Goal: Task Accomplishment & Management: Use online tool/utility

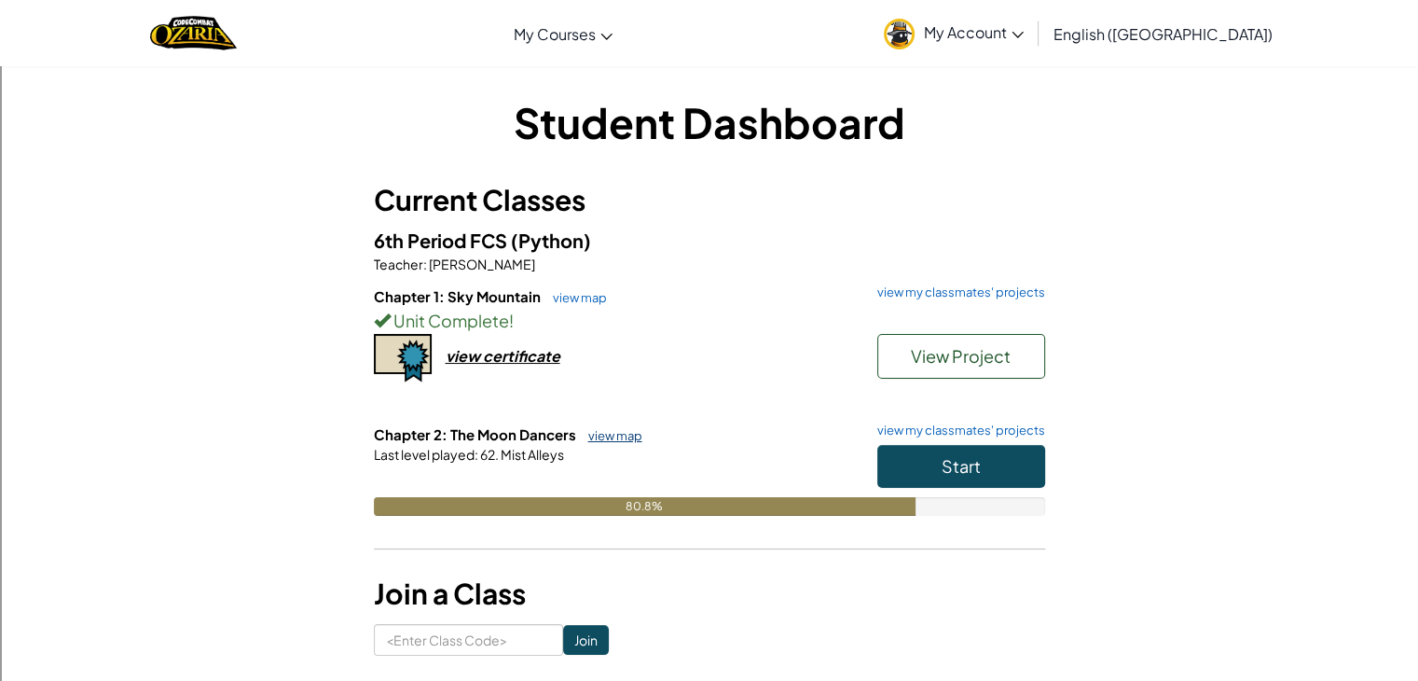
click at [616, 430] on link "view map" at bounding box center [610, 435] width 63 height 15
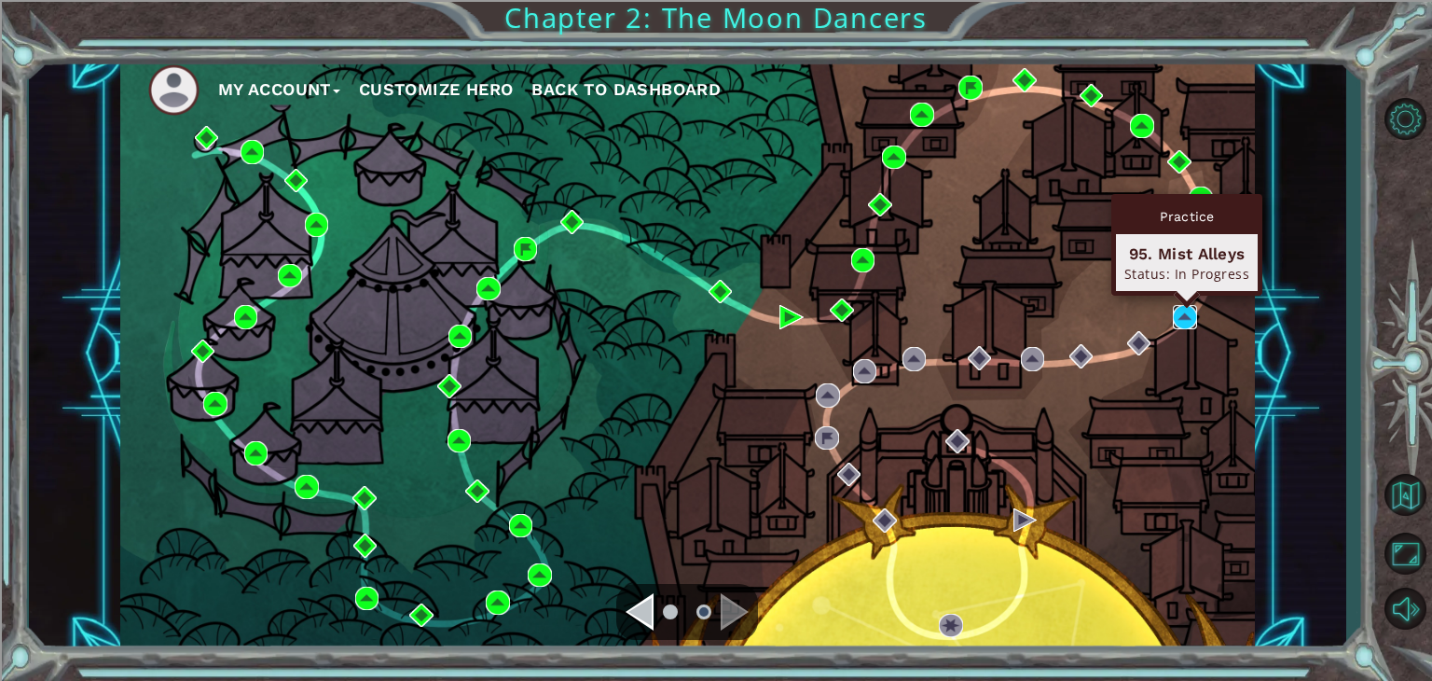
click at [1176, 326] on img at bounding box center [1185, 317] width 24 height 24
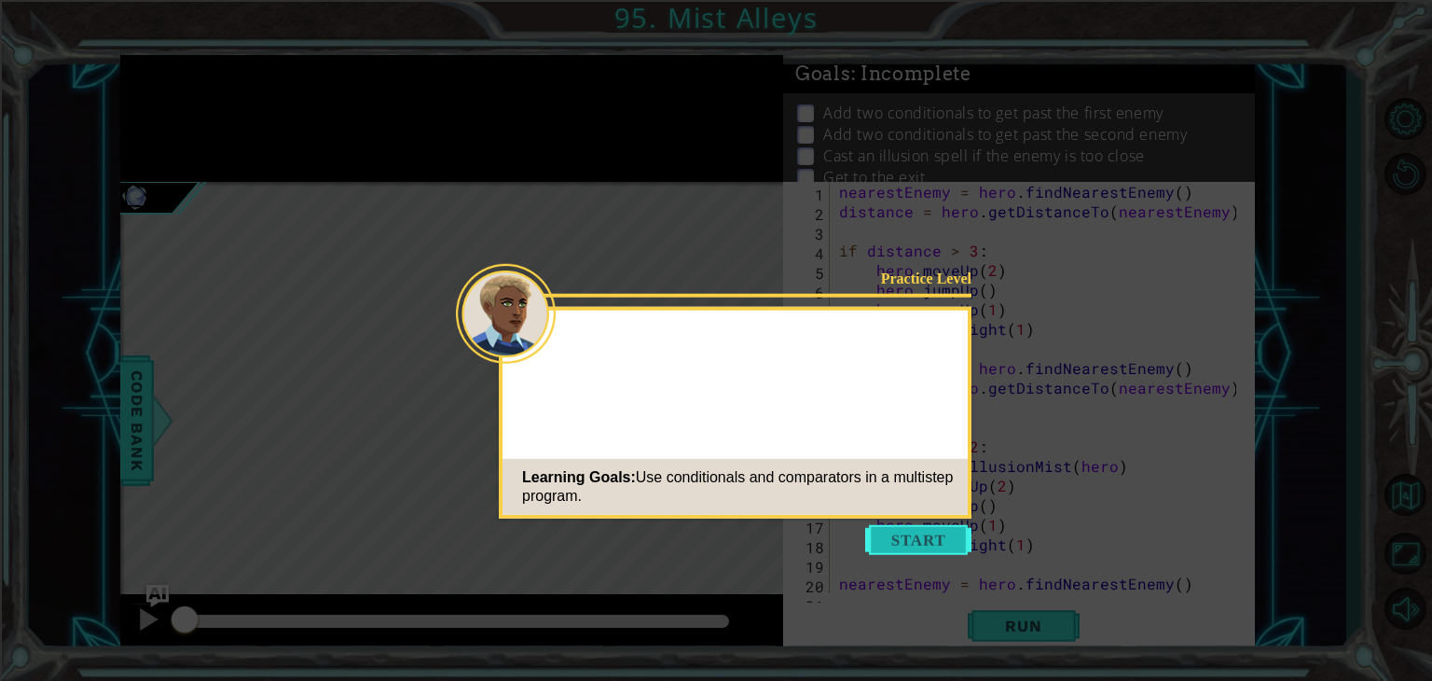
scroll to position [175, 0]
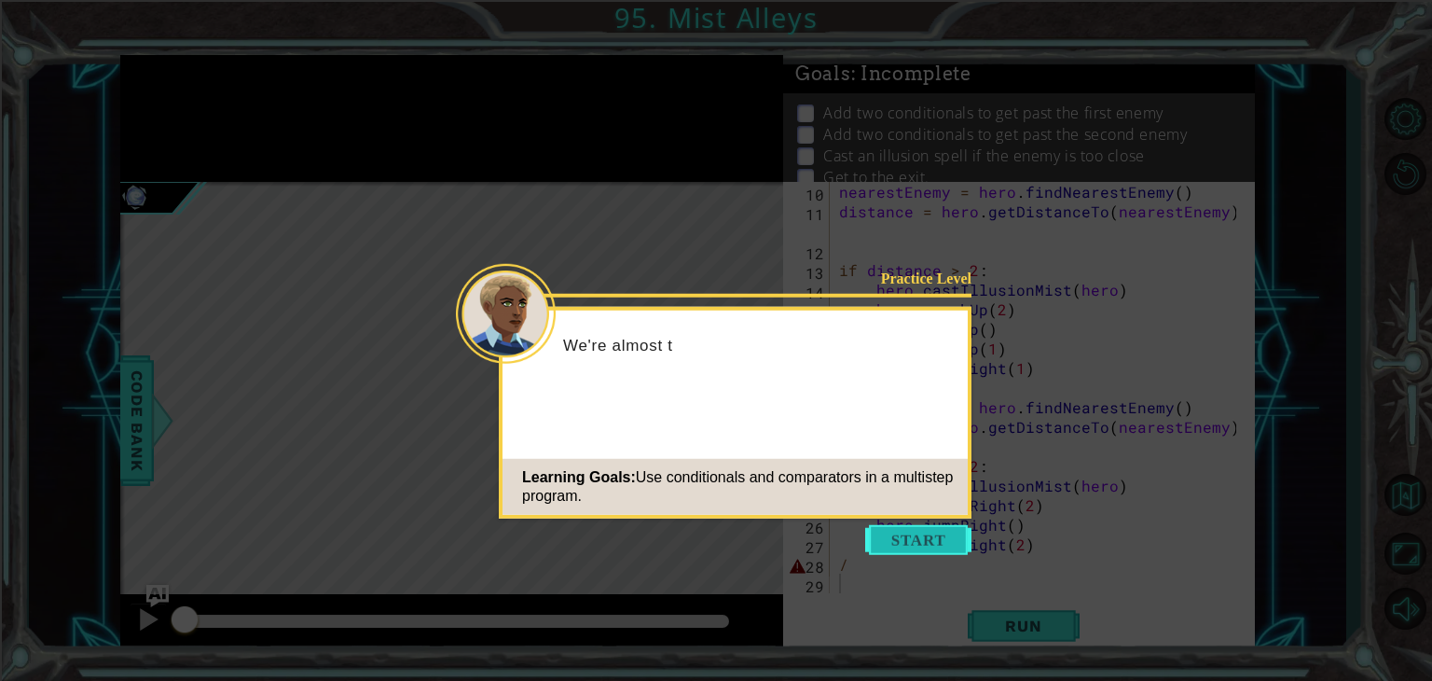
click at [930, 536] on button "Start" at bounding box center [918, 540] width 106 height 30
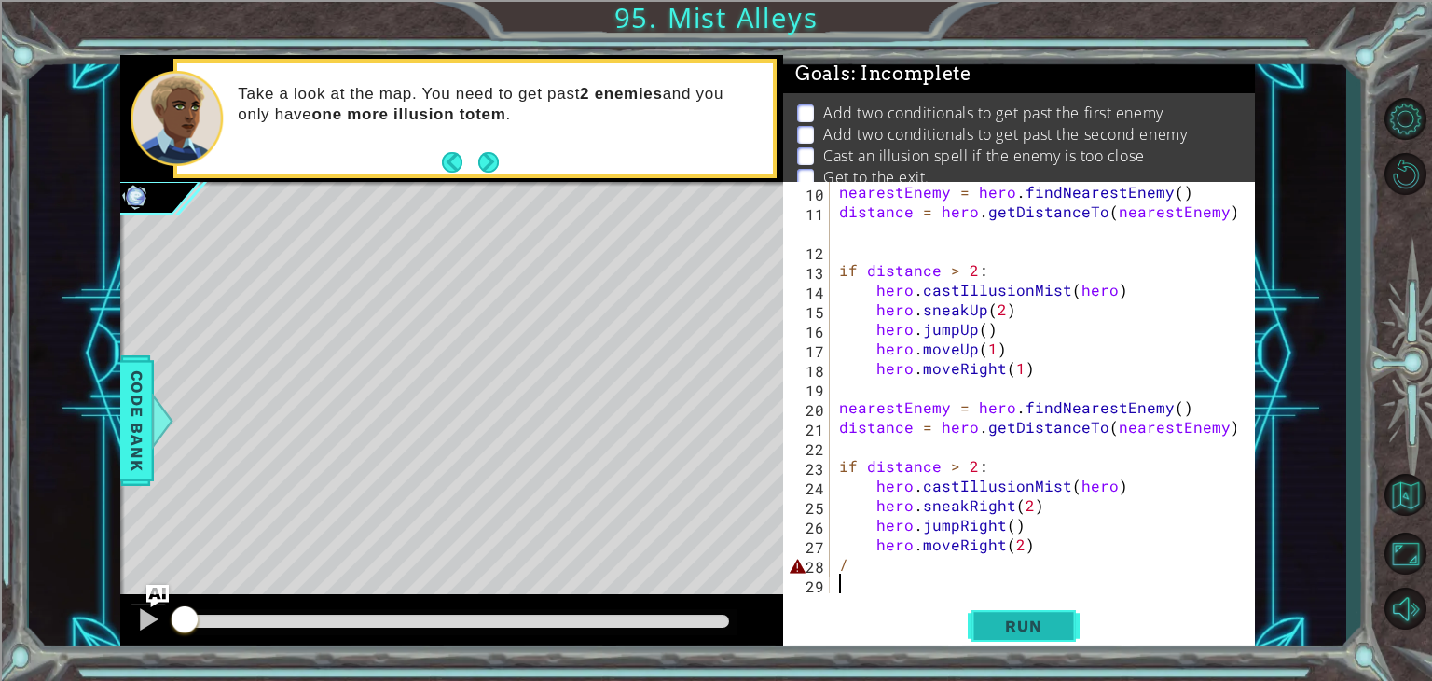
click at [1025, 608] on button "Run" at bounding box center [1024, 626] width 112 height 48
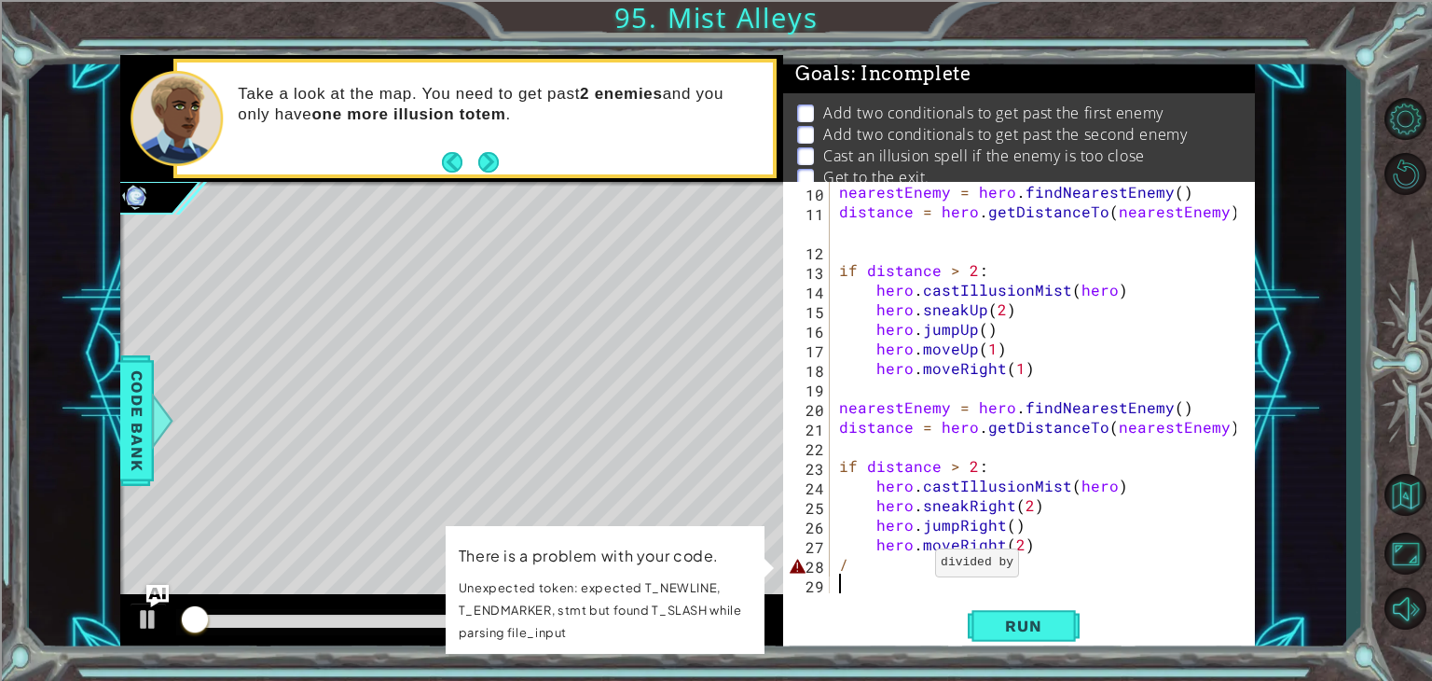
click at [913, 567] on div "nearestEnemy = hero . findNearestEnemy ( ) distance = hero . getDistanceTo ( ne…" at bounding box center [1040, 407] width 410 height 450
type textarea "/"
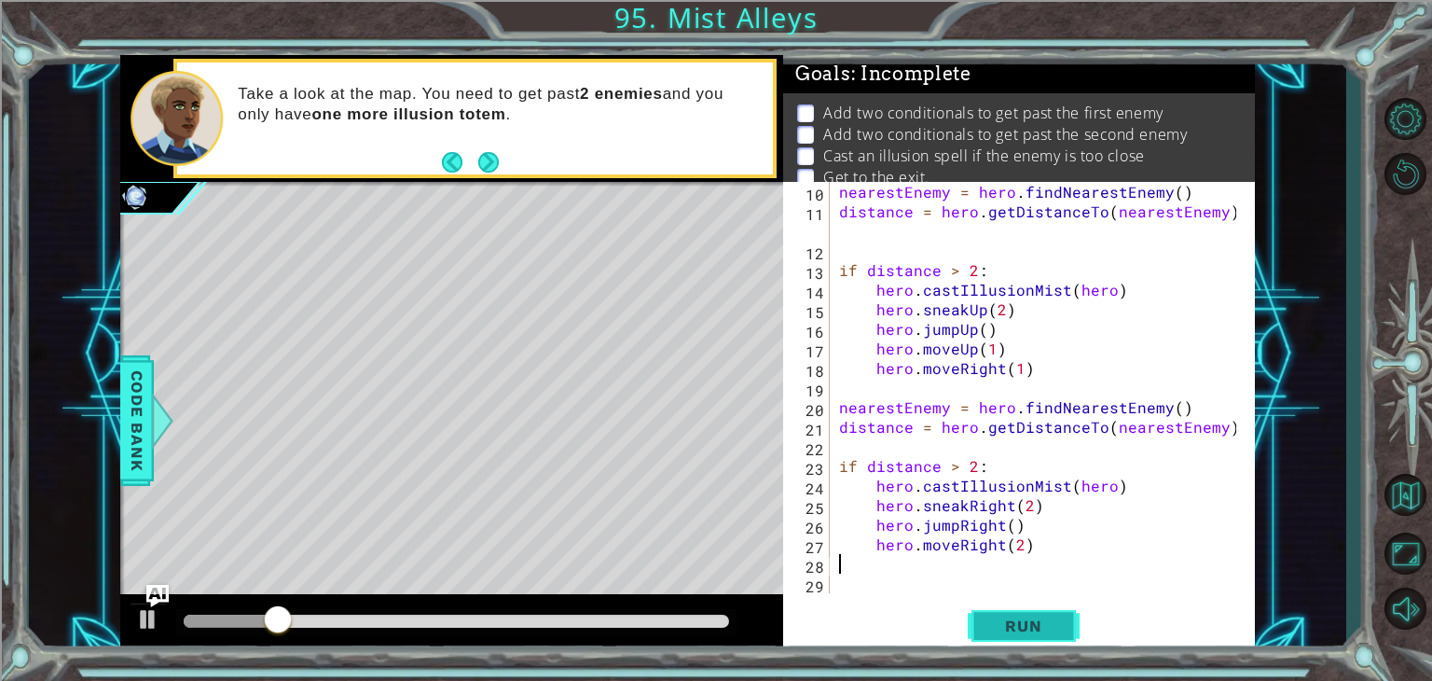
click at [1040, 647] on button "Run" at bounding box center [1024, 626] width 112 height 48
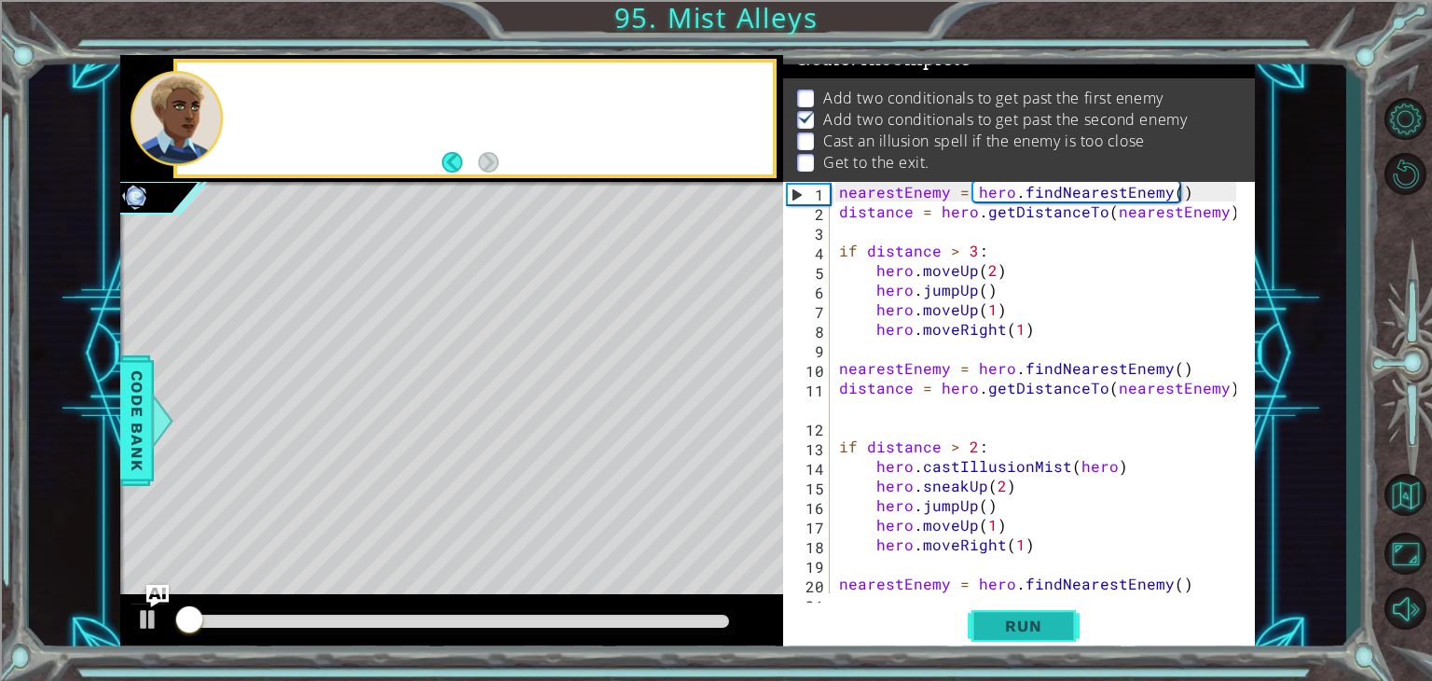
scroll to position [19, 0]
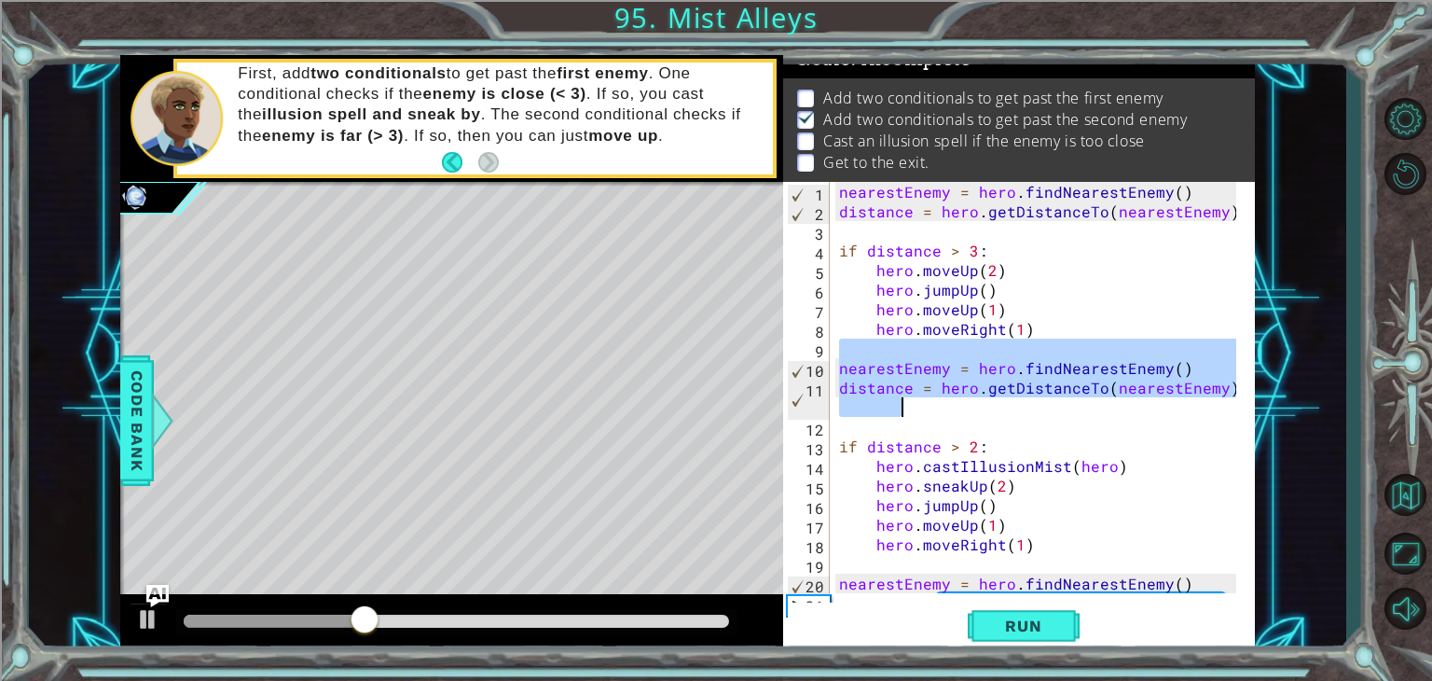
drag, startPoint x: 842, startPoint y: 355, endPoint x: 1214, endPoint y: 412, distance: 376.3
click at [1214, 412] on div "nearestEnemy = hero . findNearestEnemy ( ) distance = hero . getDistanceTo ( ne…" at bounding box center [1040, 407] width 410 height 450
type textarea "nearestEnemy = hero.findNearestEnemy() distance = hero.getDistanceTo(nearestEne…"
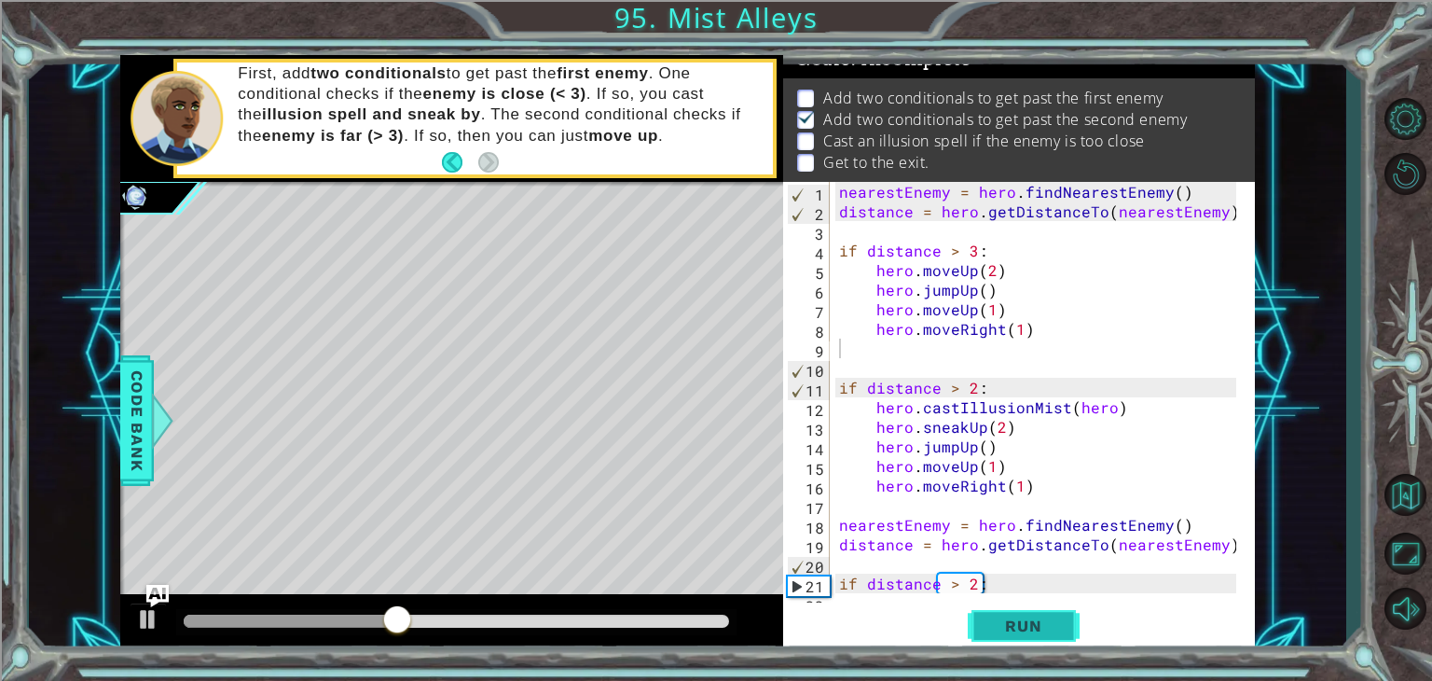
click at [1023, 632] on span "Run" at bounding box center [1023, 625] width 74 height 19
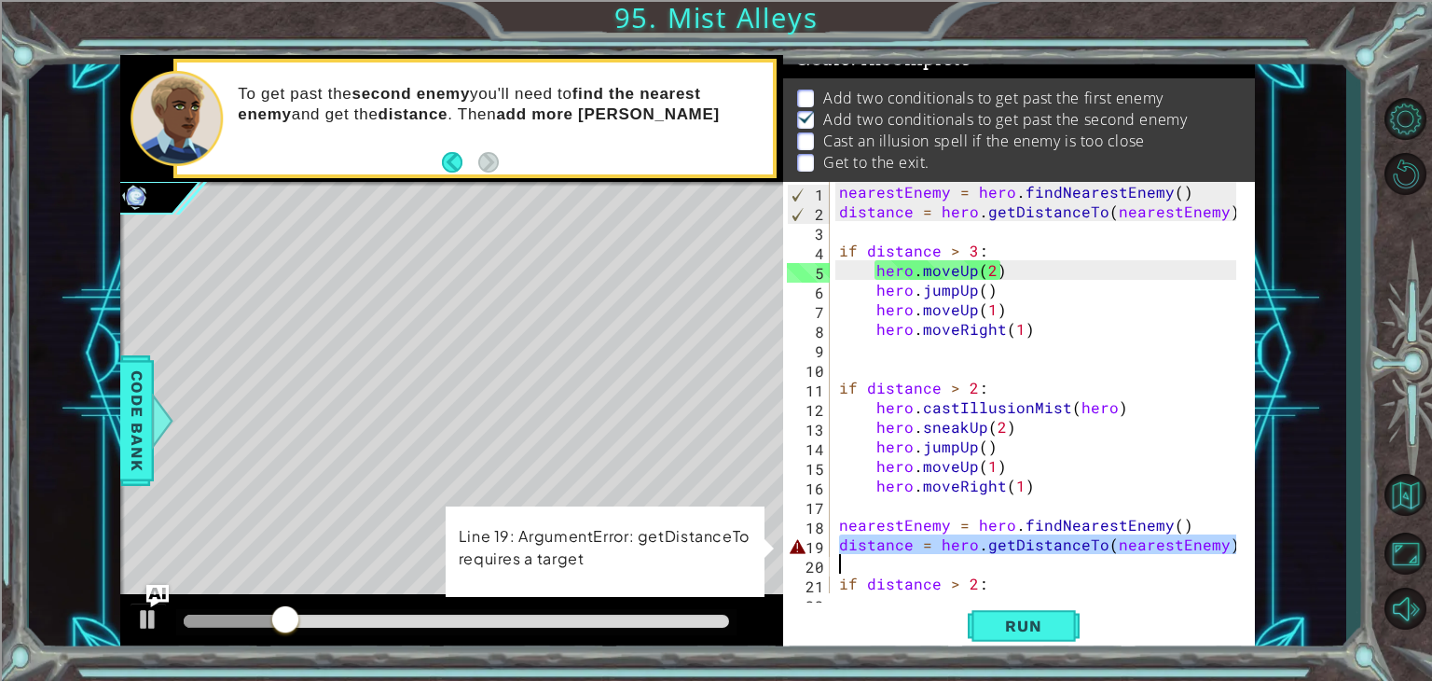
drag, startPoint x: 843, startPoint y: 545, endPoint x: 1218, endPoint y: 554, distance: 375.8
click at [1218, 554] on div "nearestEnemy = hero . findNearestEnemy ( ) distance = hero . getDistanceTo ( ne…" at bounding box center [1040, 407] width 410 height 450
type textarea ")"
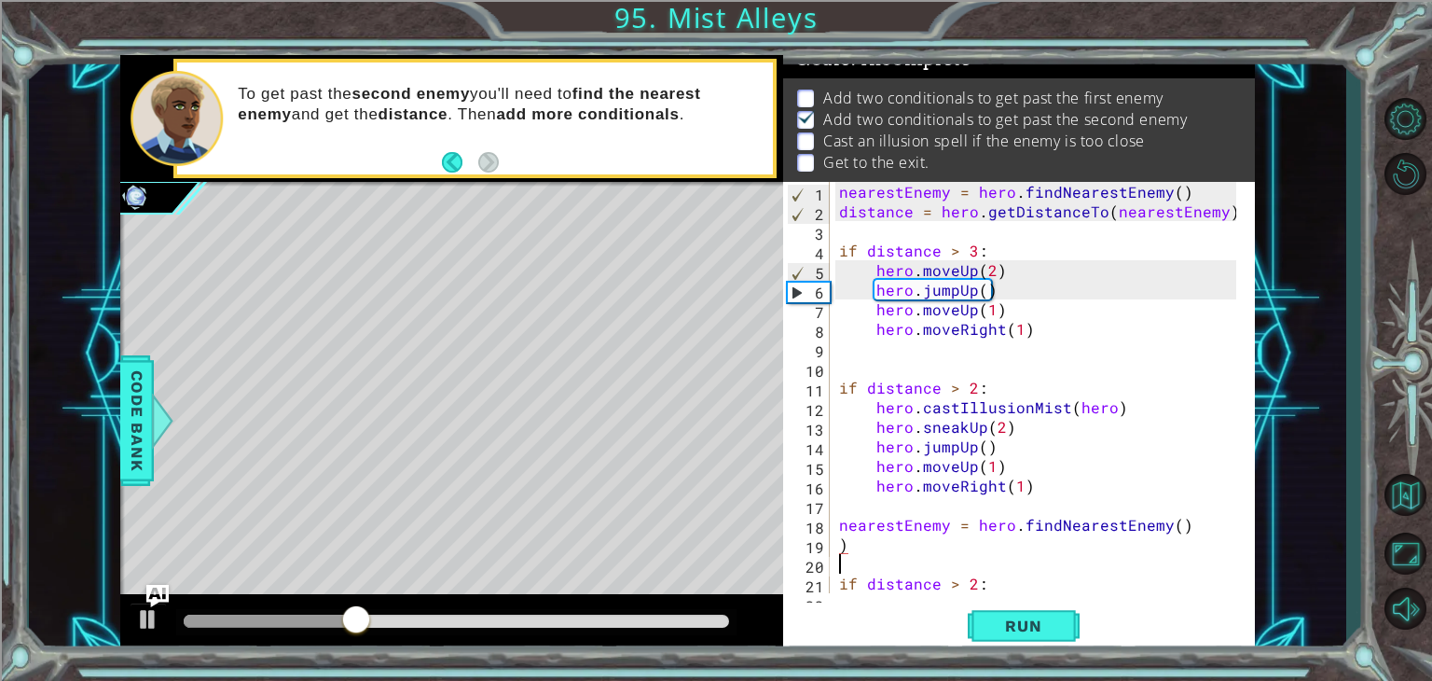
click at [953, 559] on div "nearestEnemy = hero . findNearestEnemy ( ) distance = hero . getDistanceTo ( ne…" at bounding box center [1040, 407] width 410 height 450
click at [943, 550] on div "nearestEnemy = hero . findNearestEnemy ( ) distance = hero . getDistanceTo ( ne…" at bounding box center [1040, 407] width 410 height 450
type textarea ")"
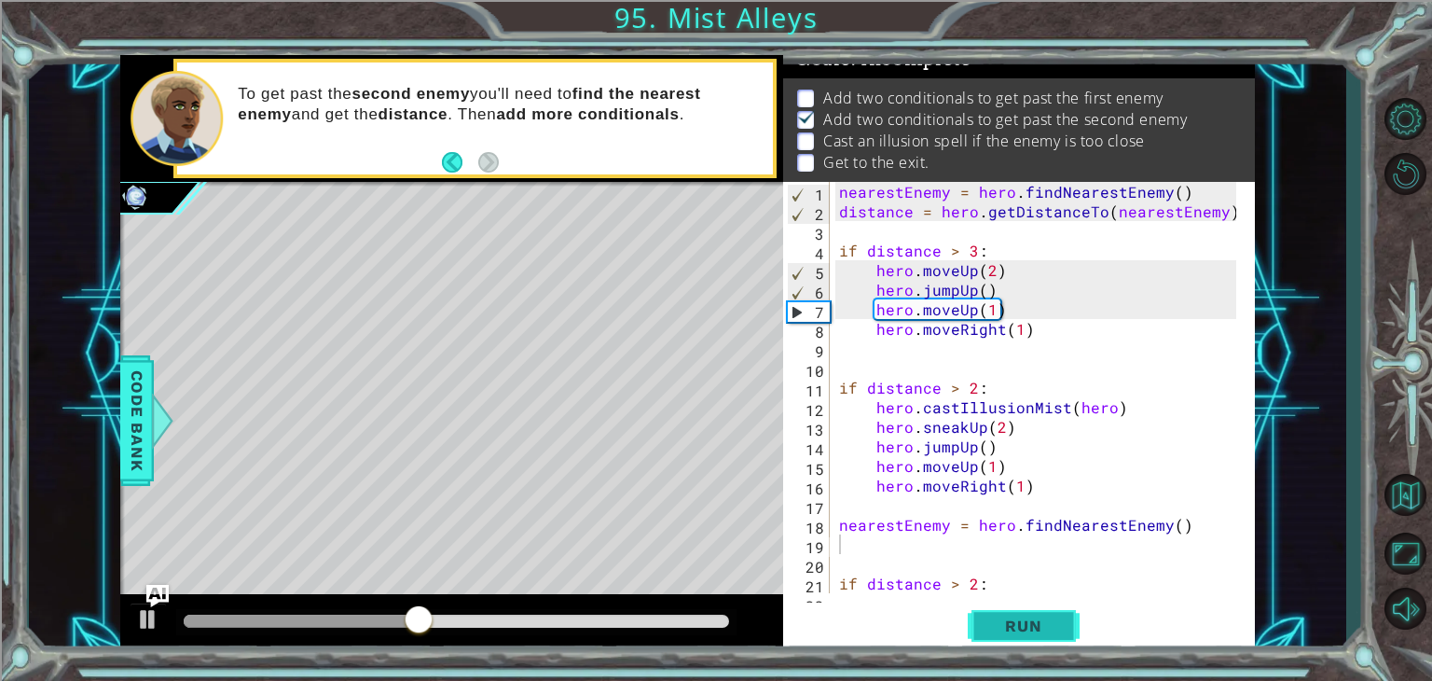
click at [997, 619] on span "Run" at bounding box center [1023, 625] width 74 height 19
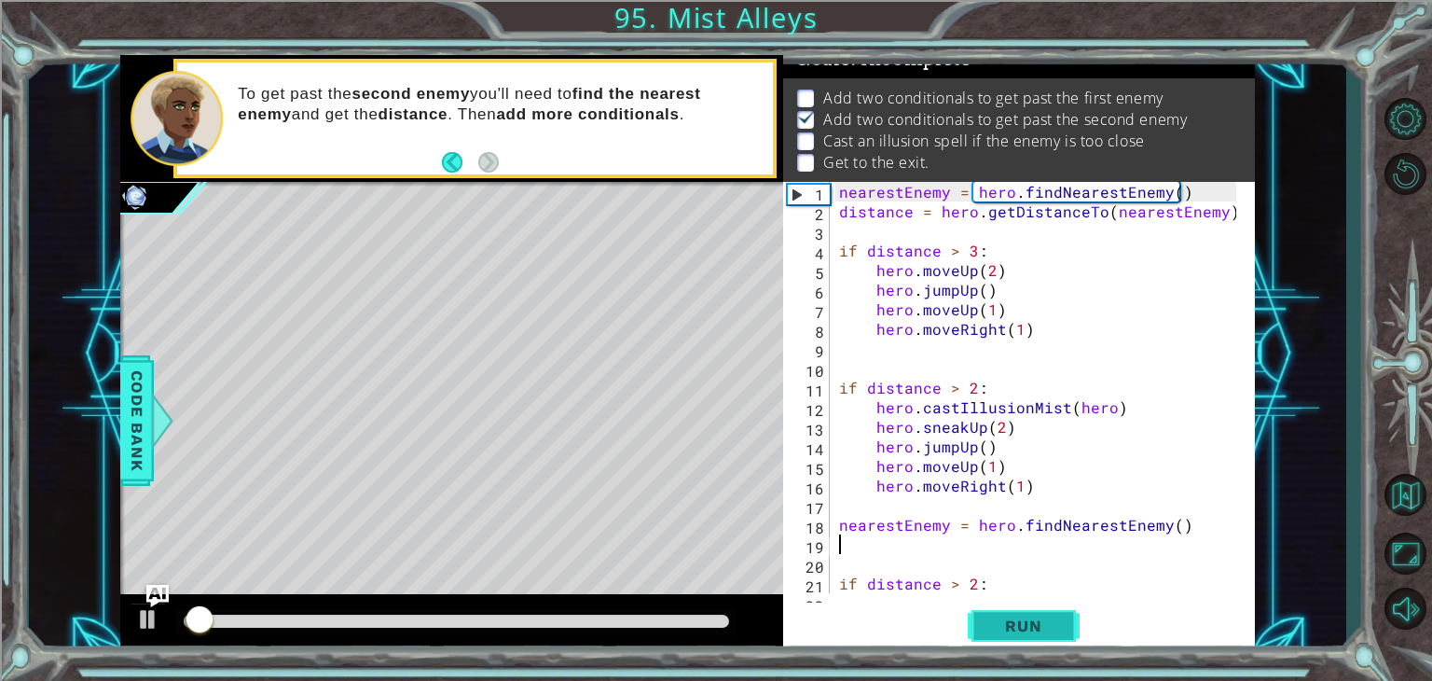
click at [997, 619] on span "Run" at bounding box center [1023, 625] width 74 height 19
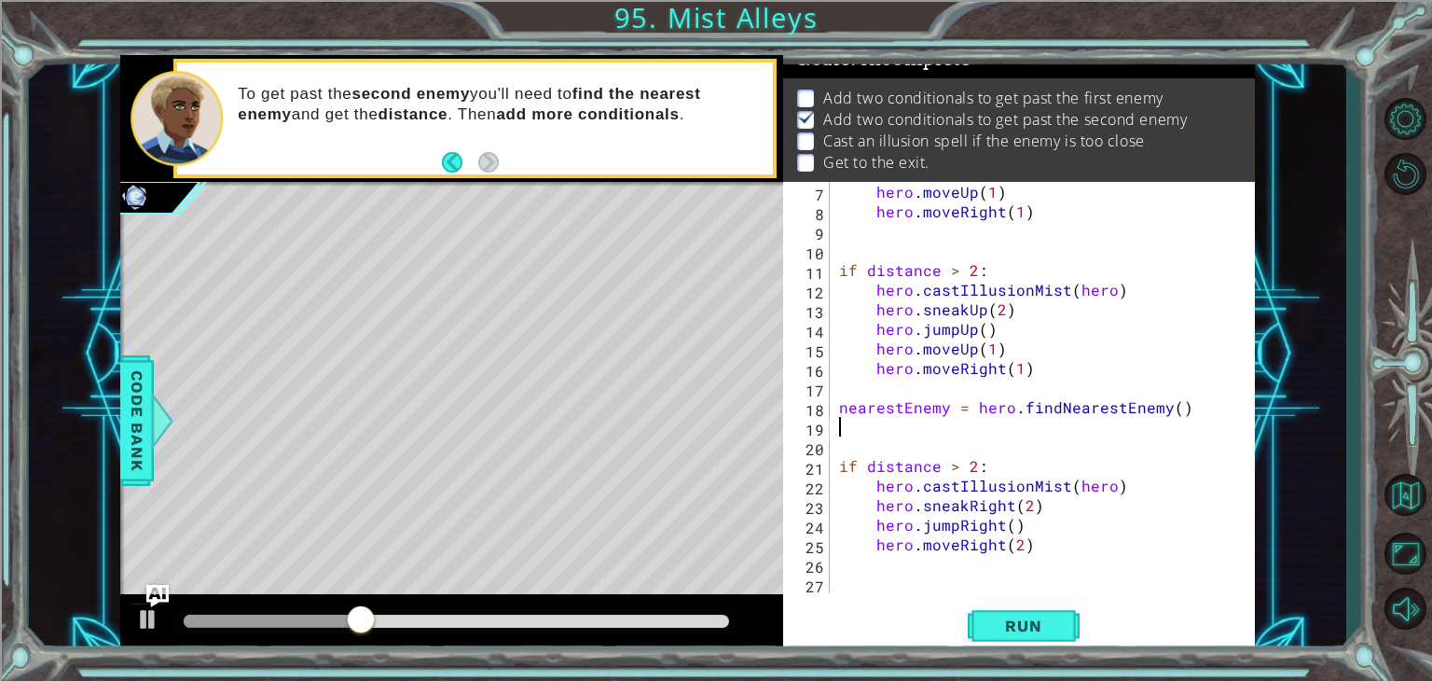
scroll to position [0, 0]
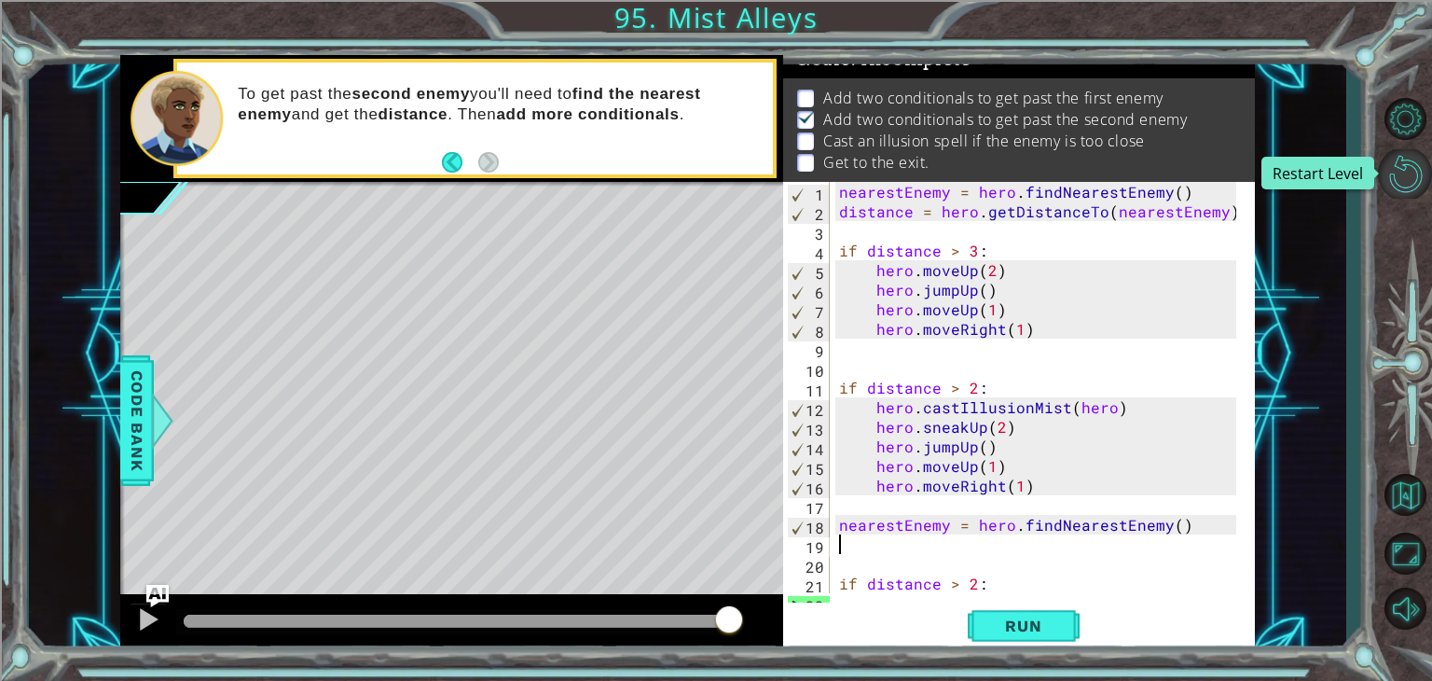
click at [1398, 152] on button "Restart Level" at bounding box center [1405, 173] width 54 height 49
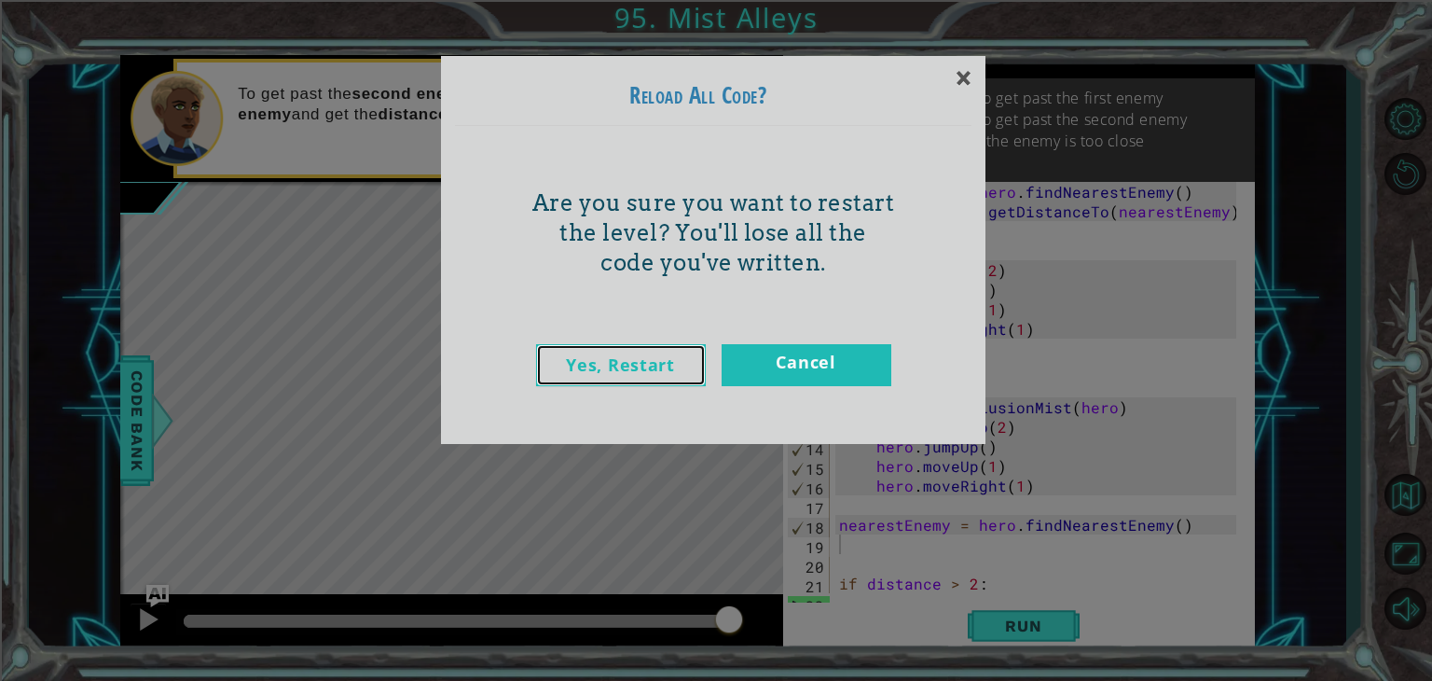
click at [645, 348] on link "Yes, Restart" at bounding box center [621, 365] width 170 height 42
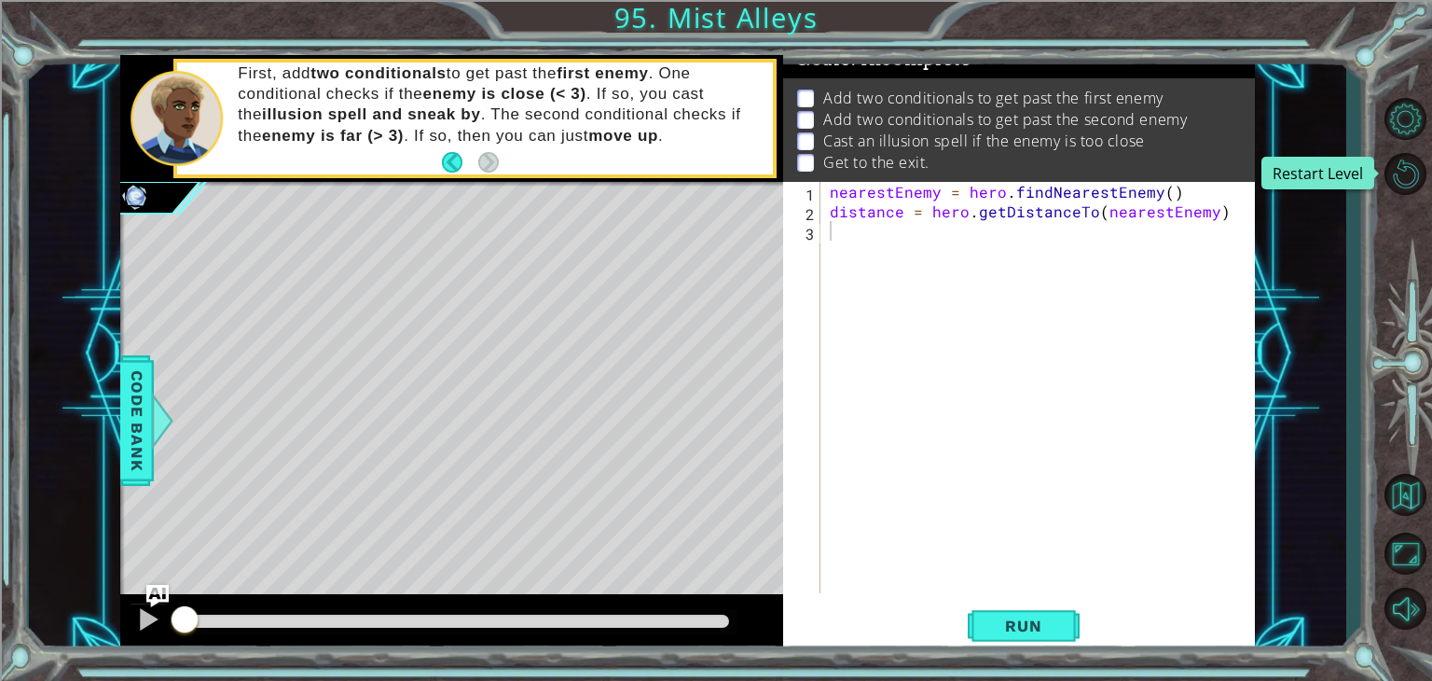
click at [1378, 149] on button "Restart Level" at bounding box center [1405, 173] width 54 height 49
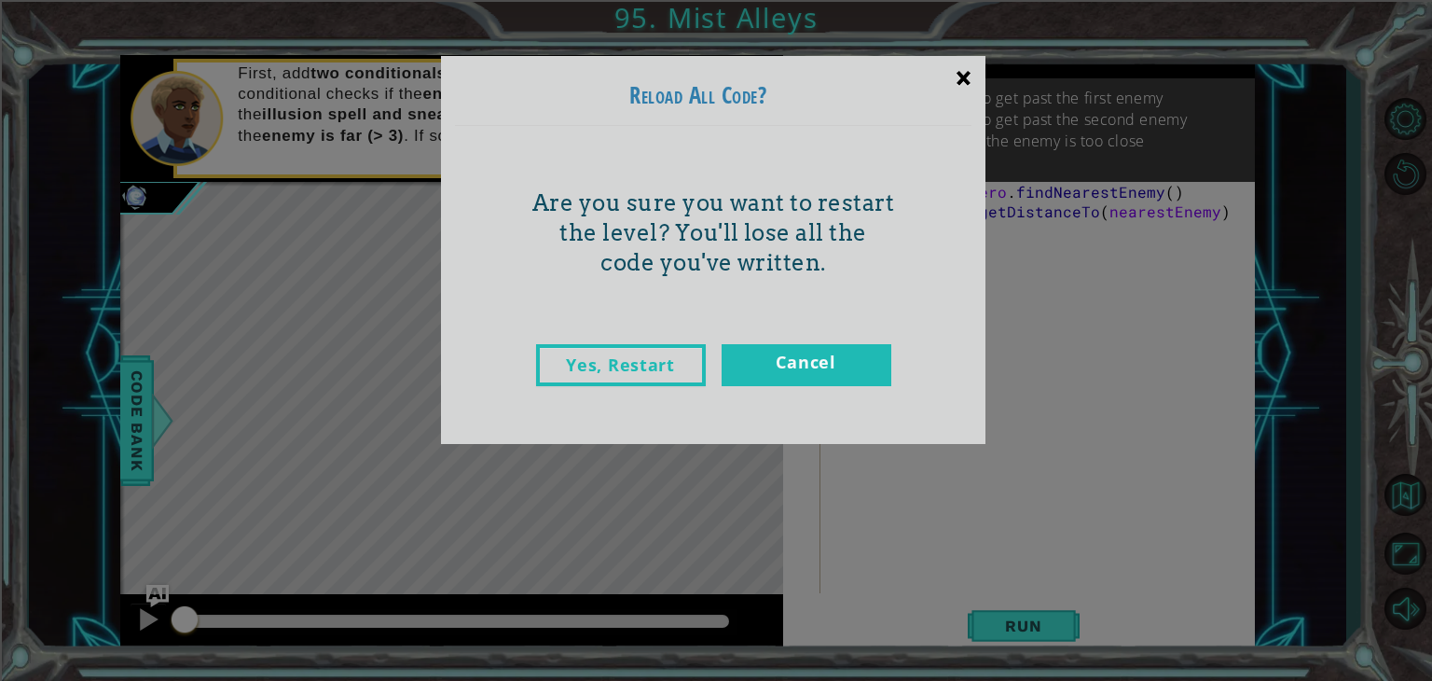
click at [958, 68] on div "×" at bounding box center [964, 77] width 44 height 54
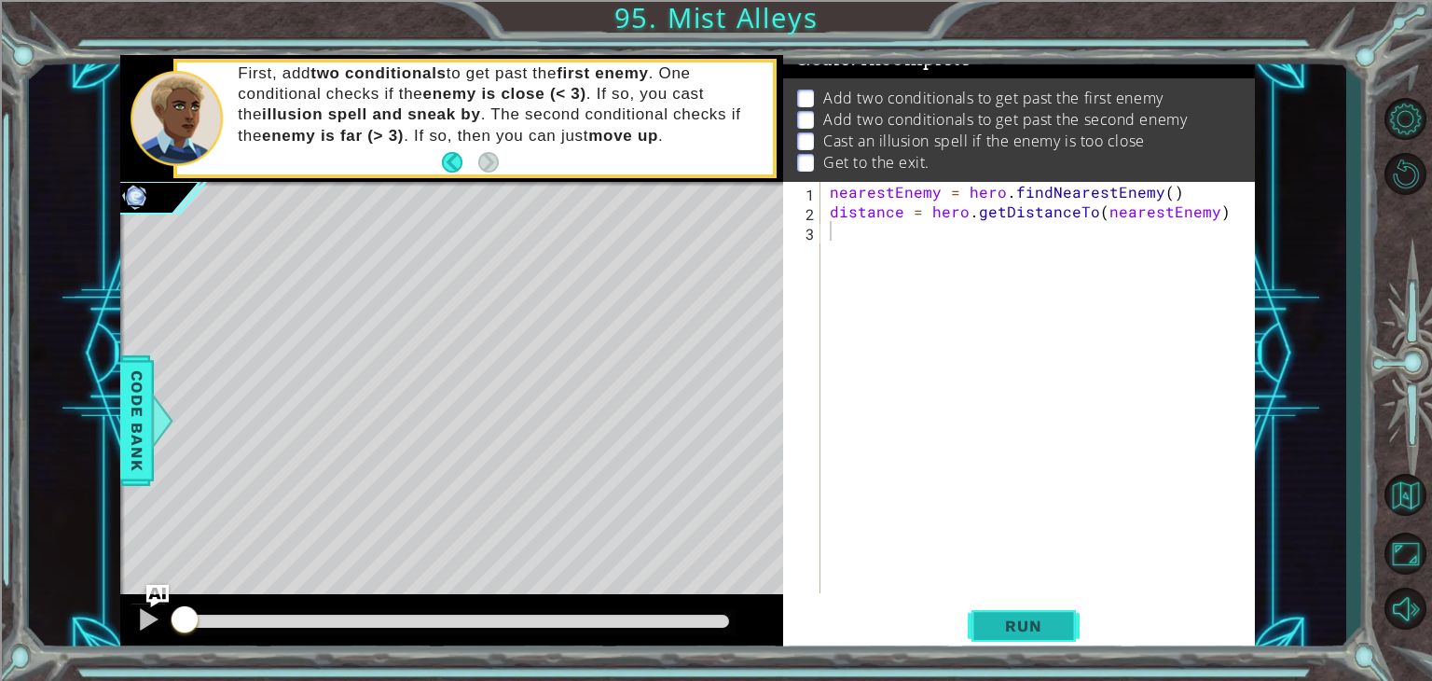
click at [1028, 624] on span "Run" at bounding box center [1023, 625] width 74 height 19
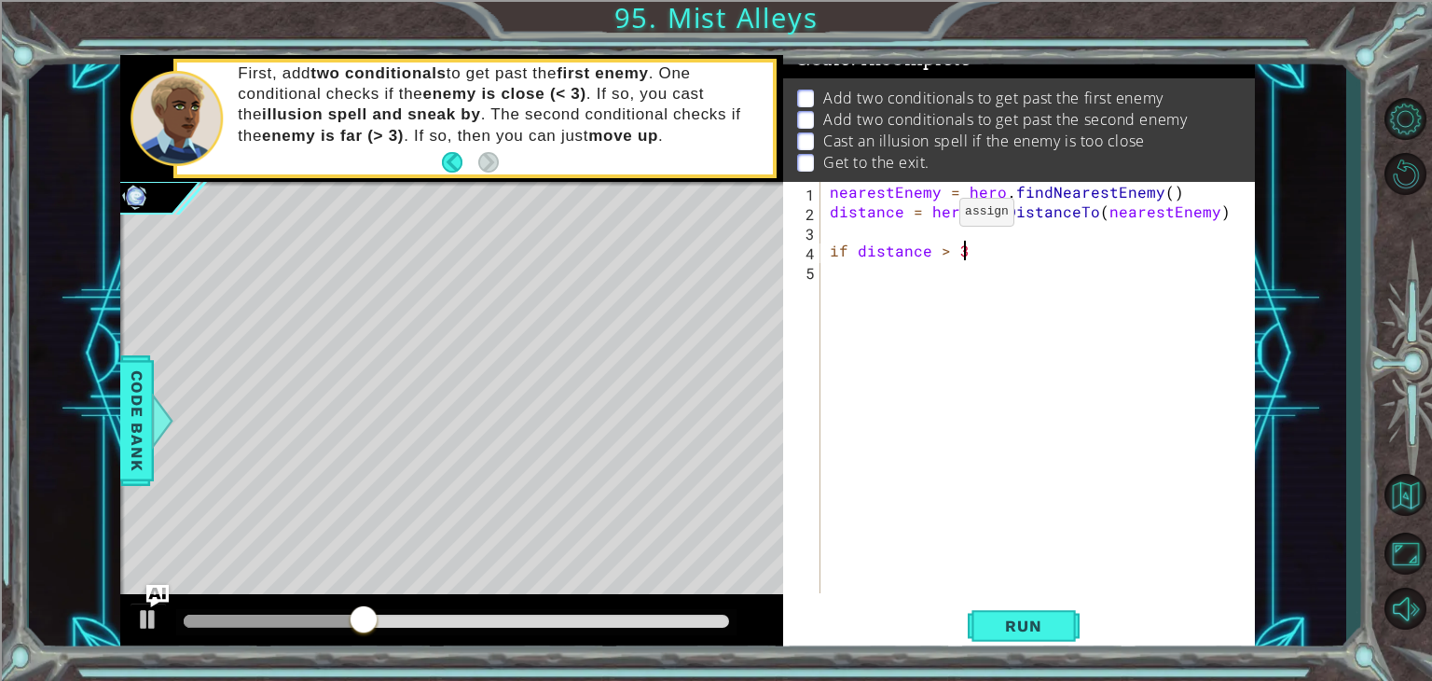
scroll to position [0, 7]
type textarea "if distance > 3:"
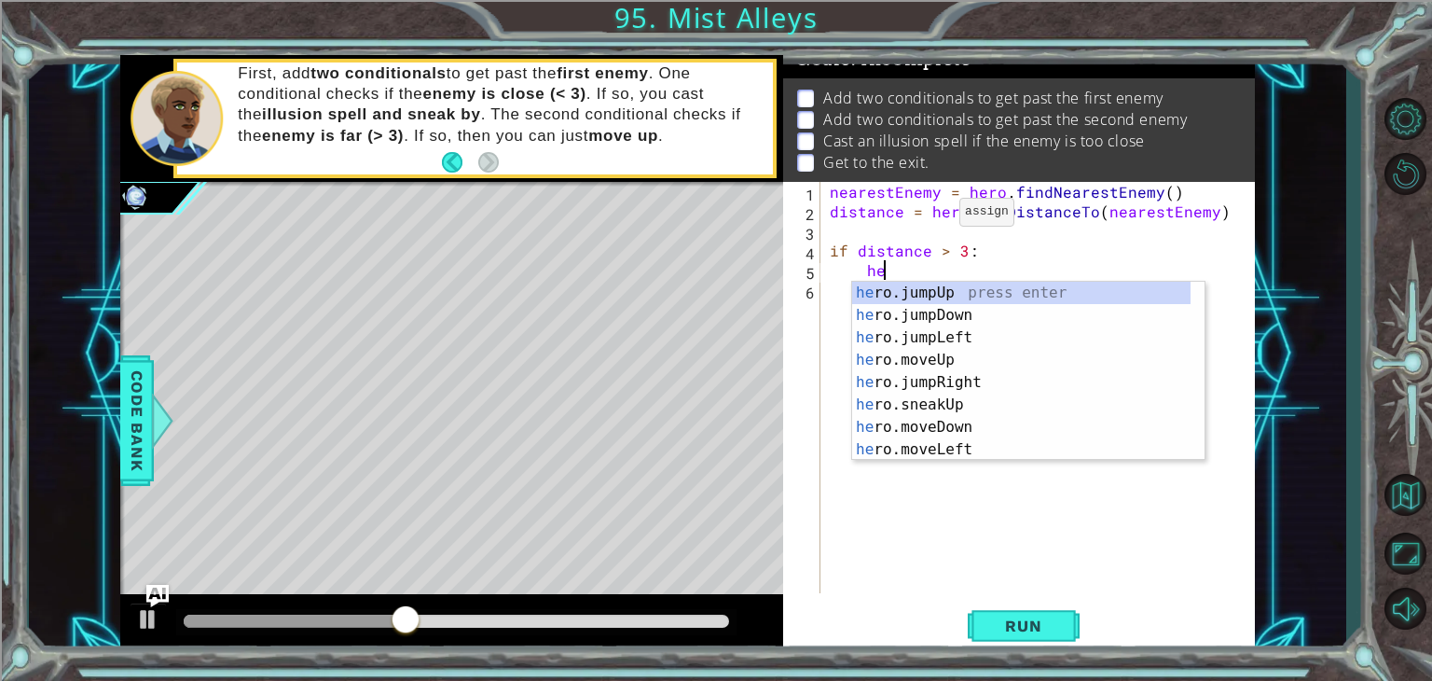
scroll to position [0, 3]
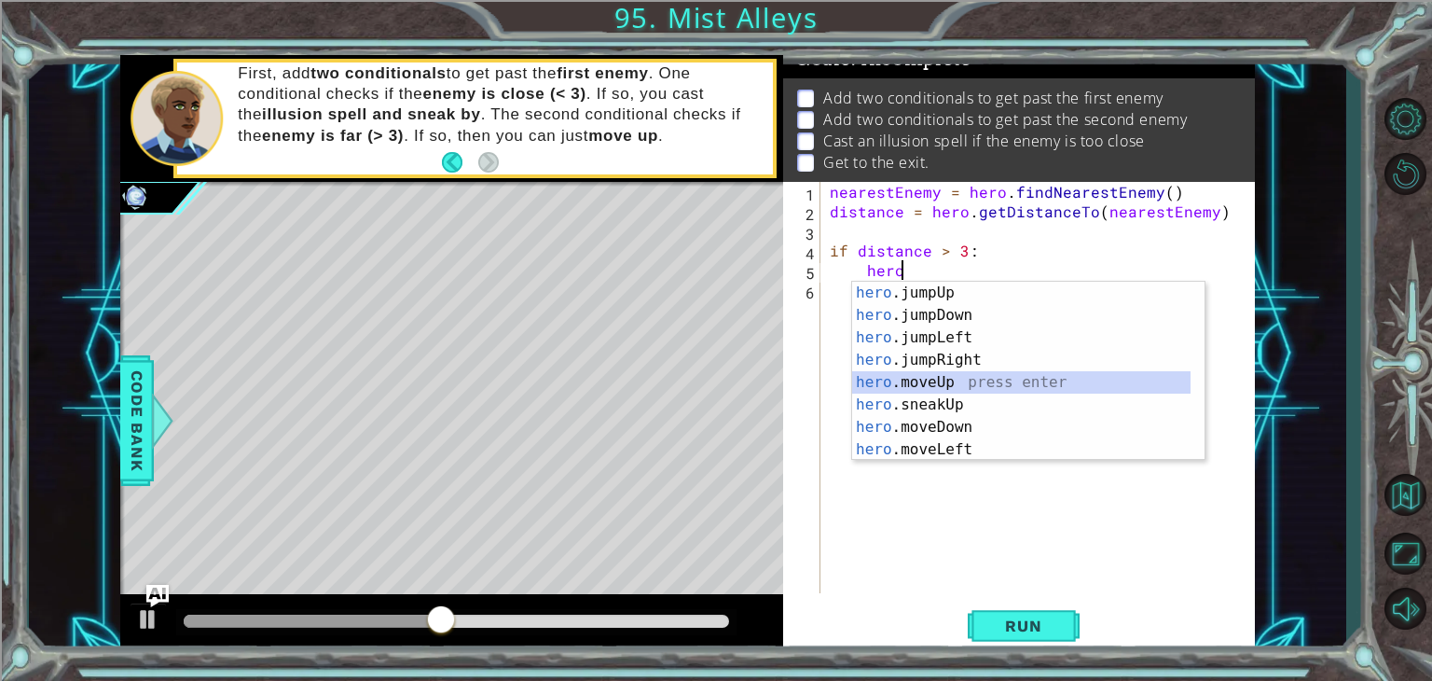
click at [931, 389] on div "hero .jumpUp press enter hero .jumpDown press enter hero .jumpLeft press enter …" at bounding box center [1021, 394] width 338 height 224
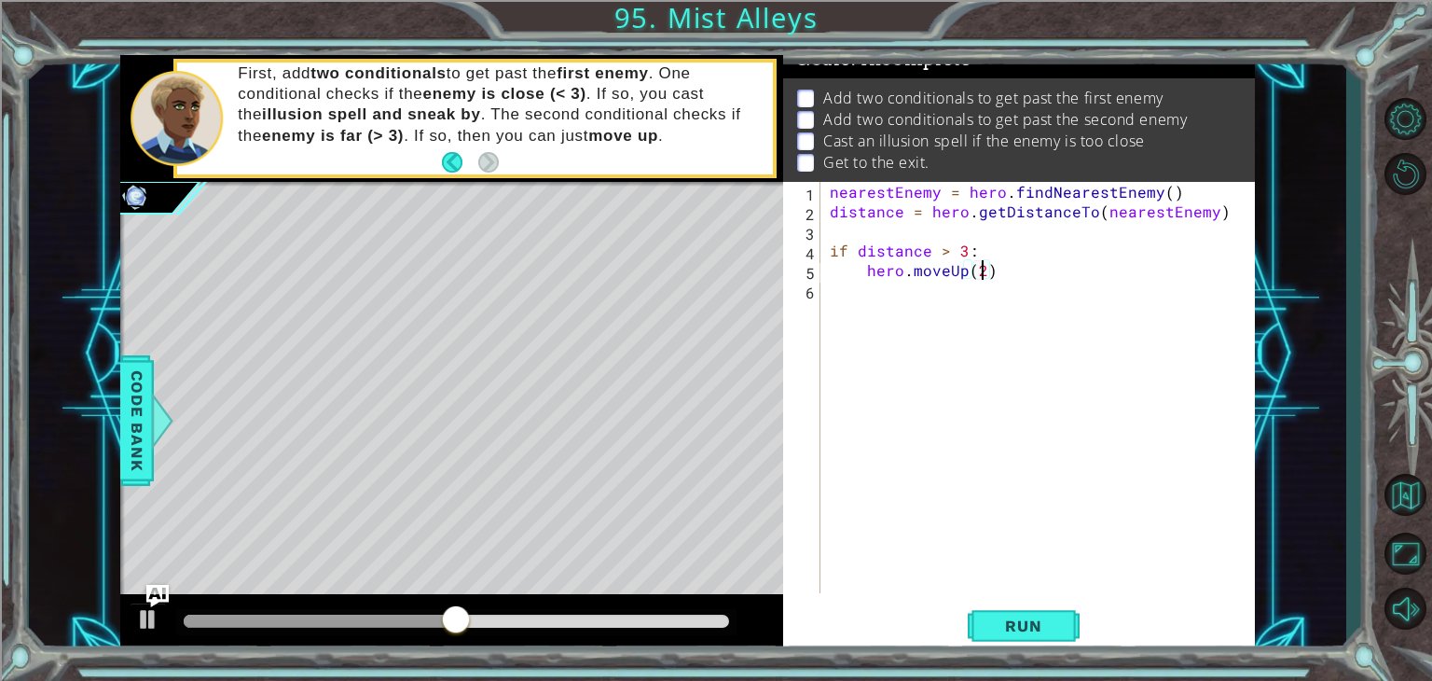
scroll to position [0, 8]
type textarea "hero.moveUp(2)"
click at [1021, 618] on span "Run" at bounding box center [1023, 625] width 74 height 19
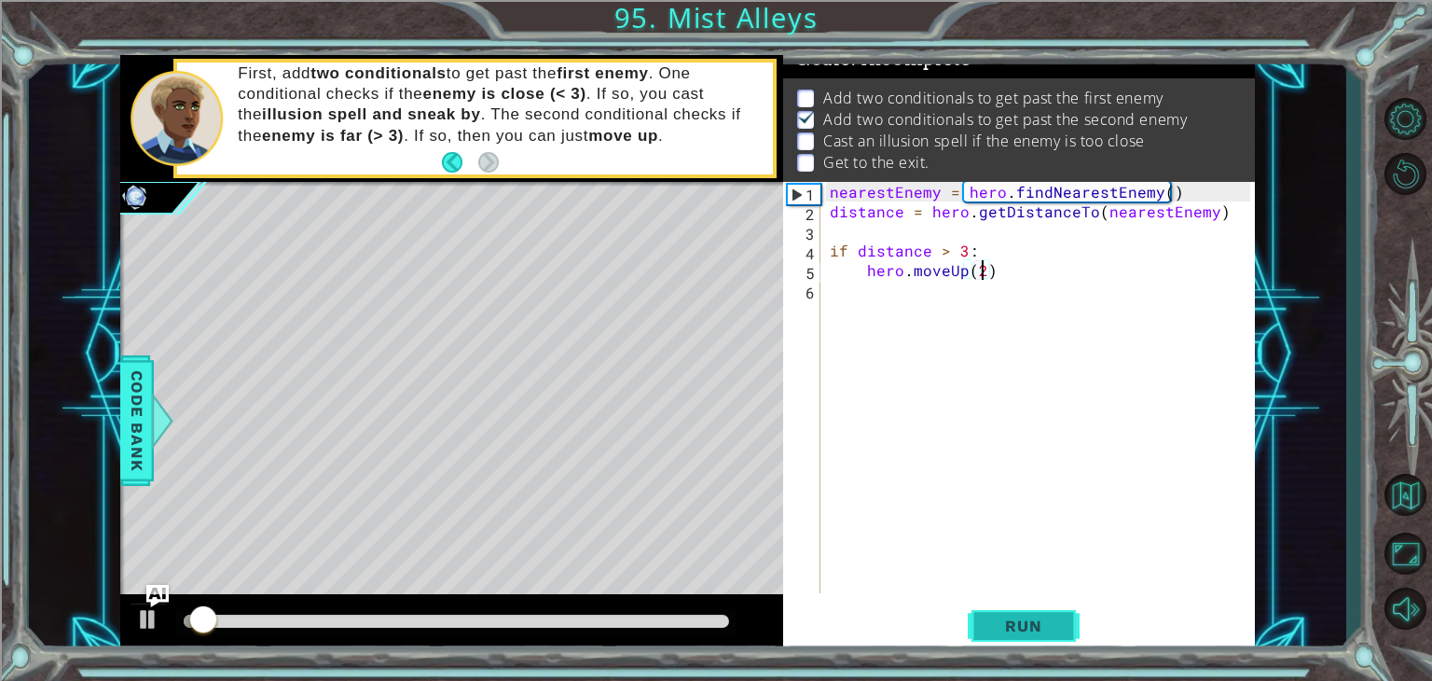
click at [1021, 618] on span "Run" at bounding box center [1023, 625] width 74 height 19
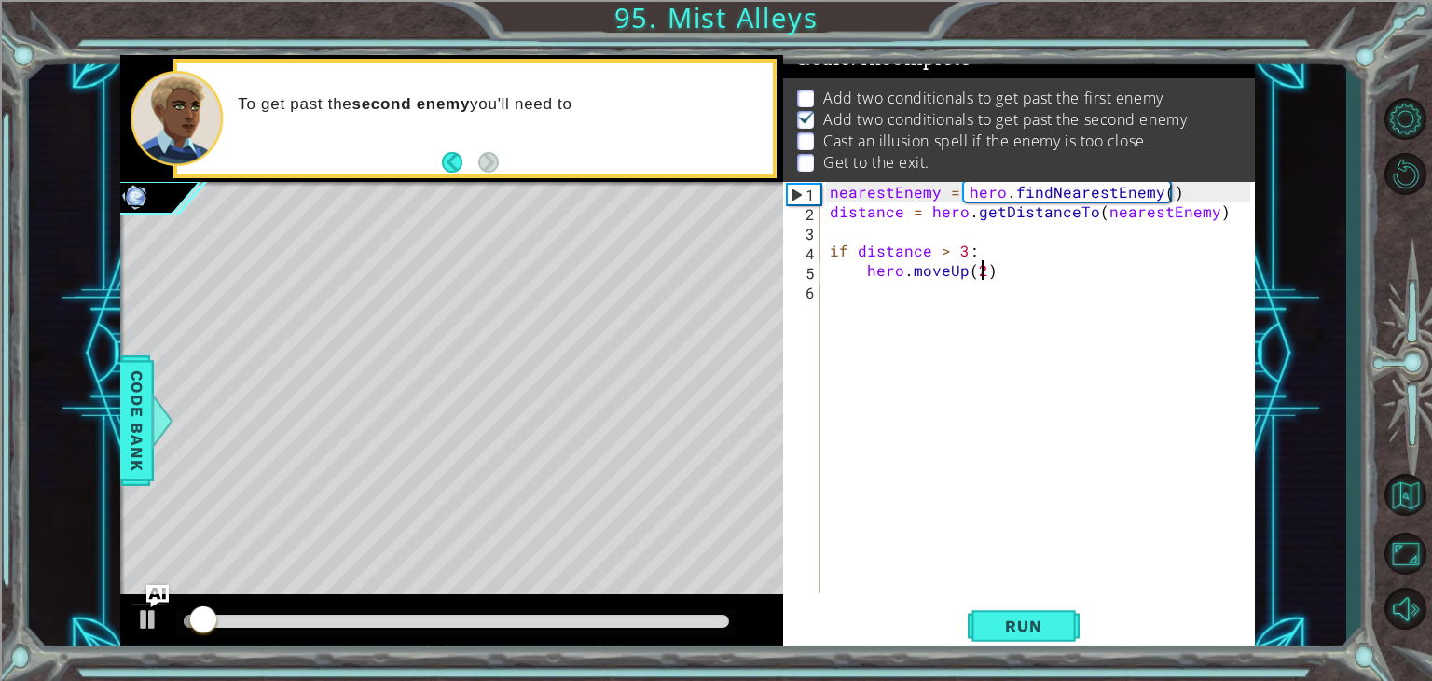
click at [1035, 277] on div "nearestEnemy = hero . findNearestEnemy ( ) distance = hero . getDistanceTo ( ne…" at bounding box center [1042, 407] width 433 height 450
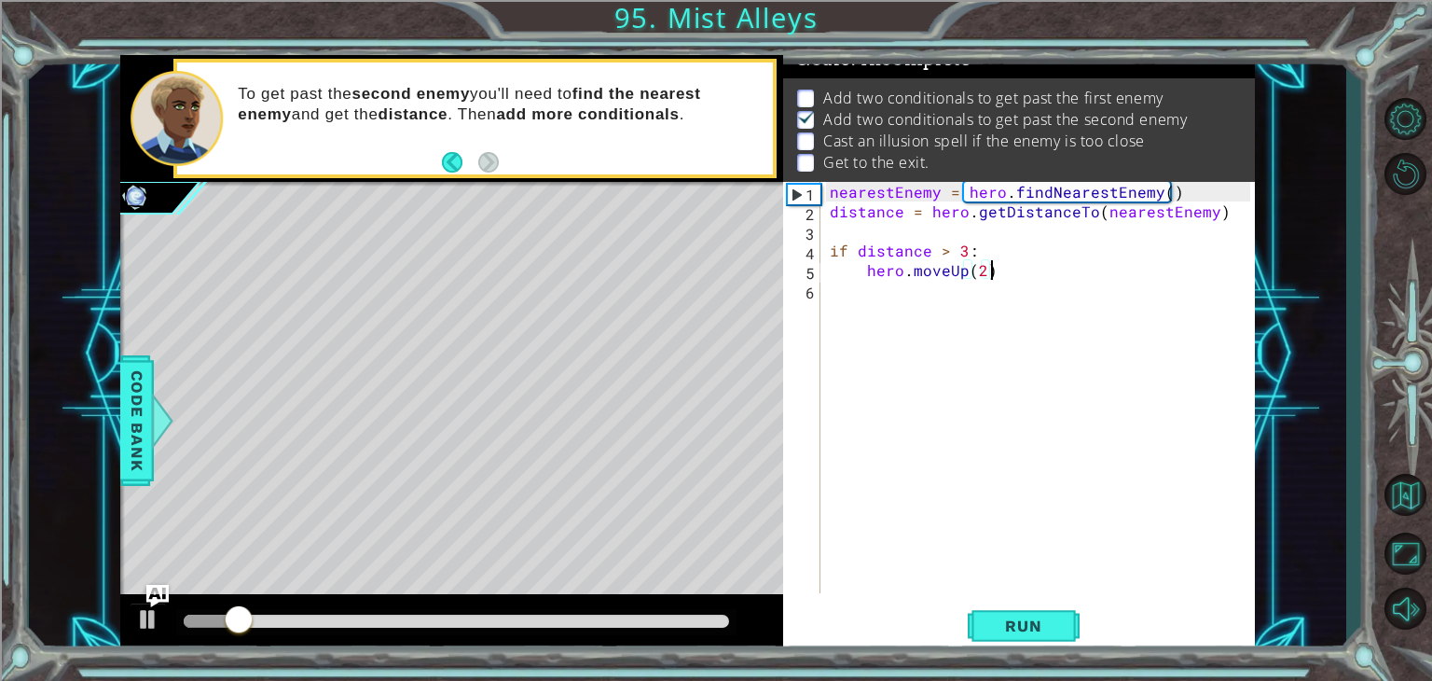
scroll to position [0, 0]
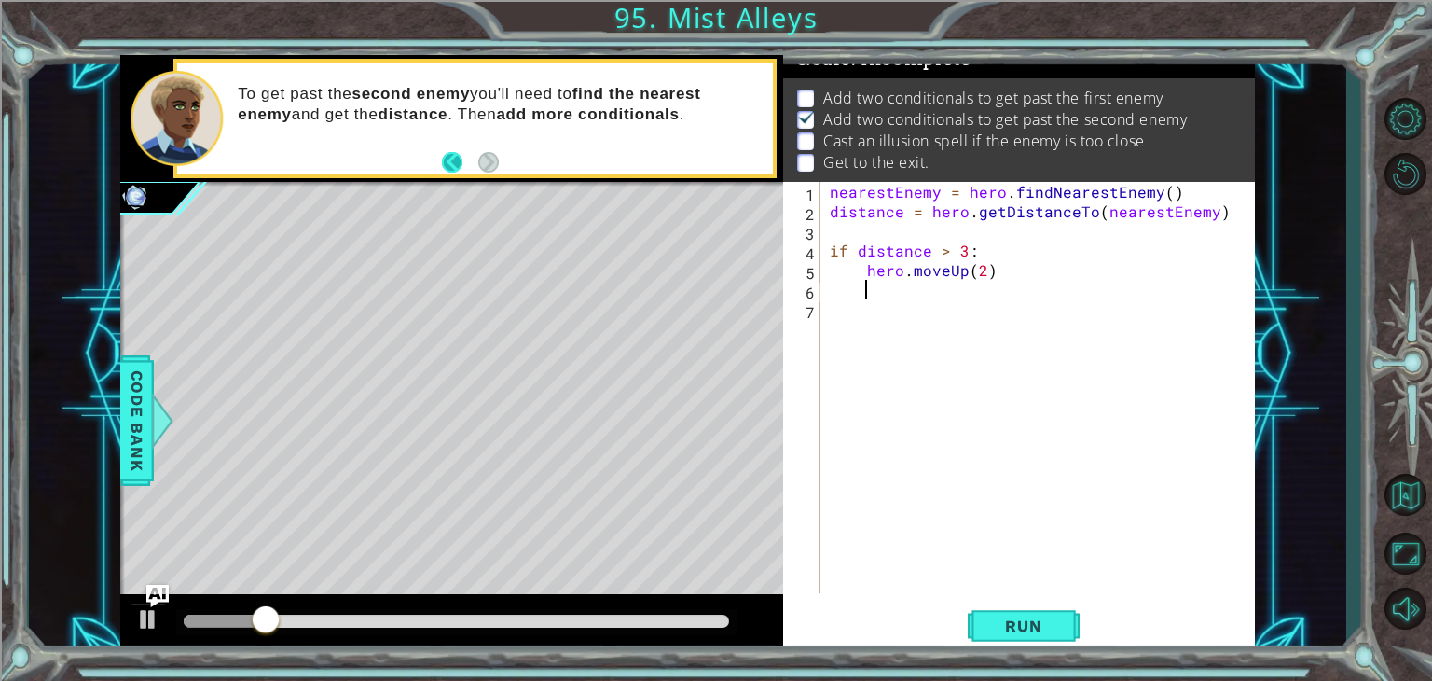
click at [451, 166] on button "Back" at bounding box center [460, 162] width 36 height 21
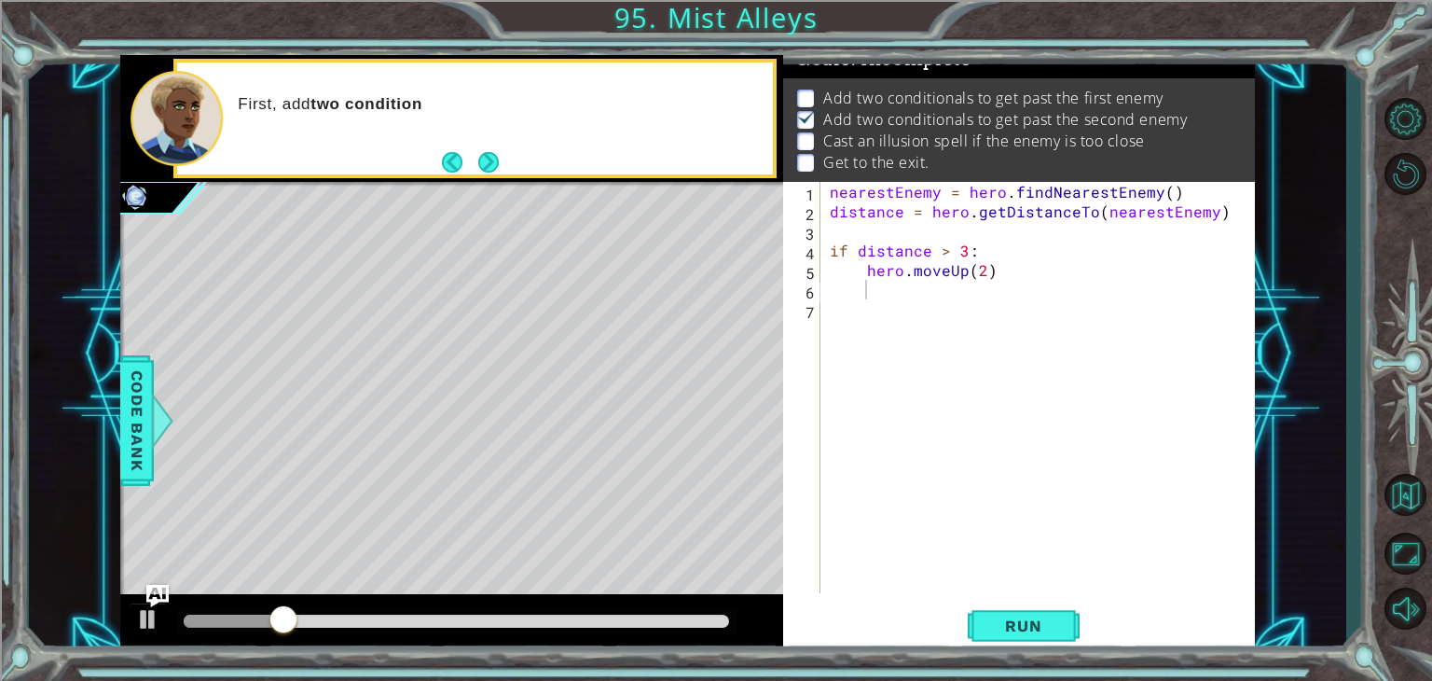
click at [451, 166] on button "Back" at bounding box center [460, 162] width 36 height 21
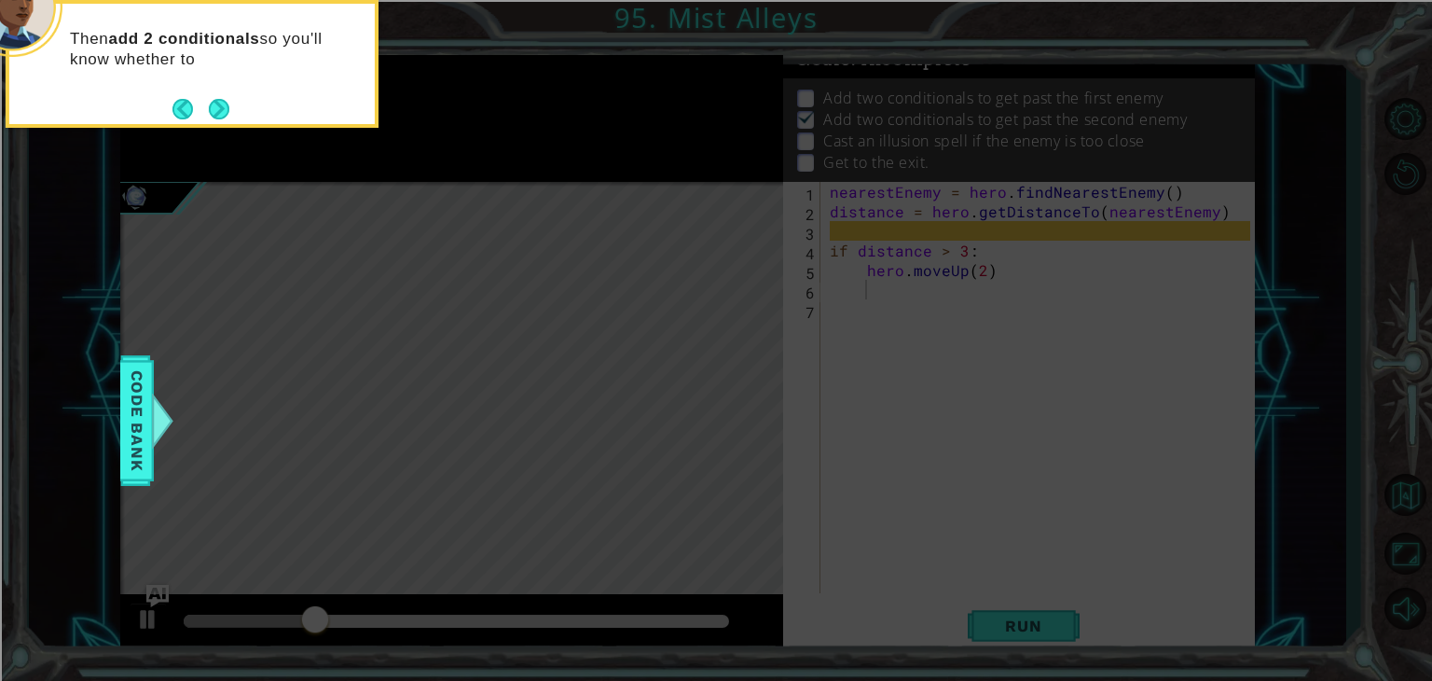
click at [194, 119] on footer at bounding box center [200, 109] width 57 height 28
click at [173, 105] on button "Back" at bounding box center [190, 109] width 36 height 21
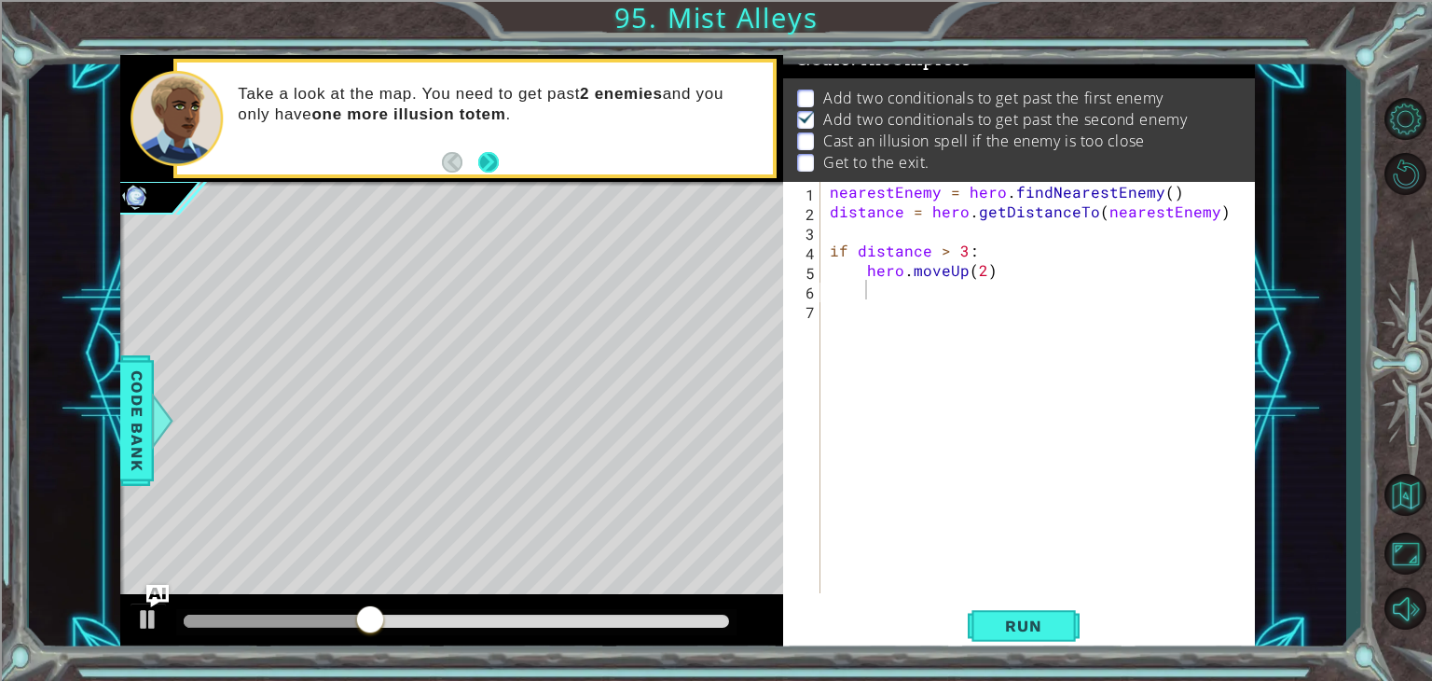
click at [486, 169] on button "Next" at bounding box center [488, 161] width 25 height 25
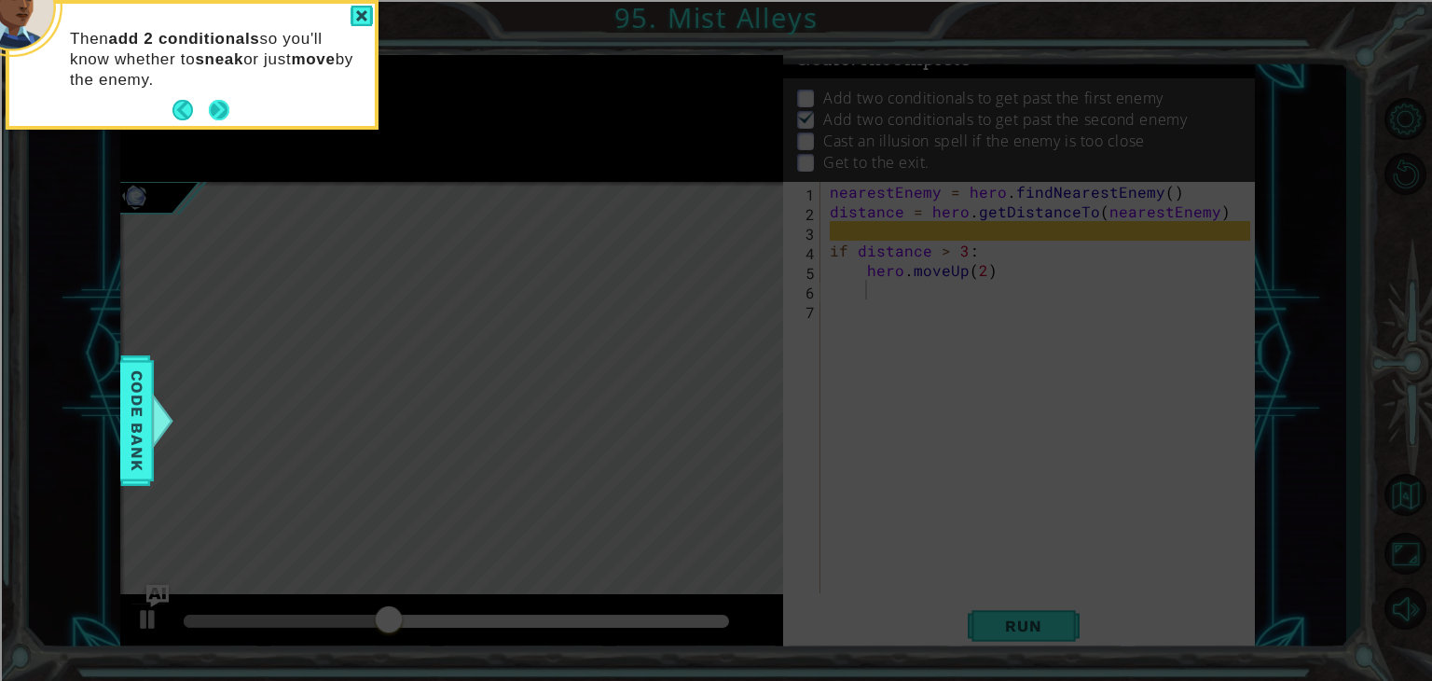
click at [214, 117] on button "Next" at bounding box center [219, 110] width 25 height 25
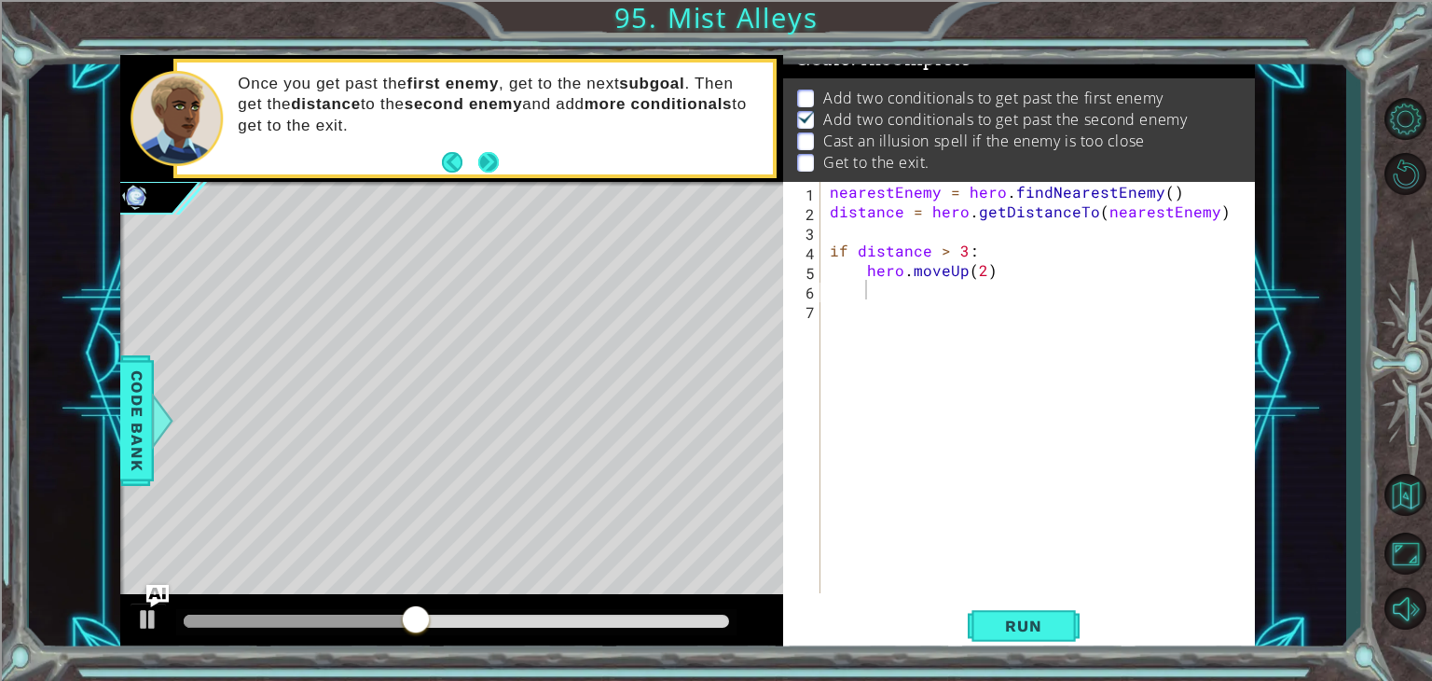
click at [476, 158] on button "Next" at bounding box center [489, 161] width 30 height 30
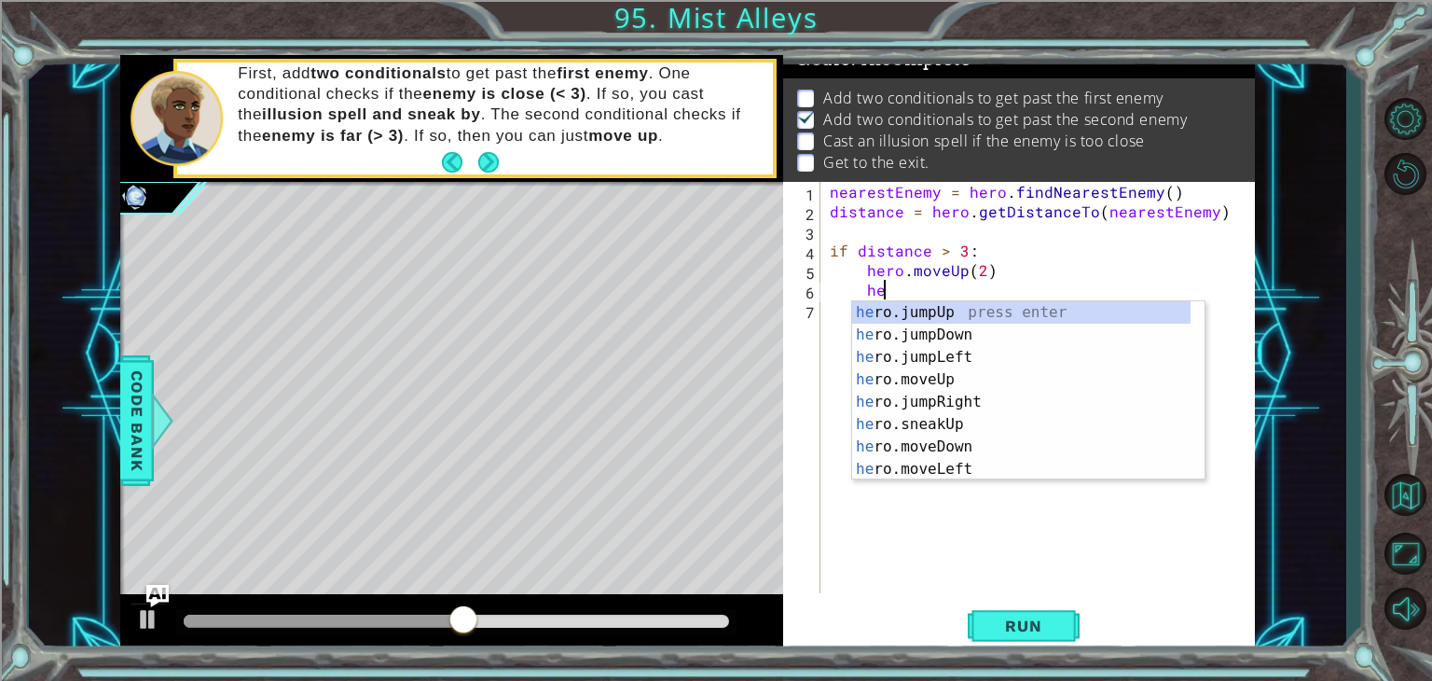
scroll to position [0, 3]
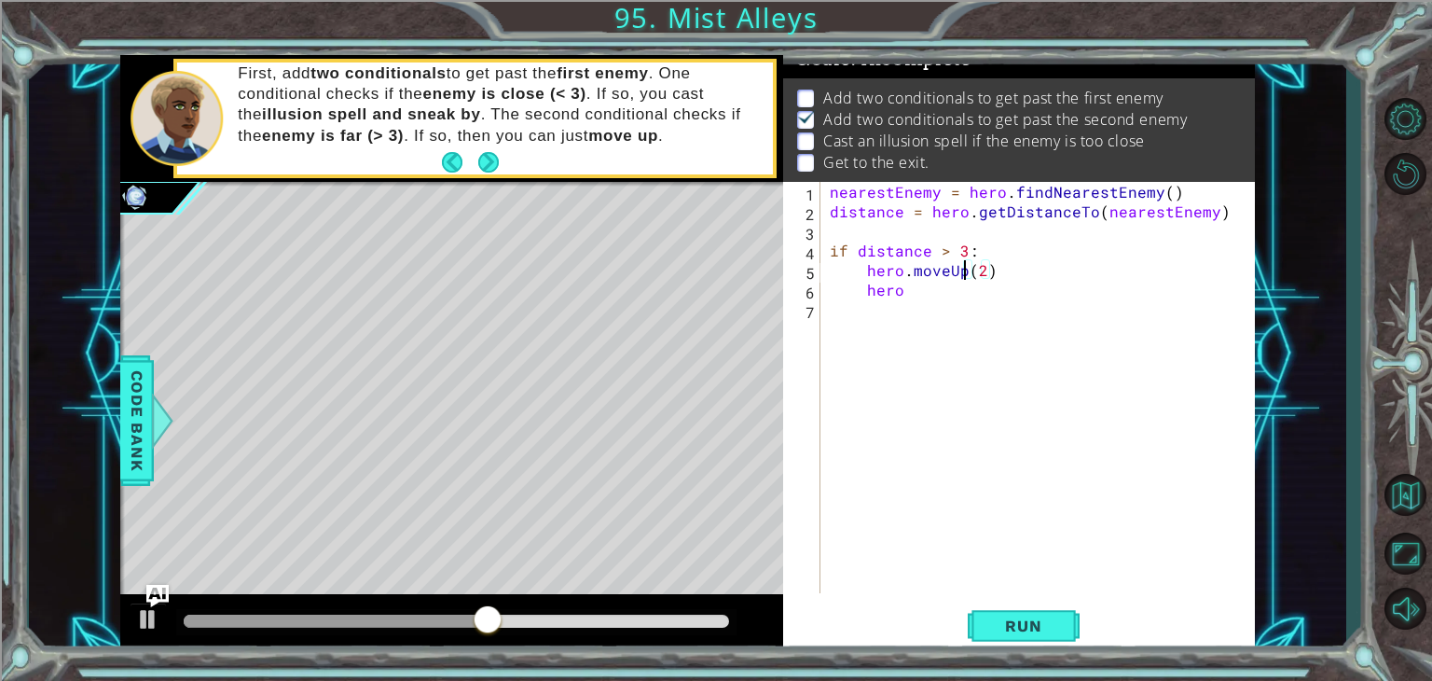
click at [966, 274] on div "nearestEnemy = hero . findNearestEnemy ( ) distance = hero . getDistanceTo ( ne…" at bounding box center [1042, 407] width 433 height 450
click at [947, 292] on div "nearestEnemy = hero . findNearestEnemy ( ) distance = hero . getDistanceTo ( ne…" at bounding box center [1042, 407] width 433 height 450
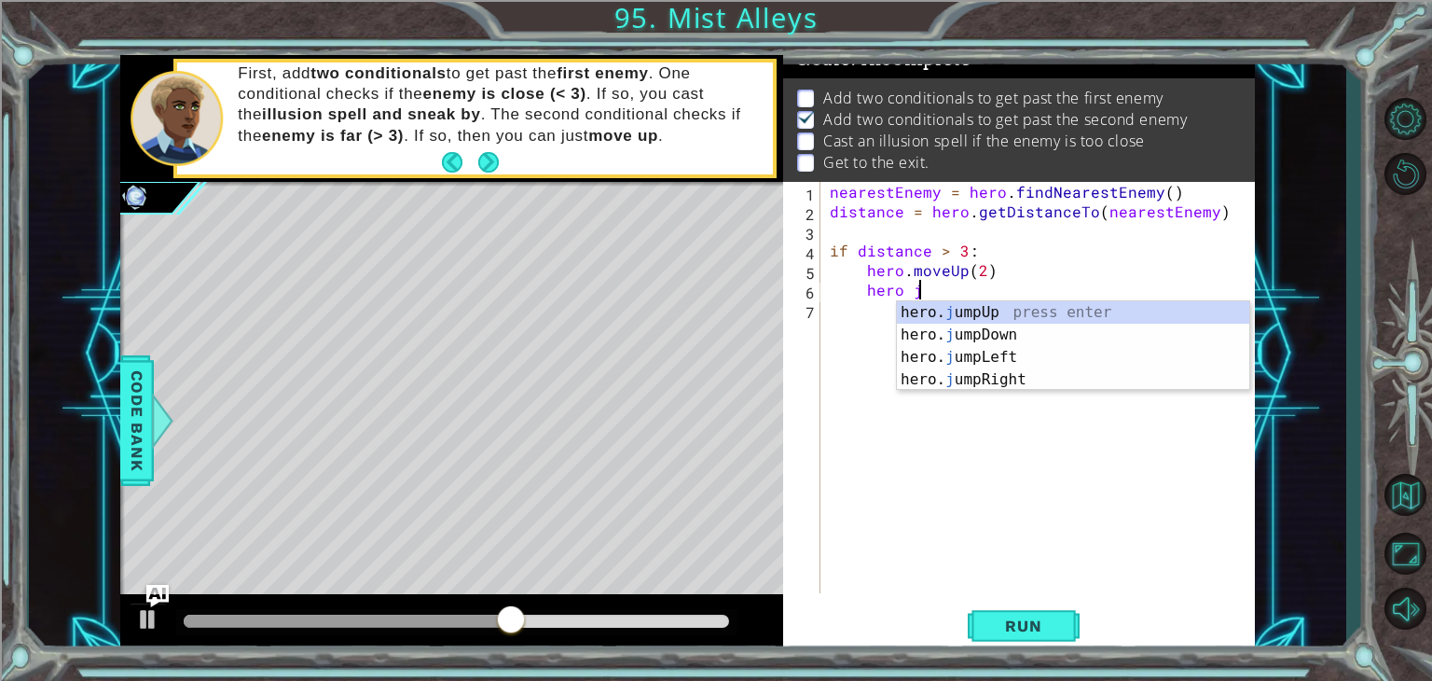
type textarea "hero ju"
click at [1014, 317] on div "hero. ju mpUp press enter hero. ju mpDown press enter hero. [PERSON_NAME] mpLef…" at bounding box center [1073, 368] width 352 height 134
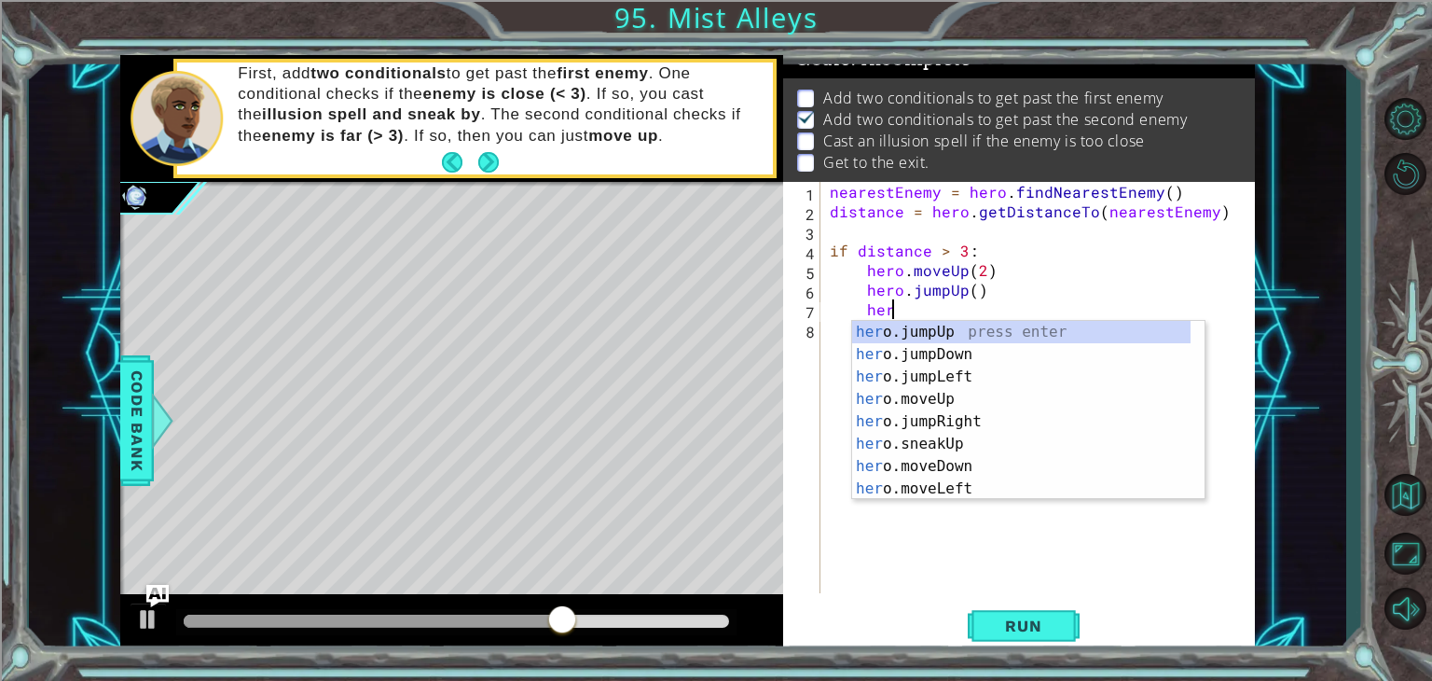
scroll to position [0, 3]
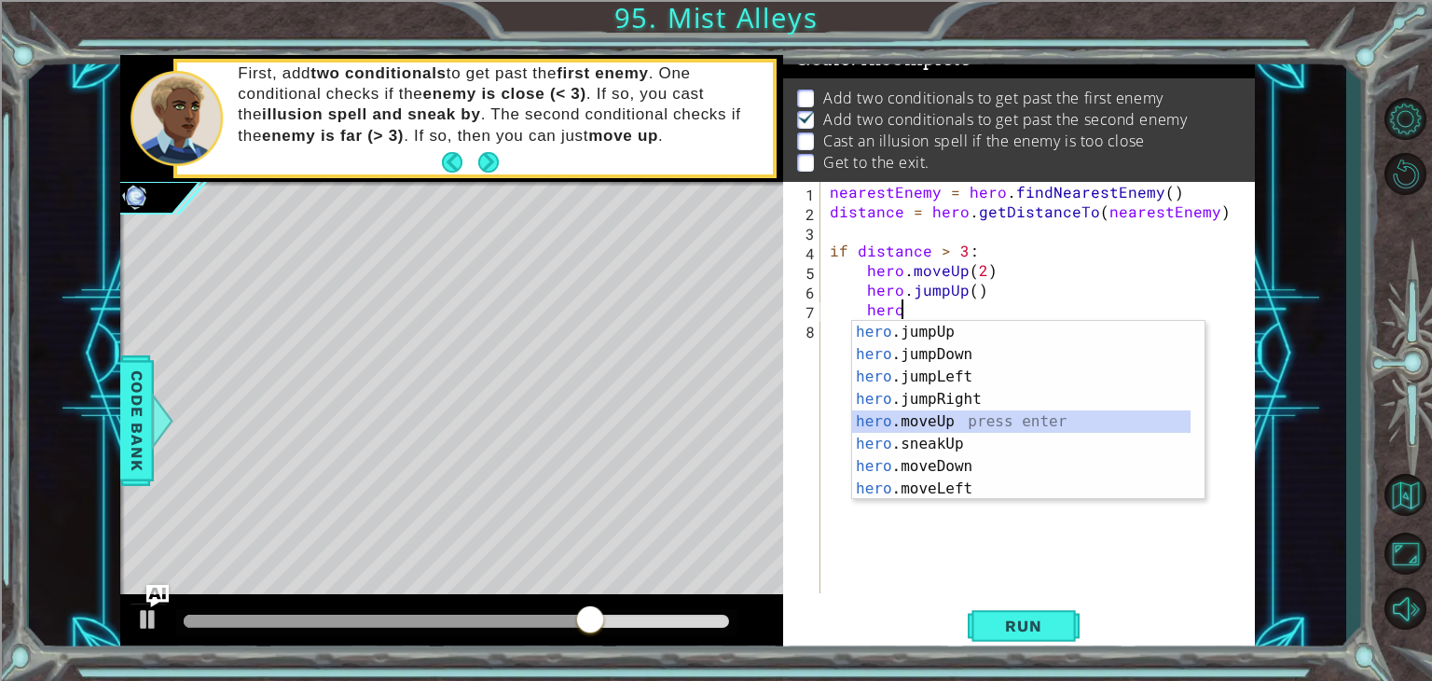
click at [943, 415] on div "hero .jumpUp press enter hero .jumpDown press enter hero .jumpLeft press enter …" at bounding box center [1021, 433] width 338 height 224
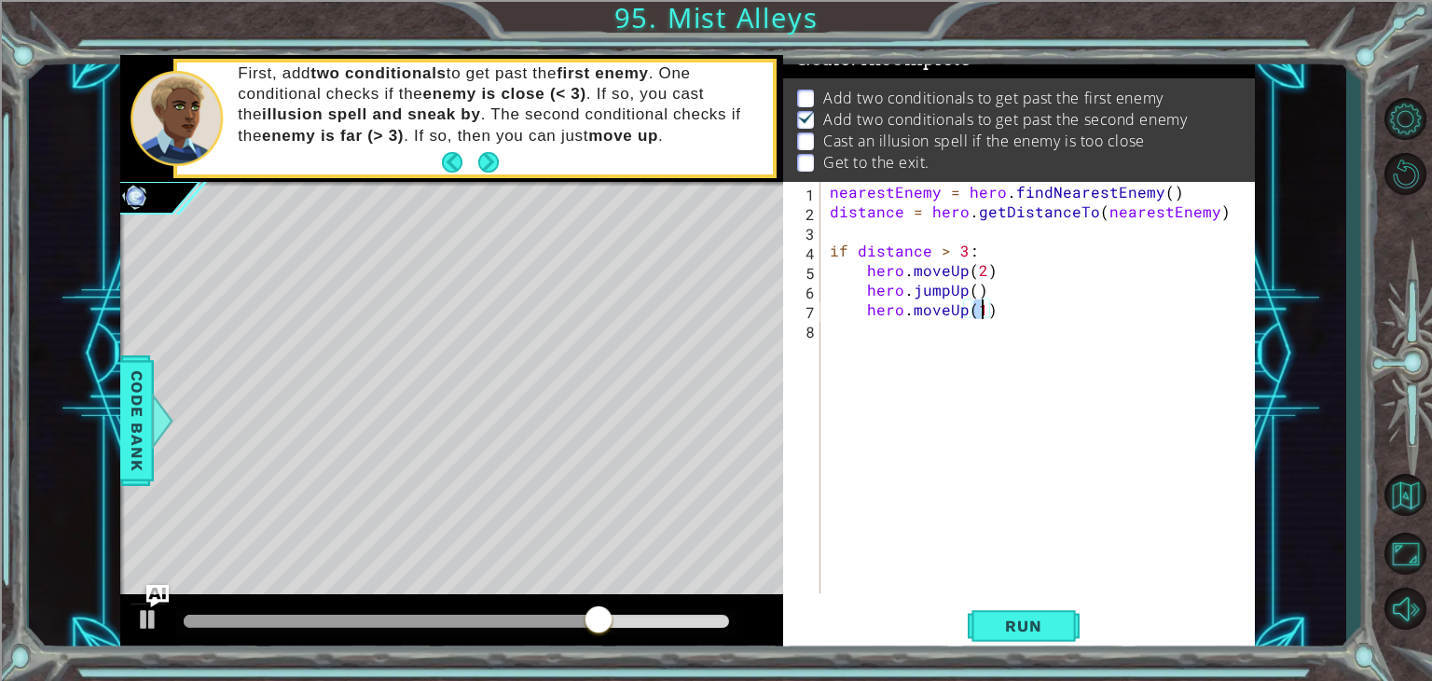
type textarea "hero.moveUp(2)"
click at [999, 327] on div "nearestEnemy = hero . findNearestEnemy ( ) distance = hero . getDistanceTo ( ne…" at bounding box center [1042, 407] width 433 height 450
click at [898, 329] on div "nearestEnemy = hero . findNearestEnemy ( ) distance = hero . getDistanceTo ( ne…" at bounding box center [1042, 407] width 433 height 450
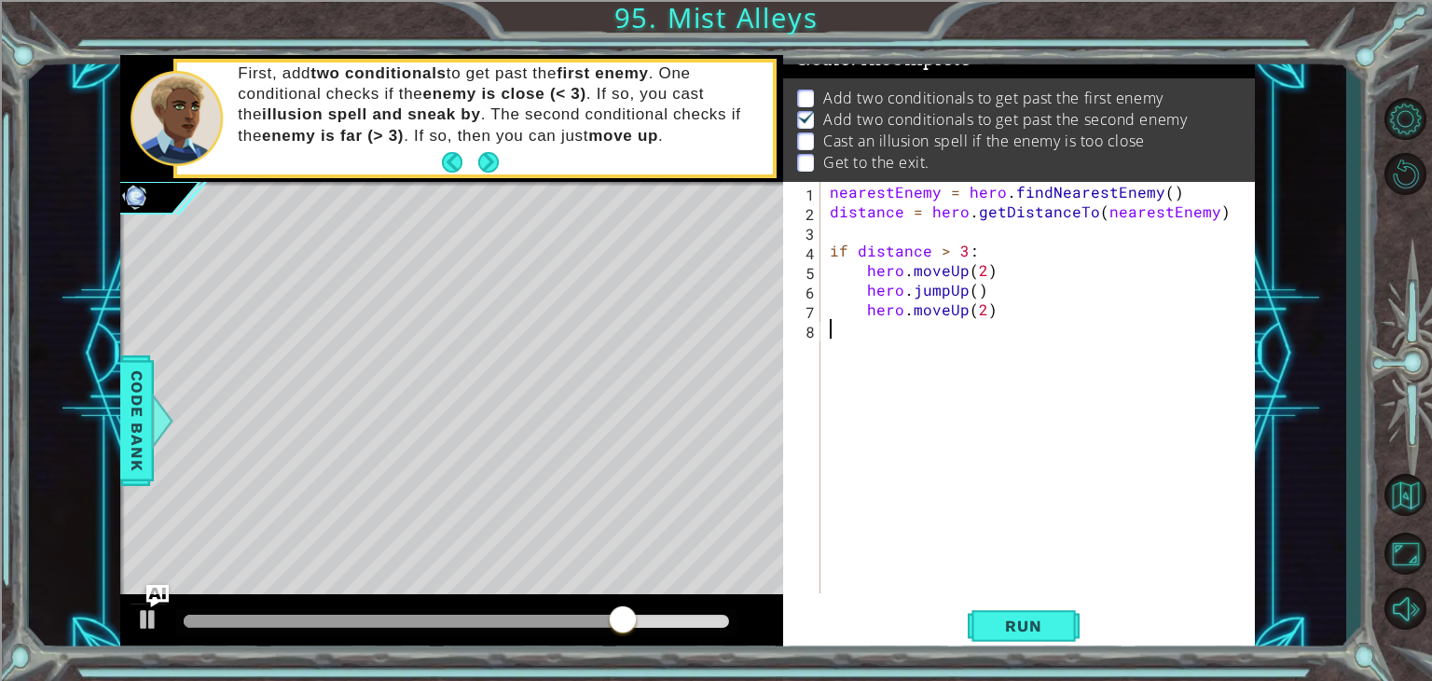
click at [873, 329] on div "nearestEnemy = hero . findNearestEnemy ( ) distance = hero . getDistanceTo ( ne…" at bounding box center [1042, 407] width 433 height 450
click at [988, 307] on div "nearestEnemy = hero . findNearestEnemy ( ) distance = hero . getDistanceTo ( ne…" at bounding box center [1042, 407] width 433 height 450
type textarea "hero.moveUp(2)"
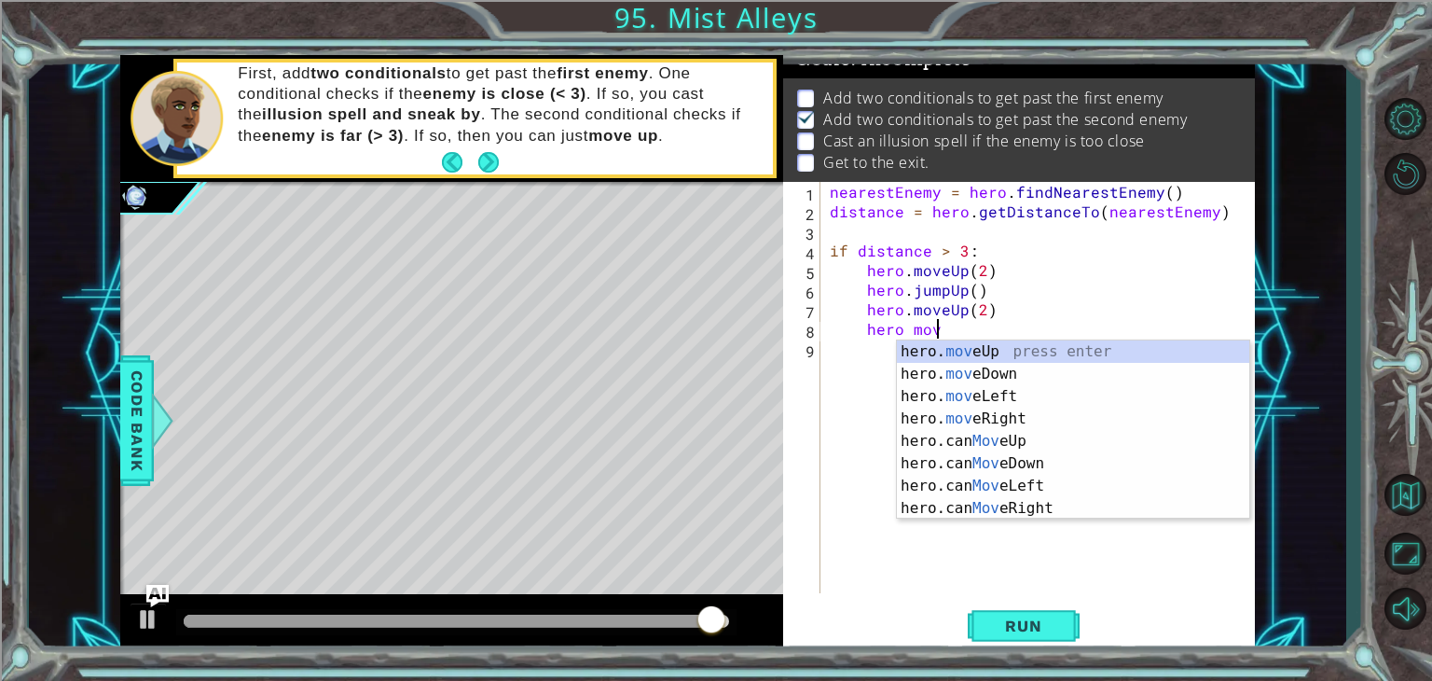
scroll to position [0, 6]
click at [988, 420] on div "hero. move Up press enter hero. move Down press enter hero. move Left press ent…" at bounding box center [1073, 452] width 352 height 224
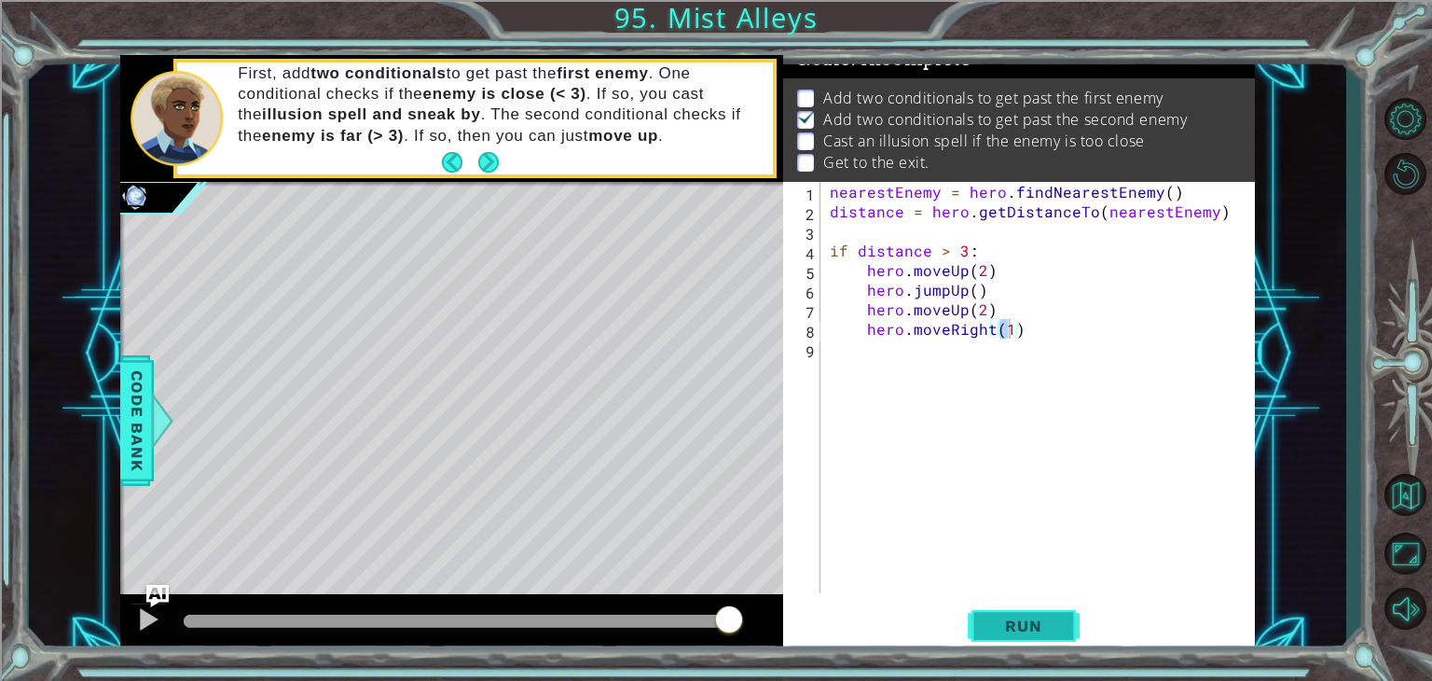
click at [1019, 616] on span "Run" at bounding box center [1023, 625] width 74 height 19
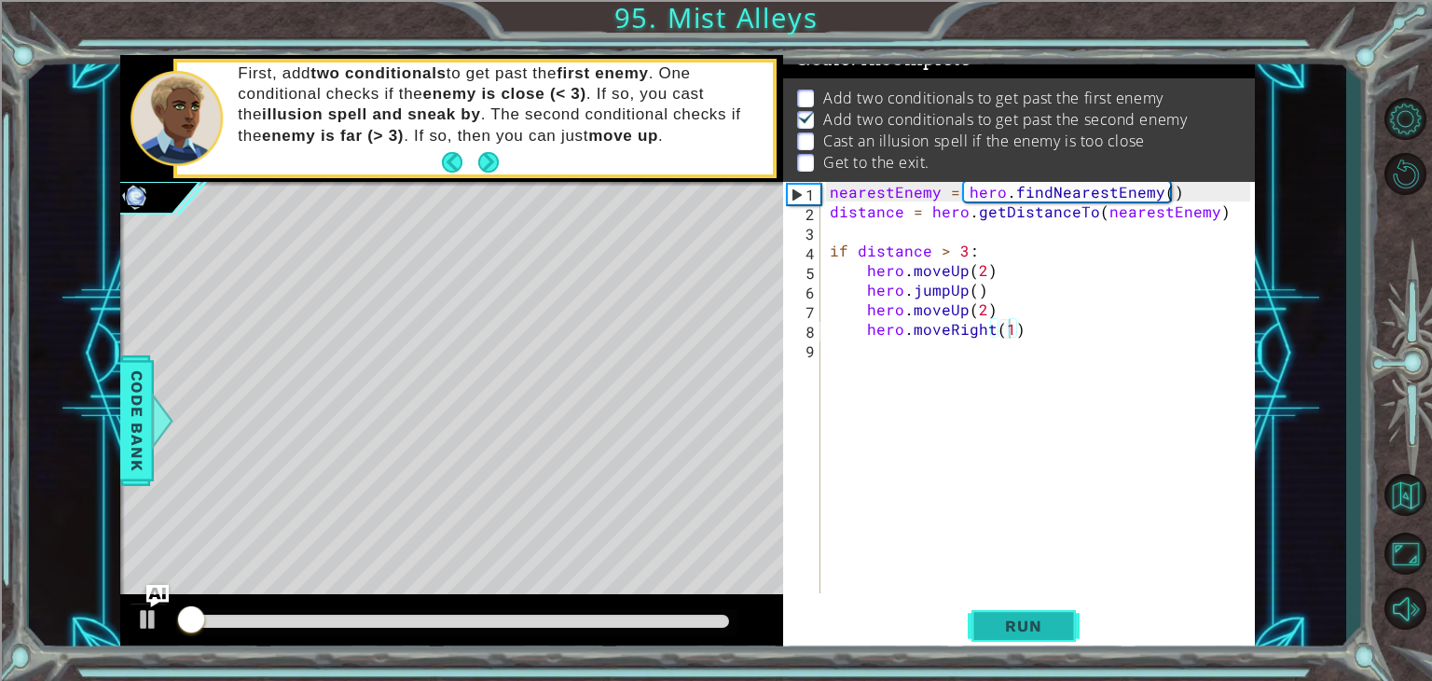
click at [1019, 616] on span "Run" at bounding box center [1023, 625] width 74 height 19
click at [984, 310] on div "nearestEnemy = hero . findNearestEnemy ( ) distance = hero . getDistanceTo ( ne…" at bounding box center [1042, 407] width 433 height 450
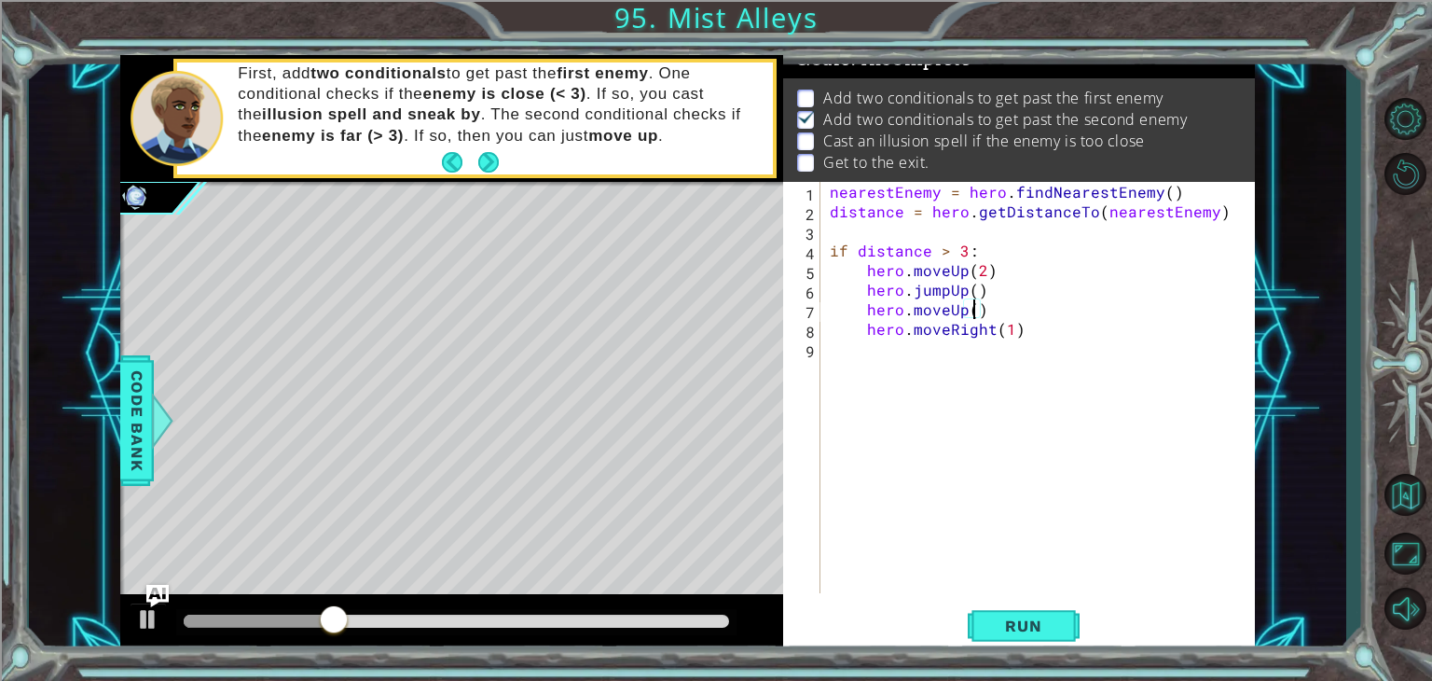
scroll to position [0, 8]
type textarea "hero.moveUp(1)"
click at [1029, 645] on button "Run" at bounding box center [1024, 626] width 112 height 48
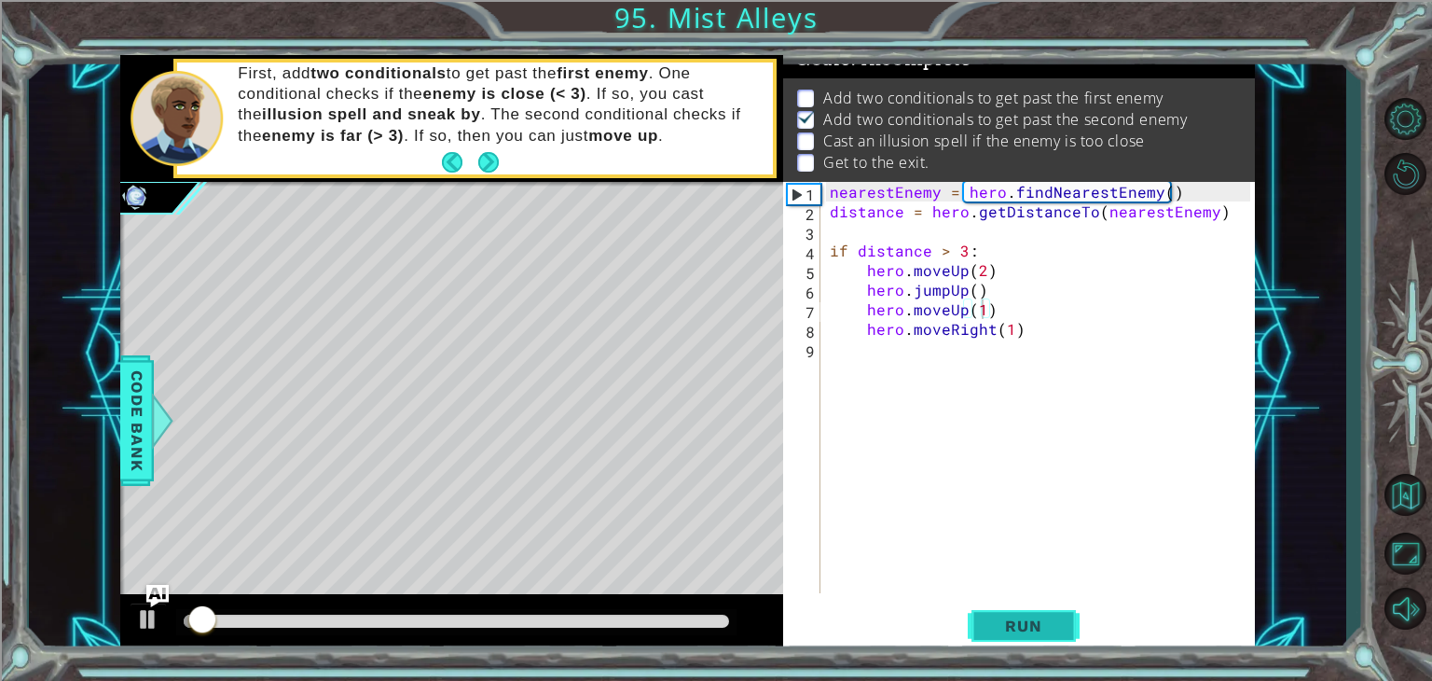
click at [1029, 623] on span "Run" at bounding box center [1023, 625] width 74 height 19
click at [1060, 362] on div "nearestEnemy = hero . findNearestEnemy ( ) distance = hero . getDistanceTo ( ne…" at bounding box center [1042, 407] width 433 height 450
click at [893, 356] on div "nearestEnemy = hero . findNearestEnemy ( ) distance = hero . getDistanceTo ( ne…" at bounding box center [1042, 407] width 433 height 450
drag, startPoint x: 859, startPoint y: 340, endPoint x: 888, endPoint y: 337, distance: 30.1
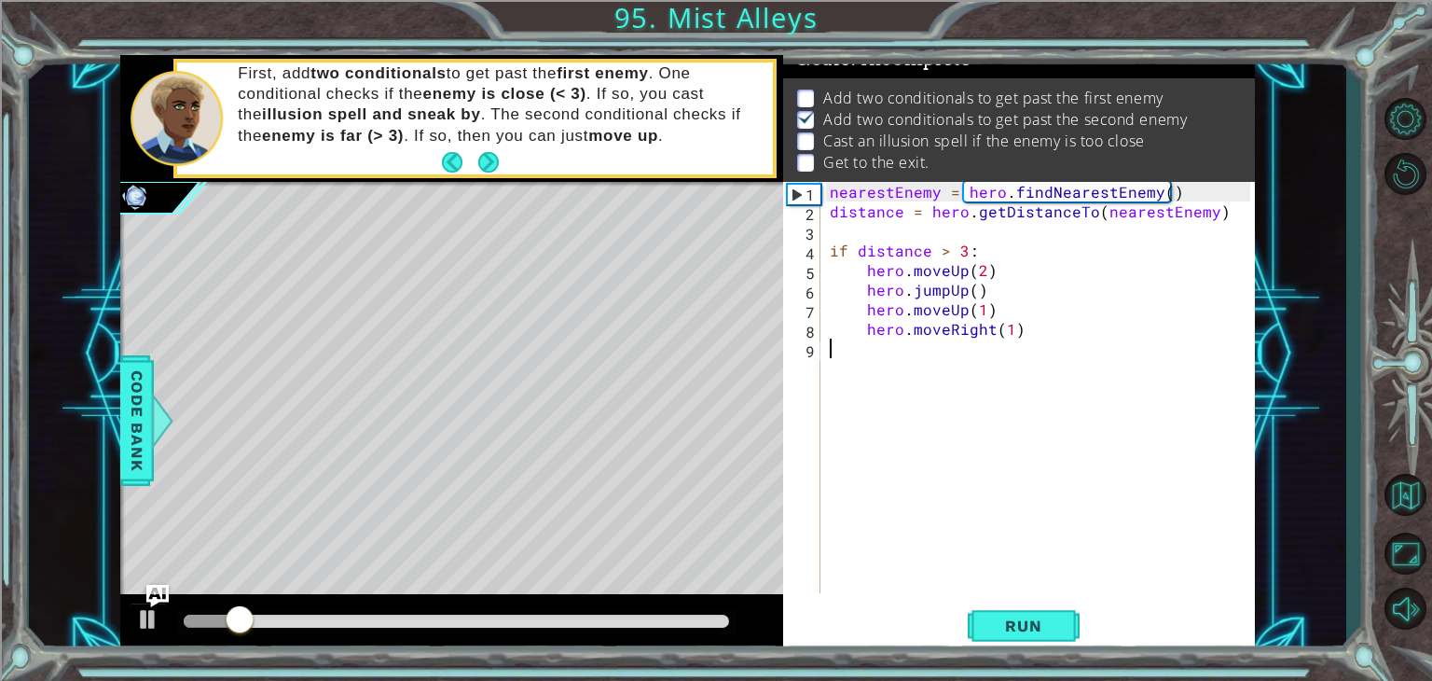
click at [860, 340] on div "nearestEnemy = hero . findNearestEnemy ( ) distance = hero . getDistanceTo ( ne…" at bounding box center [1042, 407] width 433 height 450
click at [897, 337] on div "nearestEnemy = hero . findNearestEnemy ( ) distance = hero . getDistanceTo ( ne…" at bounding box center [1042, 407] width 433 height 450
type textarea "hero.moveRight(1)"
click at [997, 328] on div "nearestEnemy = hero . findNearestEnemy ( ) distance = hero . getDistanceTo ( ne…" at bounding box center [1042, 407] width 433 height 450
click at [1011, 330] on div "nearestEnemy = hero . findNearestEnemy ( ) distance = hero . getDistanceTo ( ne…" at bounding box center [1042, 407] width 433 height 450
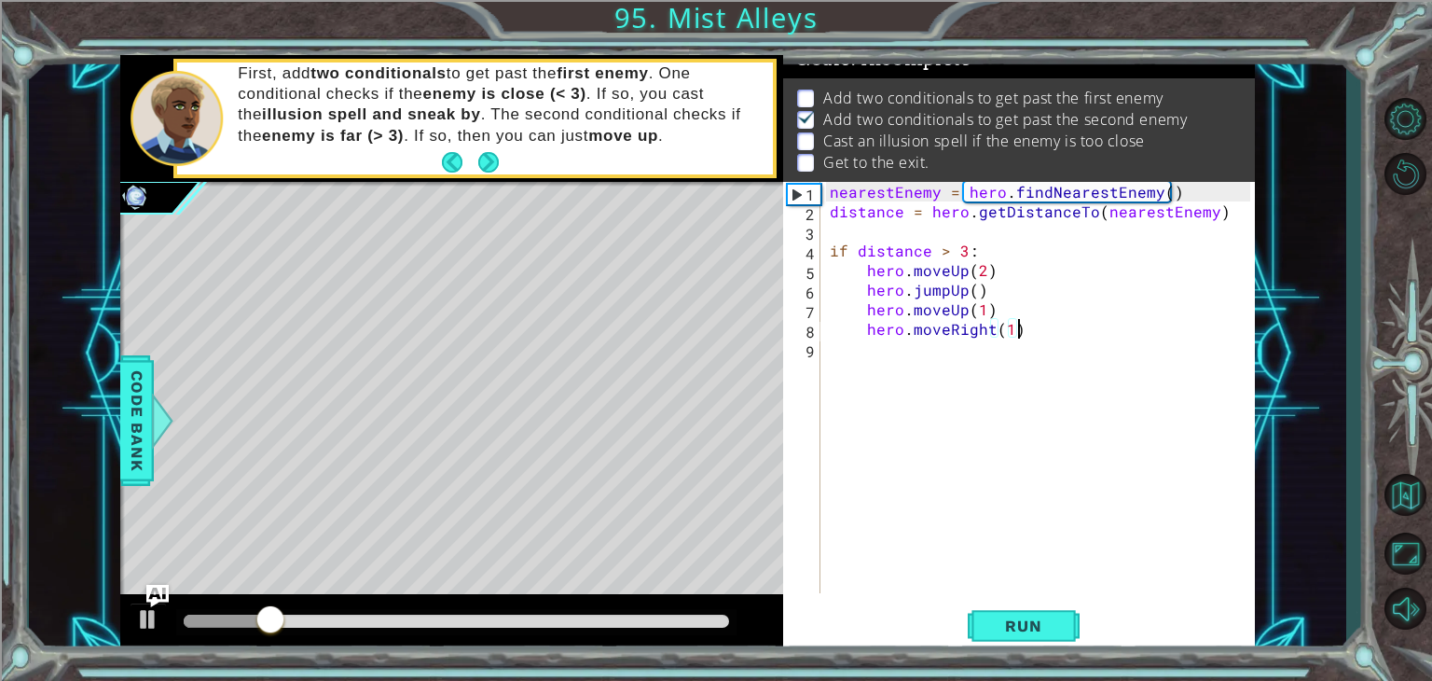
click at [1018, 331] on div "nearestEnemy = hero . findNearestEnemy ( ) distance = hero . getDistanceTo ( ne…" at bounding box center [1042, 407] width 433 height 450
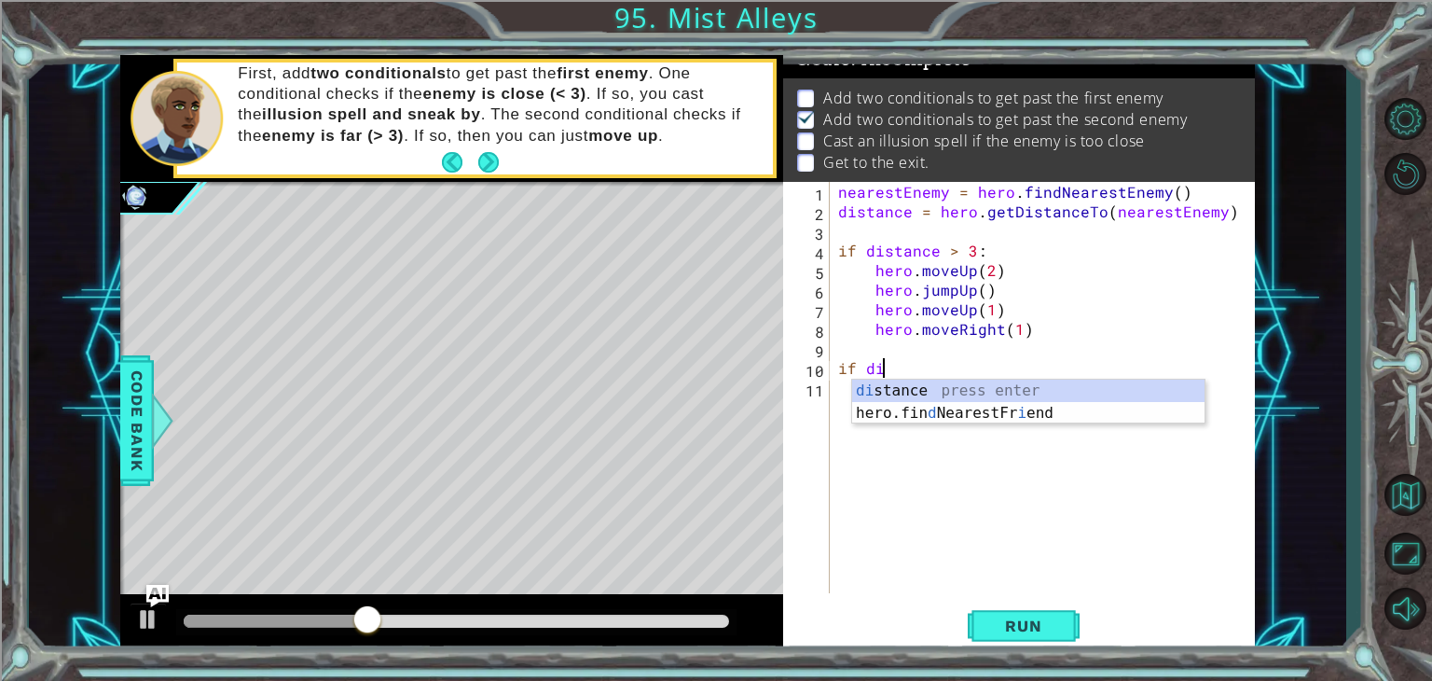
scroll to position [0, 2]
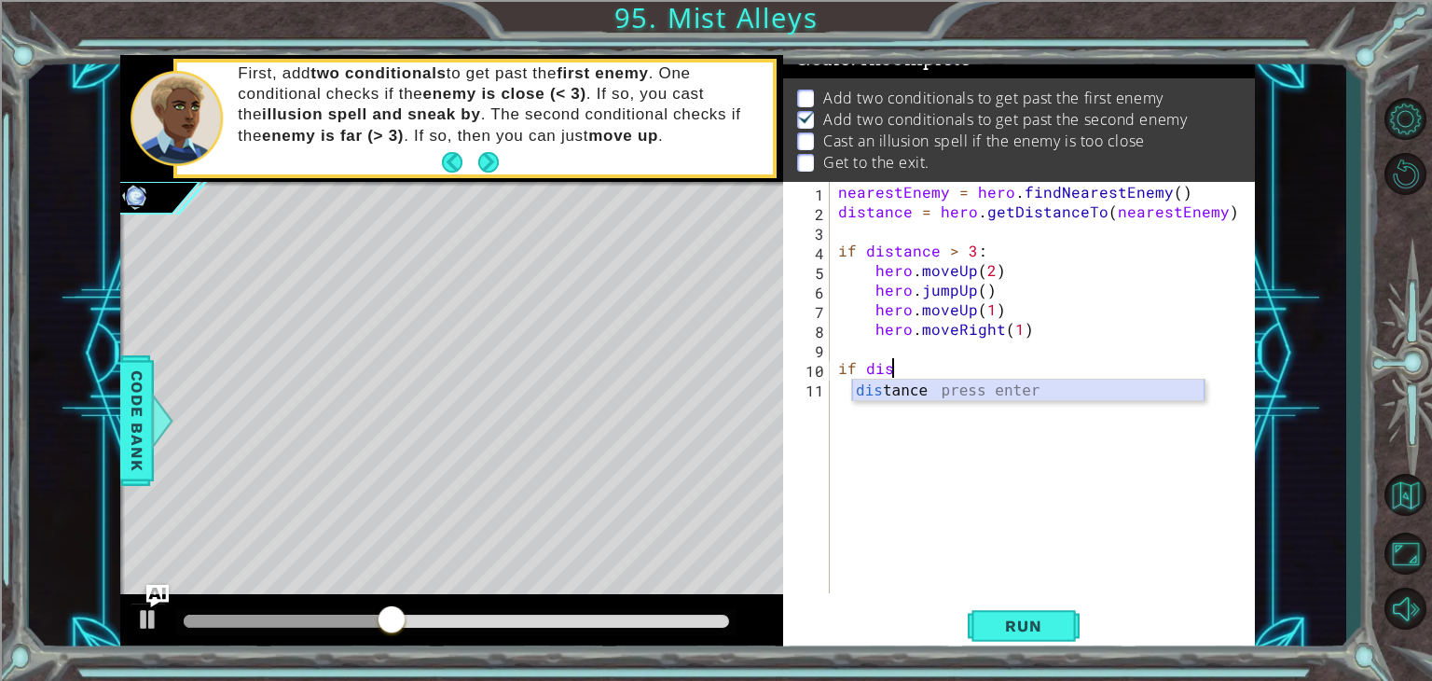
click at [996, 393] on div "dis tance press enter" at bounding box center [1028, 412] width 352 height 67
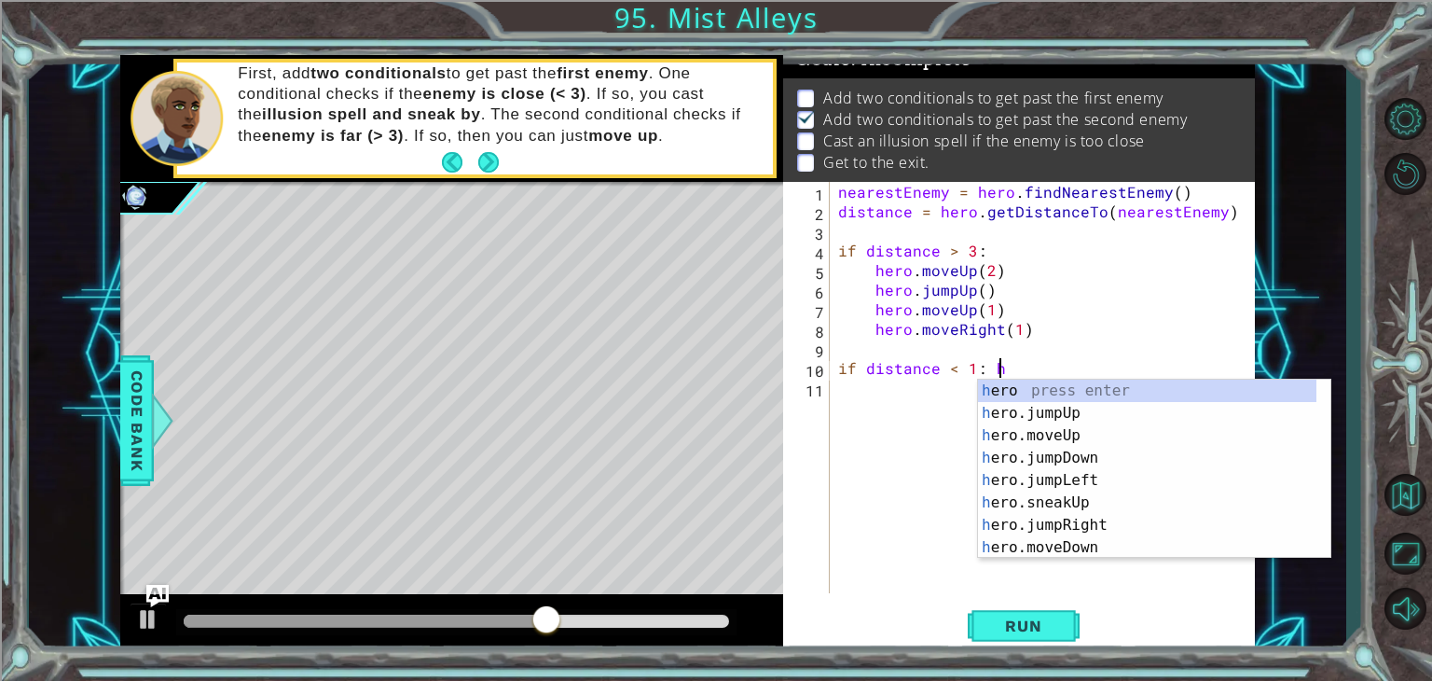
scroll to position [0, 7]
type textarea "if distance < 1:"
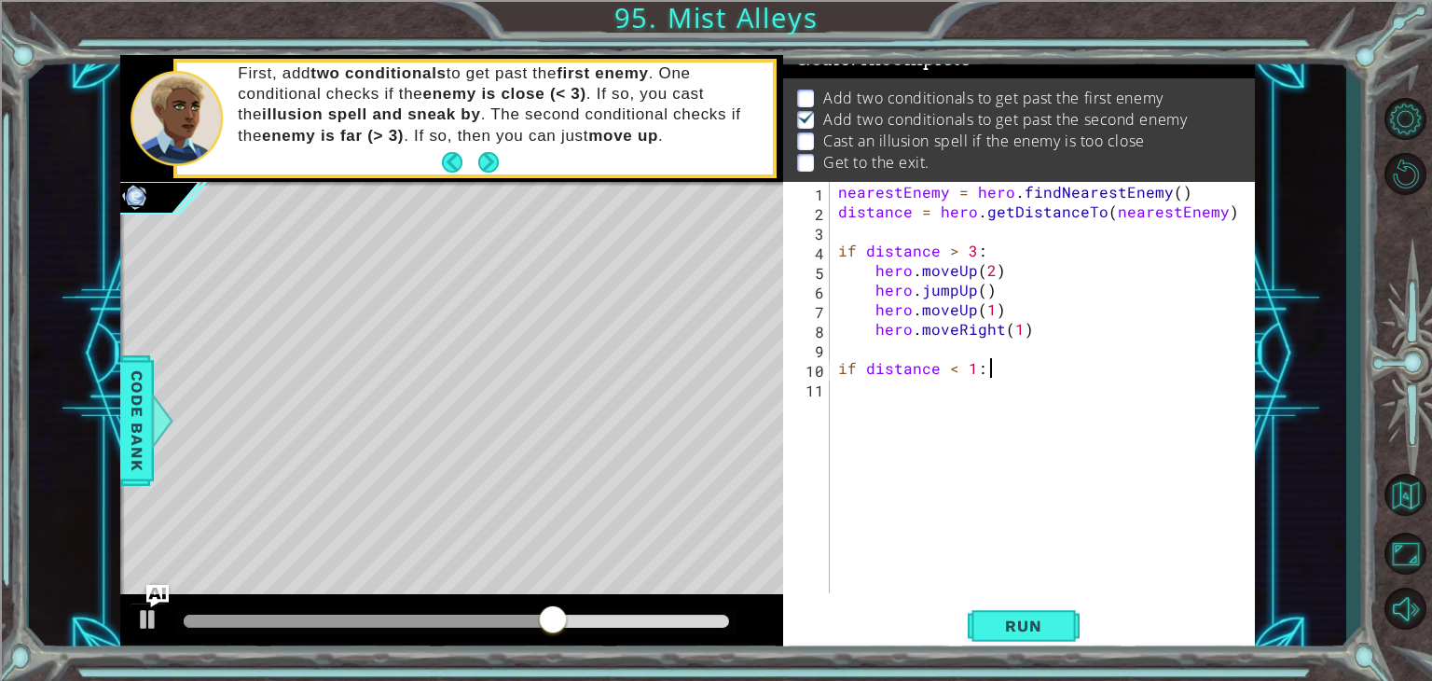
scroll to position [0, 0]
click at [1038, 627] on span "Run" at bounding box center [1023, 625] width 74 height 19
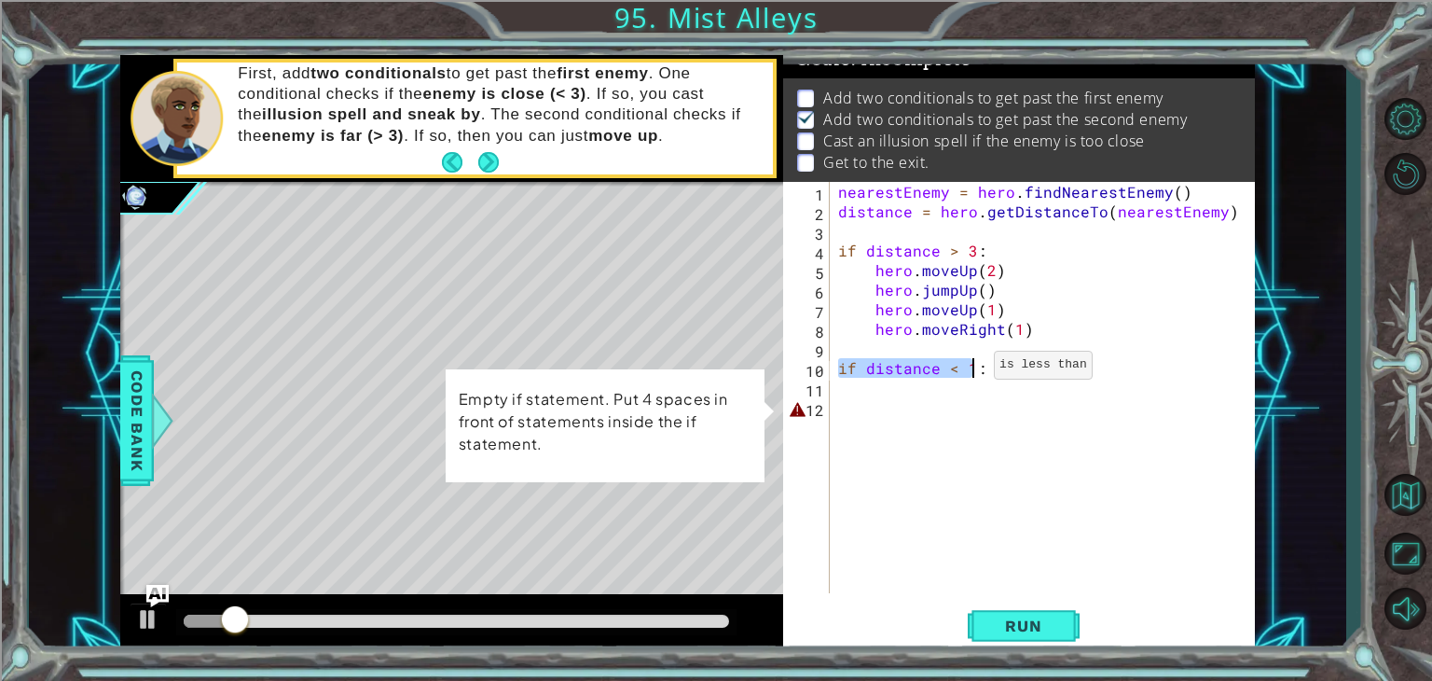
drag, startPoint x: 838, startPoint y: 374, endPoint x: 973, endPoint y: 369, distance: 135.3
click at [973, 369] on div "nearestEnemy = hero . findNearestEnemy ( ) distance = hero . getDistanceTo ( ne…" at bounding box center [1046, 407] width 425 height 450
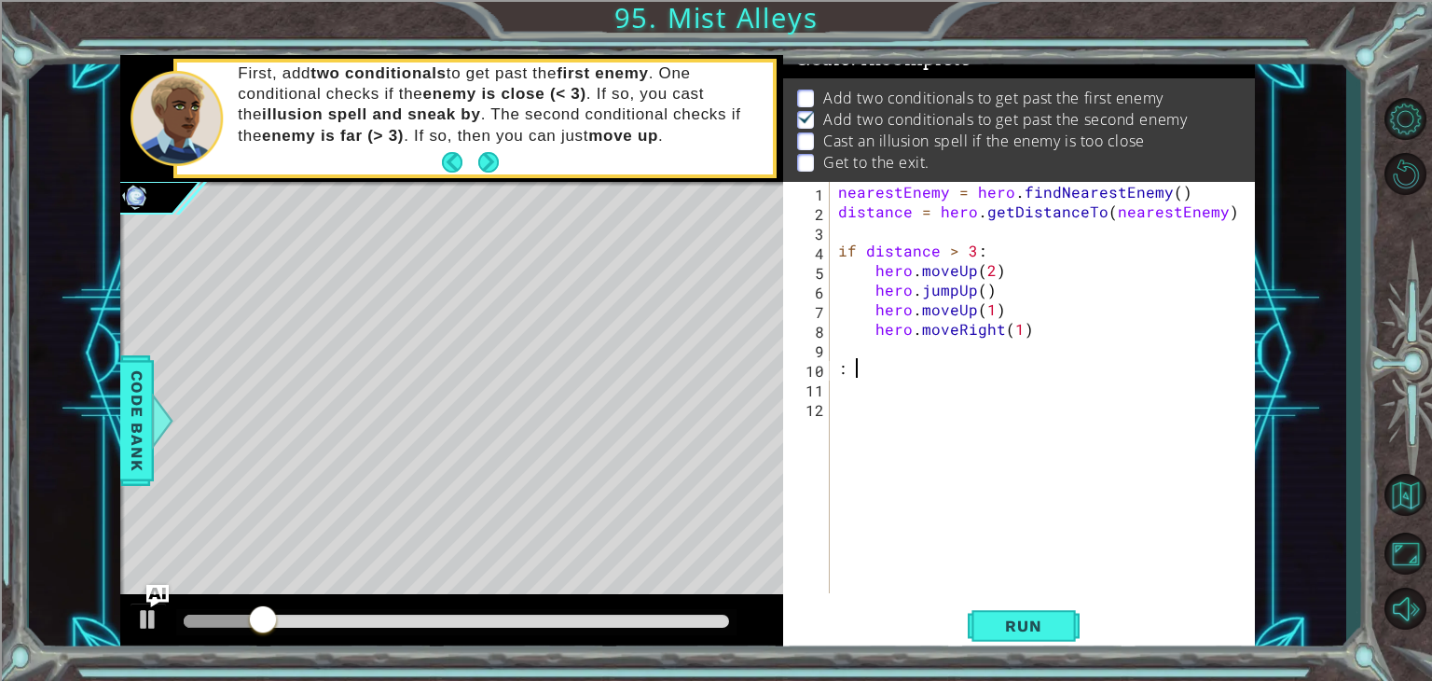
click at [889, 361] on div "nearestEnemy = hero . findNearestEnemy ( ) distance = hero . getDistanceTo ( ne…" at bounding box center [1046, 407] width 425 height 450
type textarea ":"
click at [1031, 616] on span "Run" at bounding box center [1023, 625] width 74 height 19
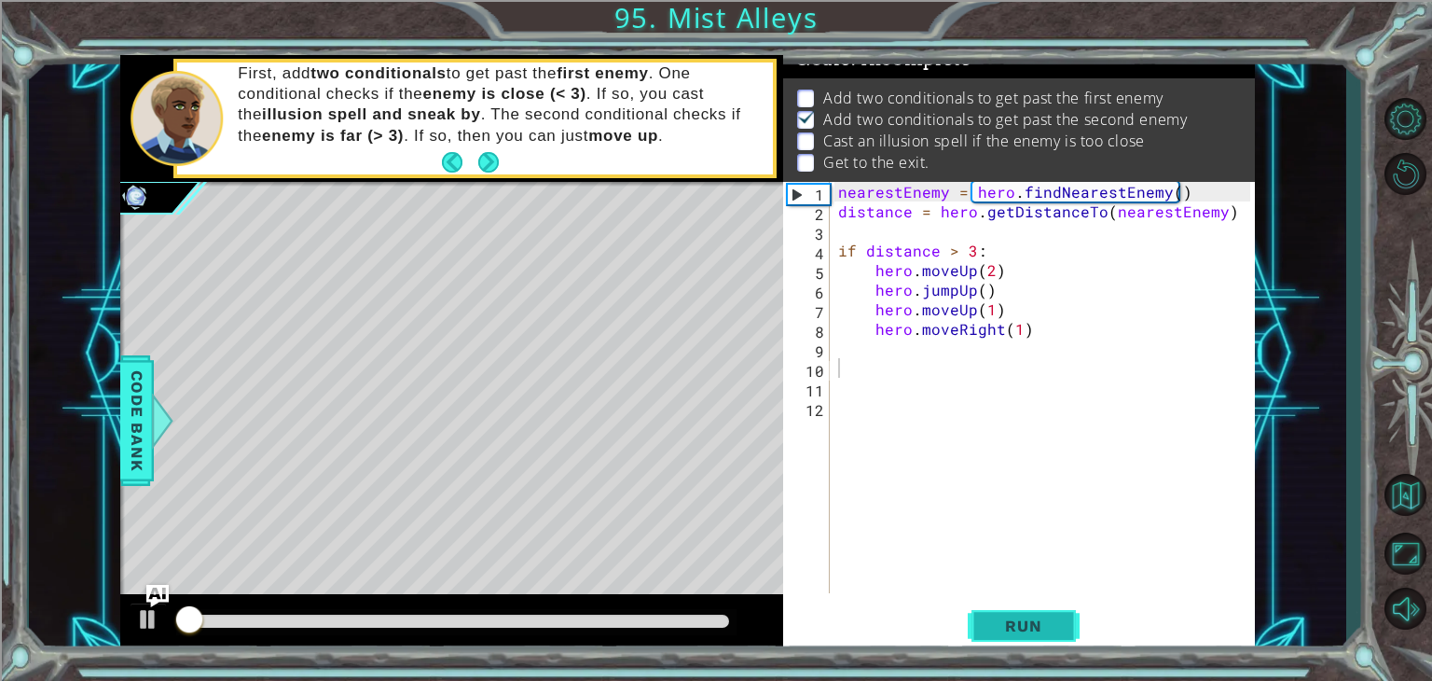
click at [1031, 616] on span "Run" at bounding box center [1023, 625] width 74 height 19
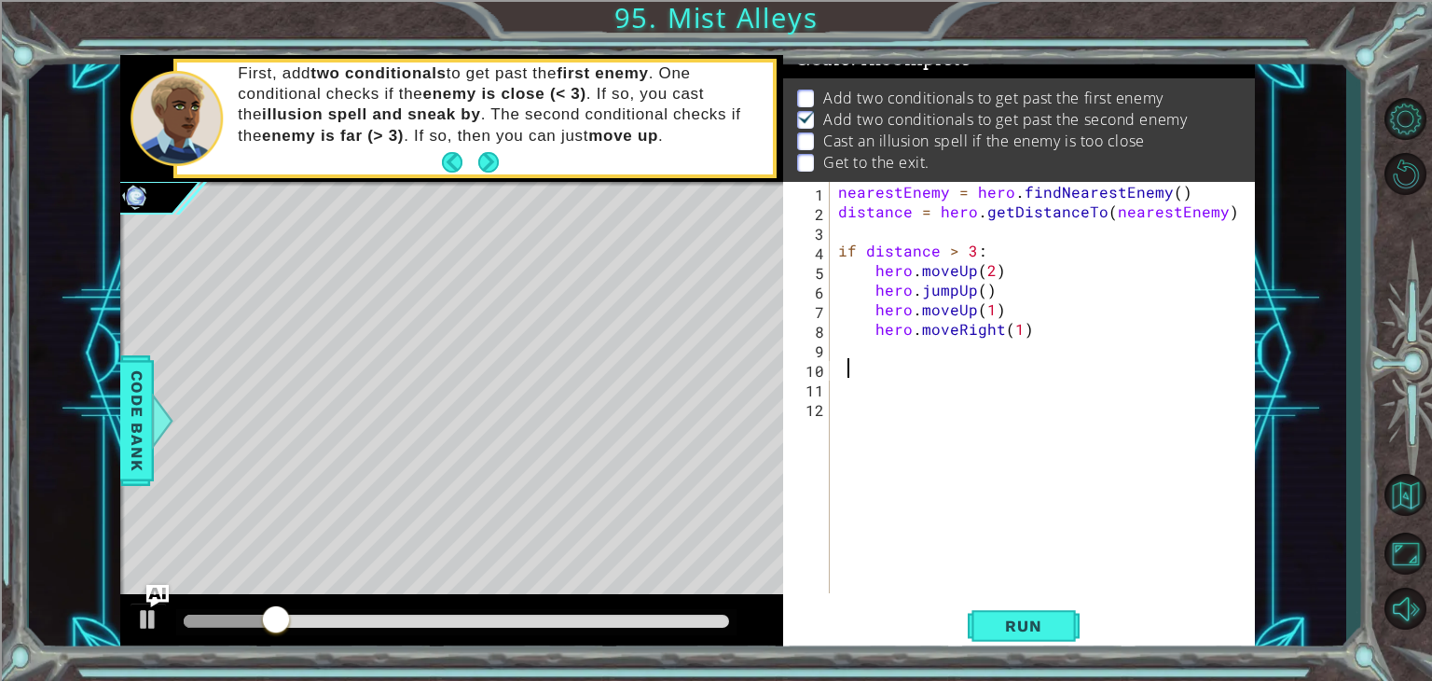
click at [1014, 651] on div "1 2 3 4 5 6 7 8 9 10 11 12 nearestEnemy = hero . findNearestEnemy ( ) distance …" at bounding box center [1019, 417] width 472 height 471
click at [997, 598] on div "1 2 3 4 5 6 7 8 9 10 11 12 nearestEnemy = hero . findNearestEnemy ( ) distance …" at bounding box center [1019, 417] width 472 height 471
click at [1014, 608] on button "Run" at bounding box center [1024, 626] width 112 height 48
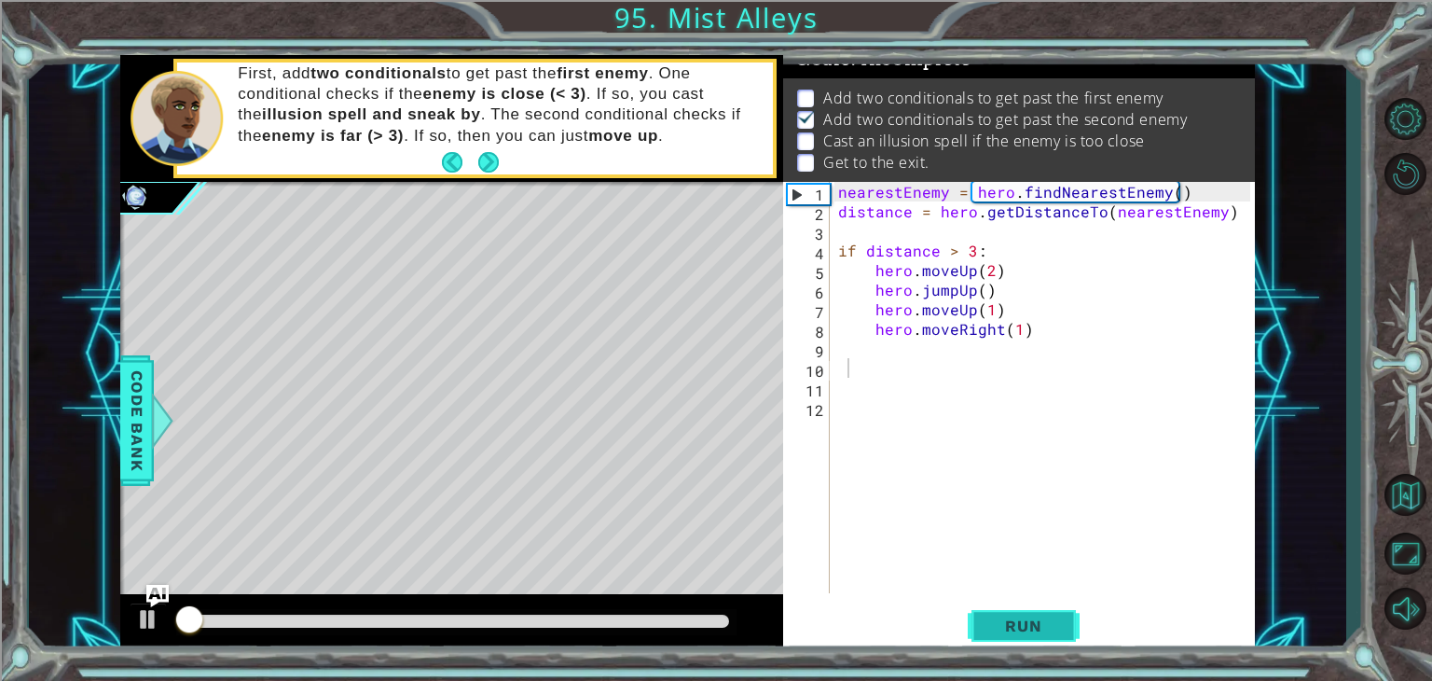
click at [1028, 616] on span "Run" at bounding box center [1023, 625] width 74 height 19
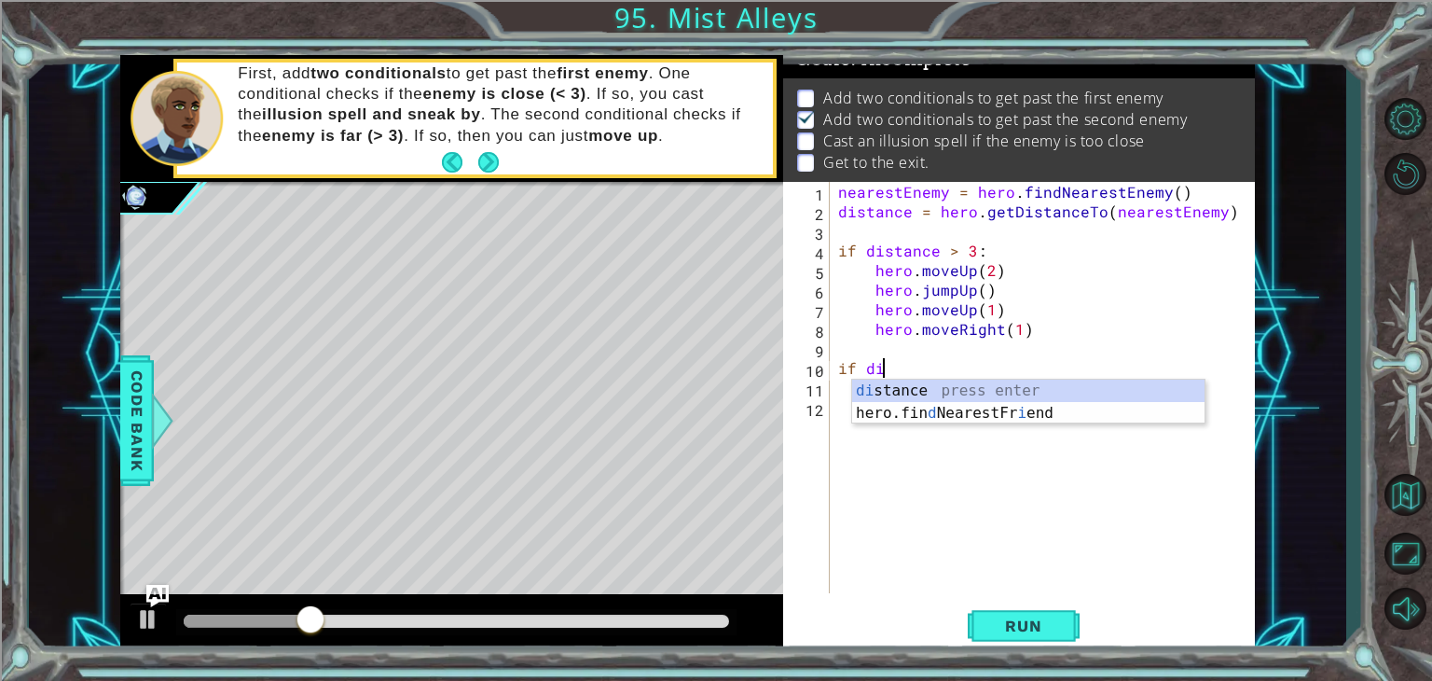
scroll to position [0, 2]
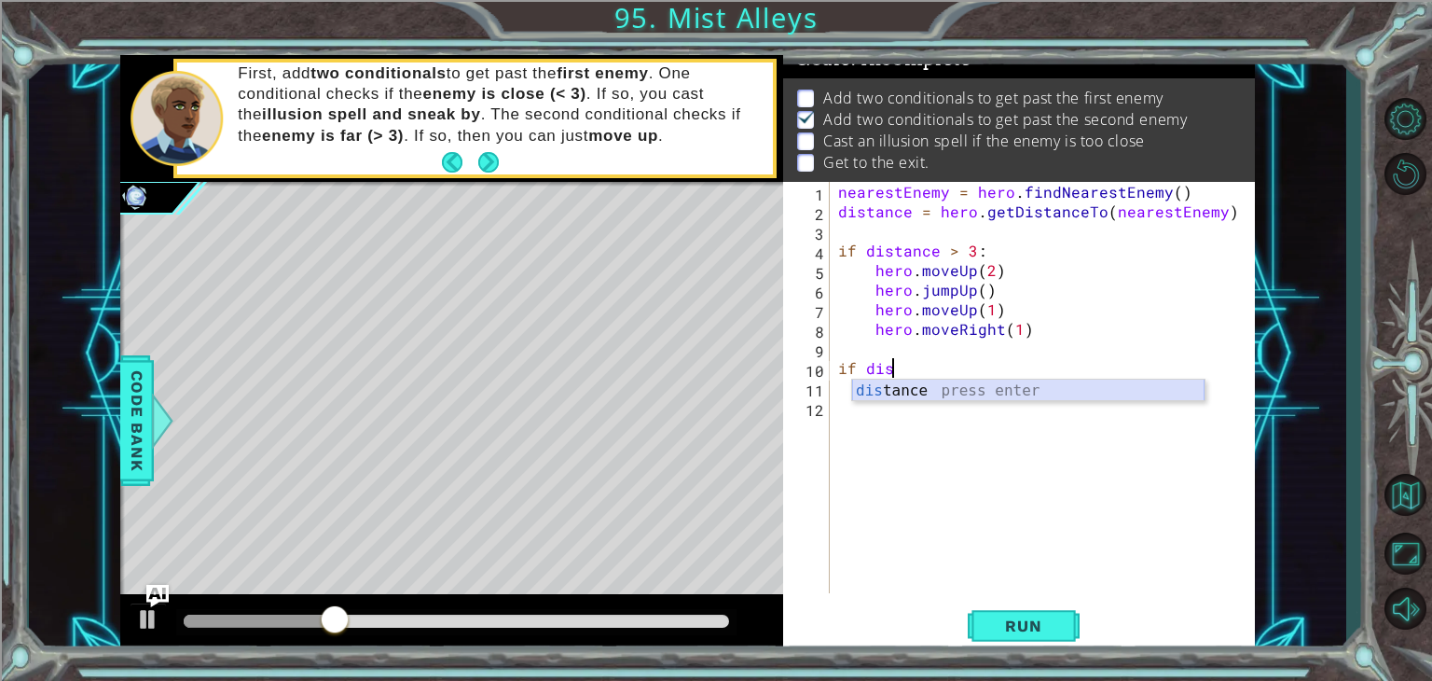
click at [892, 396] on div "dis tance press enter" at bounding box center [1028, 412] width 352 height 67
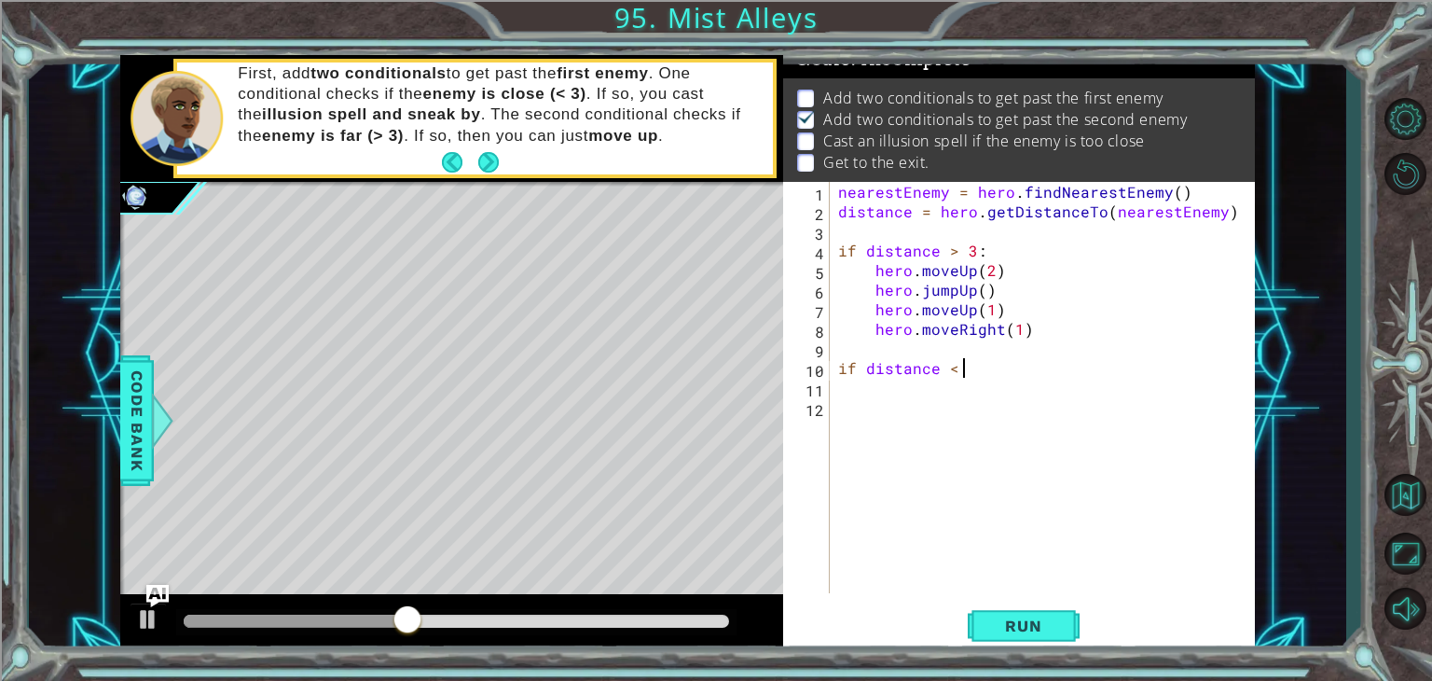
scroll to position [0, 7]
type textarea "if distance < 4:"
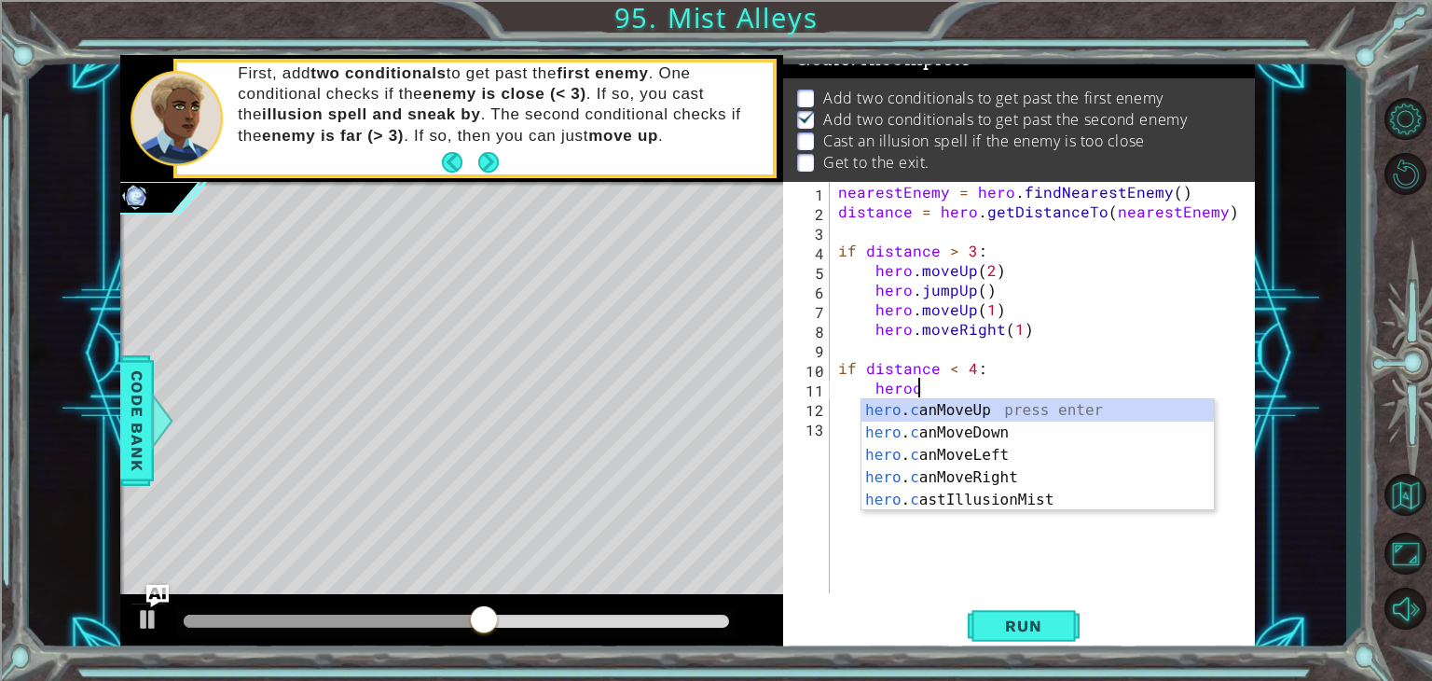
scroll to position [0, 5]
type textarea "herocas"
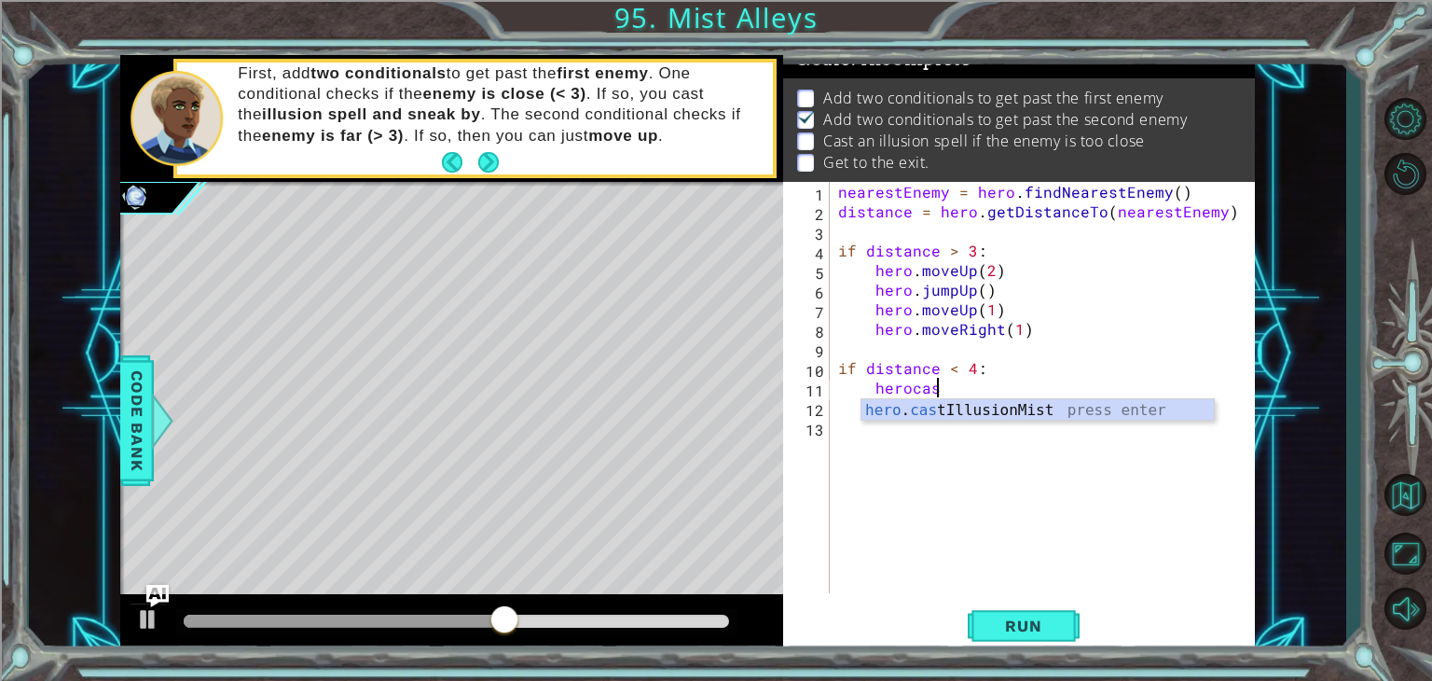
click at [972, 427] on div "nearestEnemy = hero . findNearestEnemy ( ) distance = hero . getDistanceTo ( ne…" at bounding box center [1046, 407] width 425 height 450
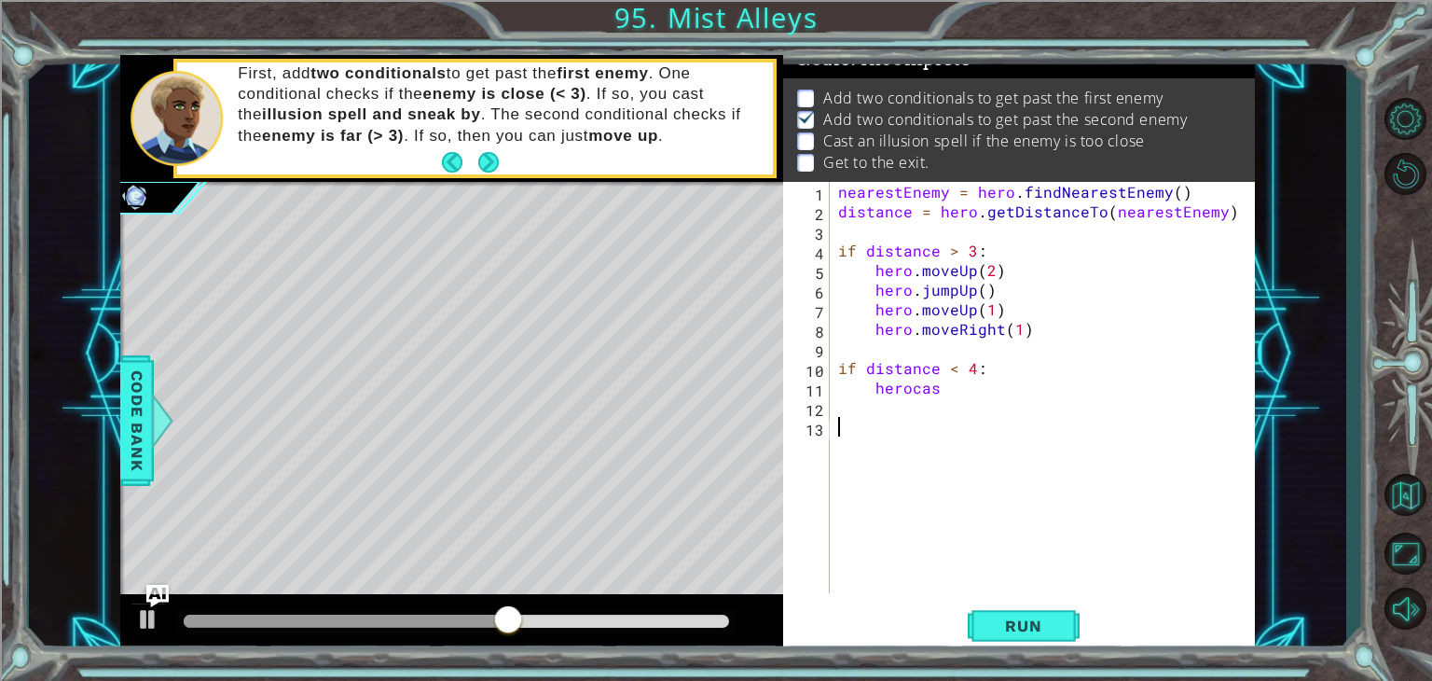
scroll to position [0, 0]
click at [943, 396] on div "nearestEnemy = hero . findNearestEnemy ( ) distance = hero . getDistanceTo ( ne…" at bounding box center [1046, 407] width 425 height 450
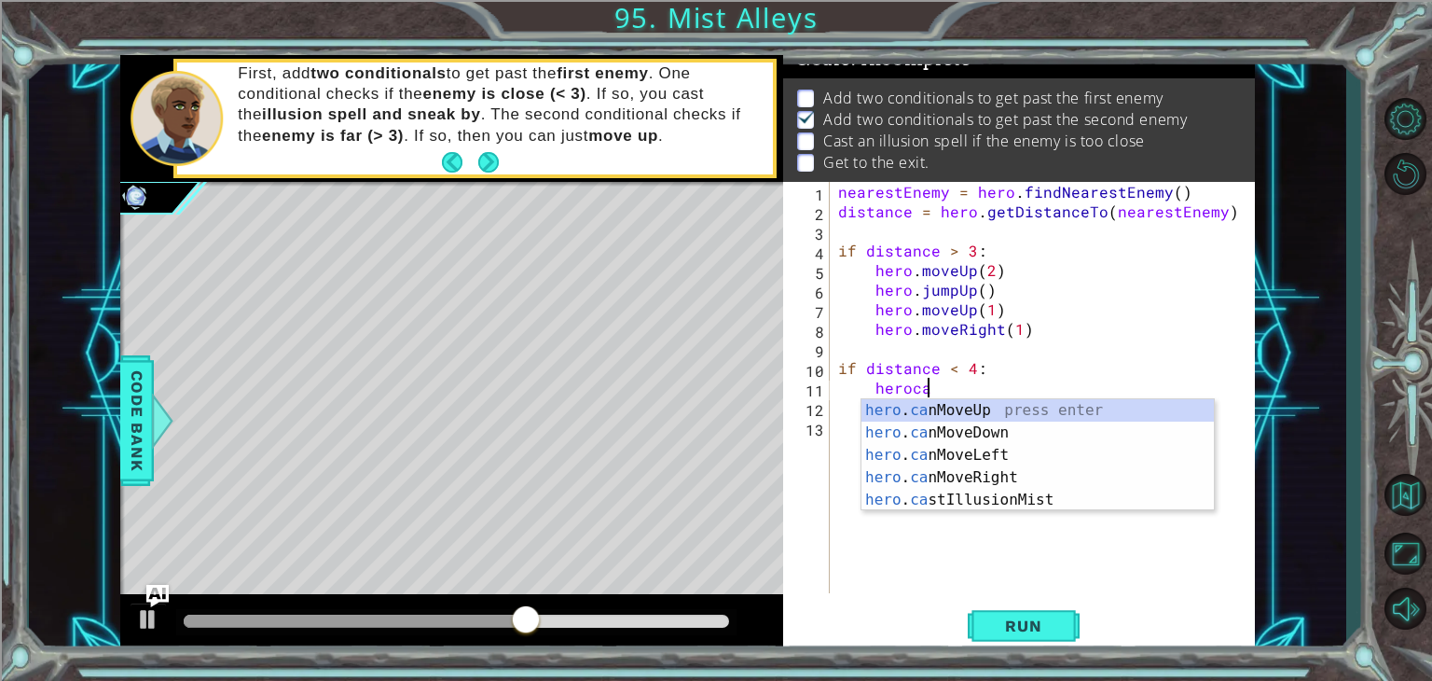
scroll to position [0, 5]
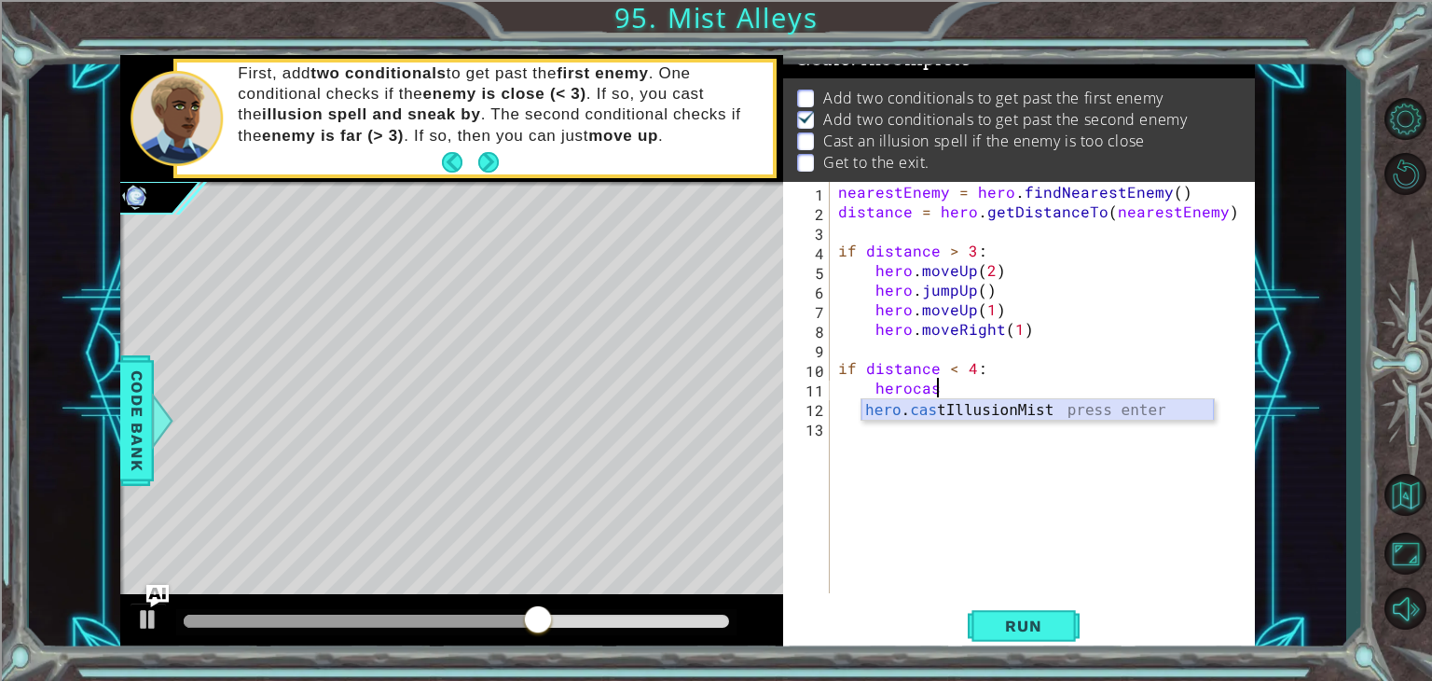
click at [956, 411] on div "hero . cas tIllusionMist press enter" at bounding box center [1037, 432] width 352 height 67
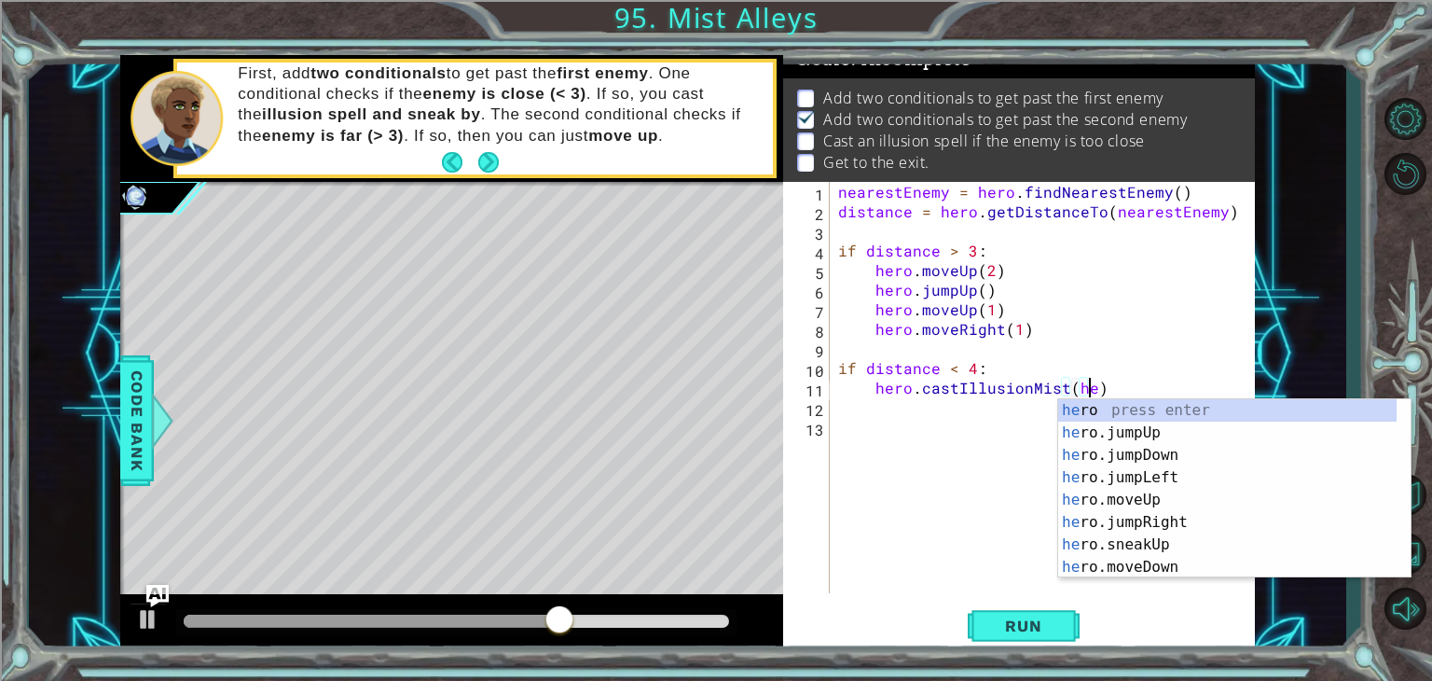
scroll to position [0, 16]
type textarea "hero.castIllusionMist(hero)"
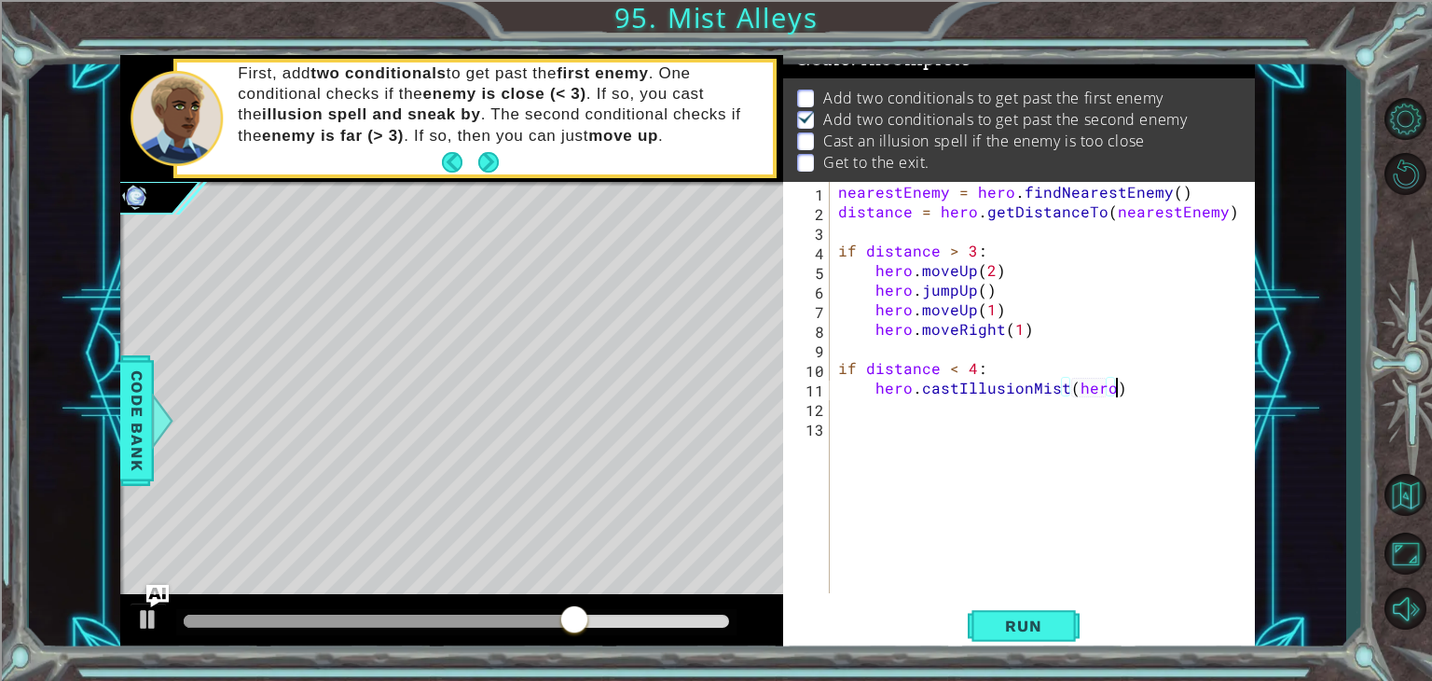
click at [1119, 388] on div "nearestEnemy = hero . findNearestEnemy ( ) distance = hero . getDistanceTo ( ne…" at bounding box center [1046, 407] width 425 height 450
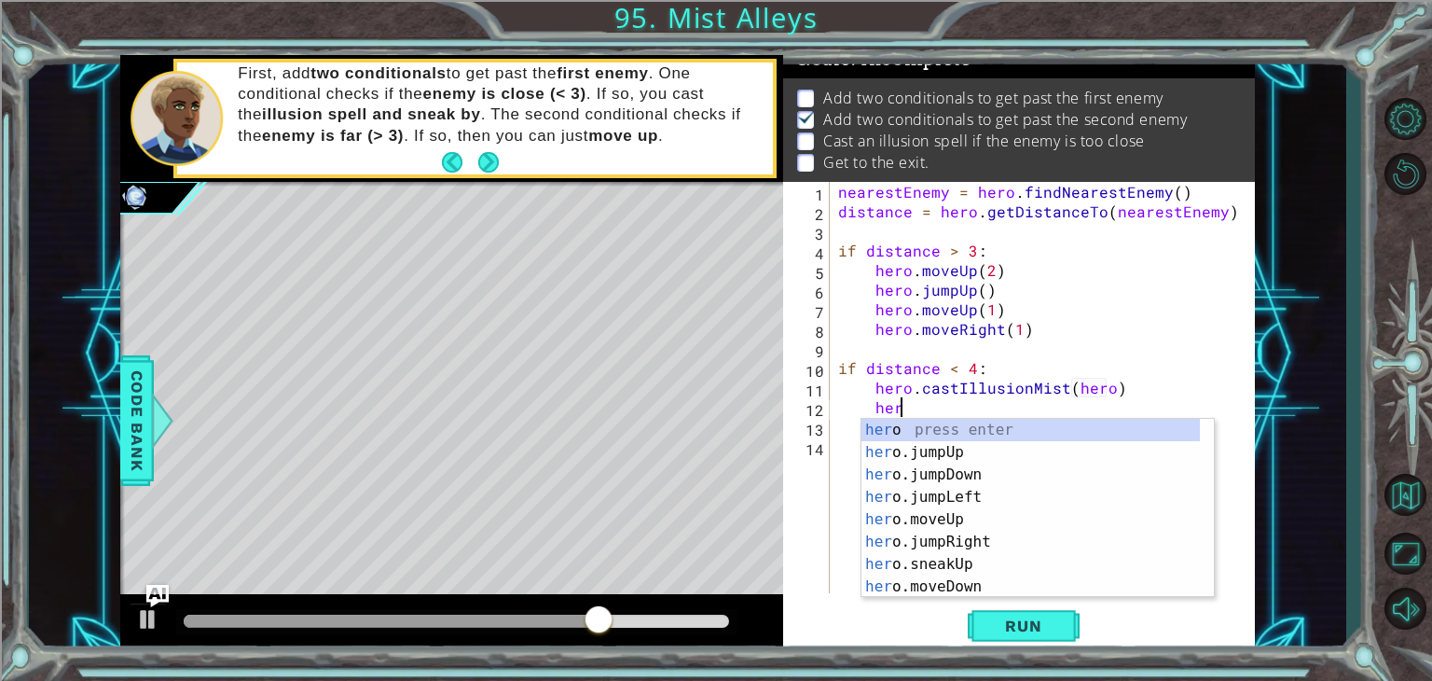
scroll to position [0, 3]
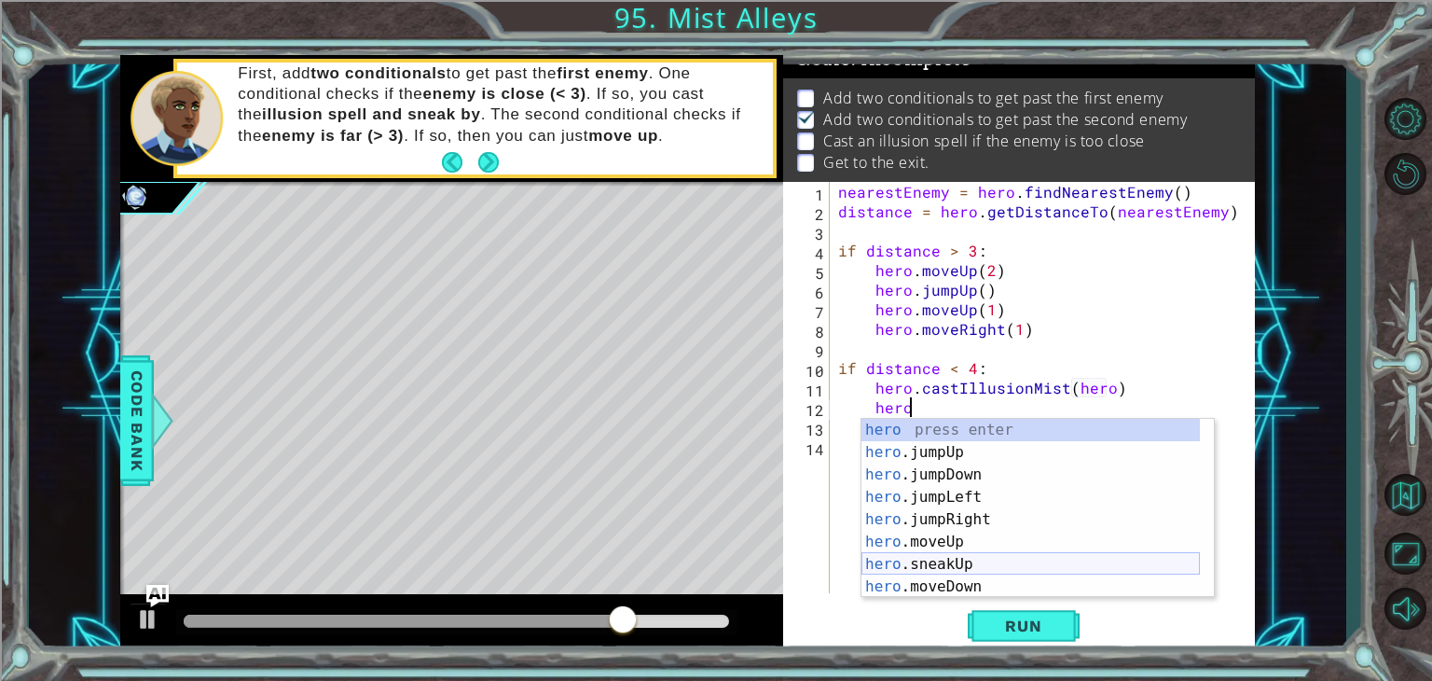
click at [1007, 557] on div "hero press enter hero .jumpUp press enter hero .jumpDown press enter hero .jump…" at bounding box center [1030, 531] width 338 height 224
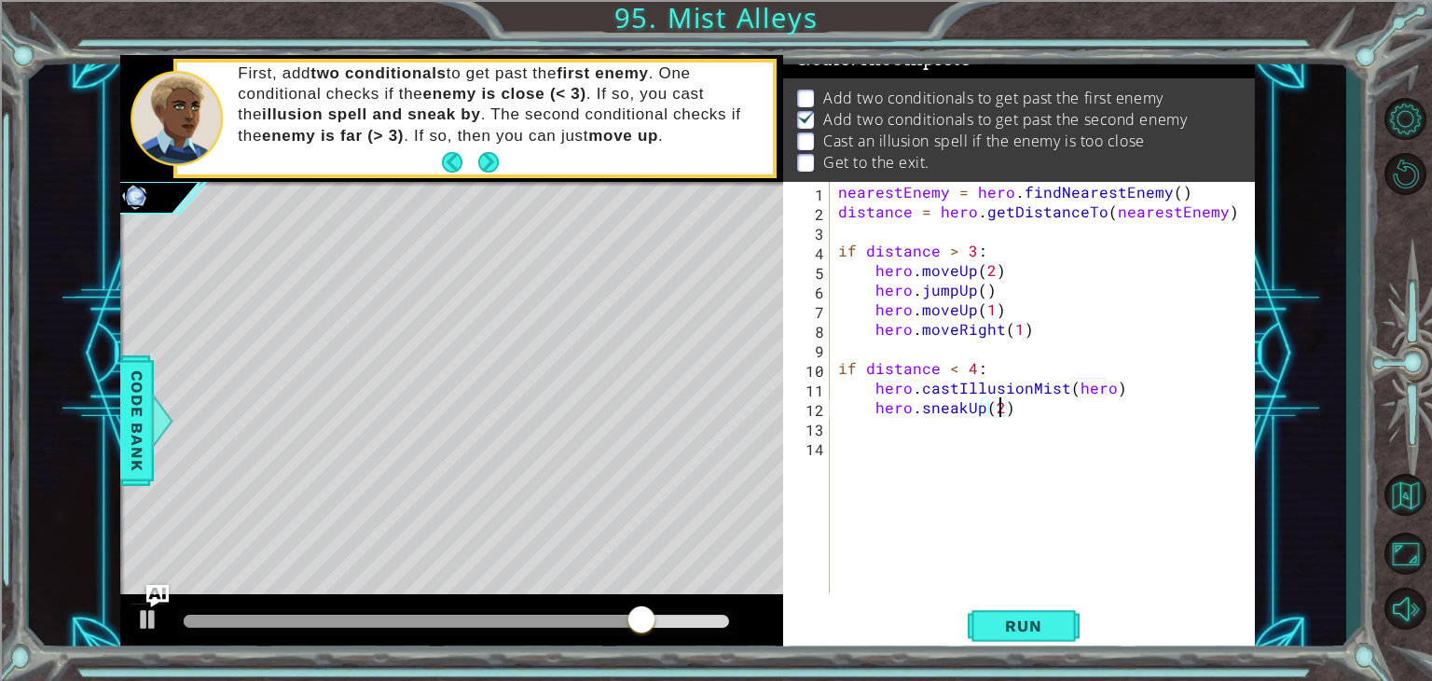
scroll to position [0, 9]
type textarea "hero.sneakUp(2)"
click at [1048, 626] on span "Run" at bounding box center [1023, 625] width 74 height 19
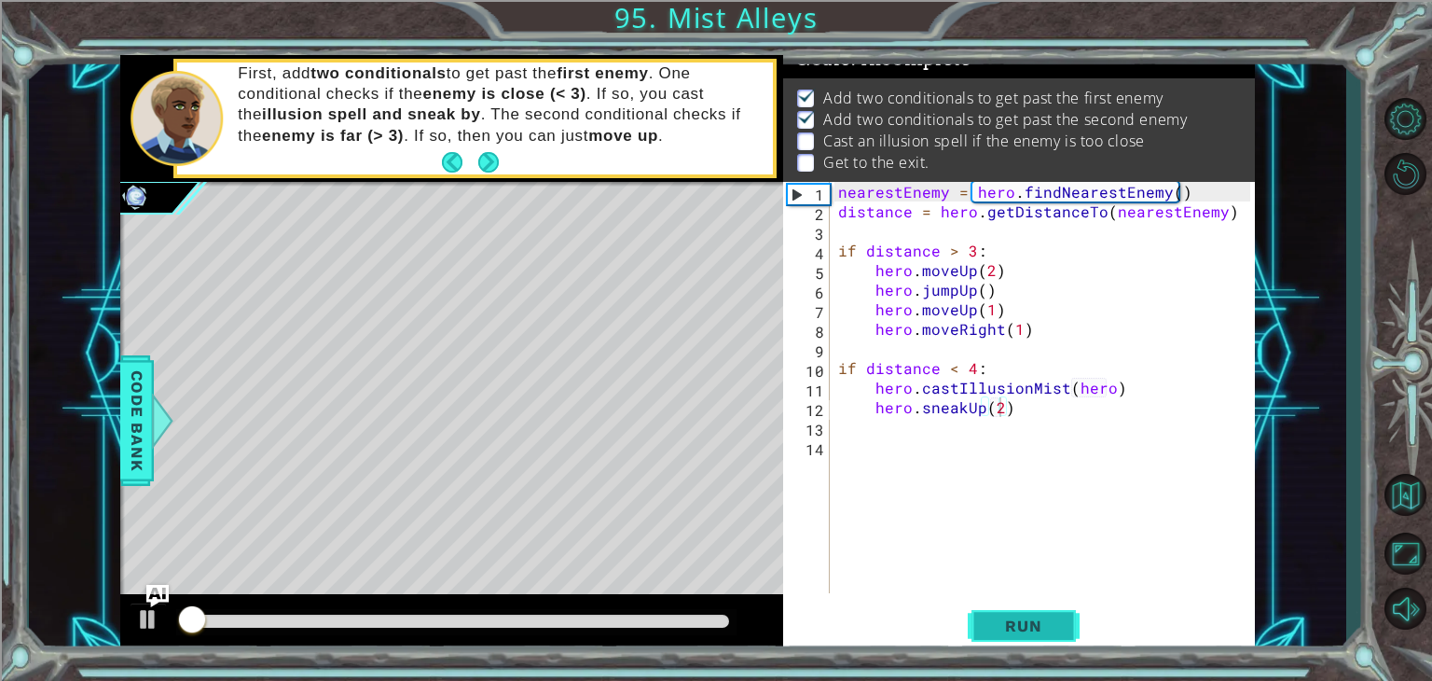
click at [1048, 626] on span "Run" at bounding box center [1023, 625] width 74 height 19
click at [1039, 421] on div "nearestEnemy = hero . findNearestEnemy ( ) distance = hero . getDistanceTo ( ne…" at bounding box center [1046, 407] width 425 height 450
click at [973, 365] on div "nearestEnemy = hero . findNearestEnemy ( ) distance = hero . getDistanceTo ( ne…" at bounding box center [1046, 407] width 425 height 450
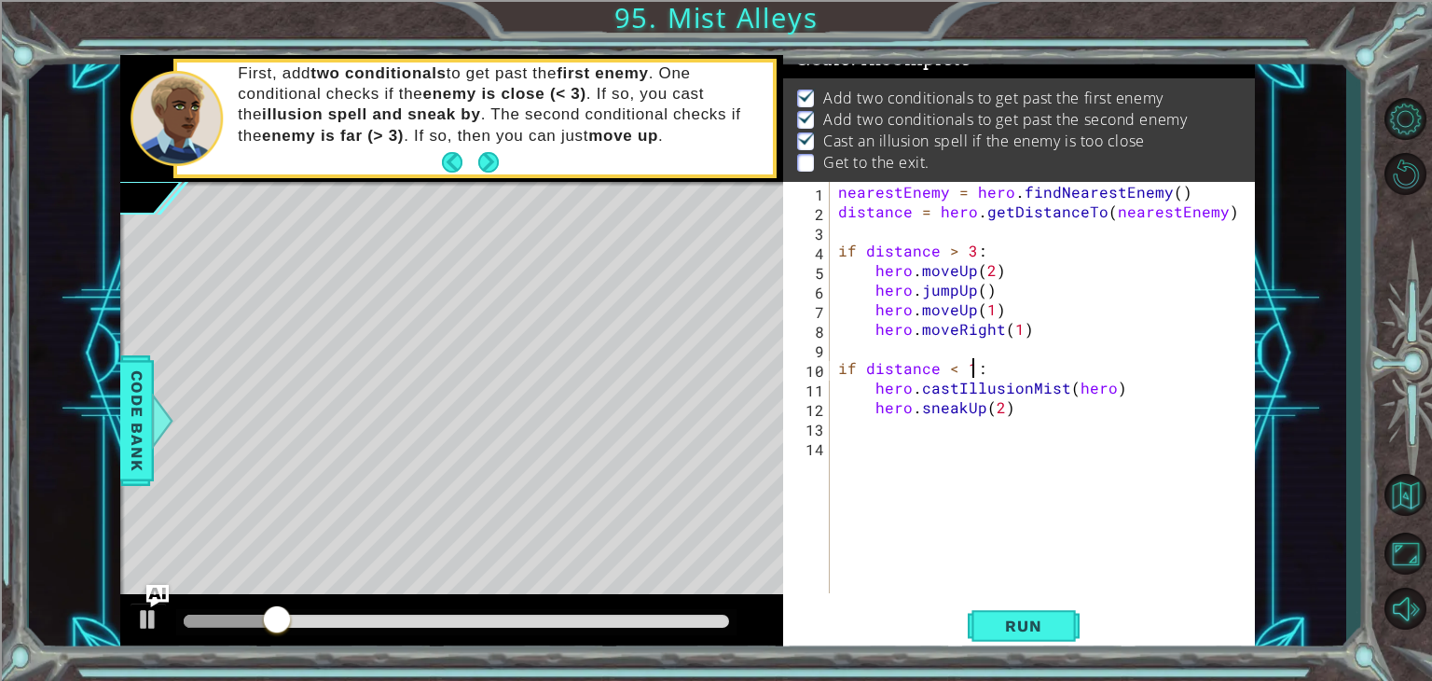
scroll to position [0, 7]
click at [1043, 629] on span "Run" at bounding box center [1023, 625] width 74 height 19
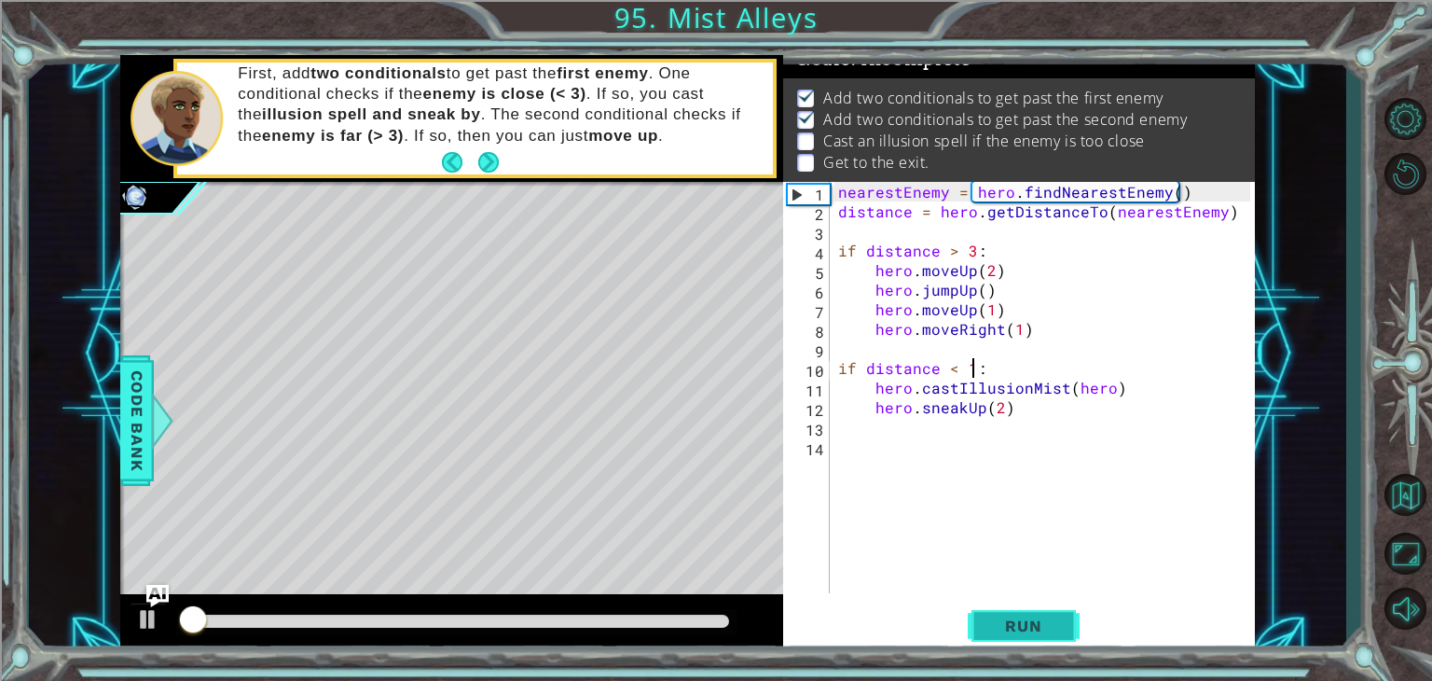
click at [1043, 629] on span "Run" at bounding box center [1023, 625] width 74 height 19
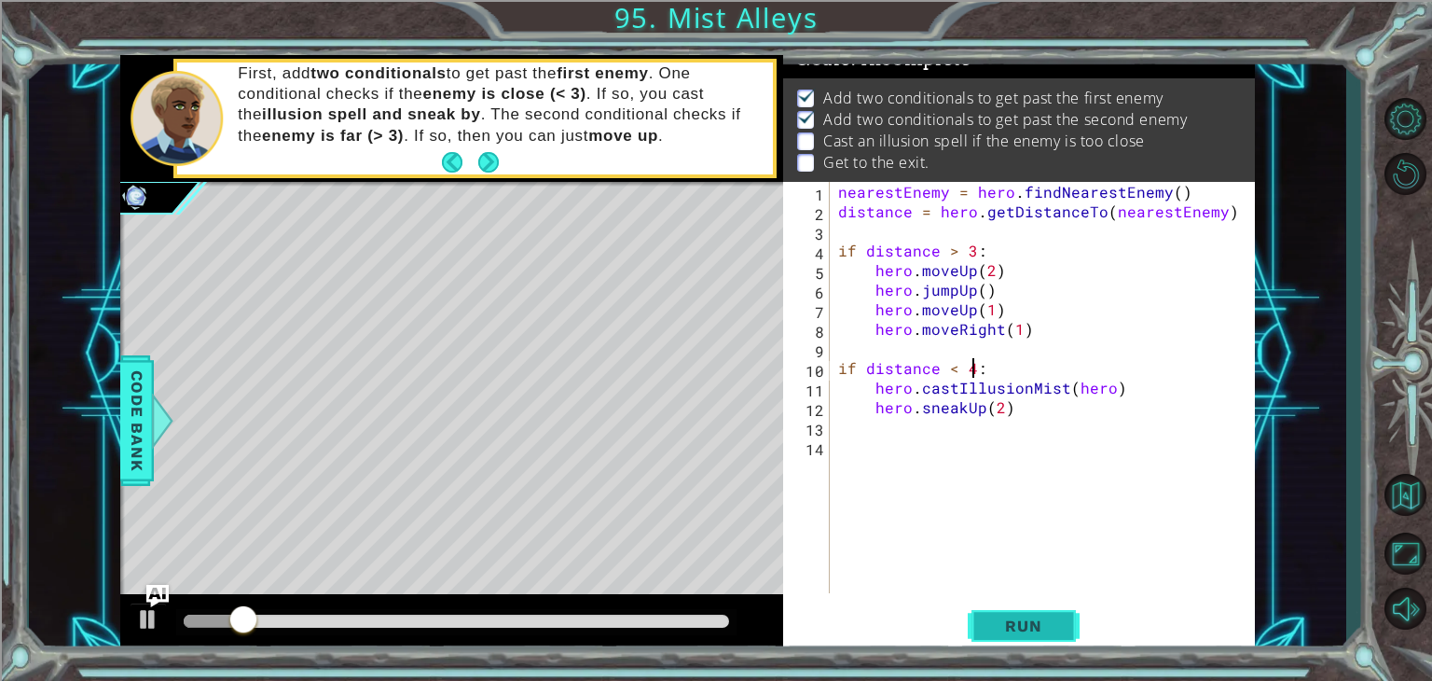
type textarea "if distance < 4:"
click at [1037, 614] on button "Run" at bounding box center [1024, 626] width 112 height 48
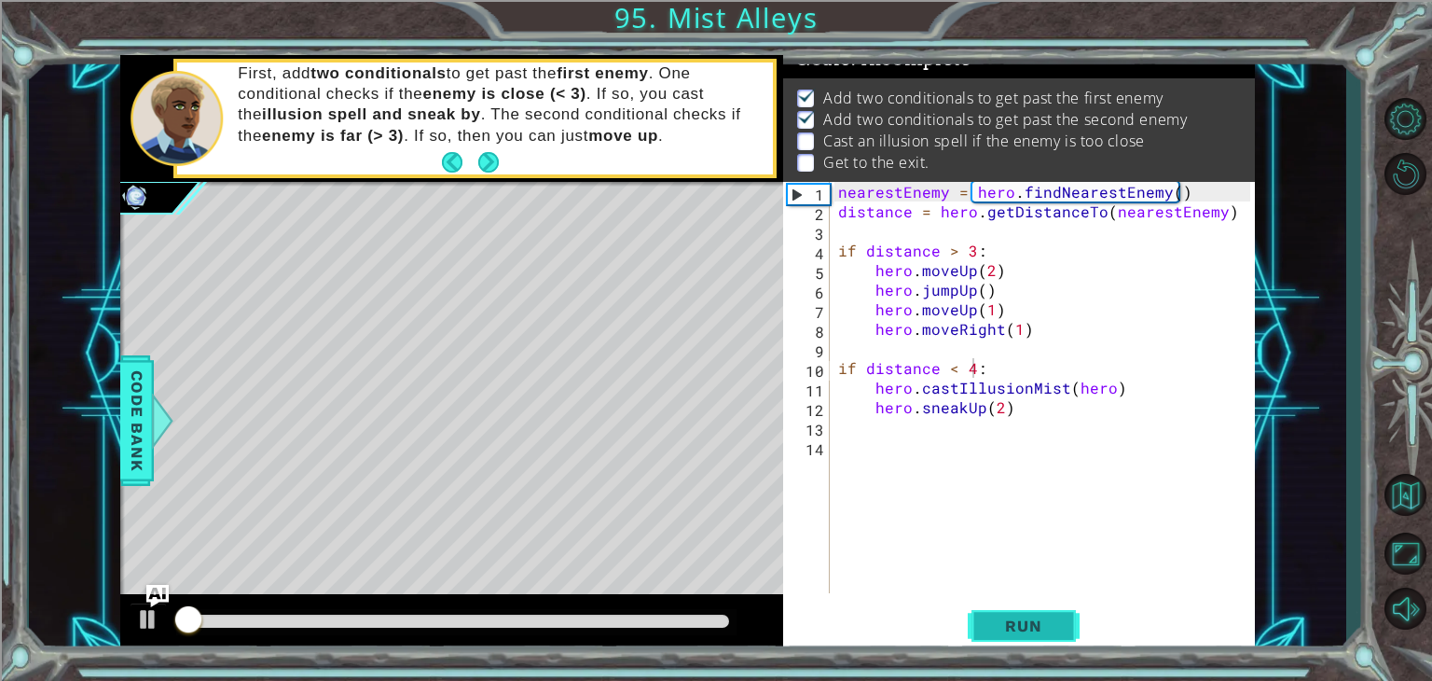
click at [1037, 614] on button "Run" at bounding box center [1024, 626] width 112 height 48
click at [1016, 419] on div "nearestEnemy = hero . findNearestEnemy ( ) distance = hero . getDistanceTo ( ne…" at bounding box center [1046, 407] width 425 height 450
click at [977, 363] on div "nearestEnemy = hero . findNearestEnemy ( ) distance = hero . getDistanceTo ( ne…" at bounding box center [1046, 407] width 425 height 450
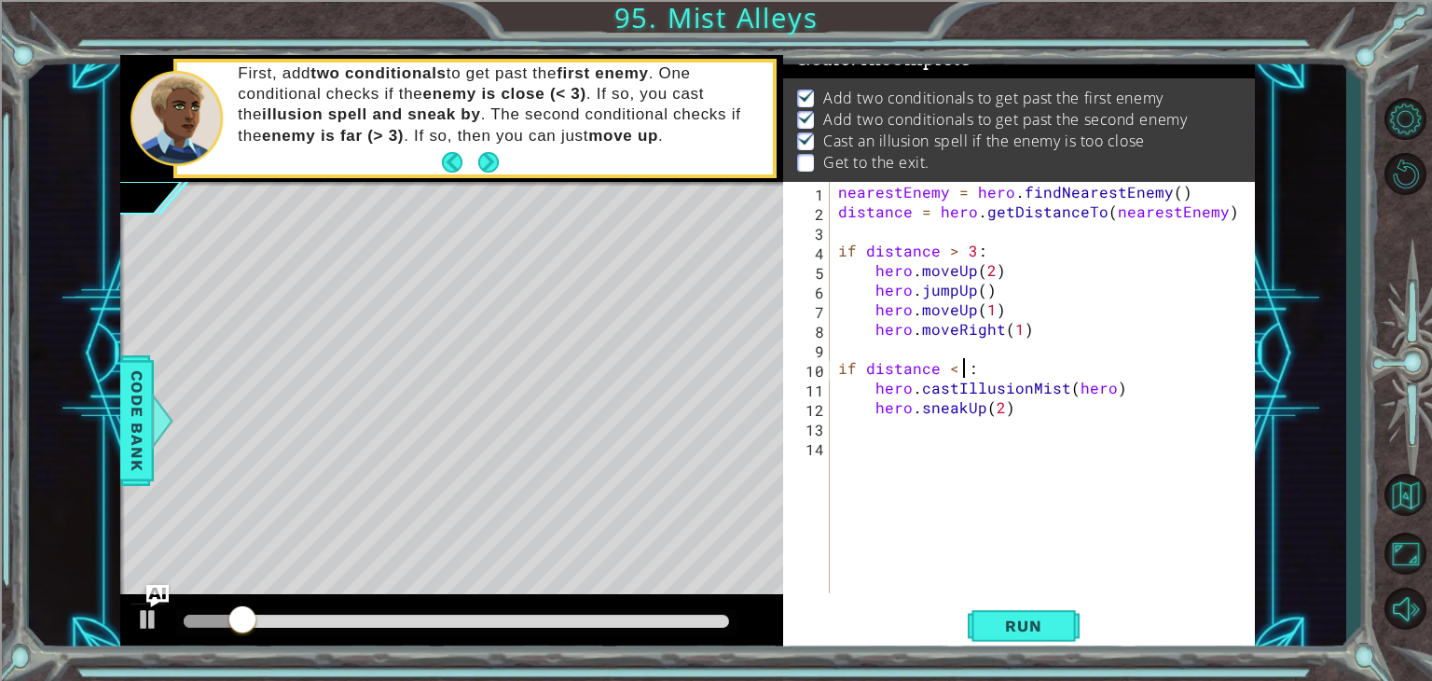
scroll to position [0, 7]
click at [1027, 597] on div "if distance < 2: 1 2 3 4 5 6 7 8 9 10 11 12 13 14 nearestEnemy = hero . findNea…" at bounding box center [1019, 417] width 472 height 471
click at [1027, 606] on button "Run" at bounding box center [1024, 626] width 112 height 48
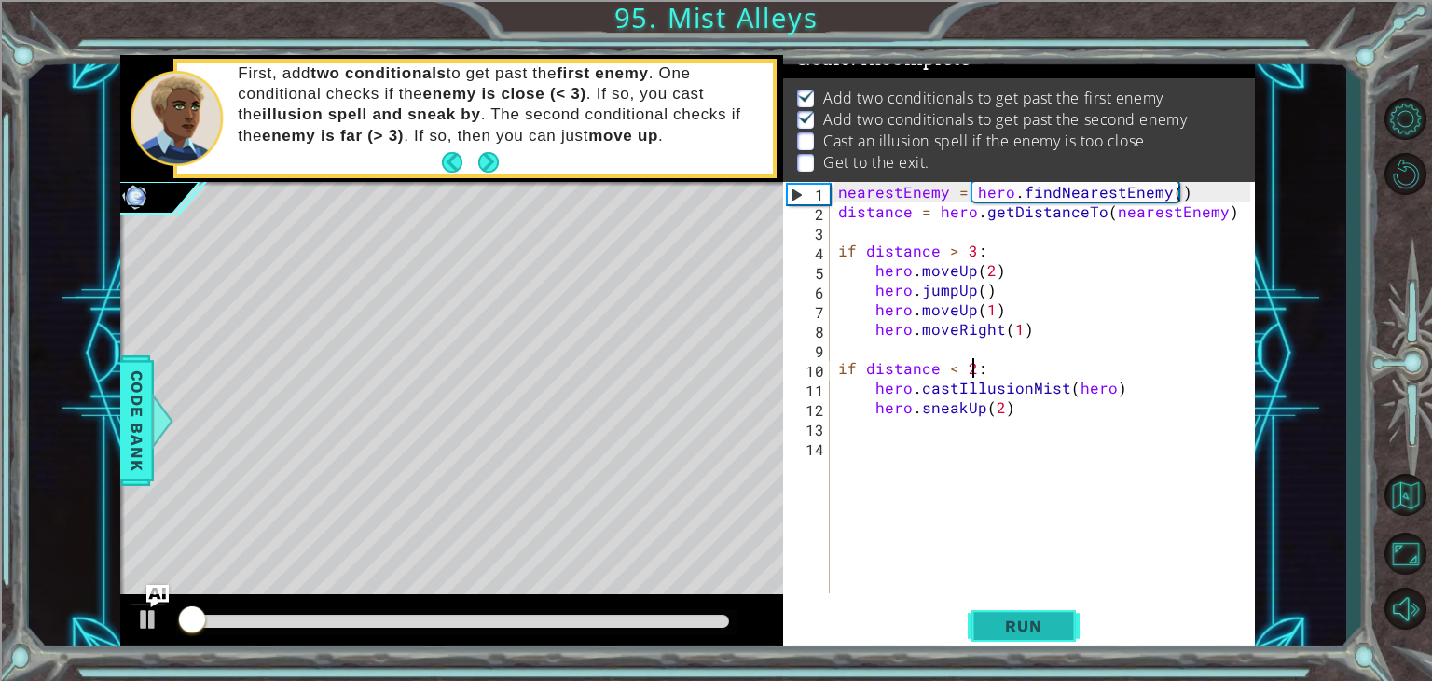
click at [1027, 606] on button "Run" at bounding box center [1024, 626] width 112 height 48
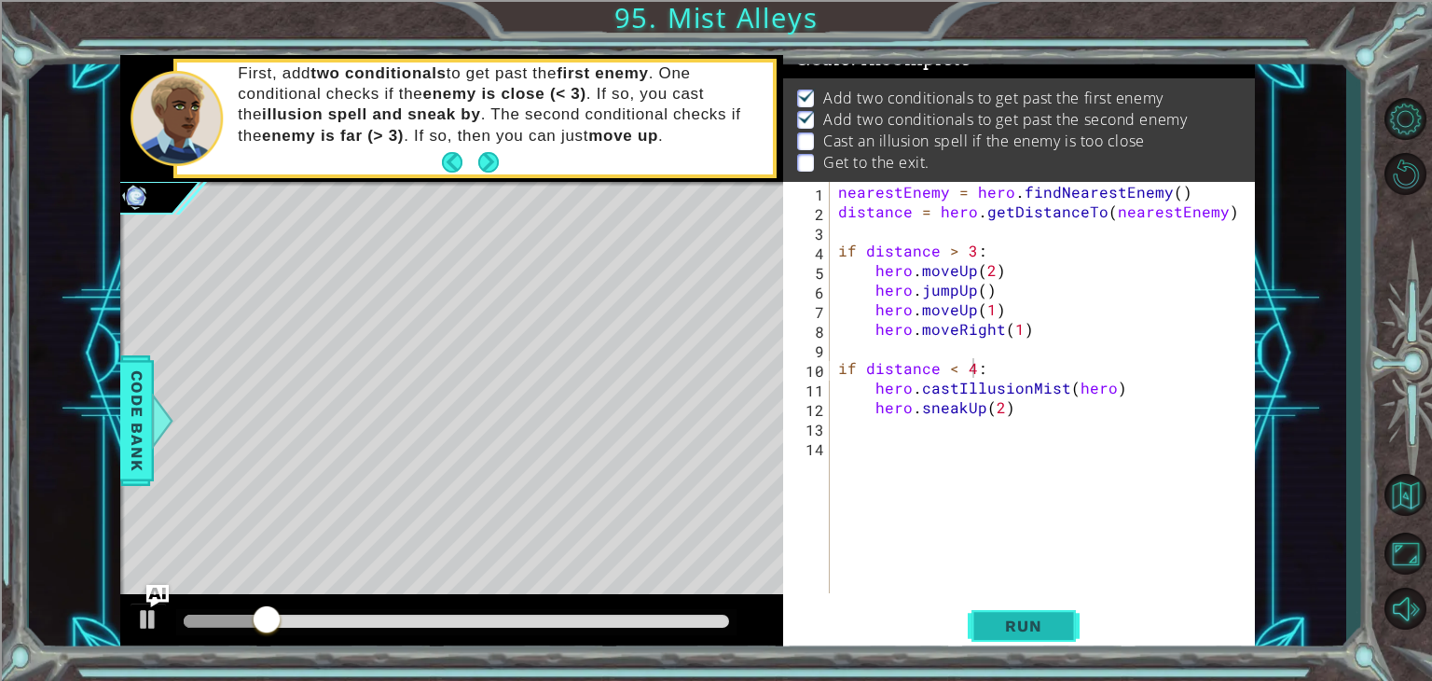
click at [1011, 607] on button "Run" at bounding box center [1024, 626] width 112 height 48
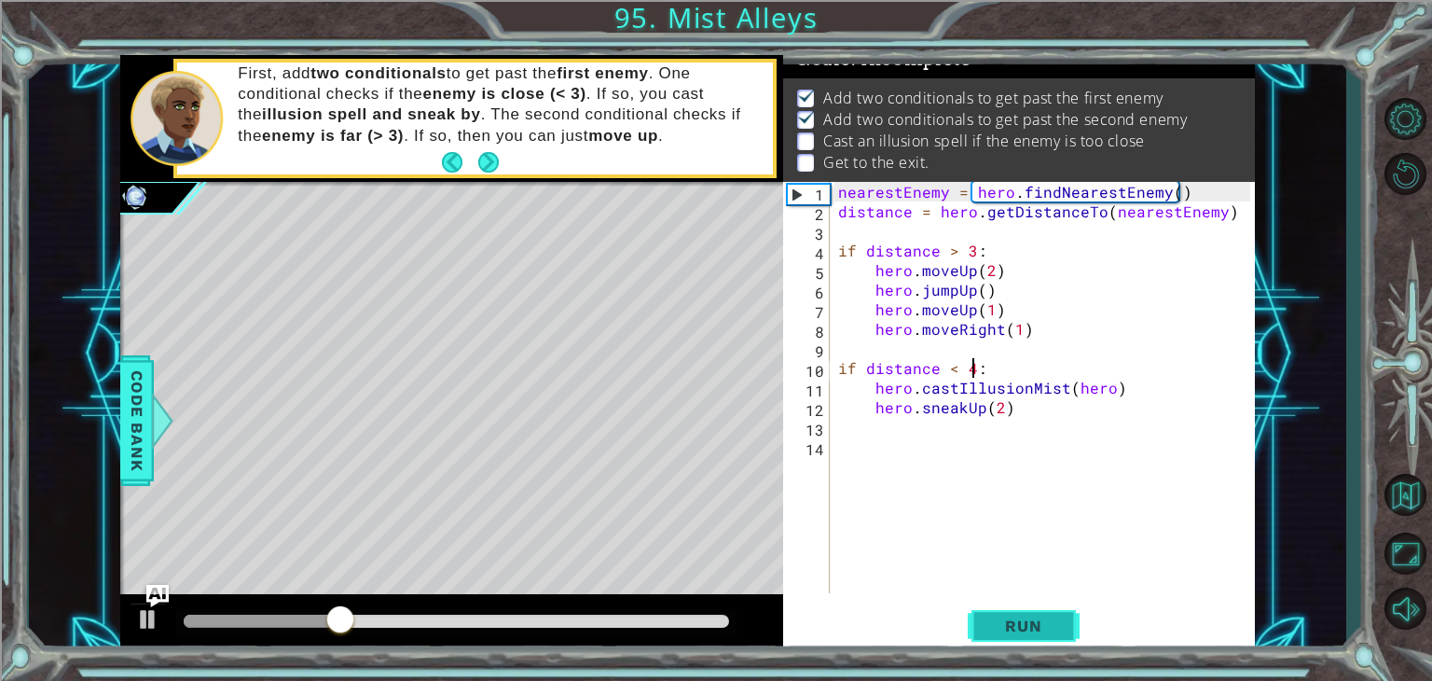
click at [1008, 614] on button "Run" at bounding box center [1024, 626] width 112 height 48
click at [1010, 407] on div "nearestEnemy = hero . findNearestEnemy ( ) distance = hero . getDistanceTo ( ne…" at bounding box center [1046, 407] width 425 height 450
type textarea "hero.sneakUp(2)"
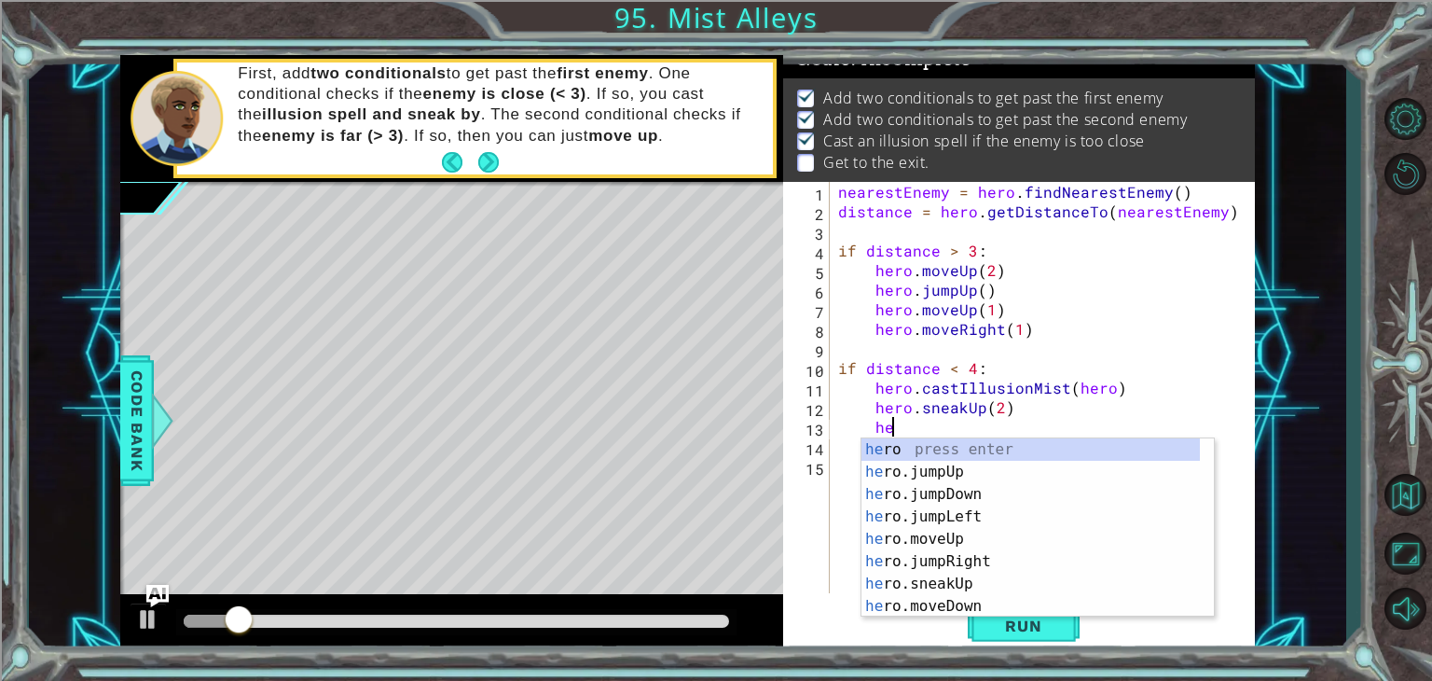
scroll to position [0, 3]
type textarea "h"
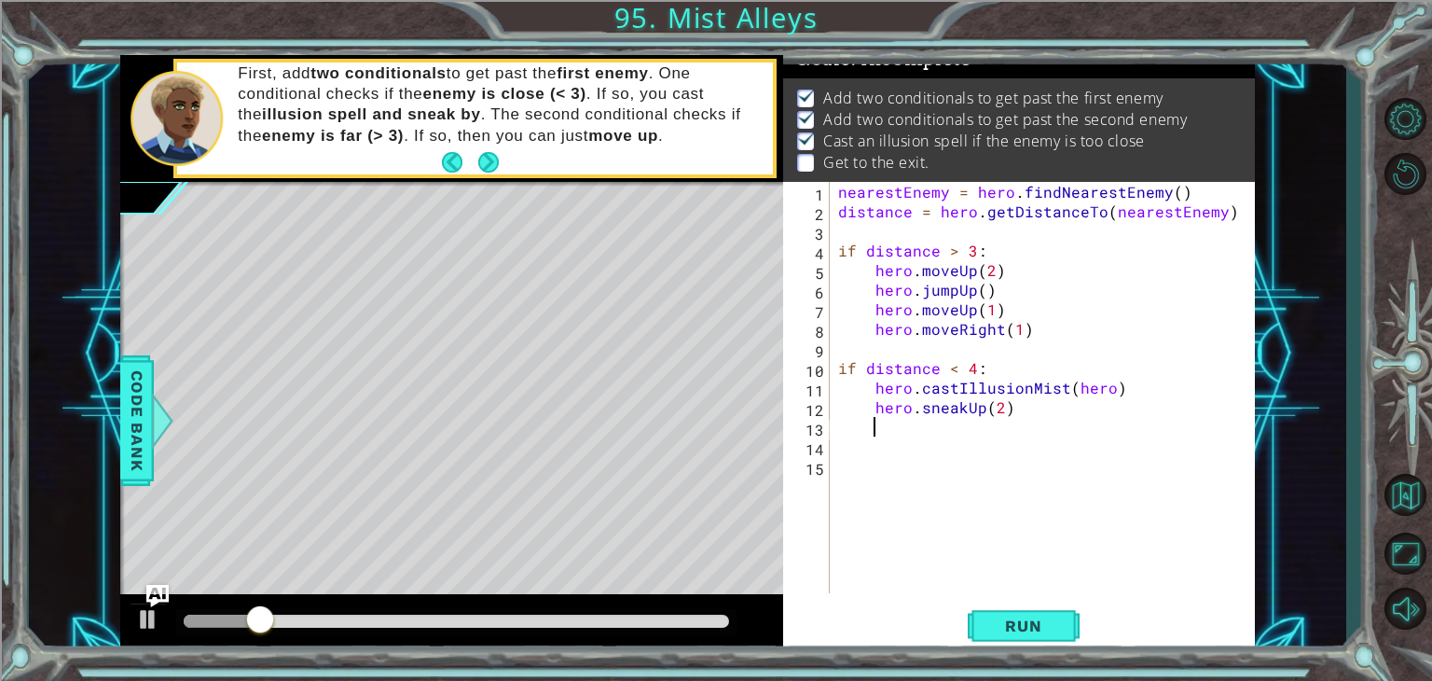
scroll to position [0, 0]
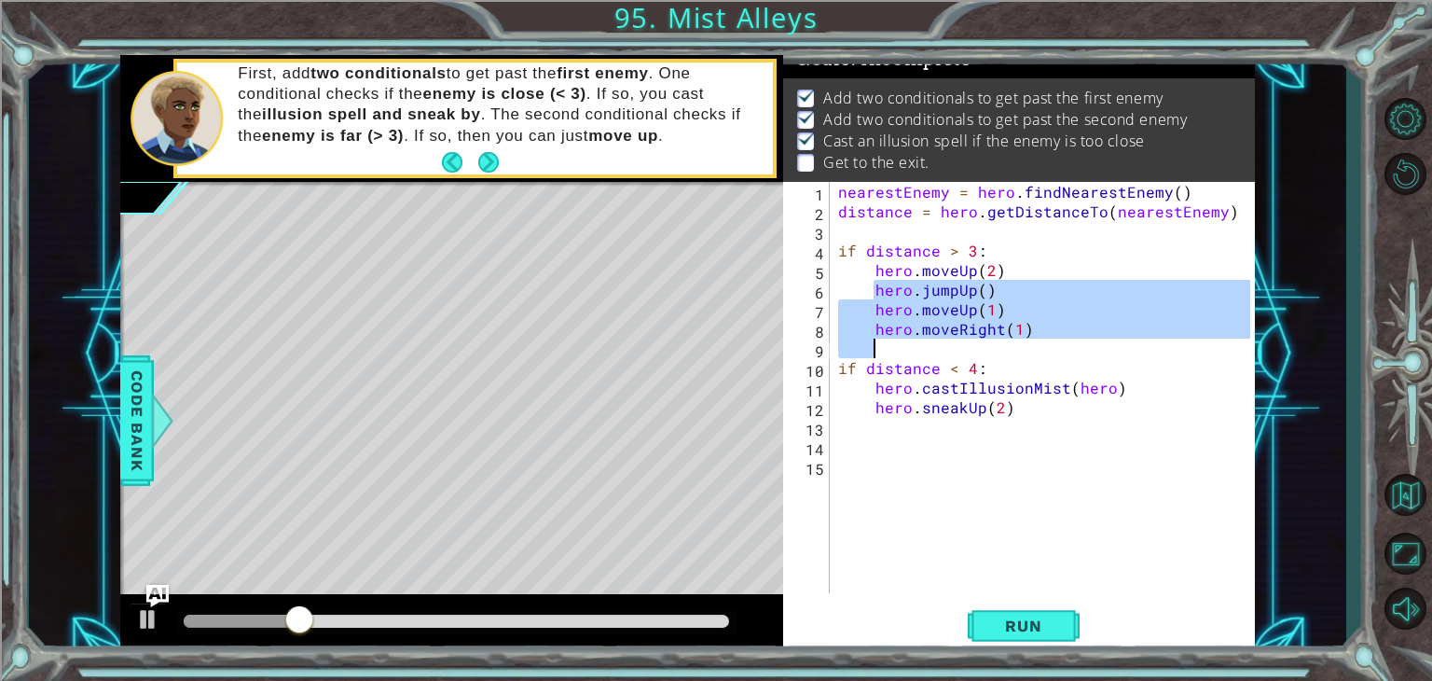
drag, startPoint x: 876, startPoint y: 292, endPoint x: 1014, endPoint y: 341, distance: 146.5
click at [1014, 341] on div "nearestEnemy = hero . findNearestEnemy ( ) distance = hero . getDistanceTo ( ne…" at bounding box center [1046, 407] width 425 height 450
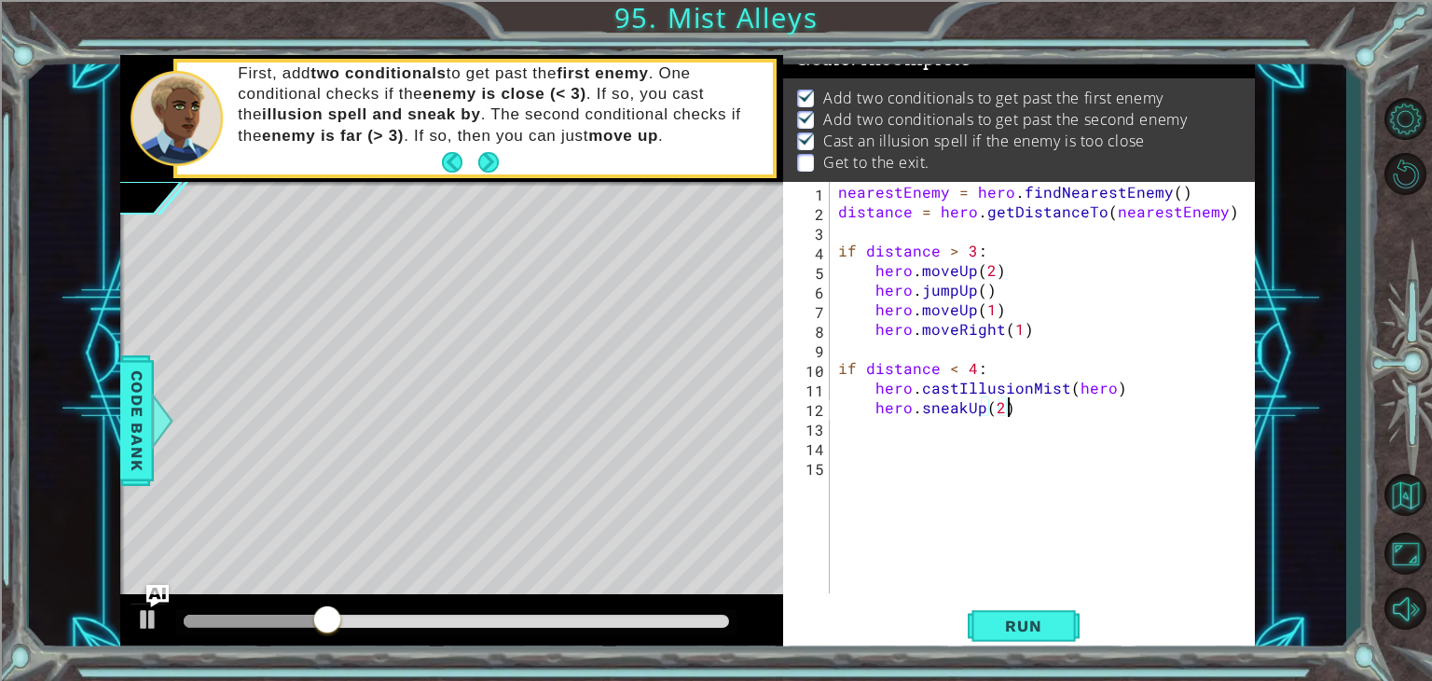
click at [1045, 406] on div "nearestEnemy = hero . findNearestEnemy ( ) distance = hero . getDistanceTo ( ne…" at bounding box center [1046, 407] width 425 height 450
type textarea "hero.sneakUp(2)"
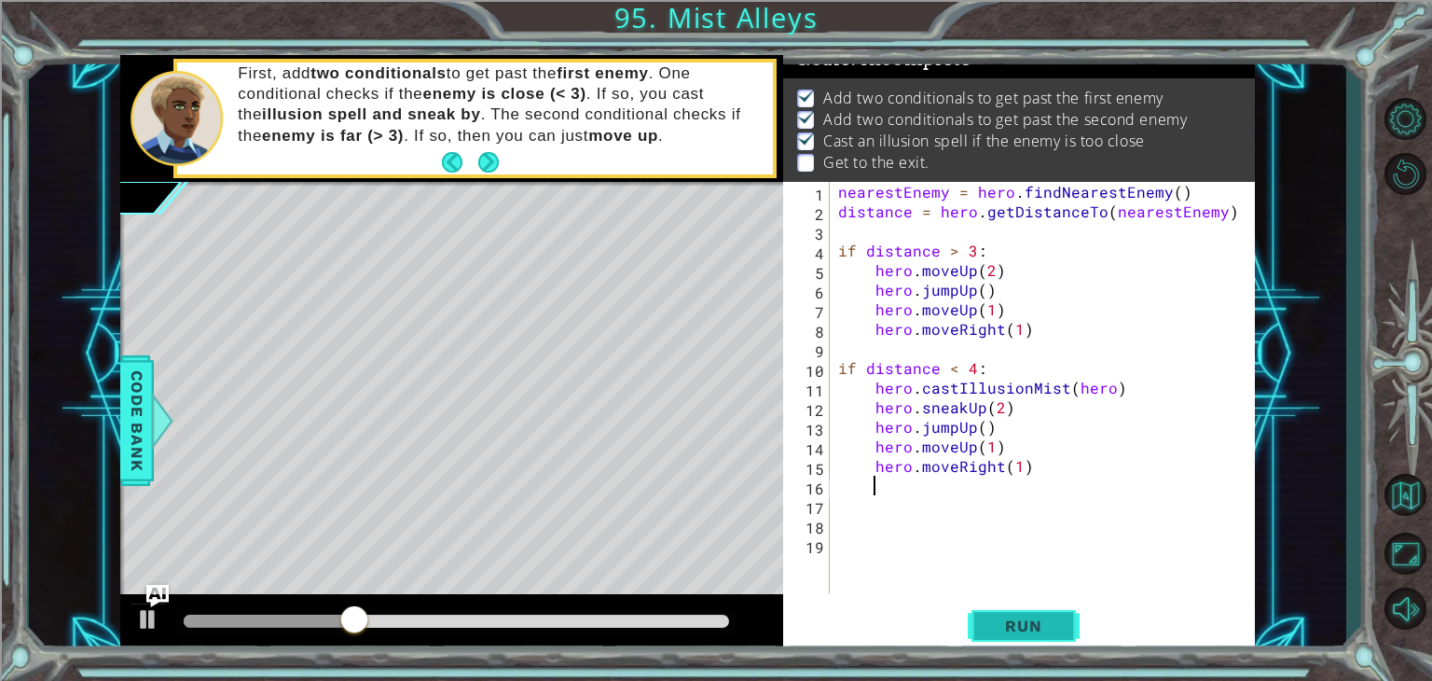
click at [1011, 631] on span "Run" at bounding box center [1023, 625] width 74 height 19
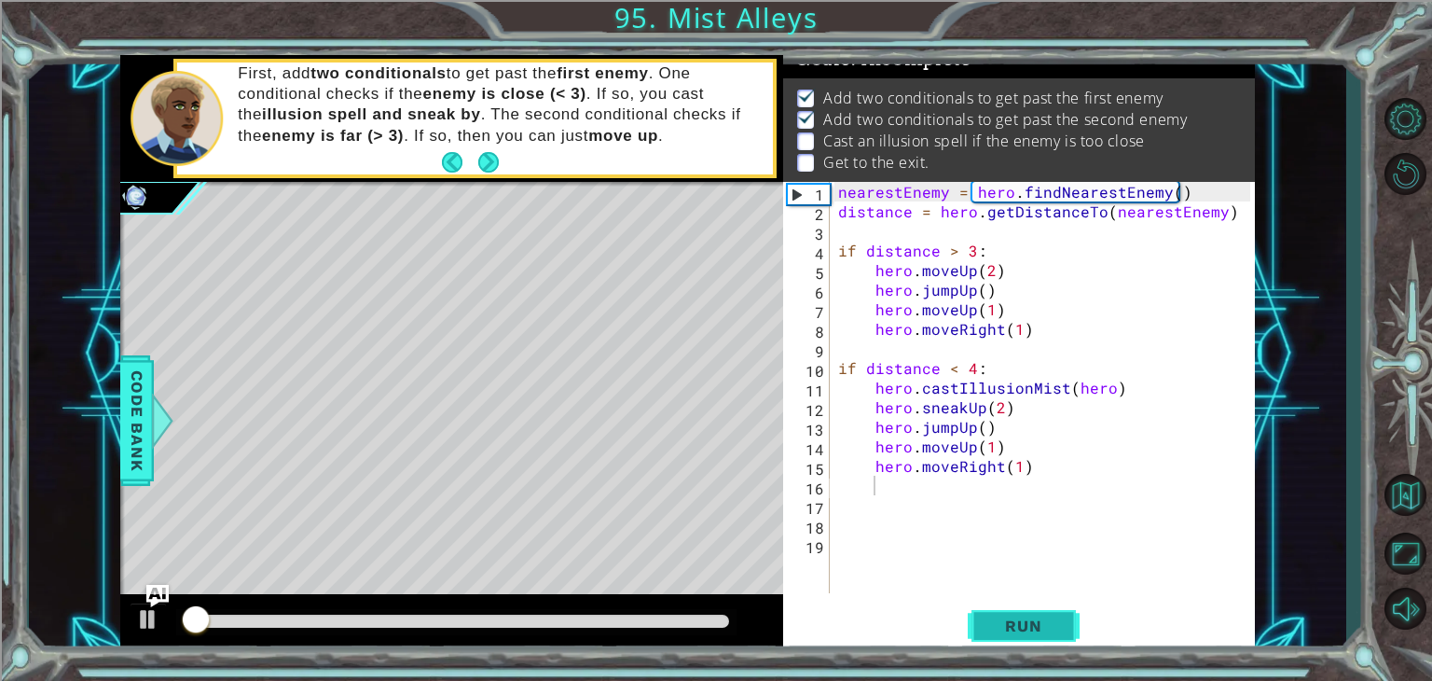
click at [1011, 631] on span "Run" at bounding box center [1023, 625] width 74 height 19
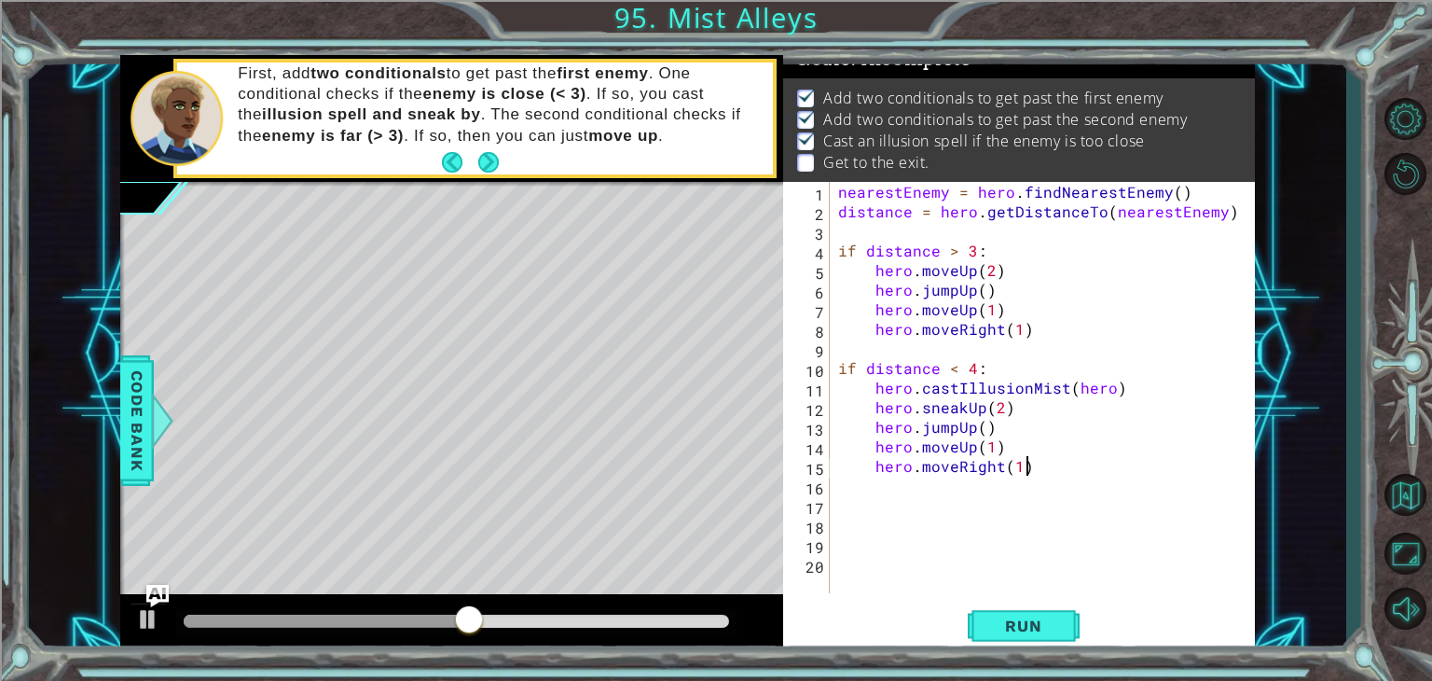
click at [1035, 463] on div "nearestEnemy = hero . findNearestEnemy ( ) distance = hero . getDistanceTo ( ne…" at bounding box center [1046, 407] width 425 height 450
type textarea "hero.moveRight(1)"
click at [1011, 471] on div "nearestEnemy = hero . findNearestEnemy ( ) distance = hero . getDistanceTo ( ne…" at bounding box center [1040, 407] width 410 height 450
click at [1018, 469] on div "nearestEnemy = hero . findNearestEnemy ( ) distance = hero . getDistanceTo ( ne…" at bounding box center [1040, 407] width 410 height 450
type textarea "hero.moveRight(3)"
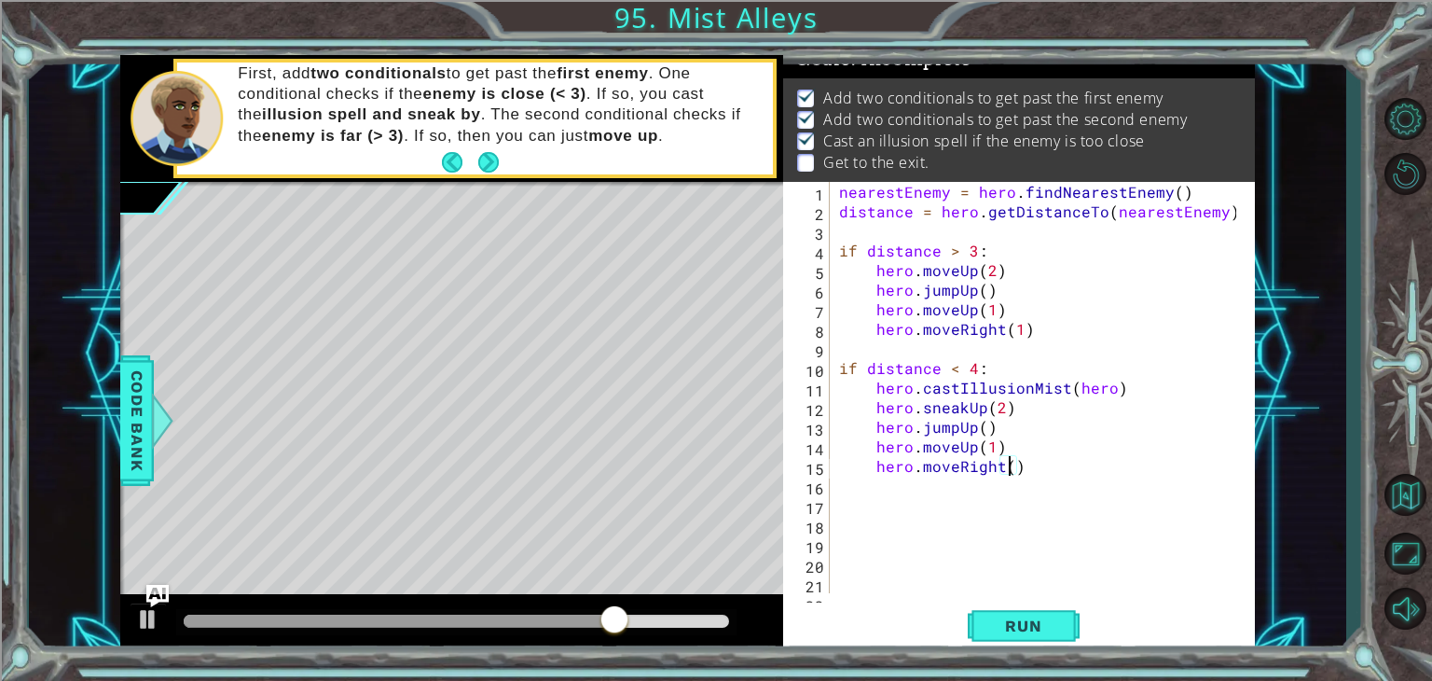
scroll to position [0, 10]
click at [1034, 461] on div "nearestEnemy = hero . findNearestEnemy ( ) distance = hero . getDistanceTo ( ne…" at bounding box center [1040, 407] width 410 height 450
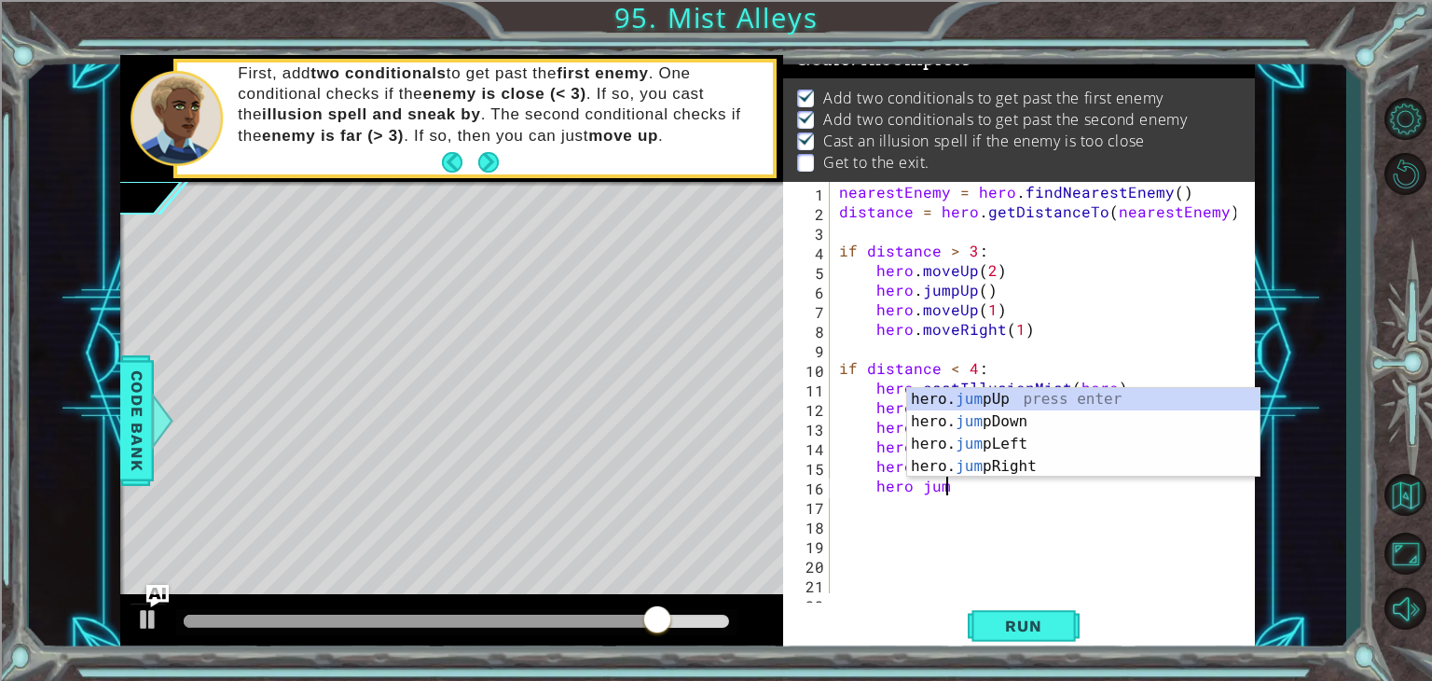
type textarea "hero jump"
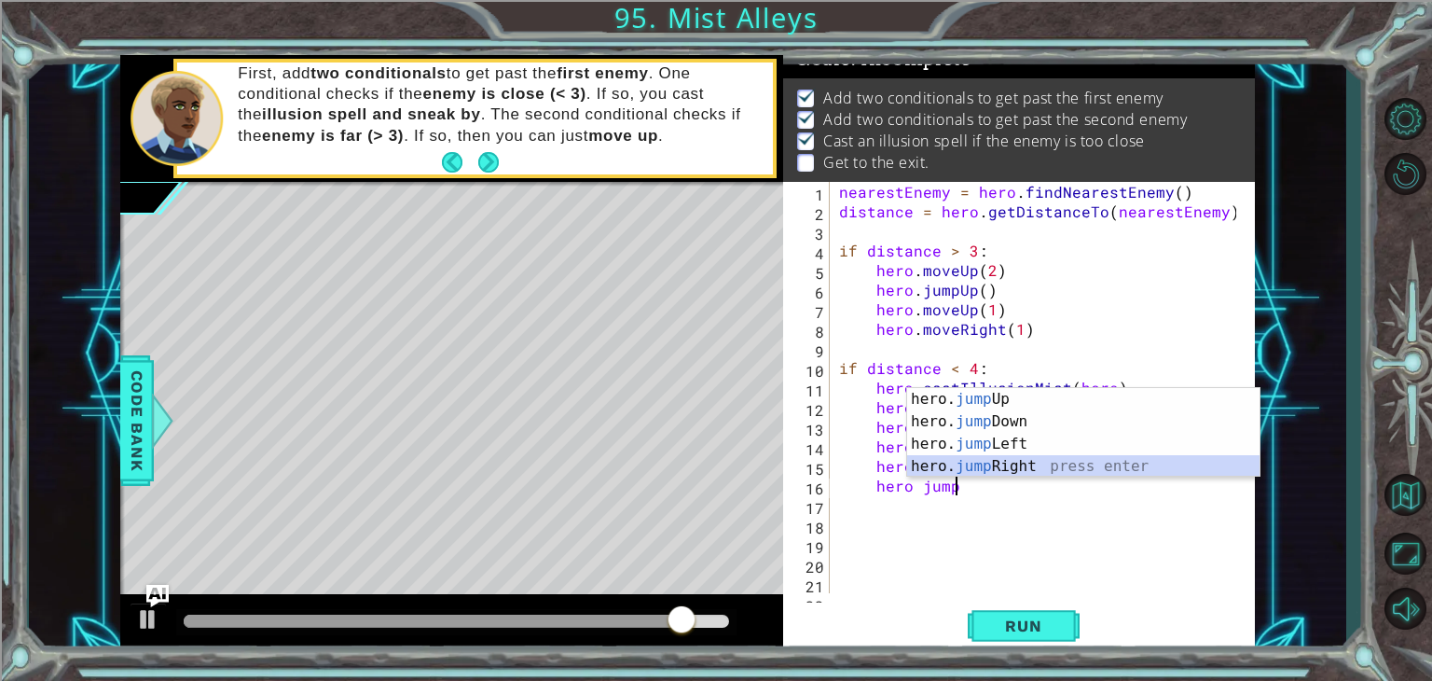
click at [1016, 465] on div "hero. jump Up press enter hero. jump Down press enter hero. jump Left press ent…" at bounding box center [1083, 455] width 352 height 134
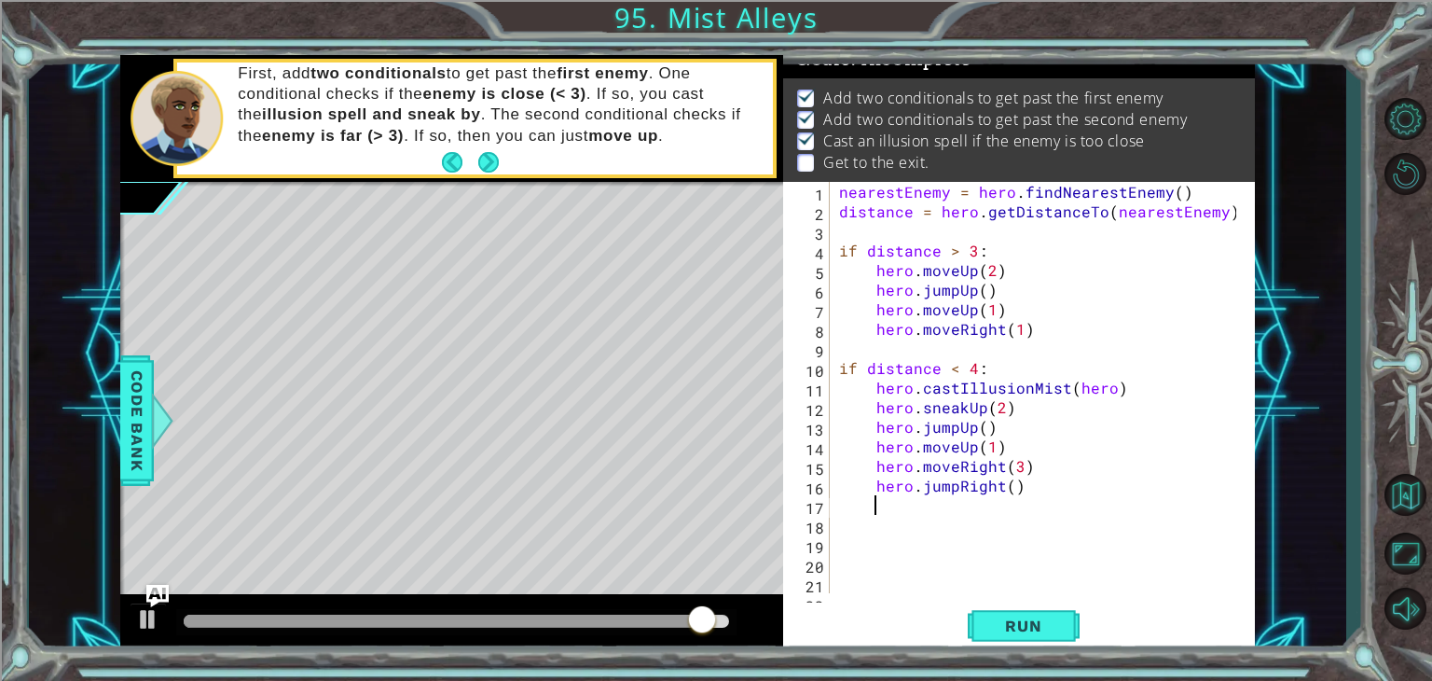
click at [1005, 482] on div "nearestEnemy = hero . findNearestEnemy ( ) distance = hero . getDistanceTo ( ne…" at bounding box center [1040, 407] width 410 height 450
type textarea "hero.jumpRight()"
click at [1044, 488] on div "nearestEnemy = hero . findNearestEnemy ( ) distance = hero . getDistanceTo ( ne…" at bounding box center [1040, 407] width 410 height 450
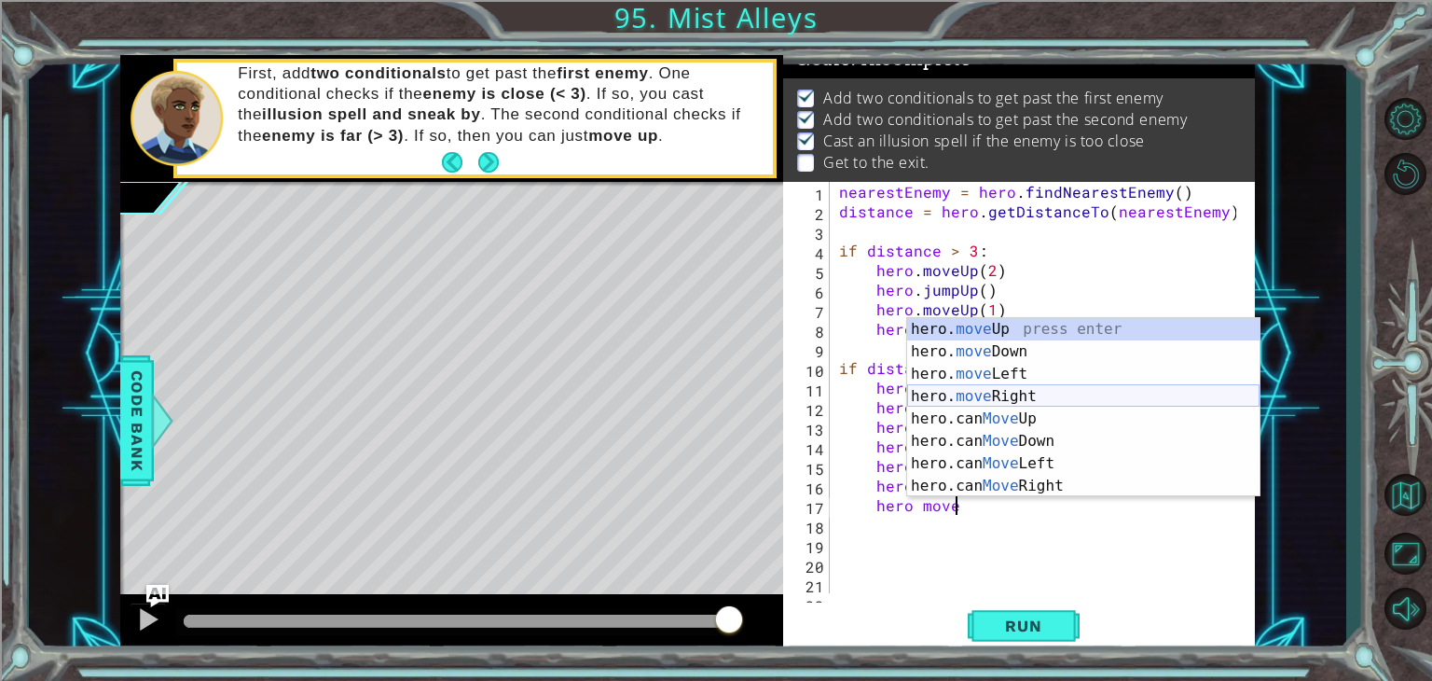
click at [1028, 396] on div "hero. move Up press enter hero. move Down press enter hero. move Left press ent…" at bounding box center [1083, 430] width 352 height 224
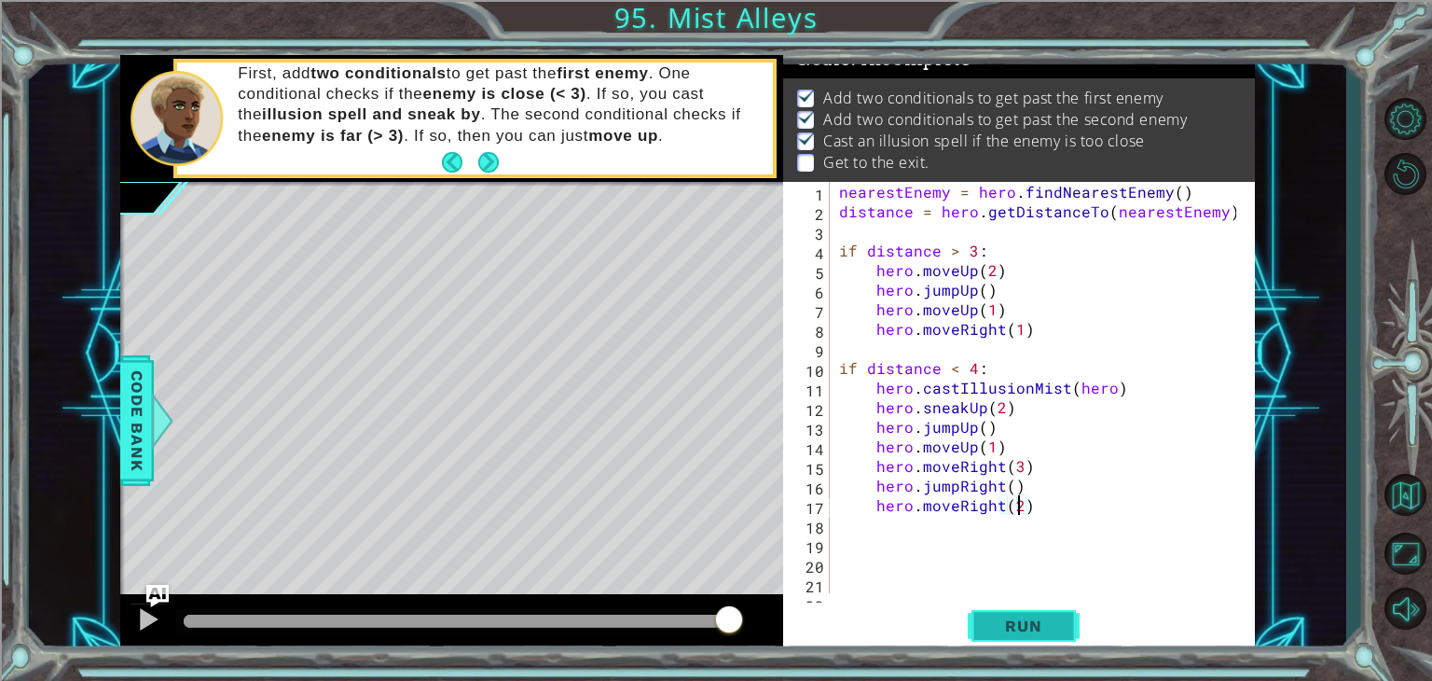
scroll to position [0, 11]
click at [1033, 619] on span "Run" at bounding box center [1023, 625] width 74 height 19
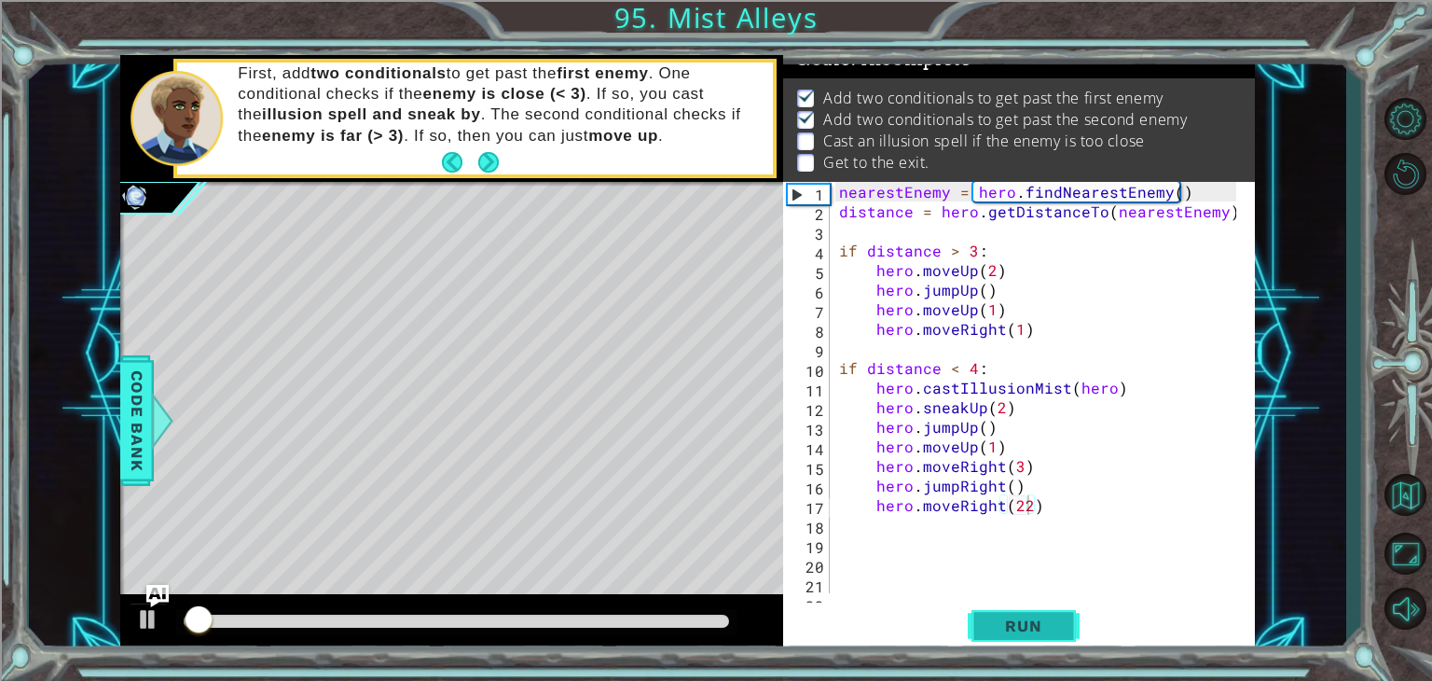
click at [1033, 619] on span "Run" at bounding box center [1023, 625] width 74 height 19
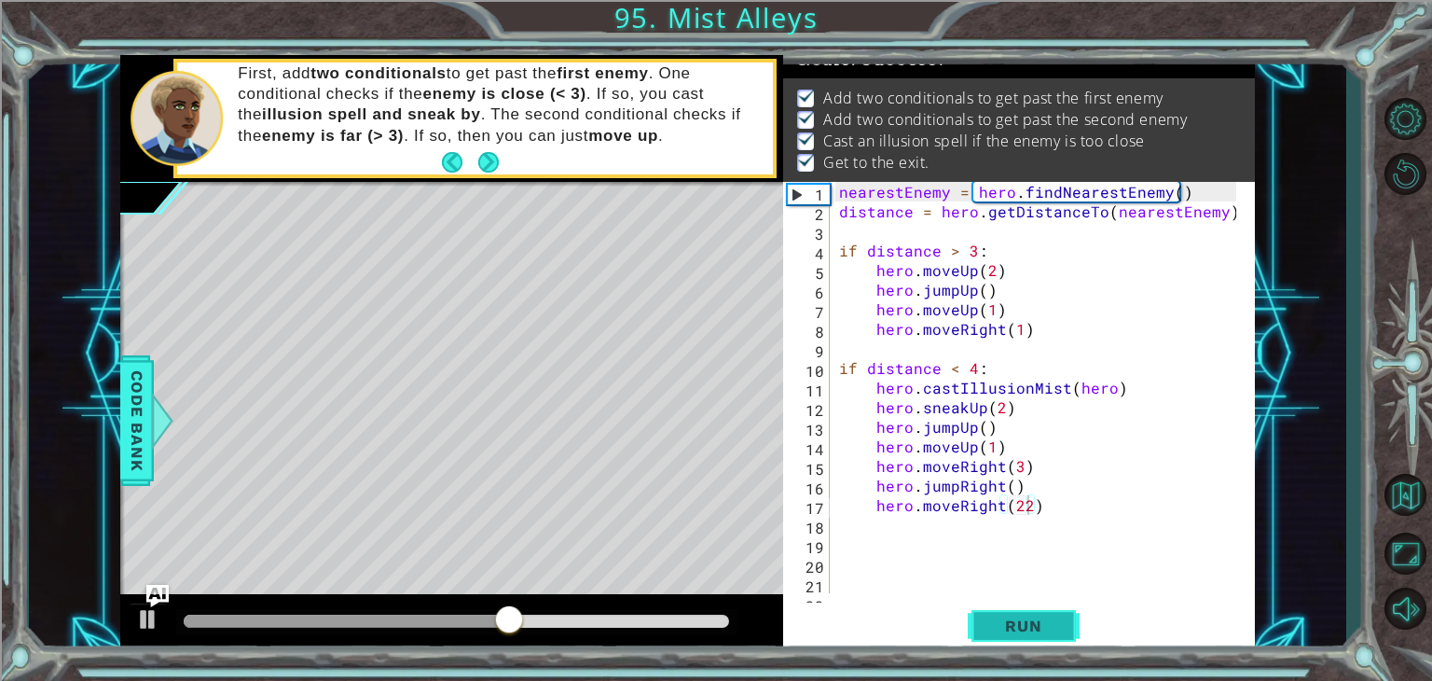
click at [1039, 620] on span "Run" at bounding box center [1023, 625] width 74 height 19
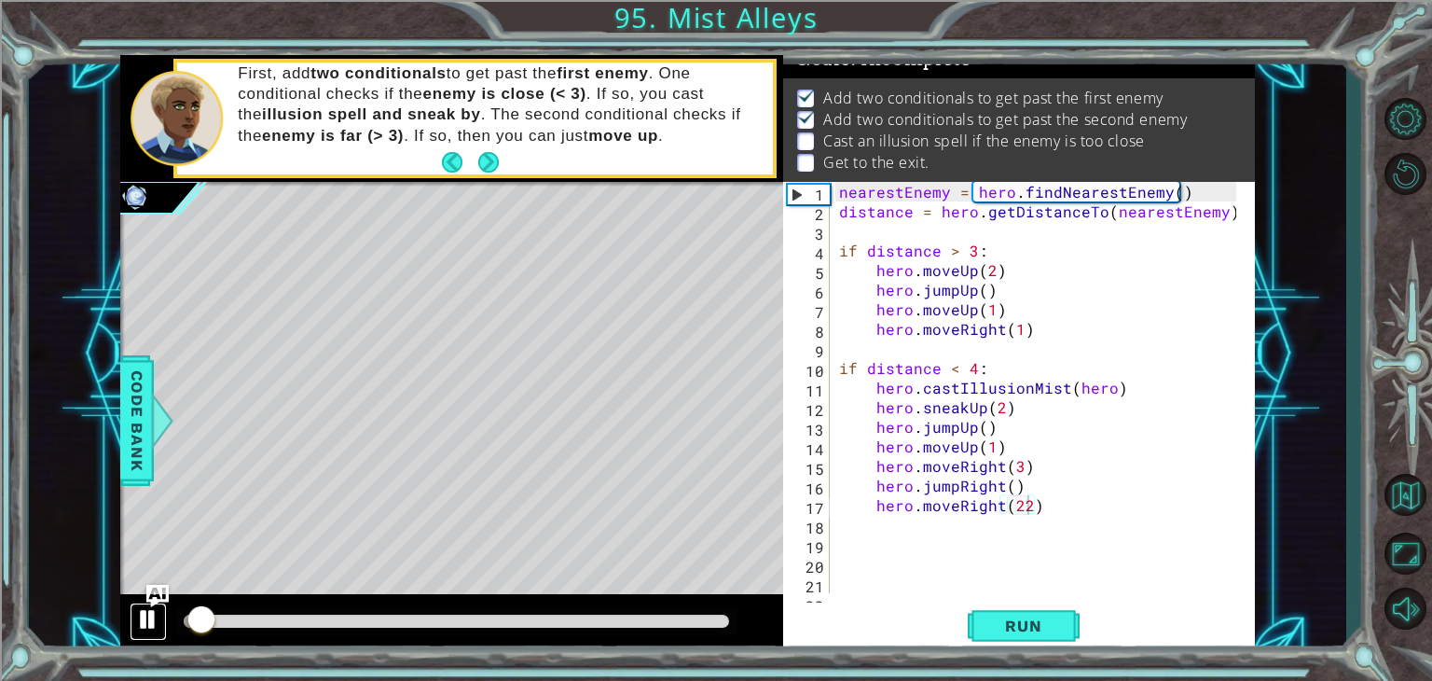
click at [144, 607] on div at bounding box center [148, 619] width 24 height 24
click at [131, 594] on div at bounding box center [451, 624] width 663 height 60
click at [140, 601] on div at bounding box center [451, 624] width 663 height 60
click at [273, 619] on div at bounding box center [456, 620] width 545 height 13
click at [328, 622] on div at bounding box center [456, 620] width 545 height 13
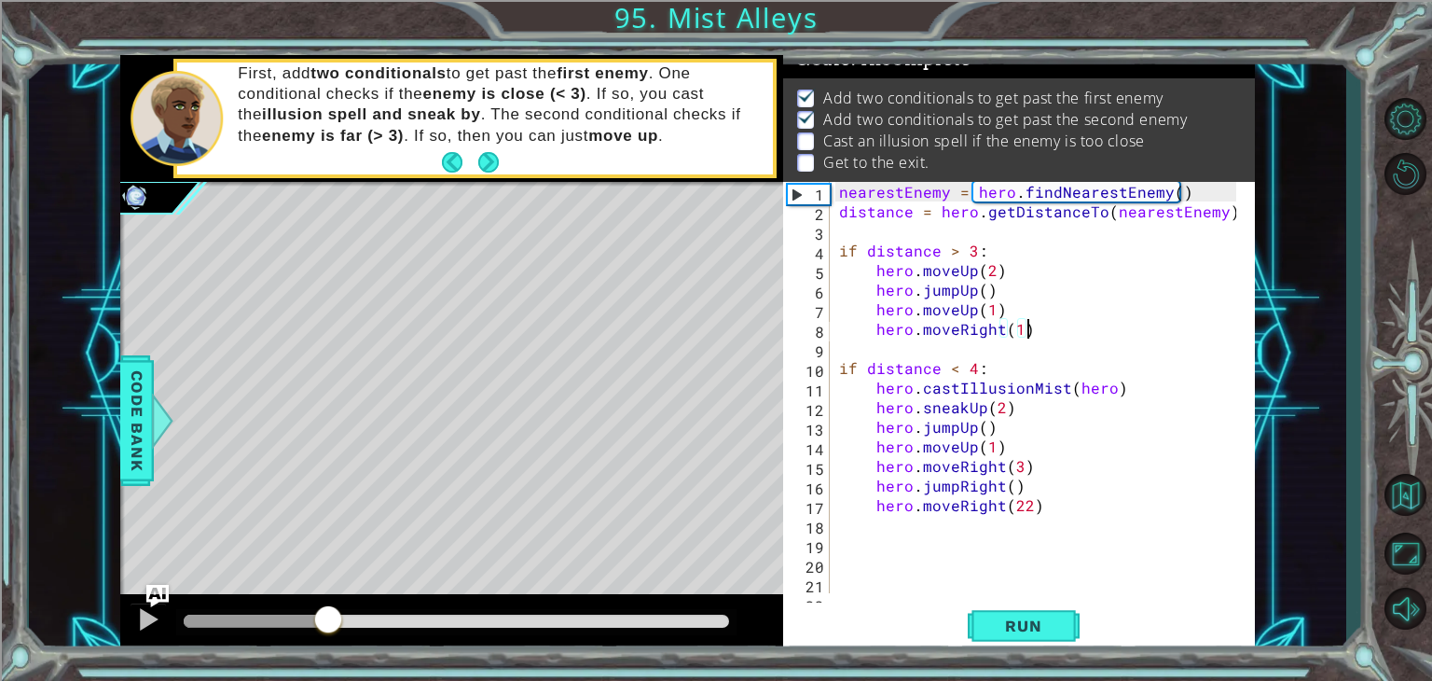
click at [1037, 323] on div "nearestEnemy = hero . findNearestEnemy ( ) distance = hero . getDistanceTo ( ne…" at bounding box center [1040, 407] width 410 height 450
type textarea "hero.moveRight(1)"
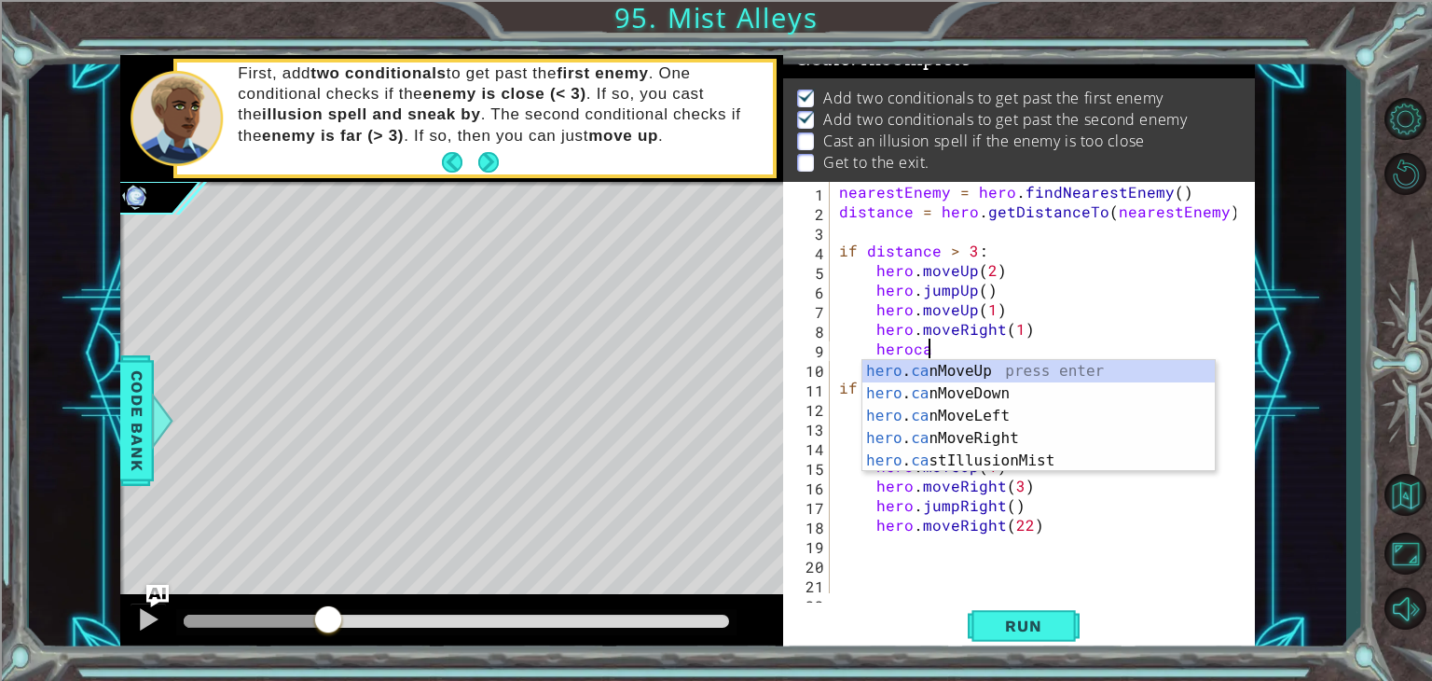
scroll to position [0, 5]
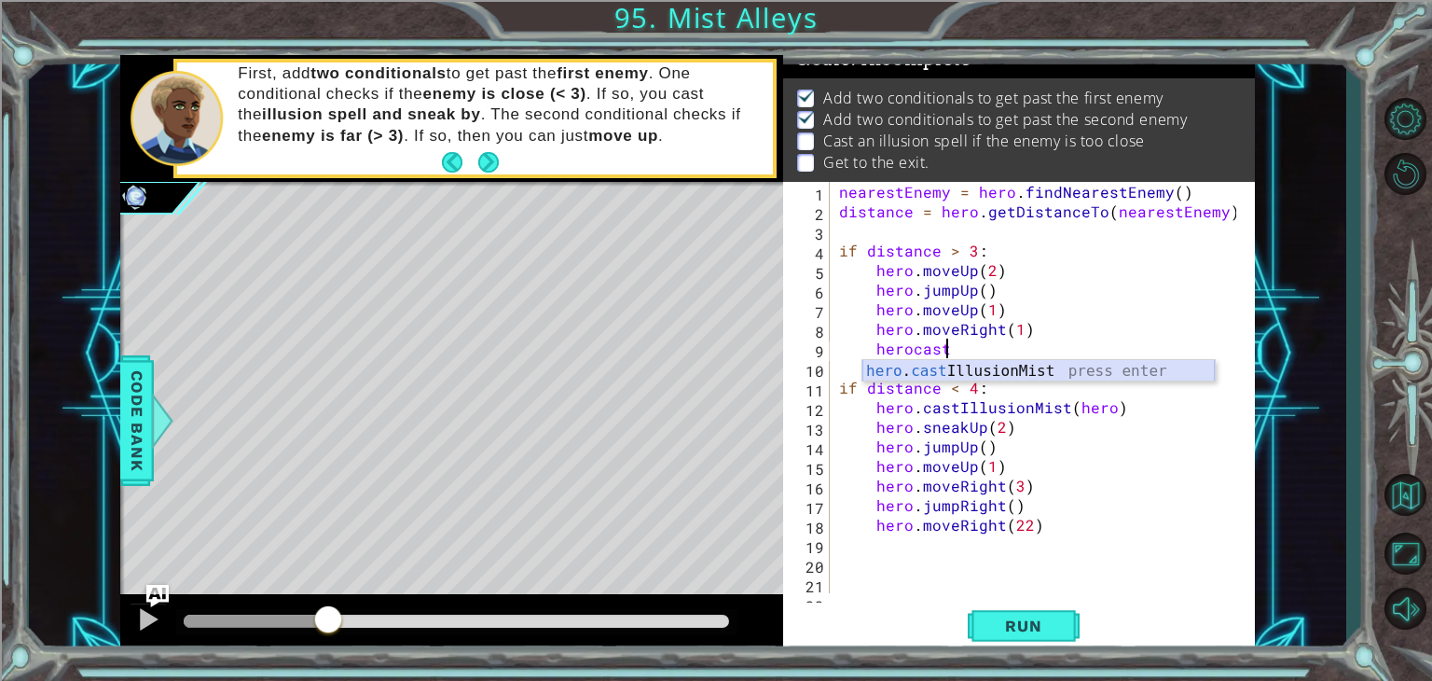
click at [1037, 369] on div "hero . cast IllusionMist press enter" at bounding box center [1038, 393] width 352 height 67
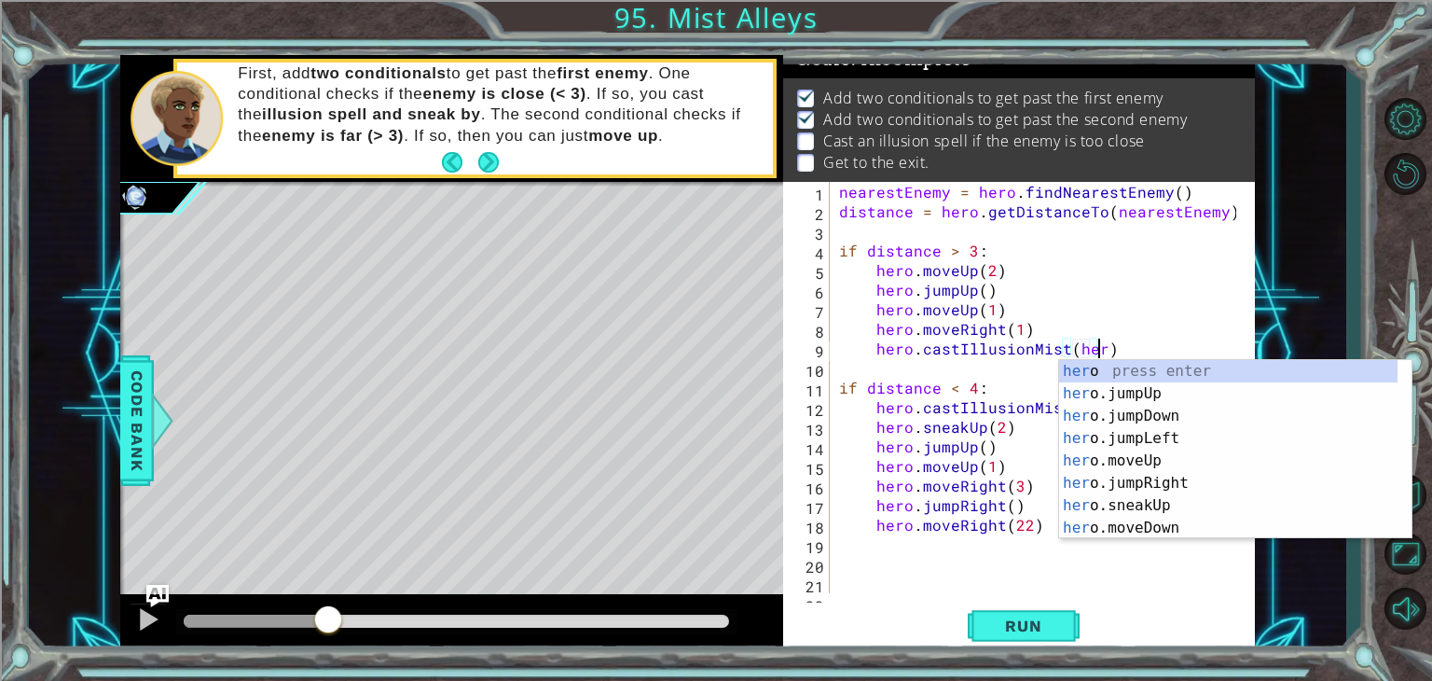
type textarea "hero.castIllusionMist(hero)"
click at [1141, 359] on div "1 2 3 4 5 6 7 8 9 hero press enter hero .jumpUp press enter hero .jumpDown pres…" at bounding box center [1235, 448] width 354 height 179
click at [1143, 349] on div "nearestEnemy = hero . findNearestEnemy ( ) distance = hero . getDistanceTo ( ne…" at bounding box center [1040, 407] width 410 height 450
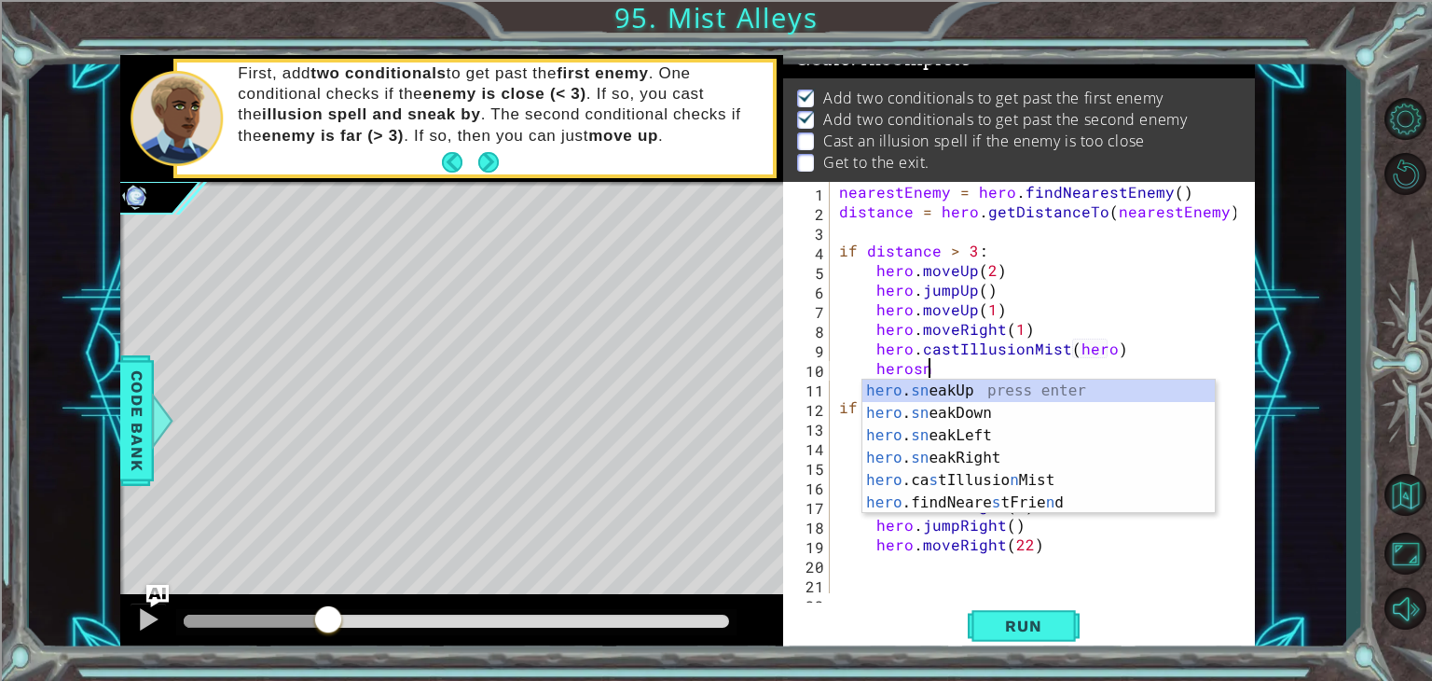
scroll to position [0, 5]
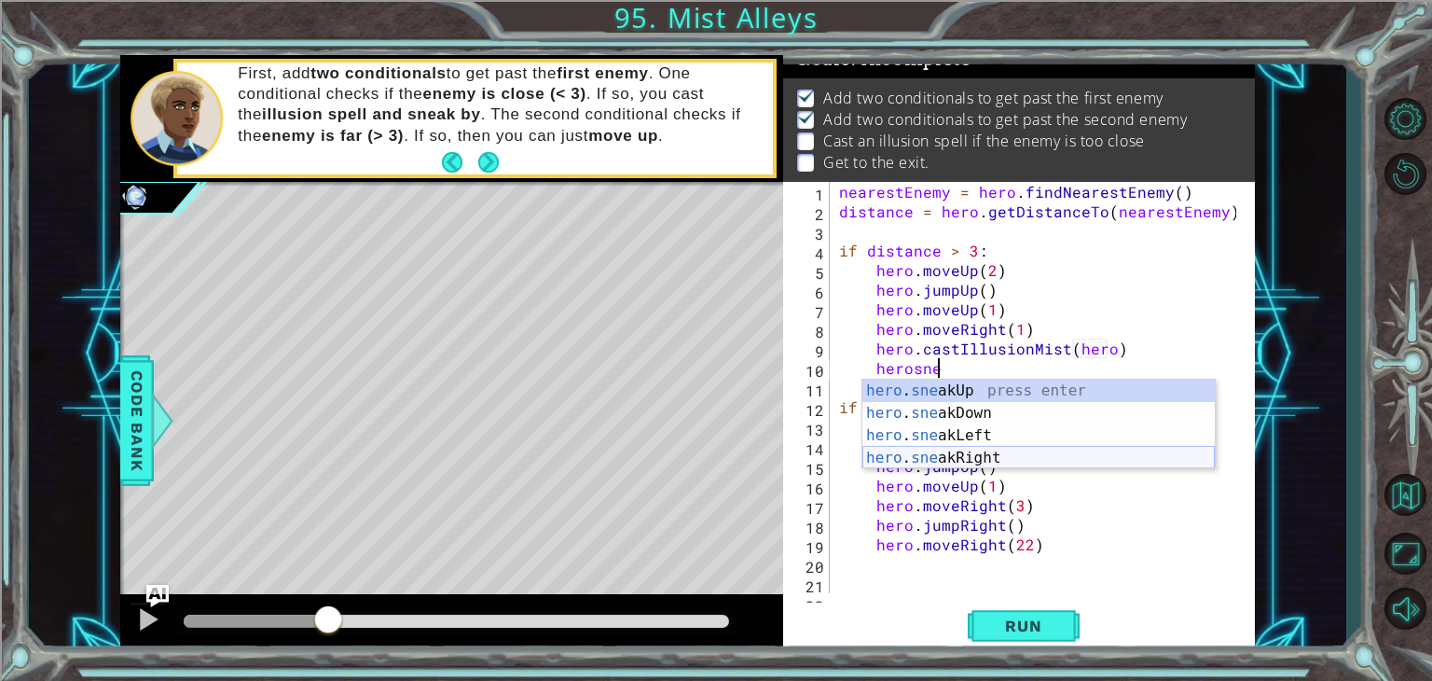
click at [955, 456] on div "hero . sne akUp press enter hero . sne akDown press enter hero . sne akLeft pre…" at bounding box center [1038, 446] width 352 height 134
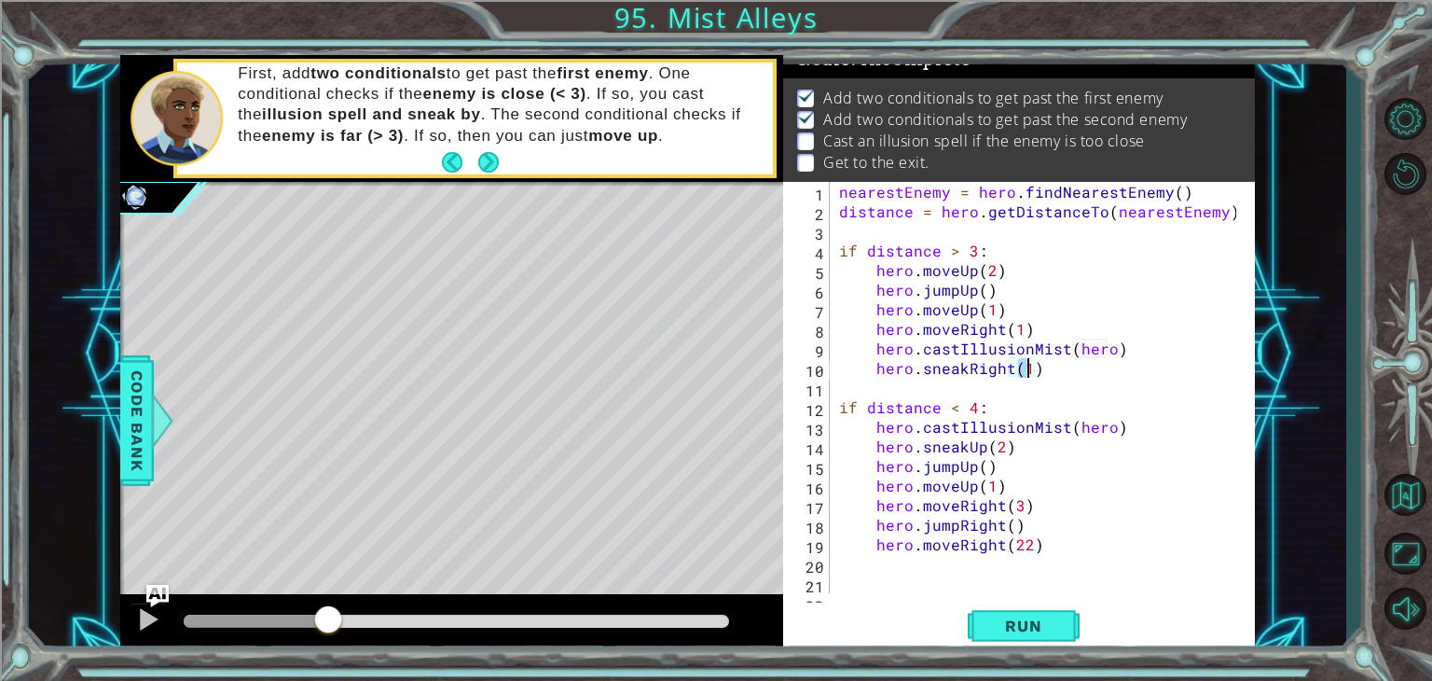
scroll to position [0, 11]
click at [1041, 365] on div "nearestEnemy = hero . findNearestEnemy ( ) distance = hero . getDistanceTo ( ne…" at bounding box center [1040, 407] width 410 height 450
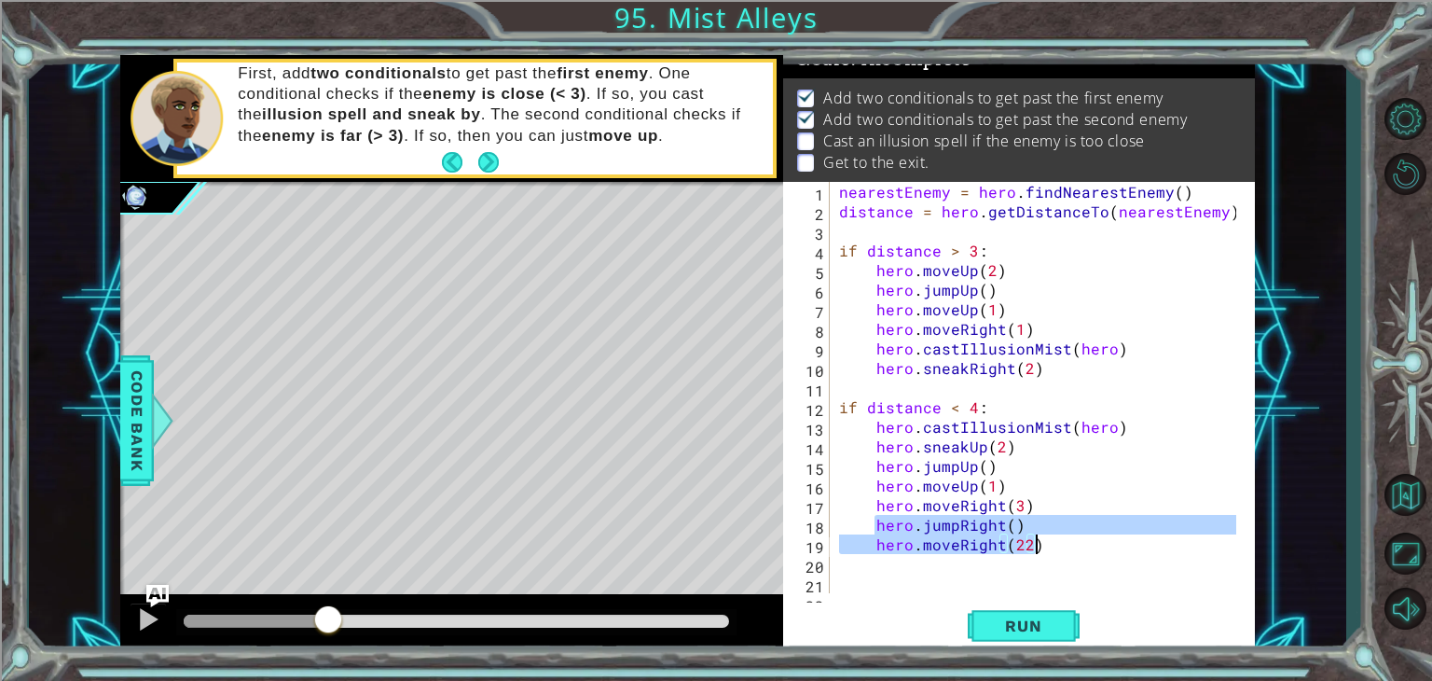
drag, startPoint x: 874, startPoint y: 523, endPoint x: 1052, endPoint y: 547, distance: 178.8
click at [1052, 547] on div "nearestEnemy = hero . findNearestEnemy ( ) distance = hero . getDistanceTo ( ne…" at bounding box center [1040, 407] width 410 height 450
click at [1052, 364] on div "nearestEnemy = hero . findNearestEnemy ( ) distance = hero . getDistanceTo ( ne…" at bounding box center [1040, 407] width 410 height 450
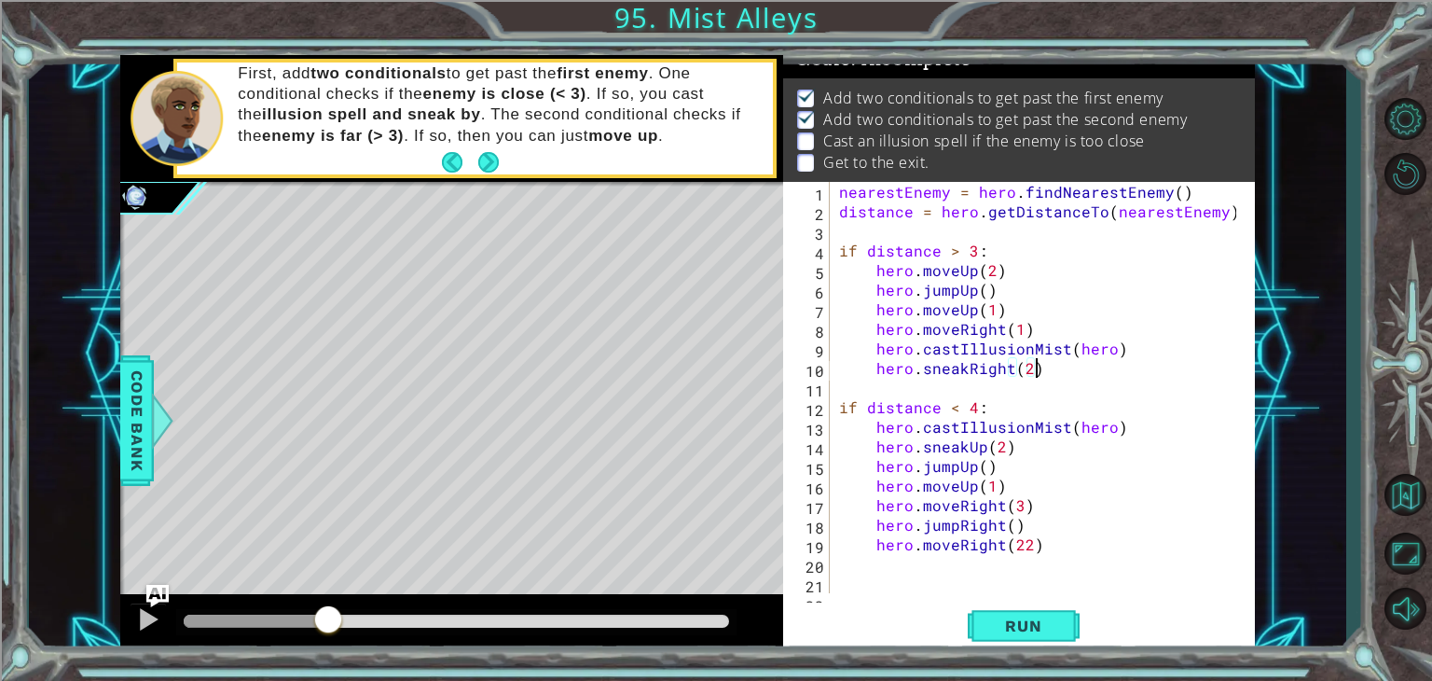
type textarea "hero.sneakRight(2)"
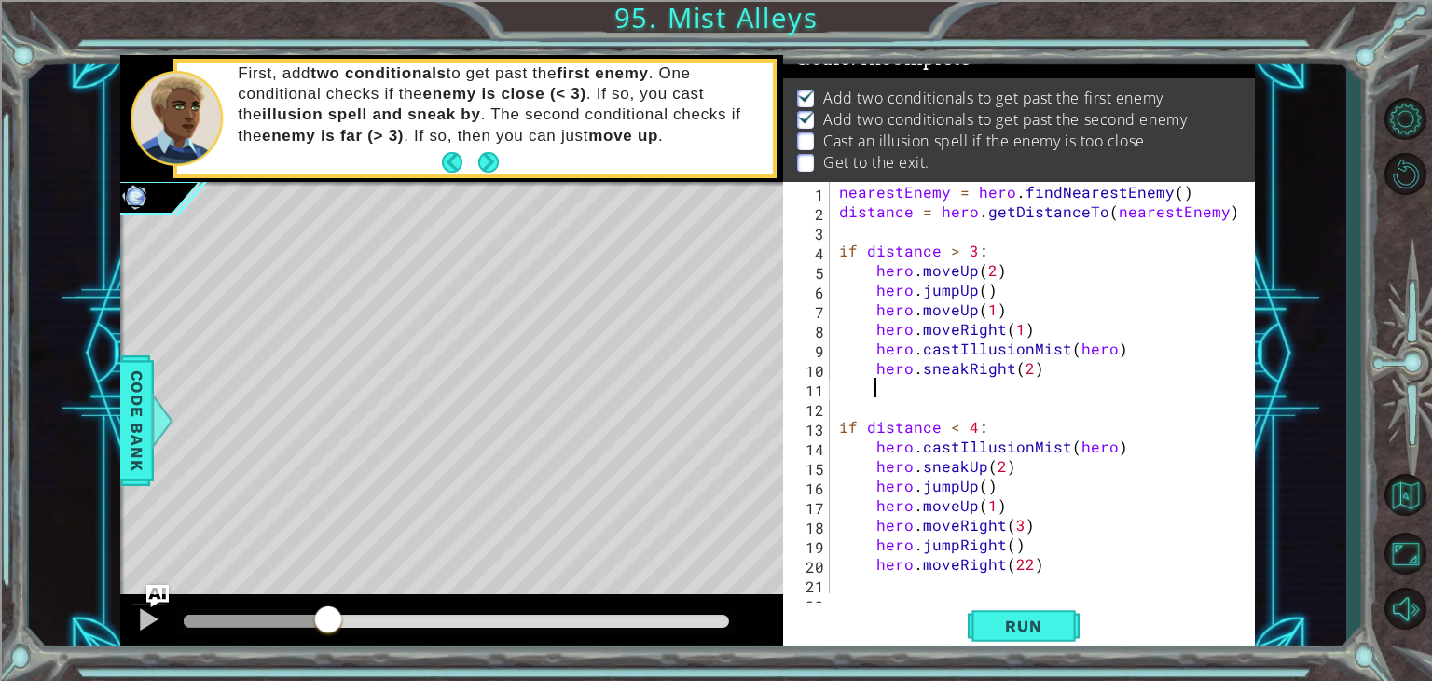
paste textarea "hero.moveRight(22)"
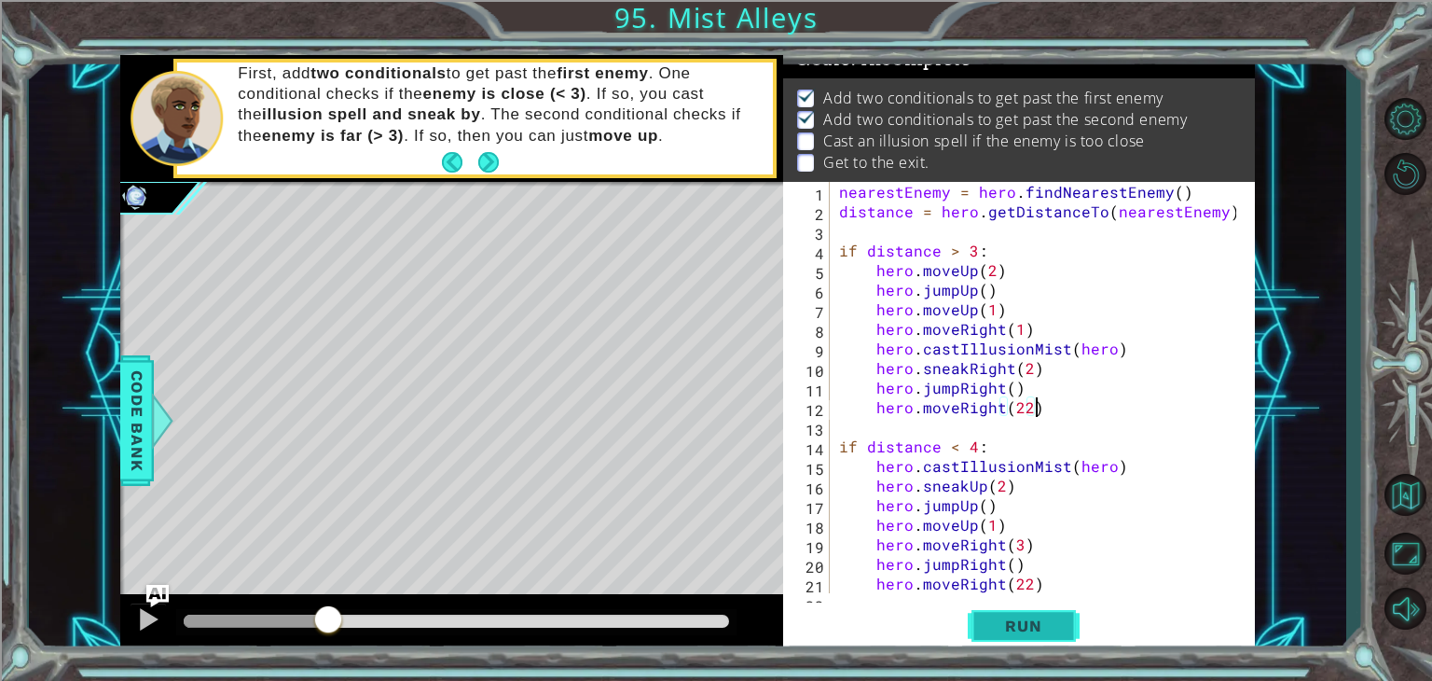
type textarea "hero.moveRight(22)"
click at [1005, 645] on button "Run" at bounding box center [1024, 626] width 112 height 48
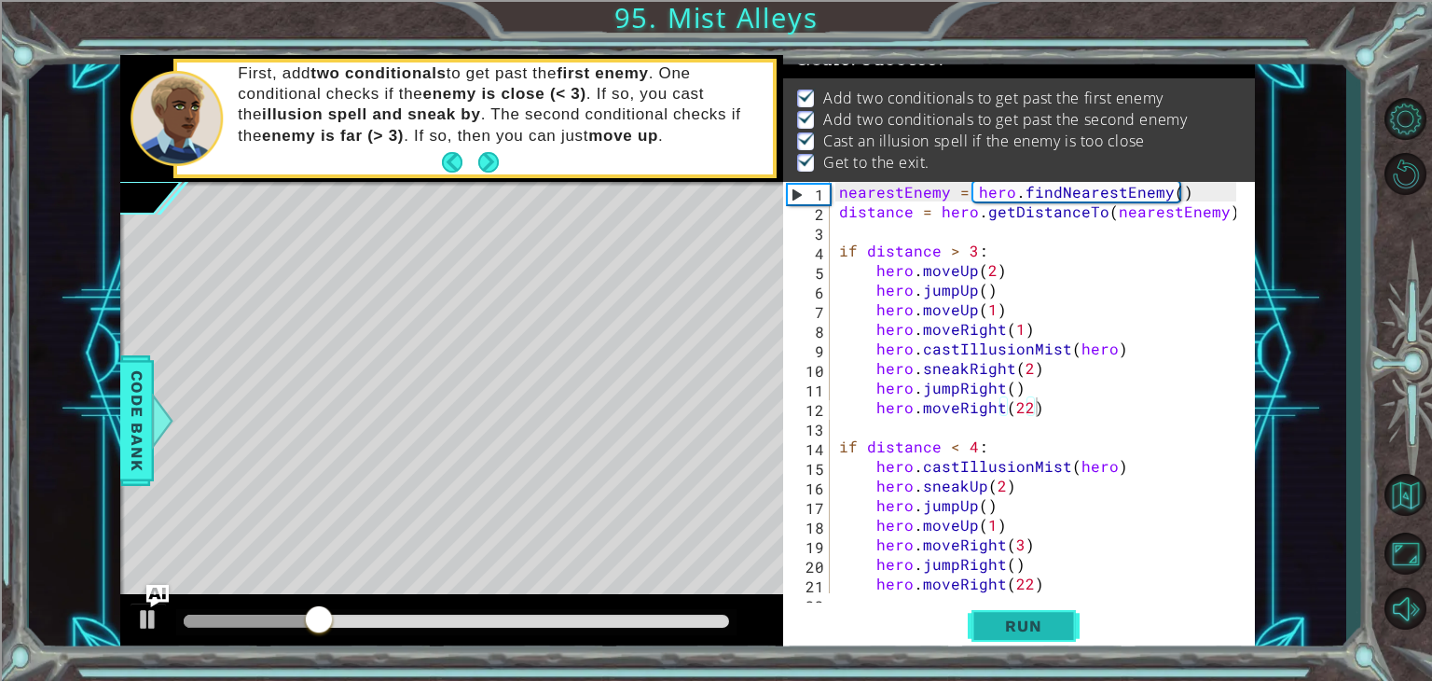
click at [1011, 638] on button "Run" at bounding box center [1024, 626] width 112 height 48
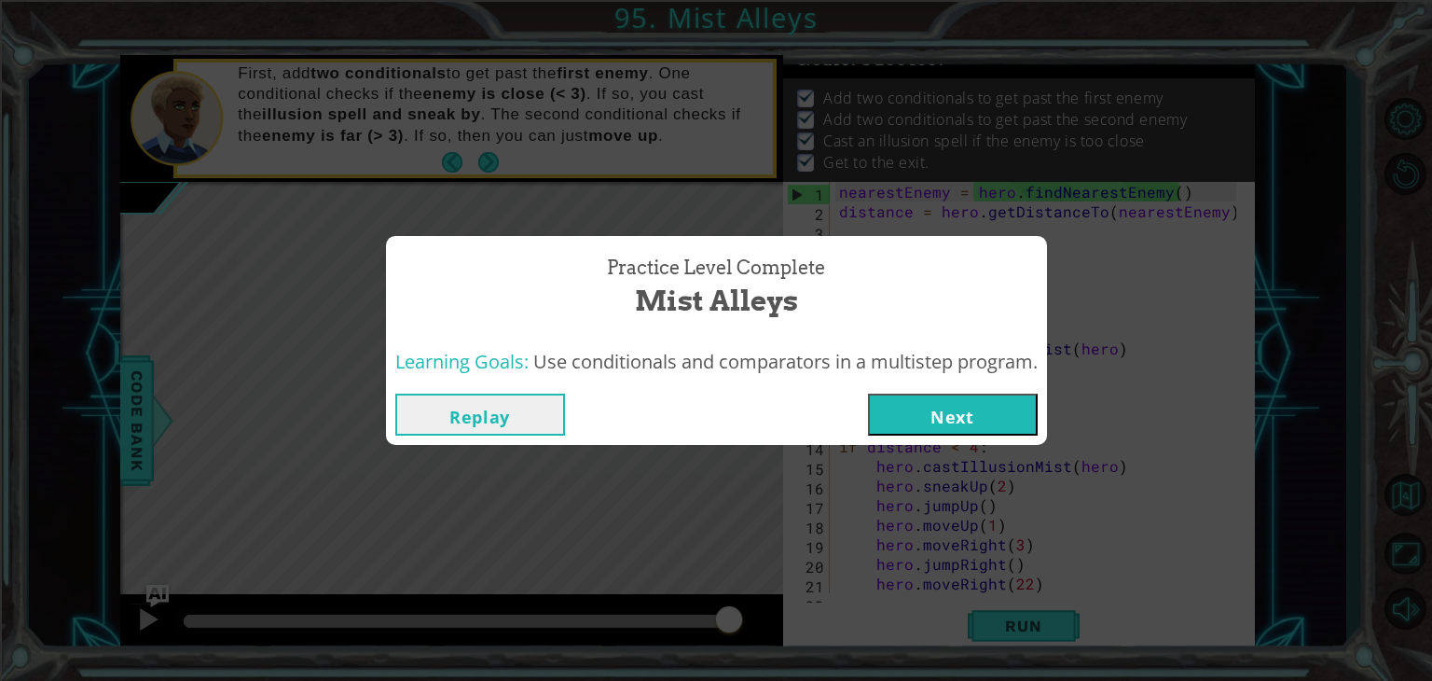
click at [955, 407] on button "Next" at bounding box center [953, 414] width 170 height 42
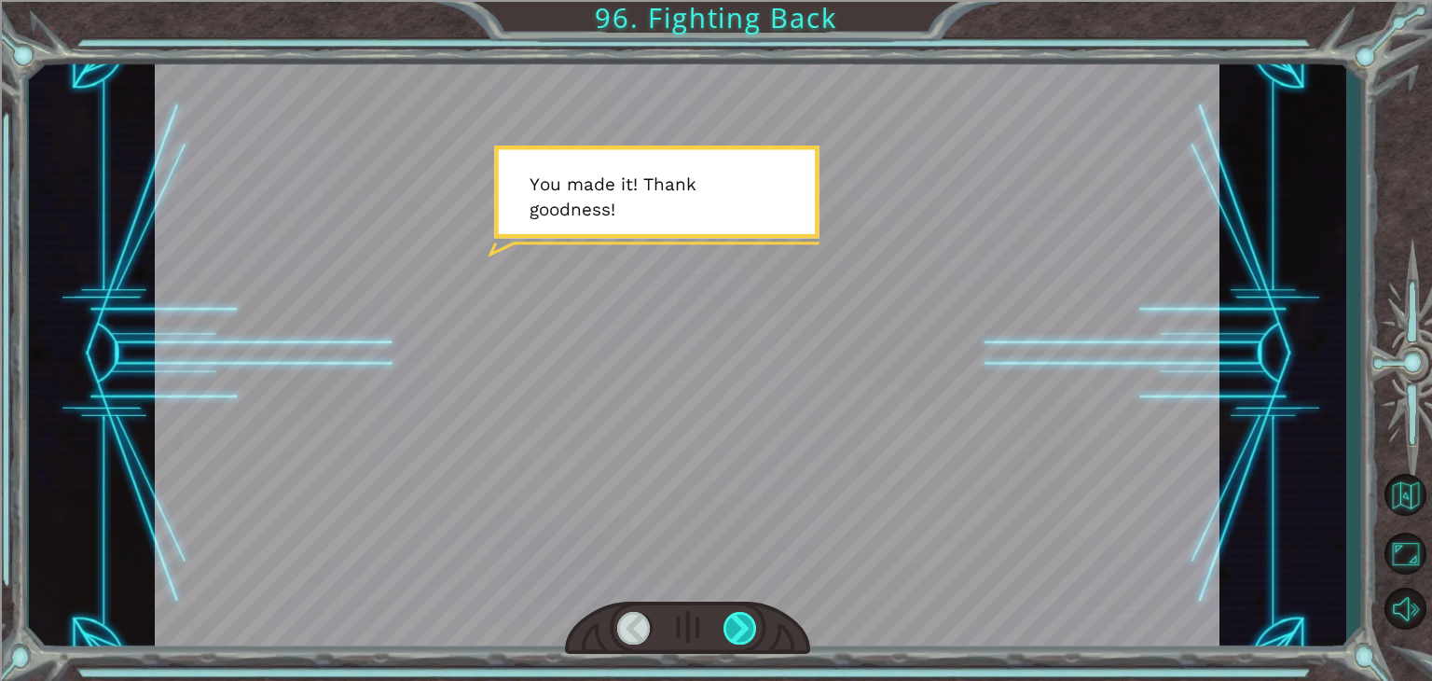
click at [748, 629] on div at bounding box center [740, 628] width 34 height 33
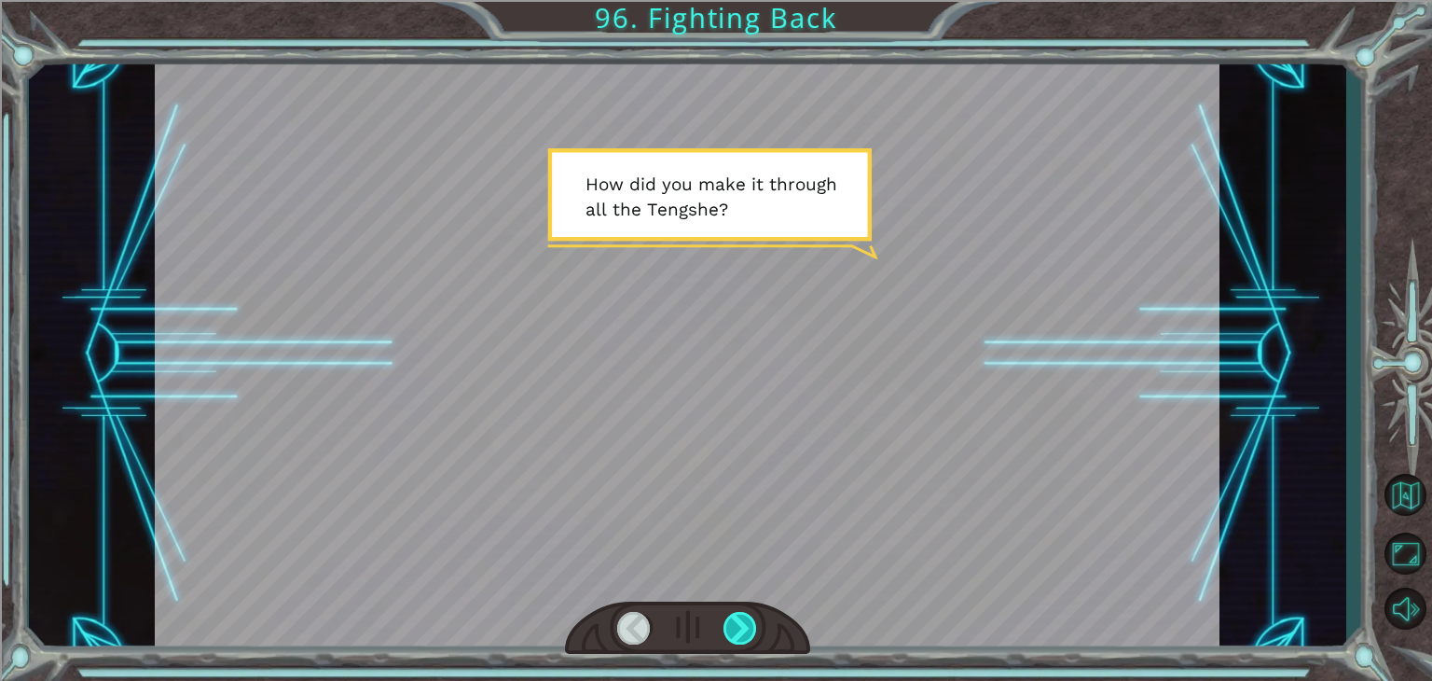
click at [750, 627] on div at bounding box center [740, 628] width 34 height 33
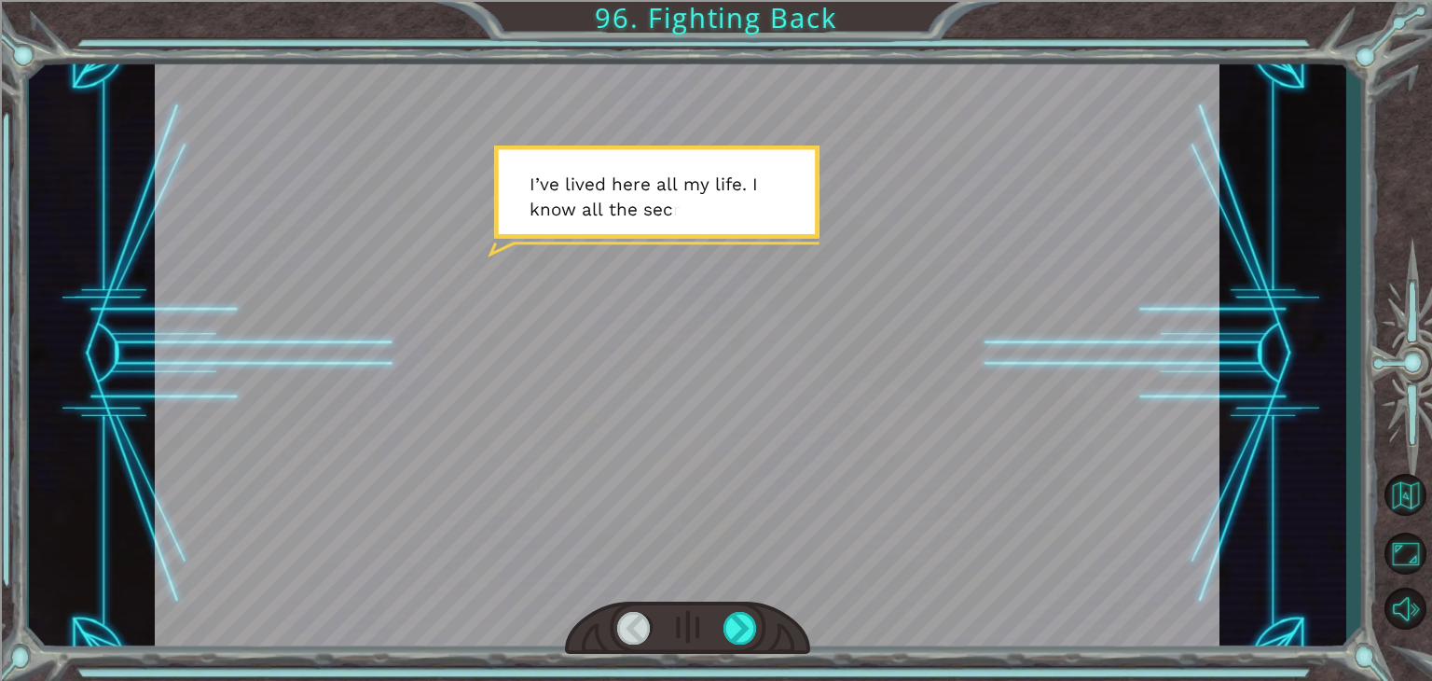
click at [763, 628] on div at bounding box center [687, 628] width 245 height 54
click at [737, 616] on div at bounding box center [740, 628] width 34 height 33
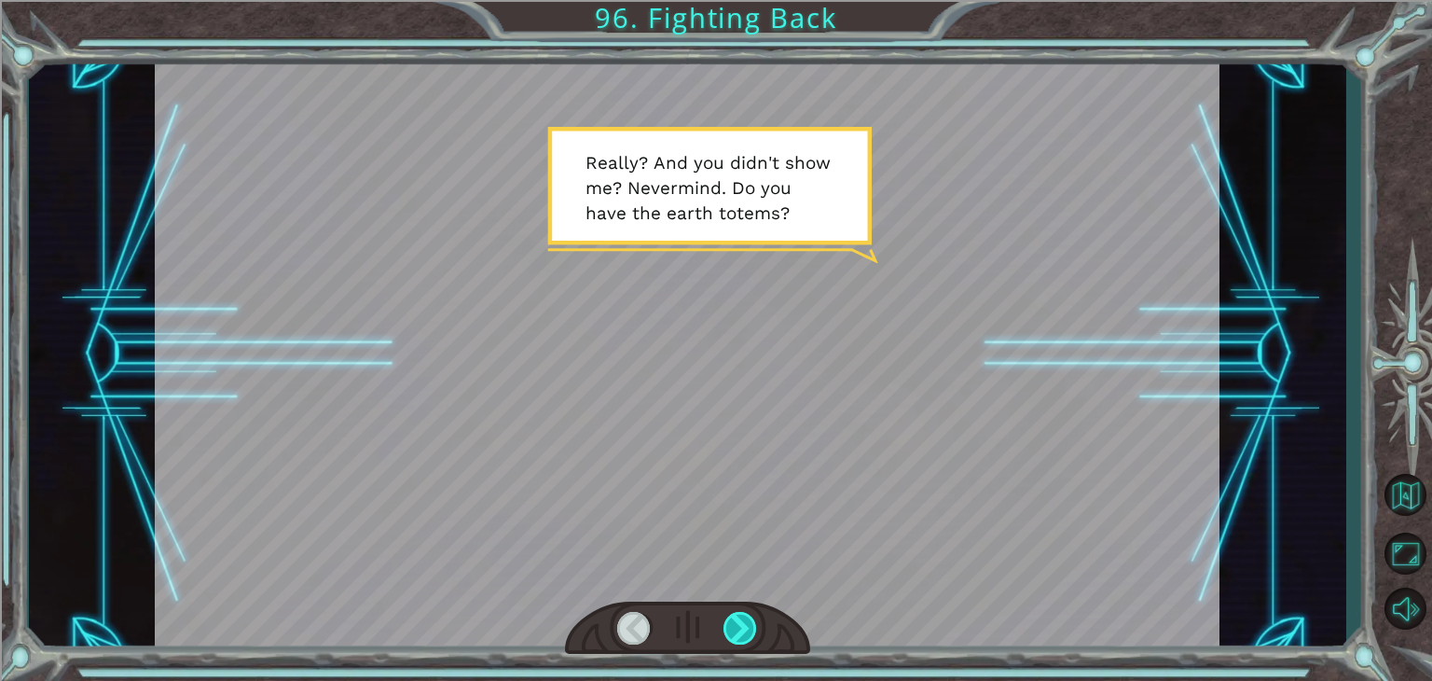
click at [737, 616] on div at bounding box center [740, 628] width 34 height 33
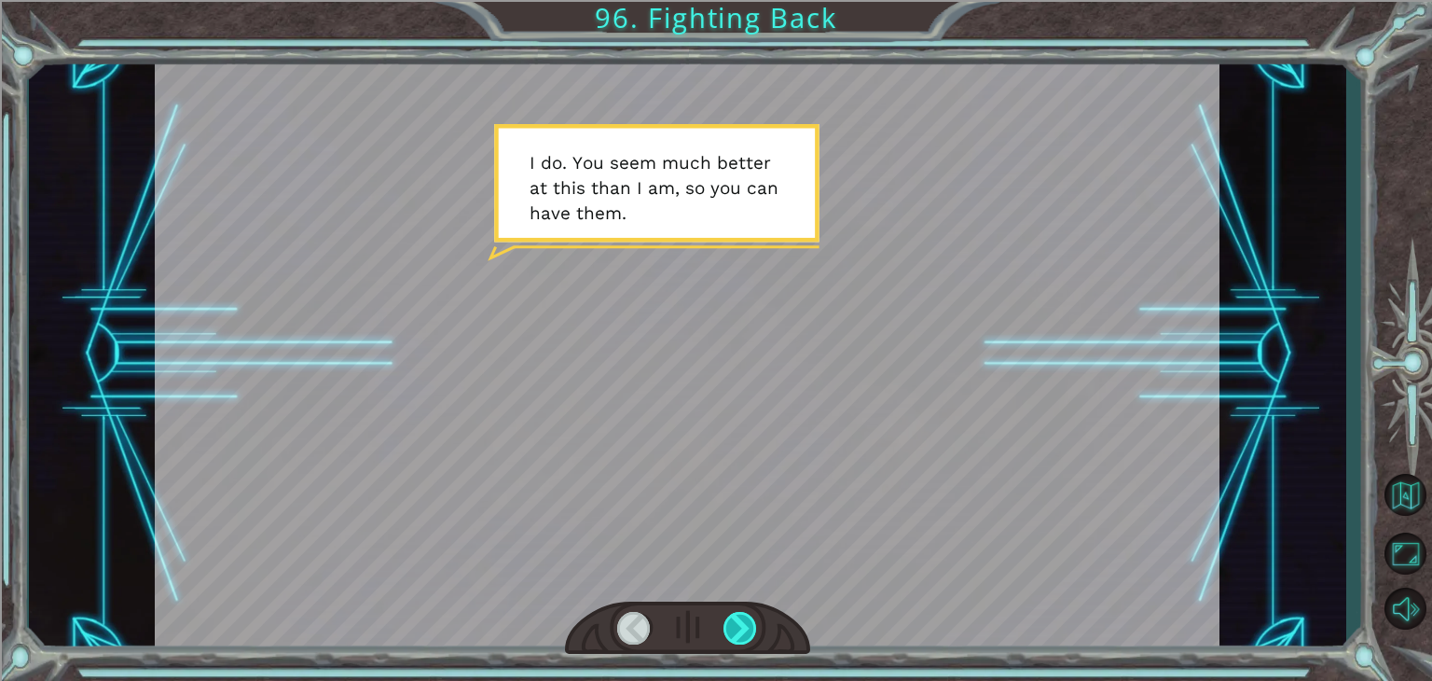
click at [737, 616] on div at bounding box center [740, 628] width 34 height 33
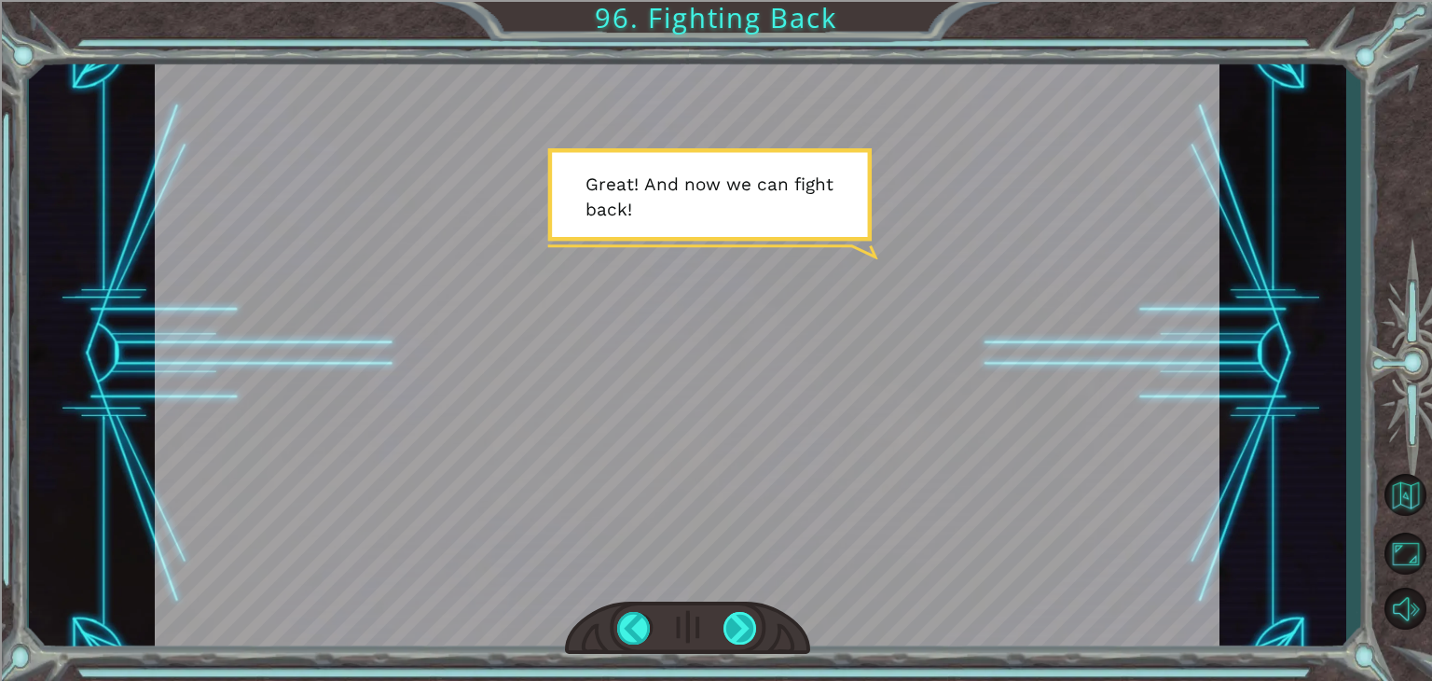
click at [737, 616] on div at bounding box center [740, 628] width 34 height 33
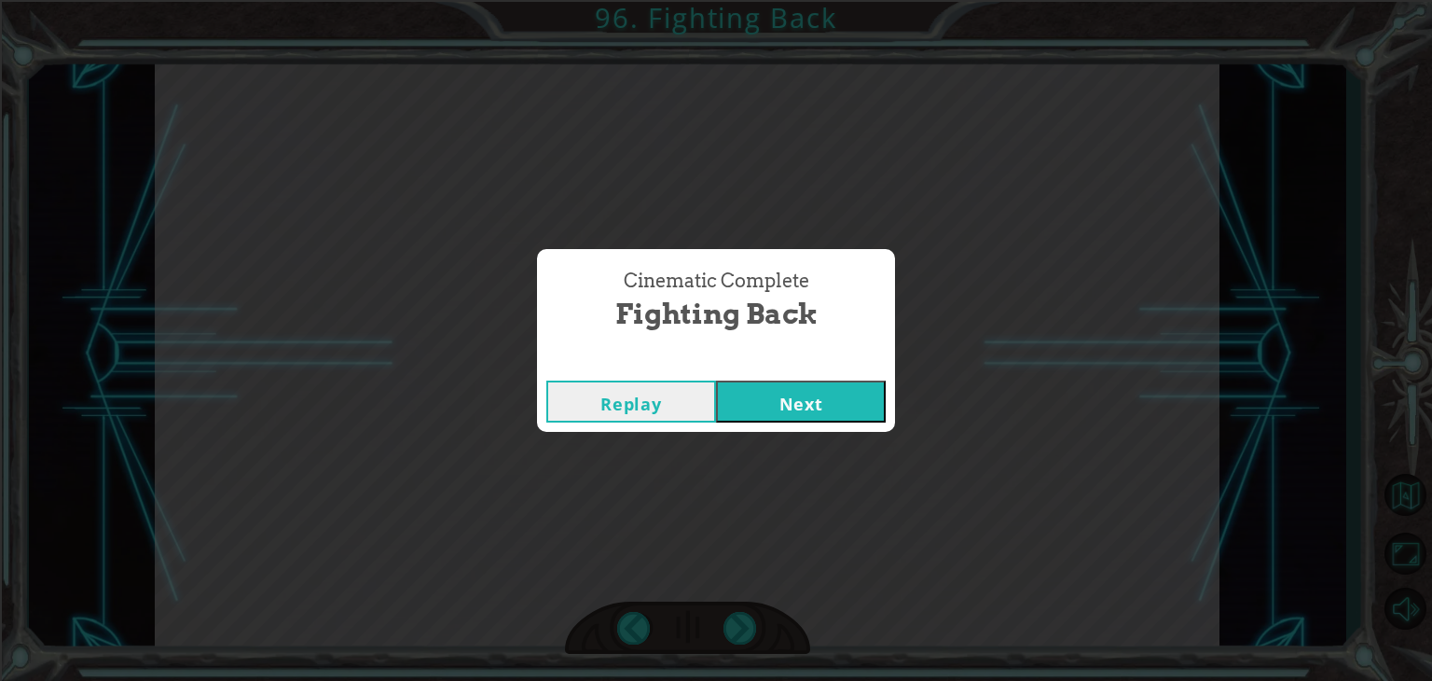
click at [788, 415] on button "Next" at bounding box center [801, 401] width 170 height 42
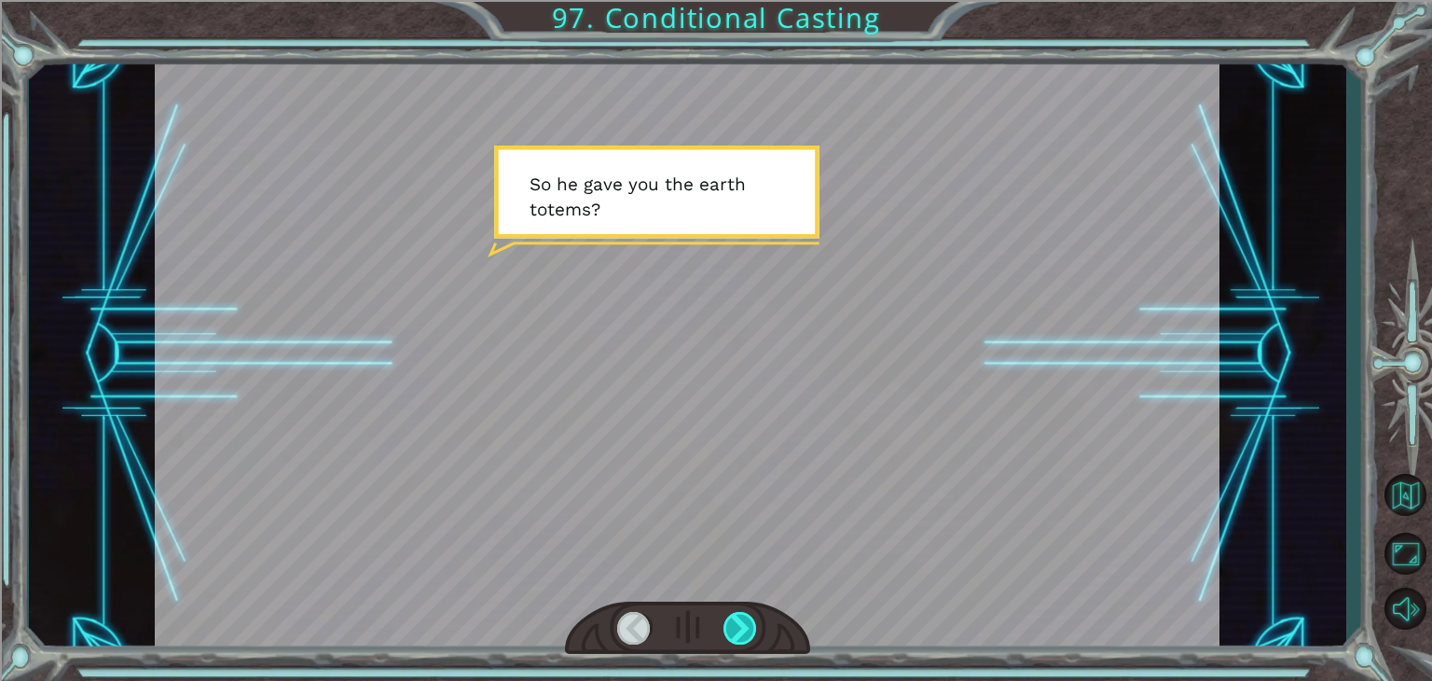
click at [728, 617] on div at bounding box center [740, 628] width 34 height 33
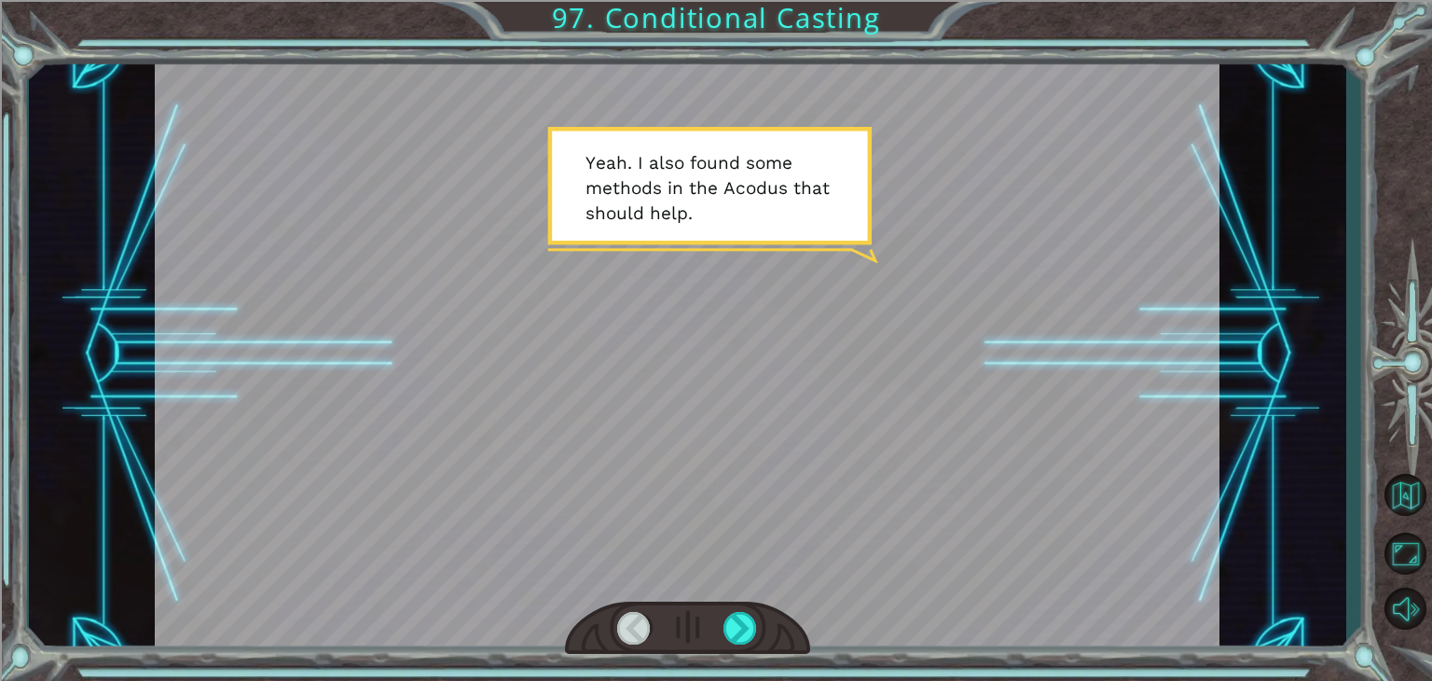
click at [742, 609] on div at bounding box center [687, 628] width 245 height 54
click at [738, 616] on div at bounding box center [740, 628] width 34 height 33
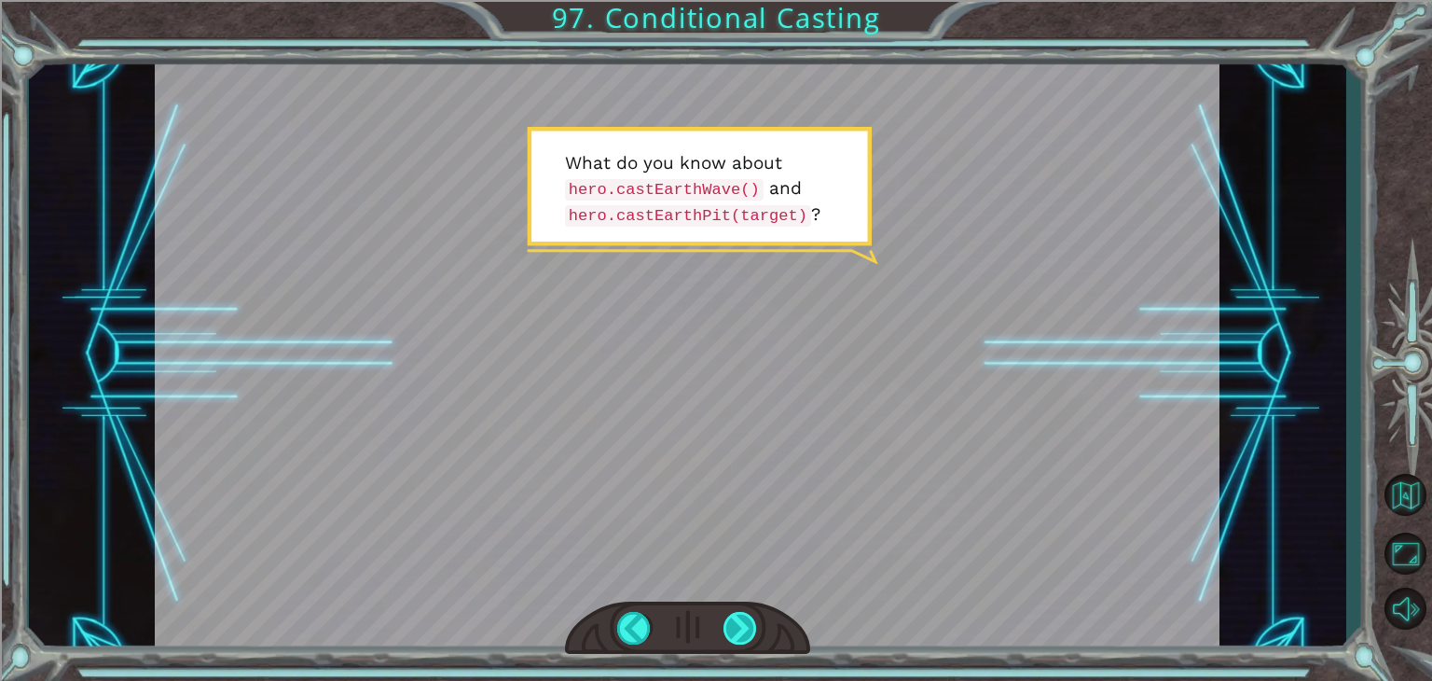
click at [738, 616] on div at bounding box center [740, 628] width 34 height 33
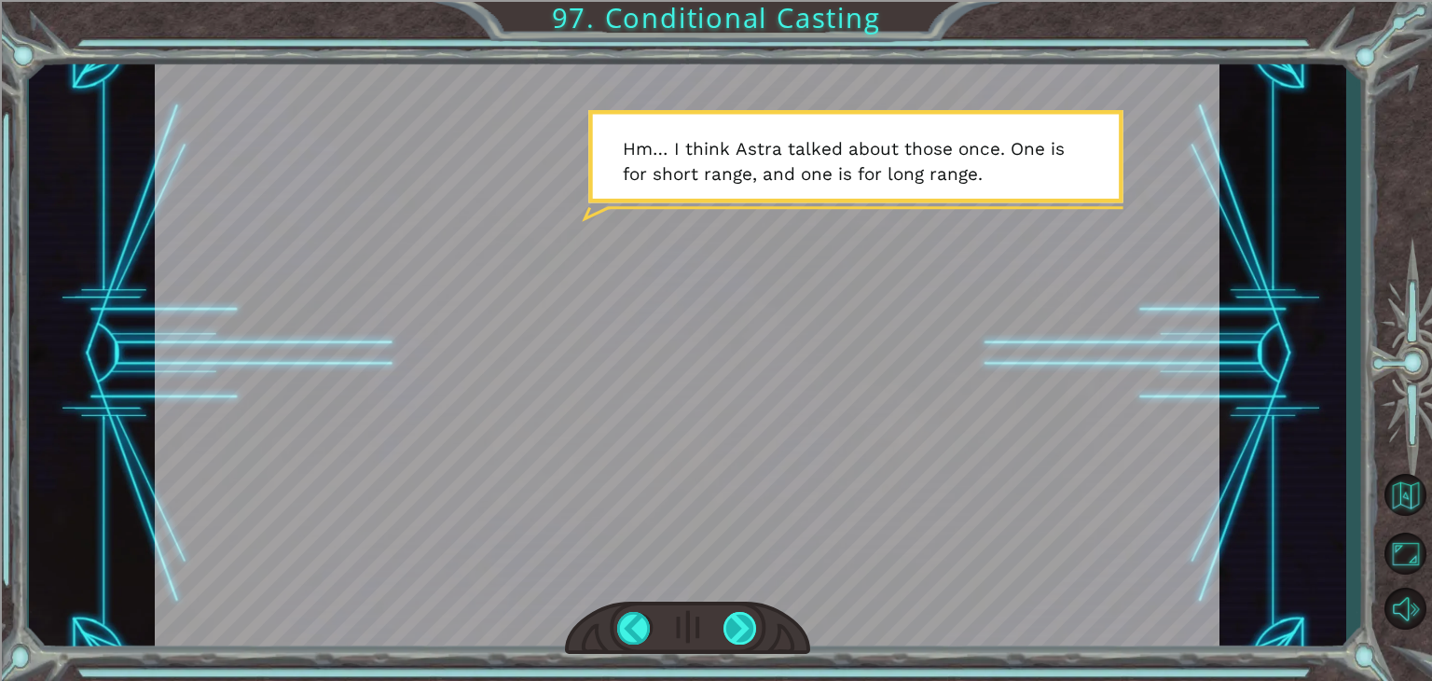
click at [738, 616] on div at bounding box center [740, 628] width 34 height 33
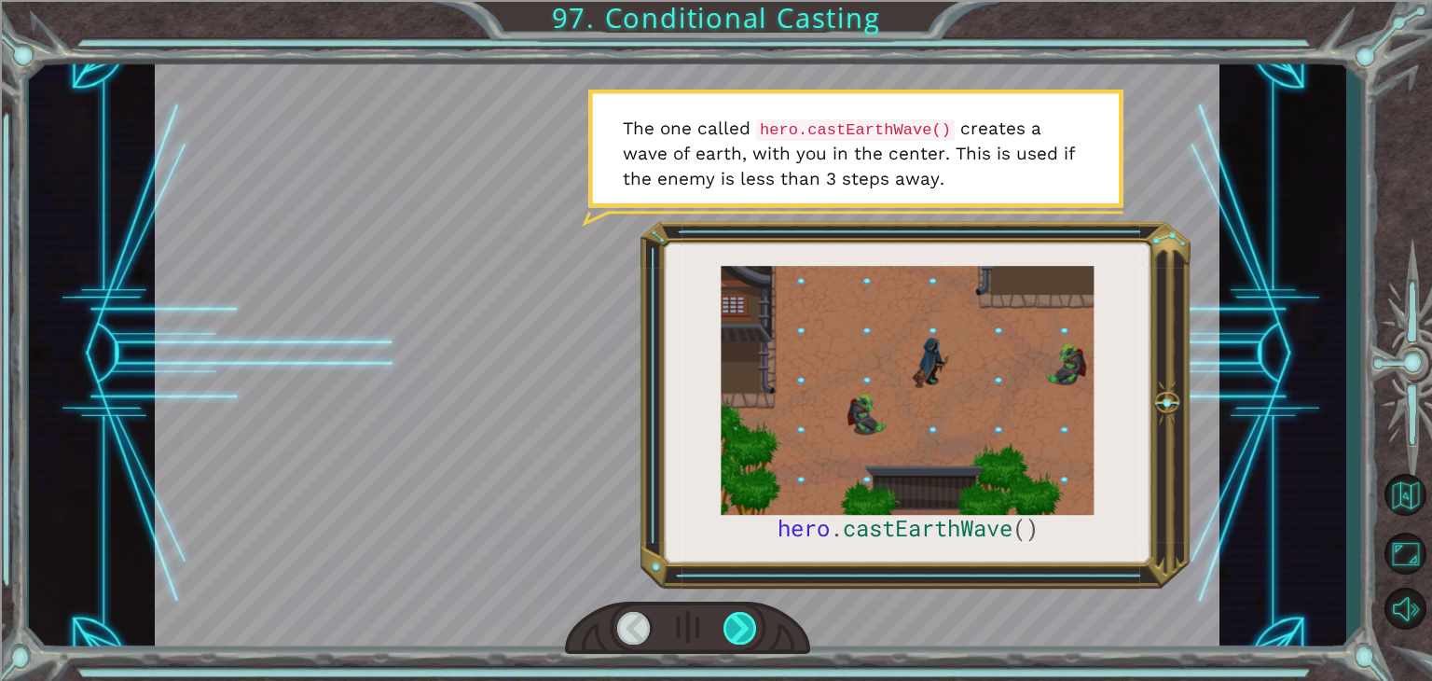
click at [753, 612] on div at bounding box center [740, 628] width 34 height 33
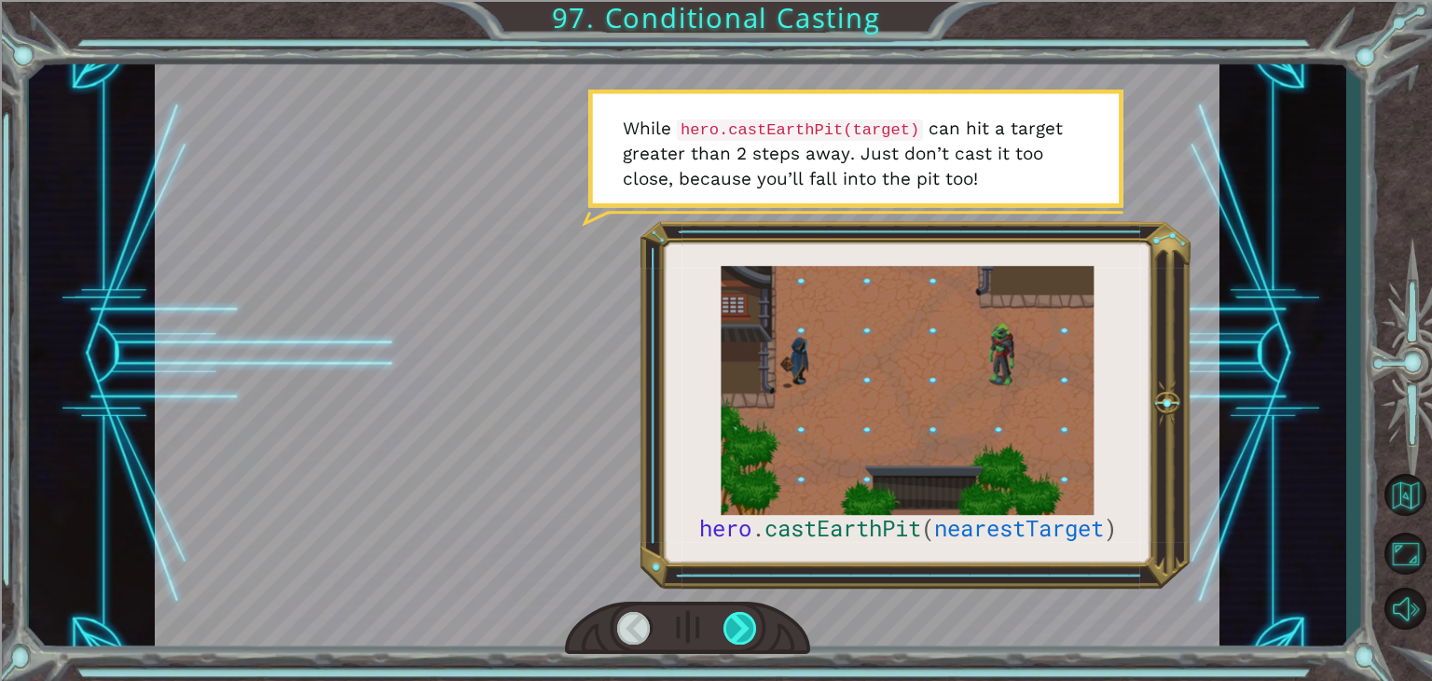
click at [753, 612] on div at bounding box center [740, 628] width 34 height 33
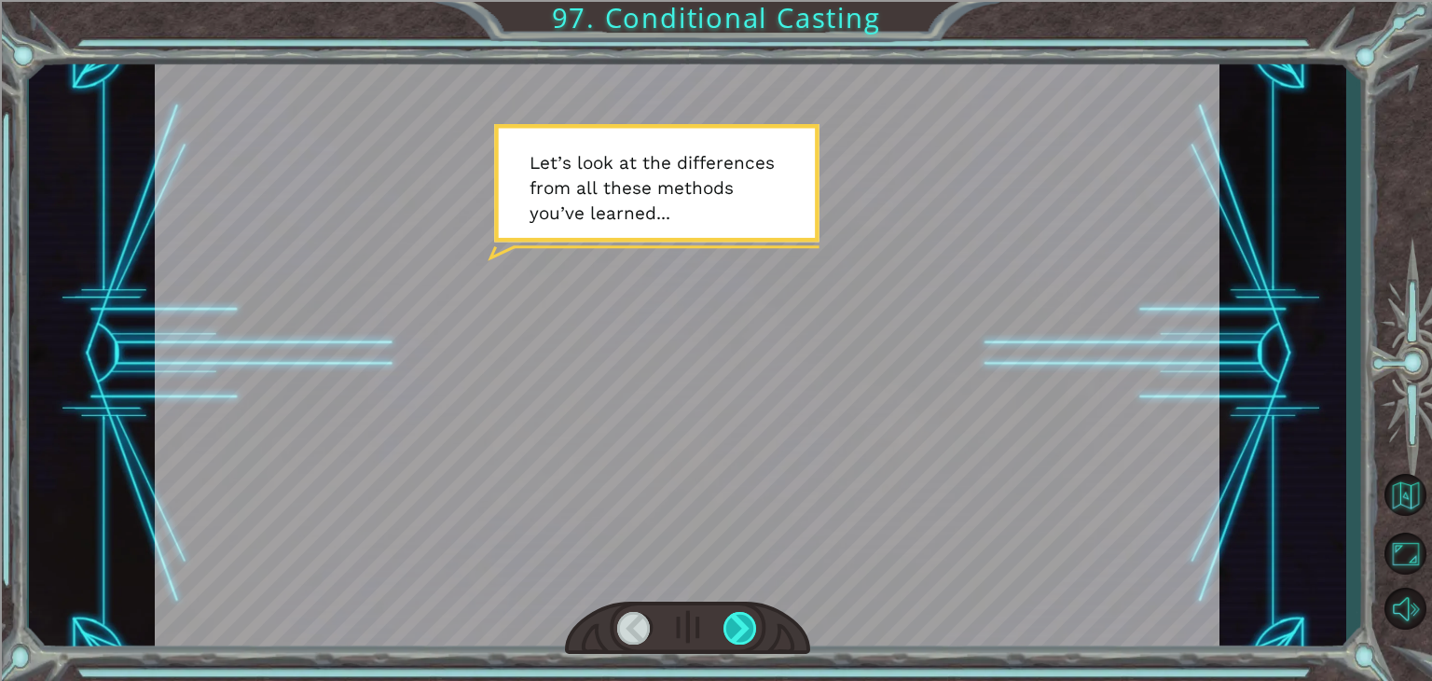
click at [753, 620] on div at bounding box center [740, 628] width 34 height 33
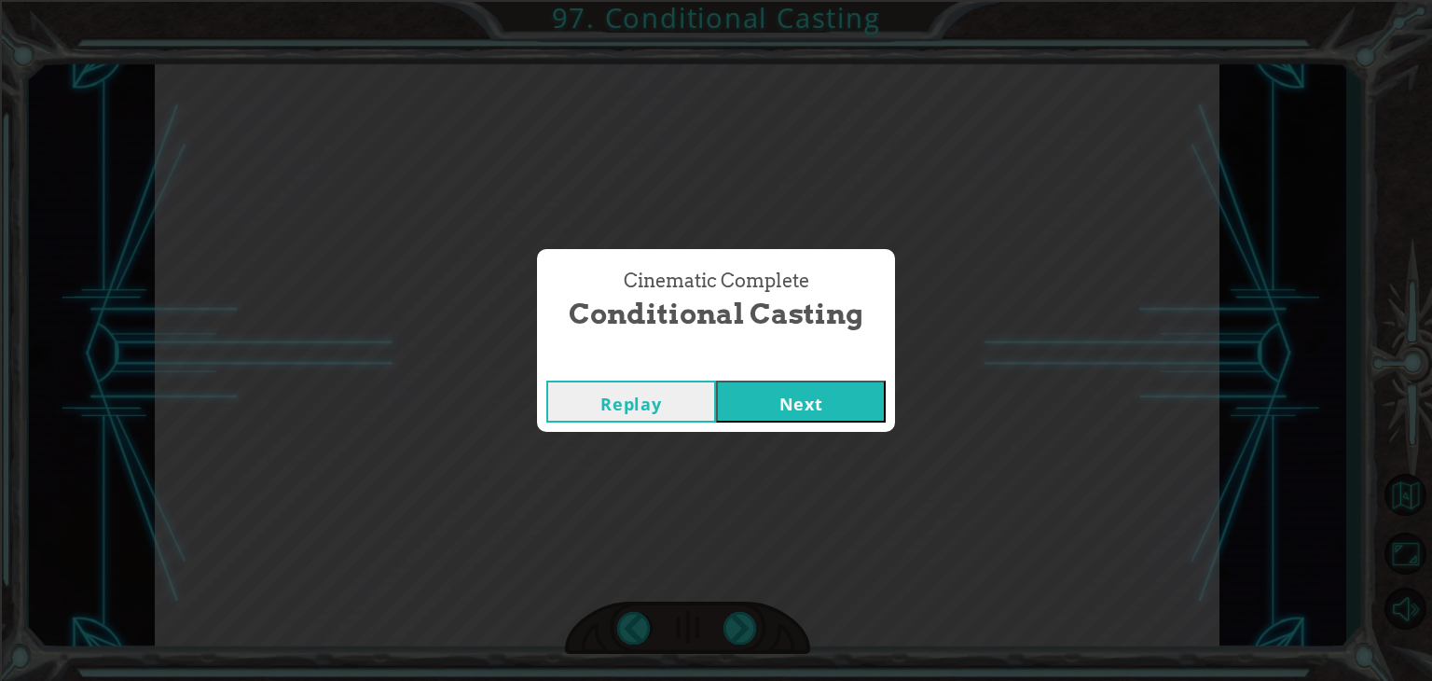
click at [800, 424] on div "Replay Next" at bounding box center [716, 401] width 358 height 61
click at [794, 415] on button "Next" at bounding box center [801, 401] width 170 height 42
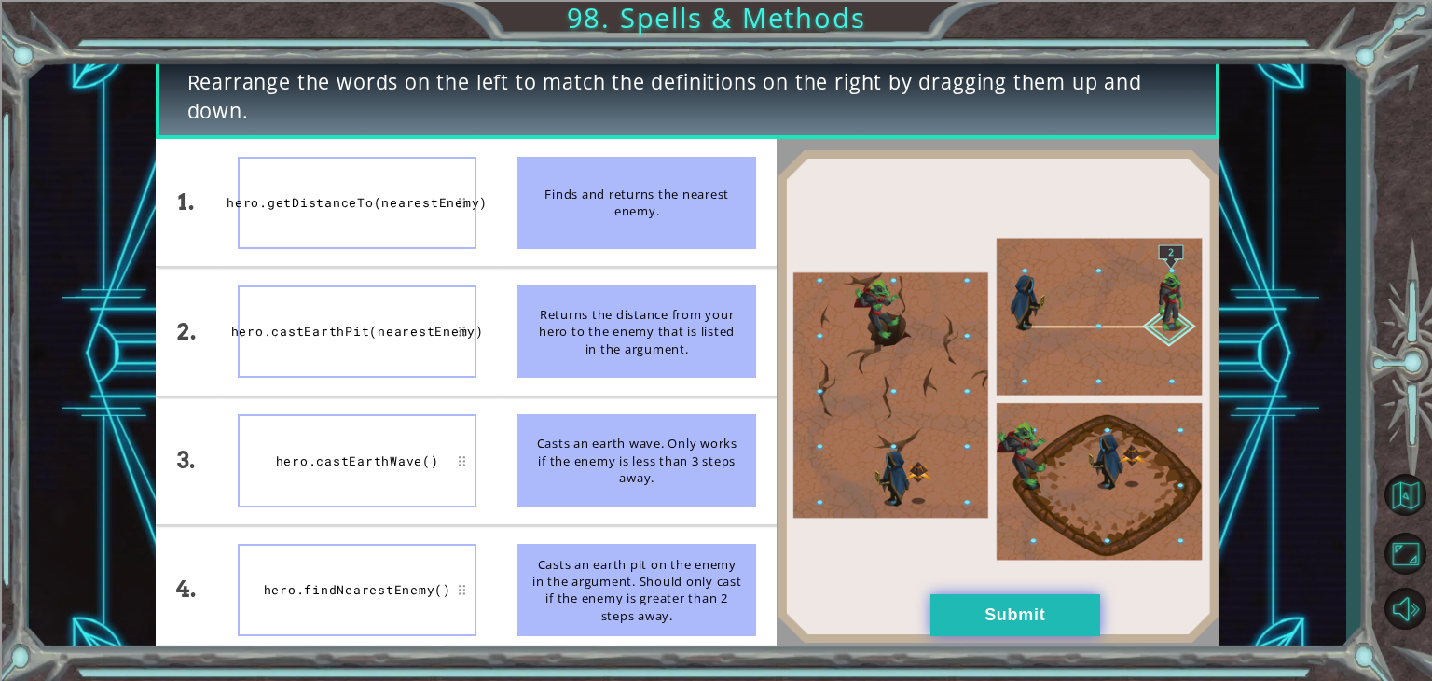
click at [1026, 616] on button "Submit" at bounding box center [1015, 615] width 170 height 42
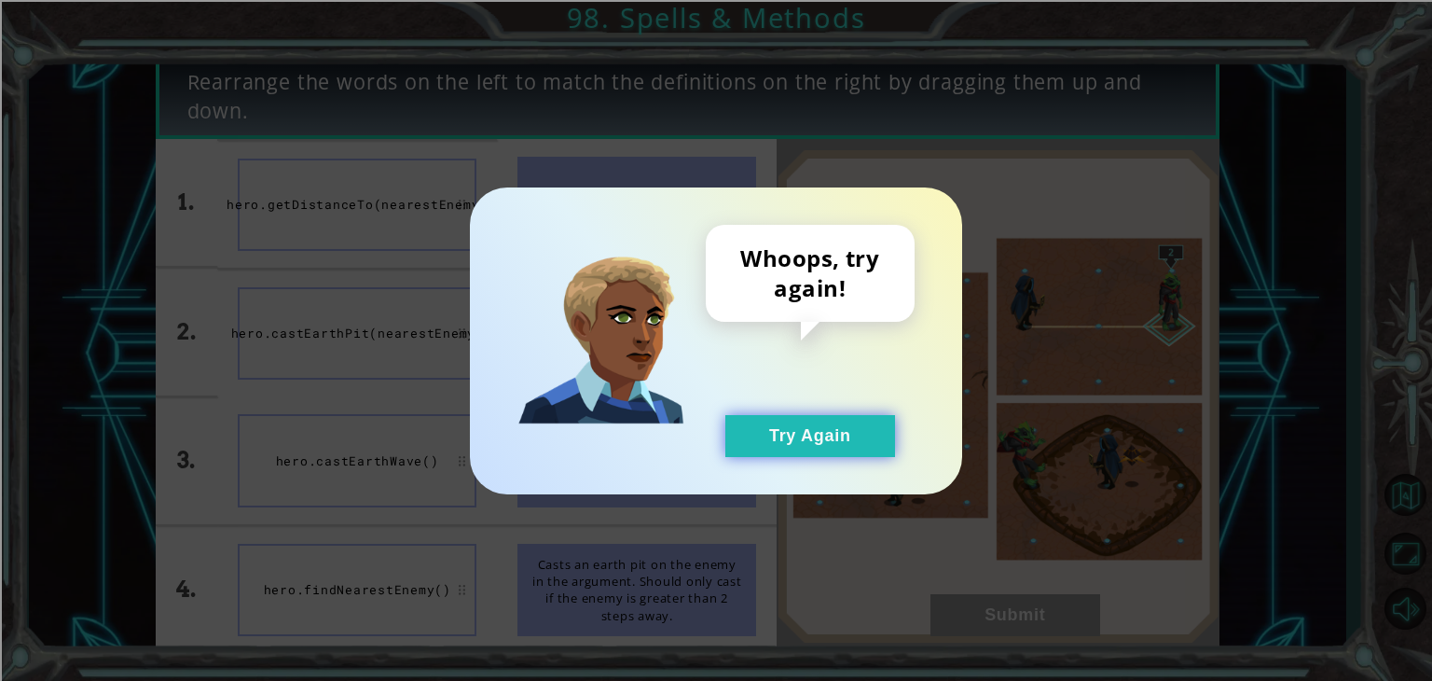
drag, startPoint x: 812, startPoint y: 448, endPoint x: 756, endPoint y: 456, distance: 56.4
click at [809, 447] on button "Try Again" at bounding box center [810, 436] width 170 height 42
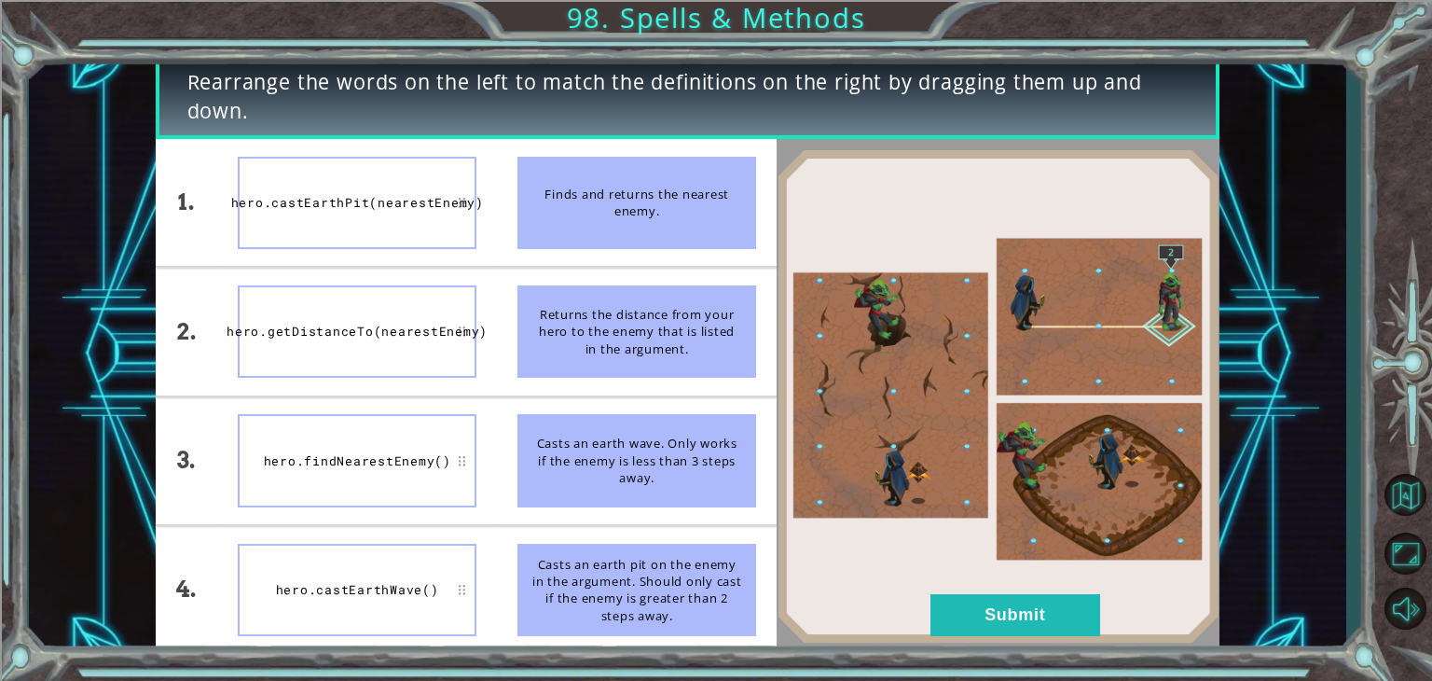
click at [847, 370] on img at bounding box center [998, 396] width 443 height 494
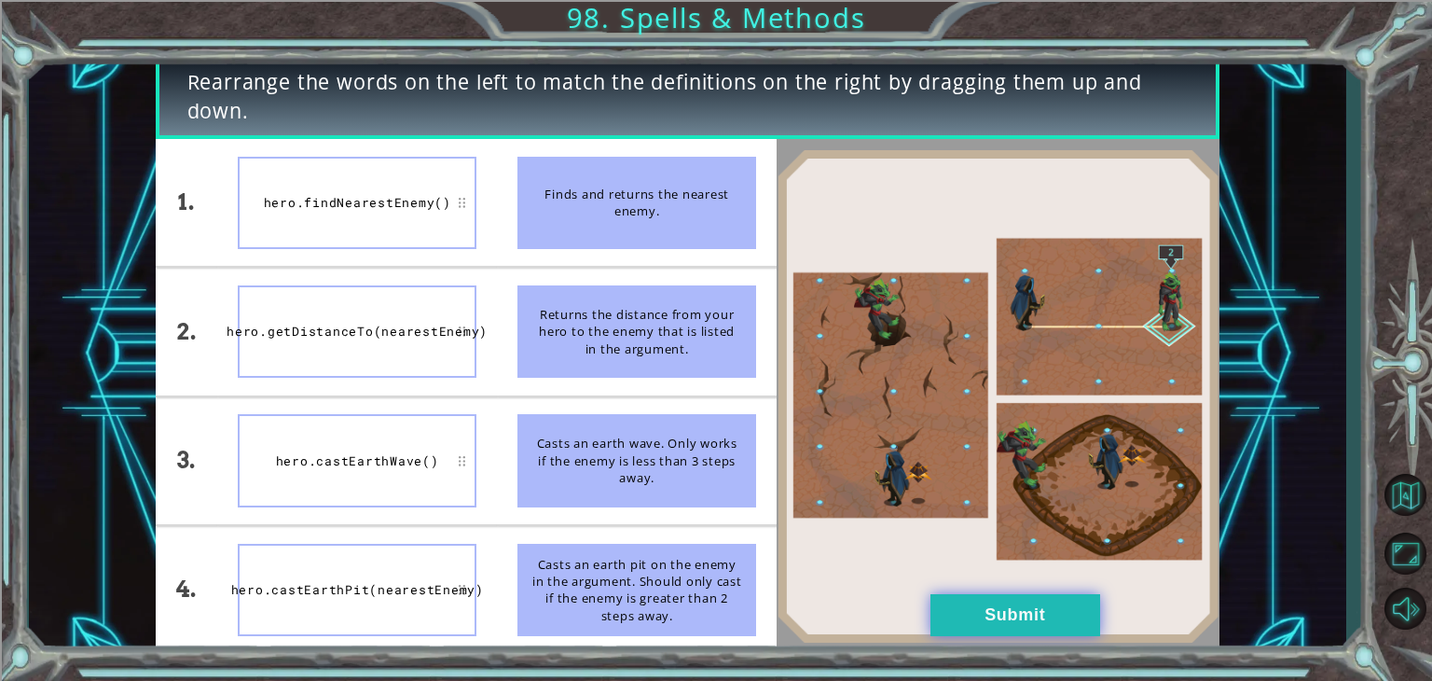
click at [1055, 627] on button "Submit" at bounding box center [1015, 615] width 170 height 42
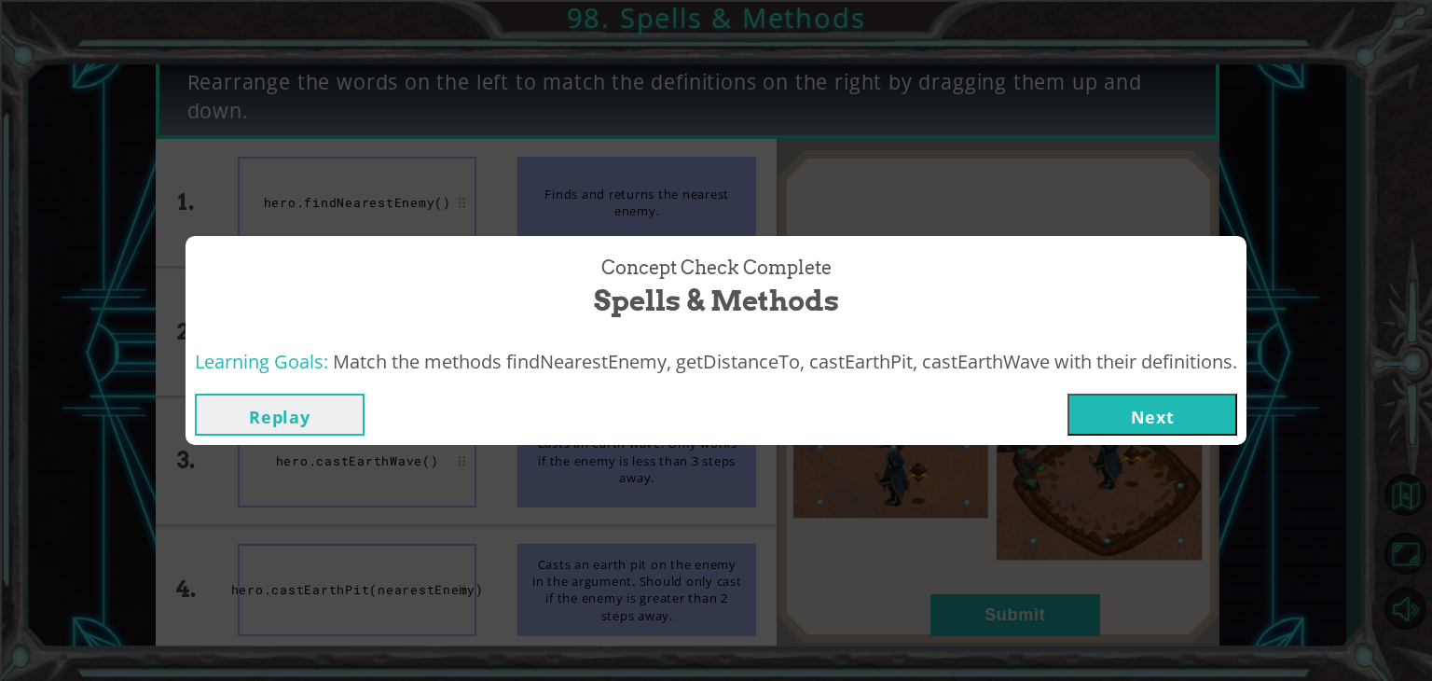
click at [1154, 430] on button "Next" at bounding box center [1152, 414] width 170 height 42
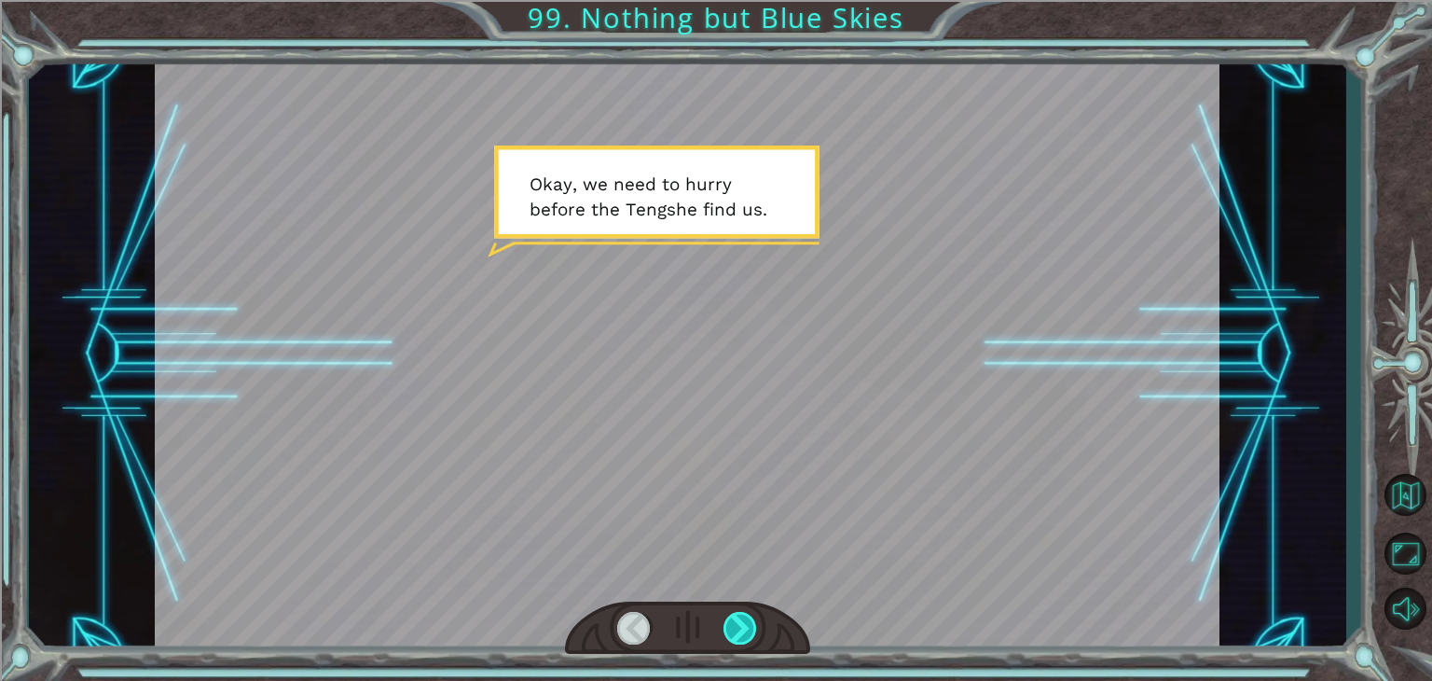
click at [730, 631] on div at bounding box center [740, 628] width 34 height 33
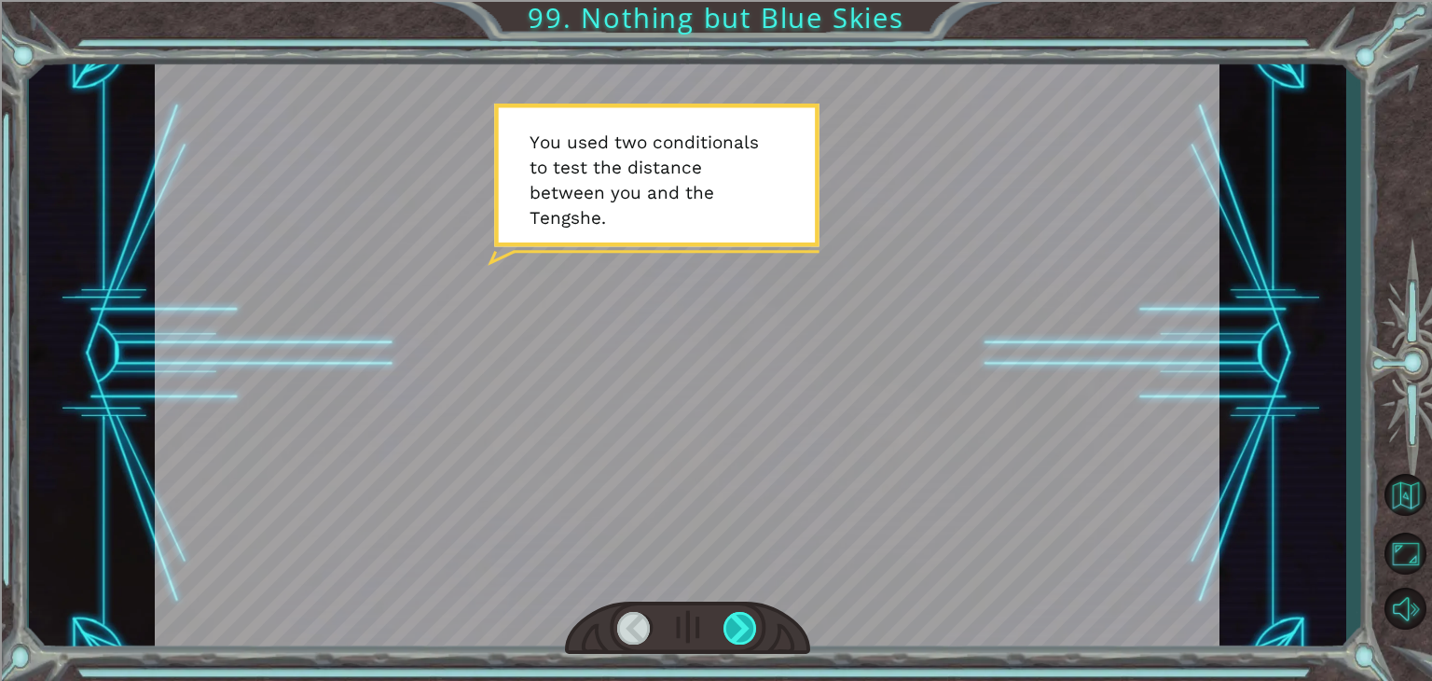
click at [742, 627] on div at bounding box center [740, 628] width 34 height 33
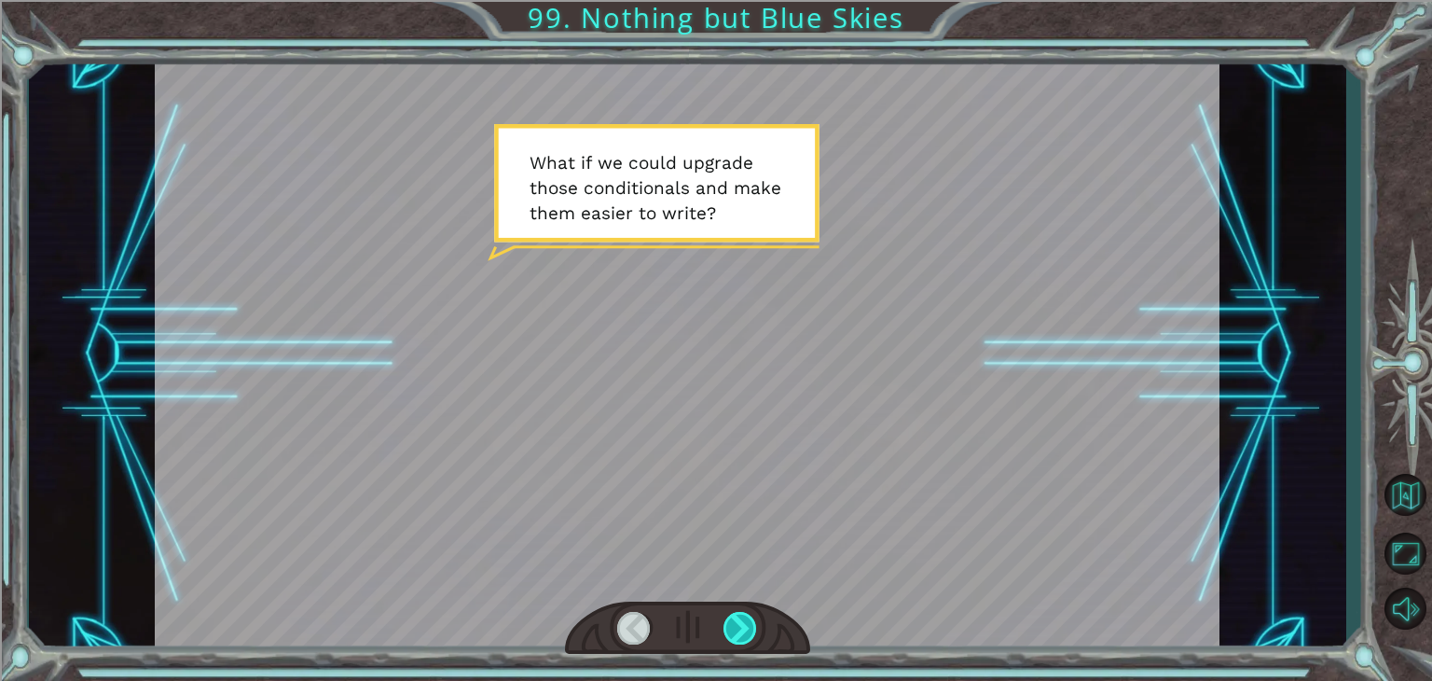
click at [742, 626] on div at bounding box center [740, 628] width 34 height 33
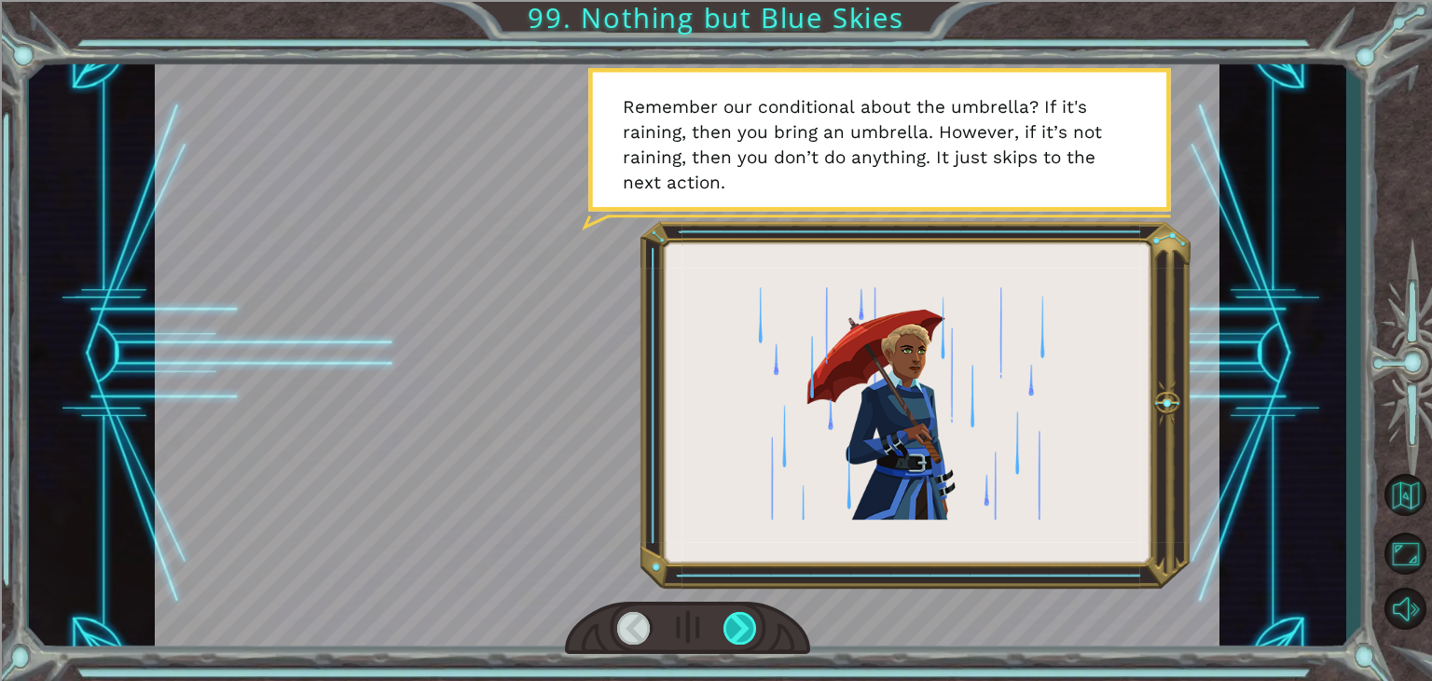
click at [742, 626] on div at bounding box center [740, 628] width 34 height 33
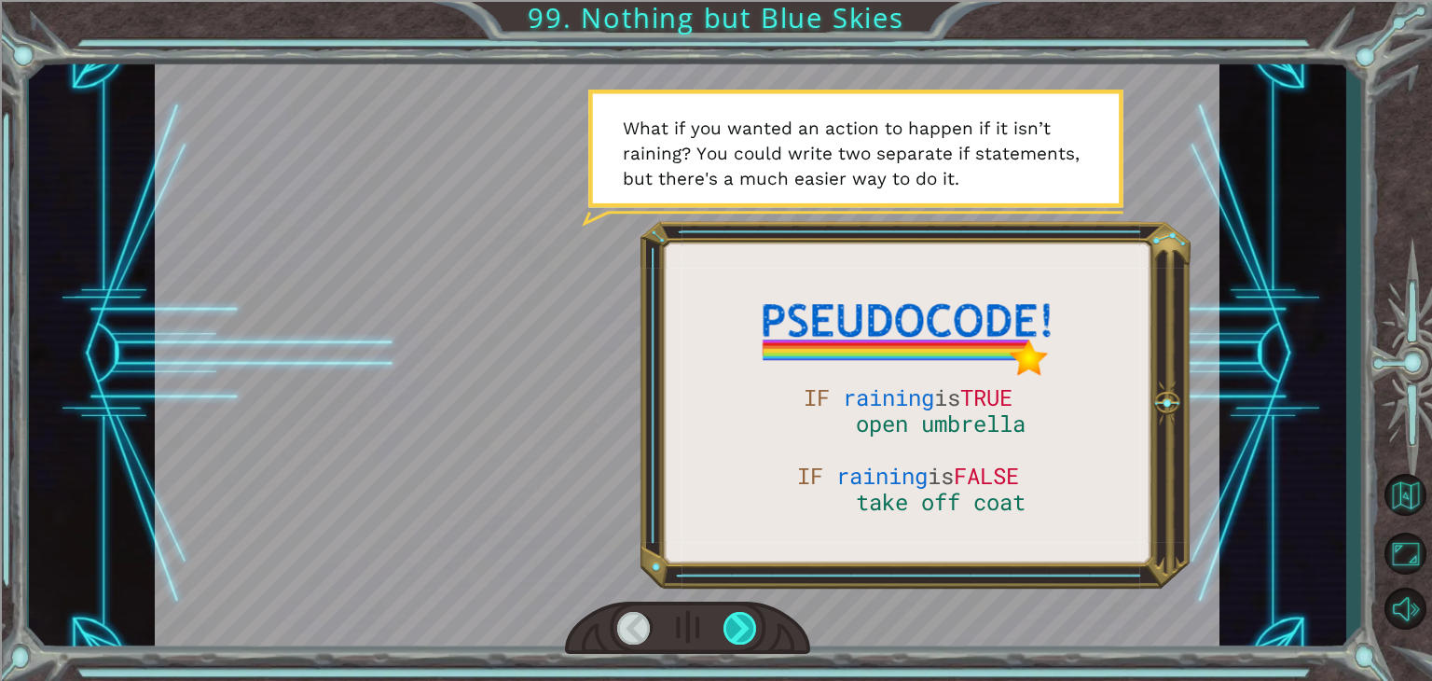
click at [750, 620] on div at bounding box center [740, 628] width 34 height 33
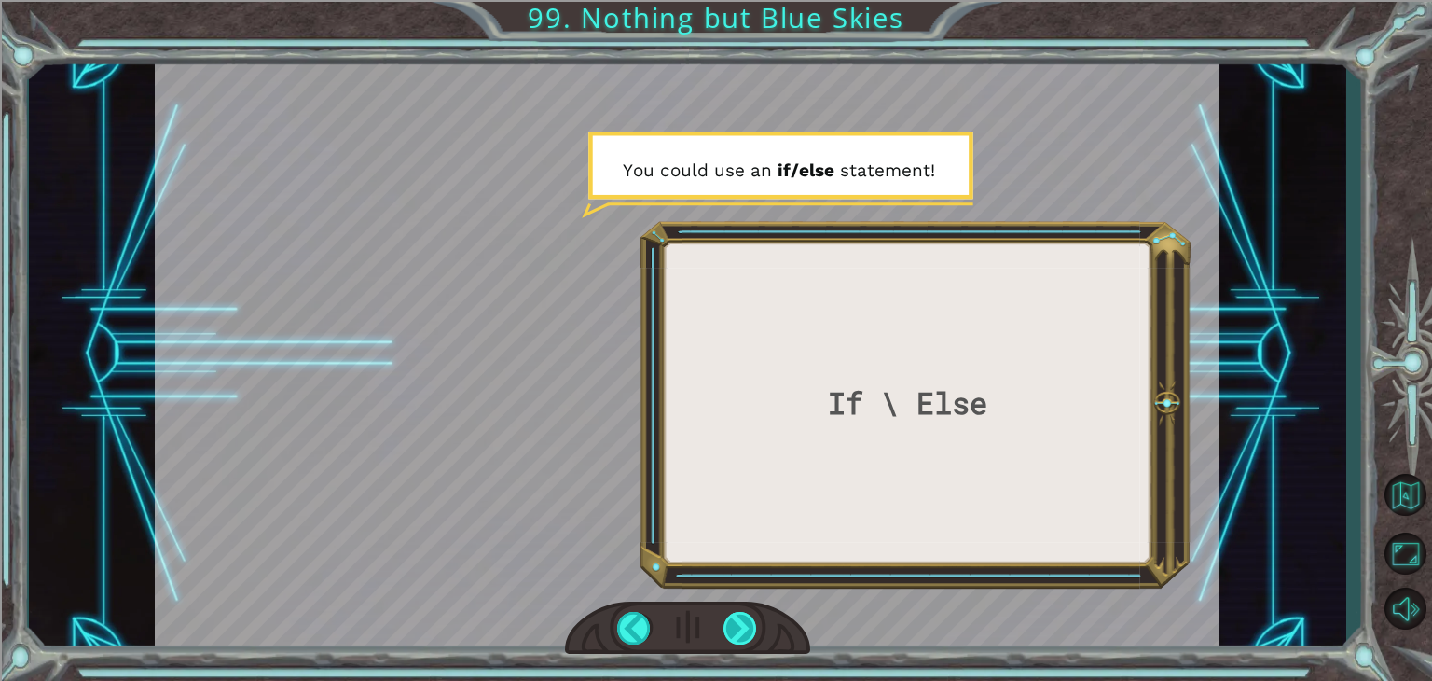
click at [750, 620] on div at bounding box center [740, 628] width 34 height 33
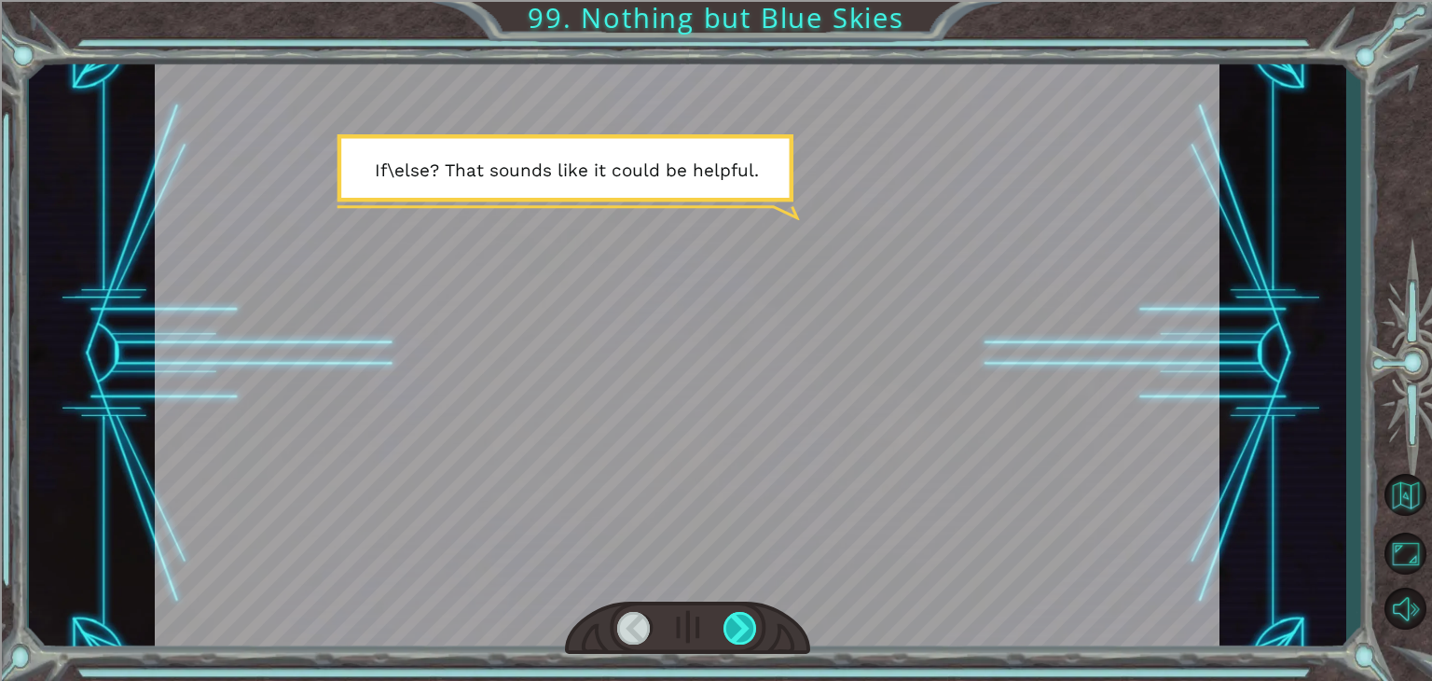
click at [750, 620] on div at bounding box center [740, 628] width 34 height 33
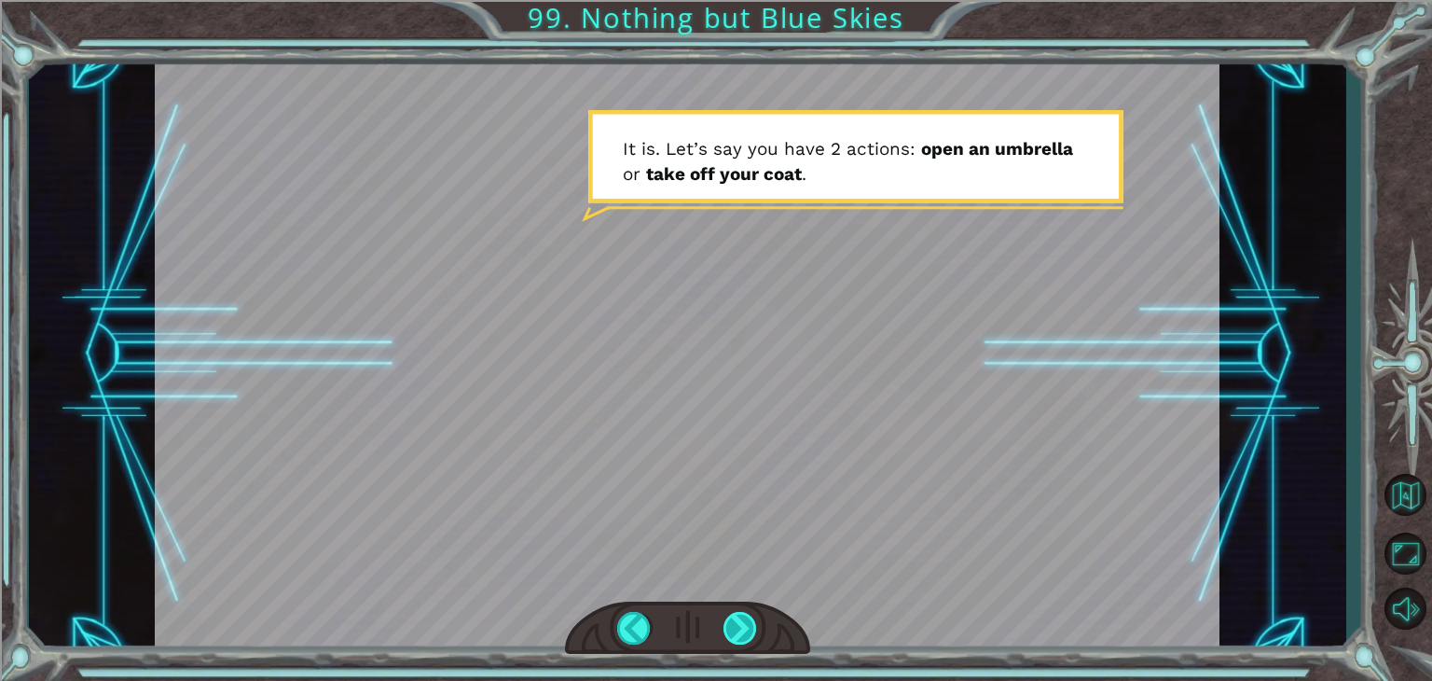
click at [750, 620] on div at bounding box center [740, 628] width 34 height 33
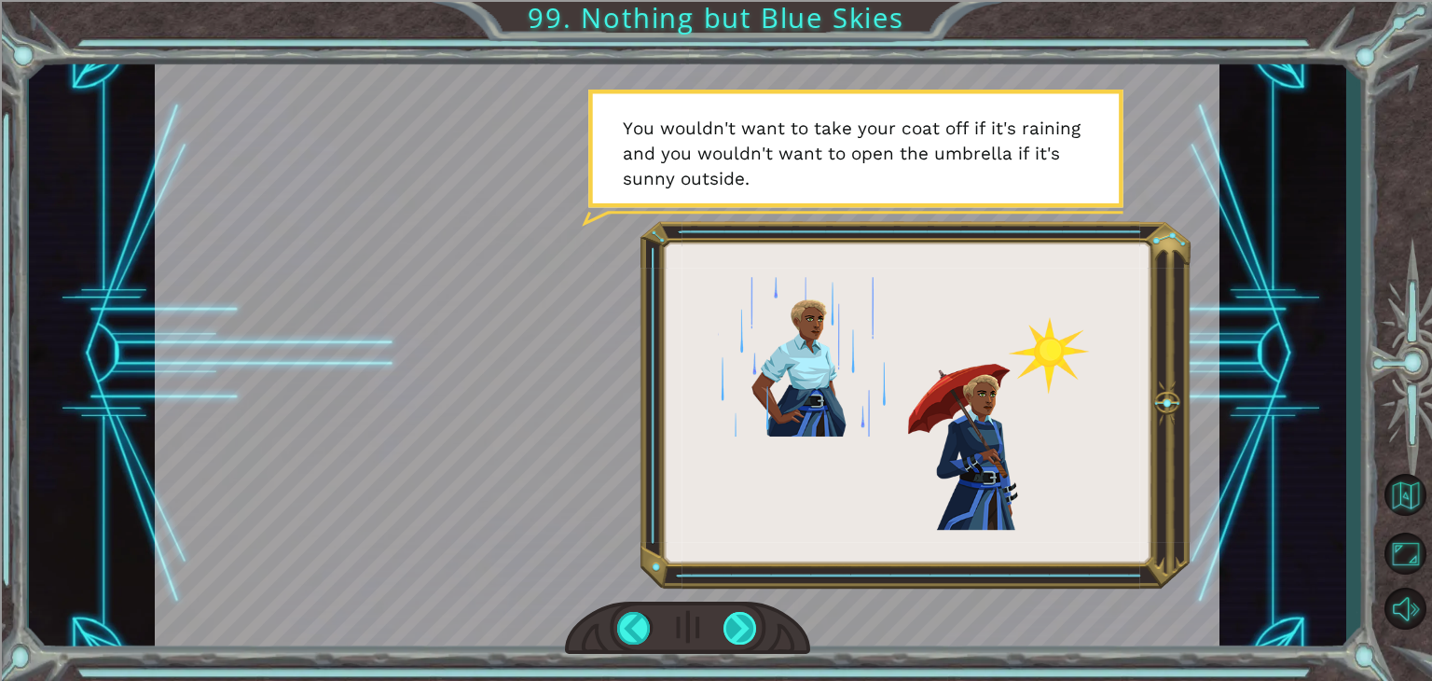
click at [752, 620] on div at bounding box center [740, 628] width 34 height 33
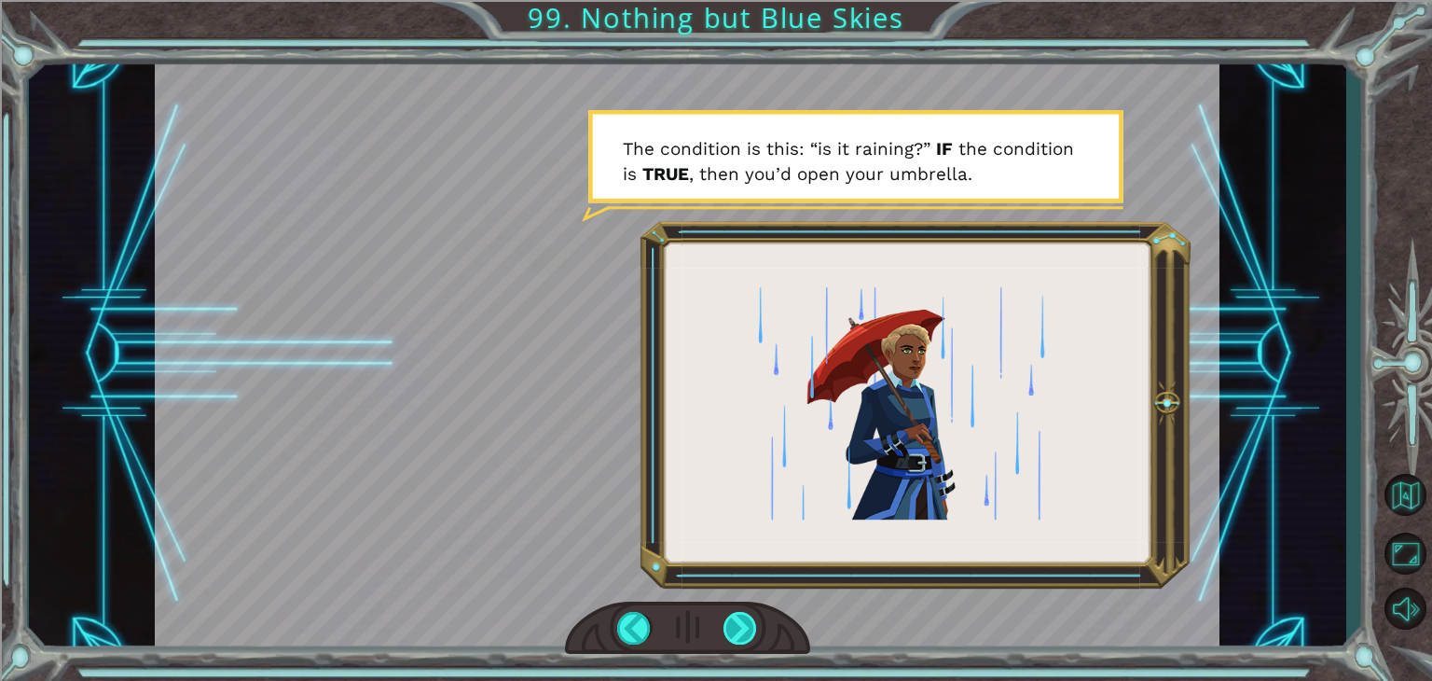
click at [745, 613] on div at bounding box center [740, 628] width 34 height 33
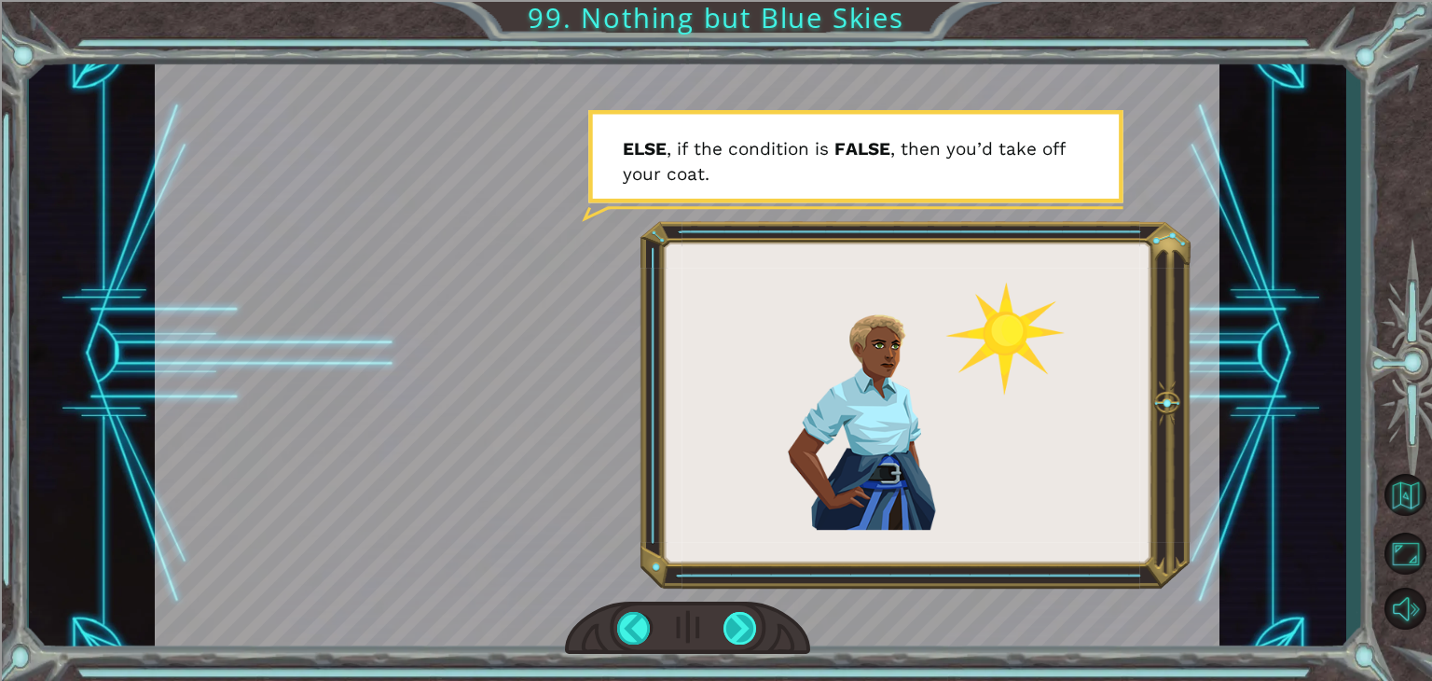
click at [738, 642] on div at bounding box center [740, 628] width 34 height 33
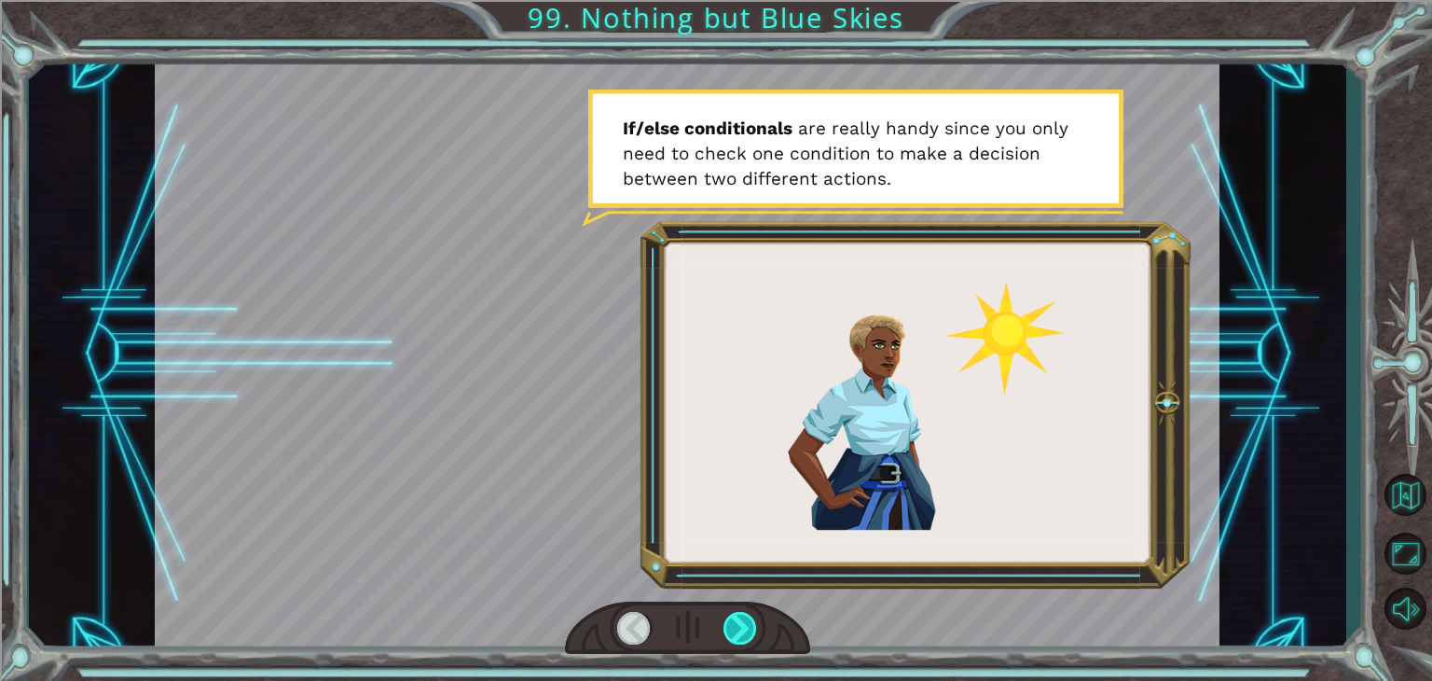
click at [736, 640] on div at bounding box center [740, 628] width 34 height 33
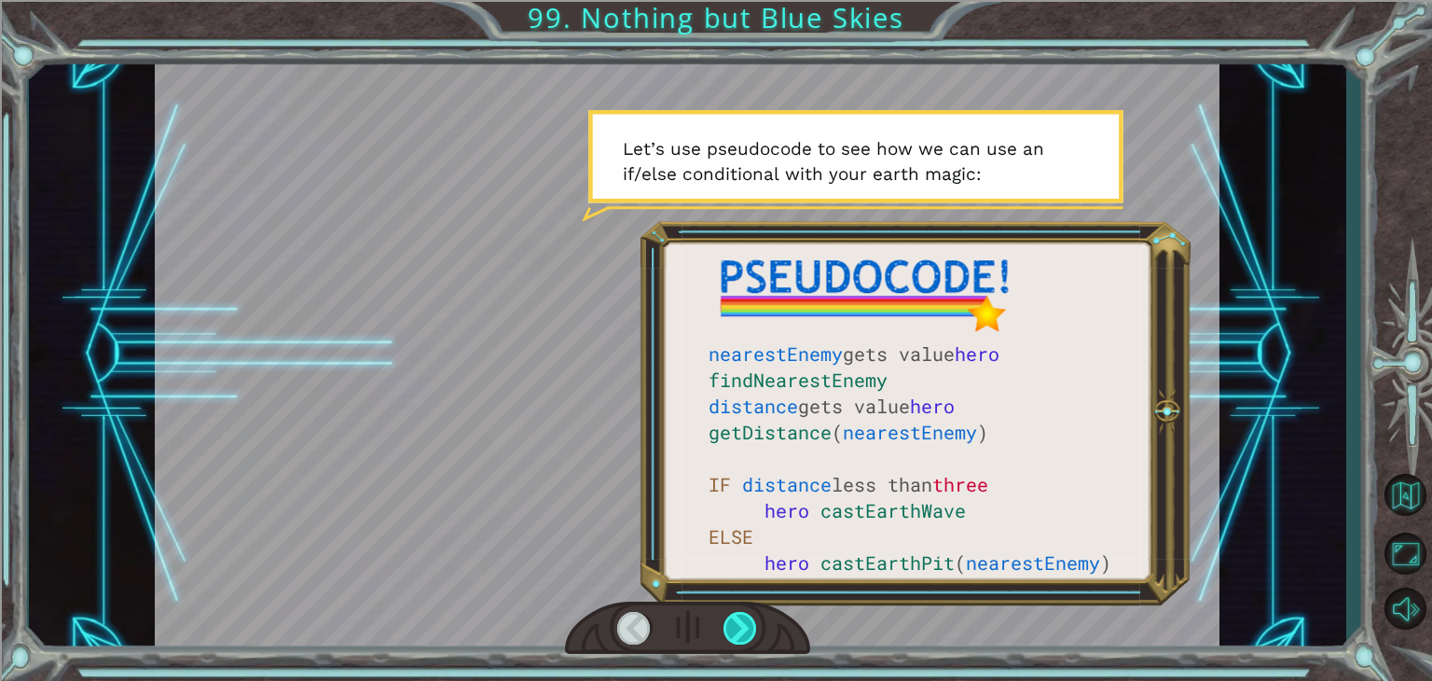
click at [753, 620] on div at bounding box center [740, 628] width 34 height 33
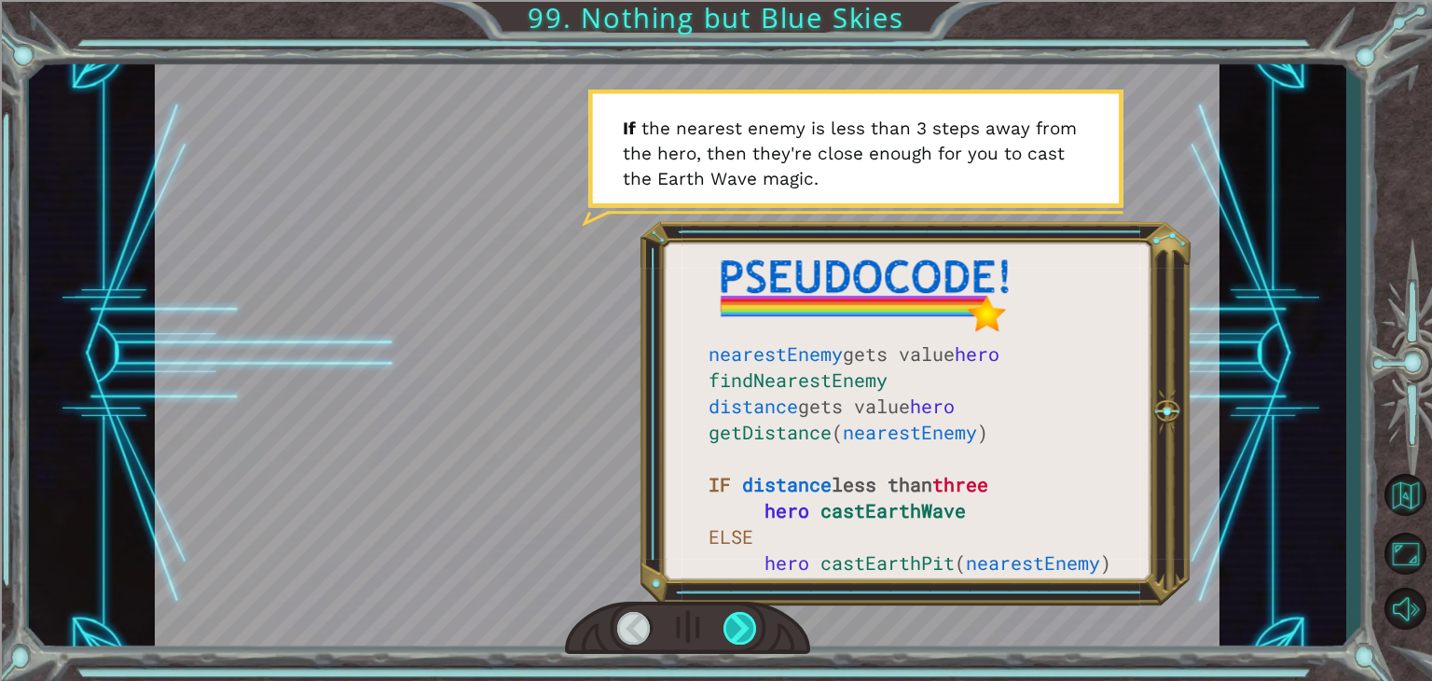
click at [750, 631] on div at bounding box center [740, 628] width 34 height 33
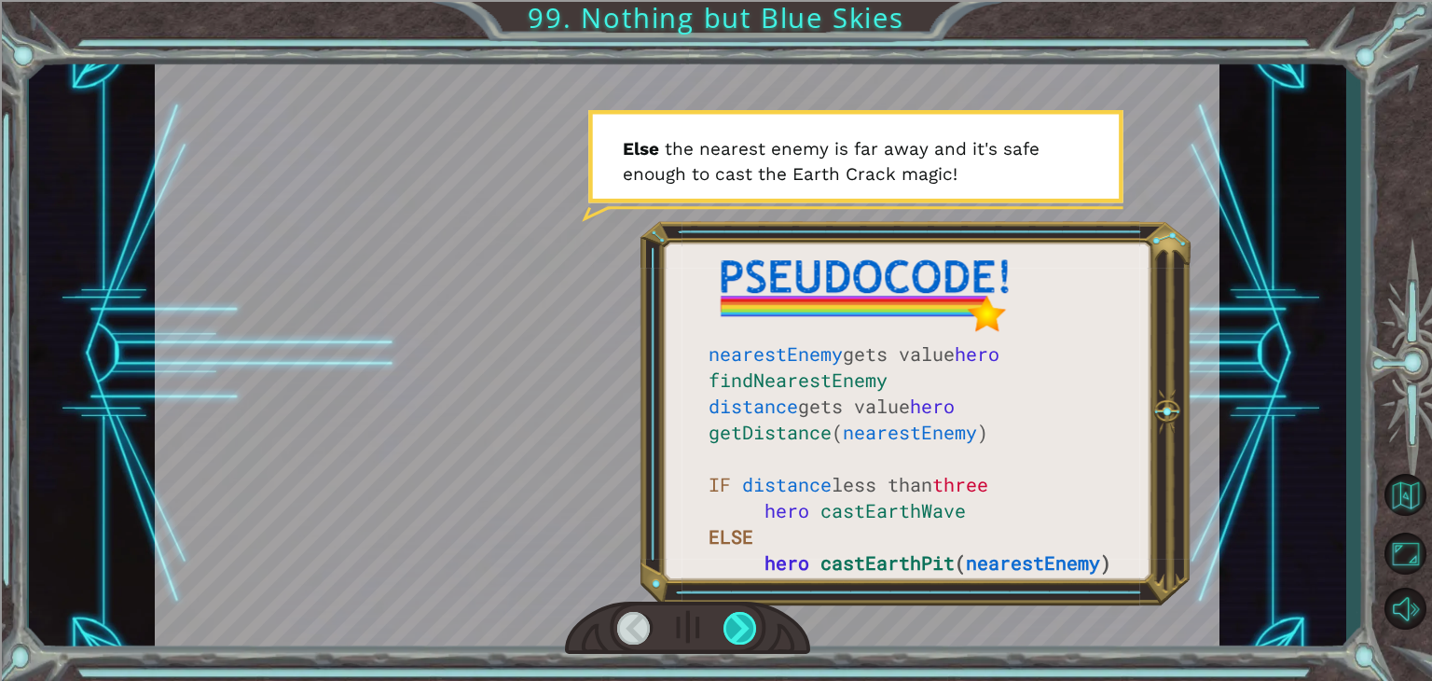
click at [748, 627] on div at bounding box center [740, 628] width 34 height 33
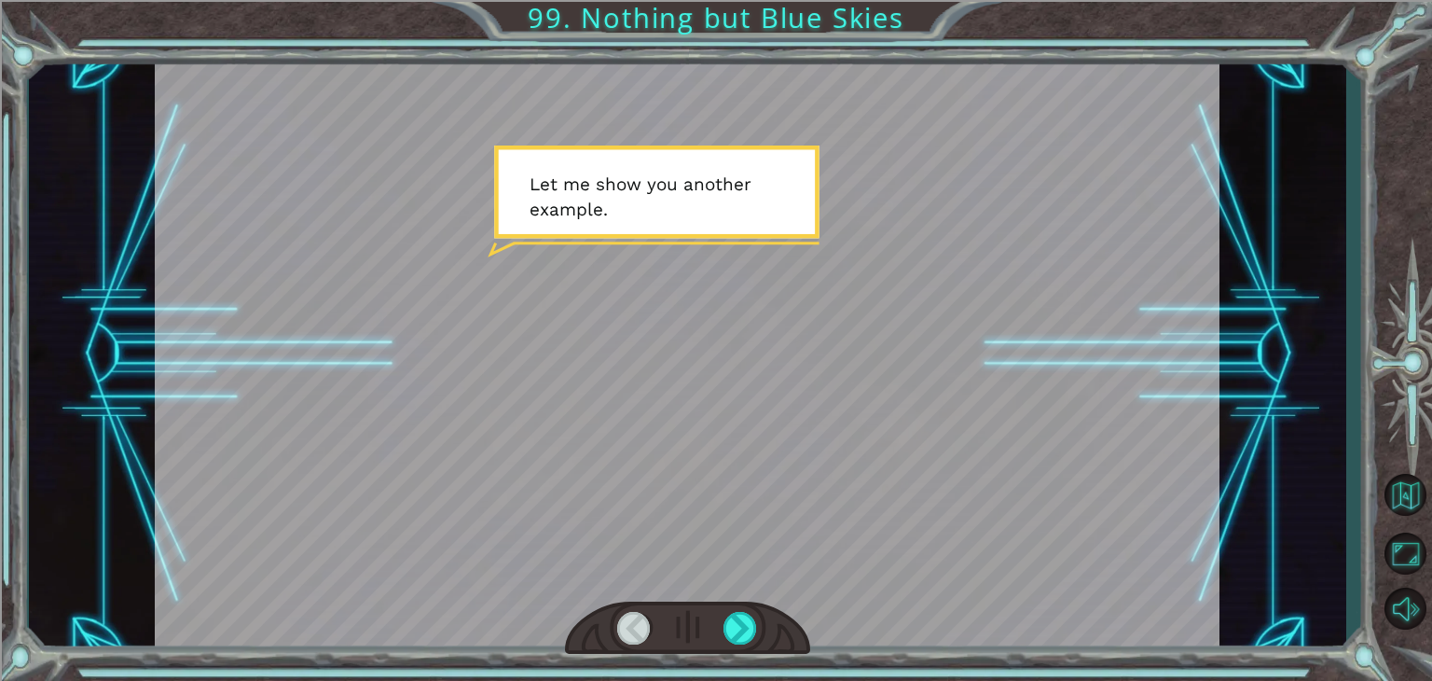
drag, startPoint x: 742, startPoint y: 643, endPoint x: 738, endPoint y: 653, distance: 10.9
click at [738, 653] on div at bounding box center [687, 628] width 245 height 54
click at [746, 646] on div at bounding box center [687, 628] width 245 height 54
drag, startPoint x: 746, startPoint y: 646, endPoint x: 742, endPoint y: 636, distance: 10.9
click at [743, 641] on div at bounding box center [687, 628] width 245 height 54
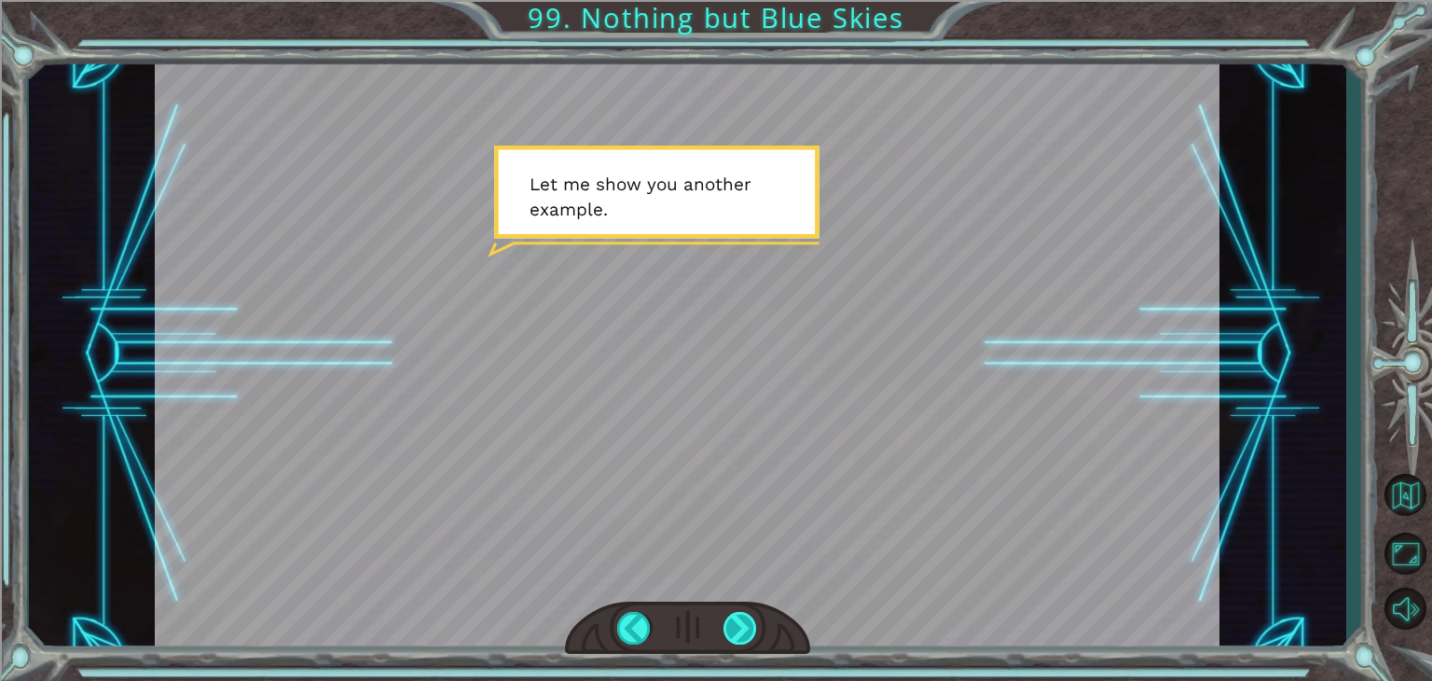
click at [736, 623] on div at bounding box center [740, 628] width 34 height 33
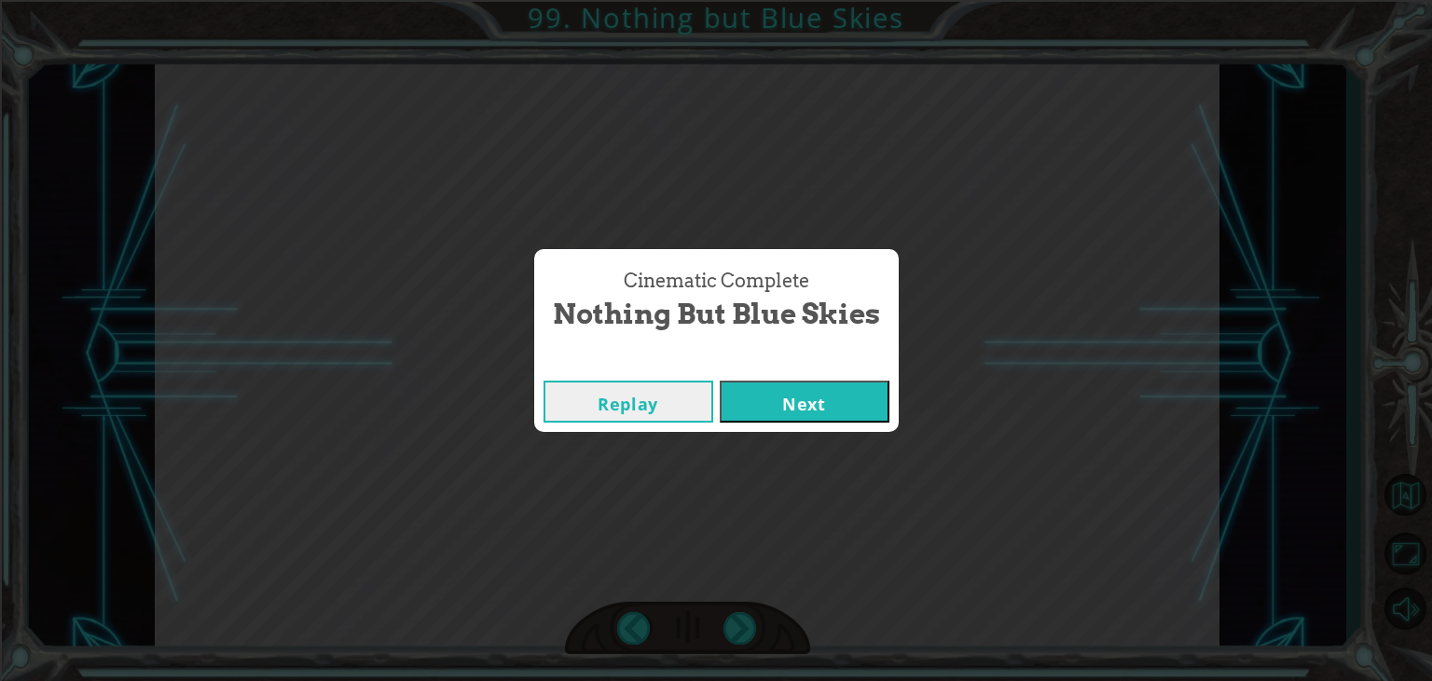
click at [799, 409] on button "Next" at bounding box center [805, 401] width 170 height 42
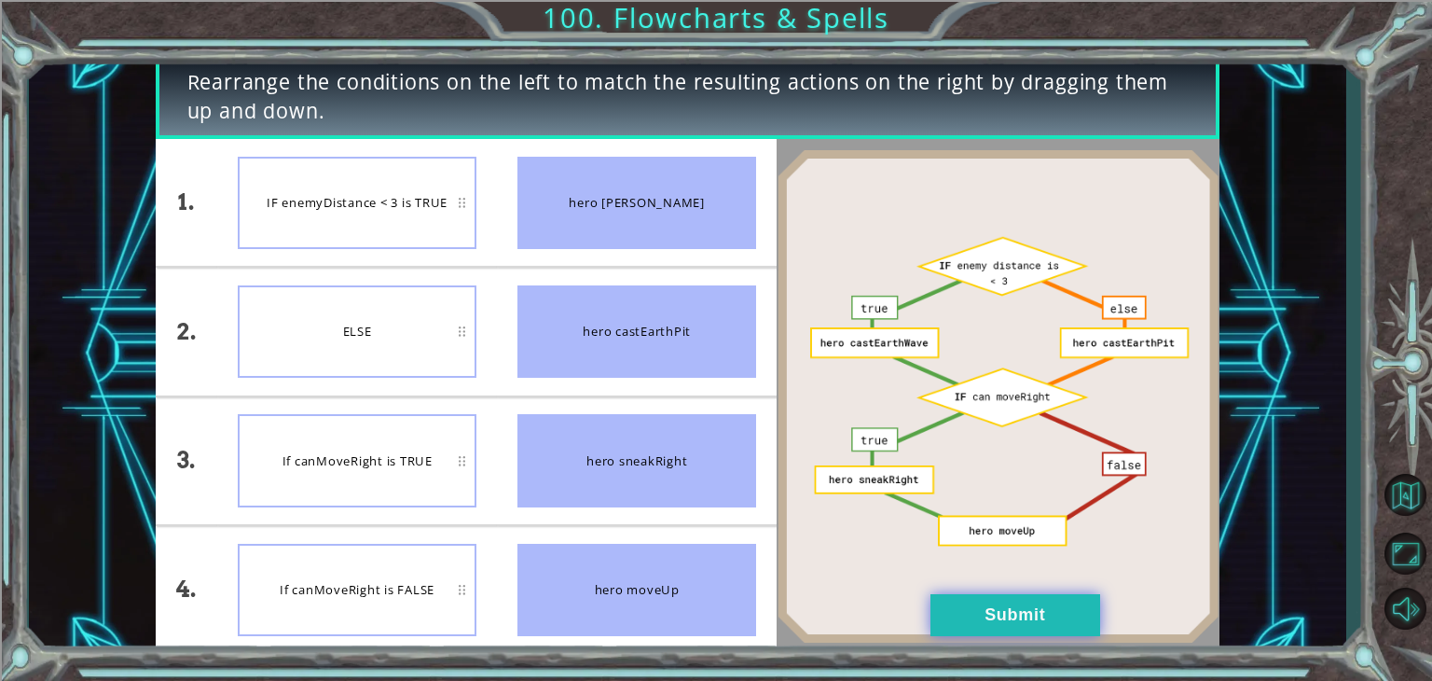
click at [988, 633] on button "Submit" at bounding box center [1015, 615] width 170 height 42
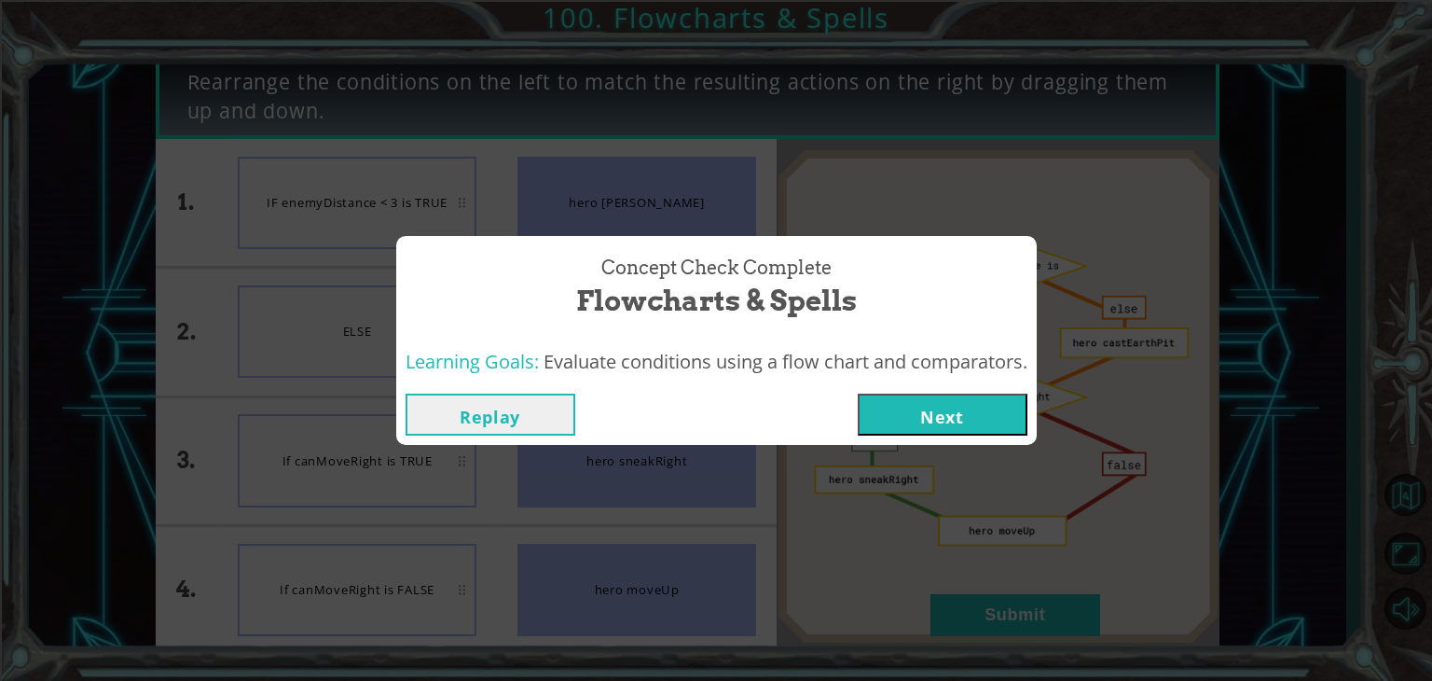
click at [932, 422] on button "Next" at bounding box center [943, 414] width 170 height 42
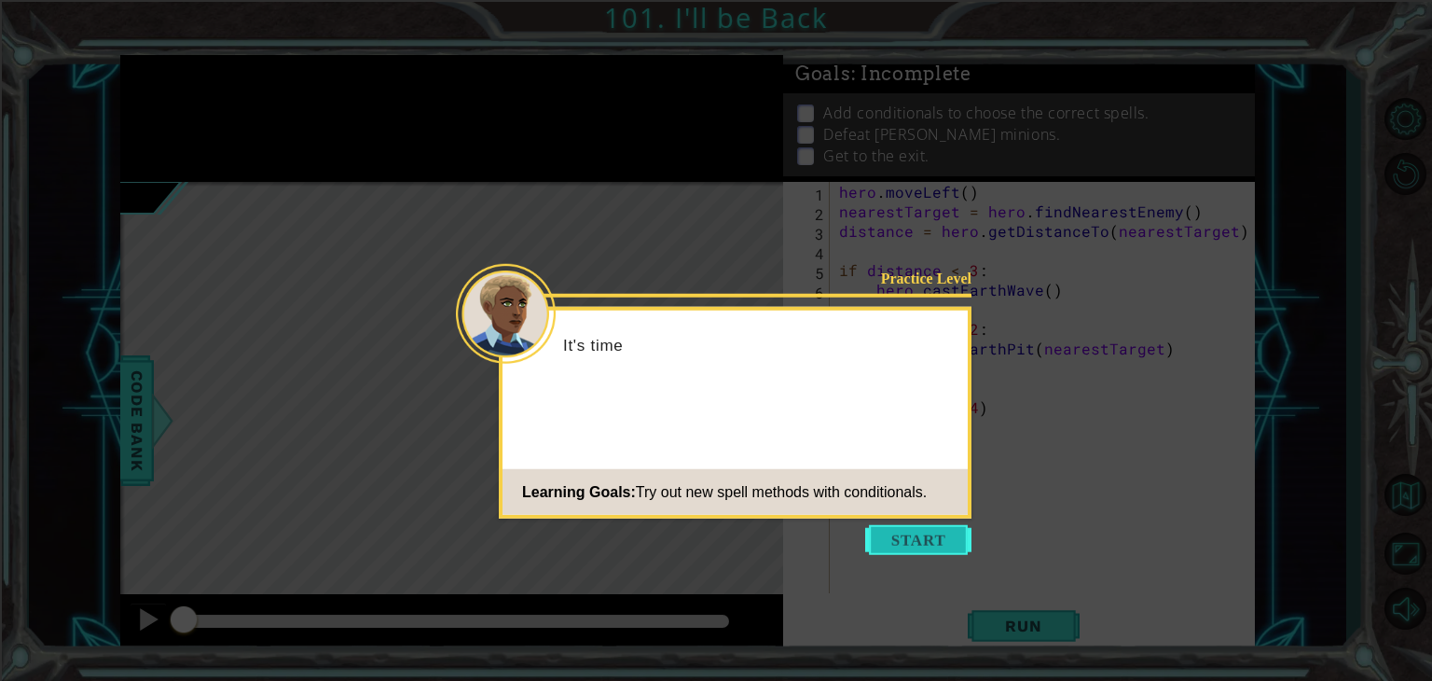
click at [917, 538] on button "Start" at bounding box center [918, 540] width 106 height 30
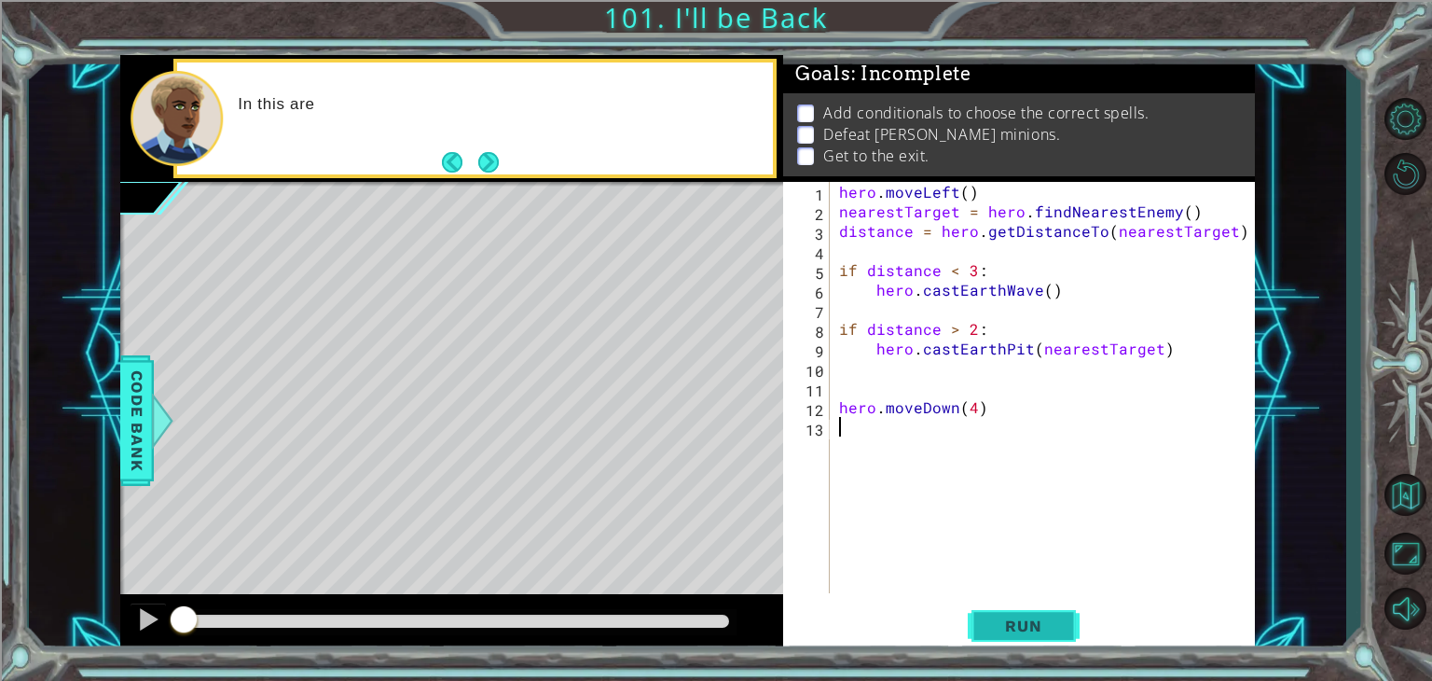
click at [1015, 605] on button "Run" at bounding box center [1024, 626] width 112 height 48
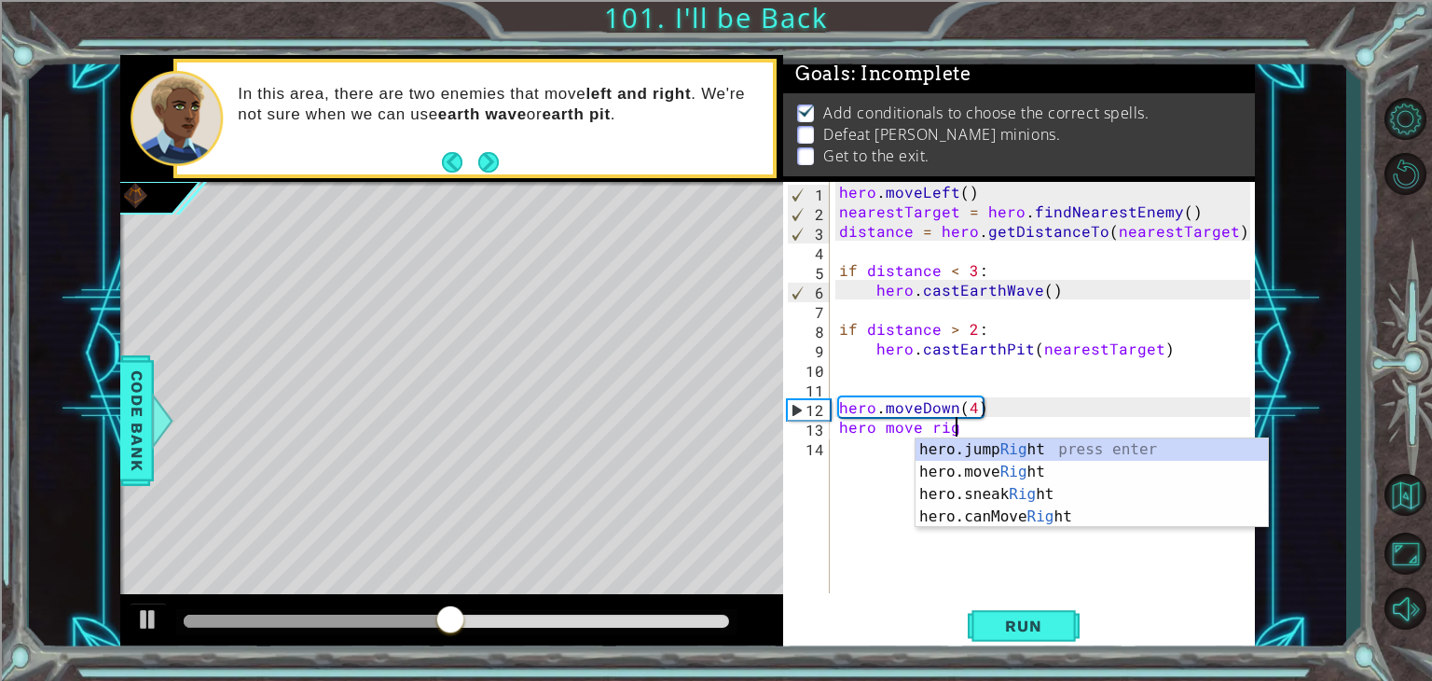
scroll to position [0, 7]
click at [1039, 474] on div "he r o.jumpR ig h t press enter he r o.moveR ig h t press enter he r o.sneakR i…" at bounding box center [1091, 505] width 352 height 134
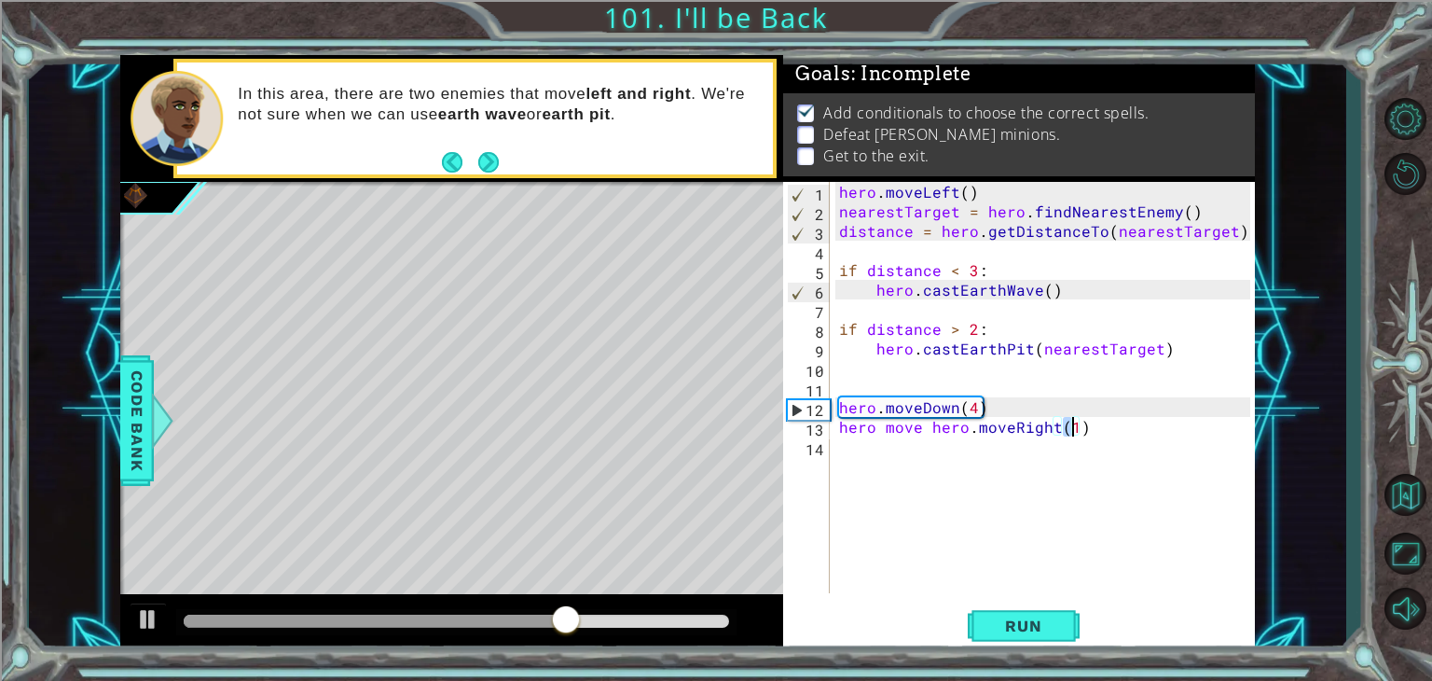
click at [923, 428] on div "hero . moveLeft ( ) nearestTarget = hero . findNearestEnemy ( ) distance = hero…" at bounding box center [1047, 407] width 424 height 450
click at [942, 426] on div "hero . moveLeft ( ) nearestTarget = hero . findNearestEnemy ( ) distance = hero…" at bounding box center [1047, 407] width 424 height 450
click at [929, 426] on div "hero . moveLeft ( ) nearestTarget = hero . findNearestEnemy ( ) distance = hero…" at bounding box center [1047, 407] width 424 height 450
click at [1013, 623] on span "Run" at bounding box center [1023, 625] width 74 height 19
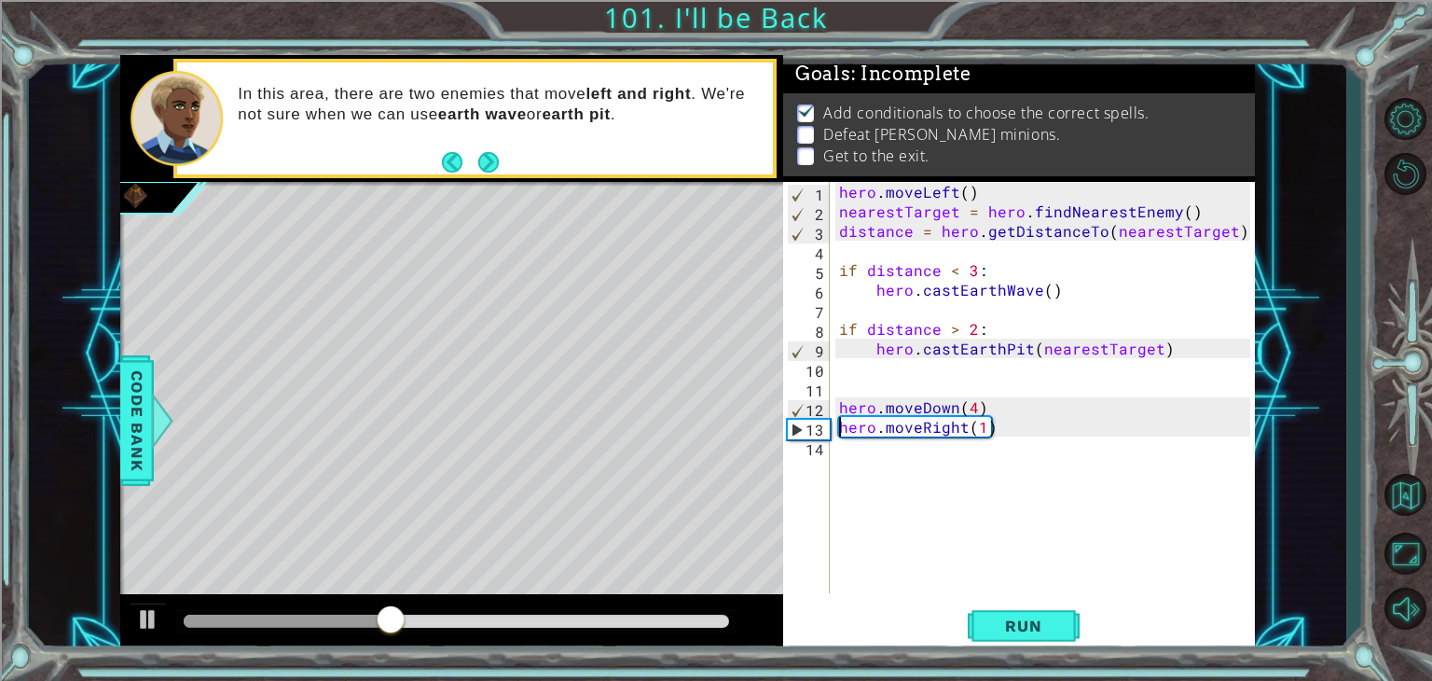
click at [1014, 435] on div "hero . moveLeft ( ) nearestTarget = hero . findNearestEnemy ( ) distance = hero…" at bounding box center [1047, 407] width 424 height 450
click at [997, 433] on div "hero . moveLeft ( ) nearestTarget = hero . findNearestEnemy ( ) distance = hero…" at bounding box center [1047, 407] width 424 height 450
drag, startPoint x: 844, startPoint y: 432, endPoint x: 872, endPoint y: 432, distance: 28.0
click at [872, 432] on div "hero . moveLeft ( ) nearestTarget = hero . findNearestEnemy ( ) distance = hero…" at bounding box center [1047, 407] width 424 height 450
click at [841, 433] on div "hero . moveLeft ( ) nearestTarget = hero . findNearestEnemy ( ) distance = hero…" at bounding box center [1047, 407] width 424 height 450
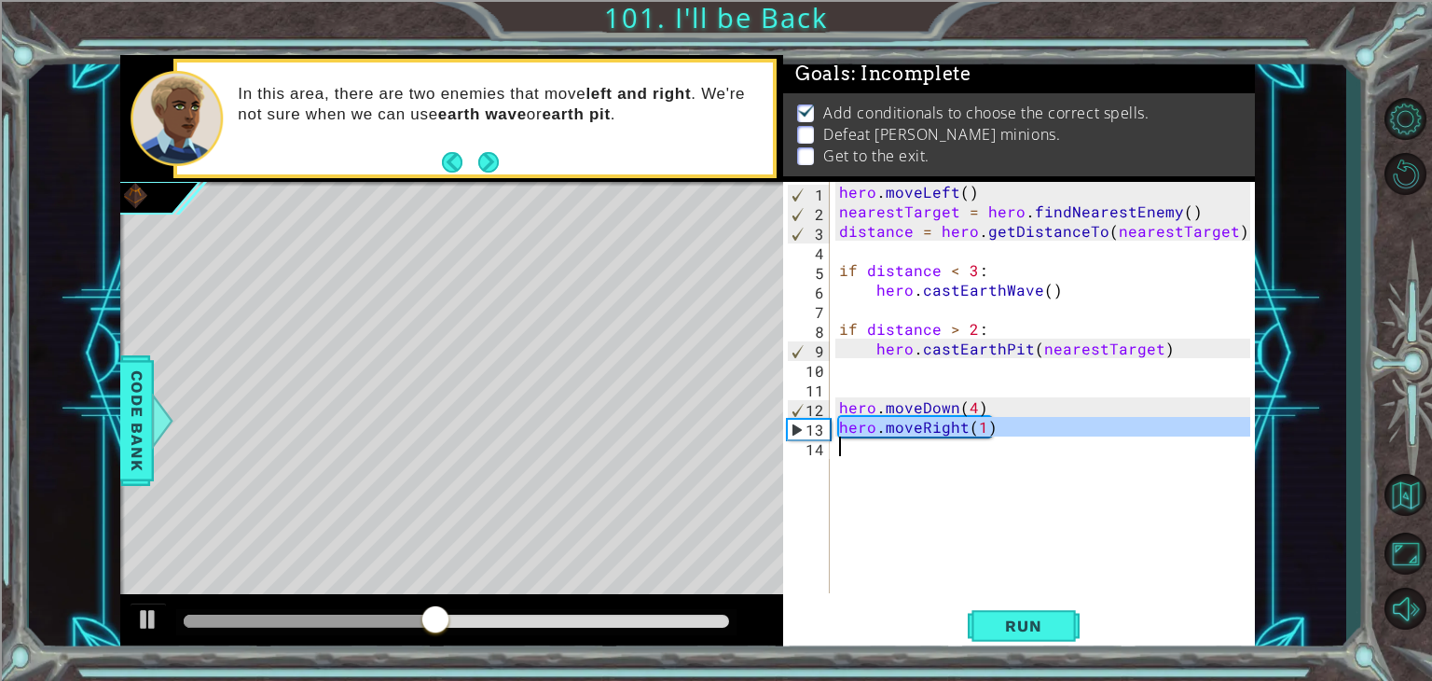
drag, startPoint x: 841, startPoint y: 433, endPoint x: 960, endPoint y: 448, distance: 120.4
click at [960, 448] on div "hero . moveLeft ( ) nearestTarget = hero . findNearestEnemy ( ) distance = hero…" at bounding box center [1047, 407] width 424 height 450
type textarea "hero.moveRight(1)"
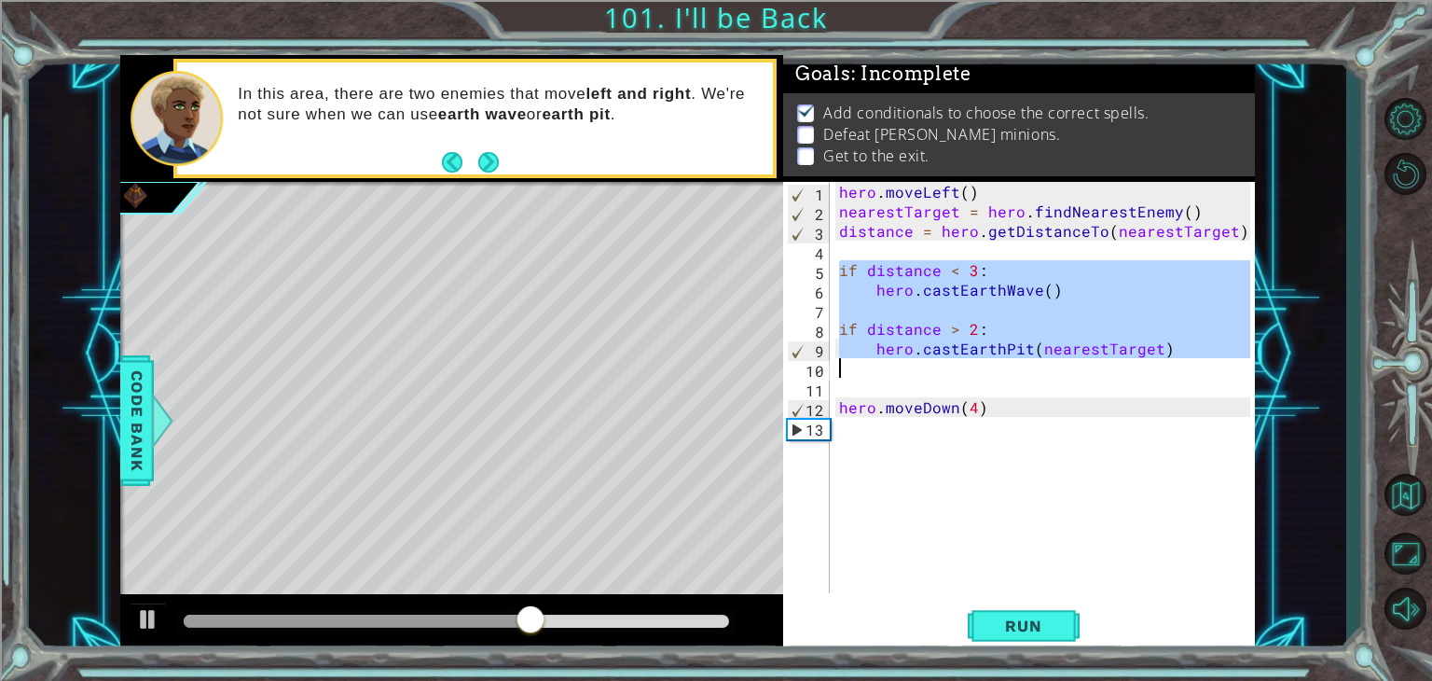
drag, startPoint x: 838, startPoint y: 268, endPoint x: 1149, endPoint y: 365, distance: 326.1
click at [1151, 366] on div "hero . moveLeft ( ) nearestTarget = hero . findNearestEnemy ( ) distance = hero…" at bounding box center [1047, 407] width 424 height 450
type textarea "hero.castEarthPit(nearestTarget)"
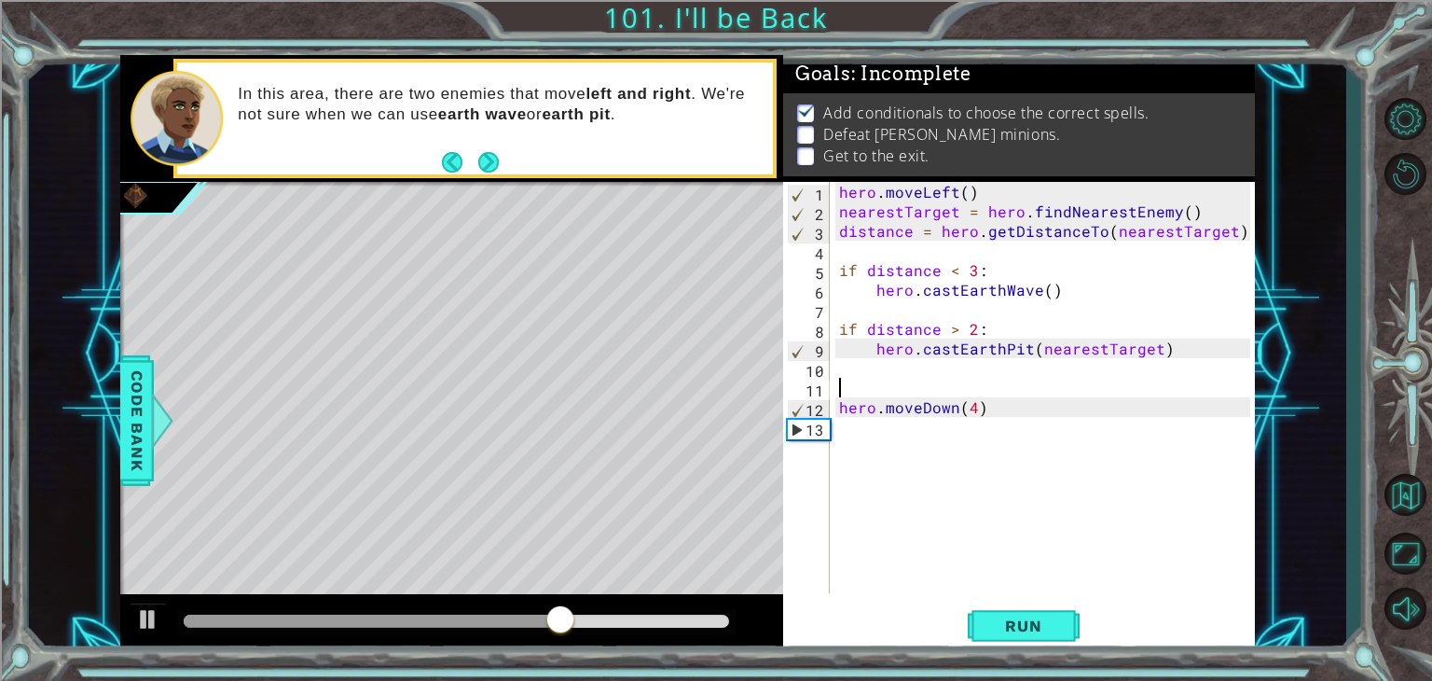
drag, startPoint x: 999, startPoint y: 389, endPoint x: 1012, endPoint y: 397, distance: 15.5
click at [1003, 391] on div "hero . moveLeft ( ) nearestTarget = hero . findNearestEnemy ( ) distance = hero…" at bounding box center [1047, 407] width 424 height 450
click at [1013, 399] on div "hero . moveLeft ( ) nearestTarget = hero . findNearestEnemy ( ) distance = hero…" at bounding box center [1047, 407] width 424 height 450
type textarea "hero.moveDown(4)"
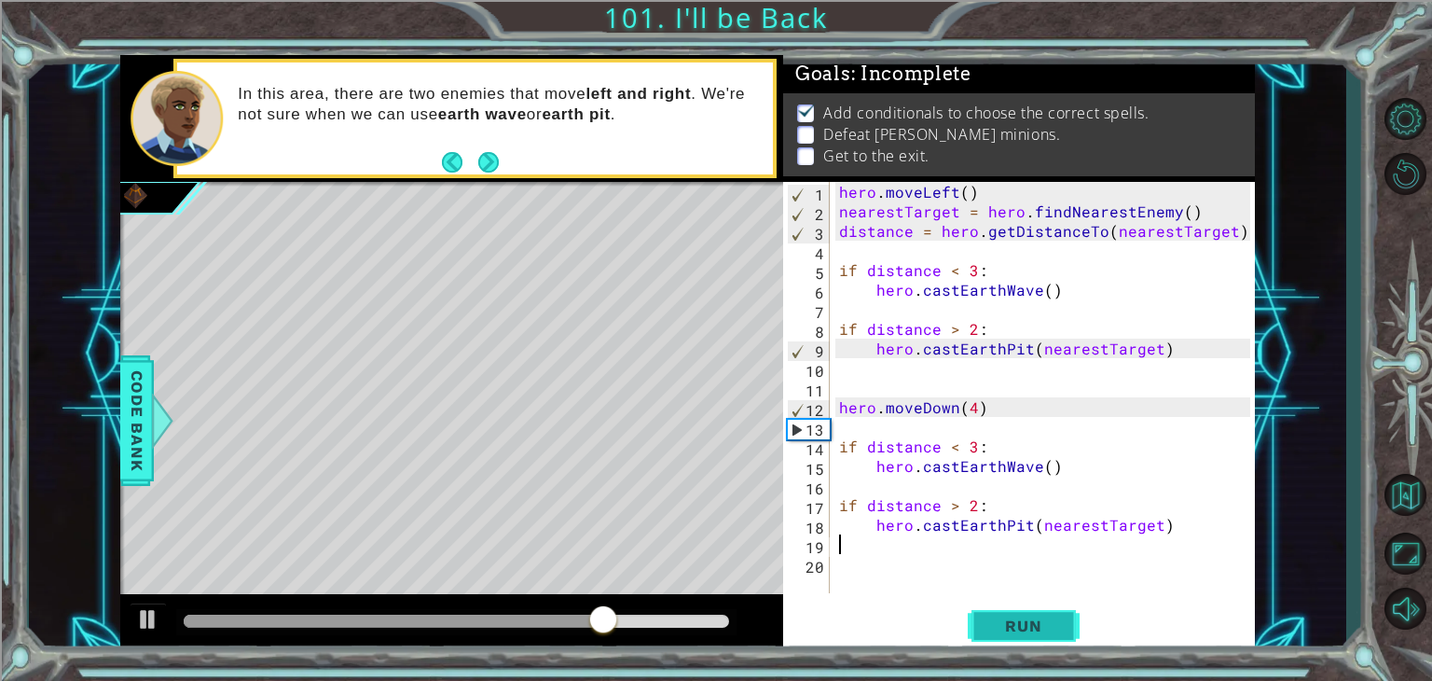
click at [1063, 605] on button "Run" at bounding box center [1024, 626] width 112 height 48
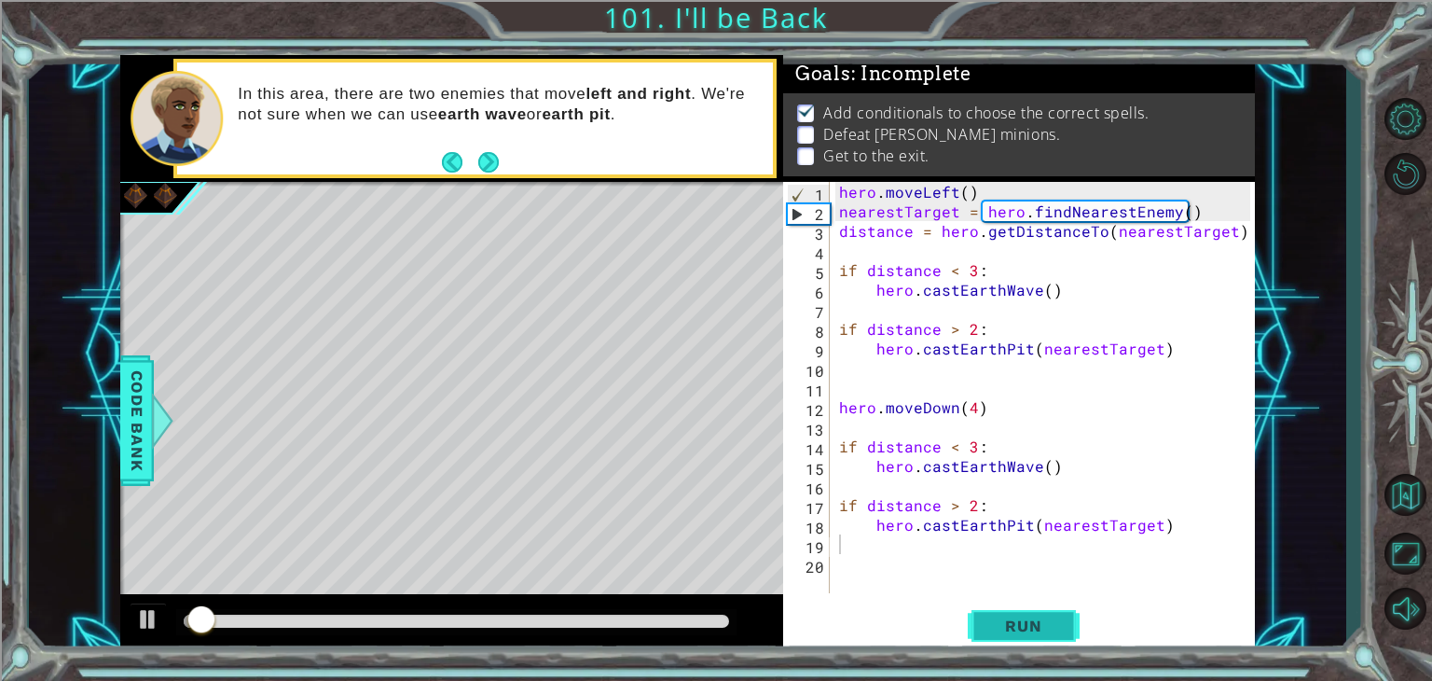
click at [1061, 620] on button "Run" at bounding box center [1024, 626] width 112 height 48
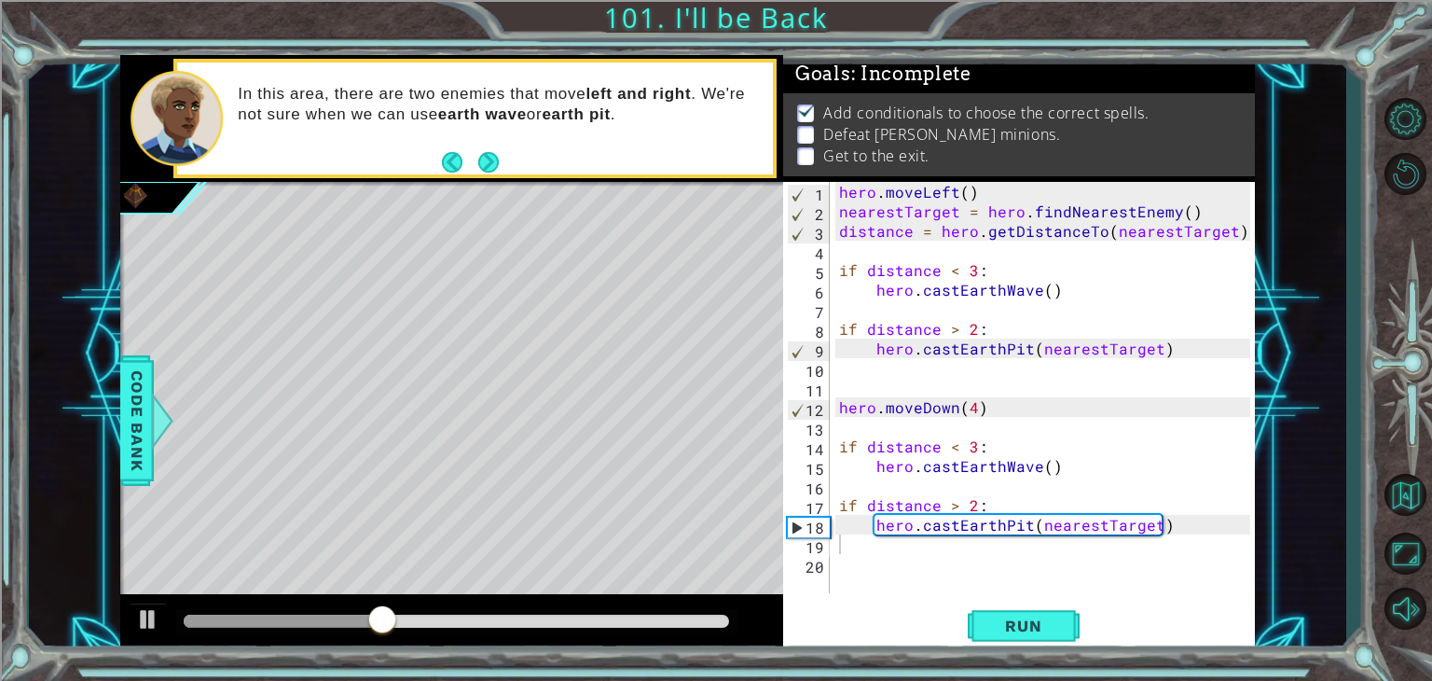
drag, startPoint x: 833, startPoint y: 441, endPoint x: 865, endPoint y: 456, distance: 35.0
click at [873, 463] on div "1 2 3 4 5 6 7 8 9 10 11 12 13 14 15 16 17 18 19 20 hero . moveLeft ( ) nearestT…" at bounding box center [1016, 387] width 467 height 411
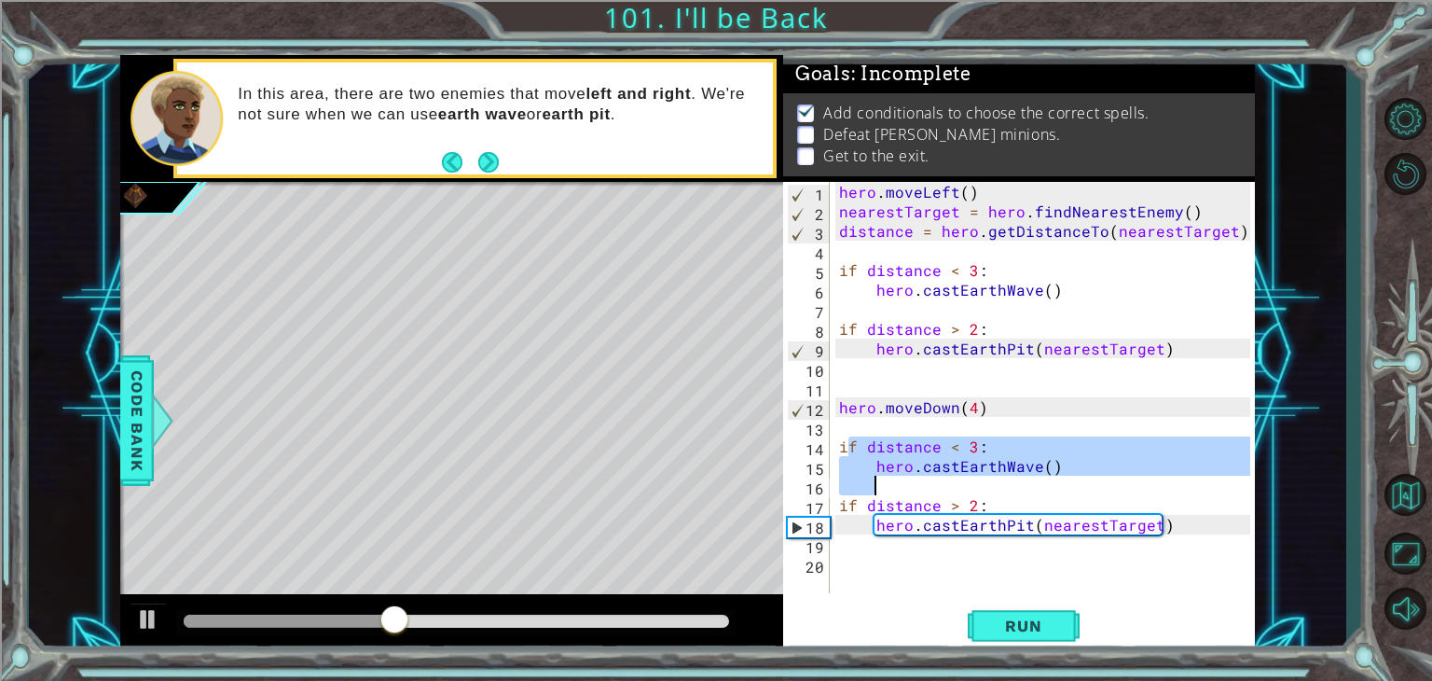
drag, startPoint x: 846, startPoint y: 442, endPoint x: 879, endPoint y: 460, distance: 37.1
click at [900, 471] on div "hero . moveLeft ( ) nearestTarget = hero . findNearestEnemy ( ) distance = hero…" at bounding box center [1047, 407] width 424 height 450
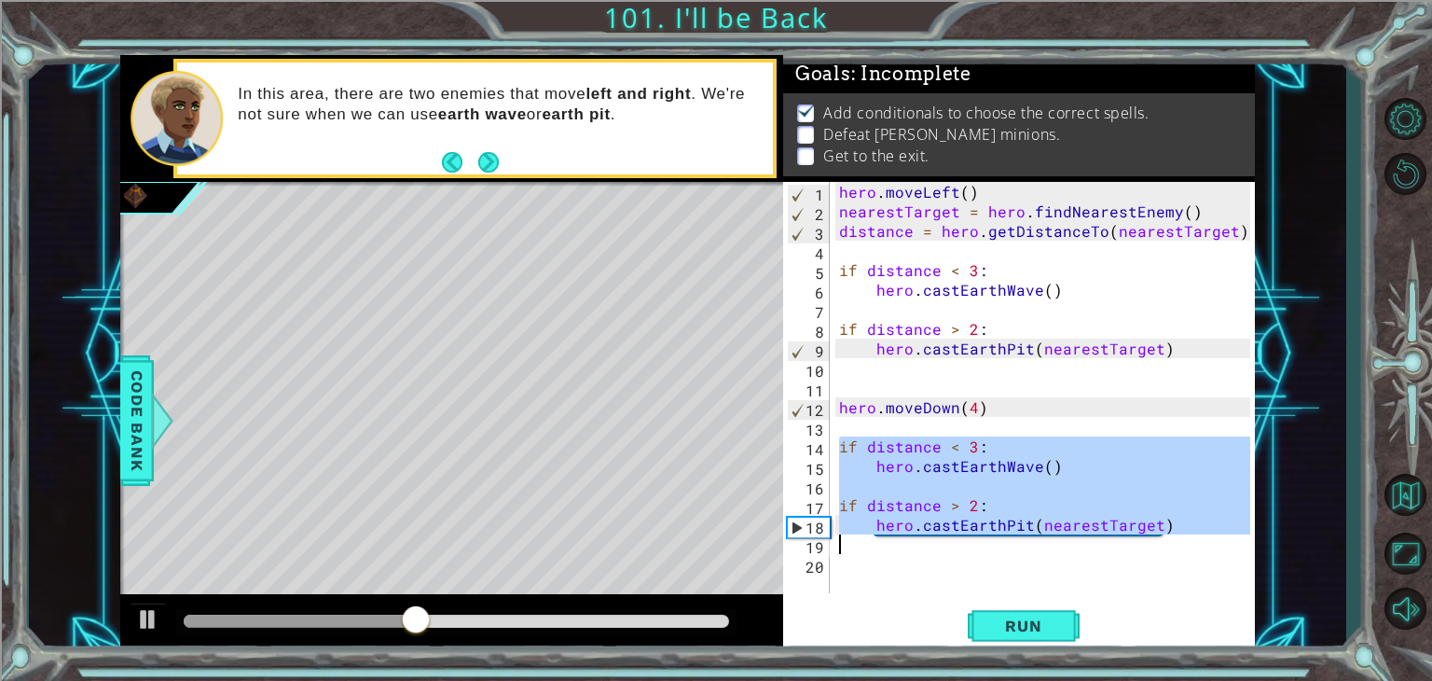
drag, startPoint x: 843, startPoint y: 446, endPoint x: 1150, endPoint y: 546, distance: 323.7
click at [1150, 546] on div "hero . moveLeft ( ) nearestTarget = hero . findNearestEnemy ( ) distance = hero…" at bounding box center [1047, 407] width 424 height 450
type textarea "hero.castEarthPit(nearestTarget)"
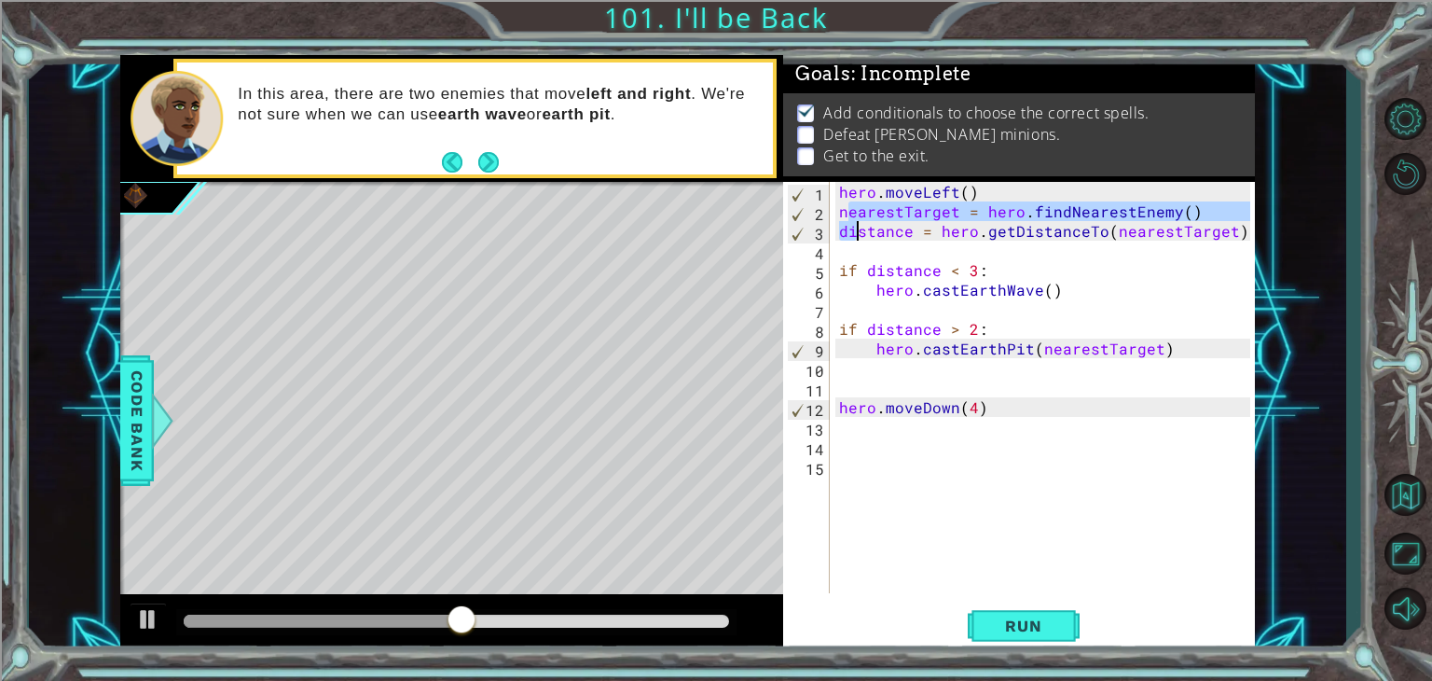
drag, startPoint x: 844, startPoint y: 213, endPoint x: 858, endPoint y: 223, distance: 16.8
click at [858, 223] on div "hero . moveLeft ( ) nearestTarget = hero . findNearestEnemy ( ) distance = hero…" at bounding box center [1047, 407] width 424 height 450
type textarea "nearestTarget = hero.findNearestEnemy() distance = hero.getDistanceTo(nearestTa…"
click at [970, 422] on div "hero . moveLeft ( ) nearestTarget = hero . findNearestEnemy ( ) distance = hero…" at bounding box center [1047, 407] width 424 height 450
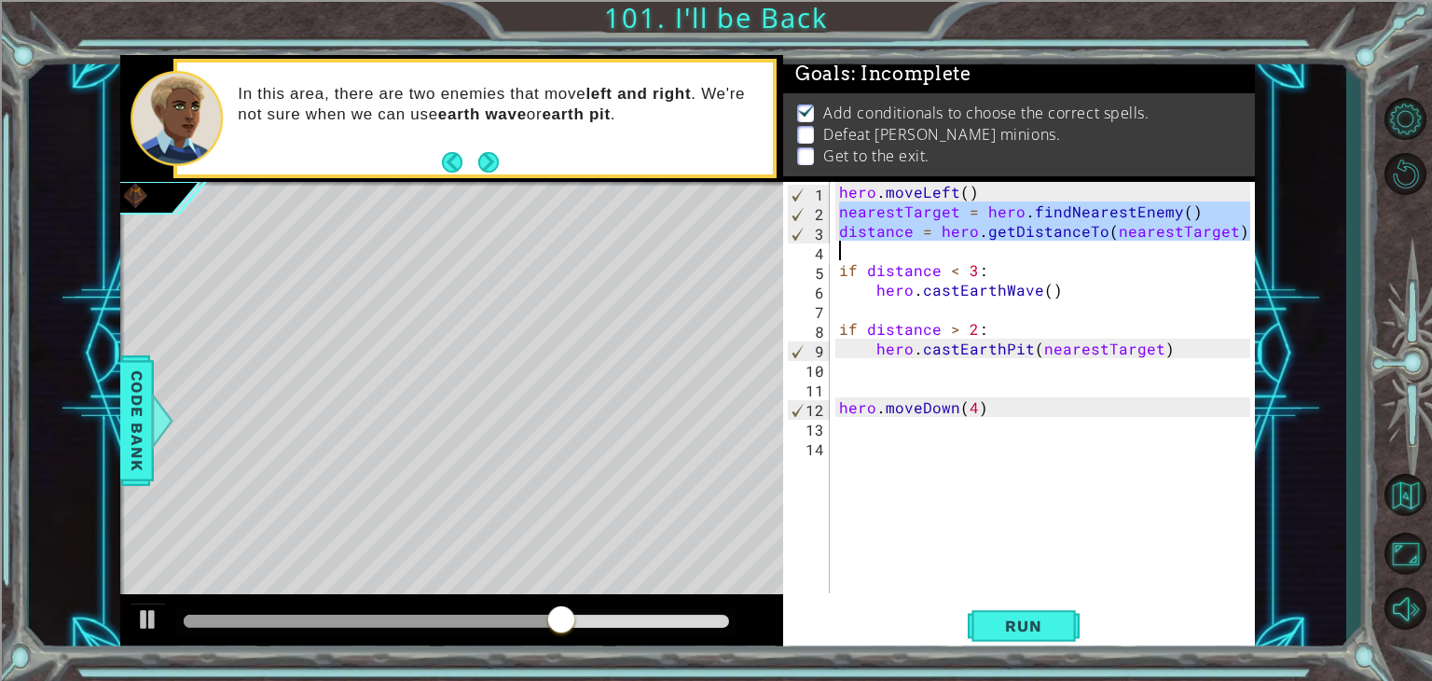
drag, startPoint x: 839, startPoint y: 213, endPoint x: 1124, endPoint y: 254, distance: 288.2
click at [1124, 254] on div "hero . moveLeft ( ) nearestTarget = hero . findNearestEnemy ( ) distance = hero…" at bounding box center [1047, 407] width 424 height 450
type textarea "distance = hero.getDistanceTo(nearestTarget)"
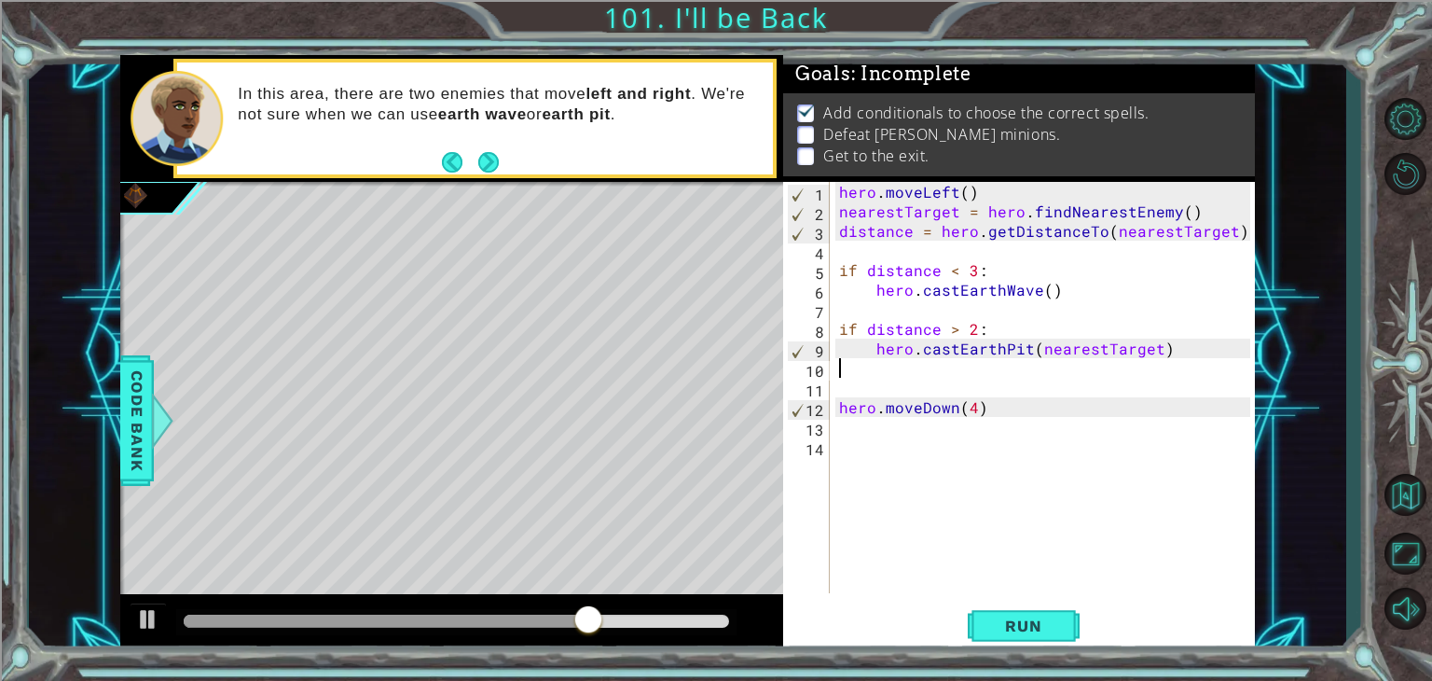
drag, startPoint x: 1052, startPoint y: 363, endPoint x: 1049, endPoint y: 378, distance: 15.2
click at [1052, 364] on div "hero . moveLeft ( ) nearestTarget = hero . findNearestEnemy ( ) distance = hero…" at bounding box center [1047, 407] width 424 height 450
drag, startPoint x: 1046, startPoint y: 385, endPoint x: 1042, endPoint y: 395, distance: 10.9
click at [1046, 386] on div "hero . moveLeft ( ) nearestTarget = hero . findNearestEnemy ( ) distance = hero…" at bounding box center [1047, 407] width 424 height 450
drag, startPoint x: 1031, startPoint y: 404, endPoint x: 1013, endPoint y: 420, distance: 23.8
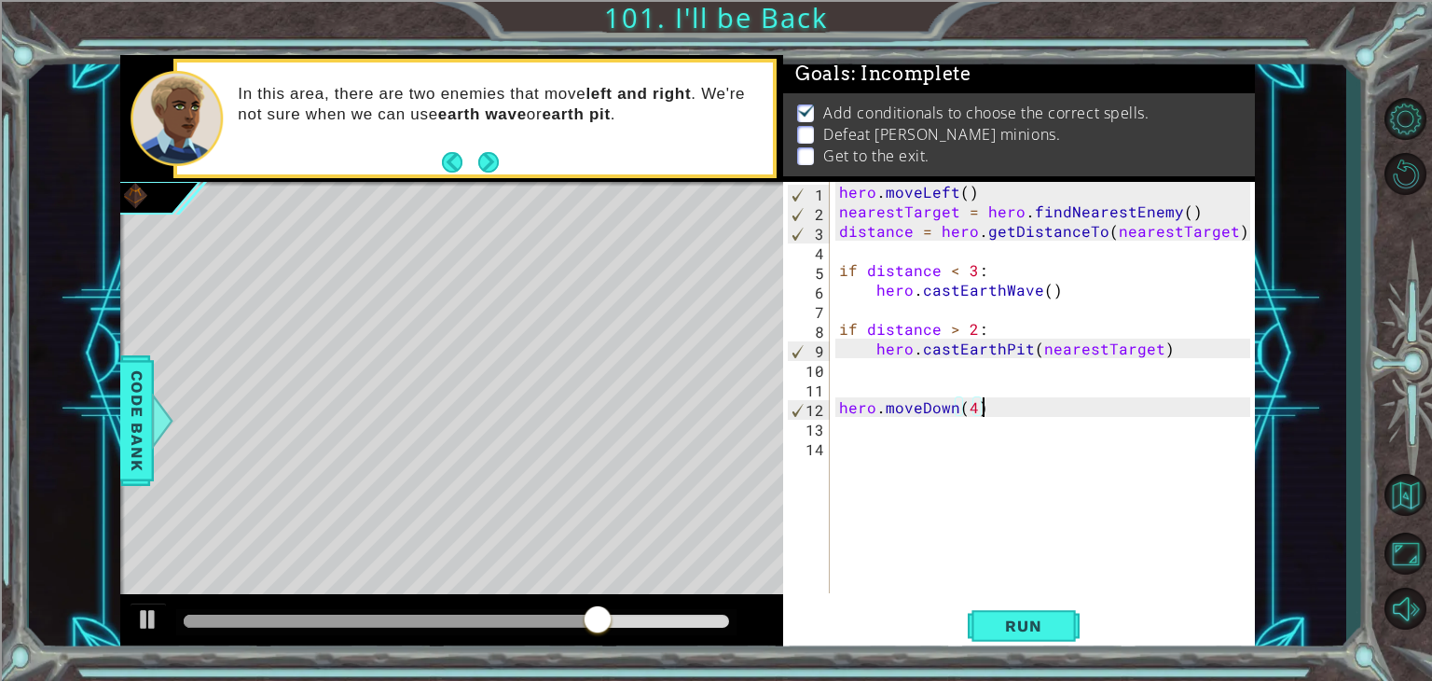
click at [1028, 408] on div "hero . moveLeft ( ) nearestTarget = hero . findNearestEnemy ( ) distance = hero…" at bounding box center [1047, 407] width 424 height 450
type textarea "hero.moveDown(4)"
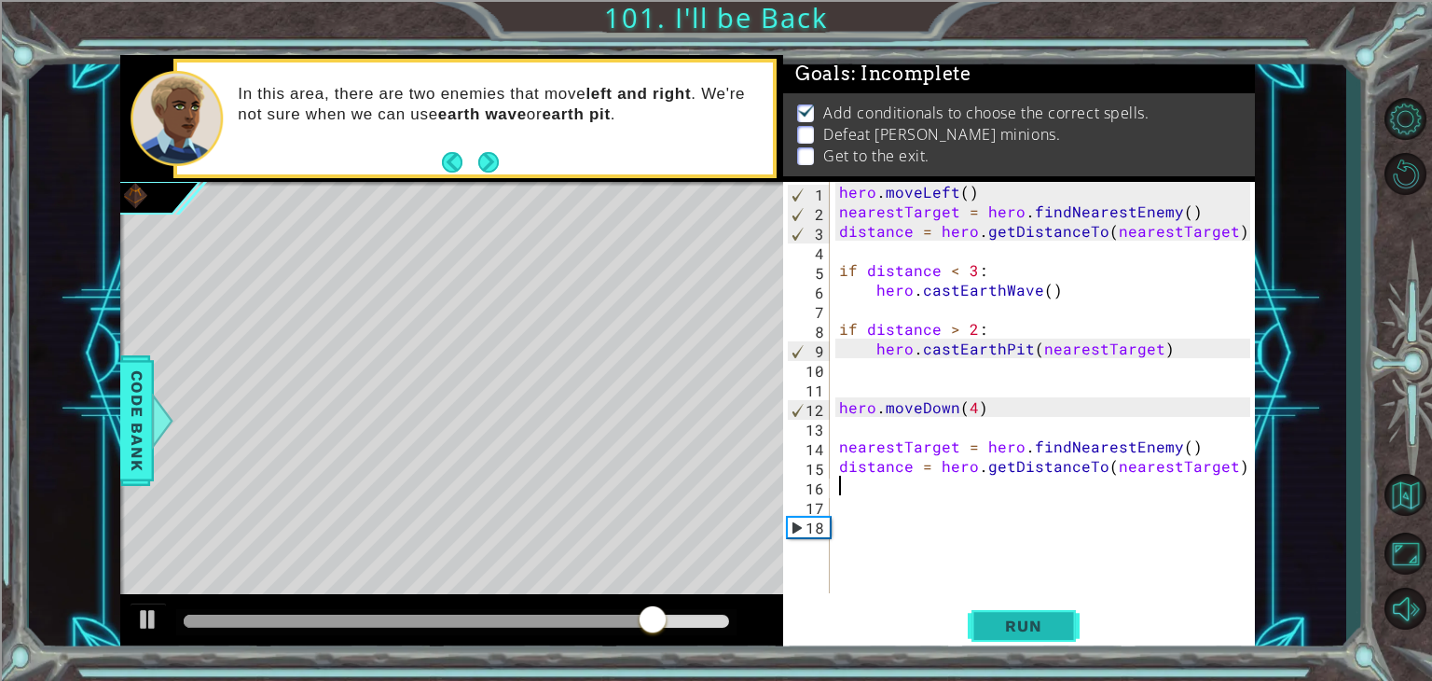
click at [996, 643] on button "Run" at bounding box center [1024, 626] width 112 height 48
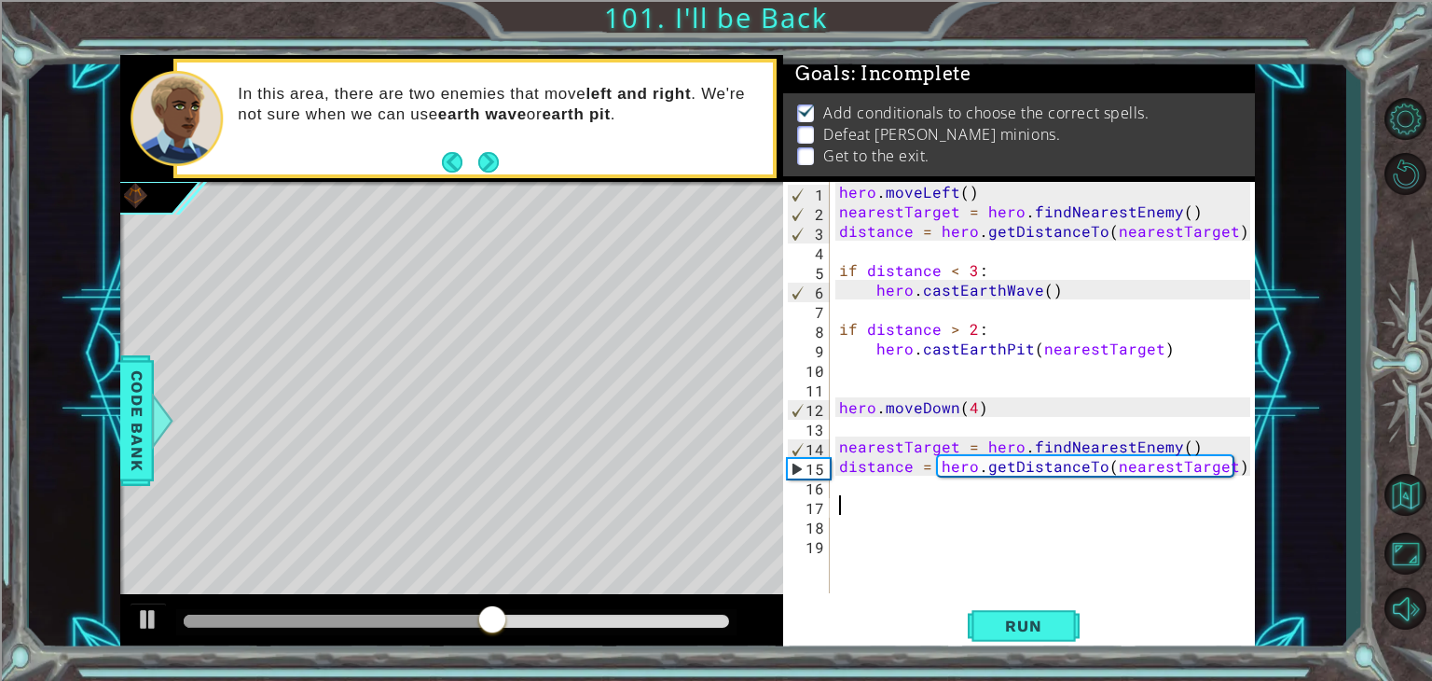
type textarea "i"
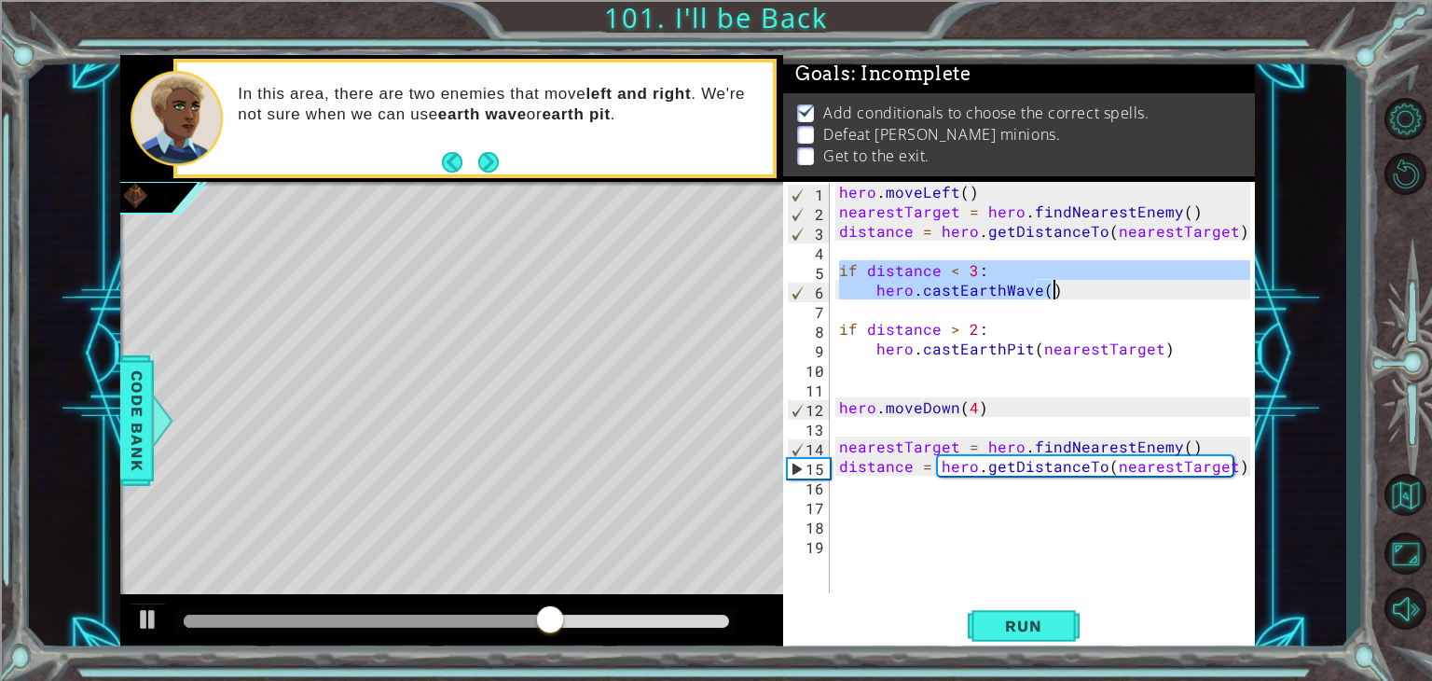
drag, startPoint x: 835, startPoint y: 268, endPoint x: 1066, endPoint y: 296, distance: 231.8
click at [1066, 296] on div "hero . moveLeft ( ) nearestTarget = hero . findNearestEnemy ( ) distance = hero…" at bounding box center [1047, 407] width 424 height 450
type textarea "if distance < 3: hero.castEarthWave()"
click at [955, 510] on div "hero . moveLeft ( ) nearestTarget = hero . findNearestEnemy ( ) distance = hero…" at bounding box center [1047, 407] width 424 height 450
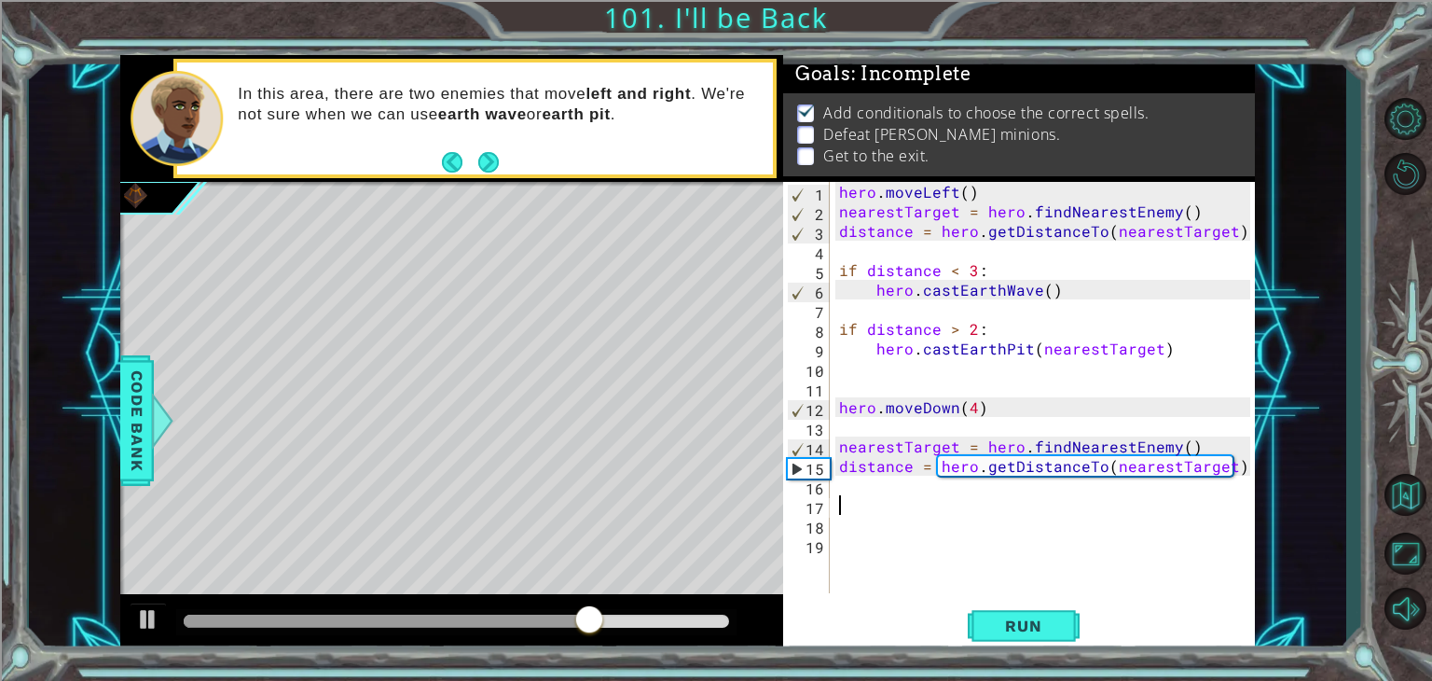
paste textarea "hero.castEarthWave()"
click at [997, 616] on span "Run" at bounding box center [1023, 625] width 74 height 19
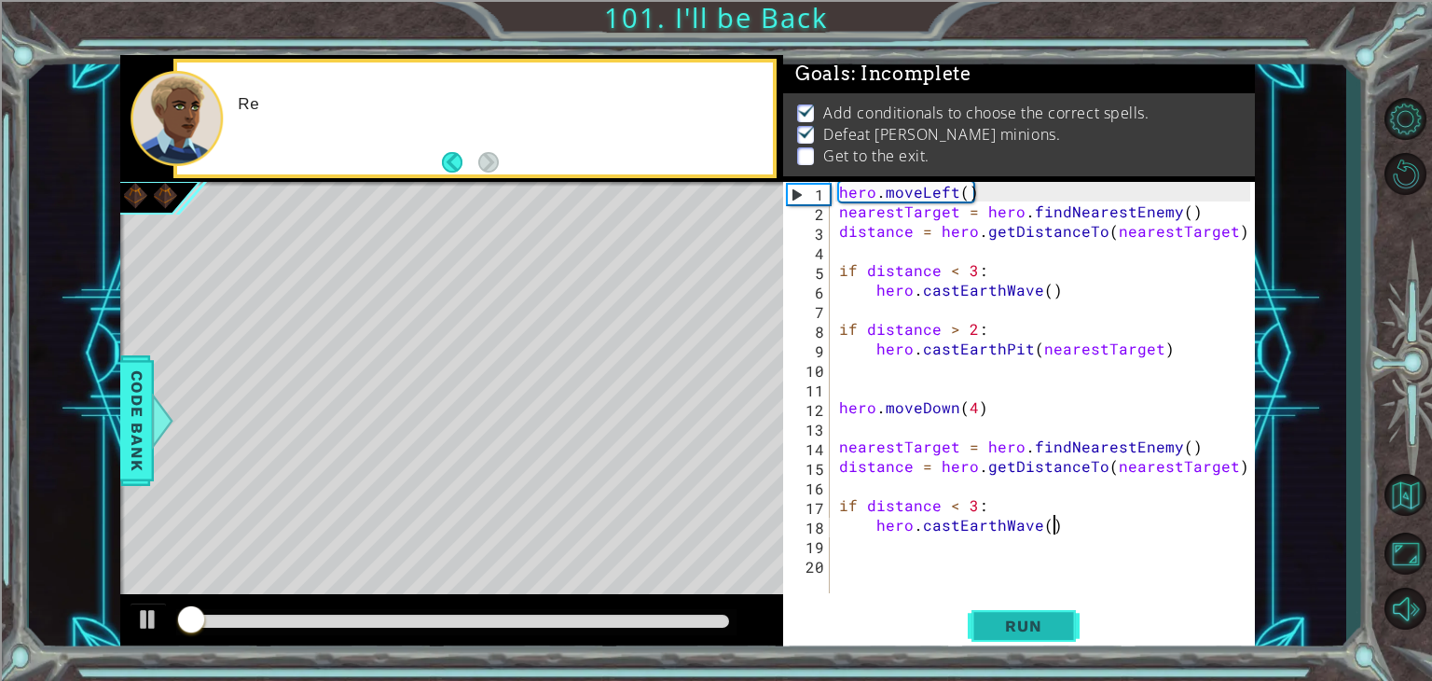
click at [997, 616] on span "Run" at bounding box center [1023, 625] width 74 height 19
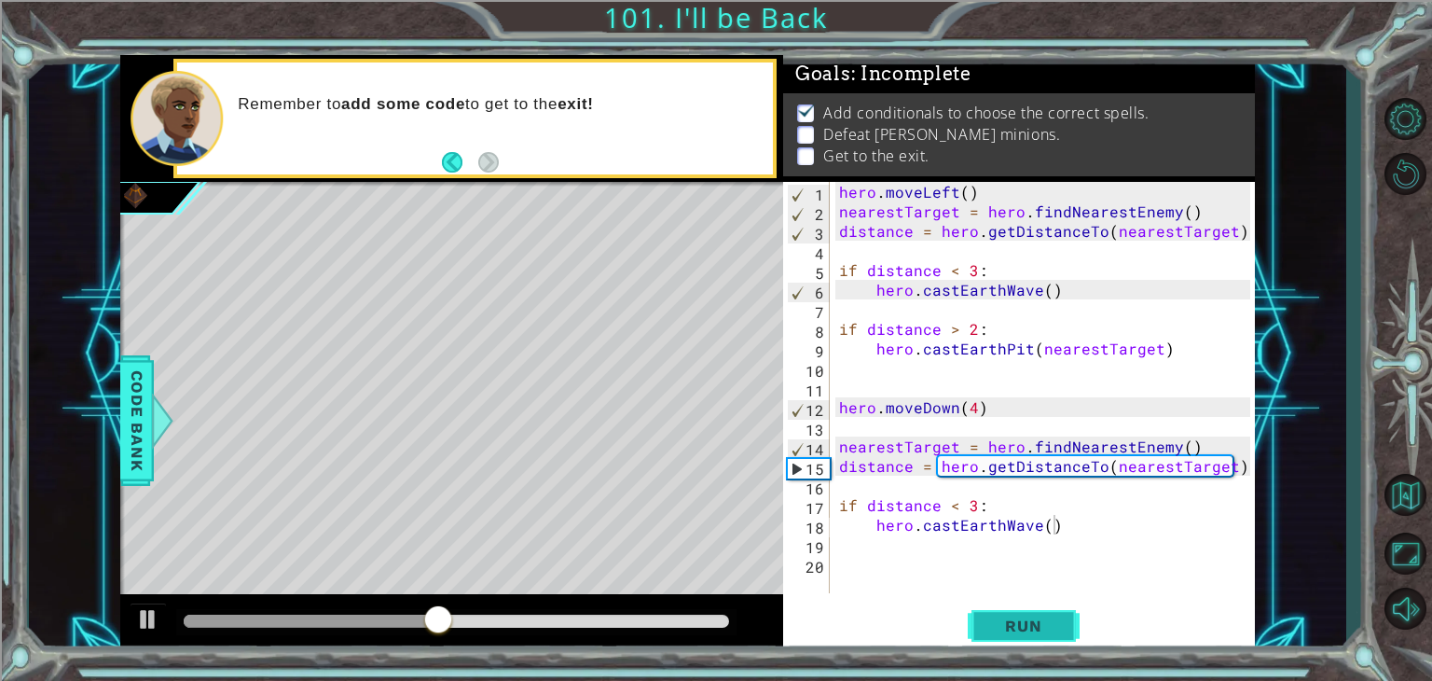
click at [1044, 616] on span "Run" at bounding box center [1023, 625] width 74 height 19
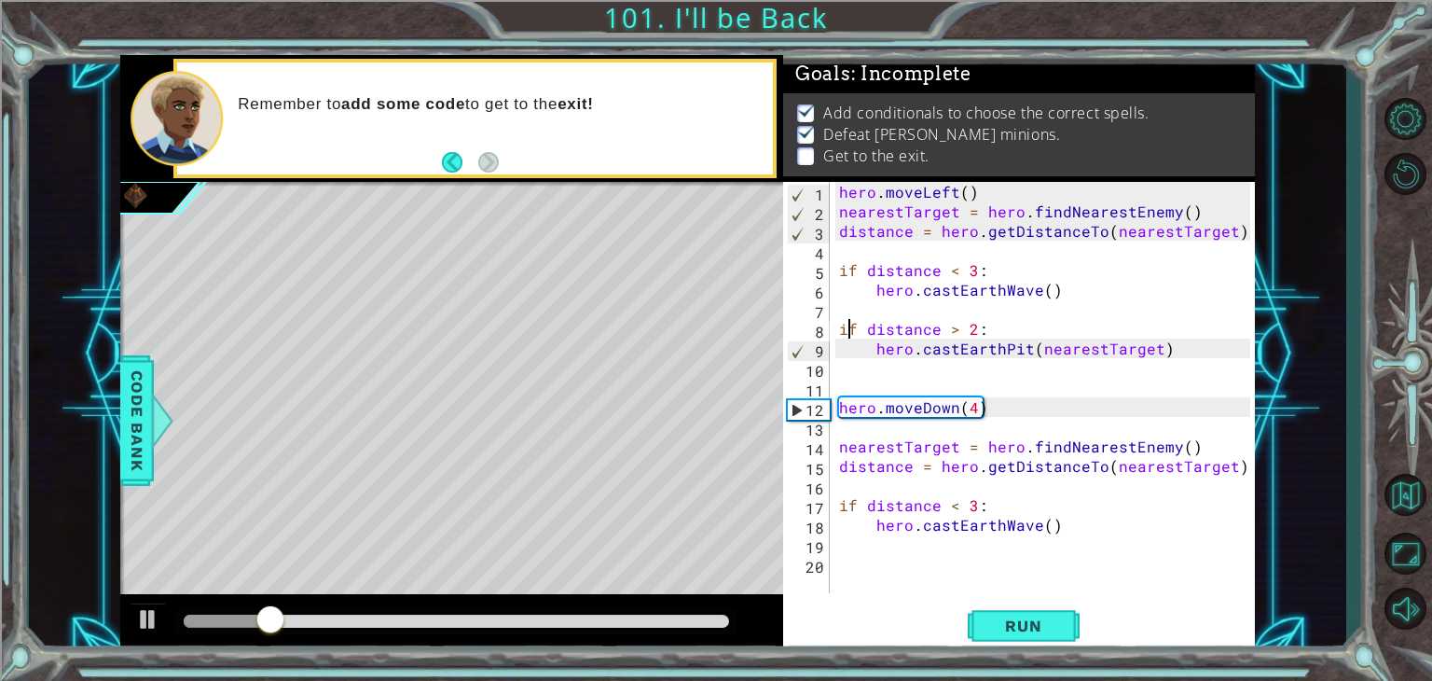
click at [846, 326] on div "hero . moveLeft ( ) nearestTarget = hero . findNearestEnemy ( ) distance = hero…" at bounding box center [1047, 407] width 424 height 450
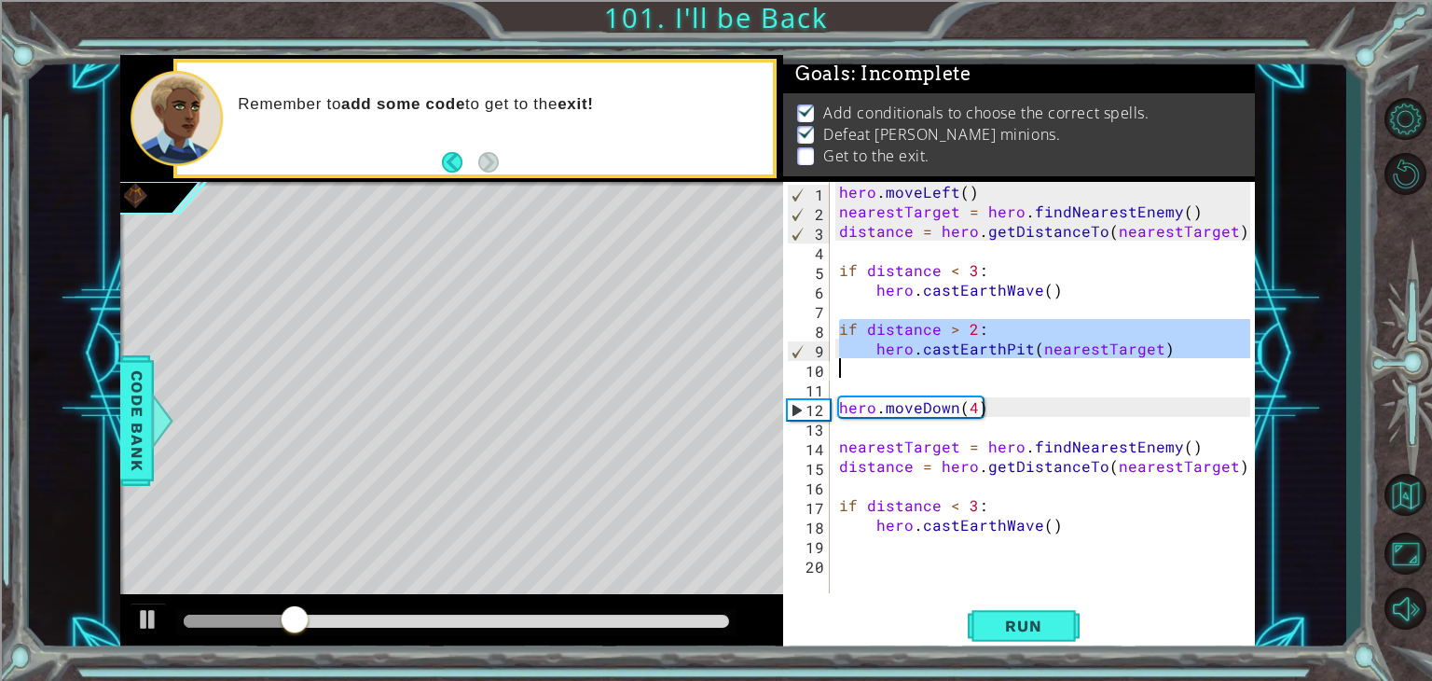
drag, startPoint x: 838, startPoint y: 325, endPoint x: 1160, endPoint y: 366, distance: 324.2
click at [1160, 366] on div "hero . moveLeft ( ) nearestTarget = hero . findNearestEnemy ( ) distance = hero…" at bounding box center [1047, 407] width 424 height 450
type textarea "hero.castEarthPit(nearestTarget)"
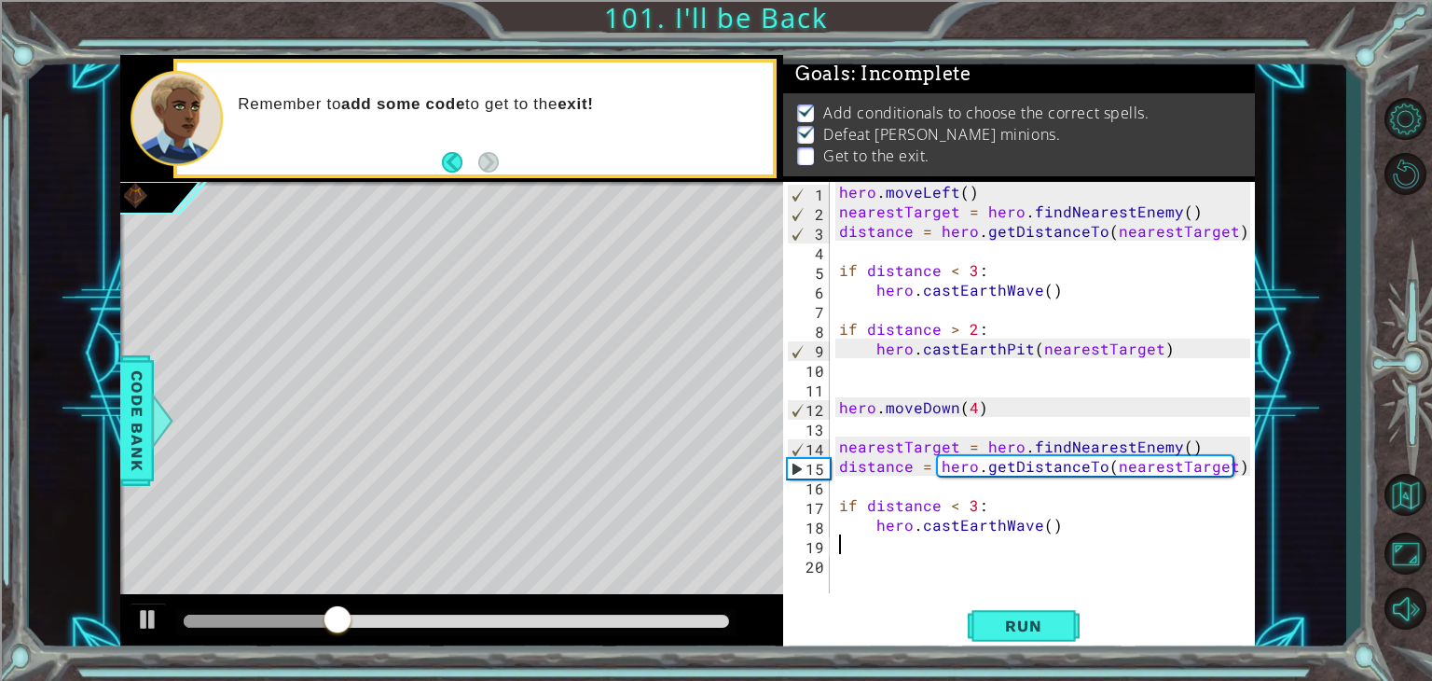
click at [1094, 536] on div "hero . moveLeft ( ) nearestTarget = hero . findNearestEnemy ( ) distance = hero…" at bounding box center [1047, 407] width 424 height 450
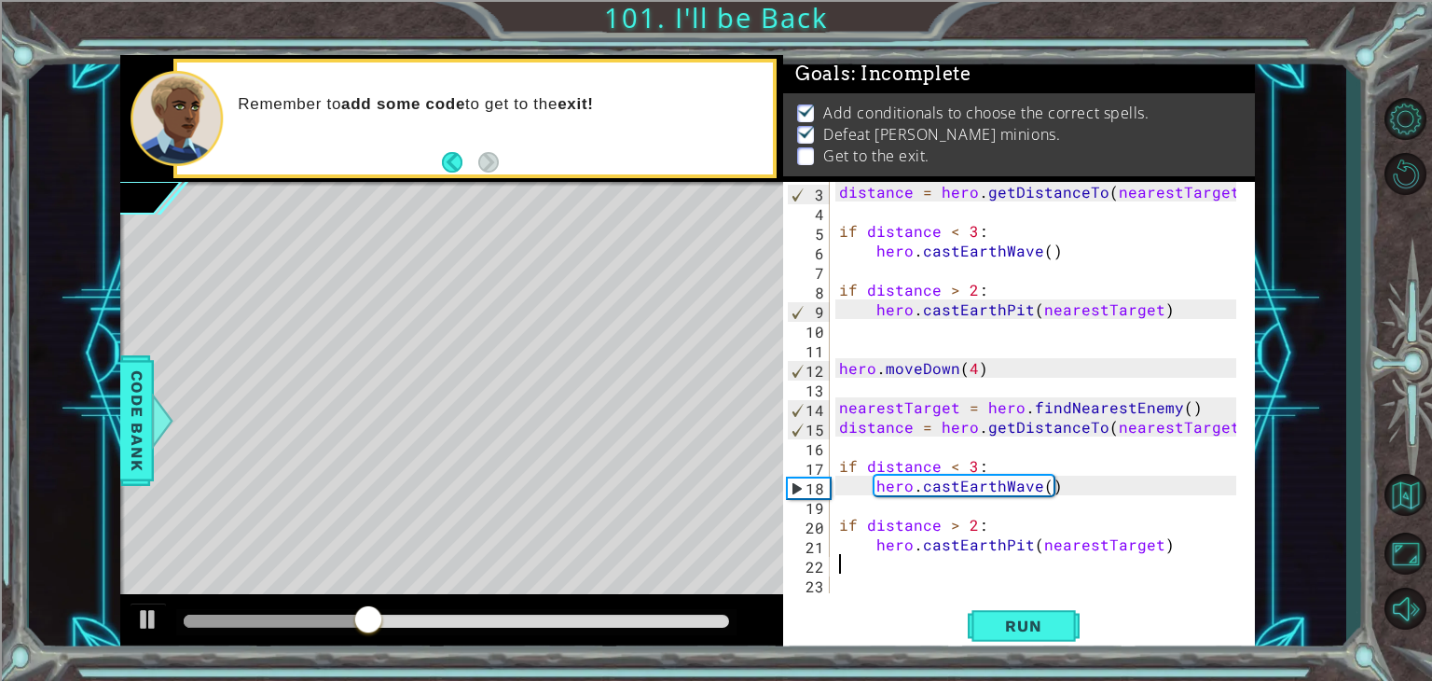
scroll to position [39, 0]
click at [1053, 612] on button "Run" at bounding box center [1024, 626] width 112 height 48
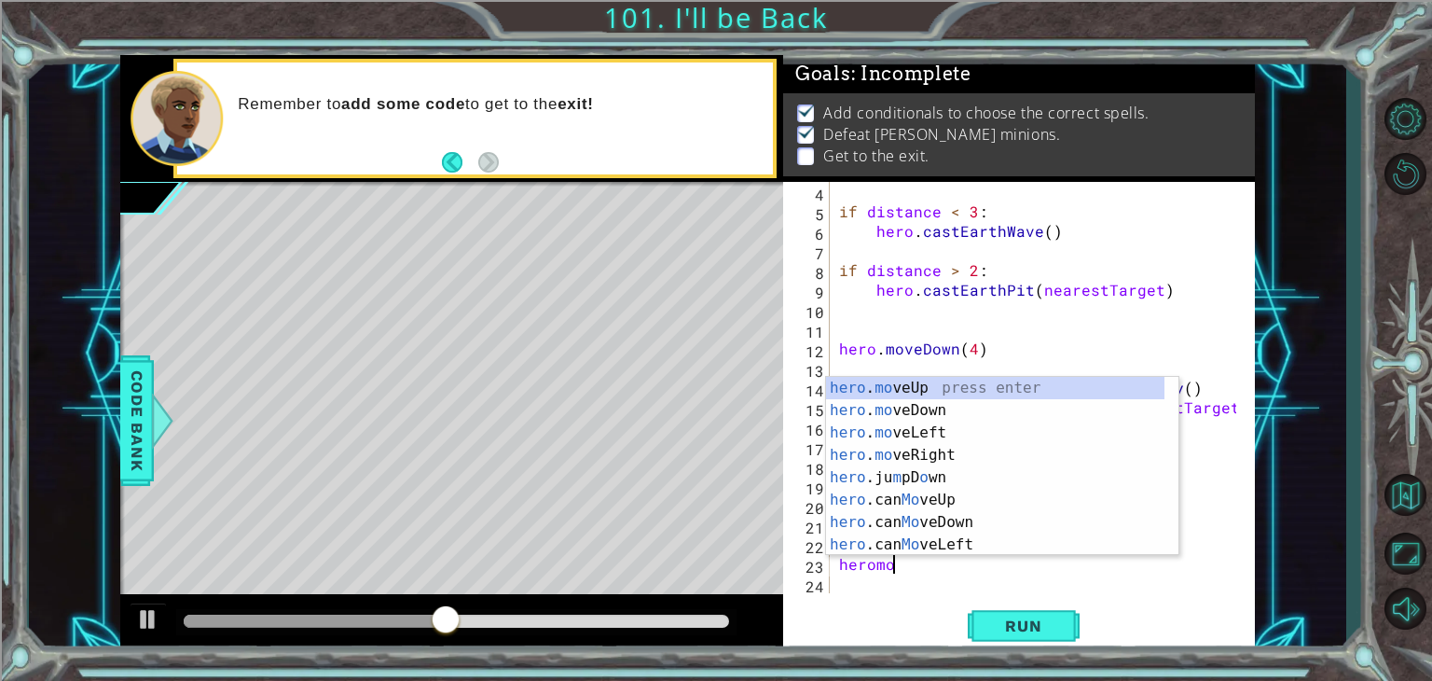
scroll to position [0, 3]
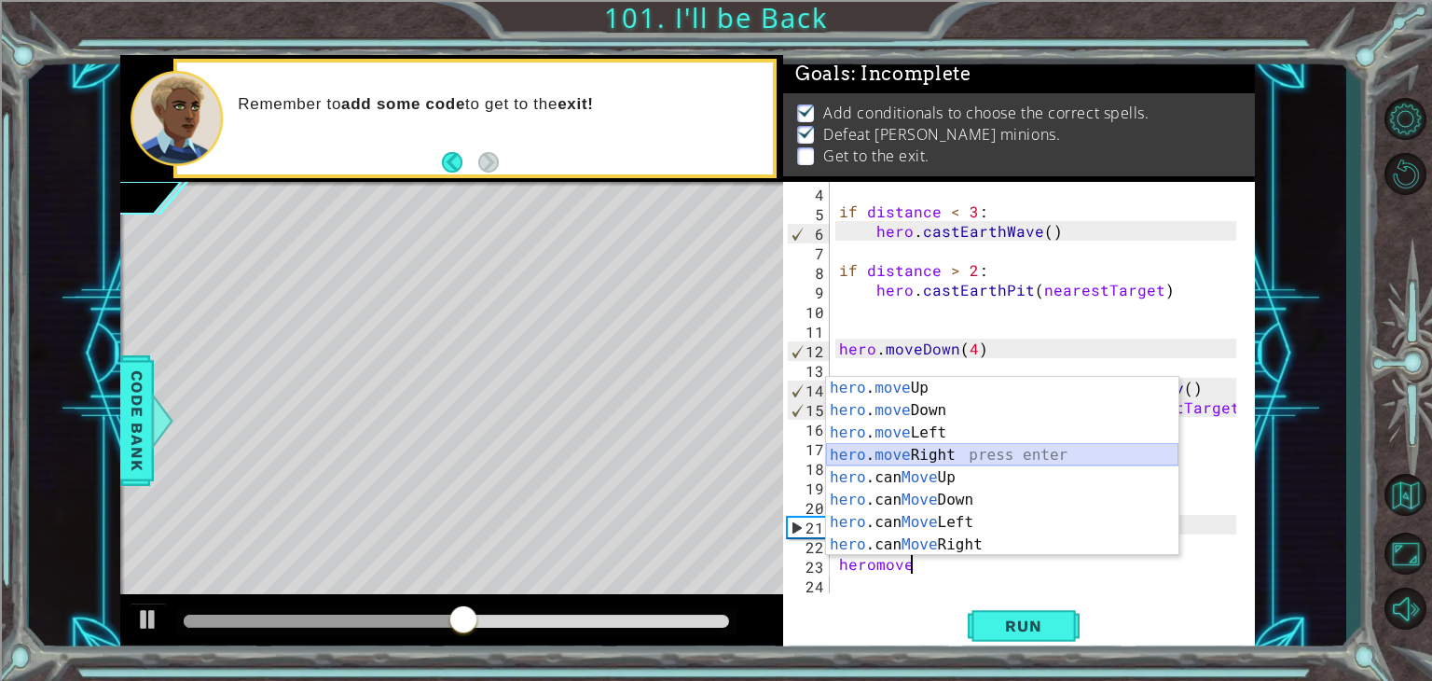
click at [910, 461] on div "hero . move Up press enter hero . move Down press enter hero . move Left press …" at bounding box center [1002, 489] width 352 height 224
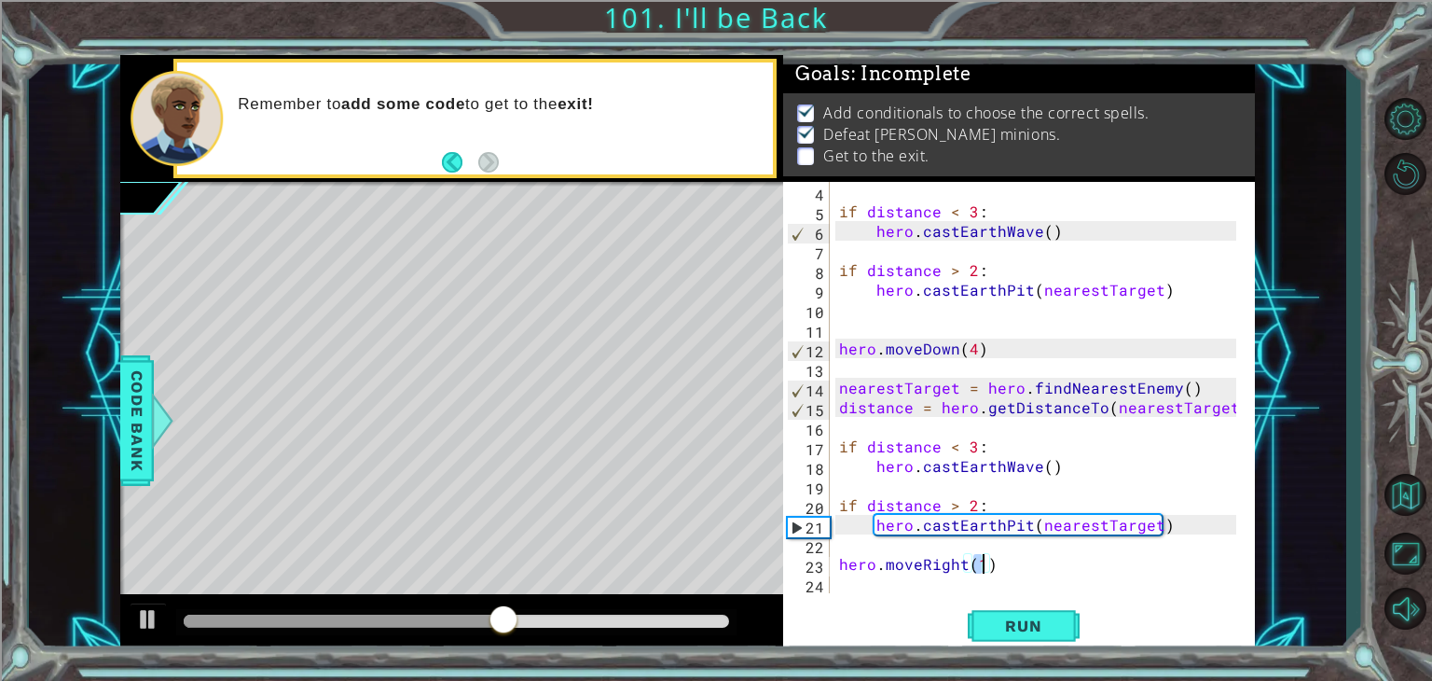
type textarea "hero.moveRight(4)"
click at [1036, 577] on div "if distance < 3 : hero . castEarthWave ( ) if distance > 2 : hero . [GEOGRAPHIC…" at bounding box center [1040, 407] width 410 height 450
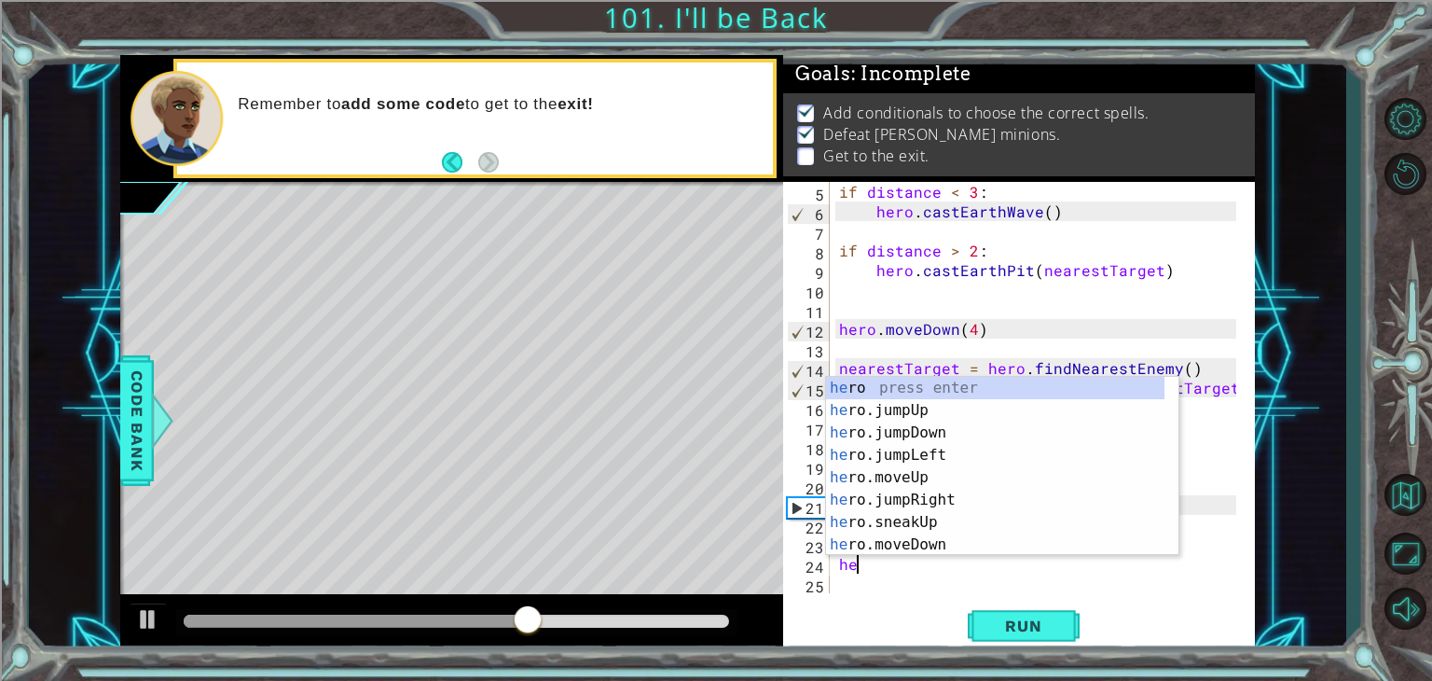
type textarea "hero"
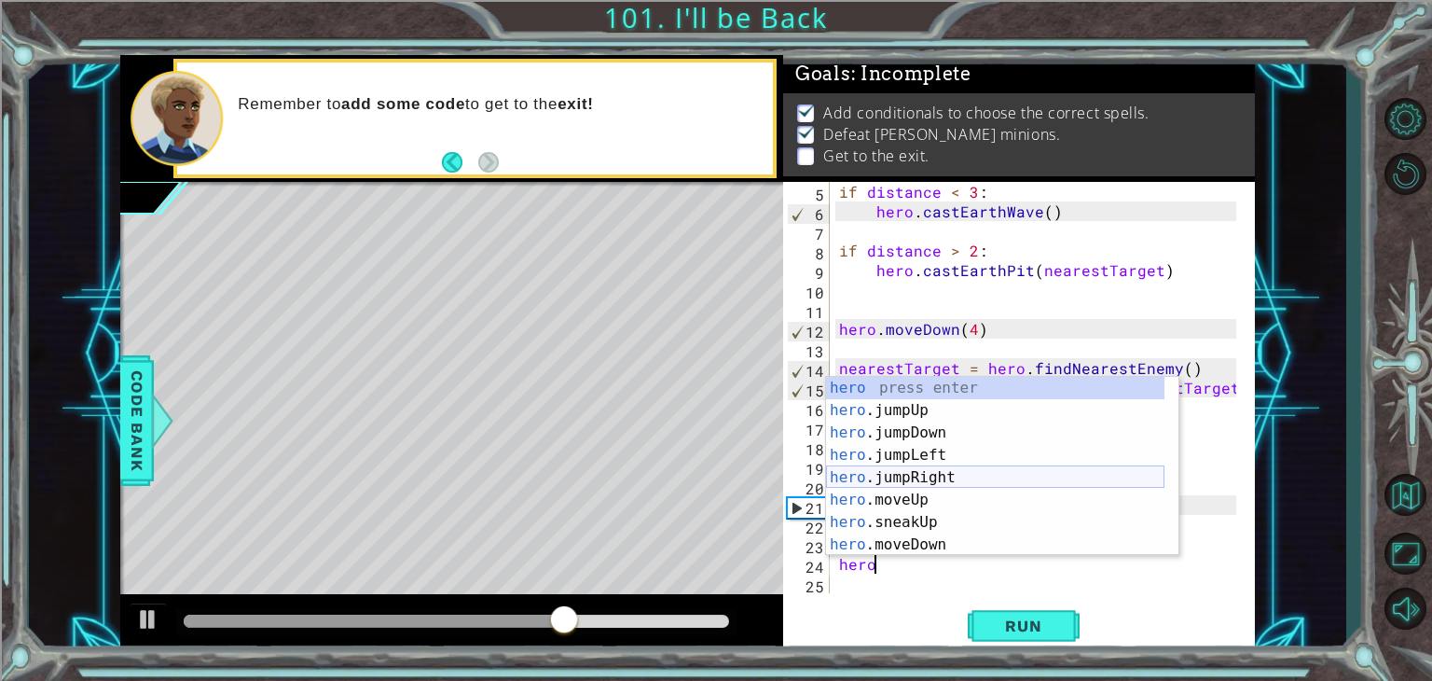
click at [945, 475] on div "hero press enter hero .jumpUp press enter hero .jumpDown press enter hero .jump…" at bounding box center [995, 489] width 338 height 224
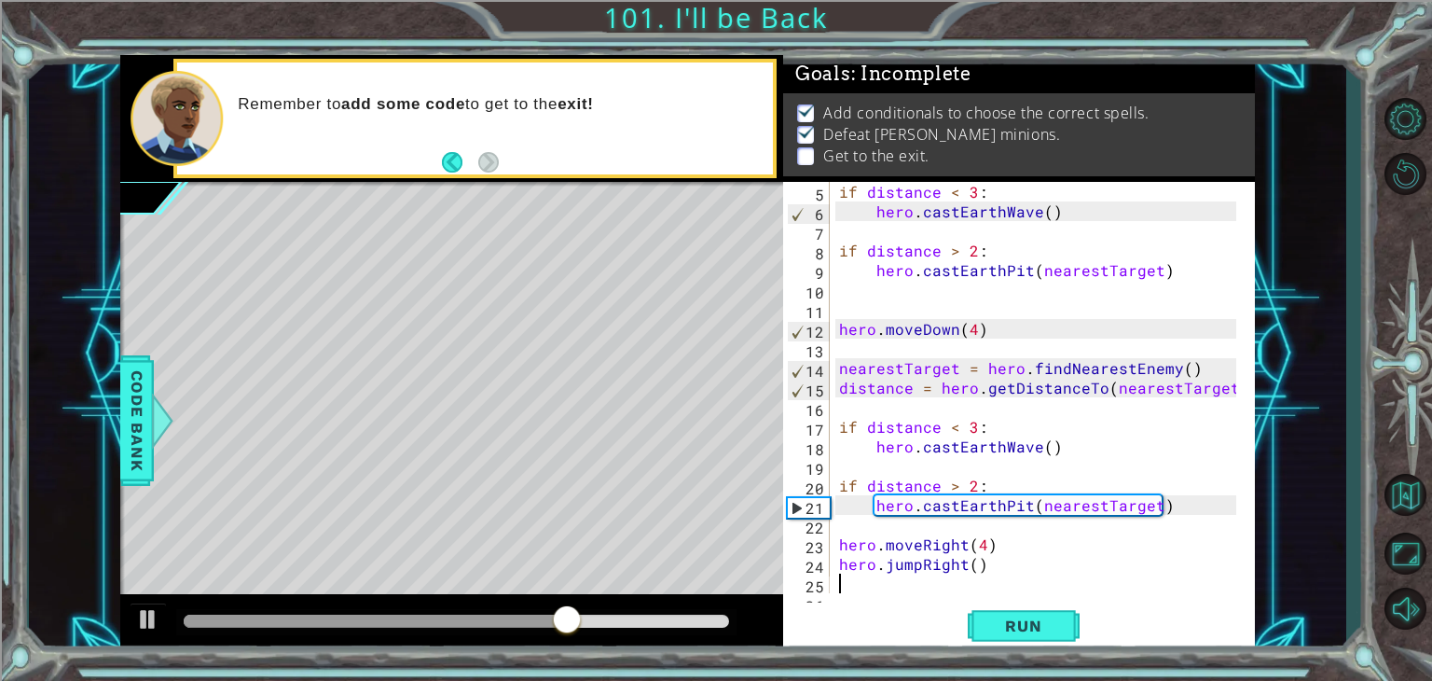
scroll to position [97, 0]
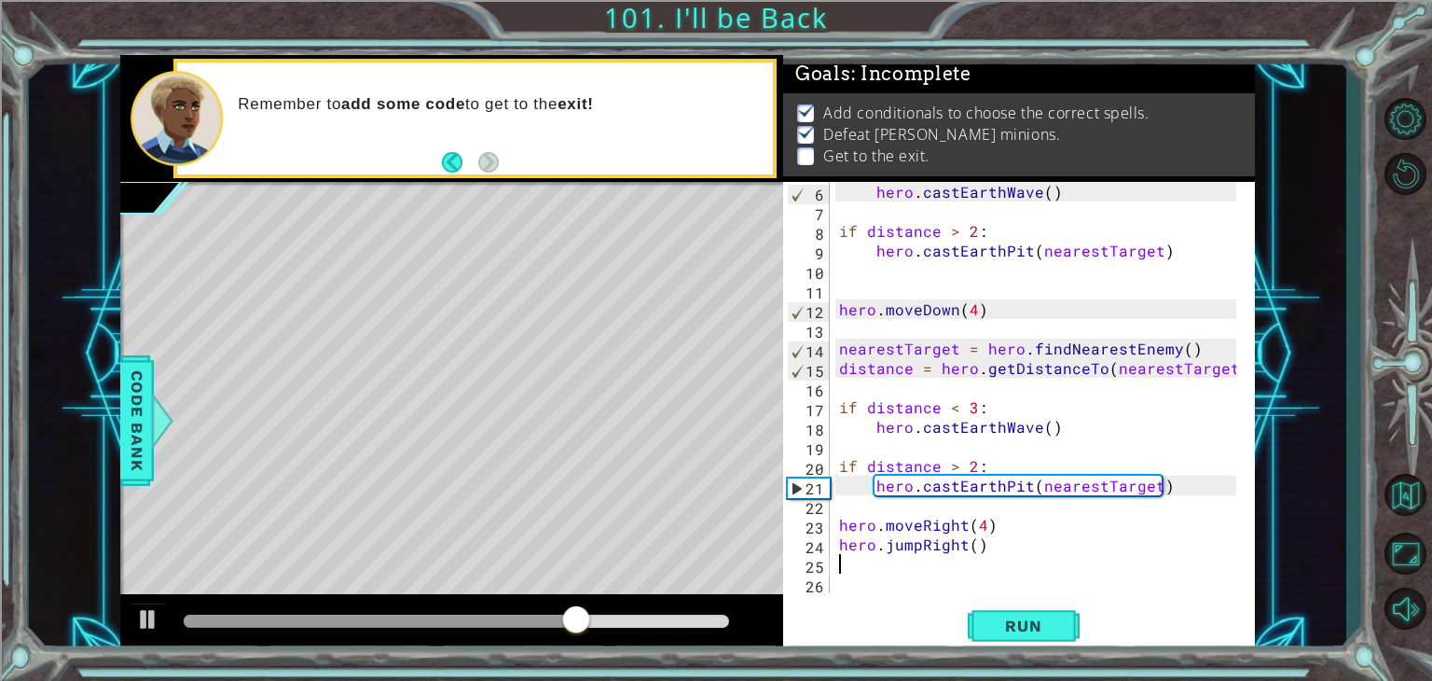
click at [961, 521] on div "hero . castEarthWave ( ) if distance > 2 : hero . [GEOGRAPHIC_DATA] ( nearestTa…" at bounding box center [1040, 407] width 410 height 450
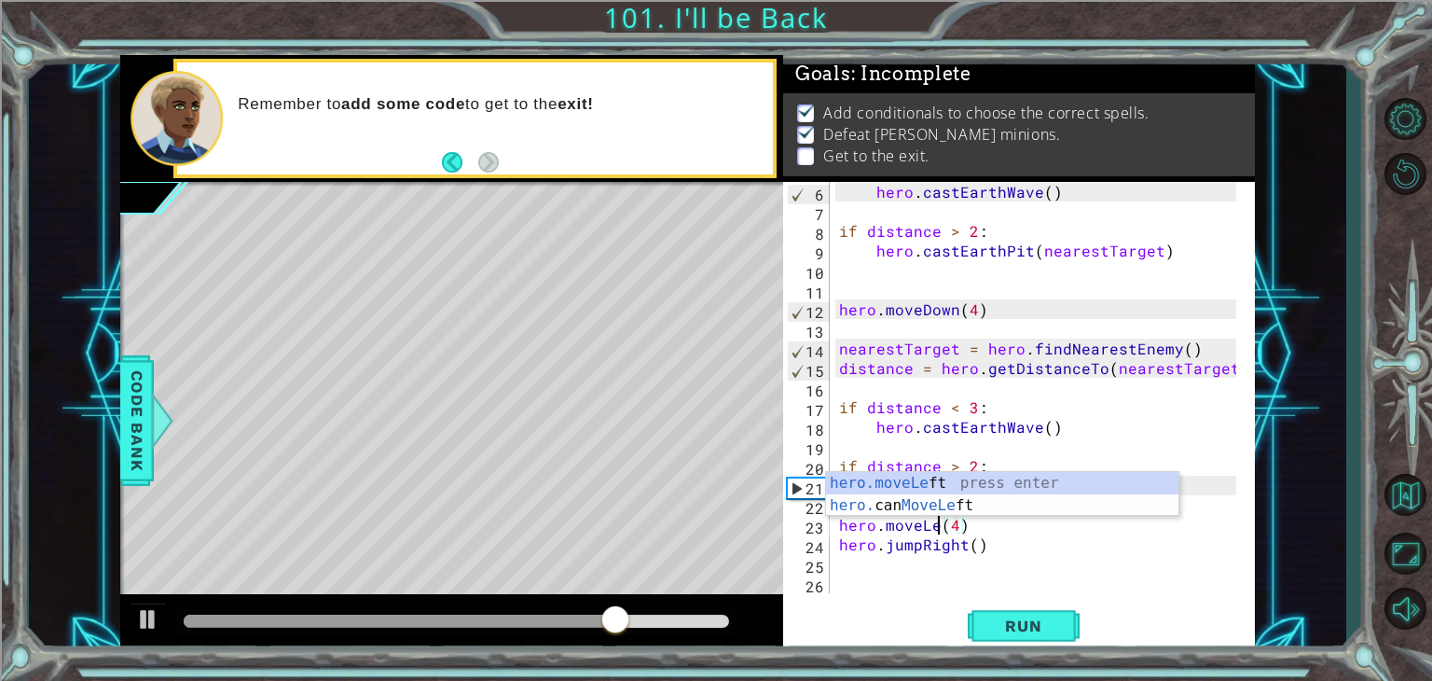
scroll to position [0, 7]
type textarea "hero.moveLeft(4)"
click at [960, 555] on div "hero . castEarthWave ( ) if distance > 2 : hero . [GEOGRAPHIC_DATA] ( nearestTa…" at bounding box center [1040, 407] width 410 height 450
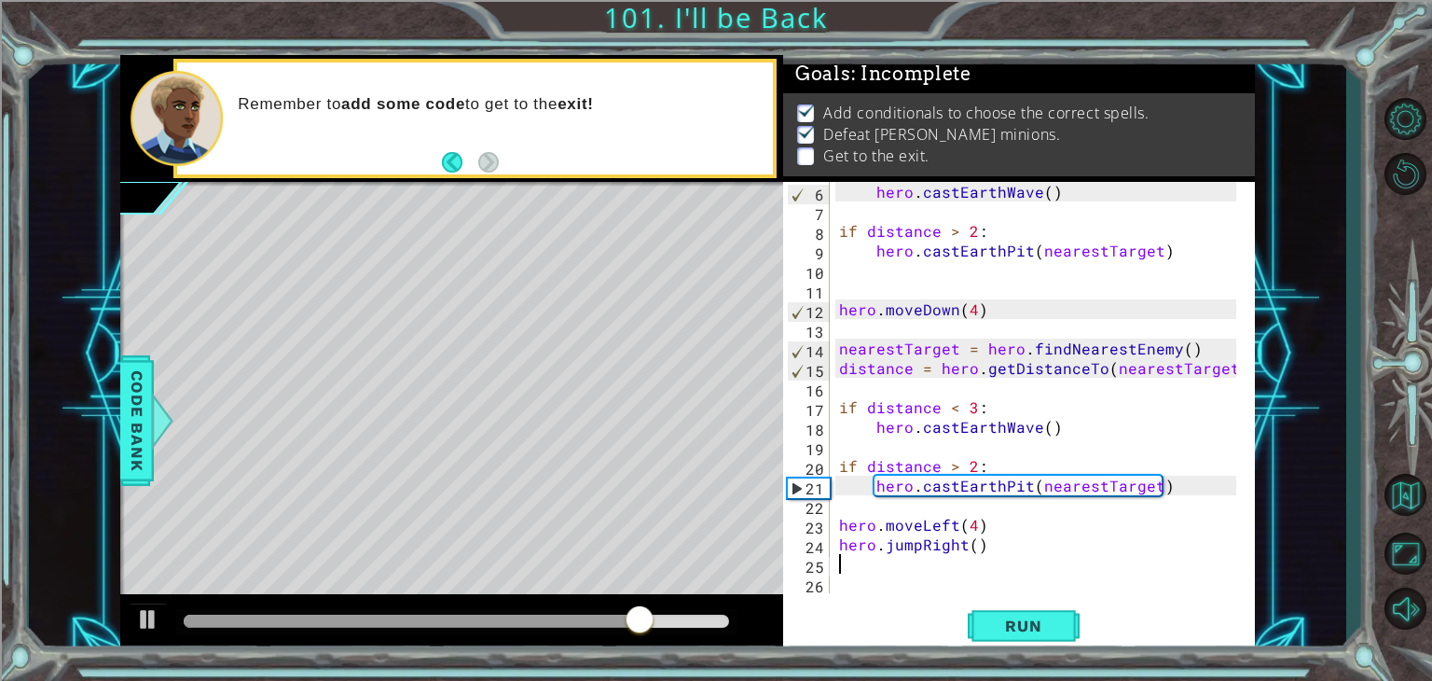
scroll to position [0, 0]
click at [962, 548] on div "hero . castEarthWave ( ) if distance > 2 : hero . [GEOGRAPHIC_DATA] ( nearestTa…" at bounding box center [1040, 407] width 410 height 450
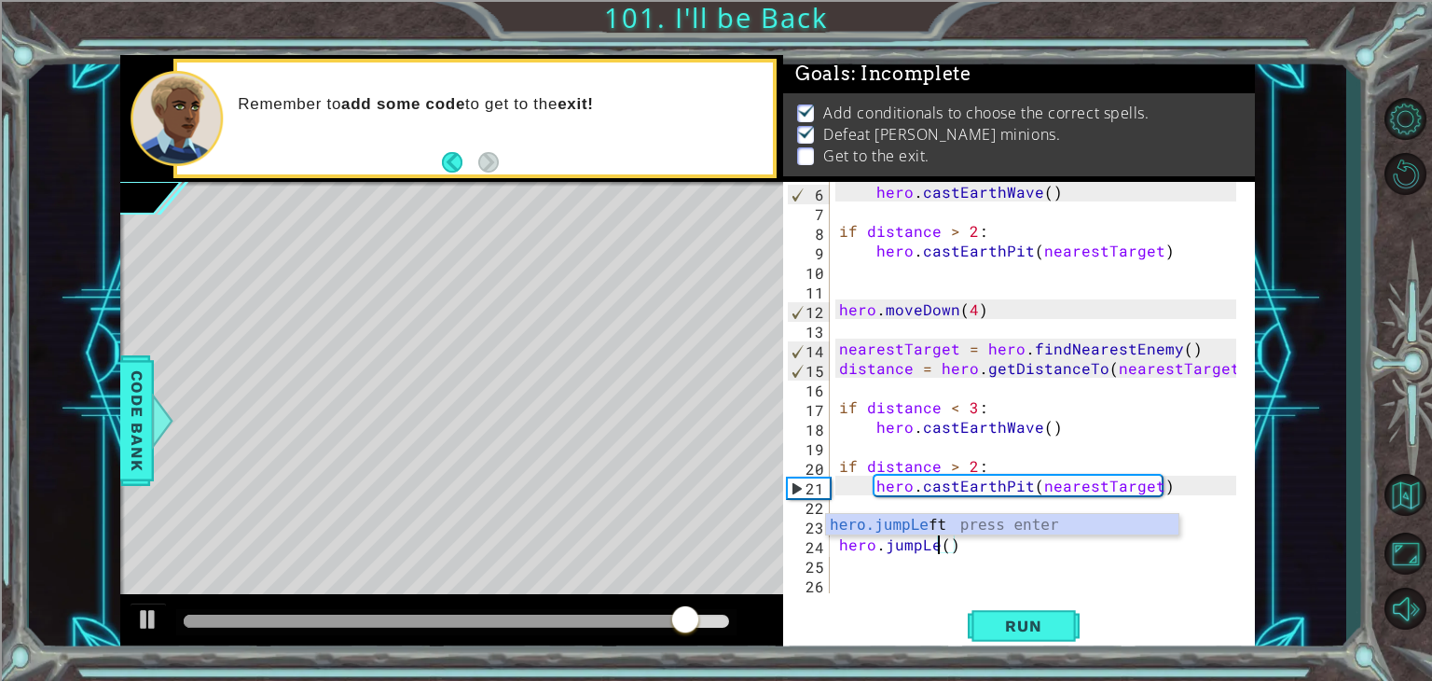
scroll to position [0, 7]
type textarea "hero.jumpLeft()"
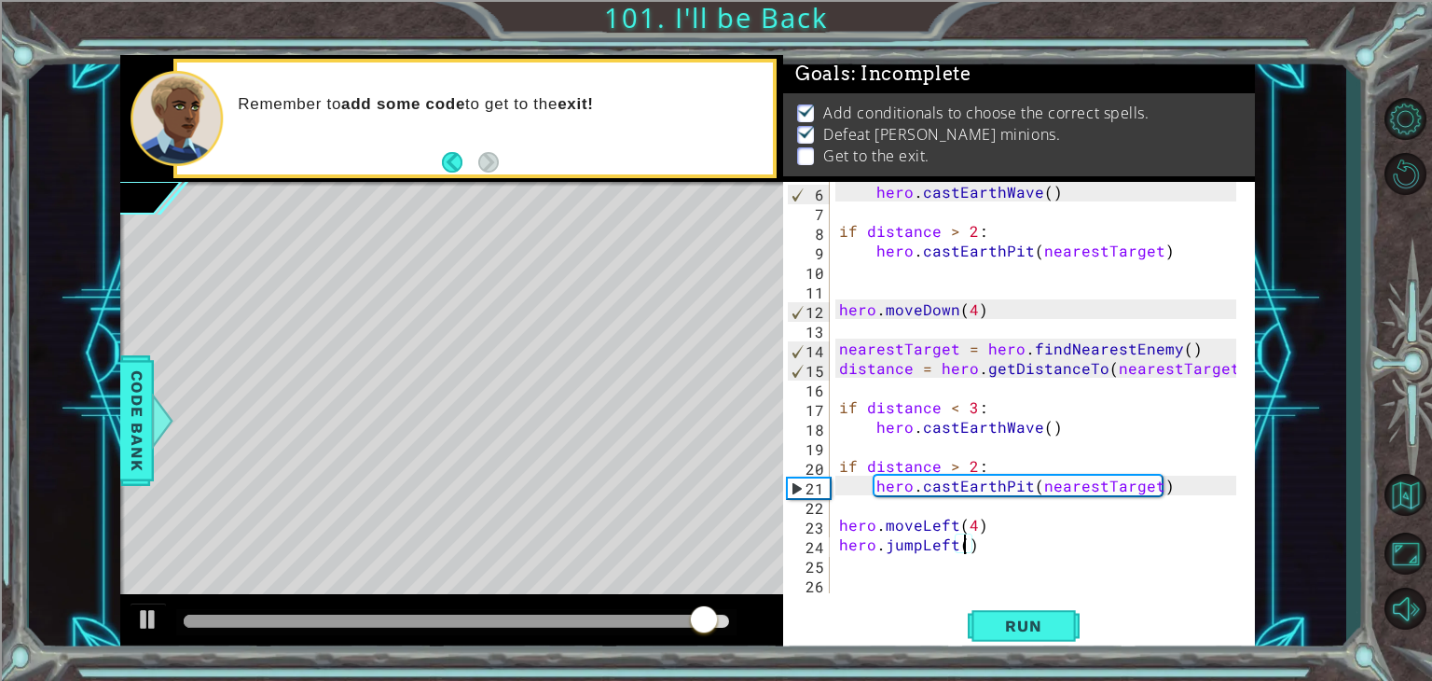
click at [964, 547] on div "hero . castEarthWave ( ) if distance > 2 : hero . [GEOGRAPHIC_DATA] ( nearestTa…" at bounding box center [1040, 407] width 410 height 450
click at [995, 546] on div "hero . castEarthWave ( ) if distance > 2 : hero . [GEOGRAPHIC_DATA] ( nearestTa…" at bounding box center [1040, 407] width 410 height 450
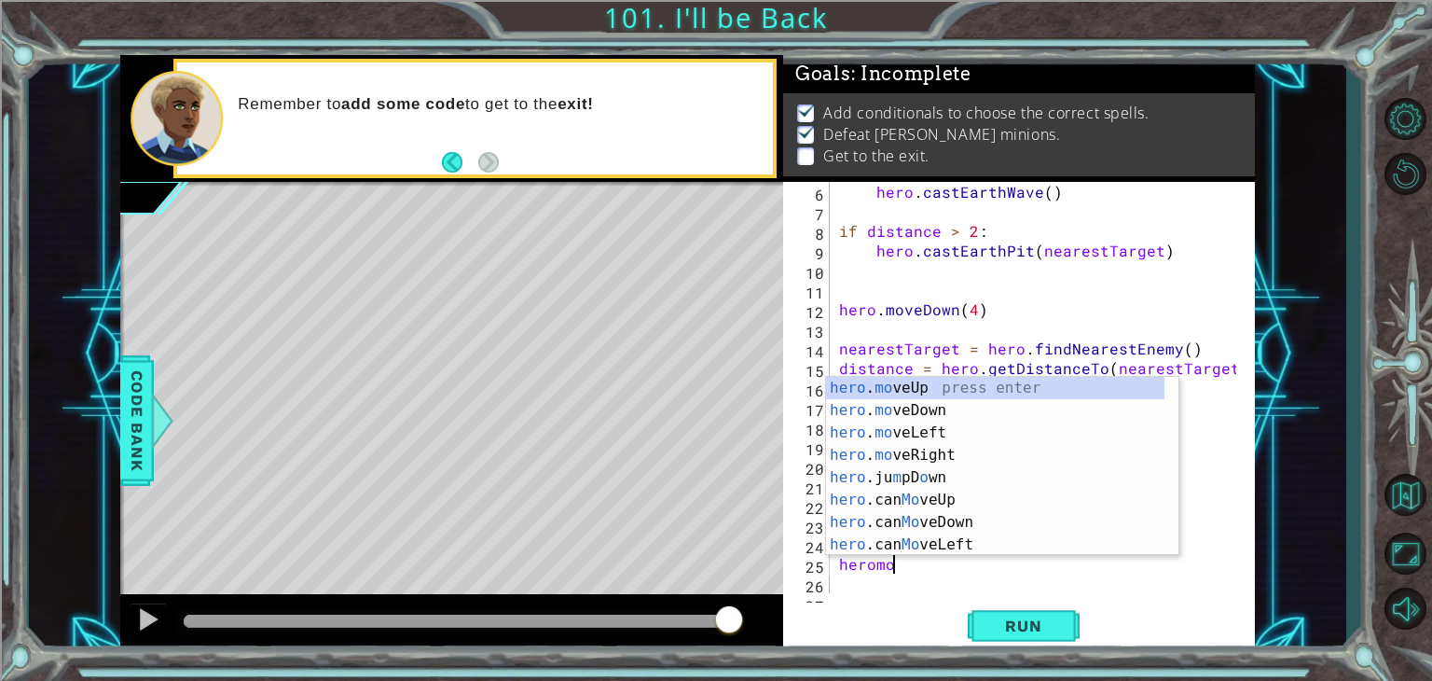
scroll to position [0, 3]
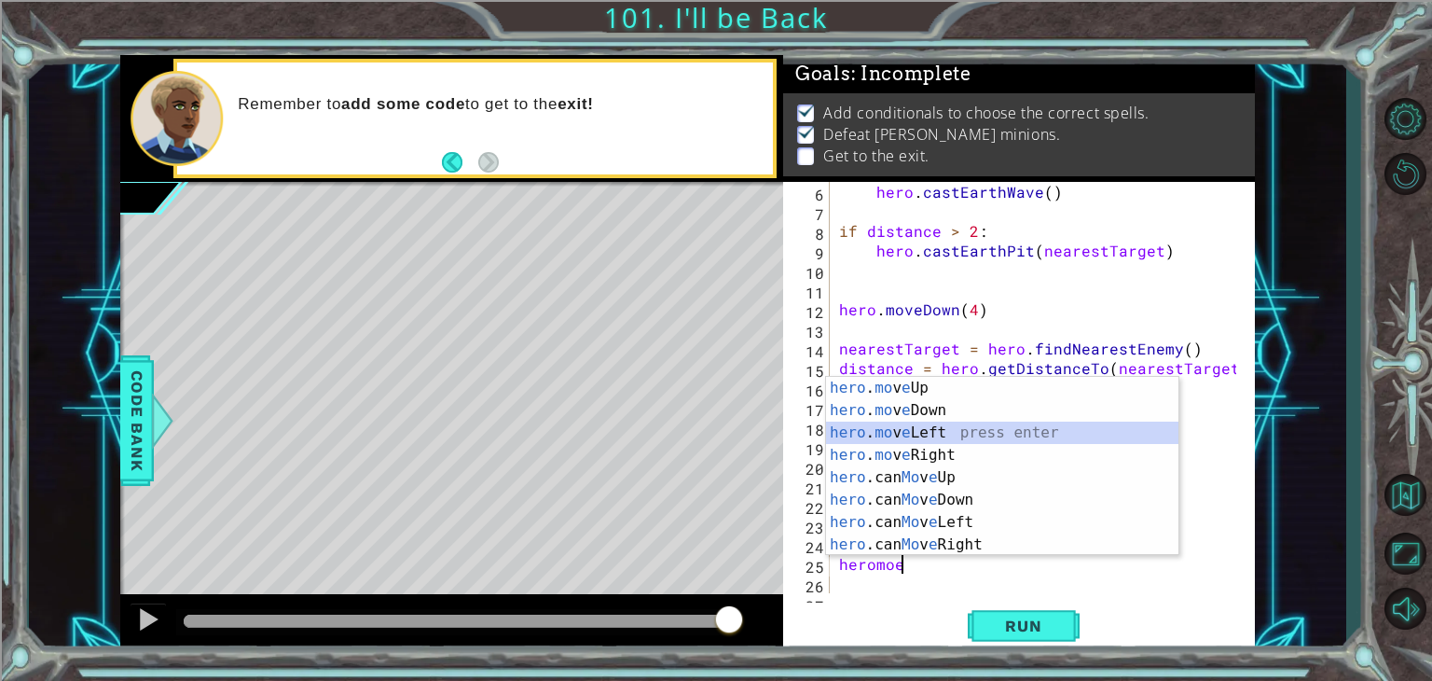
click at [917, 443] on div "hero . mo v e Up press enter hero . mo v e Down press enter hero . mo v e Left …" at bounding box center [1002, 489] width 352 height 224
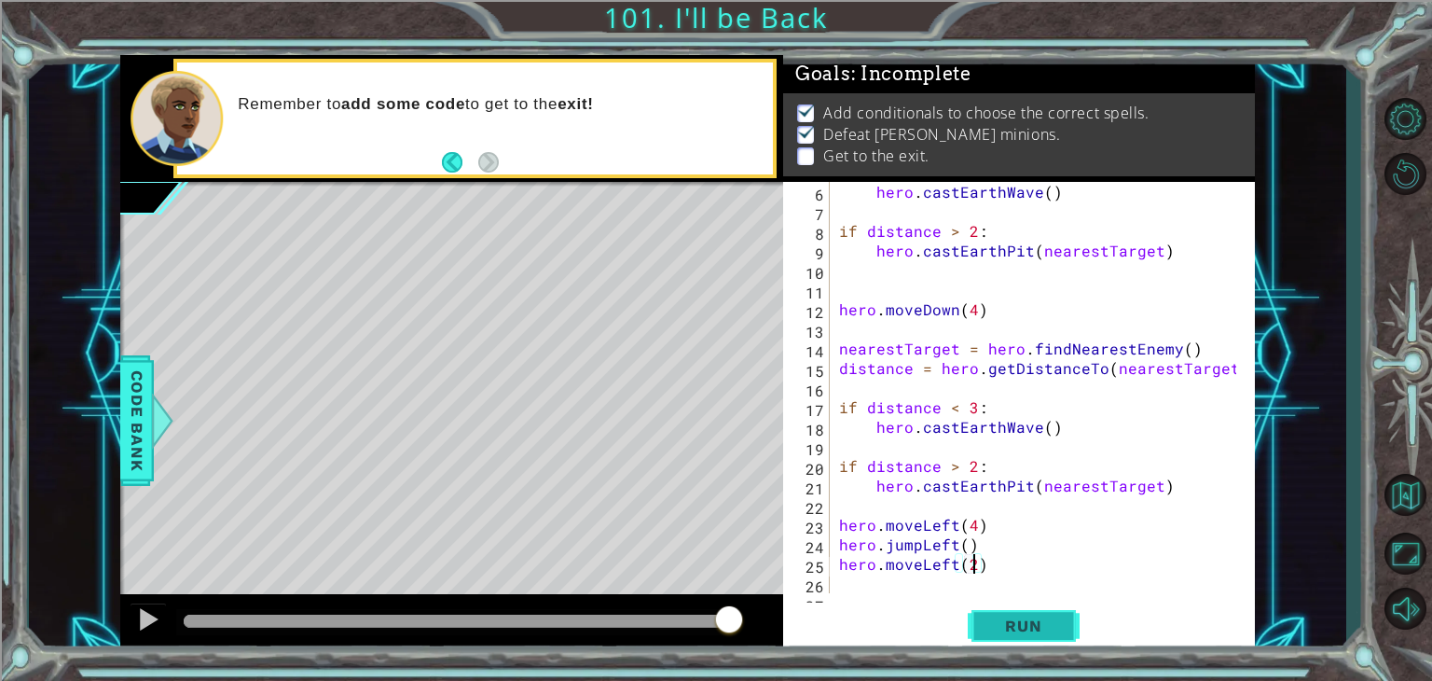
scroll to position [0, 7]
type textarea "hero.moveLeft(22)"
click at [1011, 640] on button "Run" at bounding box center [1024, 626] width 112 height 48
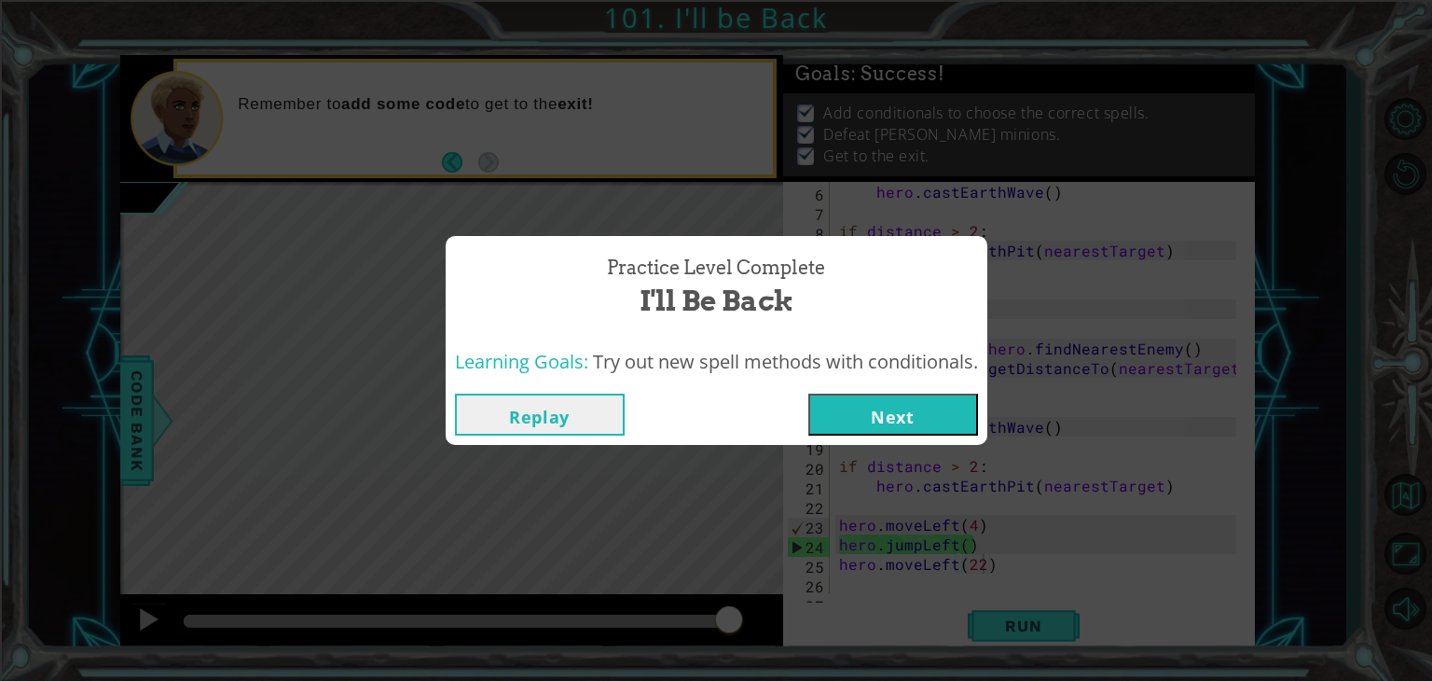
click at [909, 407] on button "Next" at bounding box center [893, 414] width 170 height 42
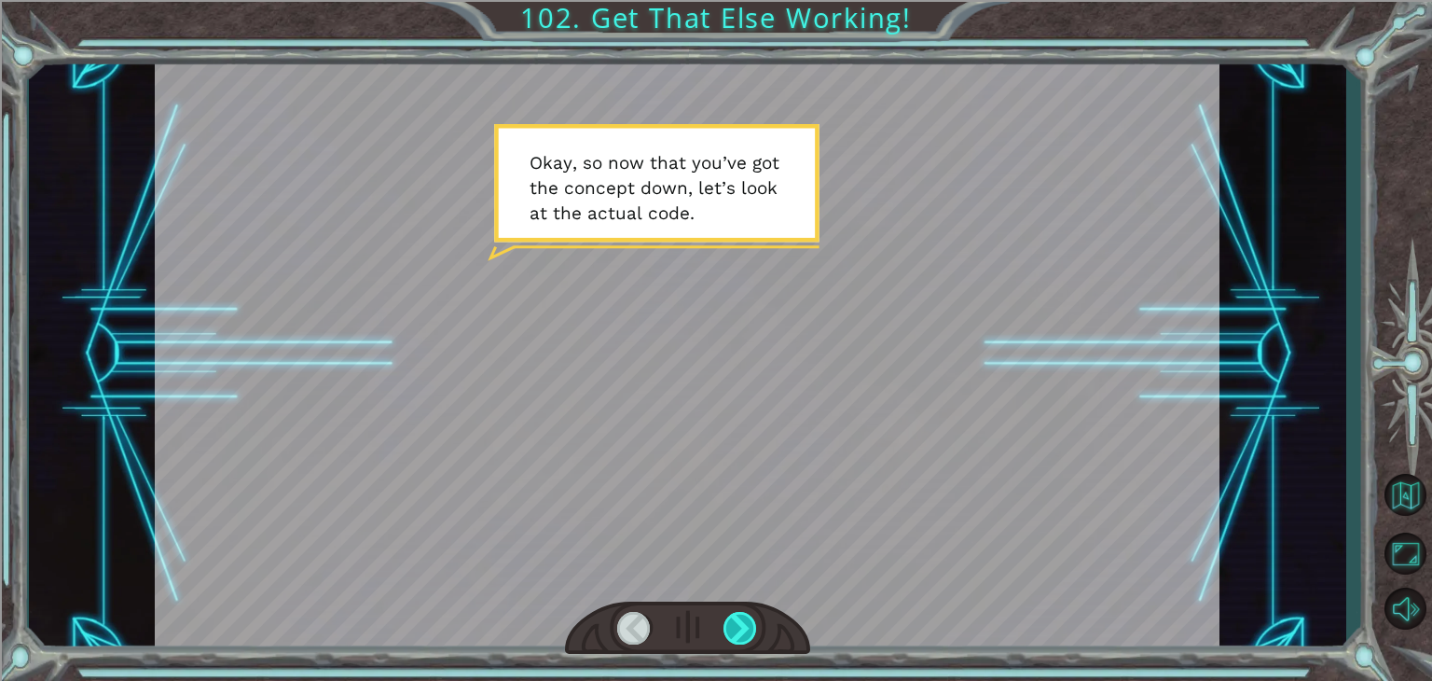
click at [724, 616] on div at bounding box center [740, 628] width 34 height 33
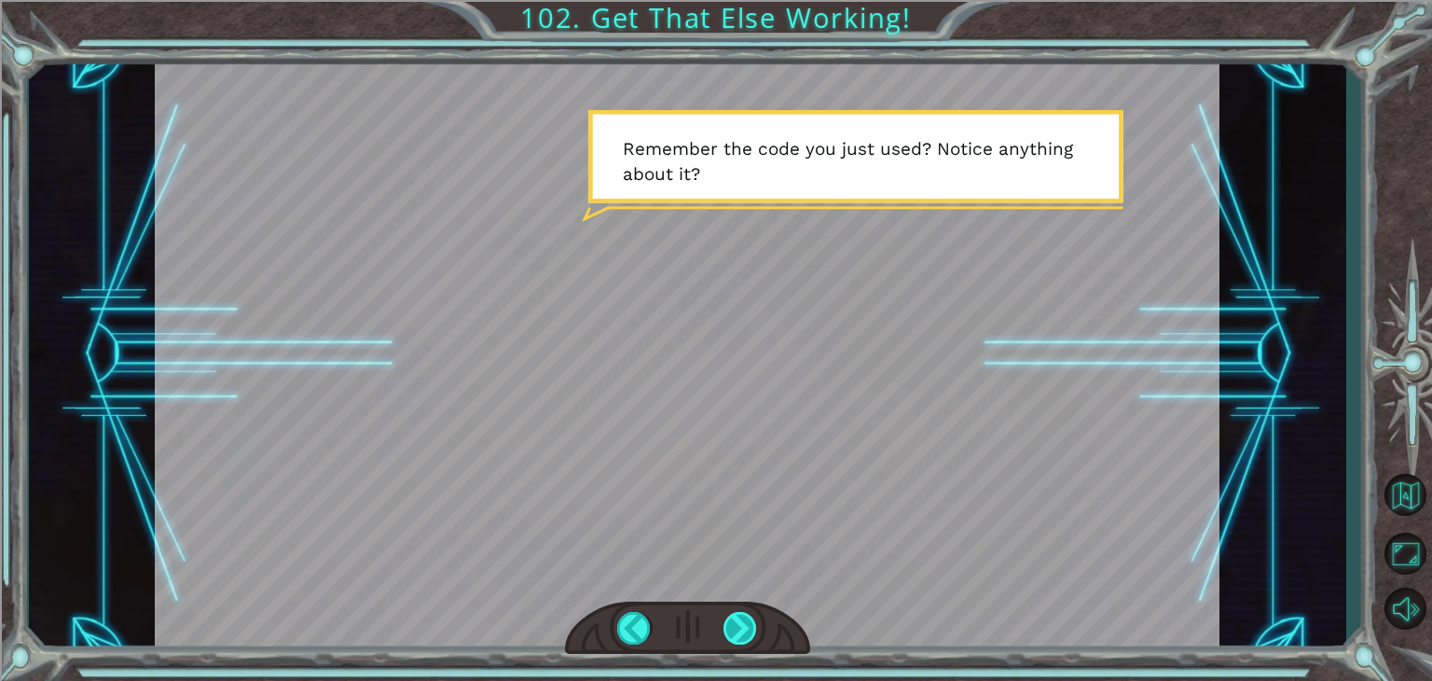
click at [730, 616] on div at bounding box center [740, 628] width 34 height 33
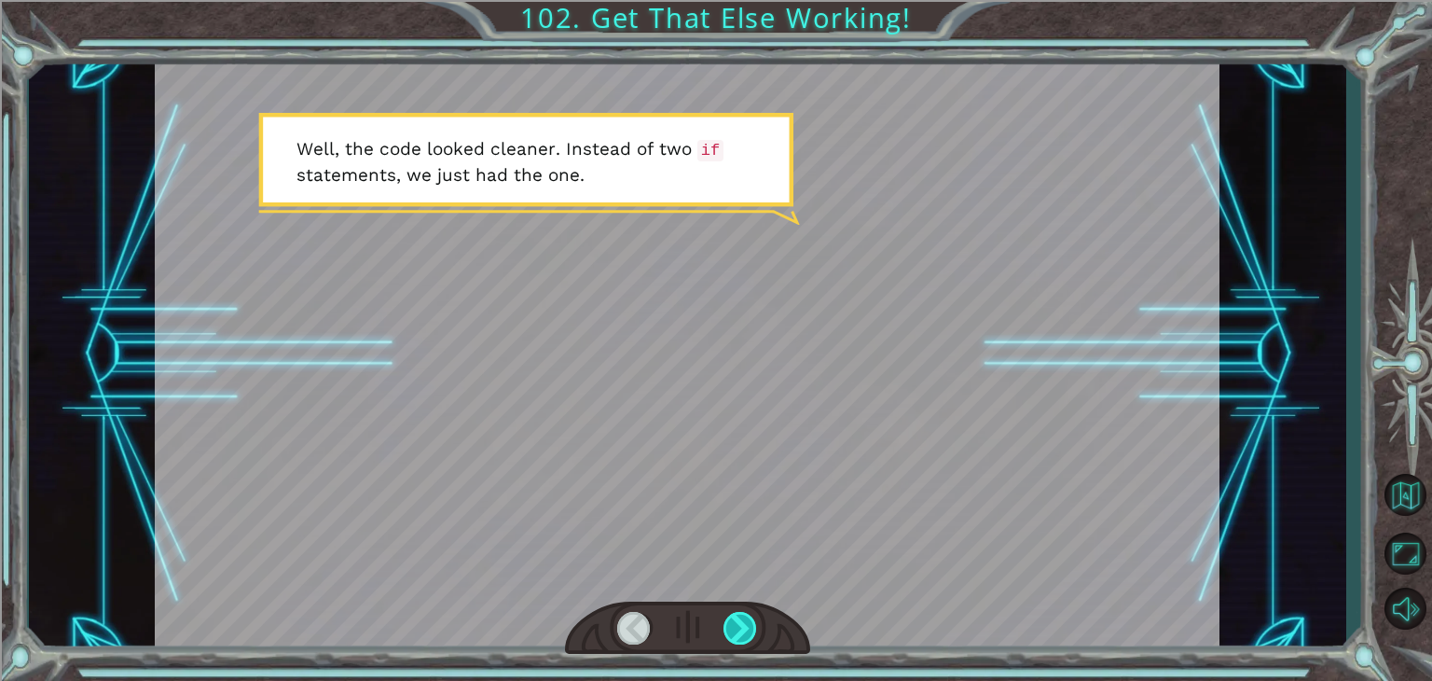
click at [736, 616] on div at bounding box center [740, 628] width 34 height 33
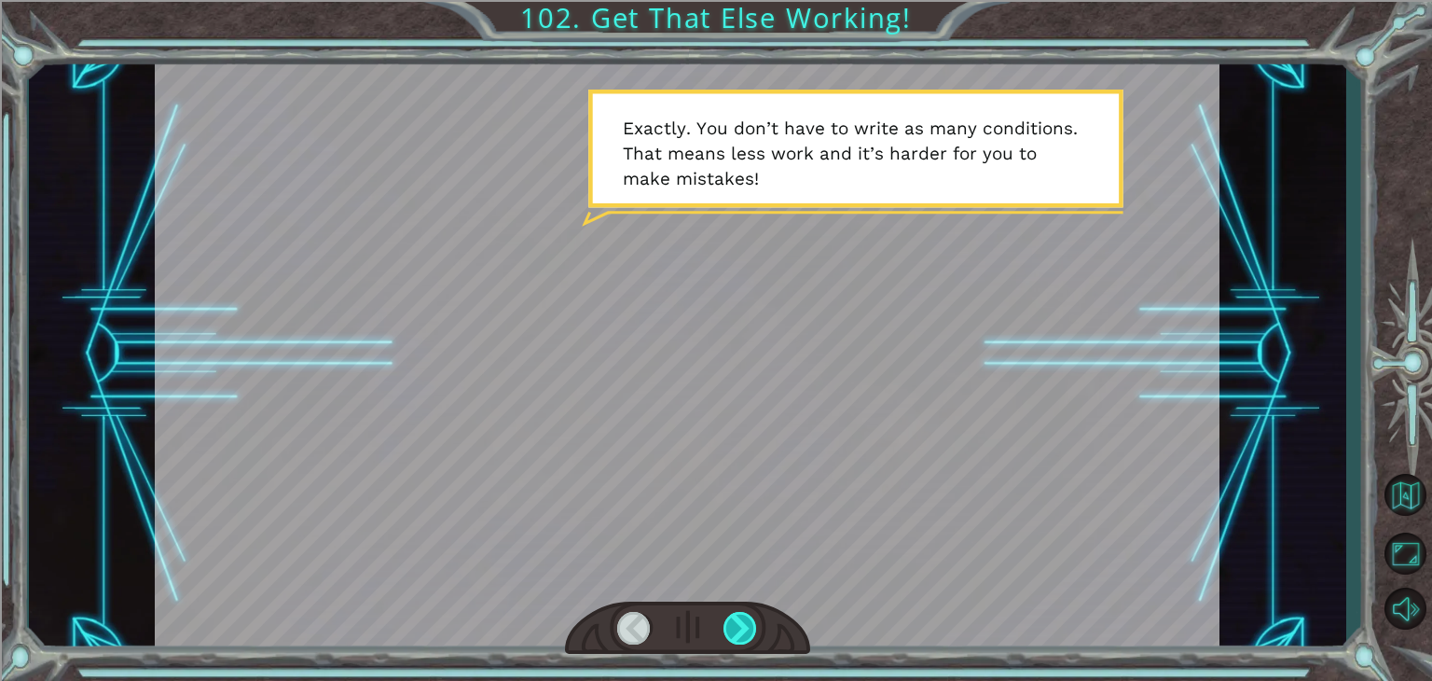
click at [741, 616] on div at bounding box center [740, 628] width 34 height 33
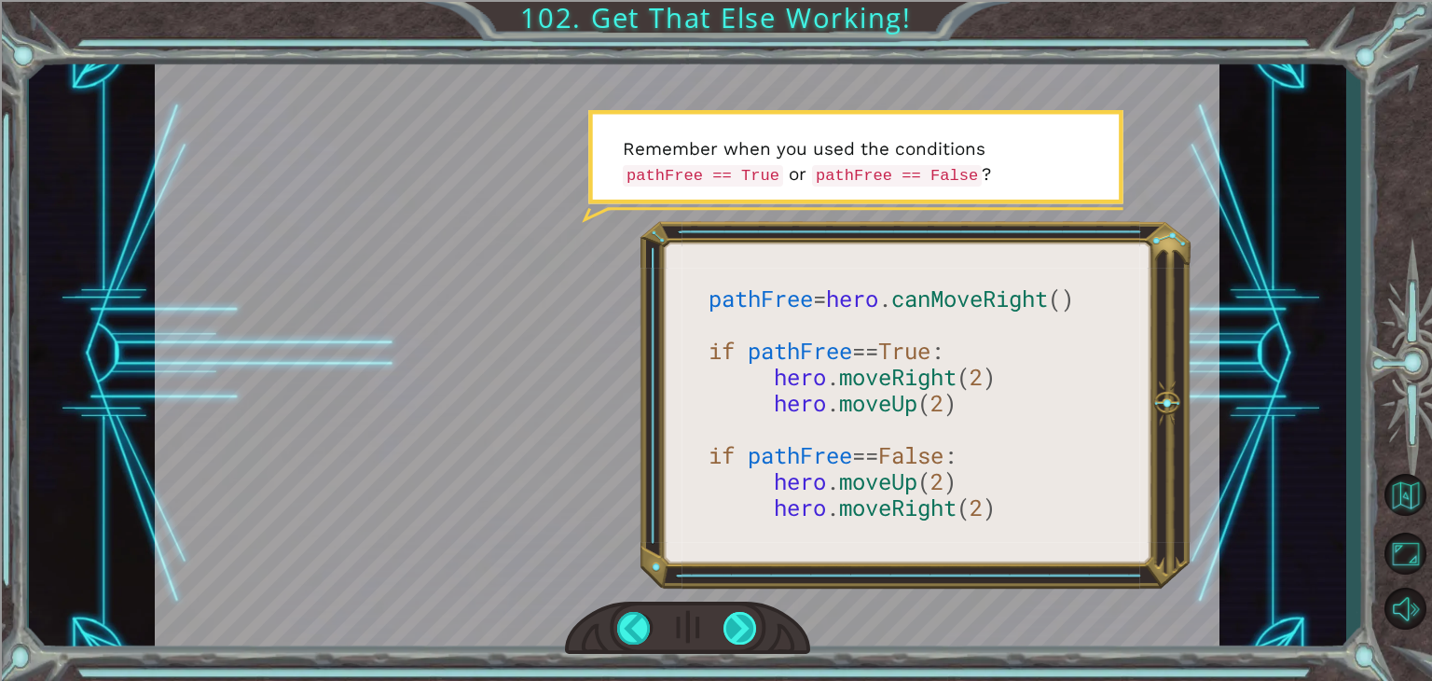
click at [739, 634] on div at bounding box center [740, 628] width 34 height 33
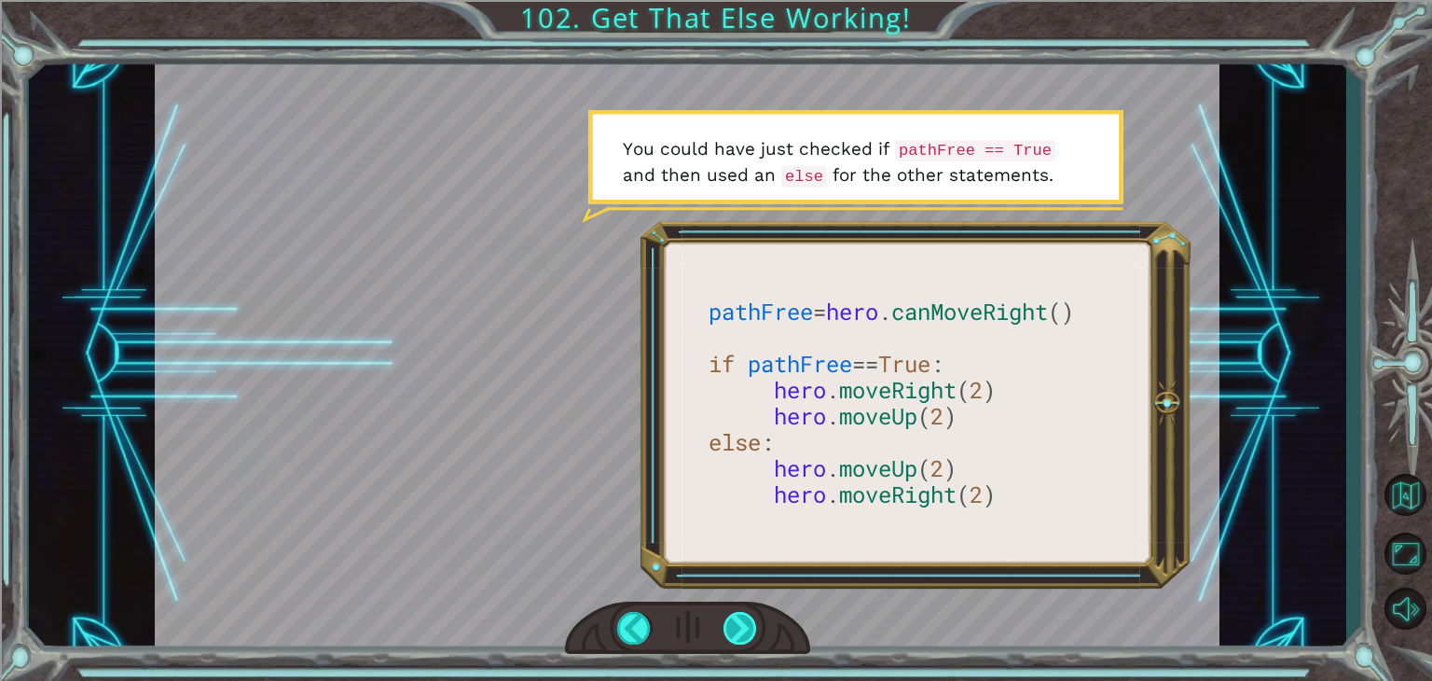
click at [745, 634] on div at bounding box center [740, 628] width 34 height 33
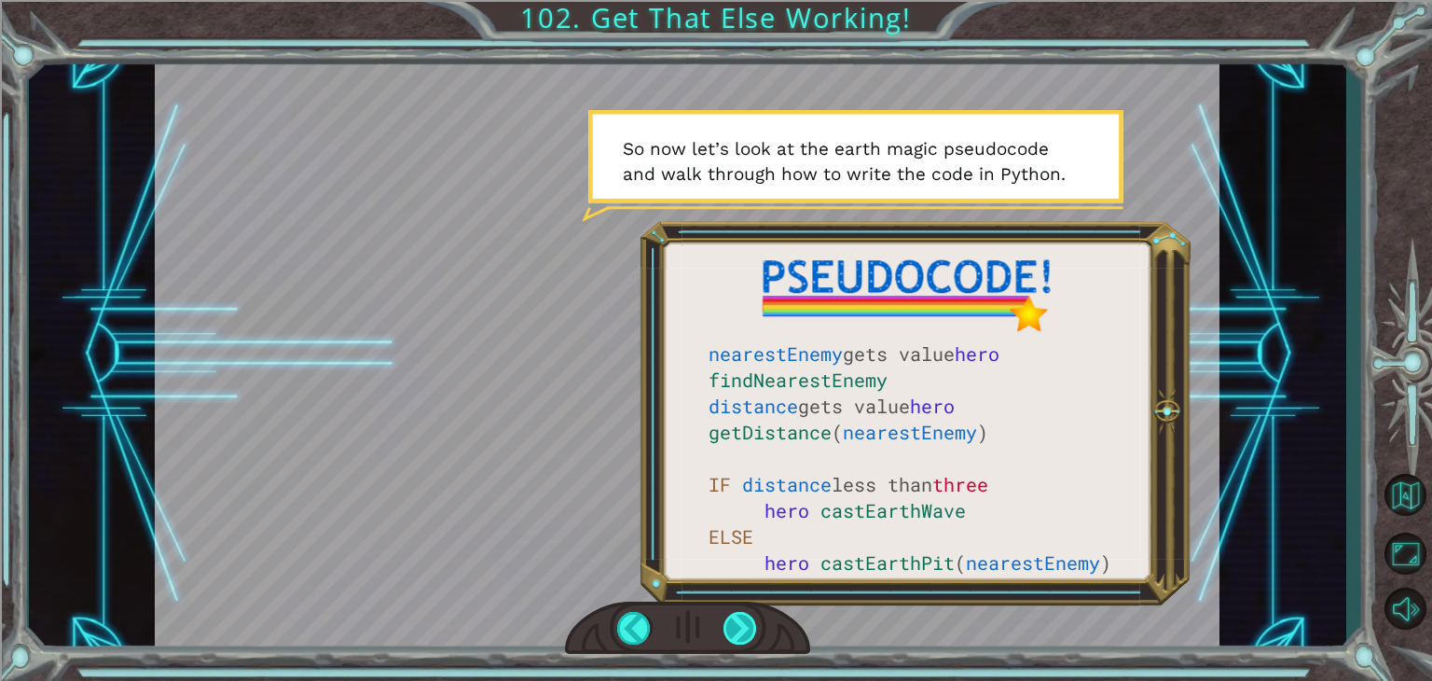
click at [744, 634] on div at bounding box center [740, 628] width 34 height 33
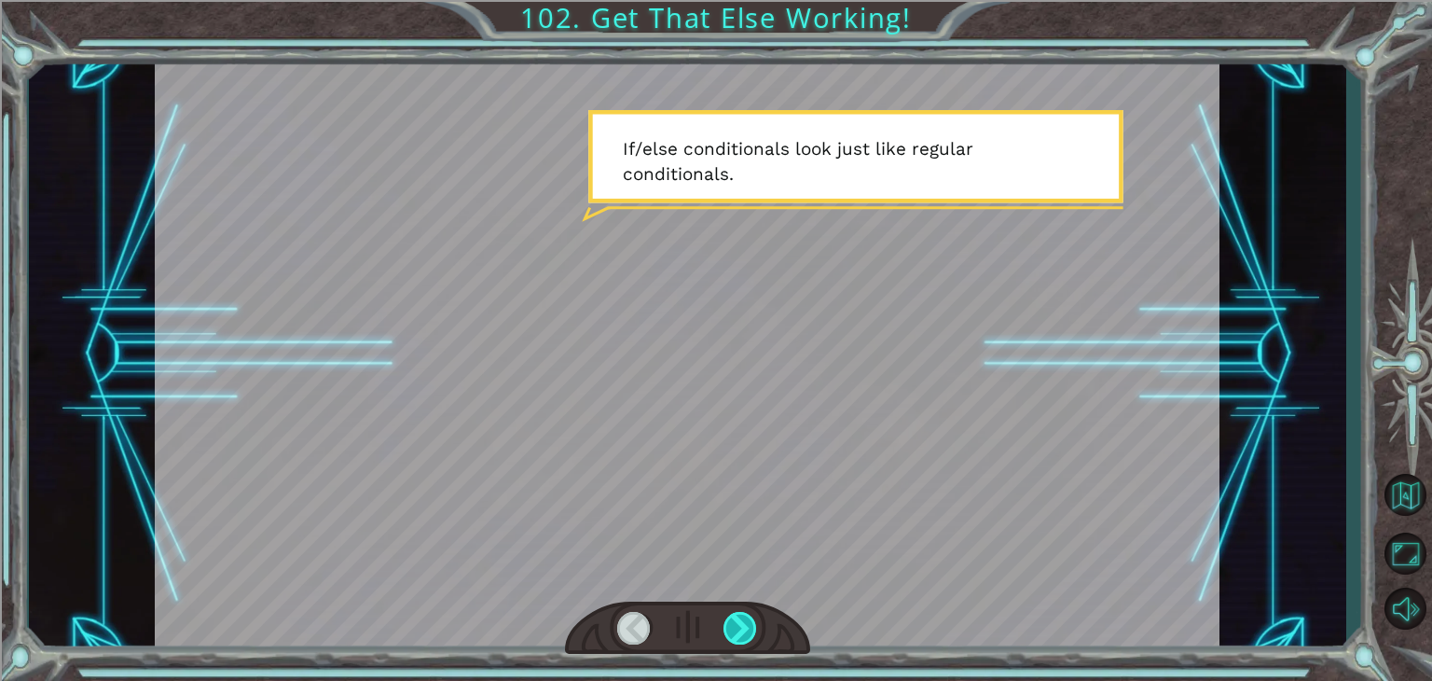
click at [744, 634] on div at bounding box center [740, 628] width 34 height 33
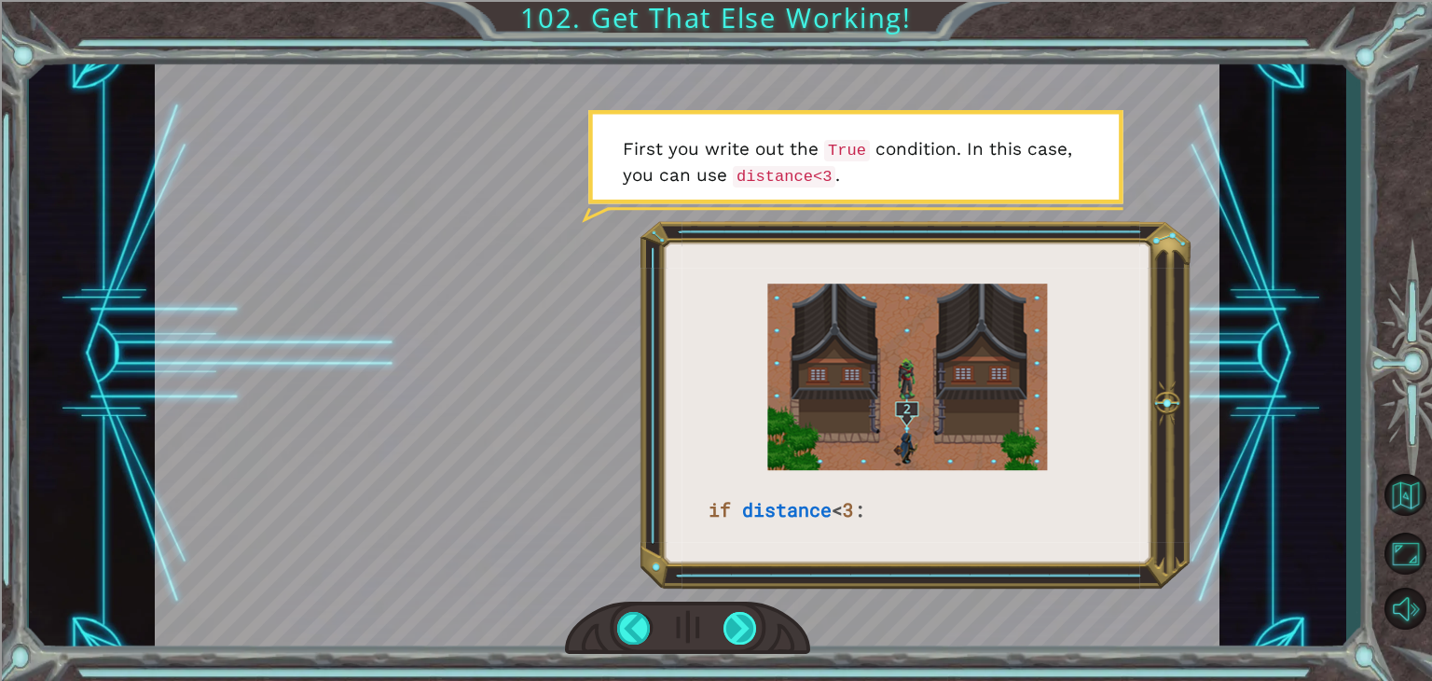
click at [744, 634] on div at bounding box center [740, 628] width 34 height 33
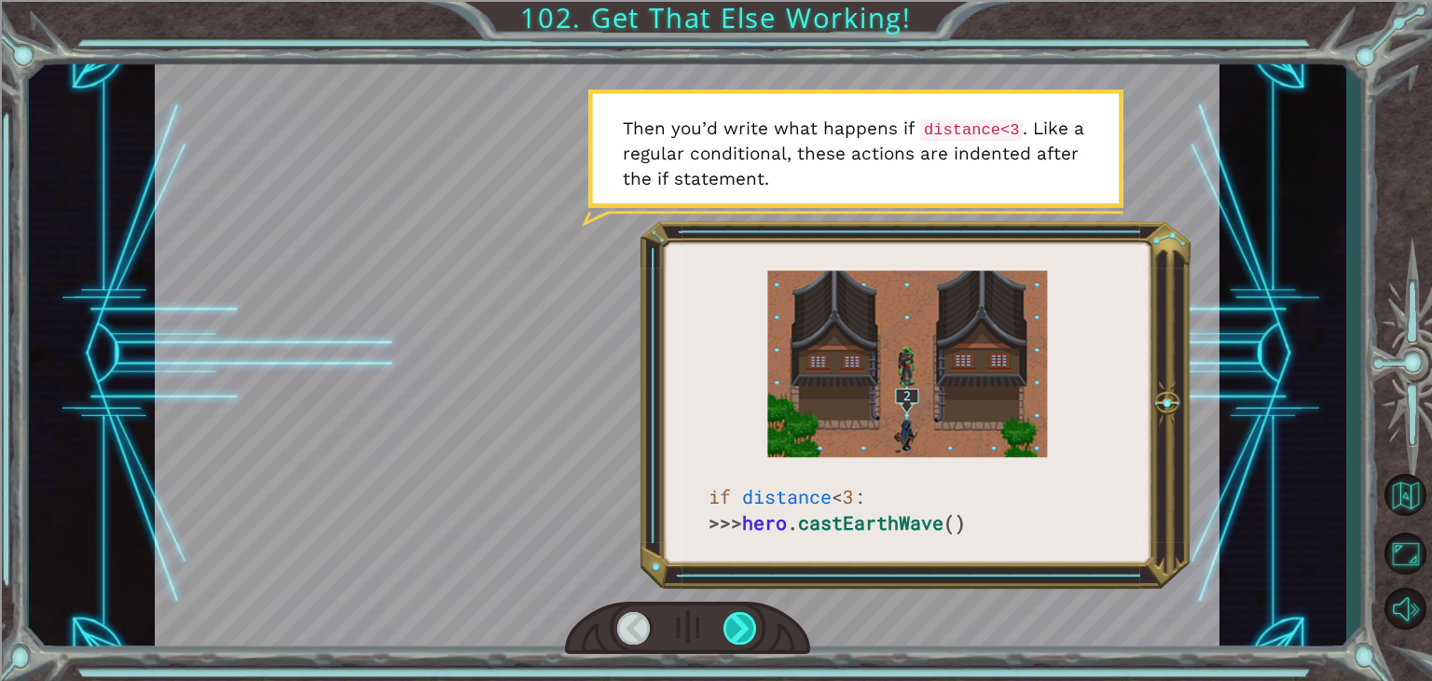
click at [744, 634] on div at bounding box center [740, 628] width 34 height 33
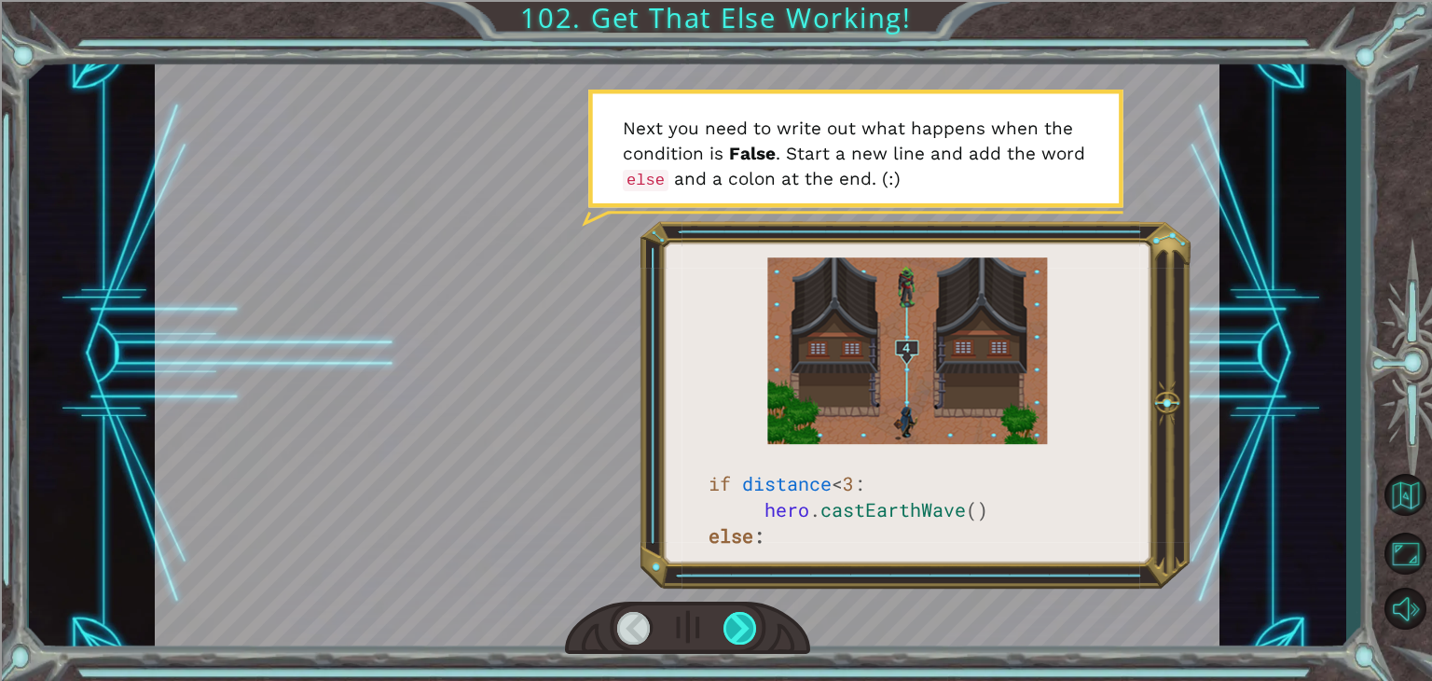
click at [744, 634] on div at bounding box center [740, 628] width 34 height 33
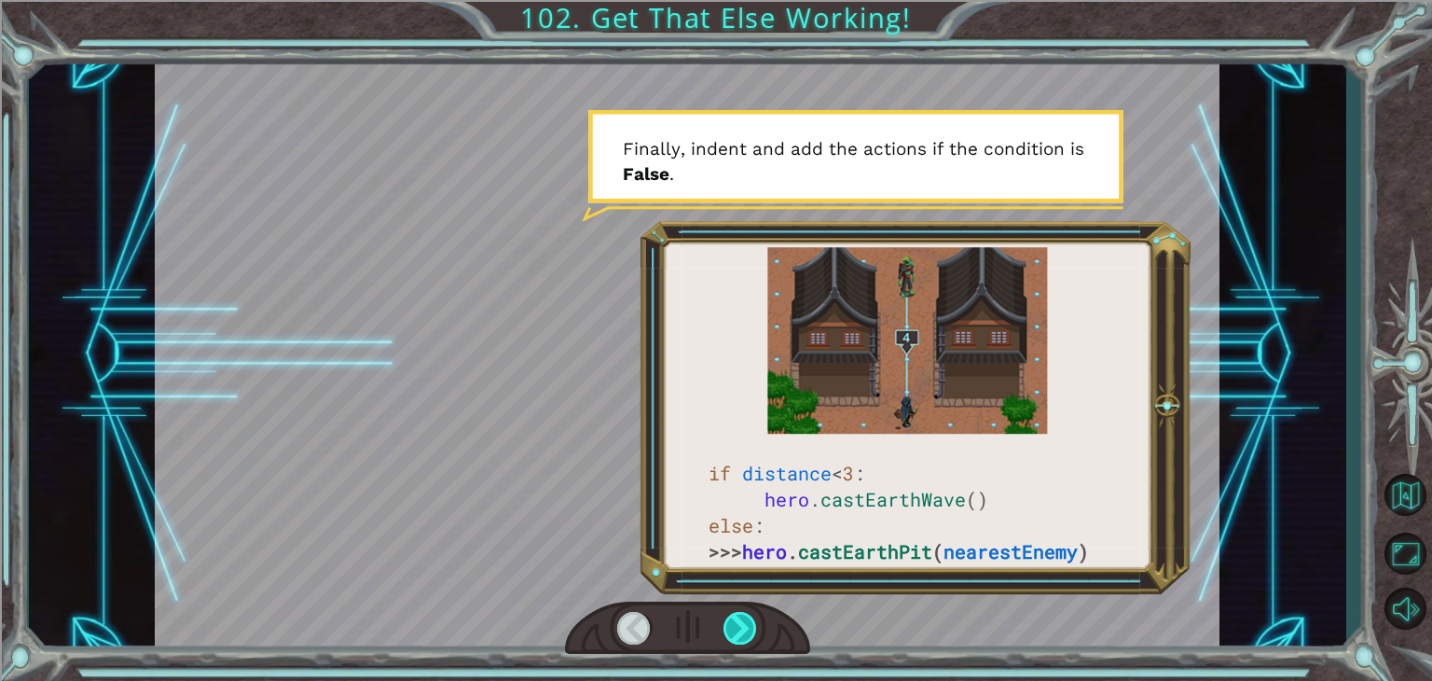
click at [746, 627] on div at bounding box center [740, 628] width 34 height 33
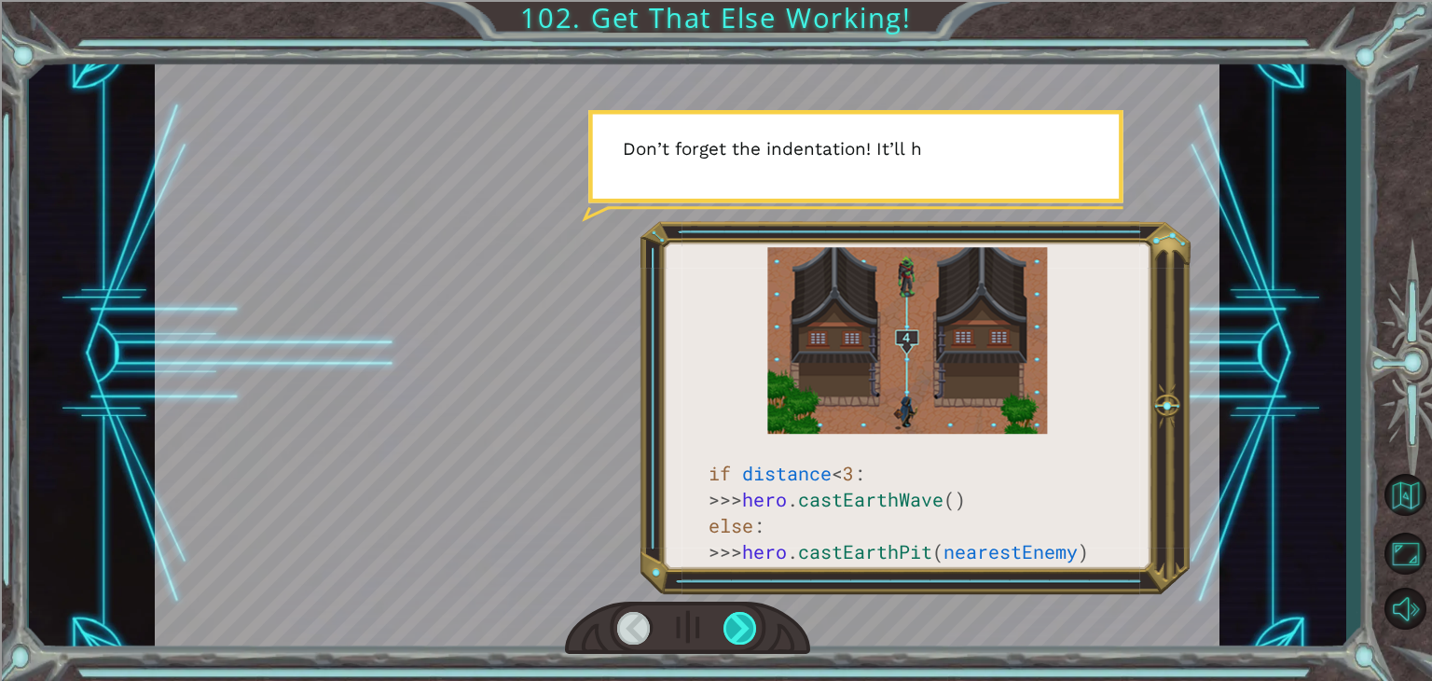
click at [735, 635] on div at bounding box center [740, 628] width 34 height 33
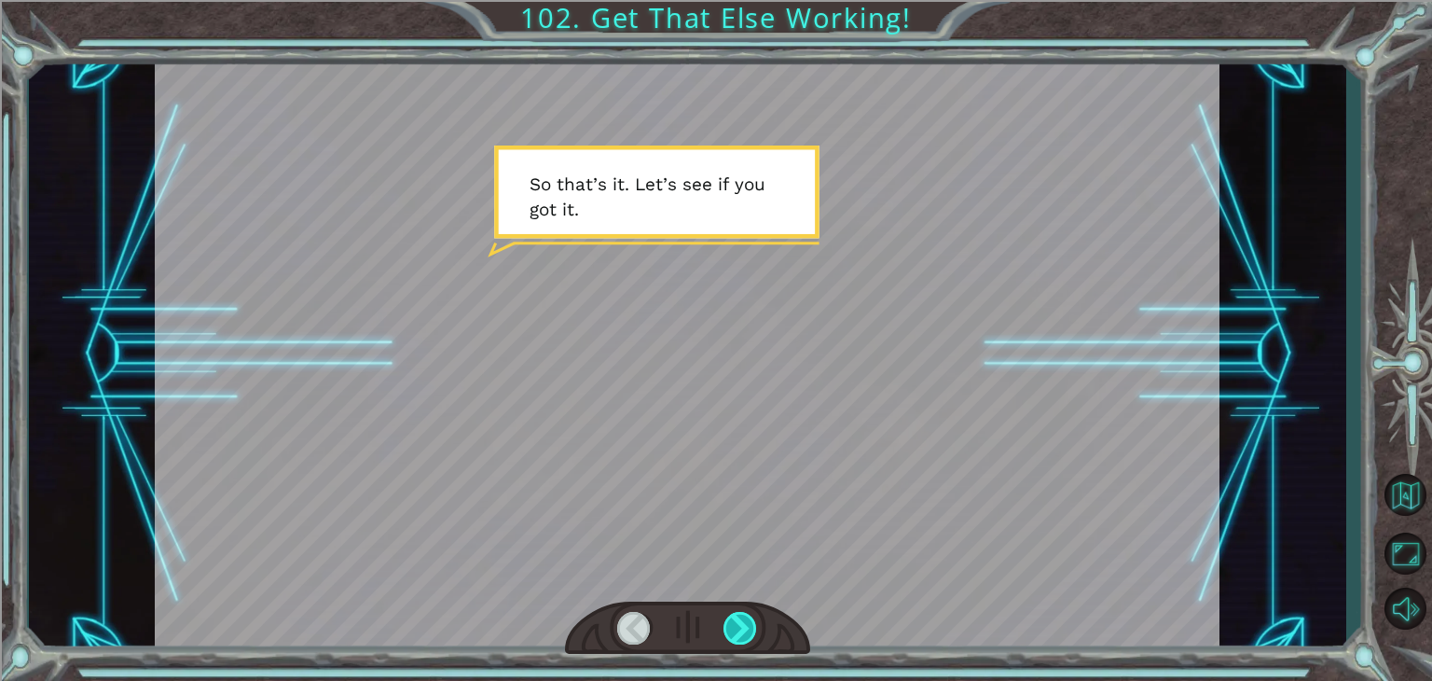
click at [728, 632] on div at bounding box center [740, 628] width 34 height 33
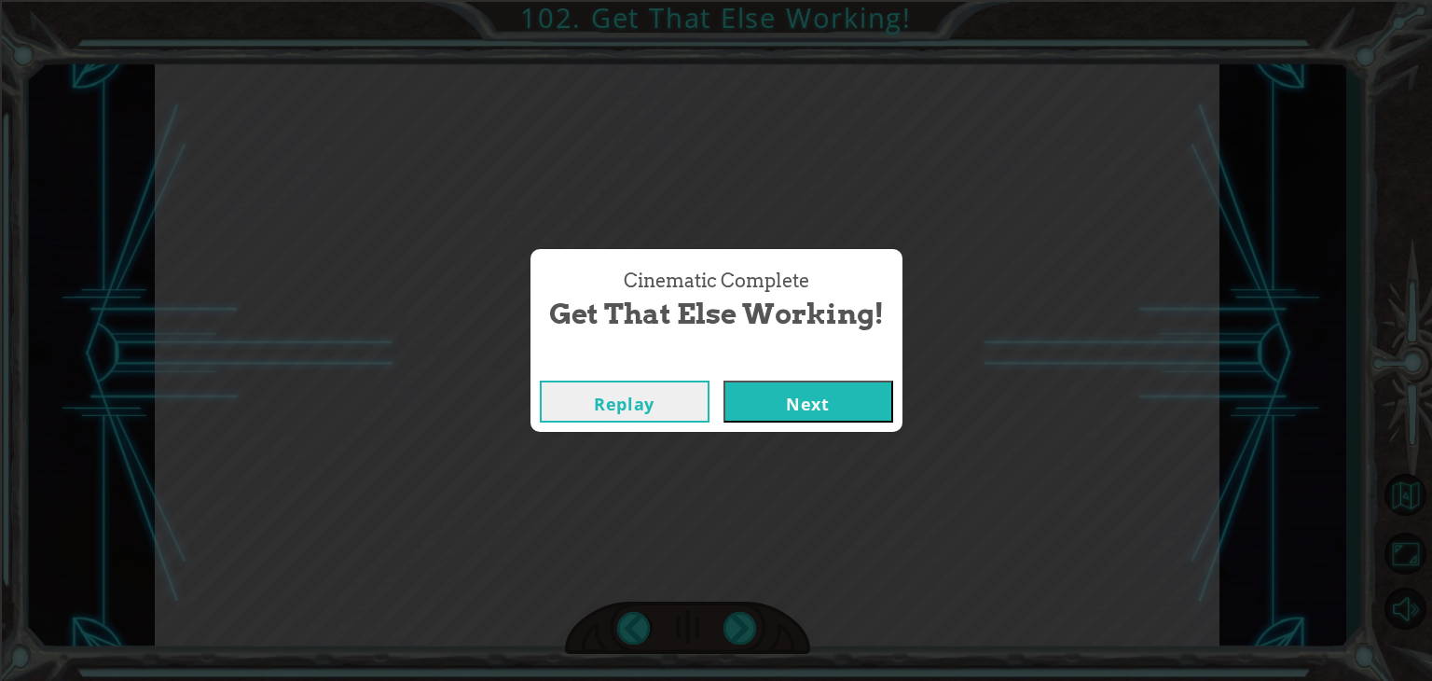
click at [842, 407] on button "Next" at bounding box center [808, 401] width 170 height 42
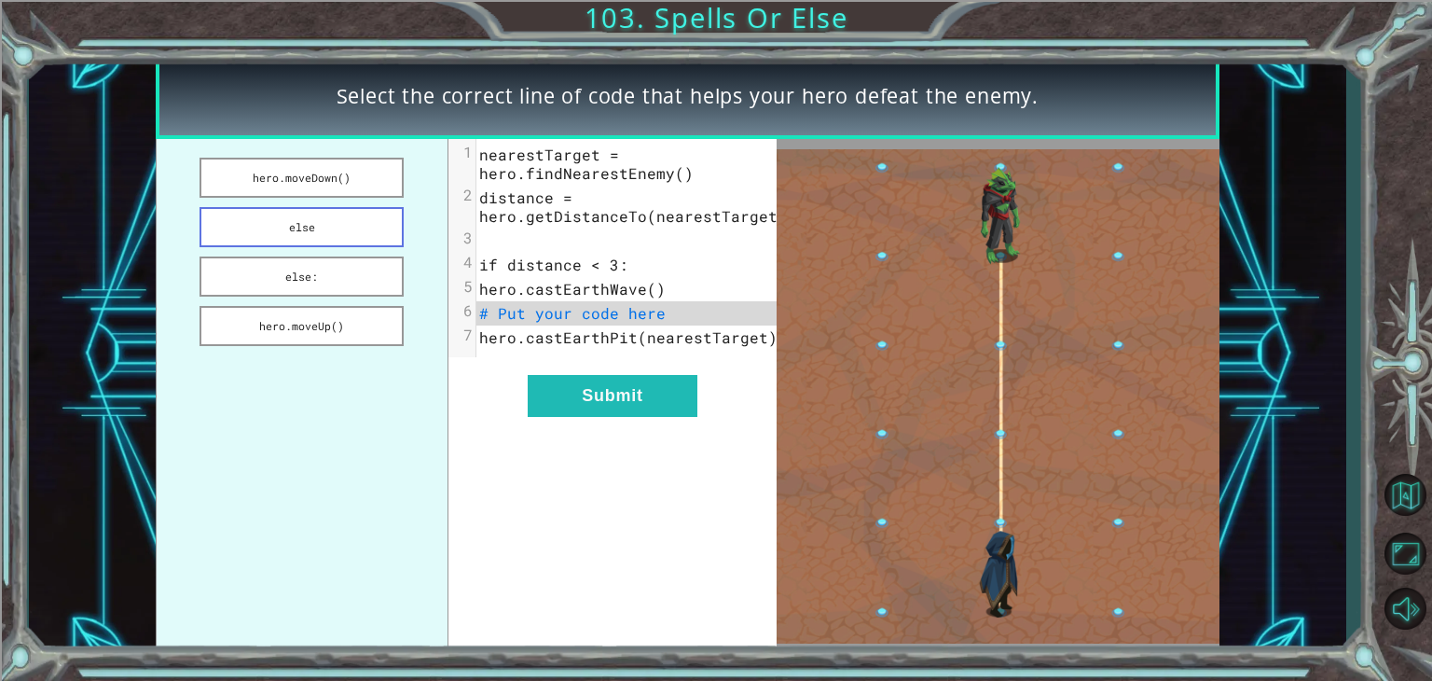
click at [364, 225] on button "else" at bounding box center [301, 227] width 204 height 40
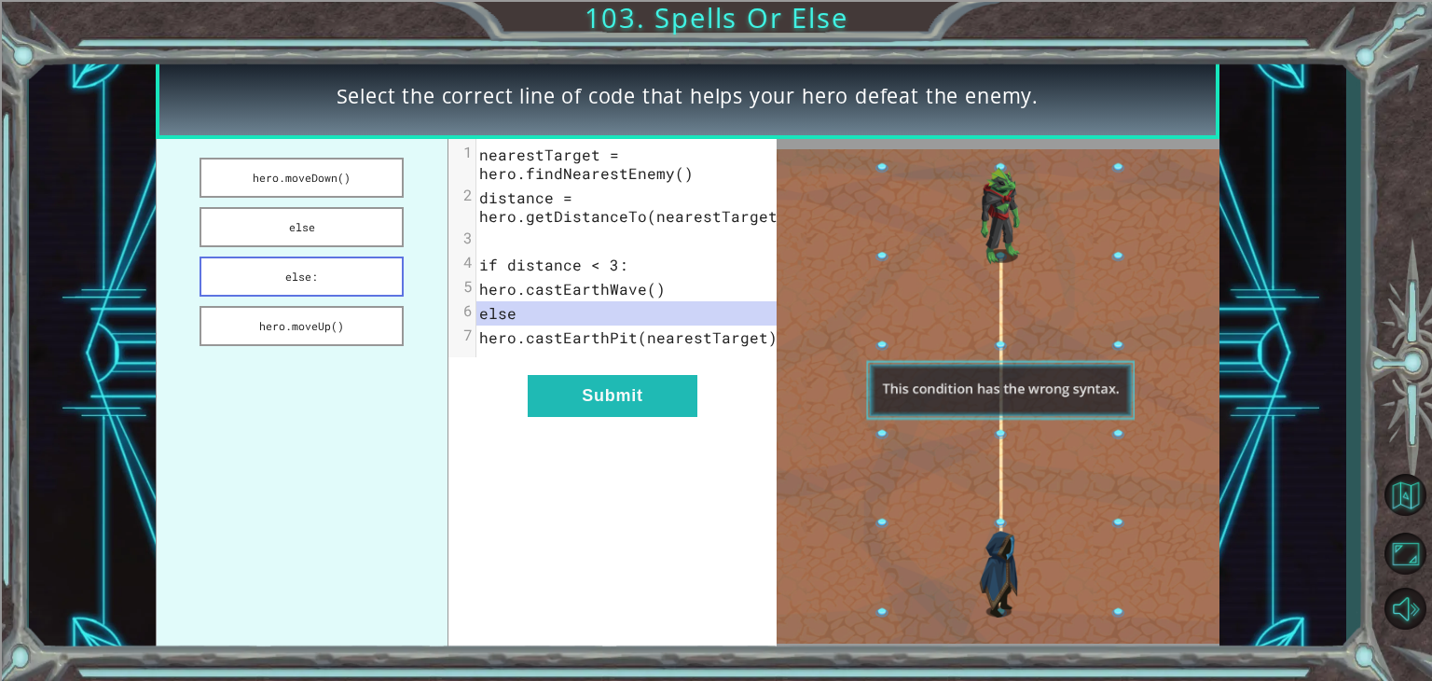
click at [351, 274] on button "else:" at bounding box center [301, 276] width 204 height 40
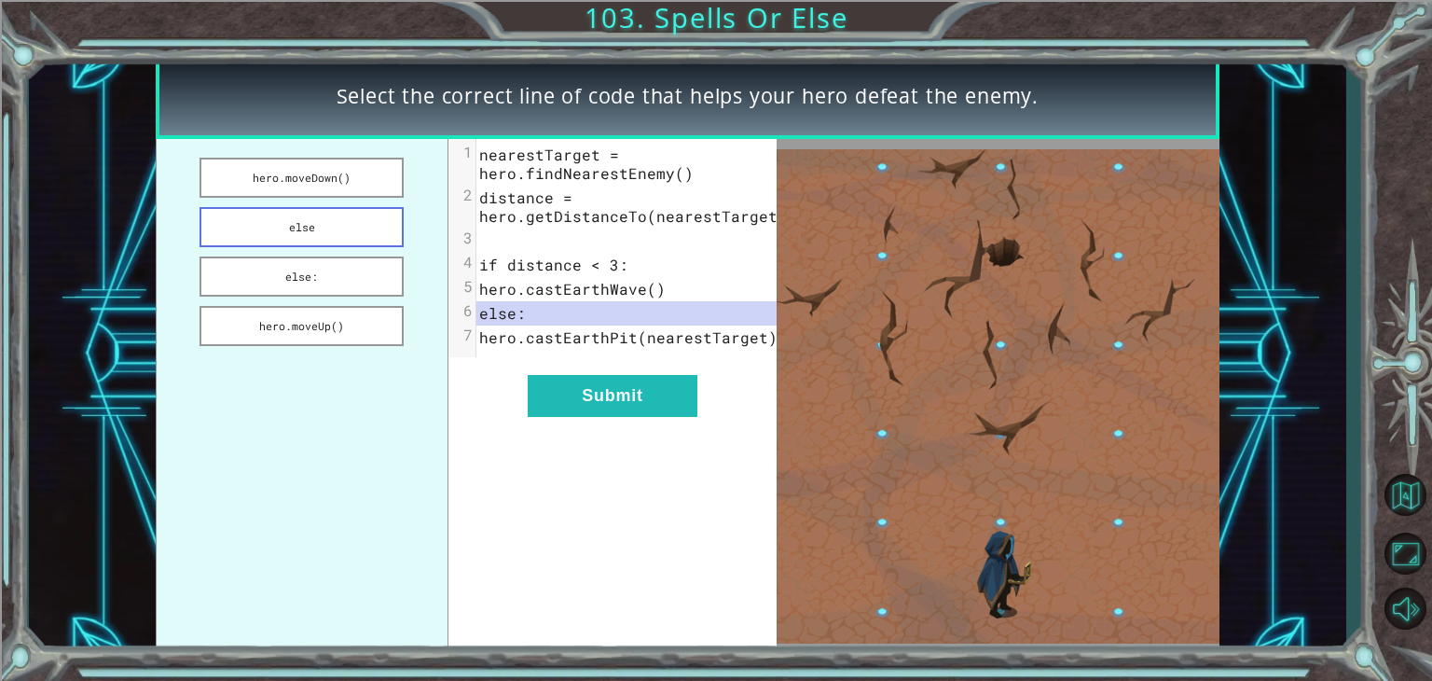
click at [354, 240] on button "else" at bounding box center [301, 227] width 204 height 40
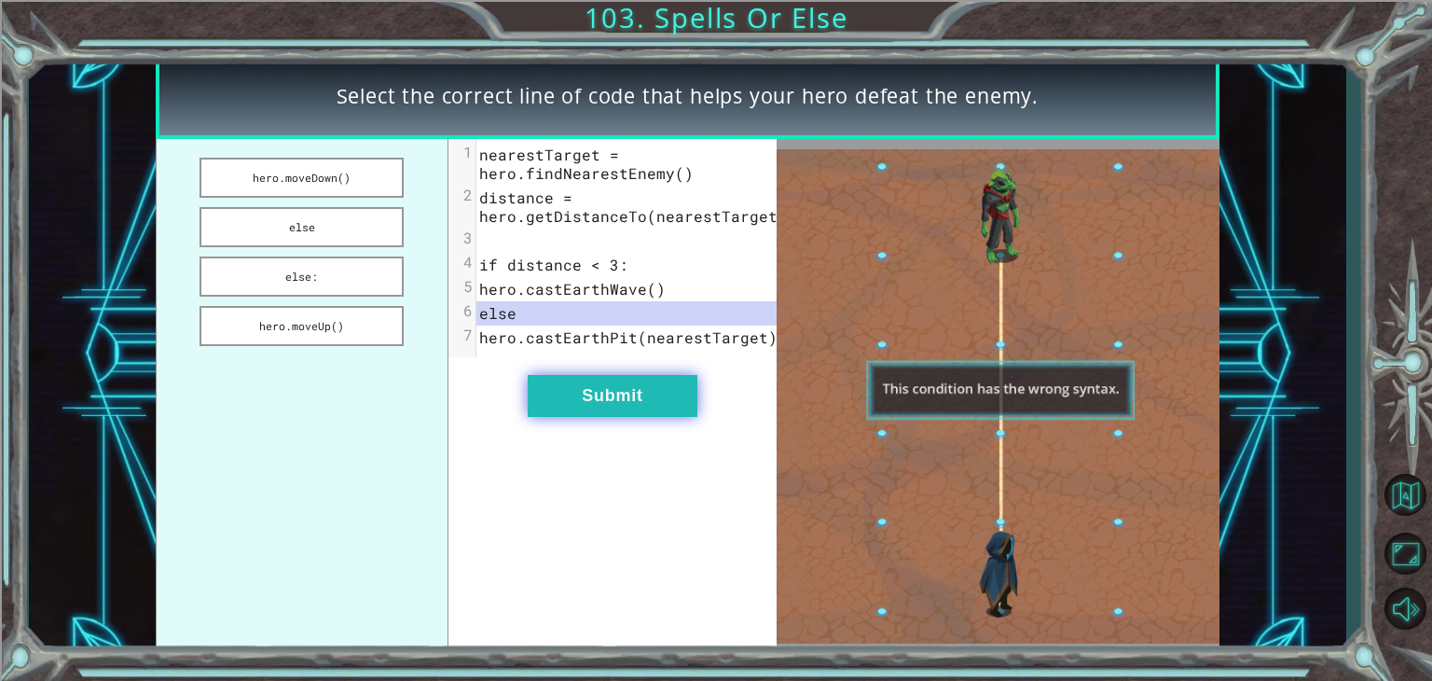
click at [612, 417] on button "Submit" at bounding box center [613, 396] width 170 height 42
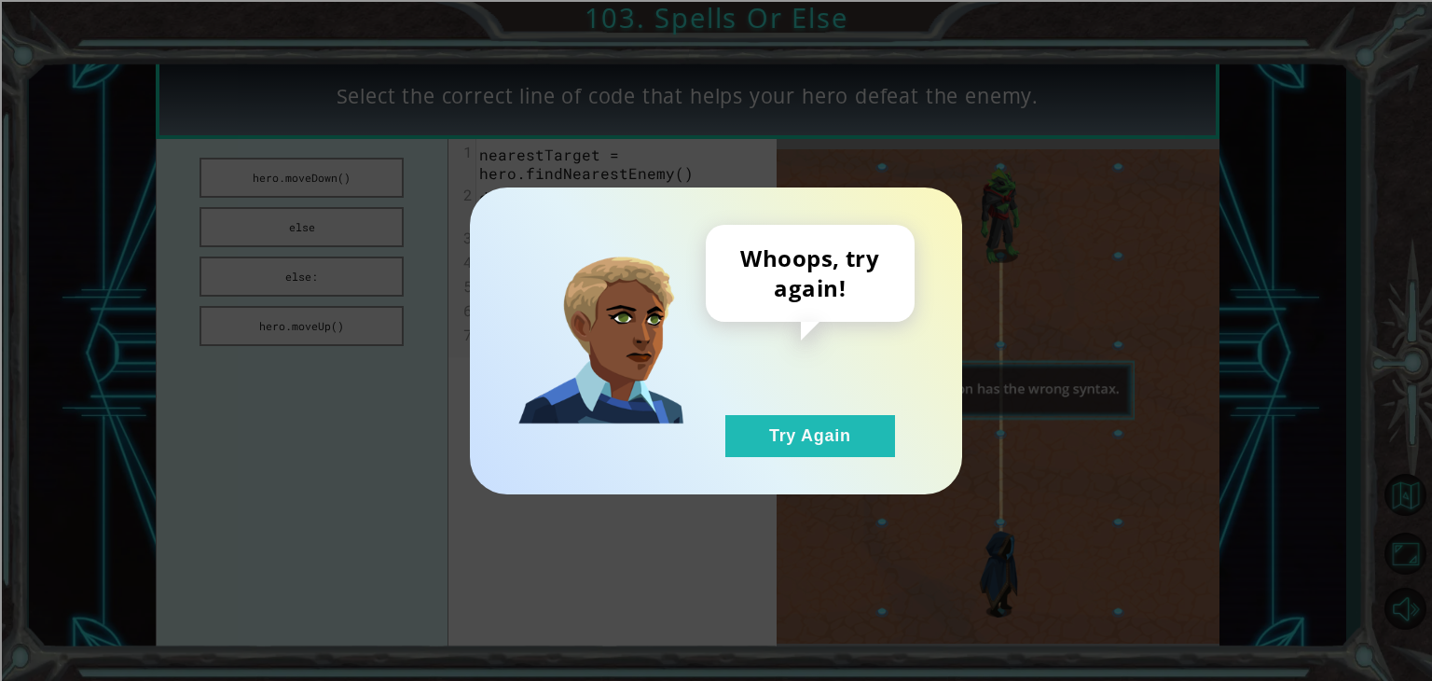
click at [832, 467] on div "Whoops, try again! Try Again" at bounding box center [716, 340] width 492 height 307
click at [846, 439] on button "Try Again" at bounding box center [810, 436] width 170 height 42
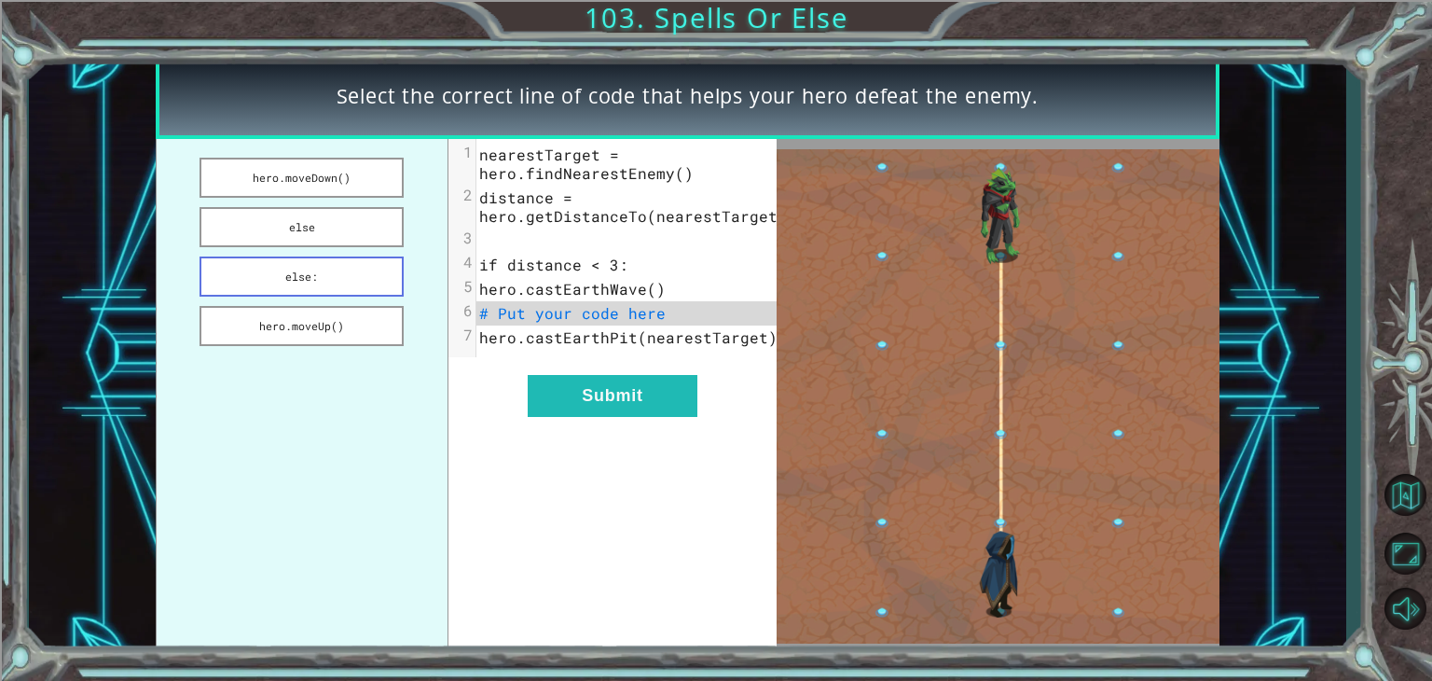
click at [354, 260] on button "else:" at bounding box center [301, 276] width 204 height 40
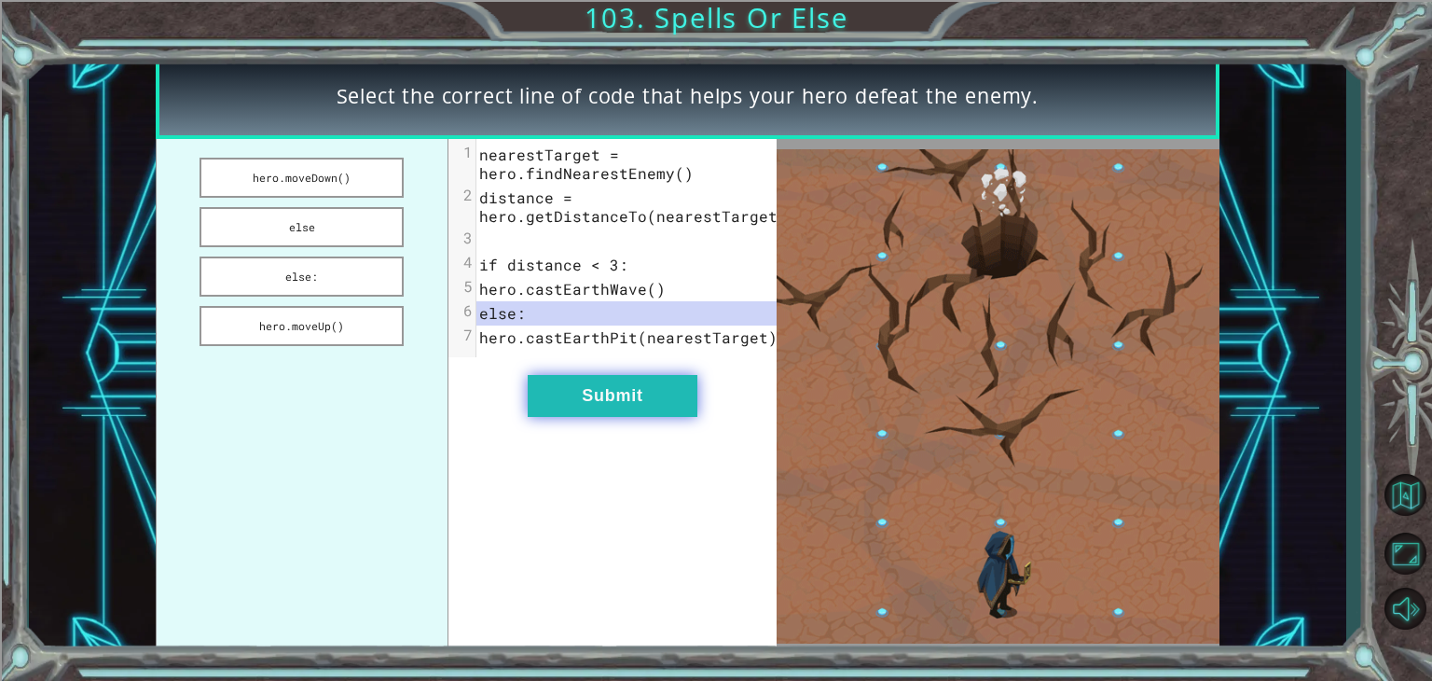
click at [656, 411] on button "Submit" at bounding box center [613, 396] width 170 height 42
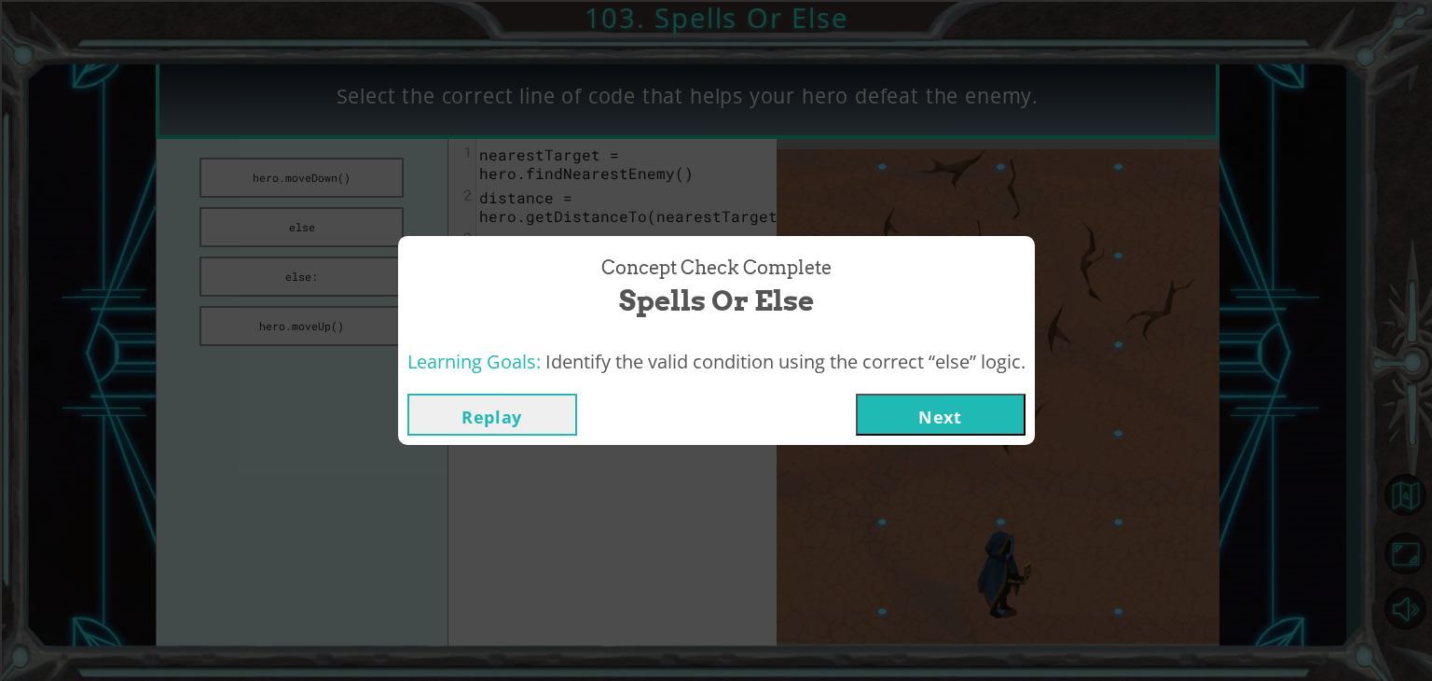
click at [988, 424] on button "Next" at bounding box center [941, 414] width 170 height 42
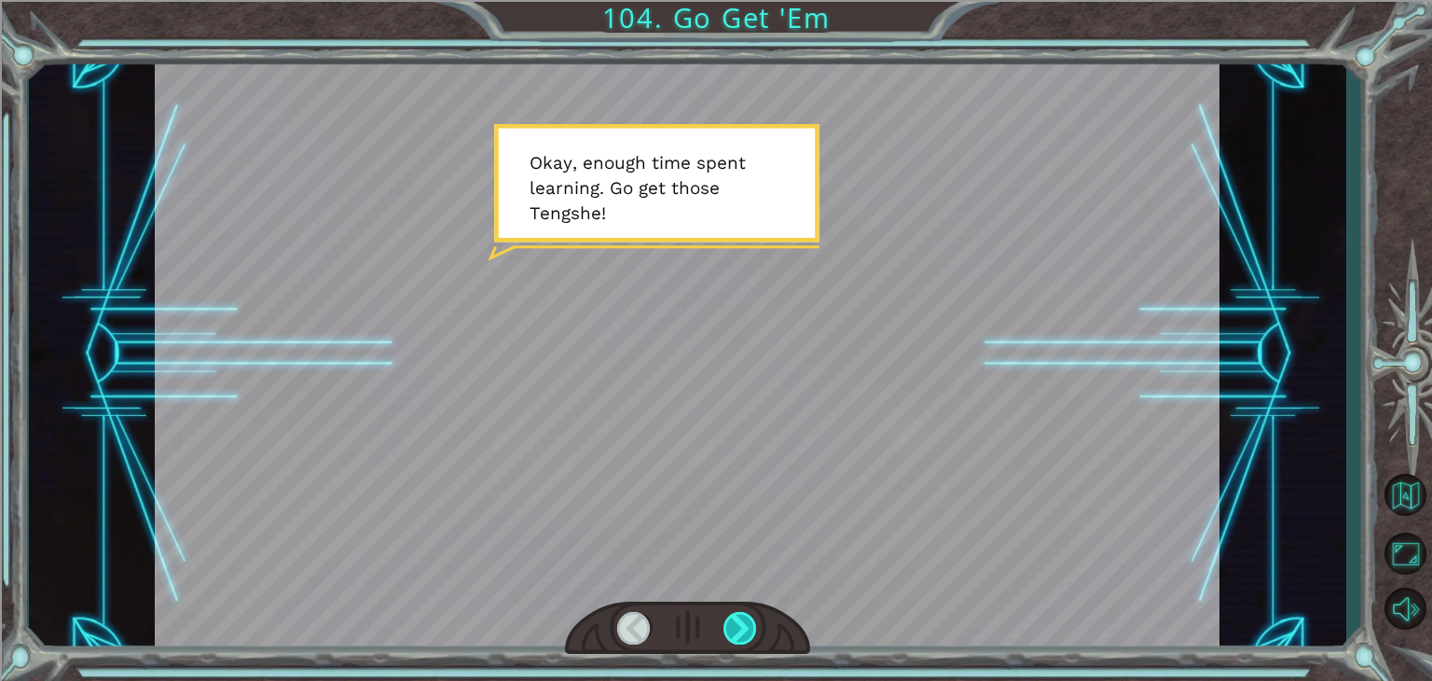
click at [739, 628] on div at bounding box center [740, 628] width 34 height 33
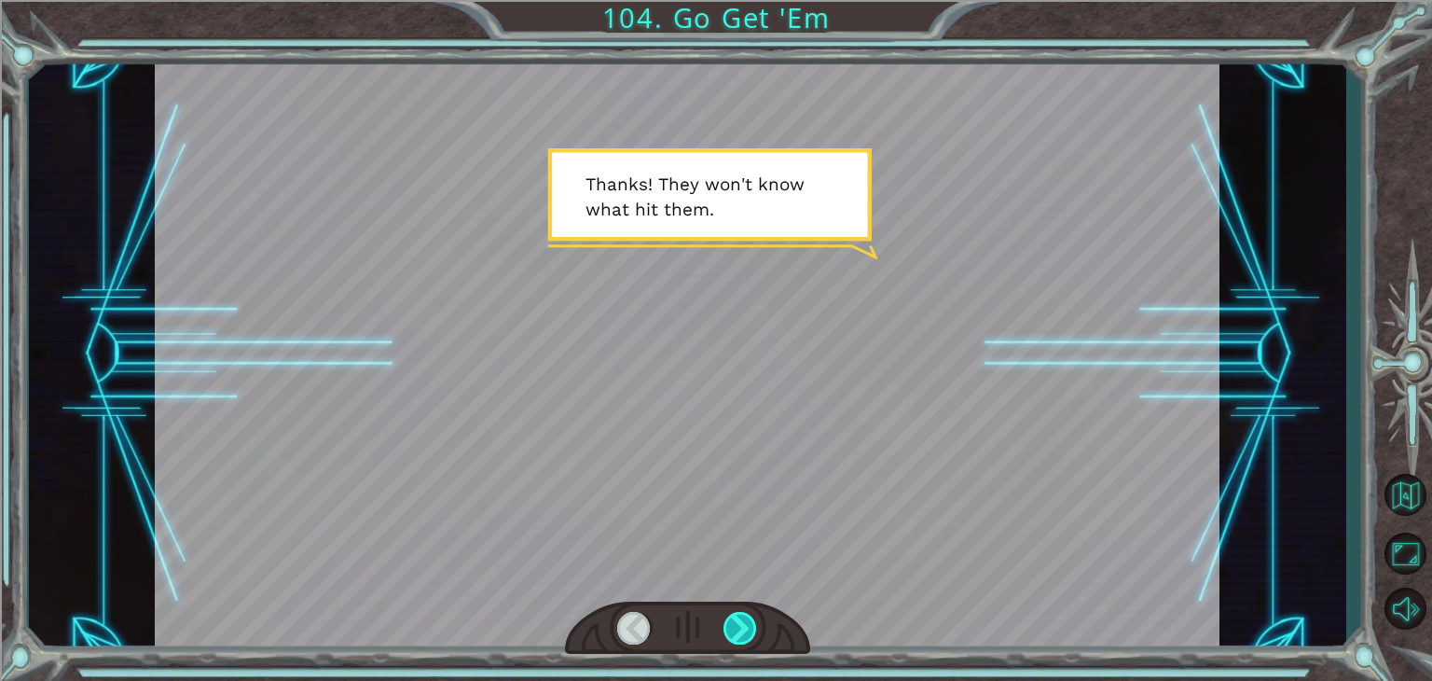
click at [739, 628] on div at bounding box center [740, 628] width 34 height 33
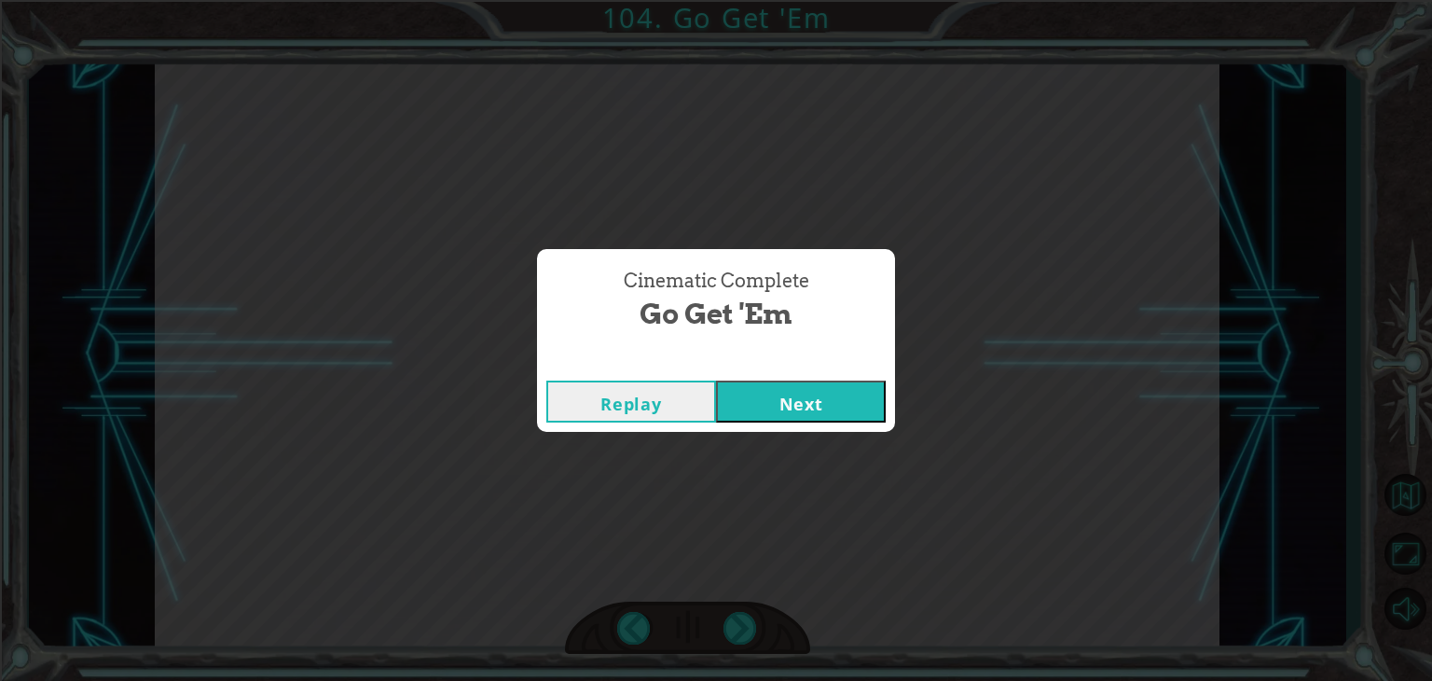
click at [804, 392] on button "Next" at bounding box center [801, 401] width 170 height 42
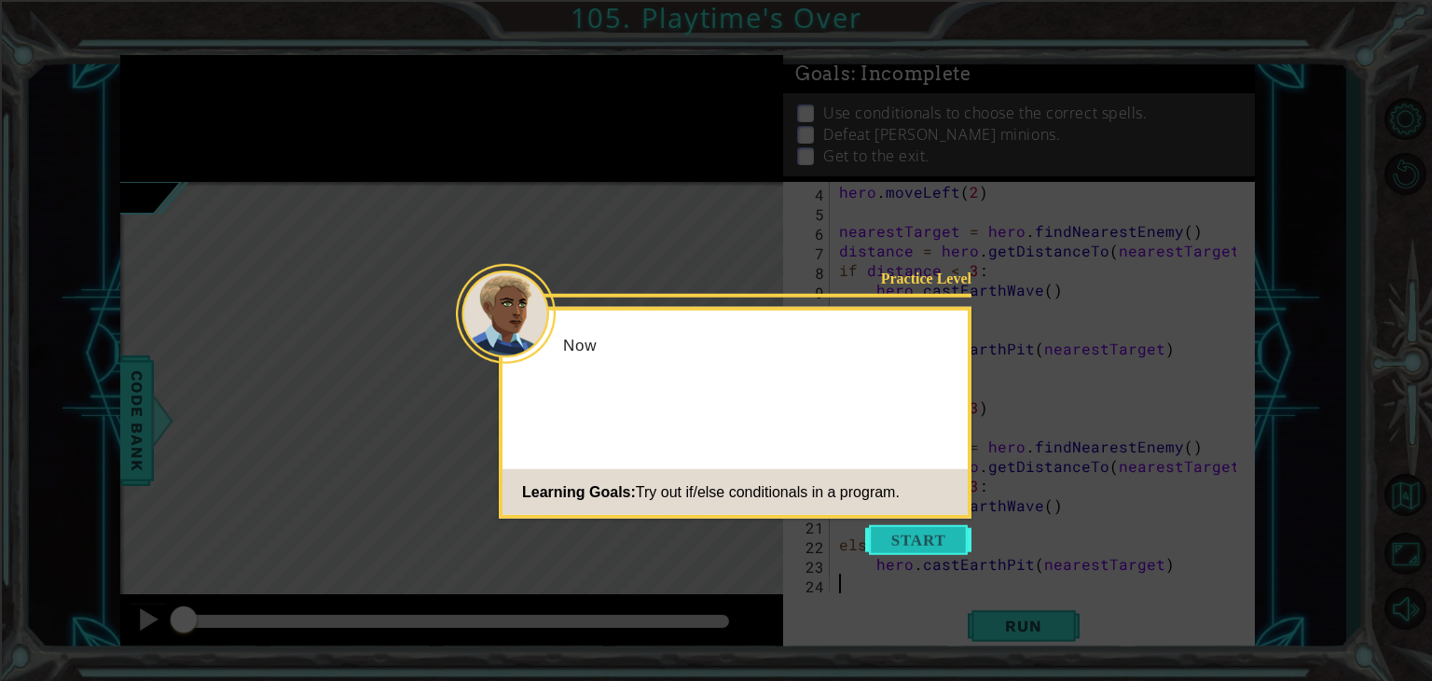
scroll to position [59, 0]
click at [915, 525] on button "Start" at bounding box center [918, 540] width 106 height 30
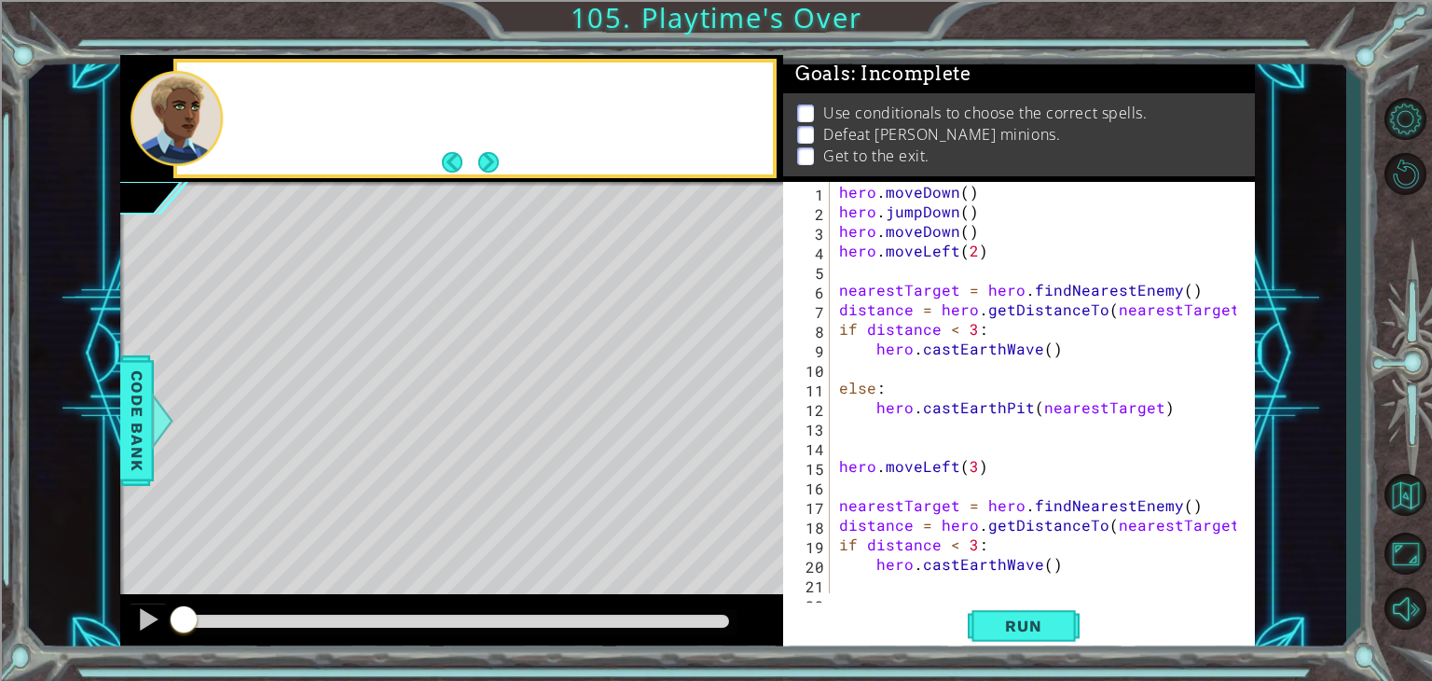
scroll to position [0, 0]
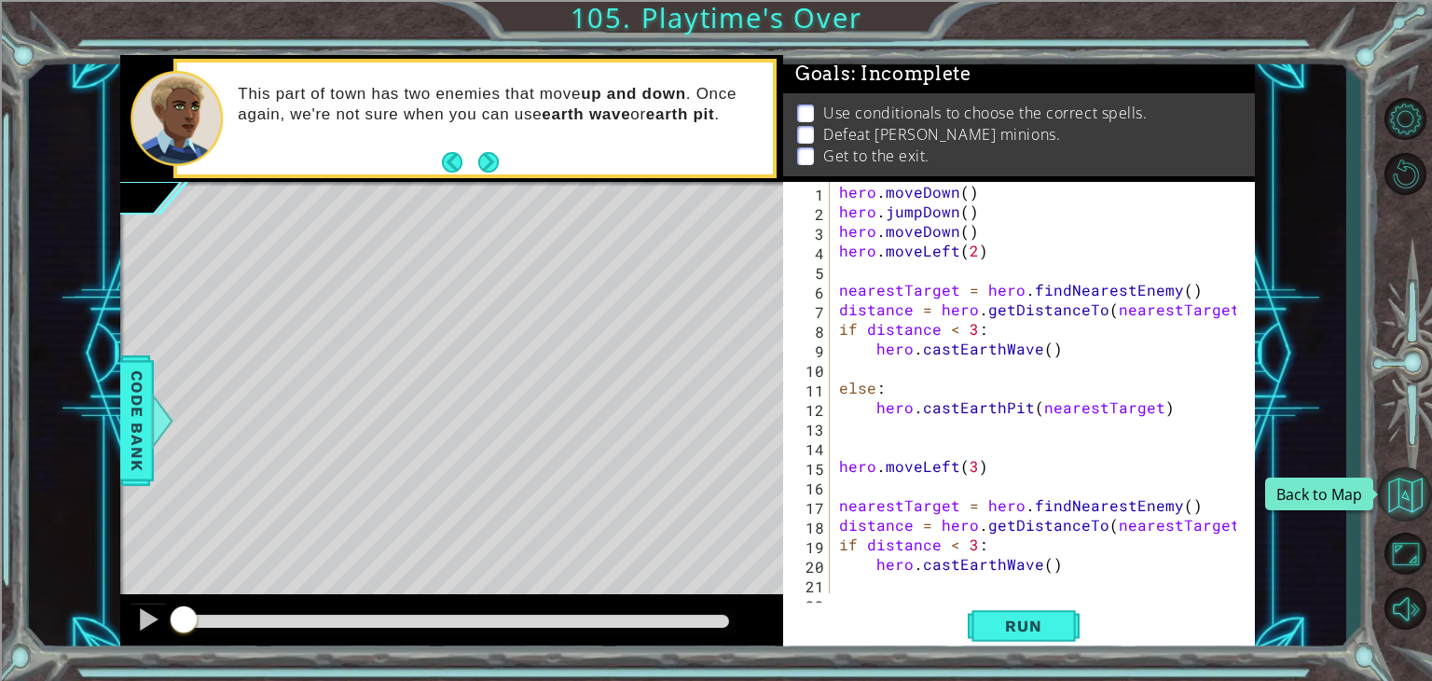
click at [1412, 489] on button "Back to Map" at bounding box center [1405, 494] width 54 height 54
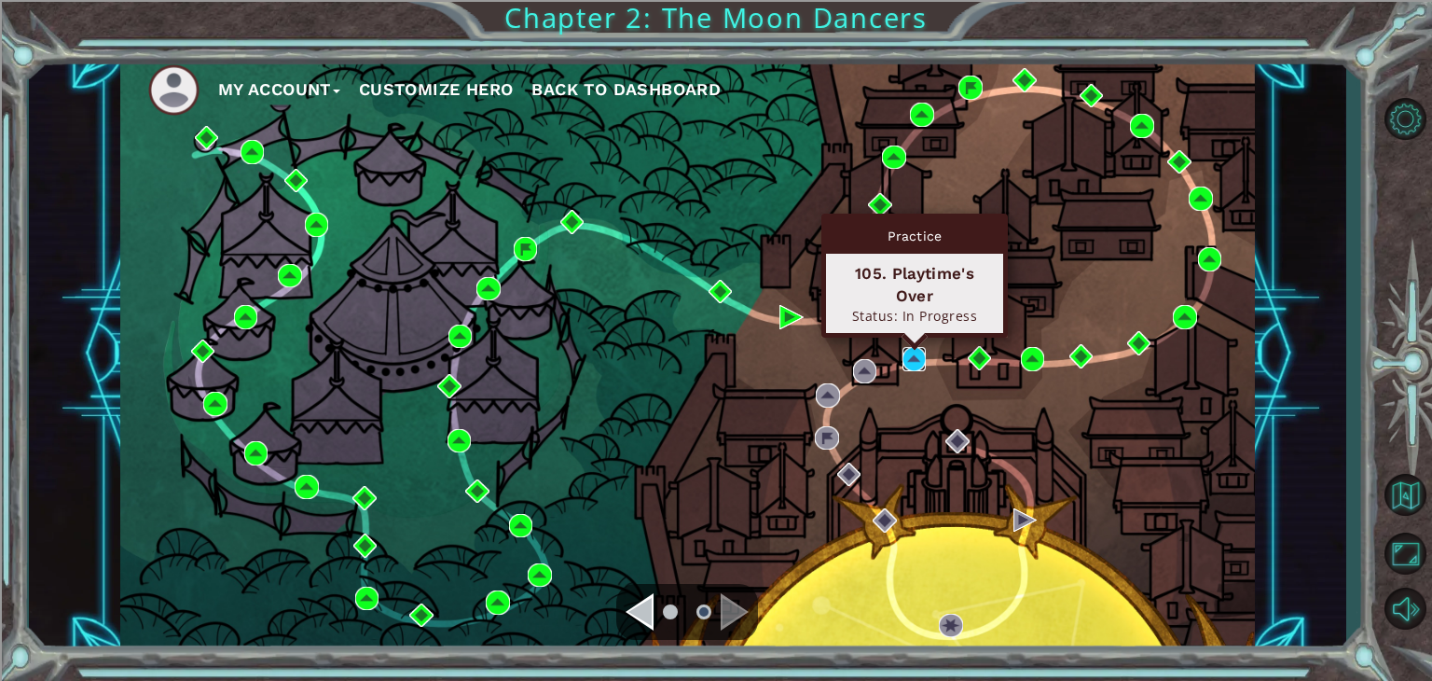
click at [915, 363] on img at bounding box center [914, 359] width 24 height 24
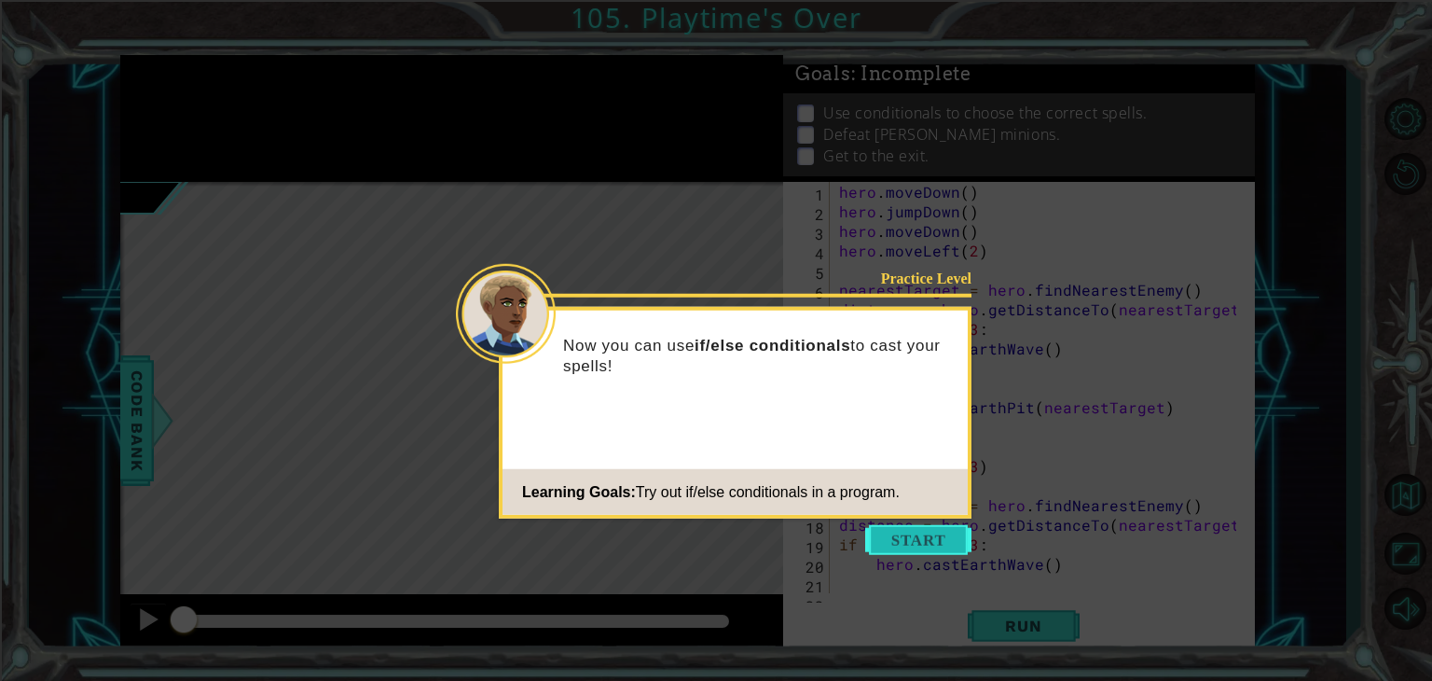
click at [917, 530] on button "Start" at bounding box center [918, 540] width 106 height 30
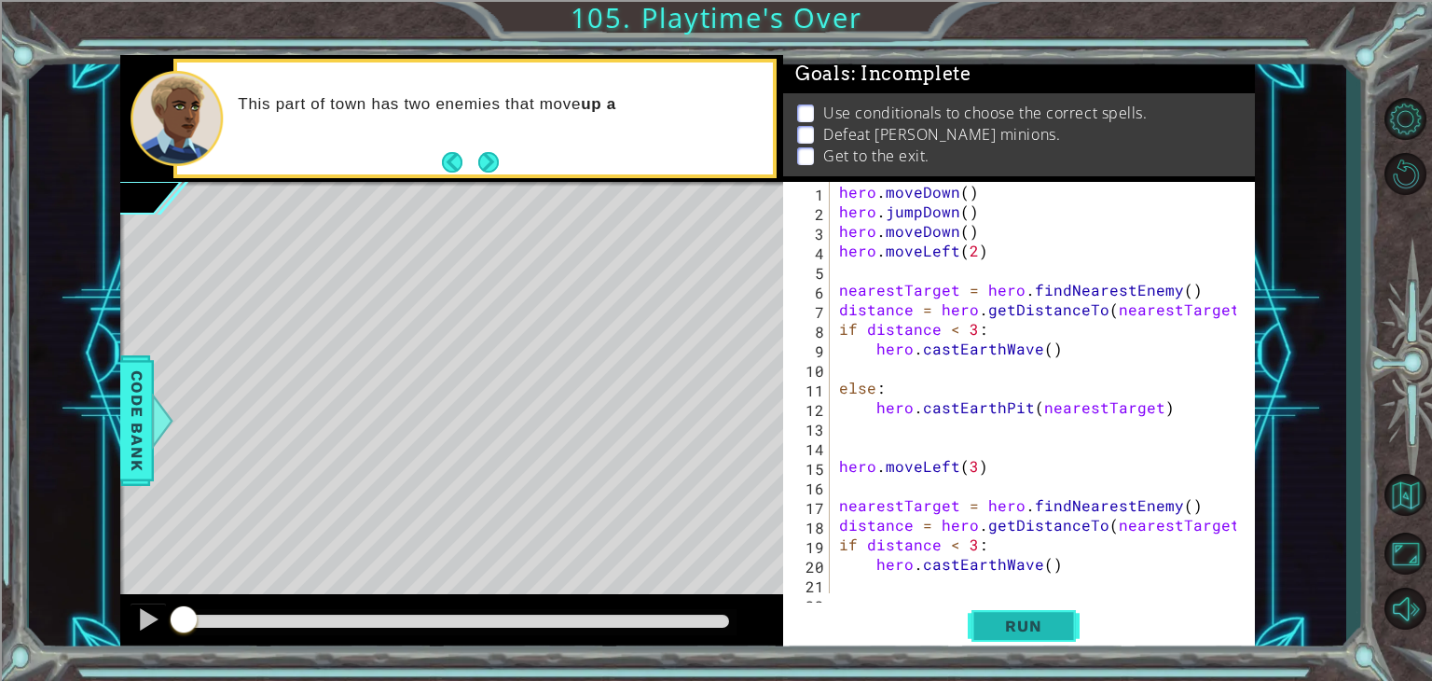
click at [1034, 612] on button "Run" at bounding box center [1024, 626] width 112 height 48
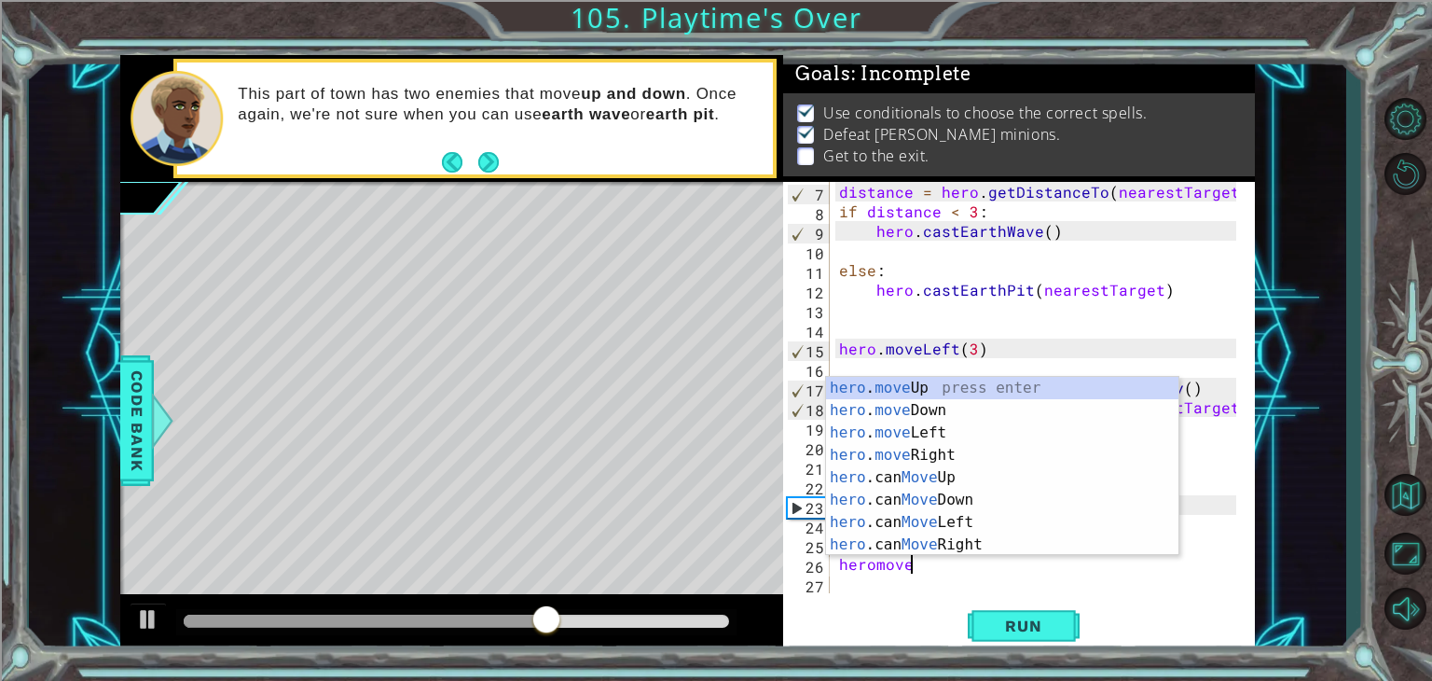
scroll to position [0, 3]
click at [932, 435] on div "hero . move Up press enter hero . move Down press enter hero . move Left press …" at bounding box center [1002, 489] width 352 height 224
type textarea "hero.moveLeft(1)"
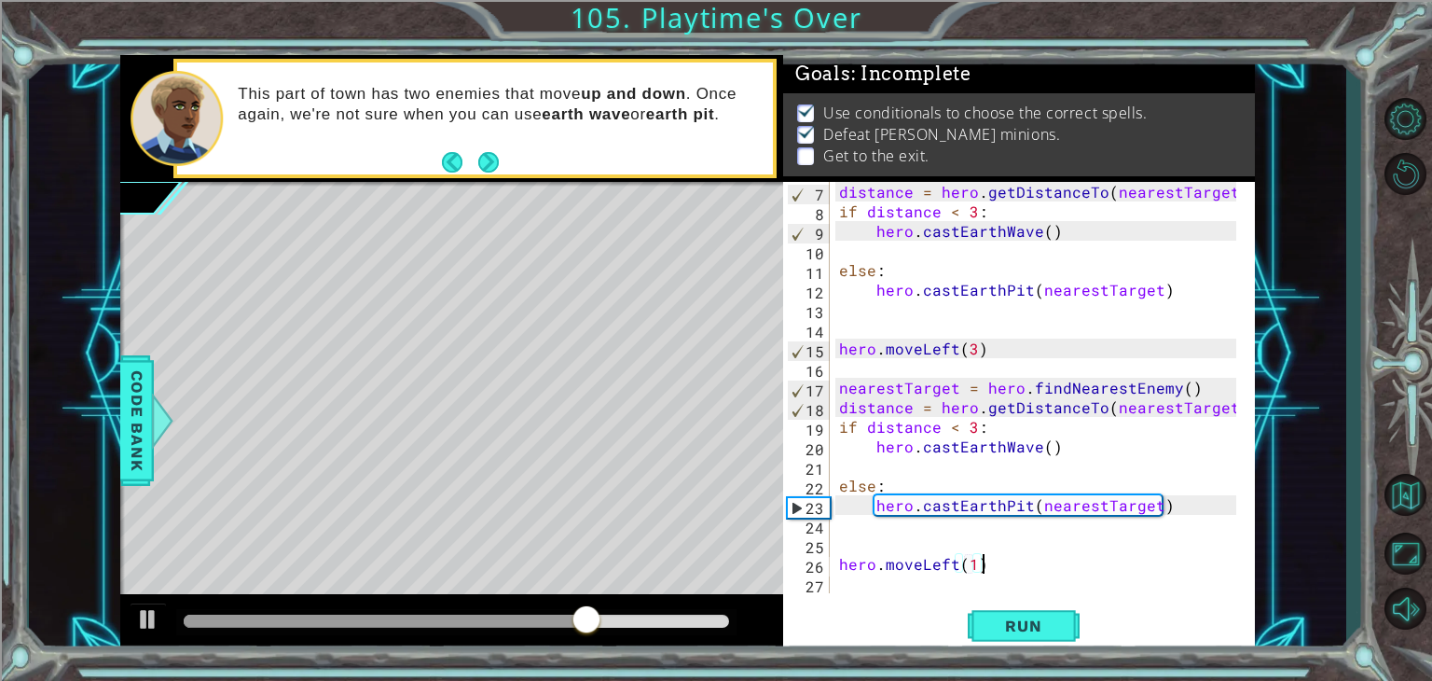
click at [1026, 557] on div "distance = hero . getDistanceTo ( nearestTarget ) if distance < 3 : hero . cast…" at bounding box center [1040, 407] width 410 height 450
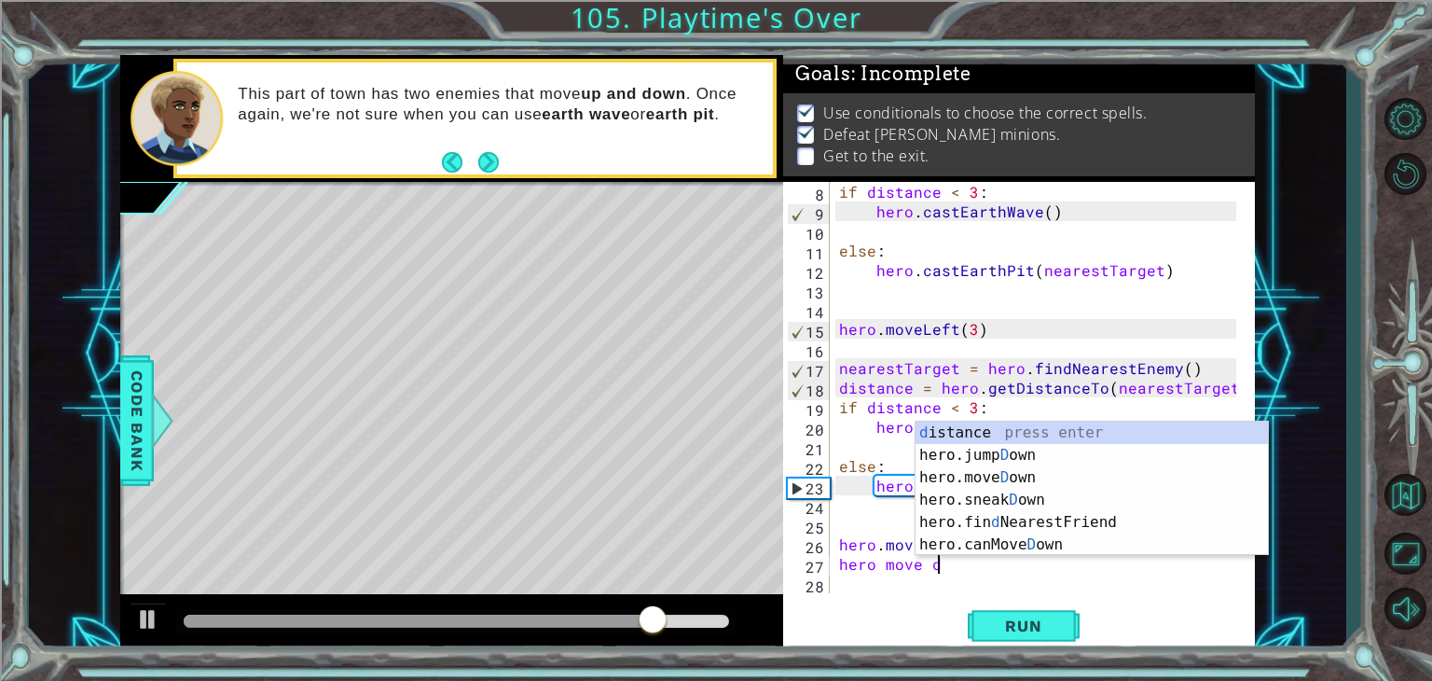
scroll to position [0, 5]
click at [997, 480] on div "d istance press enter hero.jump D own press enter hero.[PERSON_NAME] own press …" at bounding box center [1091, 510] width 352 height 179
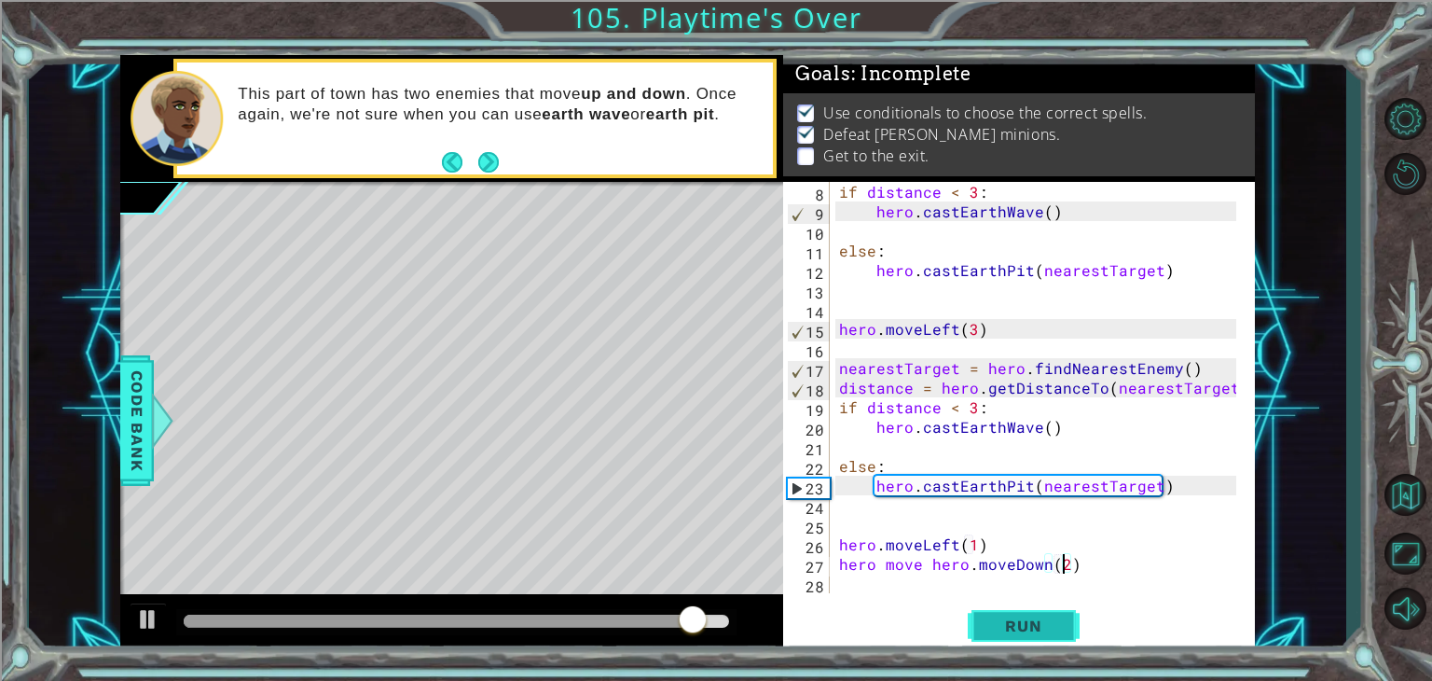
scroll to position [0, 14]
click at [1046, 612] on button "Run" at bounding box center [1024, 626] width 112 height 48
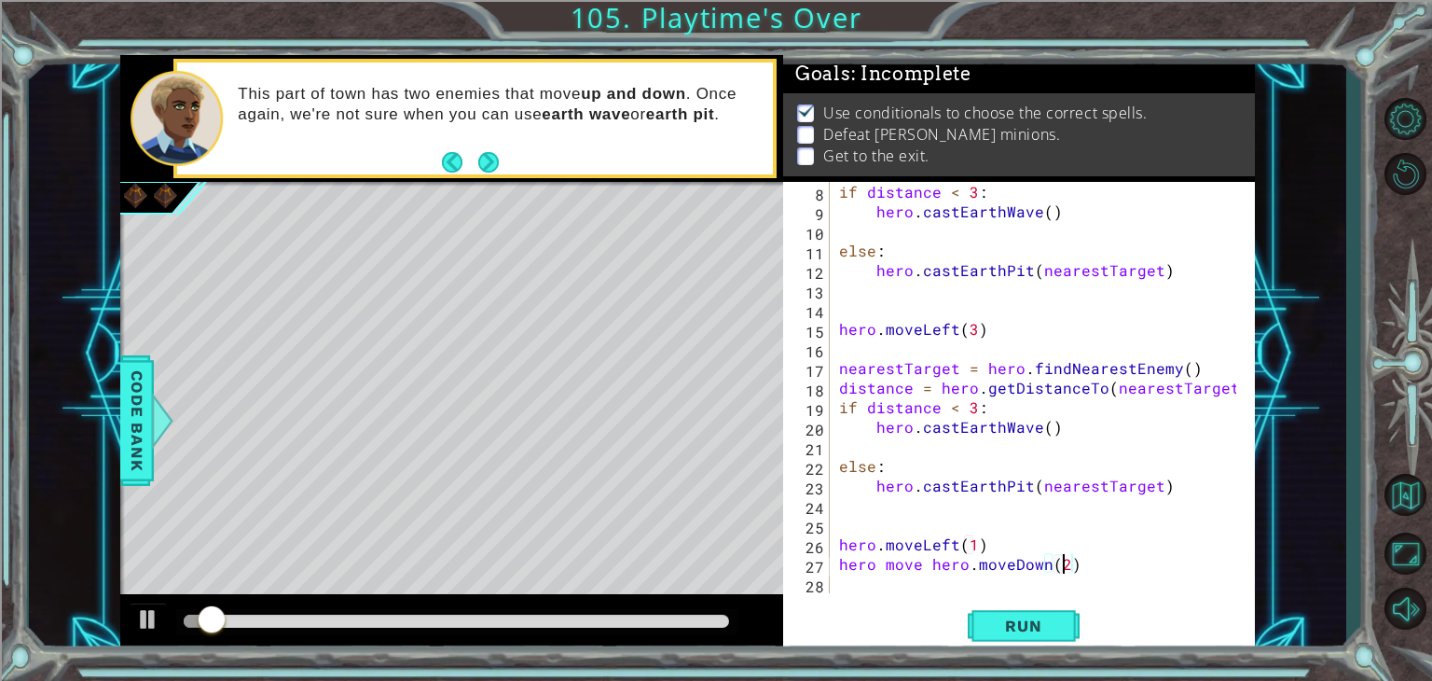
scroll to position [0, 13]
click at [935, 570] on div "if distance < 3 : hero . castEarthWave ( ) else : hero . [GEOGRAPHIC_DATA] ( ne…" at bounding box center [1040, 407] width 410 height 450
click at [935, 569] on div "if distance < 3 : hero . castEarthWave ( ) else : hero . [GEOGRAPHIC_DATA] ( ne…" at bounding box center [1040, 407] width 410 height 450
click at [928, 566] on div "if distance < 3 : hero . castEarthWave ( ) else : hero . [GEOGRAPHIC_DATA] ( ne…" at bounding box center [1040, 407] width 410 height 450
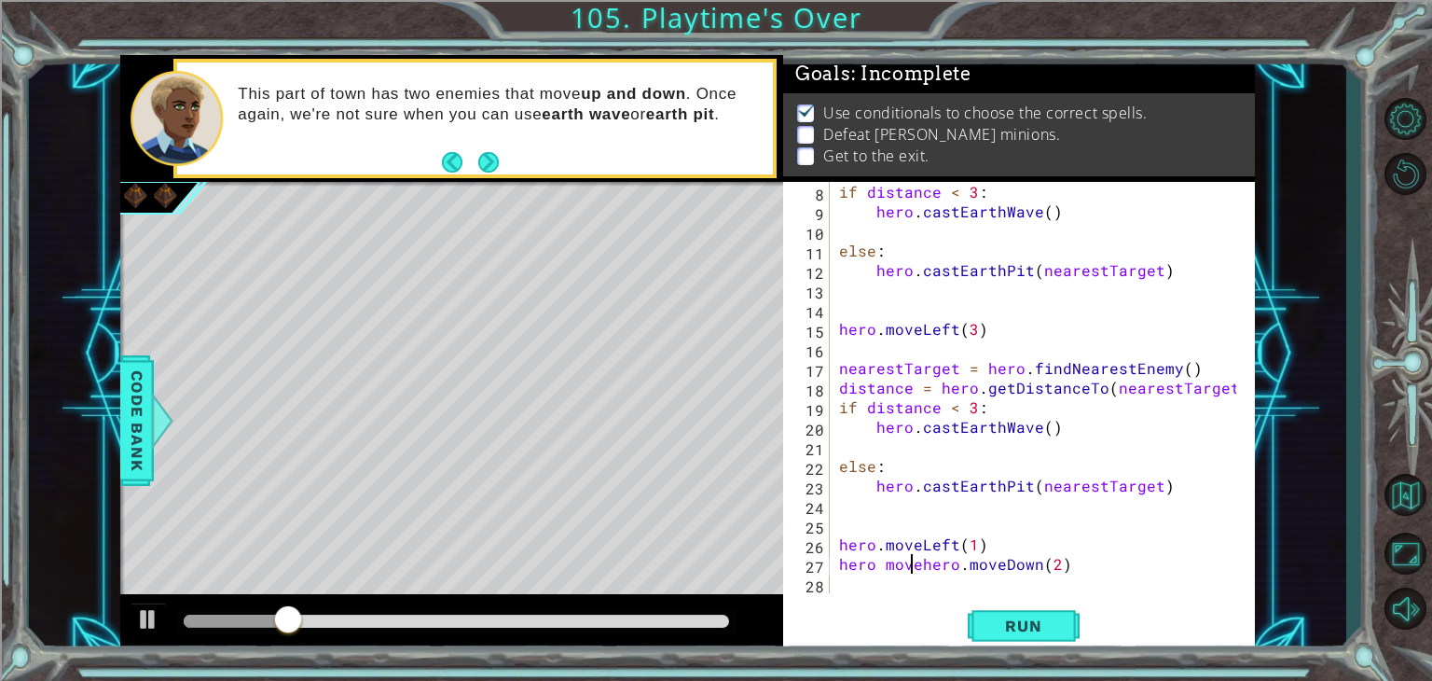
click at [912, 565] on div "if distance < 3 : hero . castEarthWave ( ) else : hero . [GEOGRAPHIC_DATA] ( ne…" at bounding box center [1040, 407] width 410 height 450
drag, startPoint x: 931, startPoint y: 576, endPoint x: 920, endPoint y: 568, distance: 14.0
click at [925, 571] on div "if distance < 3 : hero . castEarthWave ( ) else : hero . [GEOGRAPHIC_DATA] ( ne…" at bounding box center [1040, 407] width 410 height 450
click at [919, 568] on div "if distance < 3 : hero . castEarthWave ( ) else : hero . [GEOGRAPHIC_DATA] ( ne…" at bounding box center [1040, 407] width 410 height 450
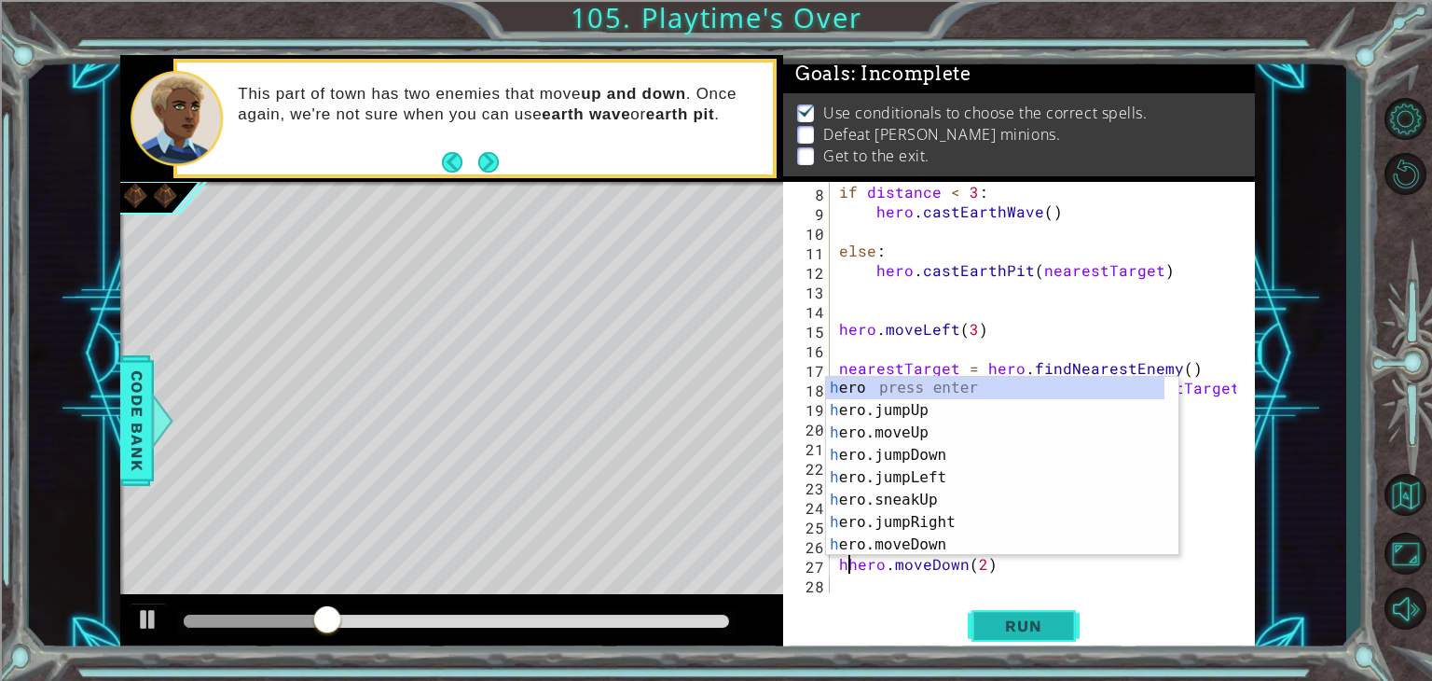
type textarea "hero.moveDown(2)"
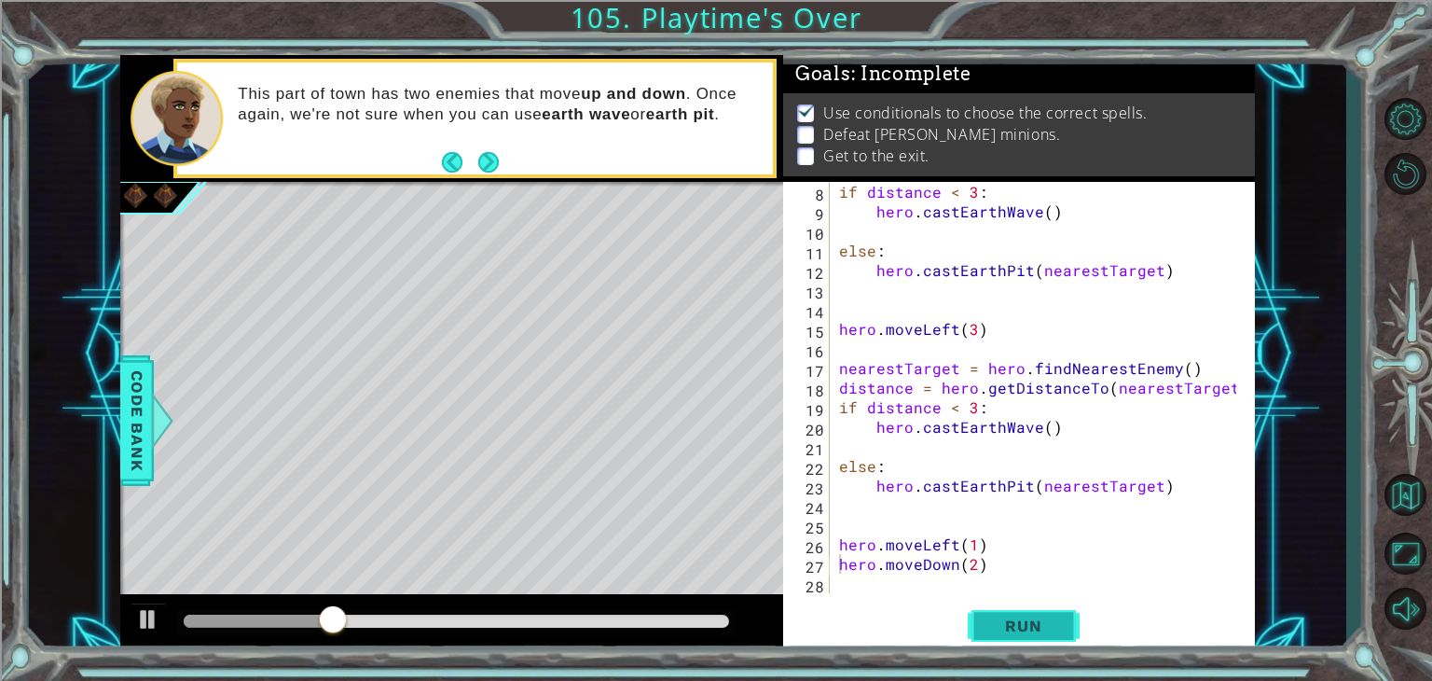
click at [999, 609] on button "Run" at bounding box center [1024, 626] width 112 height 48
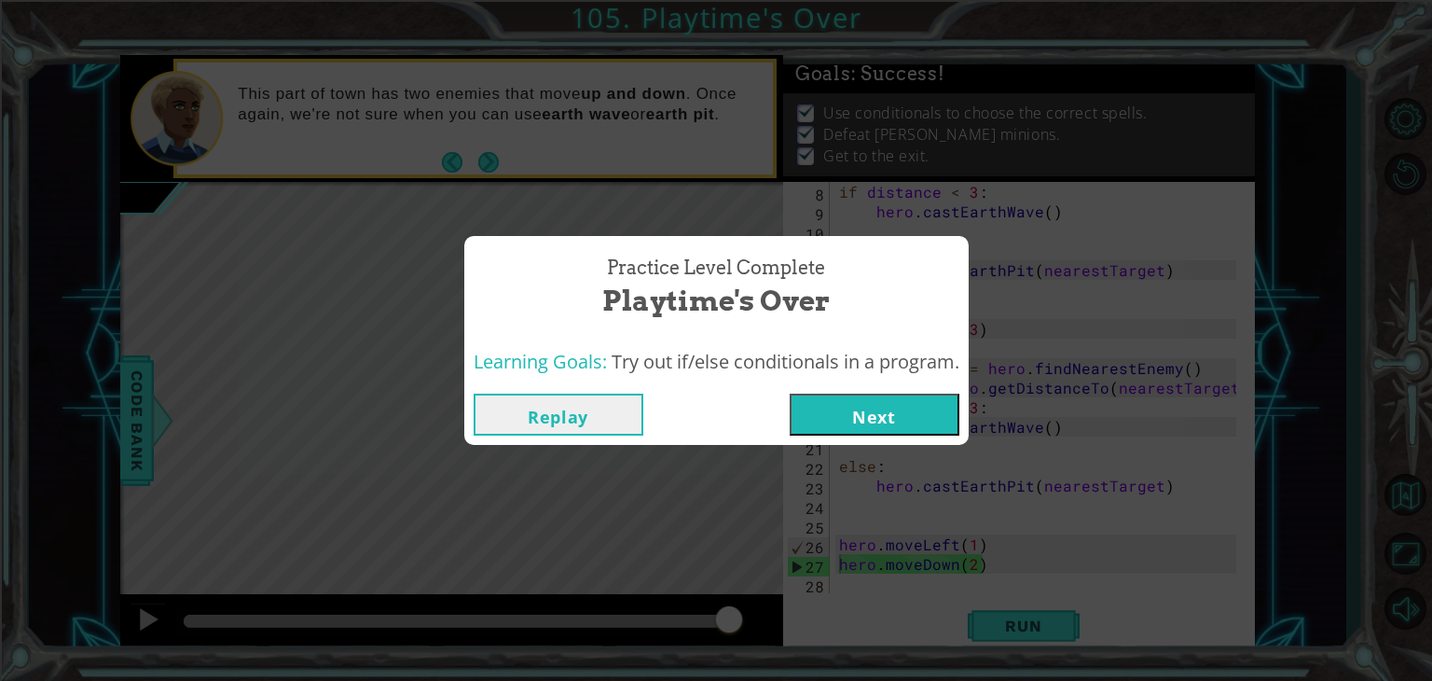
click at [927, 418] on button "Next" at bounding box center [875, 414] width 170 height 42
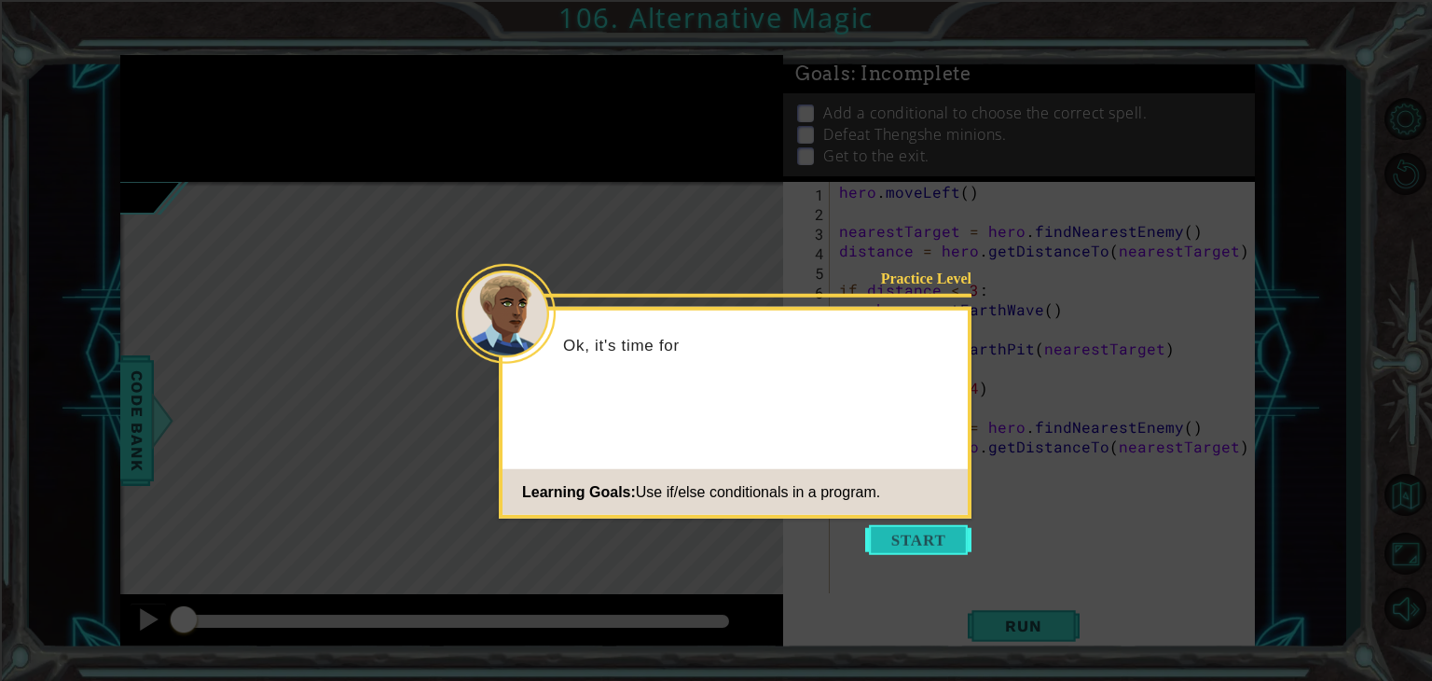
click at [954, 534] on button "Start" at bounding box center [918, 540] width 106 height 30
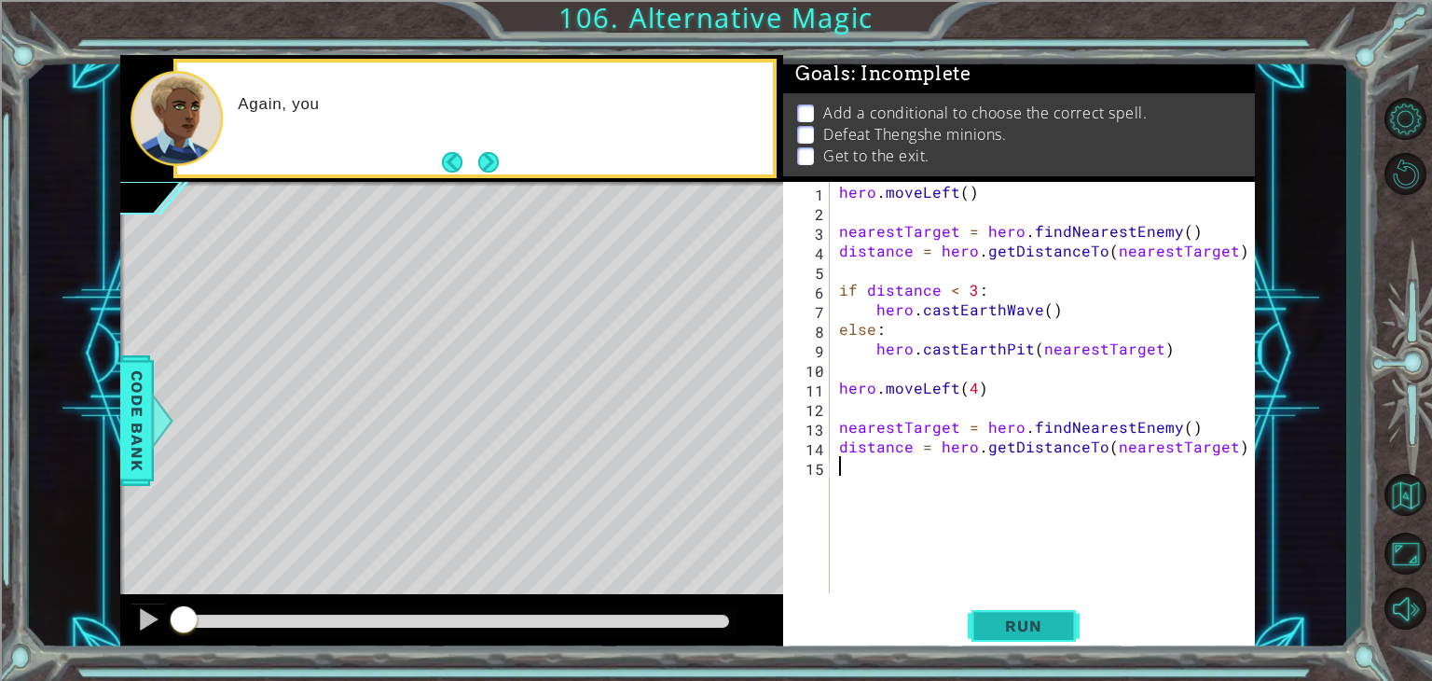
click at [996, 614] on button "Run" at bounding box center [1024, 626] width 112 height 48
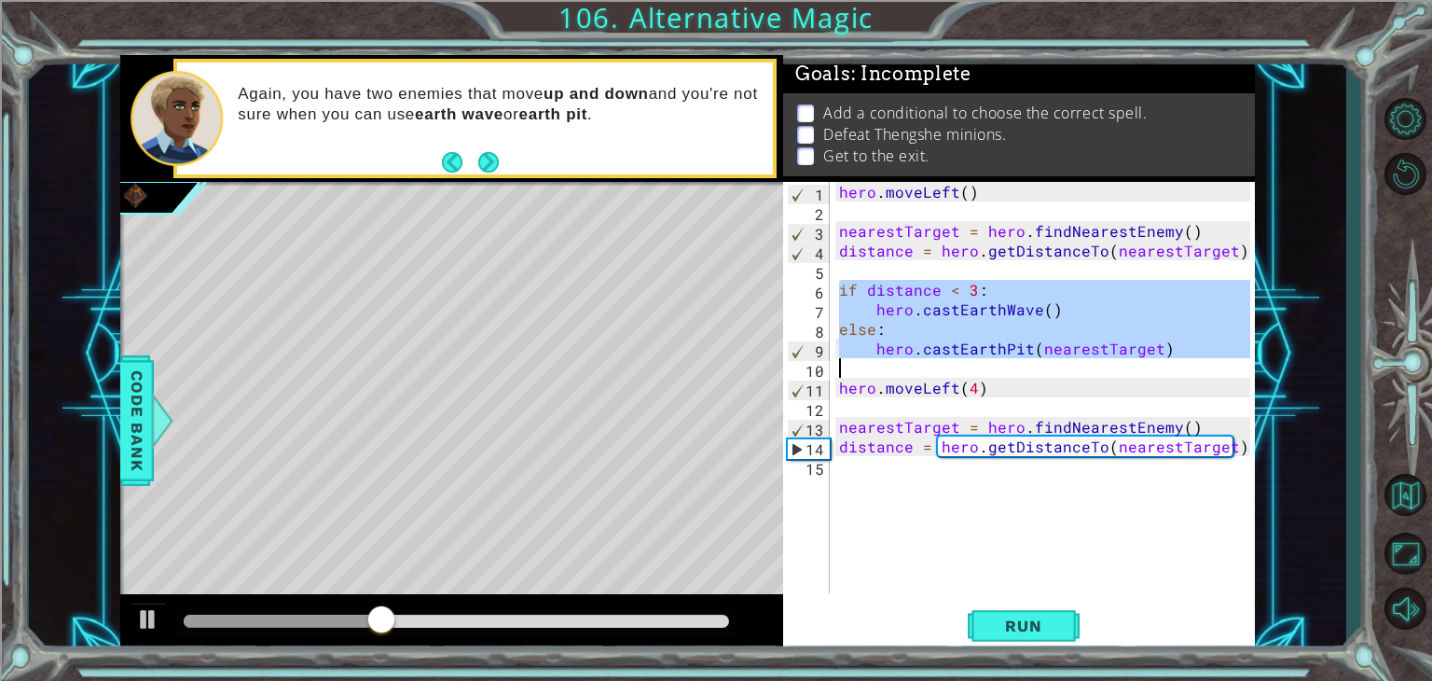
drag, startPoint x: 835, startPoint y: 288, endPoint x: 1163, endPoint y: 363, distance: 336.5
click at [1163, 363] on div "hero . moveLeft ( ) nearestTarget = hero . findNearestEnemy ( ) distance = hero…" at bounding box center [1047, 407] width 424 height 450
type textarea "hero.castEarthPit(nearestTarget)"
click at [1155, 508] on div "hero . moveLeft ( ) nearestTarget = hero . findNearestEnemy ( ) distance = hero…" at bounding box center [1047, 407] width 424 height 450
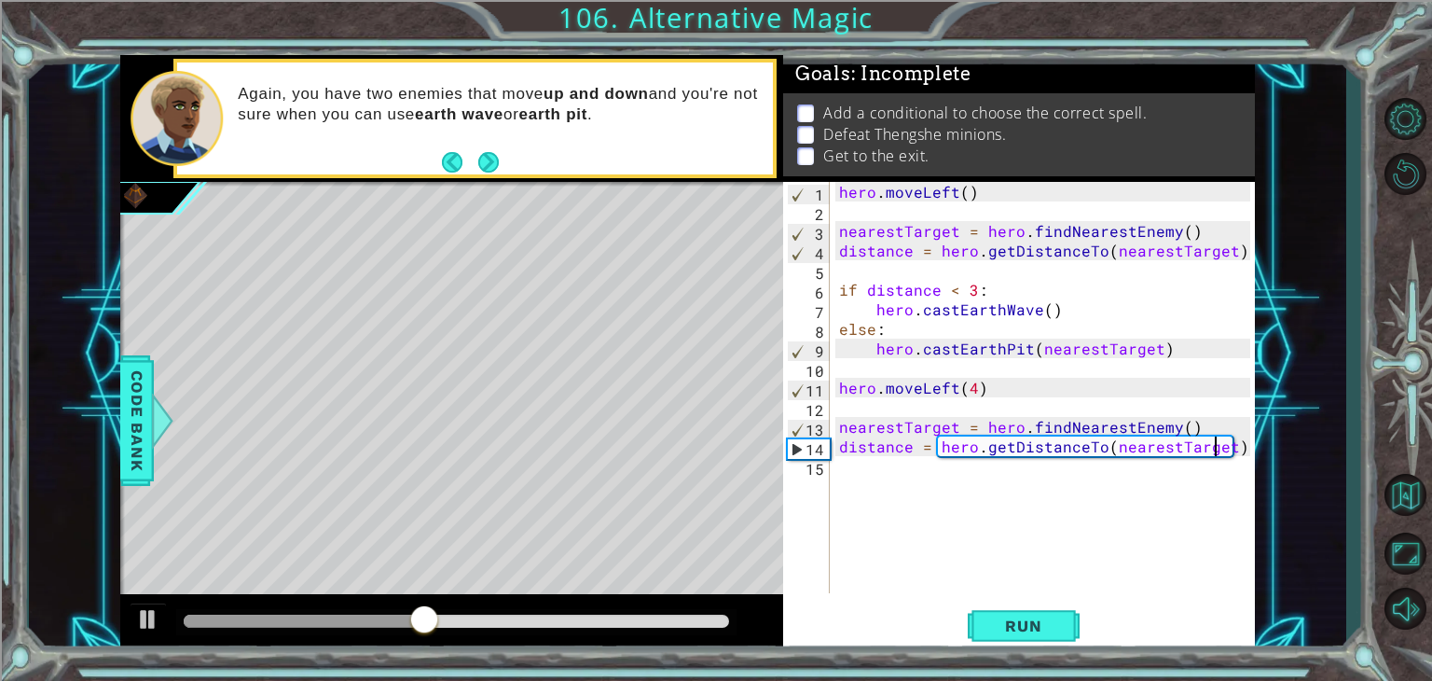
drag, startPoint x: 1217, startPoint y: 451, endPoint x: 1229, endPoint y: 446, distance: 12.5
click at [1221, 448] on div "hero . moveLeft ( ) nearestTarget = hero . findNearestEnemy ( ) distance = hero…" at bounding box center [1047, 407] width 424 height 450
type textarea "distance = hero.getDistanceTo(nearestTarget)"
click at [1237, 444] on div "hero . moveLeft ( ) nearestTarget = hero . findNearestEnemy ( ) distance = hero…" at bounding box center [1047, 407] width 424 height 450
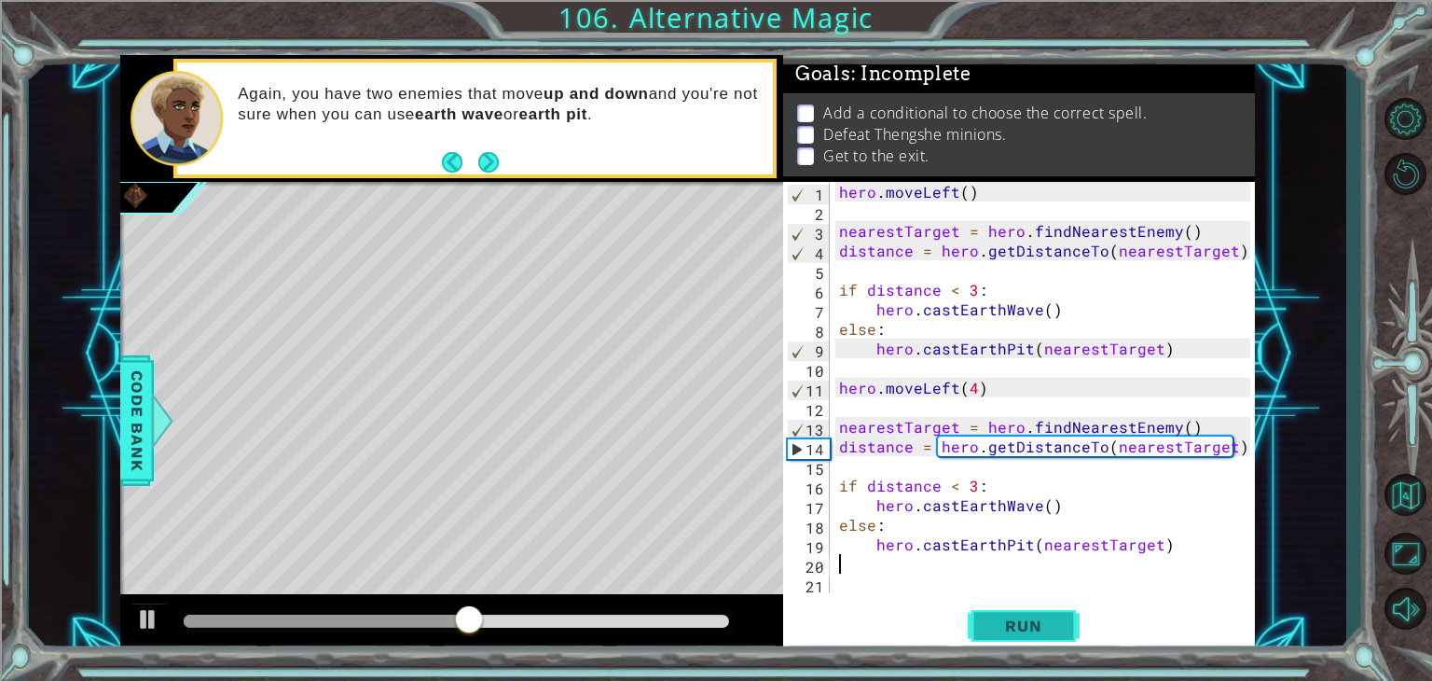
click at [1037, 619] on span "Run" at bounding box center [1023, 625] width 74 height 19
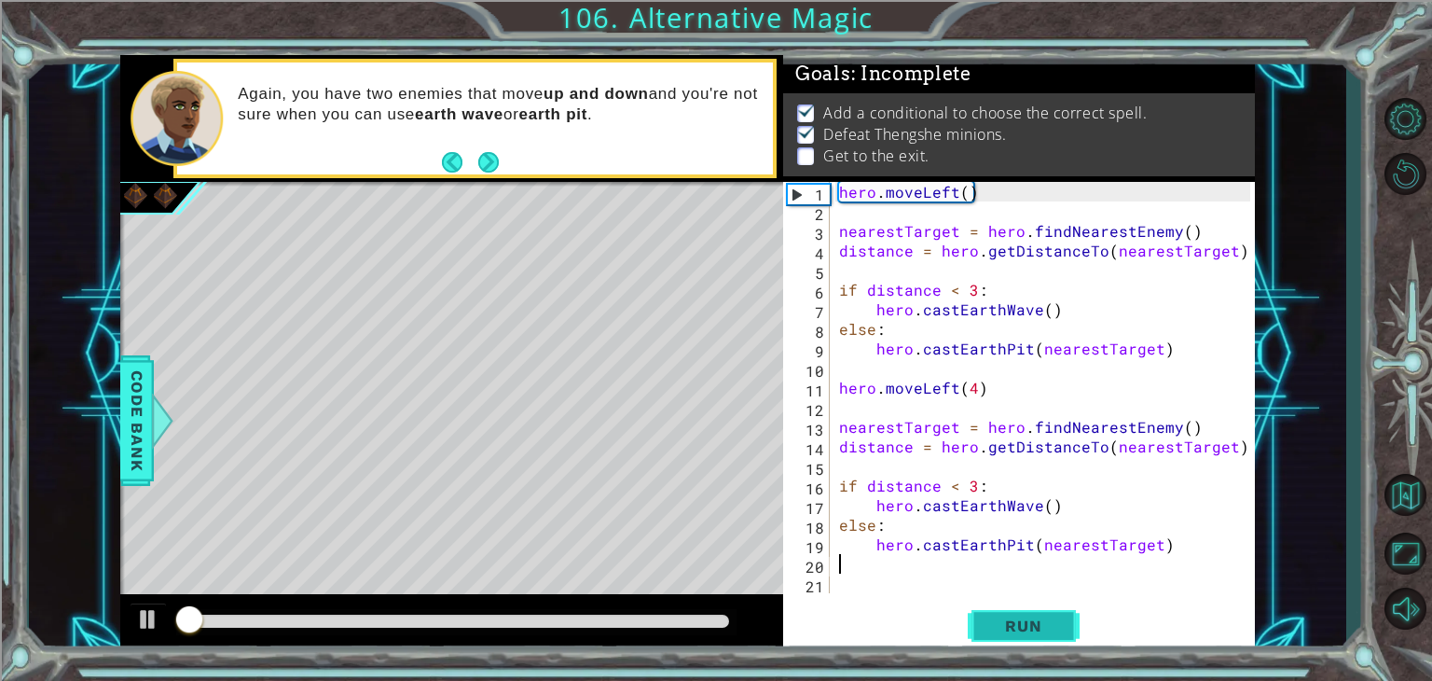
scroll to position [7, 0]
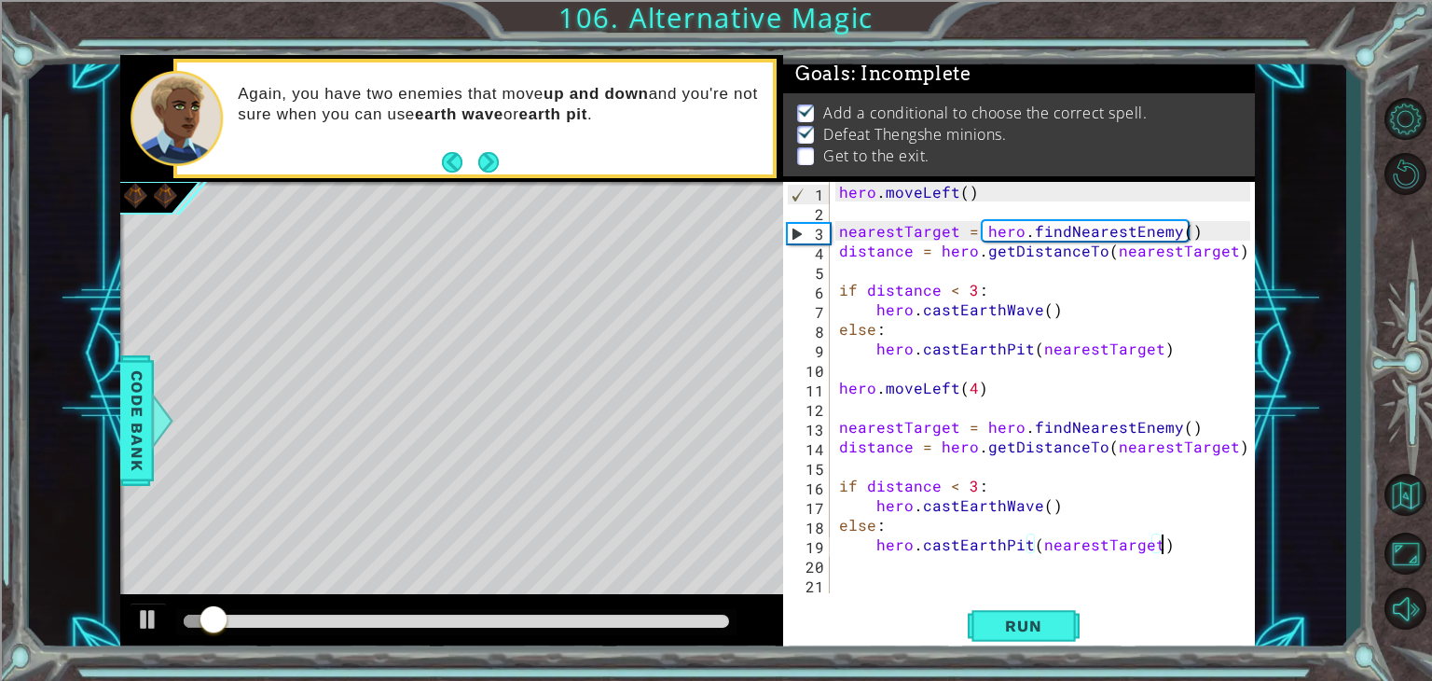
click at [1186, 553] on div "hero . moveLeft ( ) nearestTarget = hero . findNearestEnemy ( ) distance = hero…" at bounding box center [1047, 407] width 424 height 450
type textarea "hero.castEarthPit(nearestTarget)"
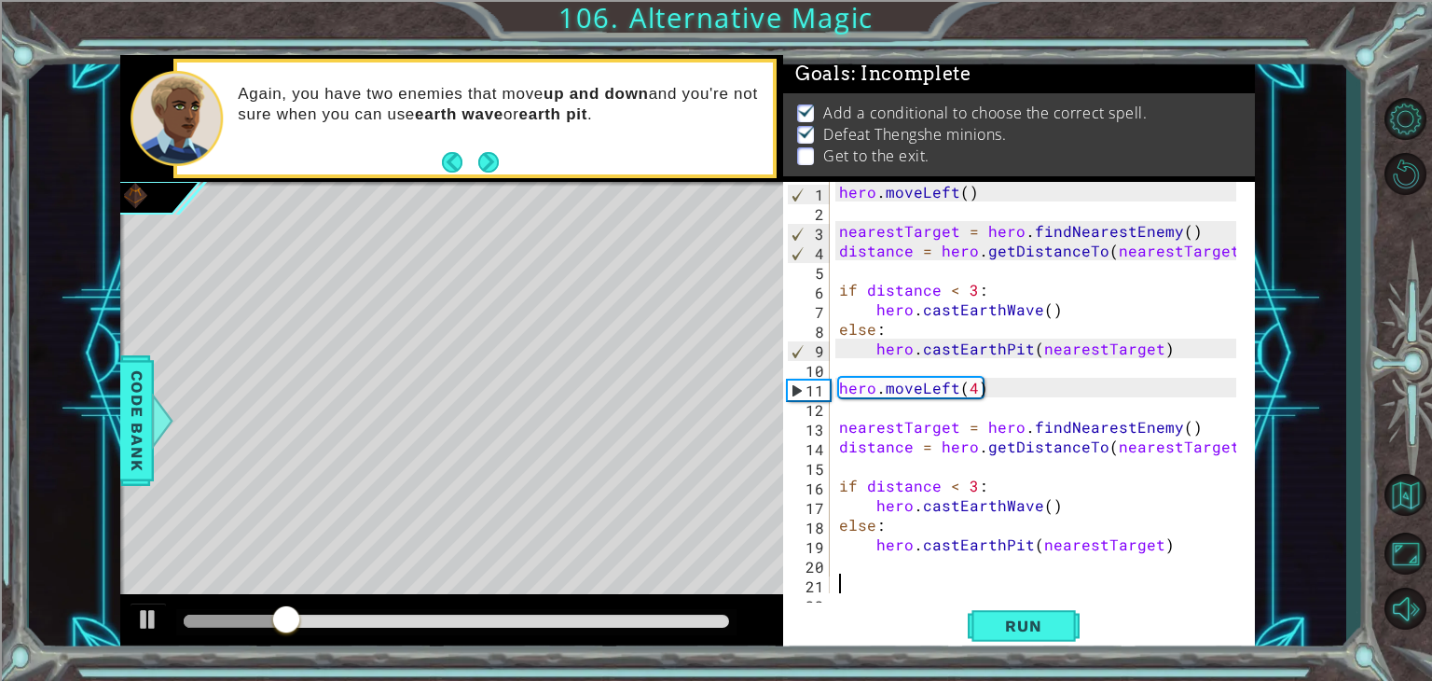
type textarea "e"
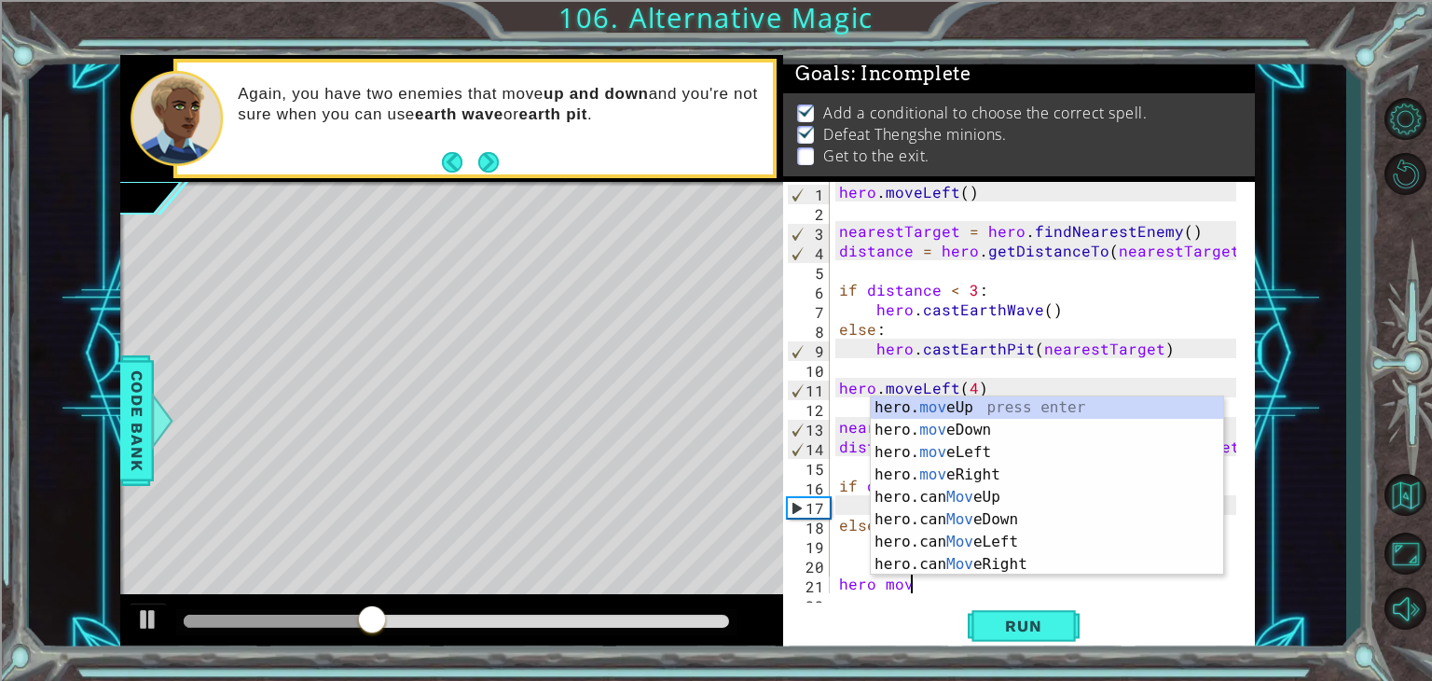
scroll to position [0, 4]
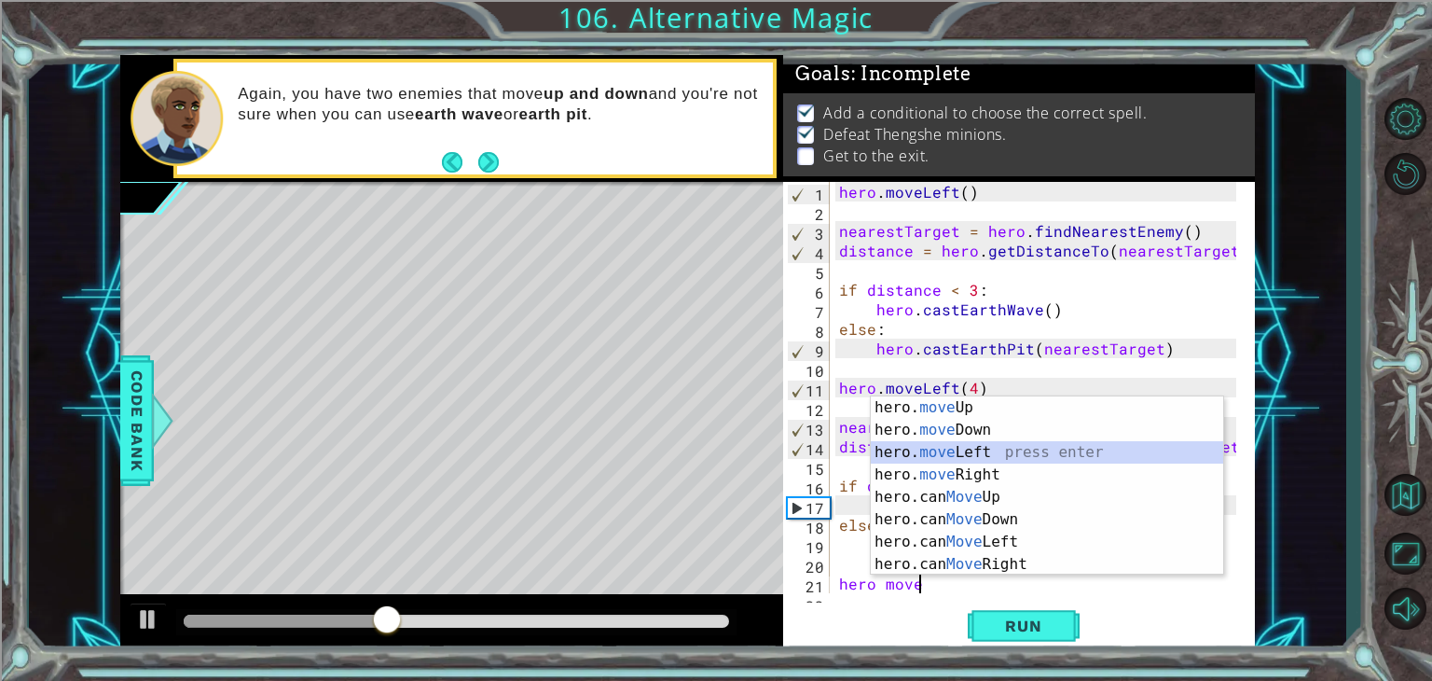
click at [966, 457] on div "hero. move Up press enter hero. move Down press enter hero. move Left press ent…" at bounding box center [1047, 508] width 352 height 224
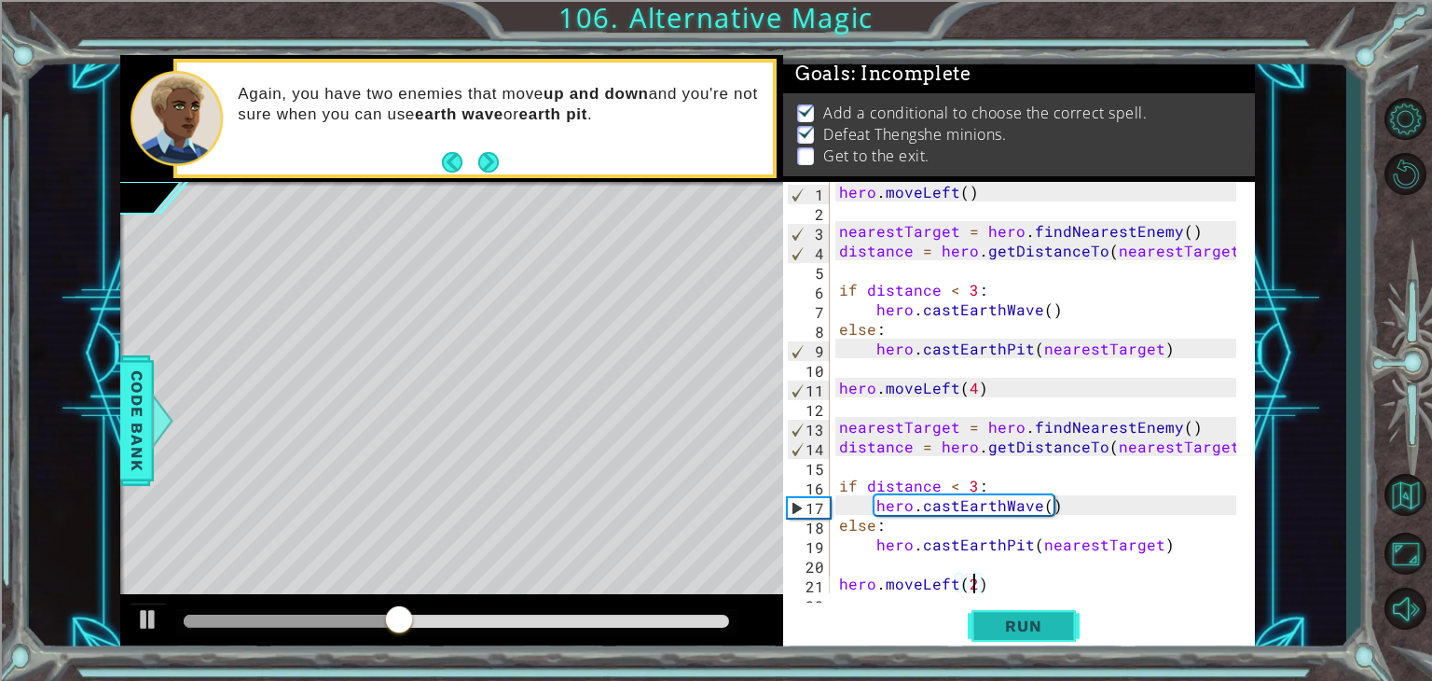
scroll to position [0, 7]
type textarea "hero.moveLeft(22)"
click at [1040, 642] on button "Run" at bounding box center [1024, 626] width 112 height 48
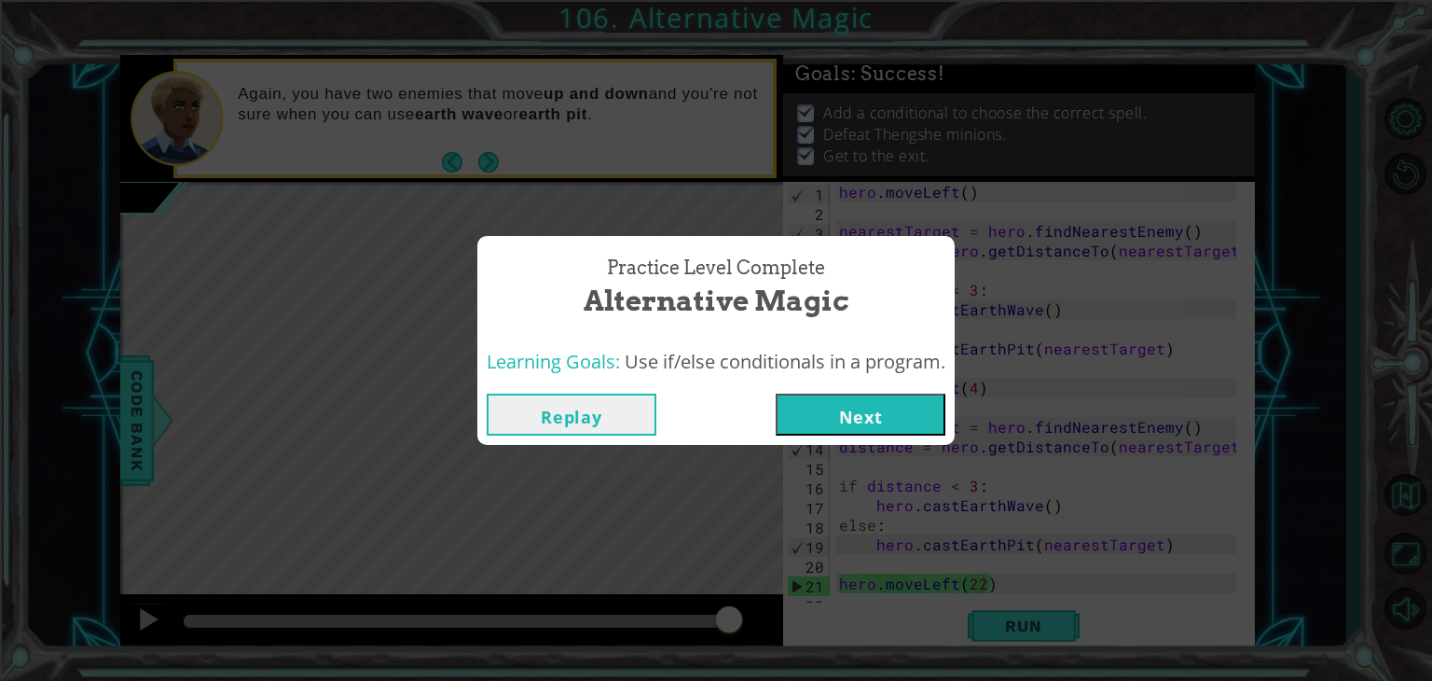
click at [860, 428] on button "Next" at bounding box center [861, 414] width 170 height 42
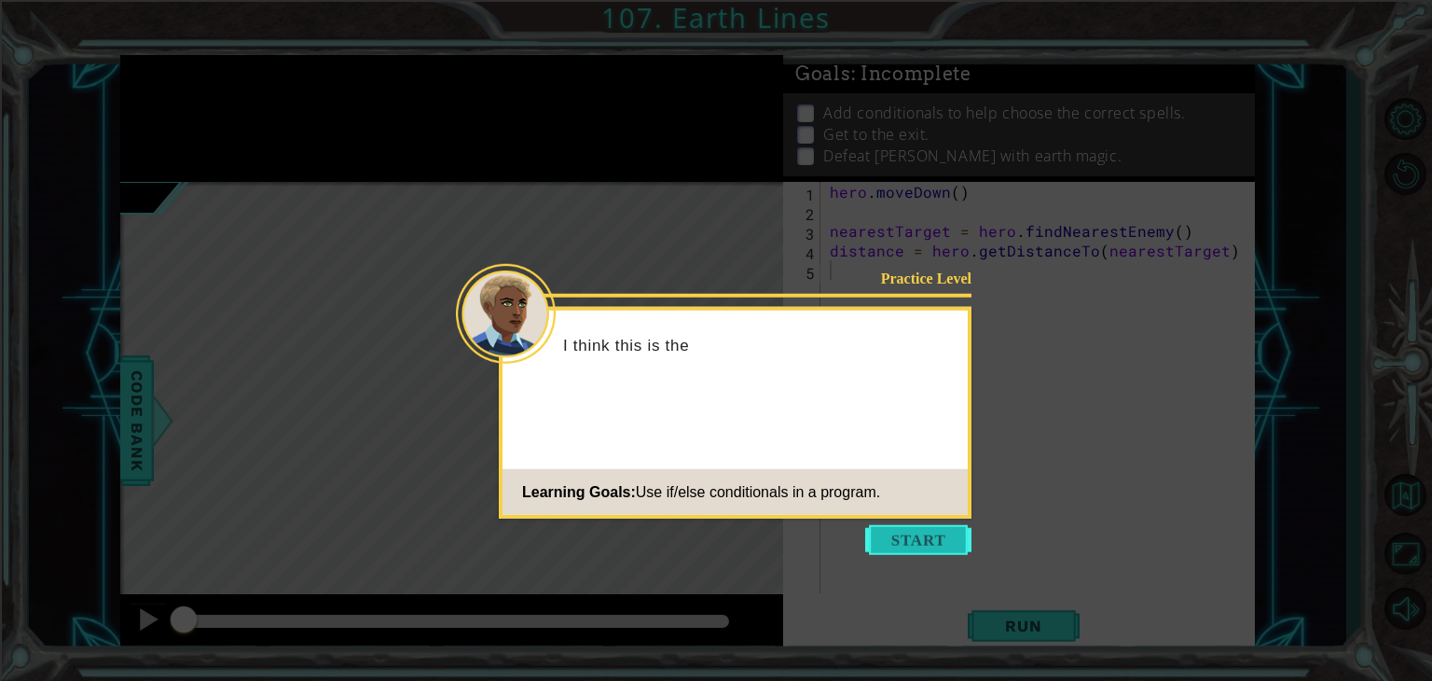
click at [905, 536] on button "Start" at bounding box center [918, 540] width 106 height 30
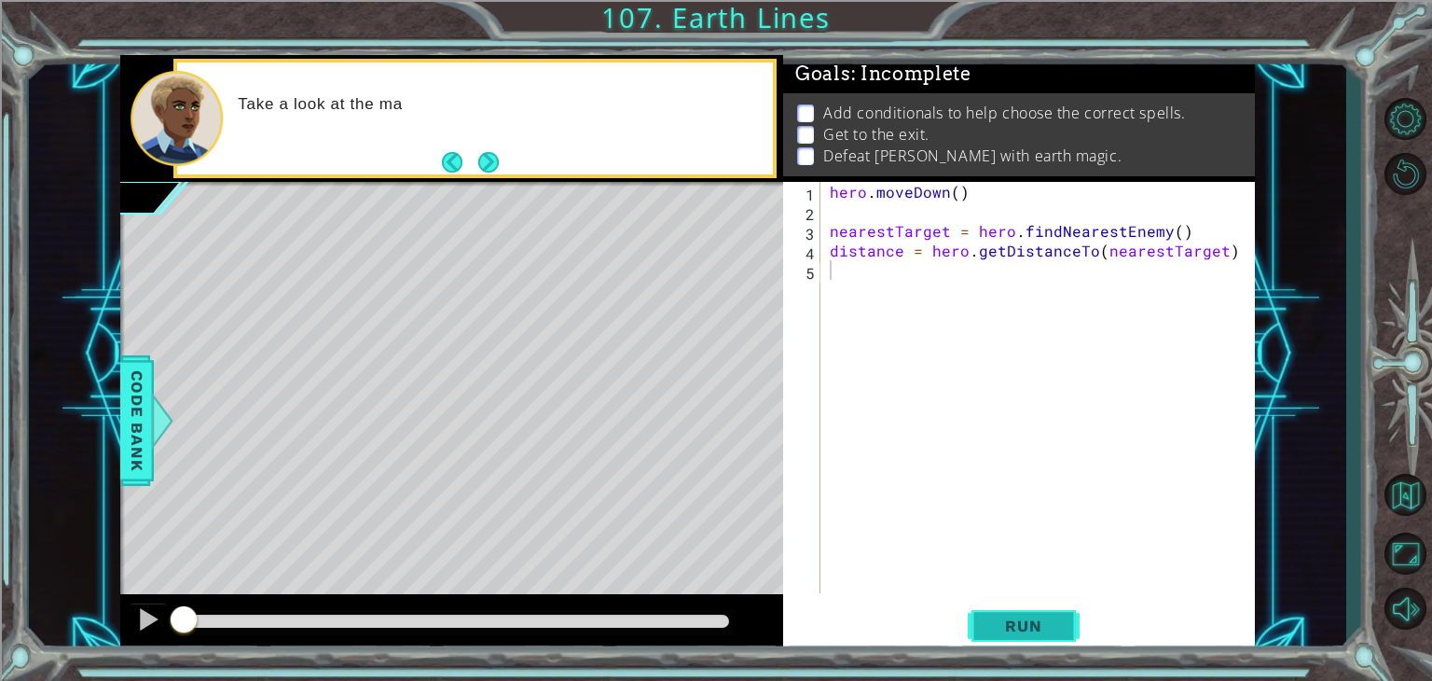
click at [1014, 638] on button "Run" at bounding box center [1024, 626] width 112 height 48
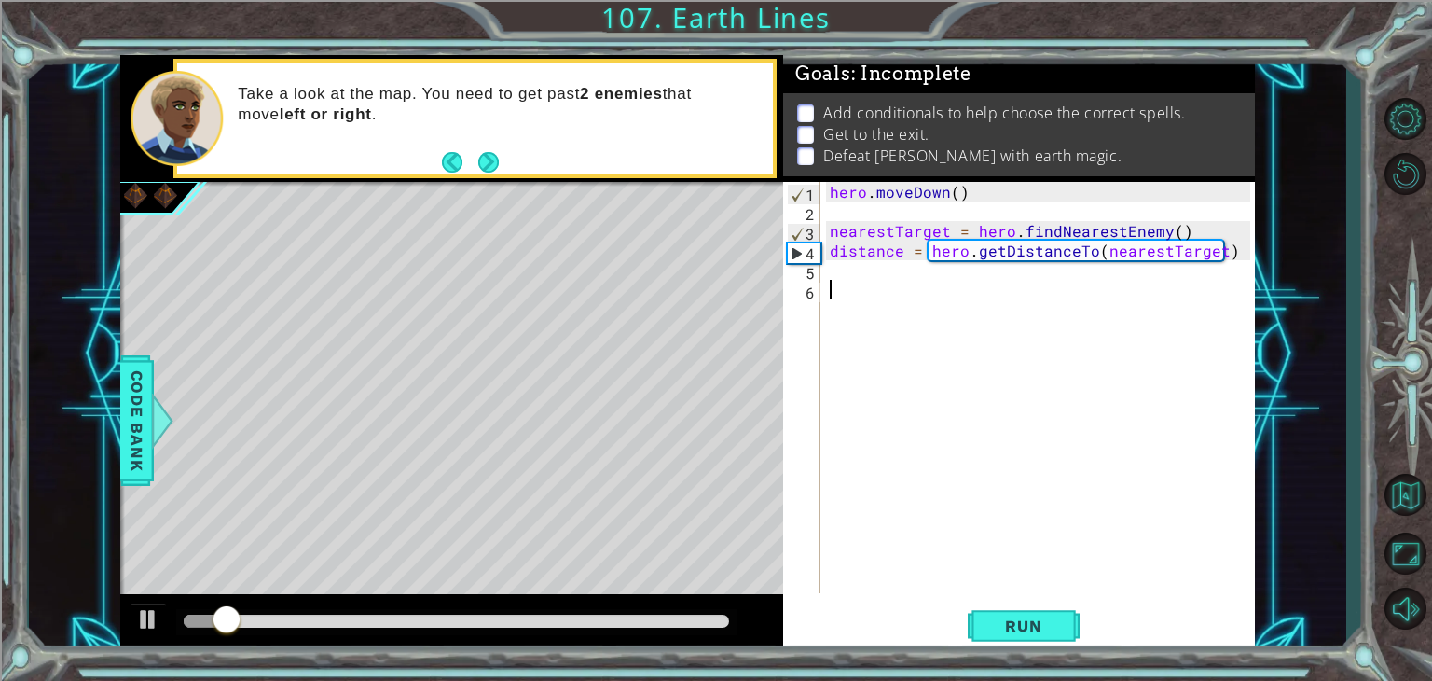
type textarea "V"
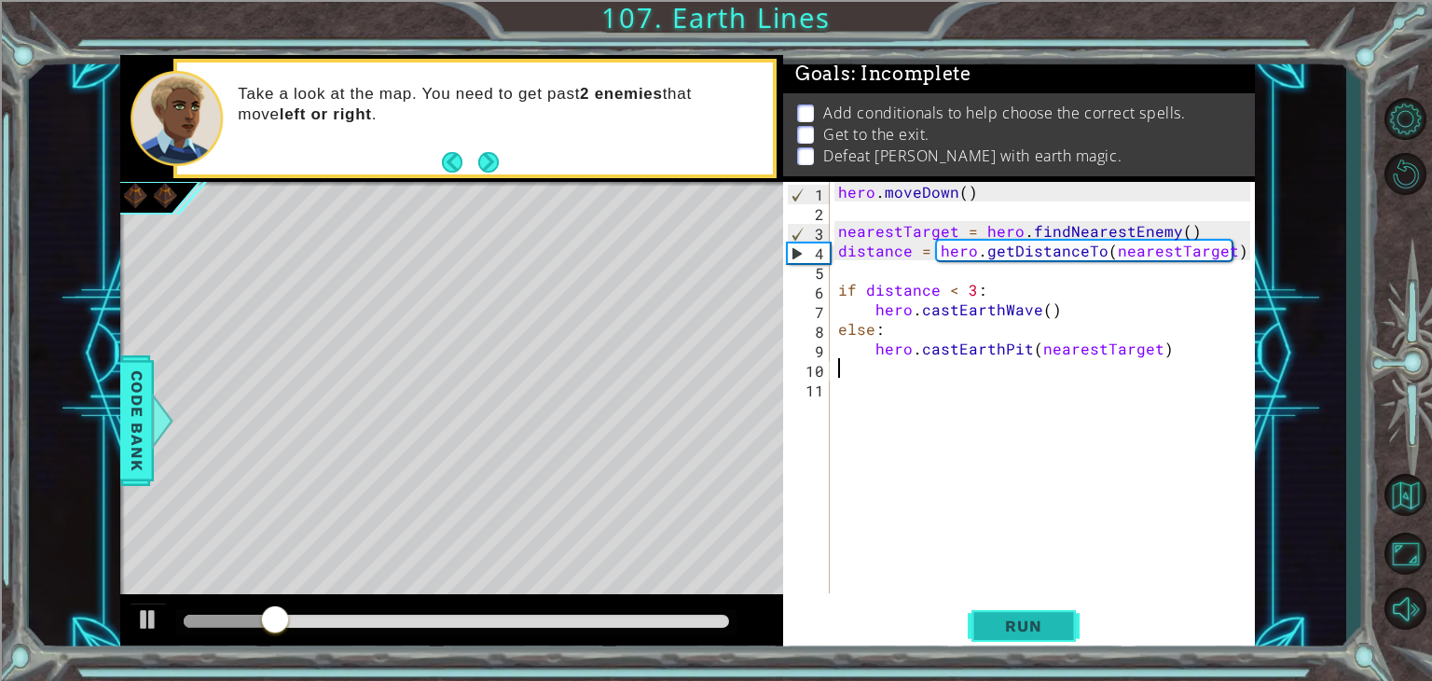
click at [1038, 619] on span "Run" at bounding box center [1023, 625] width 74 height 19
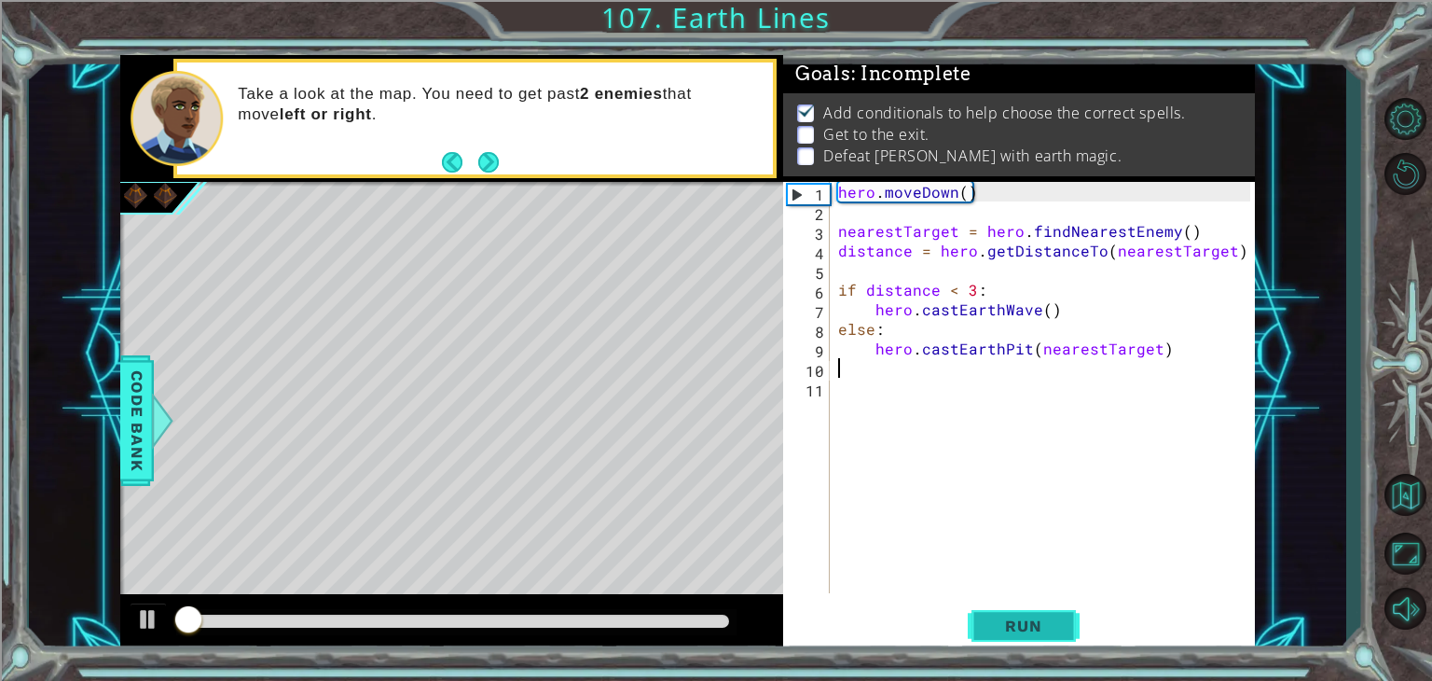
scroll to position [7, 0]
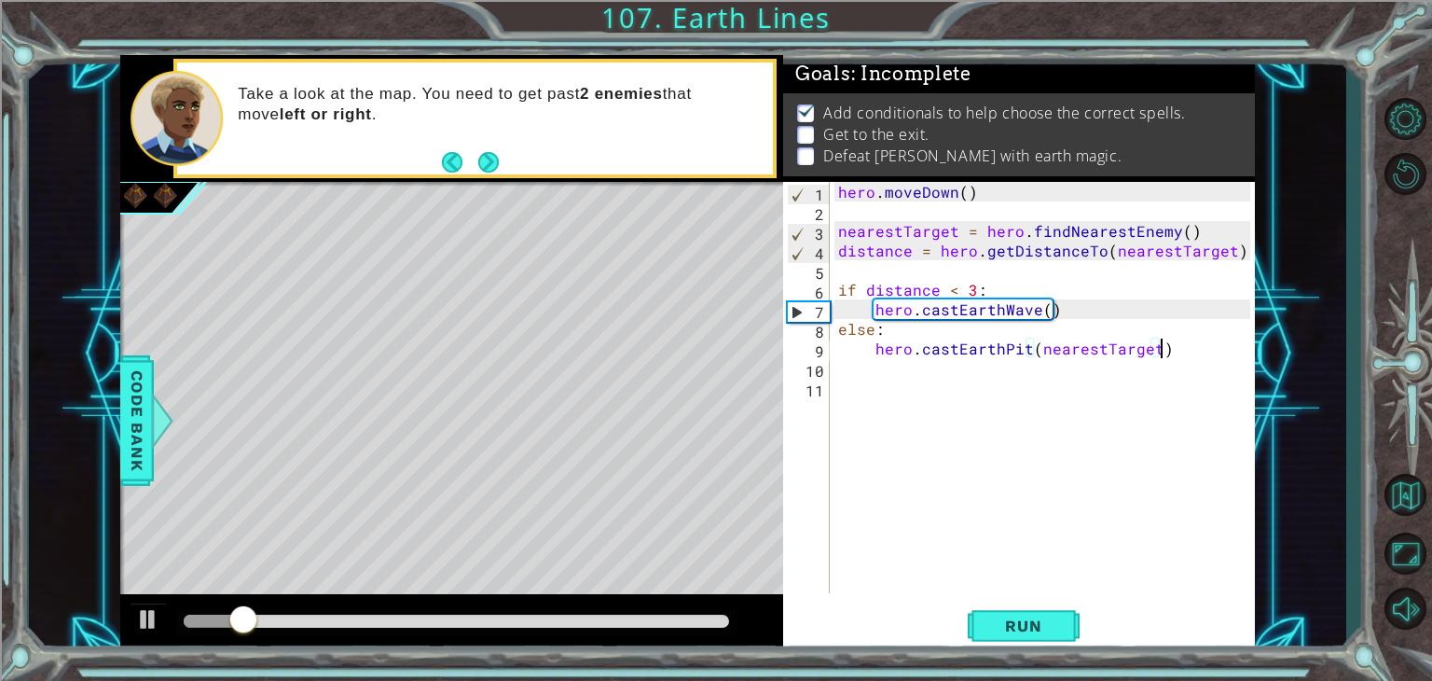
click at [1183, 358] on div "hero . [GEOGRAPHIC_DATA] ( ) nearestTarget = hero . findNearestEnemy ( ) distan…" at bounding box center [1046, 407] width 425 height 450
type textarea "hero.castEarthPit(nearestTarget)"
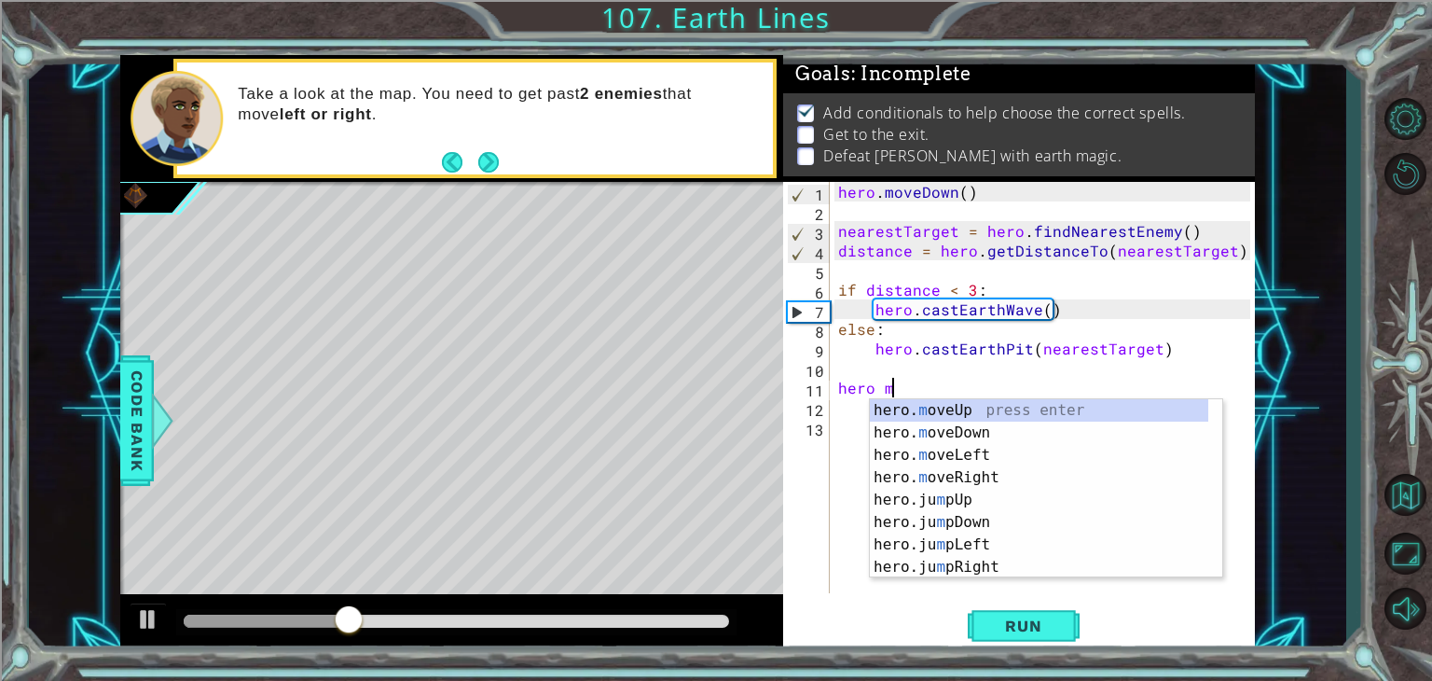
scroll to position [0, 3]
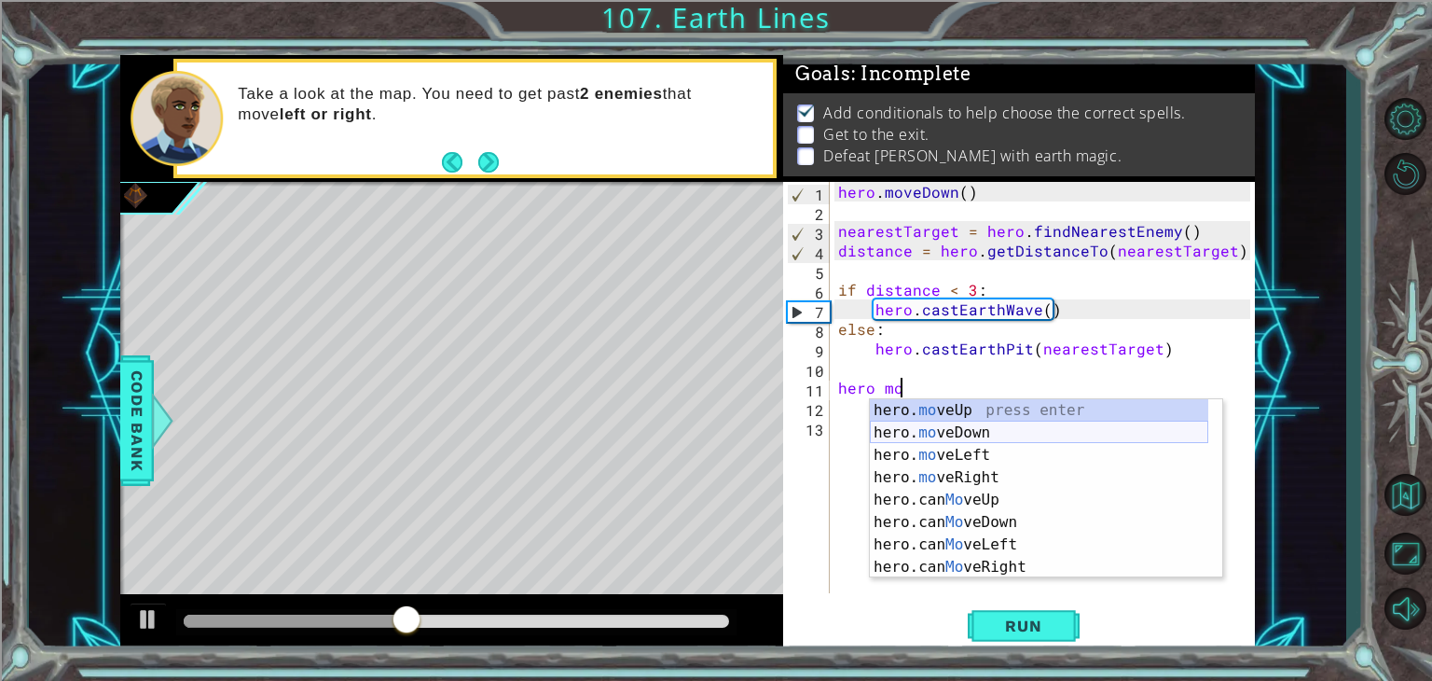
click at [1001, 434] on div "hero. mo veUp press enter hero. mo veDown press enter hero. mo veLeft press ent…" at bounding box center [1039, 511] width 338 height 224
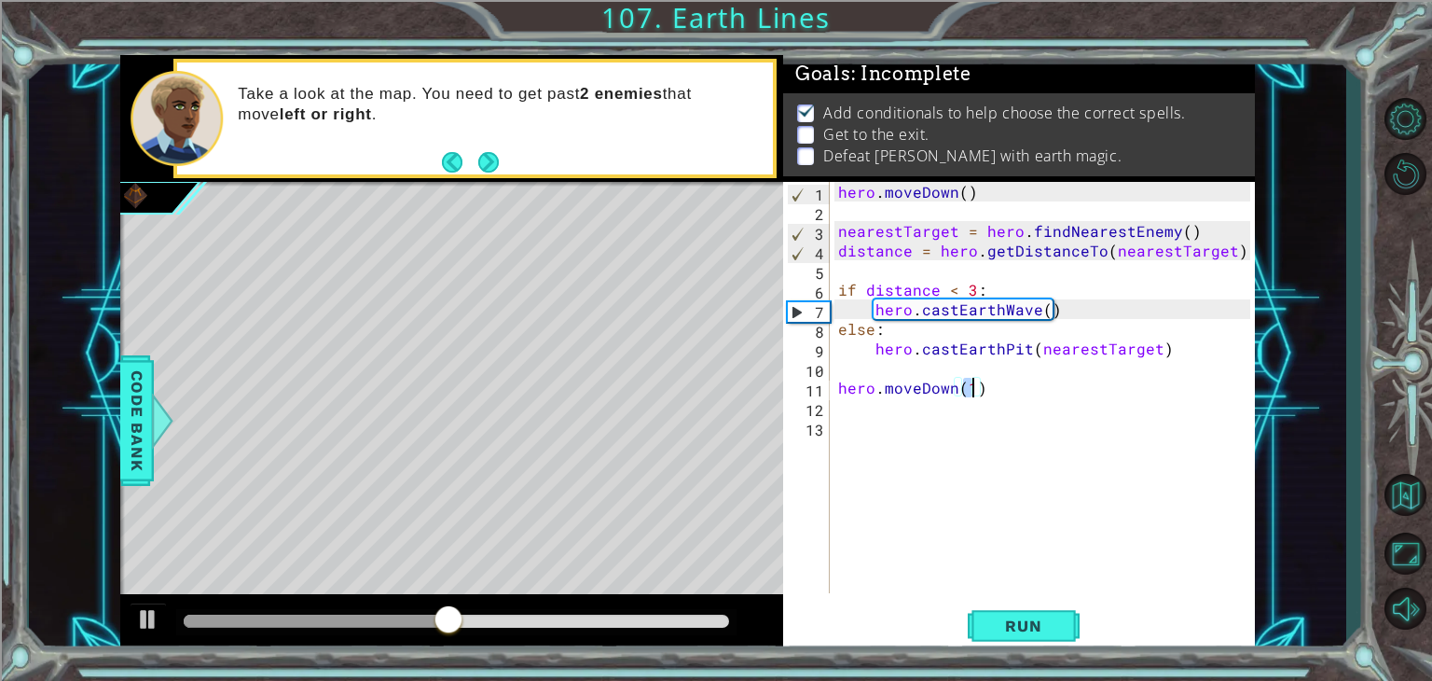
scroll to position [0, 7]
click at [995, 390] on div "hero . [GEOGRAPHIC_DATA] ( ) nearestTarget = hero . findNearestEnemy ( ) distan…" at bounding box center [1046, 407] width 425 height 450
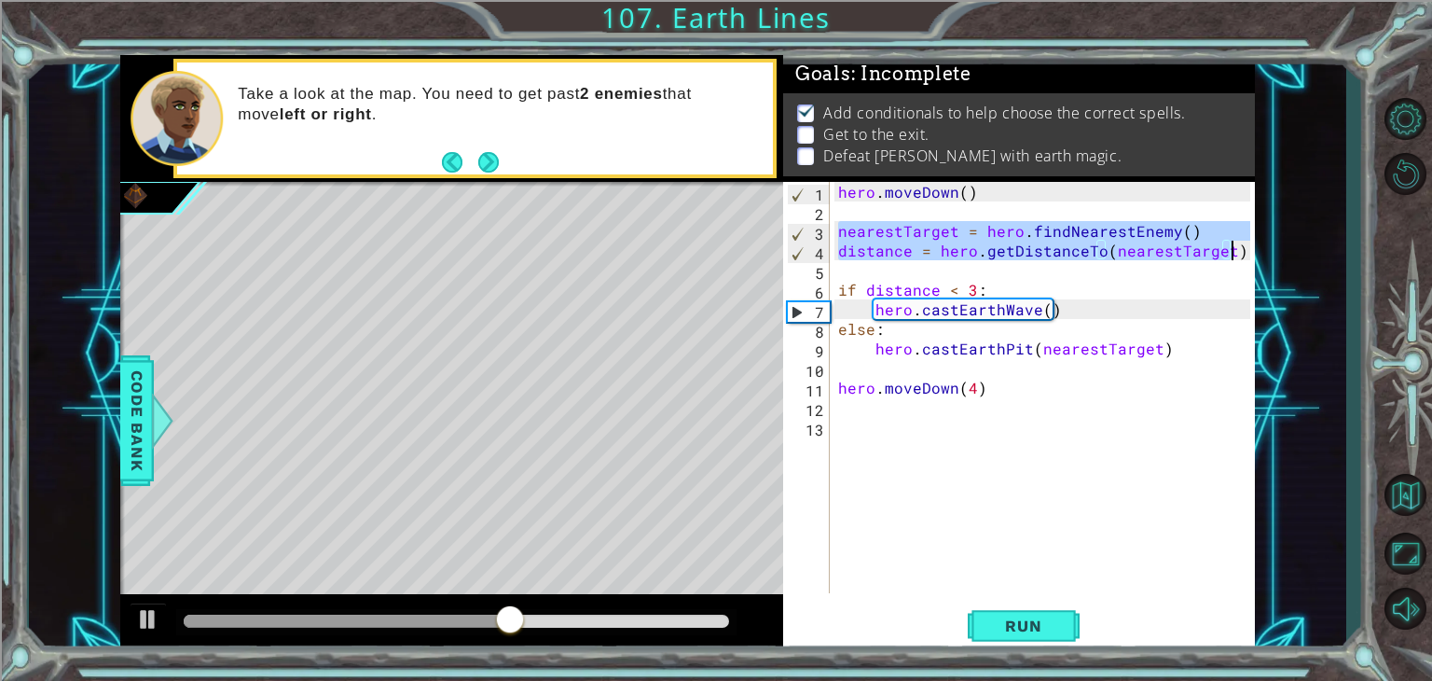
drag, startPoint x: 839, startPoint y: 228, endPoint x: 1234, endPoint y: 254, distance: 396.1
click at [1234, 254] on div "hero . [GEOGRAPHIC_DATA] ( ) nearestTarget = hero . findNearestEnemy ( ) distan…" at bounding box center [1046, 407] width 425 height 450
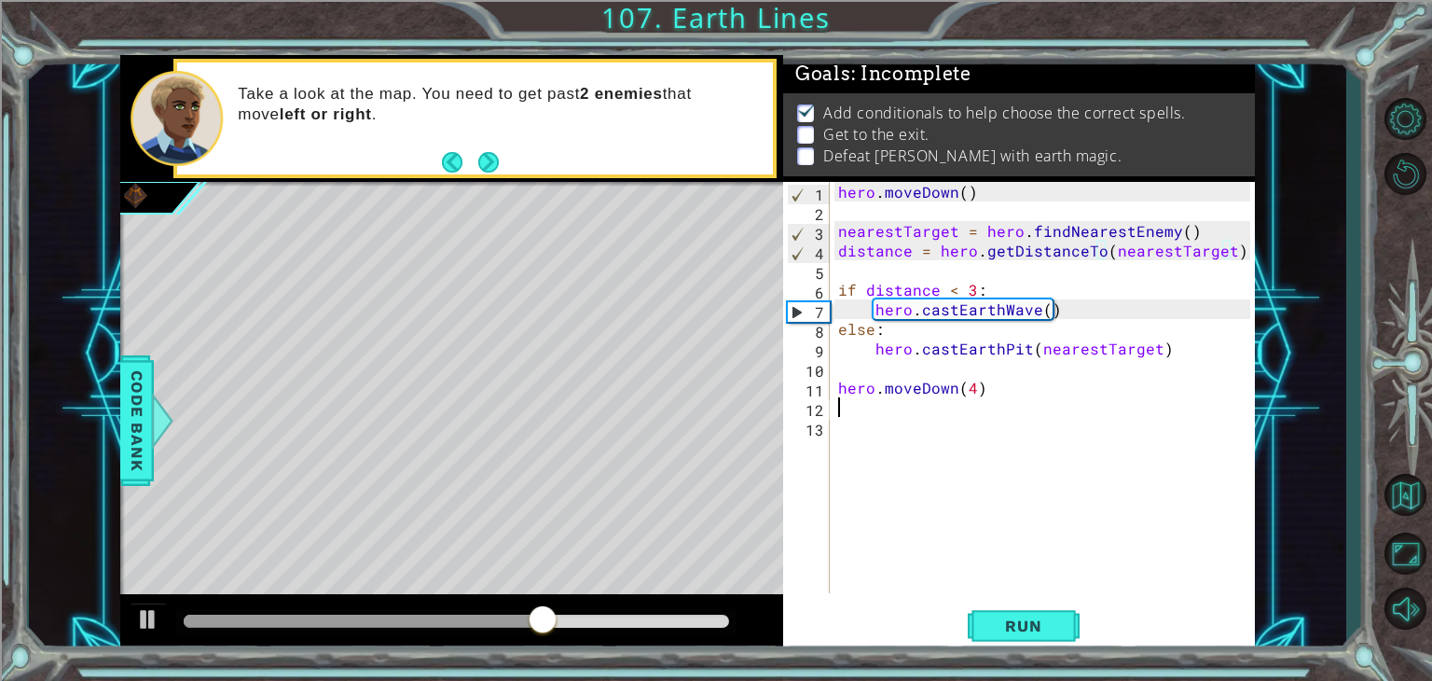
click at [1025, 396] on div "hero . [GEOGRAPHIC_DATA] ( ) nearestTarget = hero . findNearestEnemy ( ) distan…" at bounding box center [1046, 407] width 425 height 450
click at [1019, 394] on div "hero . [GEOGRAPHIC_DATA] ( ) nearestTarget = hero . findNearestEnemy ( ) distan…" at bounding box center [1041, 387] width 415 height 411
type textarea "hero.moveDown(4)"
paste textarea "distance = hero.getDistanceTo(nearestTarget)"
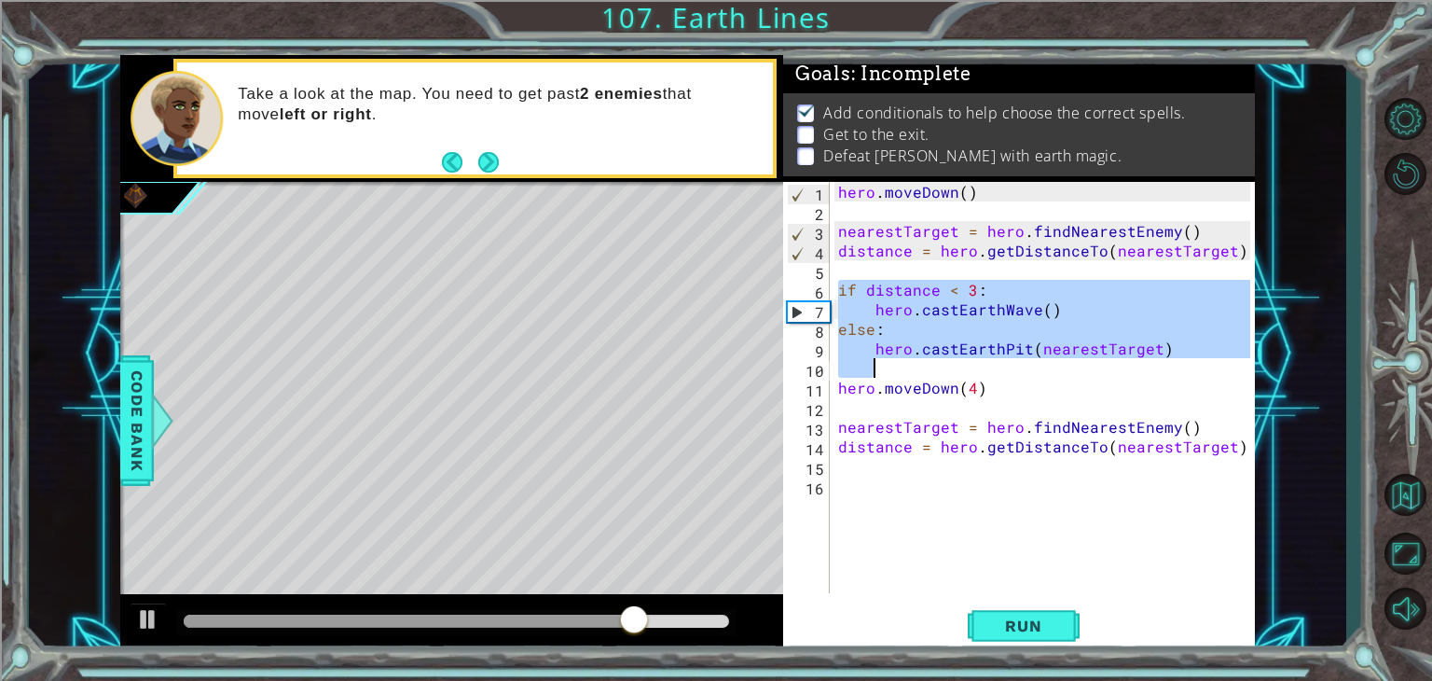
drag, startPoint x: 846, startPoint y: 294, endPoint x: 1186, endPoint y: 364, distance: 347.4
click at [1186, 364] on div "hero . [GEOGRAPHIC_DATA] ( ) nearestTarget = hero . findNearestEnemy ( ) distan…" at bounding box center [1046, 407] width 425 height 450
click at [1242, 445] on div "hero . [GEOGRAPHIC_DATA] ( ) nearestTarget = hero . findNearestEnemy ( ) distan…" at bounding box center [1046, 407] width 425 height 450
type textarea "distance = hero.getDistanceTo(nearestTarget)"
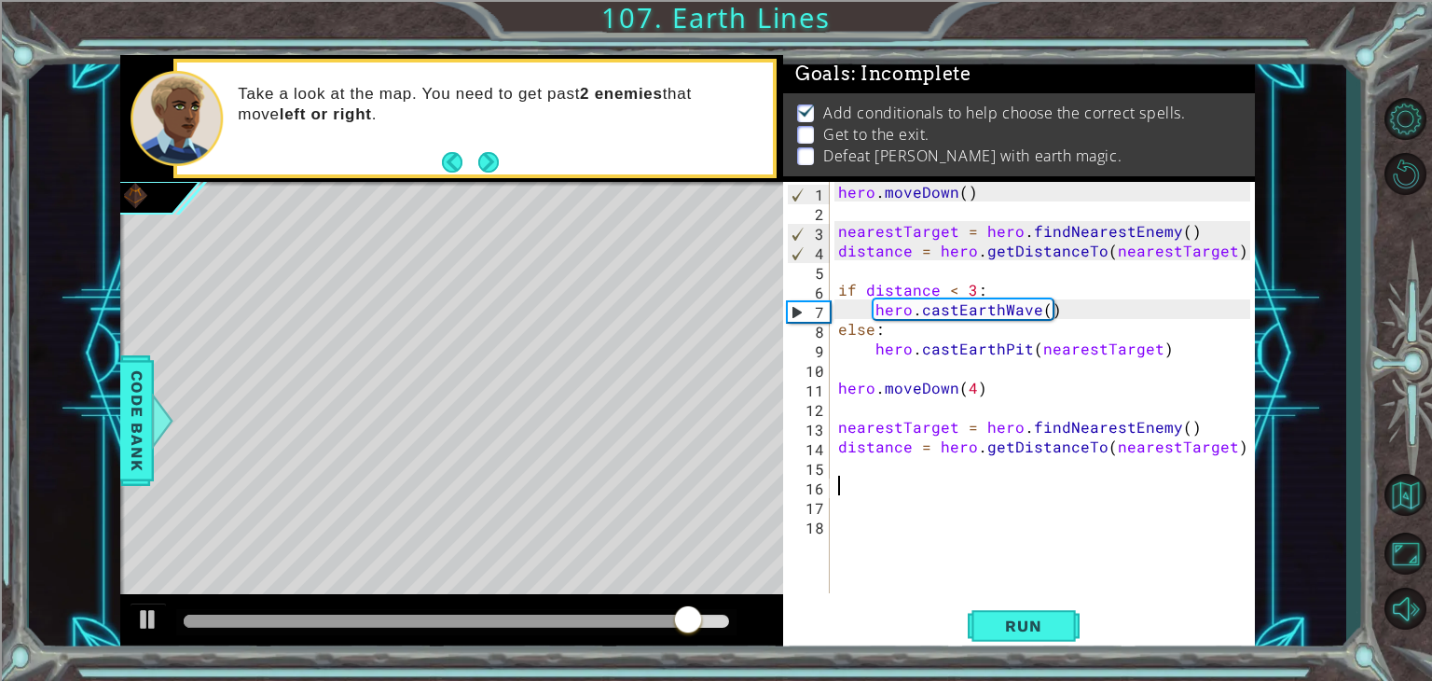
paste textarea "Code Area"
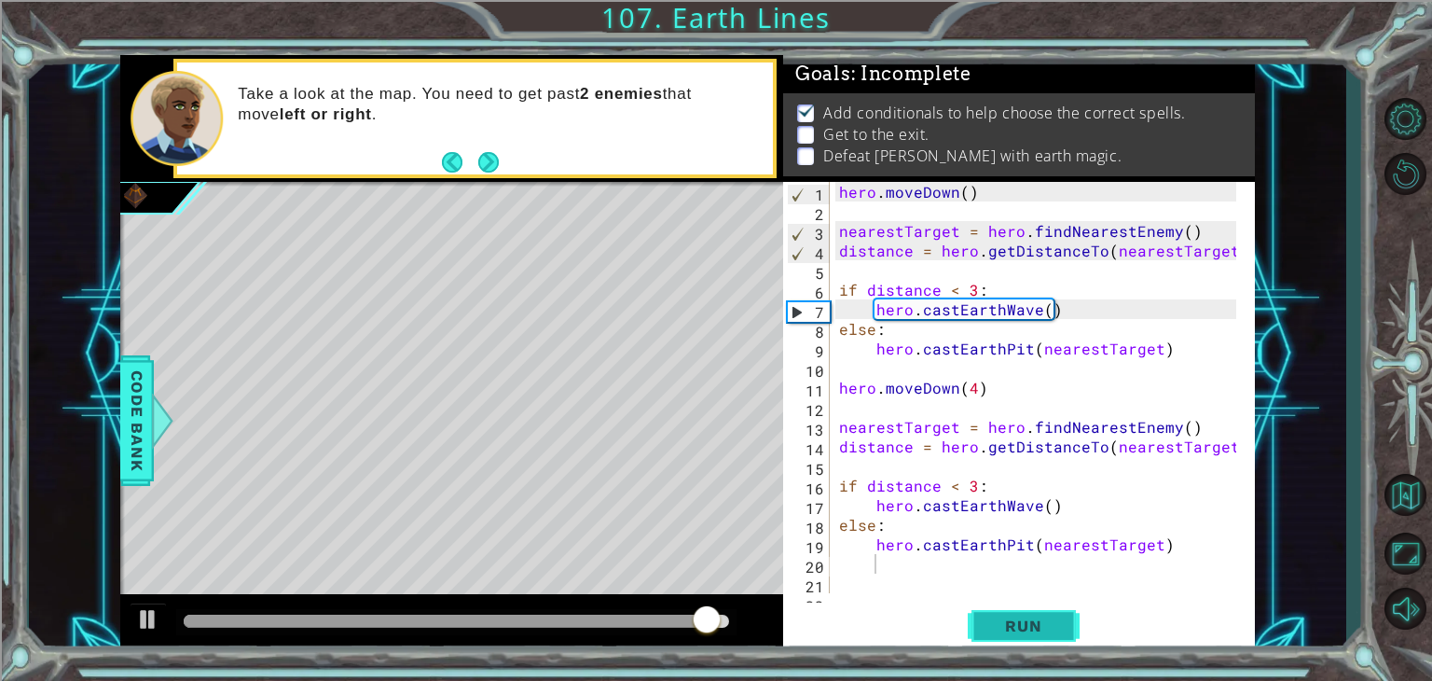
click at [992, 642] on button "Run" at bounding box center [1024, 626] width 112 height 48
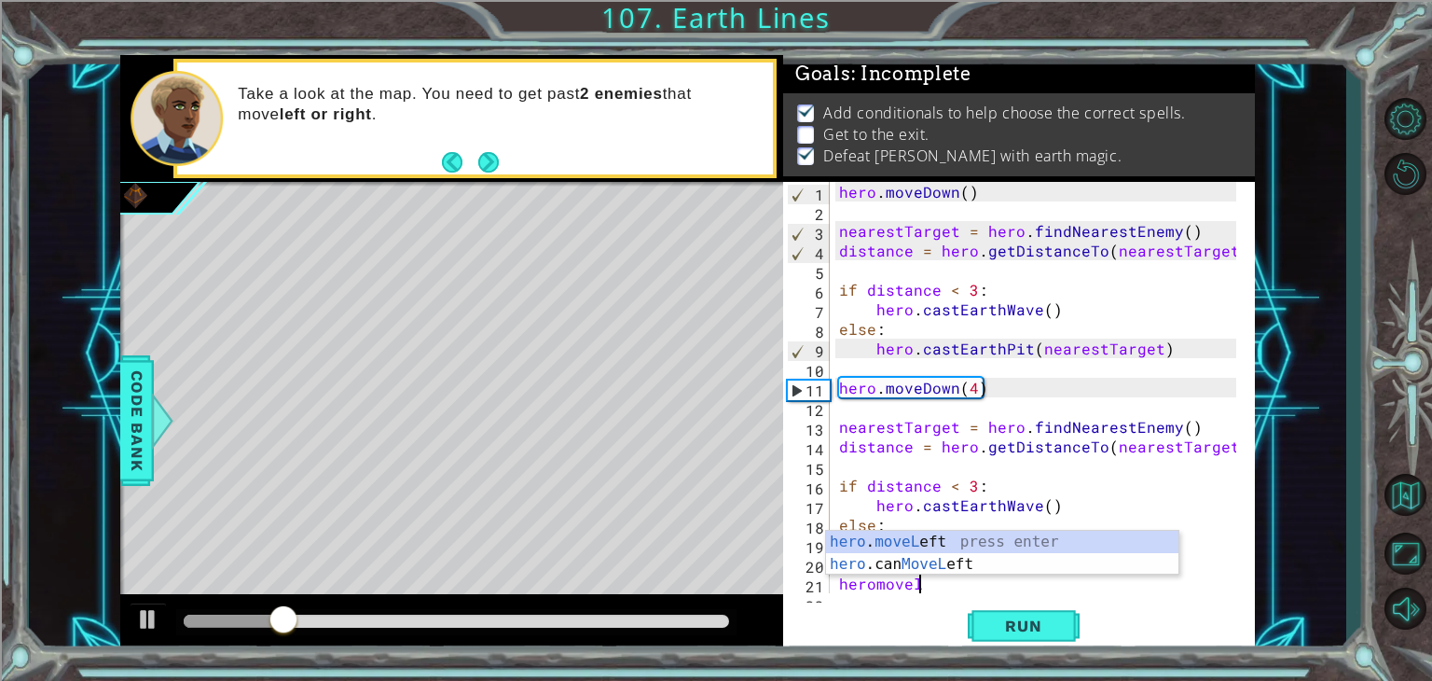
scroll to position [0, 4]
click at [1040, 530] on div "hero . moveL eft press enter hero .can MoveL eft press enter" at bounding box center [1002, 574] width 352 height 89
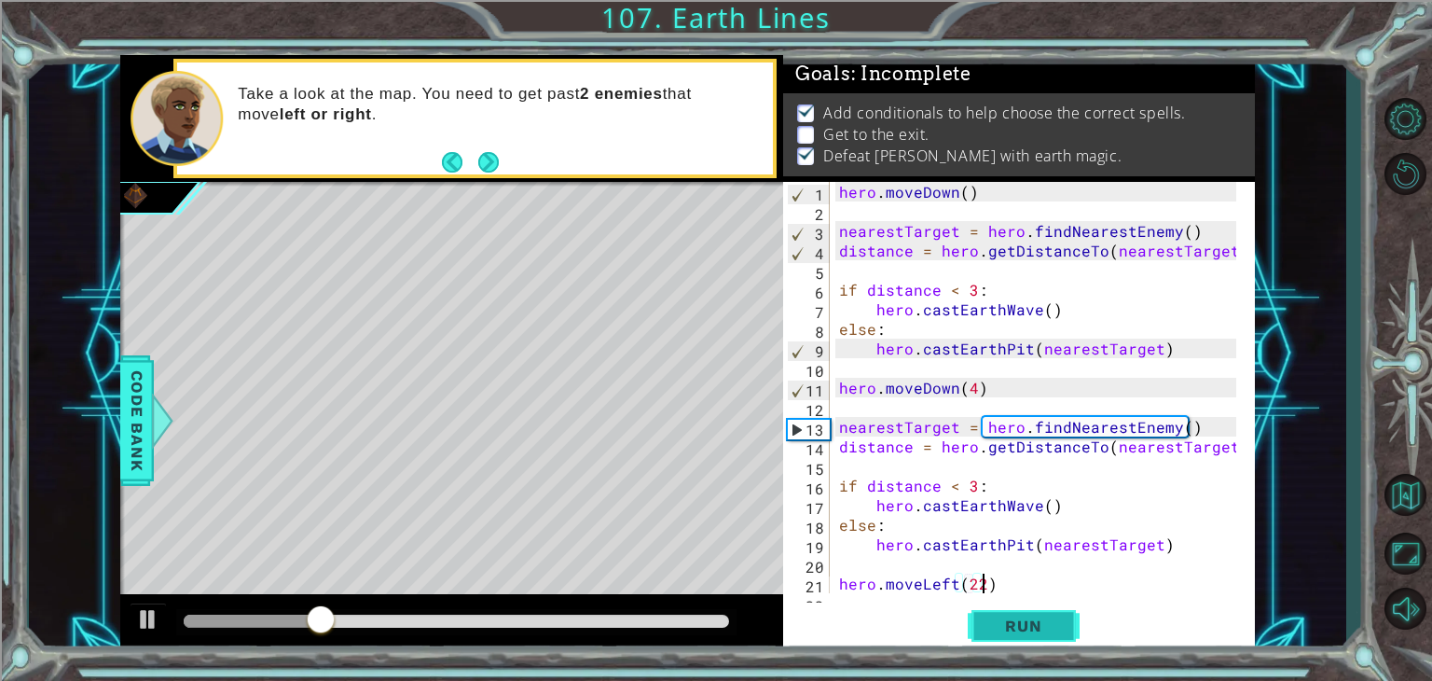
scroll to position [0, 7]
type textarea "hero.moveLeft(22)"
click at [1019, 628] on span "Run" at bounding box center [1023, 625] width 74 height 19
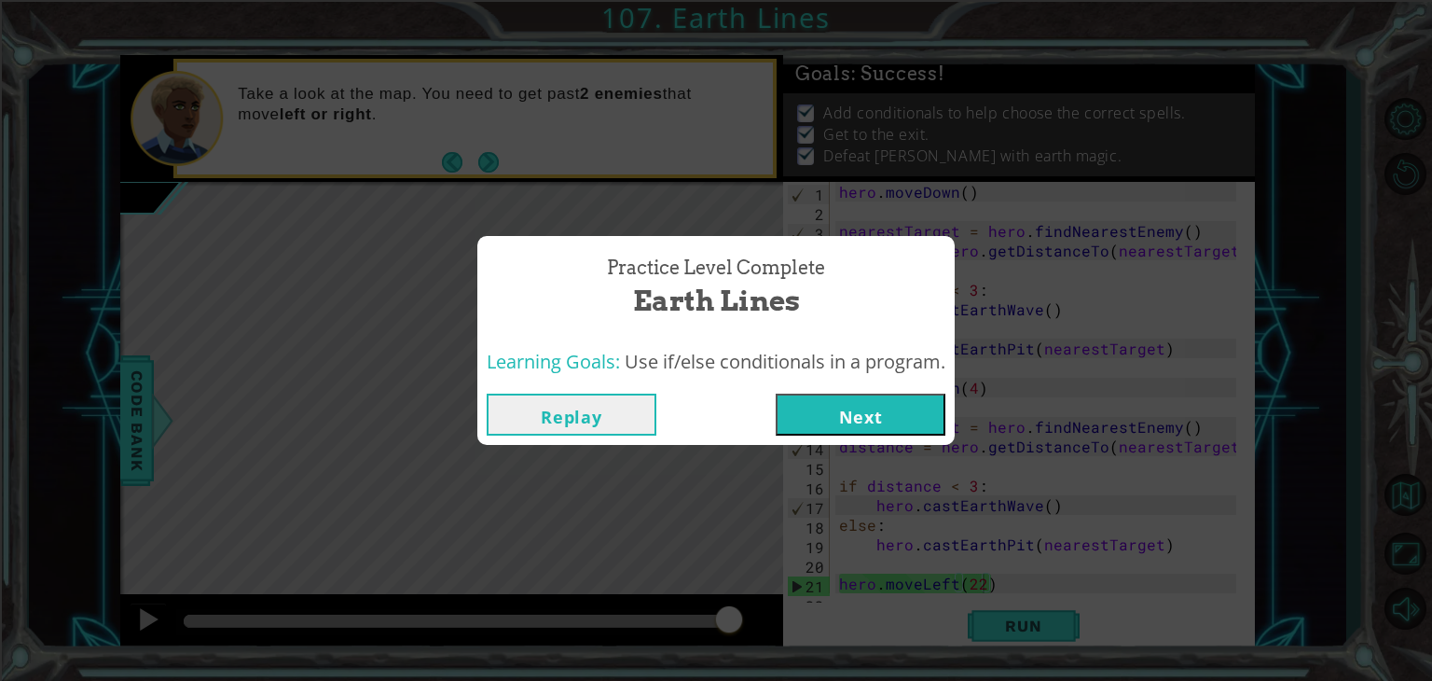
click at [872, 414] on button "Next" at bounding box center [861, 414] width 170 height 42
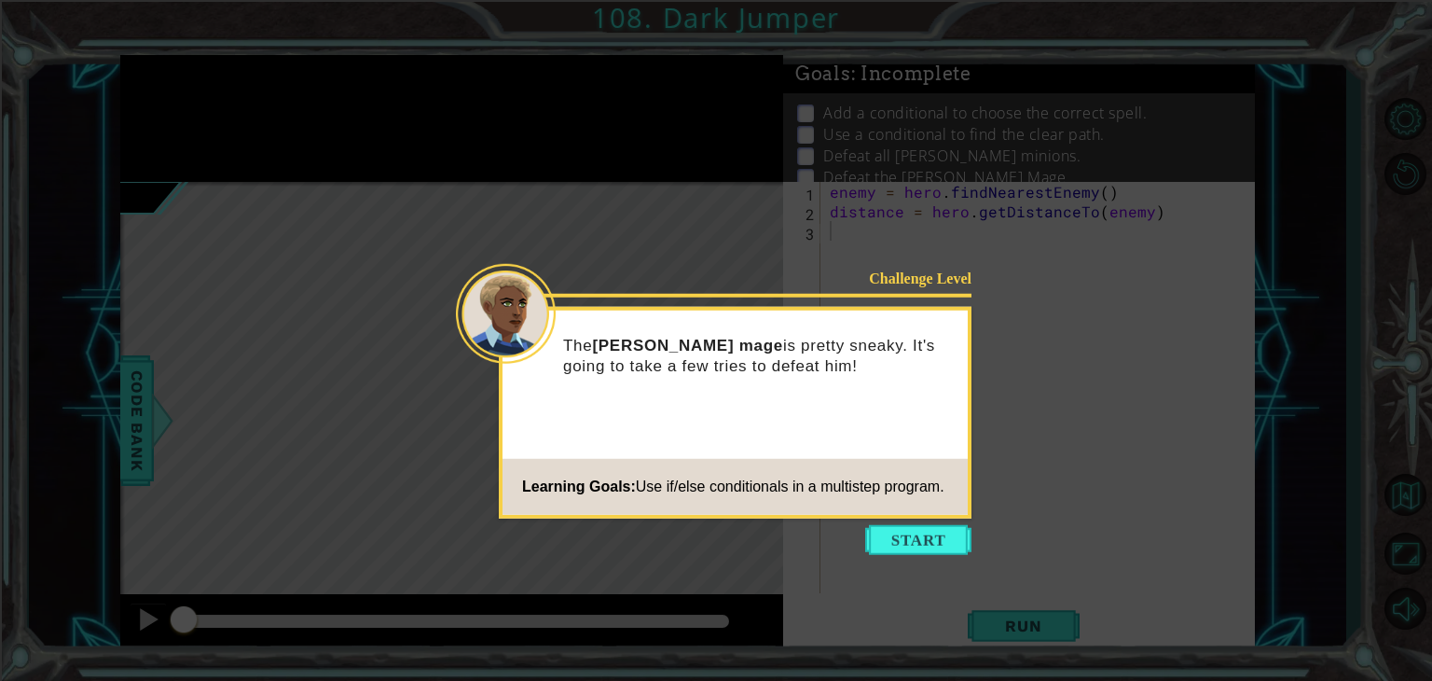
click at [922, 519] on icon at bounding box center [716, 340] width 1432 height 681
click at [931, 538] on button "Start" at bounding box center [918, 540] width 106 height 30
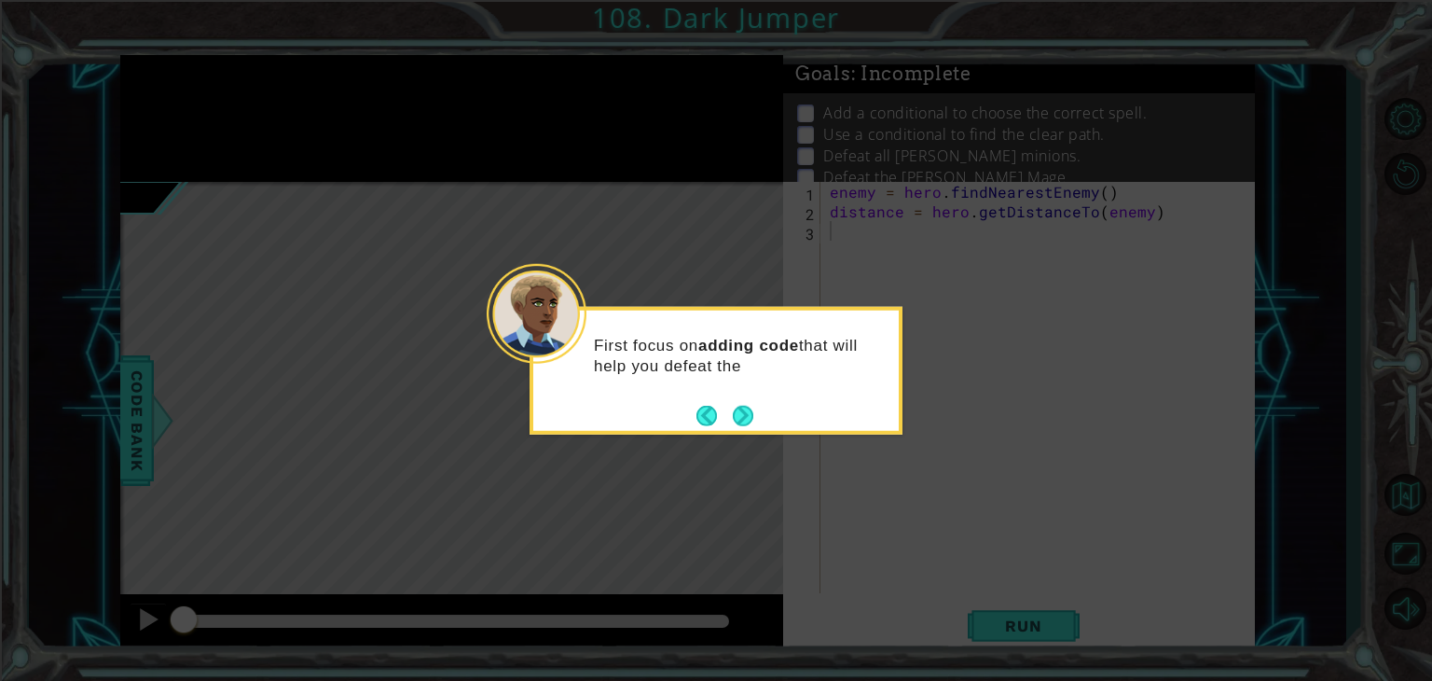
click at [762, 409] on div "First focus on adding code that will help you defeat the" at bounding box center [715, 364] width 365 height 94
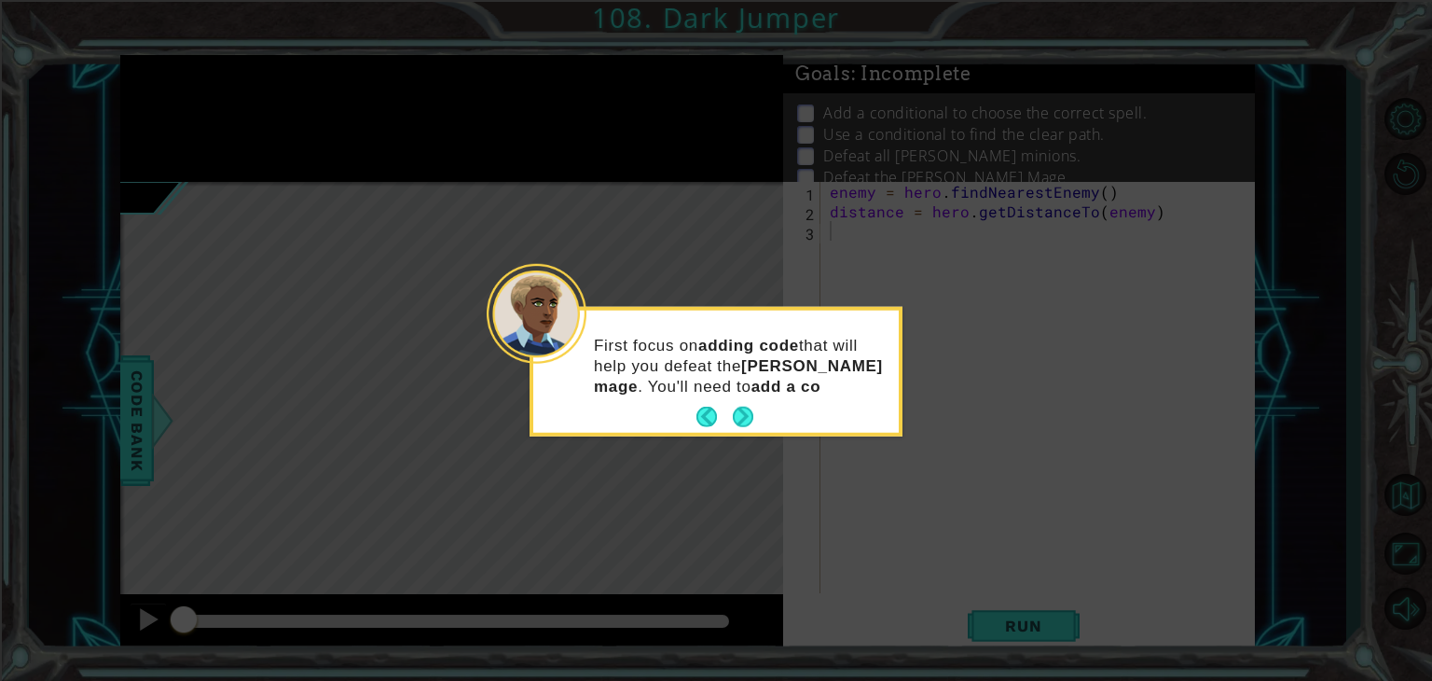
click at [746, 400] on div "First focus on adding code that will help you defeat the [PERSON_NAME] mage . Y…" at bounding box center [715, 374] width 365 height 115
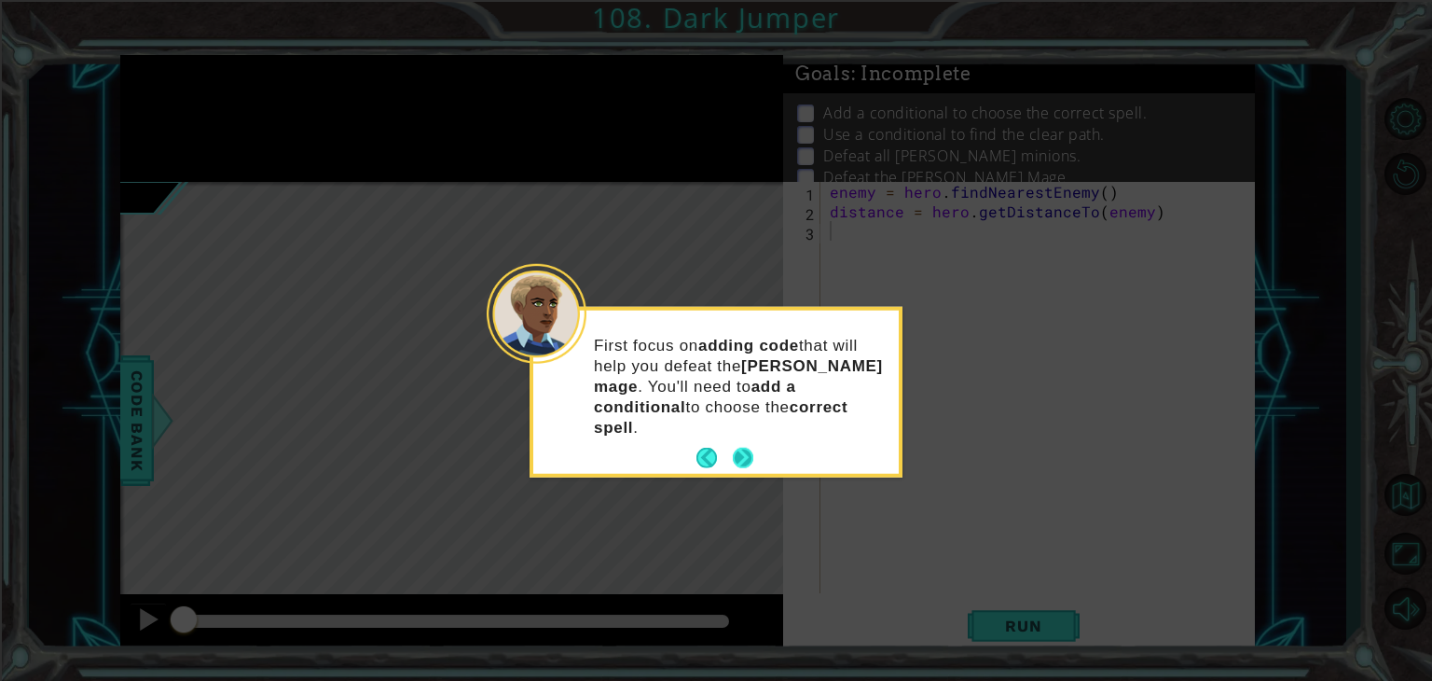
click at [745, 447] on button "Next" at bounding box center [743, 458] width 22 height 22
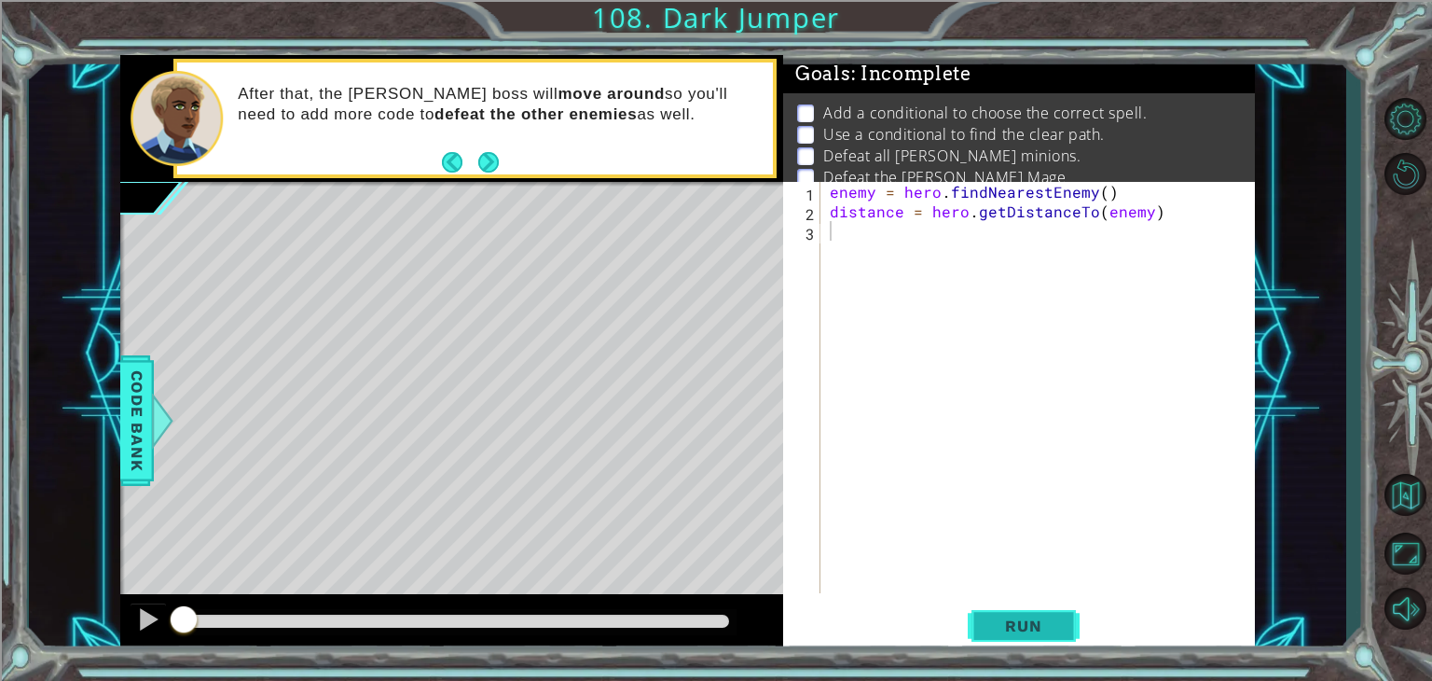
click at [1016, 611] on button "Run" at bounding box center [1024, 626] width 112 height 48
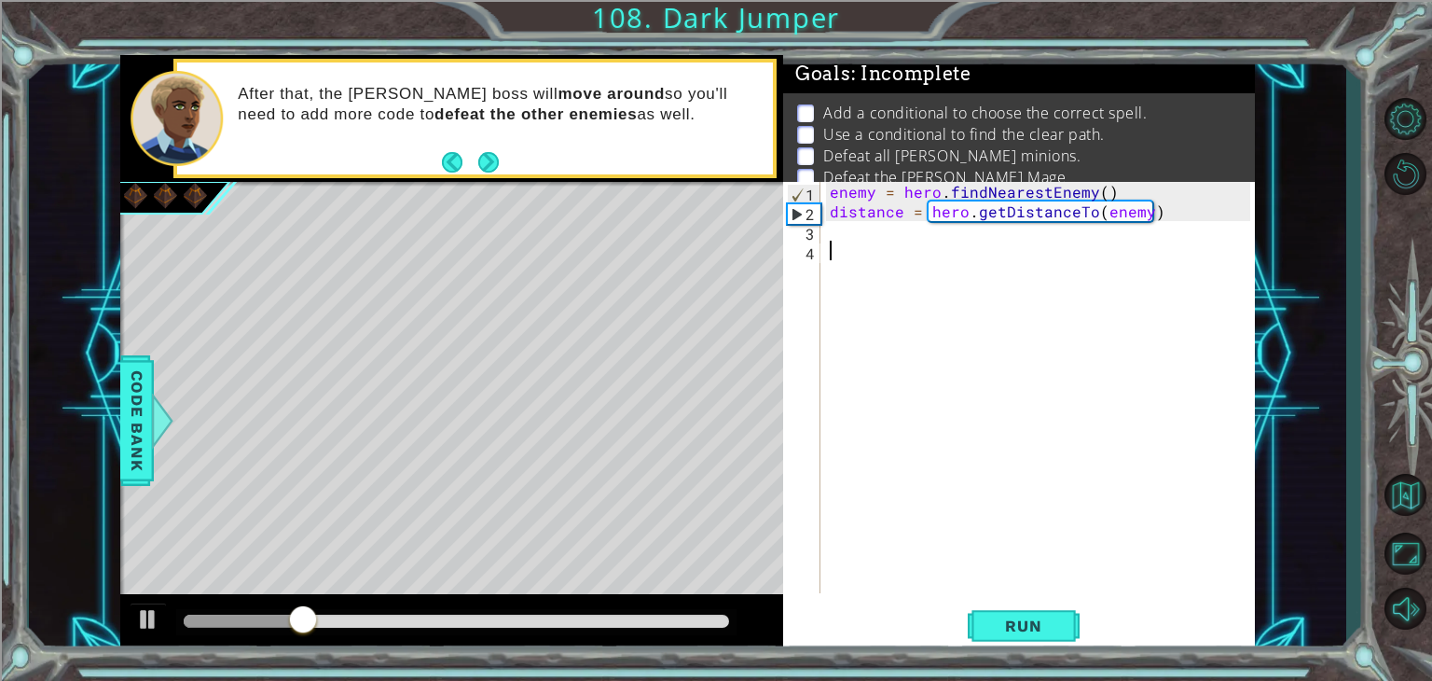
paste textarea "Code Area"
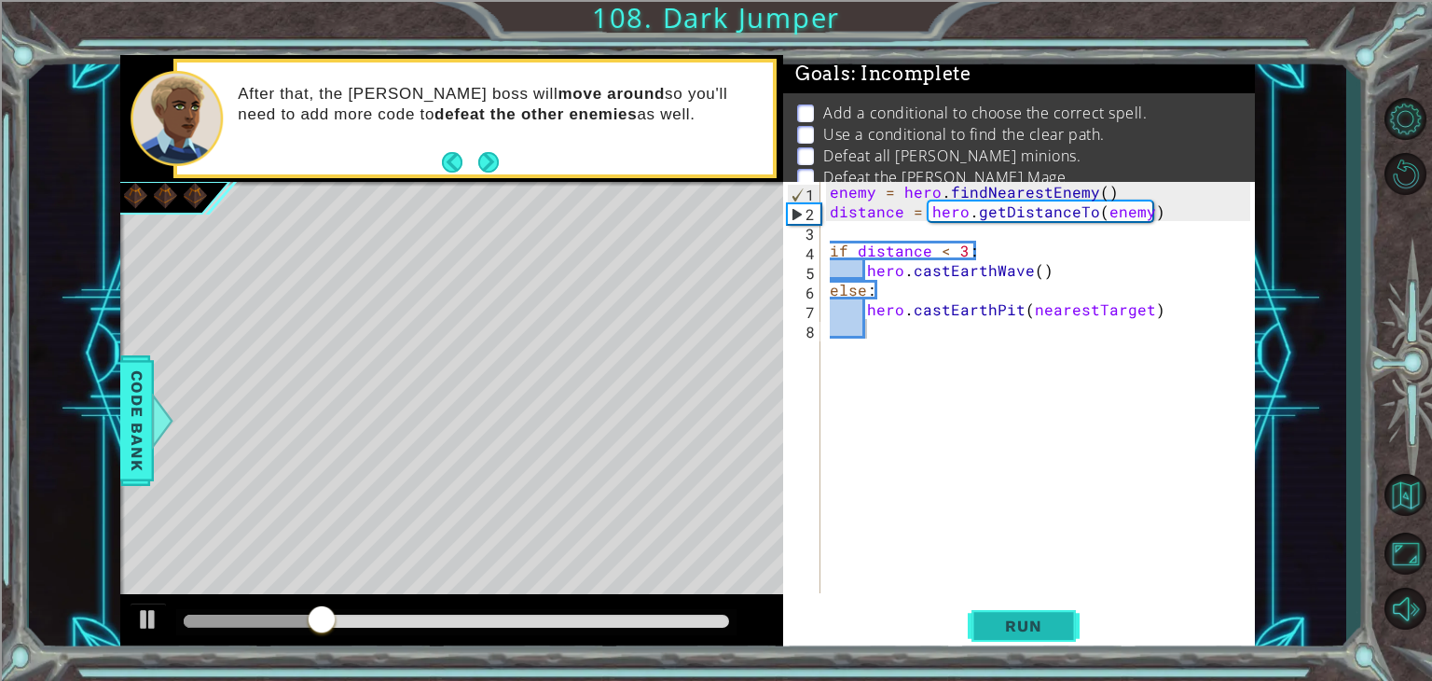
click at [1011, 626] on span "Run" at bounding box center [1023, 625] width 74 height 19
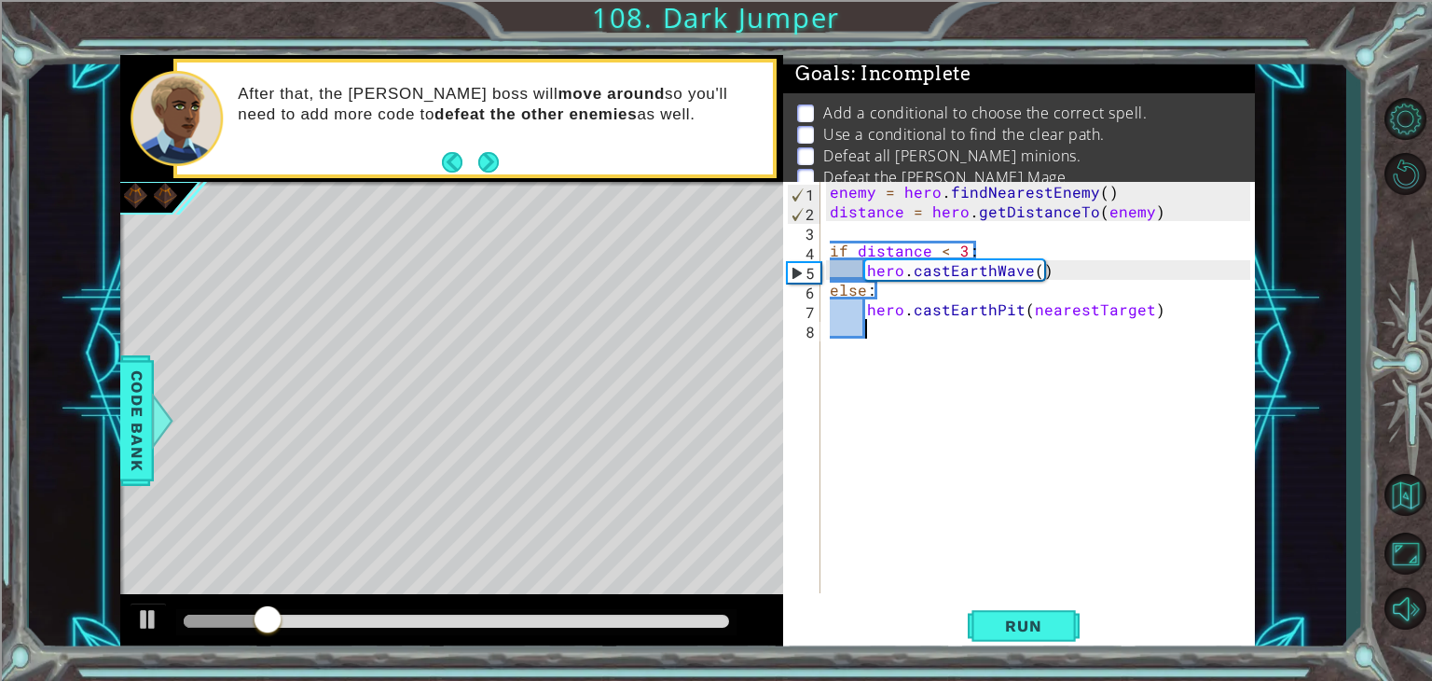
click at [992, 378] on div "enemy = hero . findNearestEnemy ( ) distance = hero . getDistanceTo ( enemy ) i…" at bounding box center [1042, 407] width 433 height 450
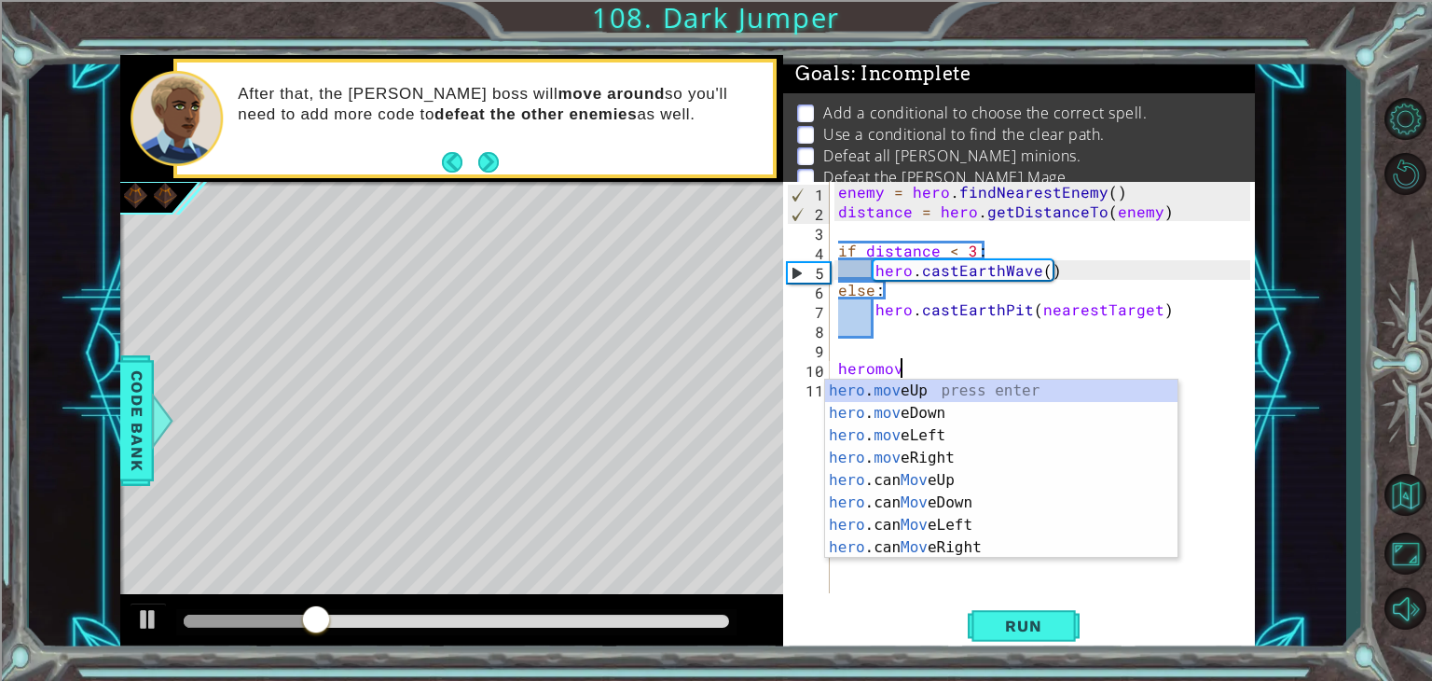
scroll to position [0, 3]
click at [914, 385] on div "hero . move Up press enter hero . move Down press enter hero . move Left press …" at bounding box center [1001, 491] width 352 height 224
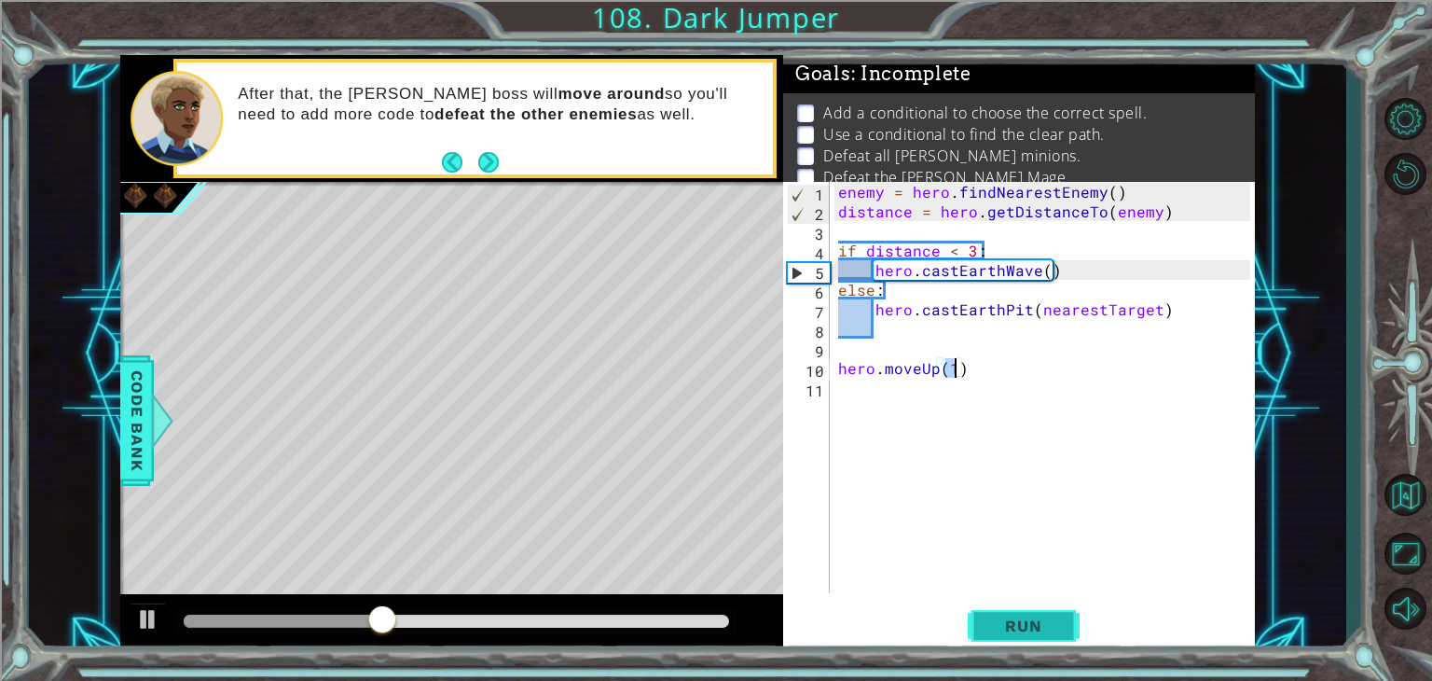
type textarea "hero.moveUp(1)"
click at [992, 610] on button "Run" at bounding box center [1024, 626] width 112 height 48
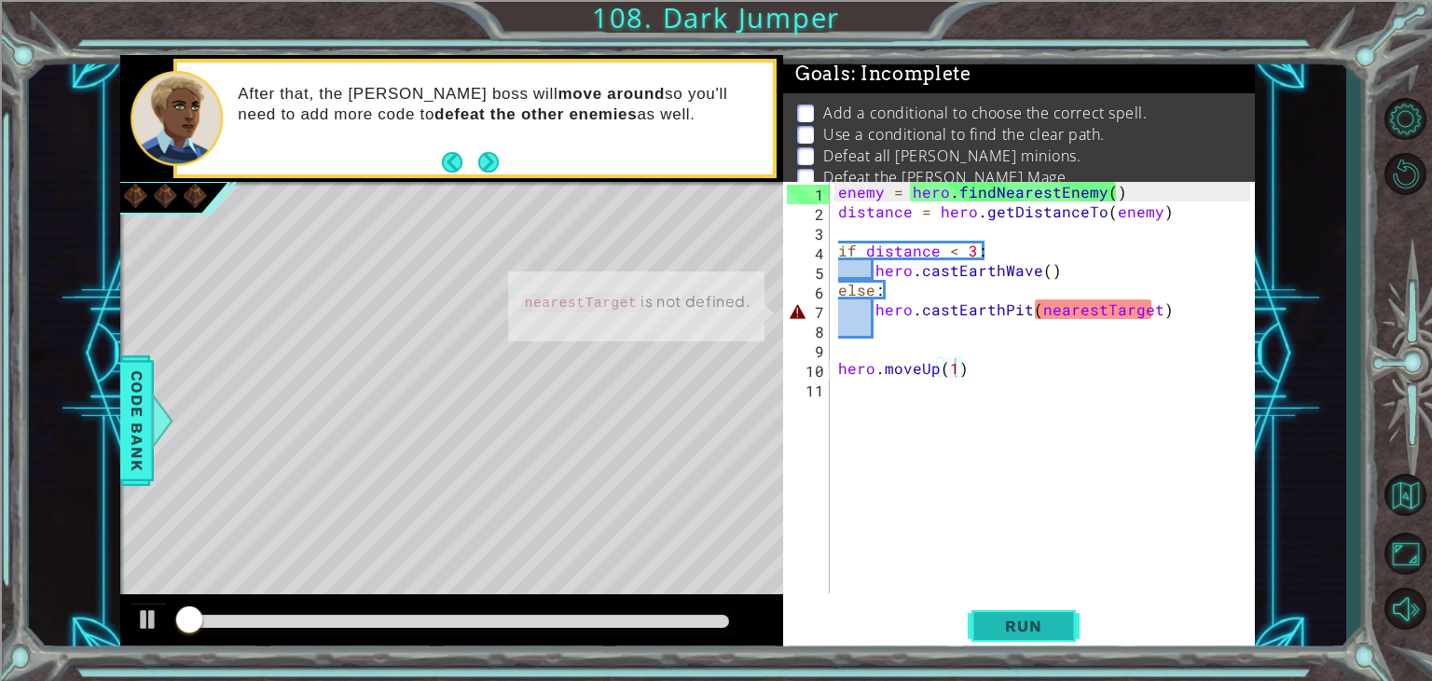
click at [1016, 644] on button "Run" at bounding box center [1024, 626] width 112 height 48
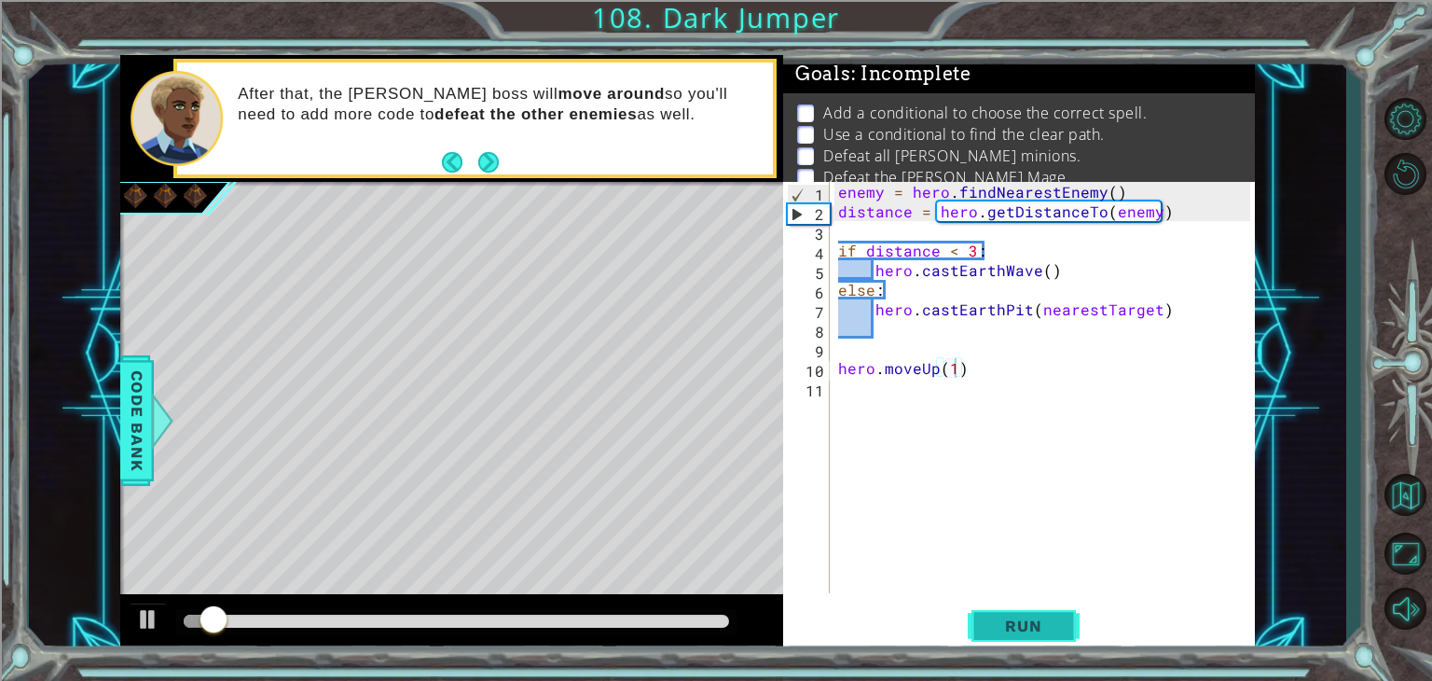
click at [1034, 612] on button "Run" at bounding box center [1024, 626] width 112 height 48
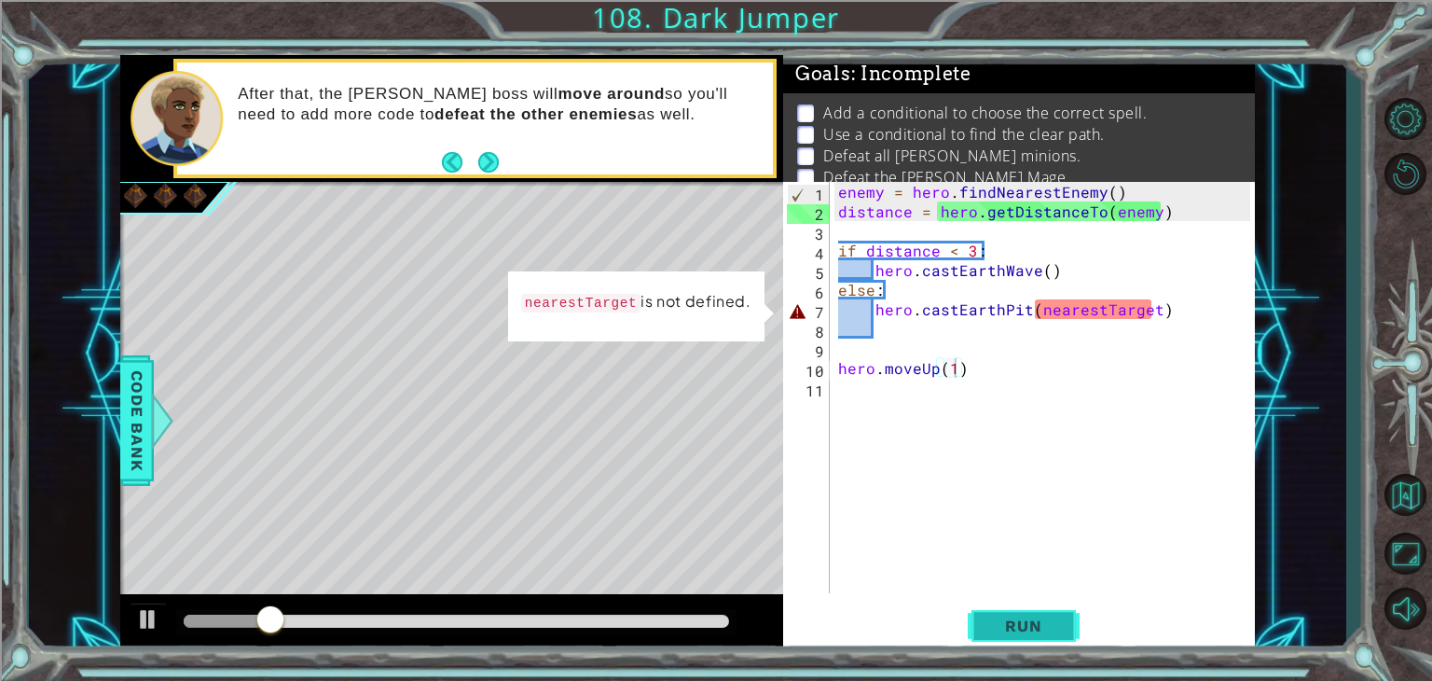
click at [1056, 626] on span "Run" at bounding box center [1023, 625] width 74 height 19
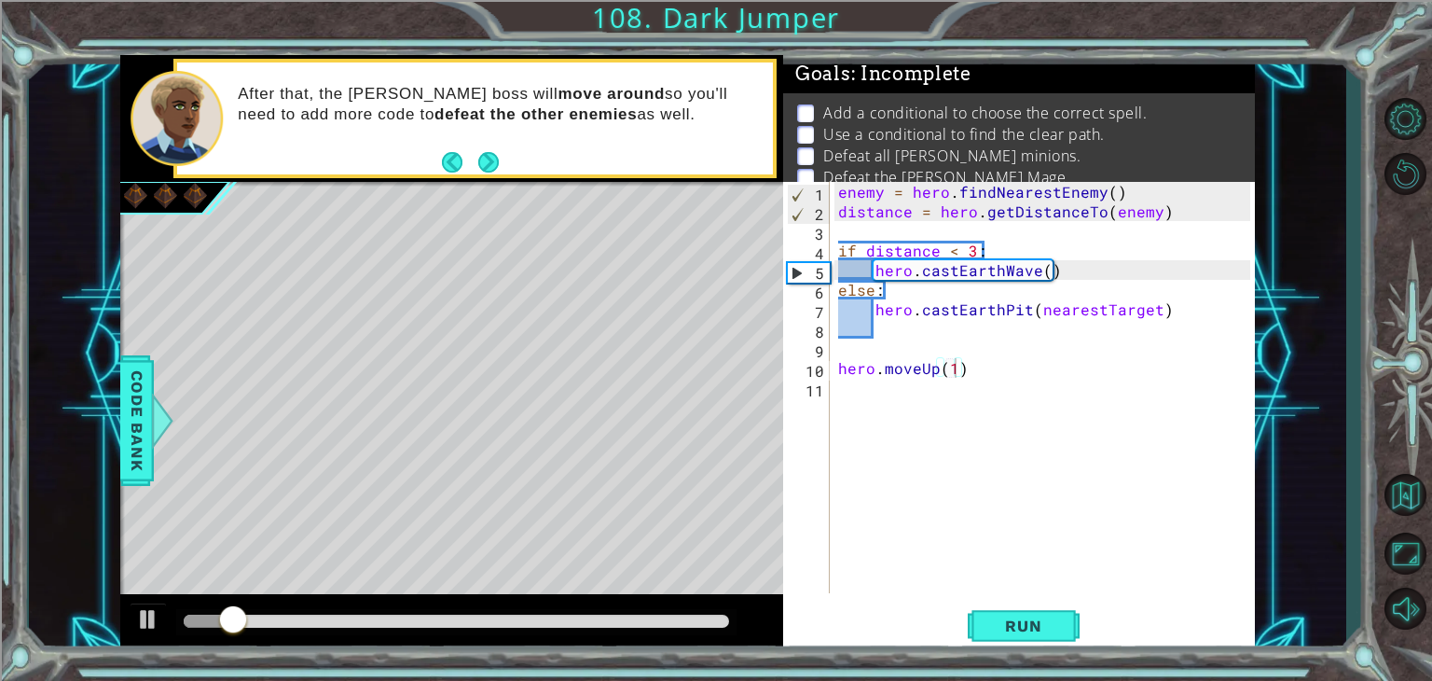
click at [1060, 602] on button "Run" at bounding box center [1024, 626] width 112 height 48
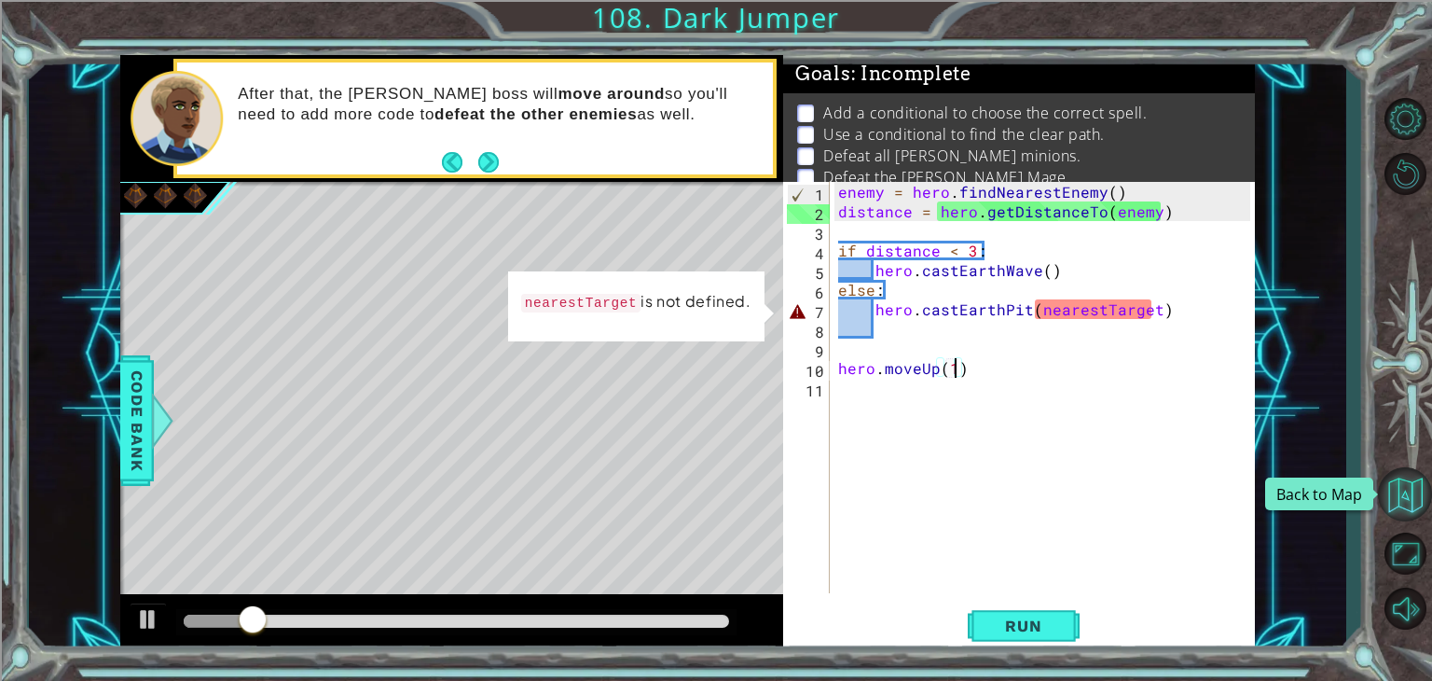
click at [1416, 501] on button "Back to Map" at bounding box center [1405, 494] width 54 height 54
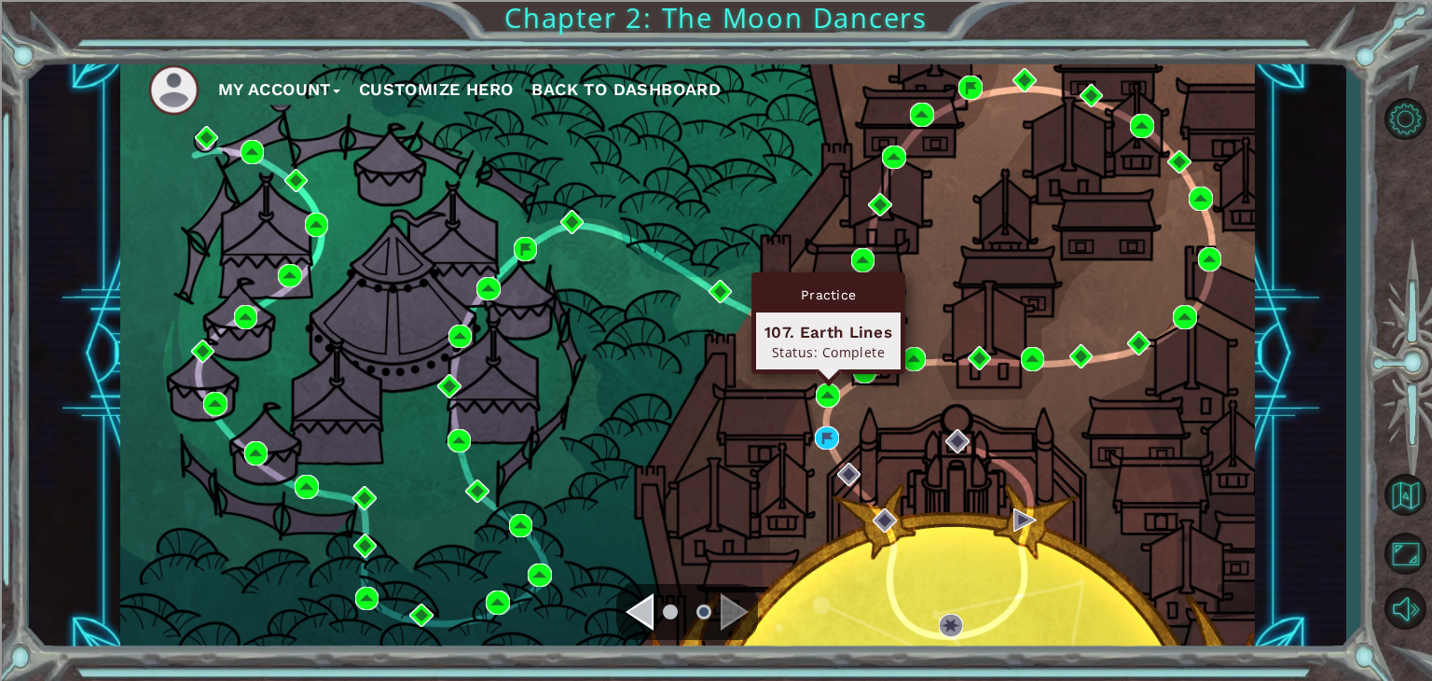
click at [824, 374] on div "Practice 107. Earth Lines Status: Complete" at bounding box center [828, 323] width 154 height 102
click at [825, 388] on img at bounding box center [828, 395] width 24 height 24
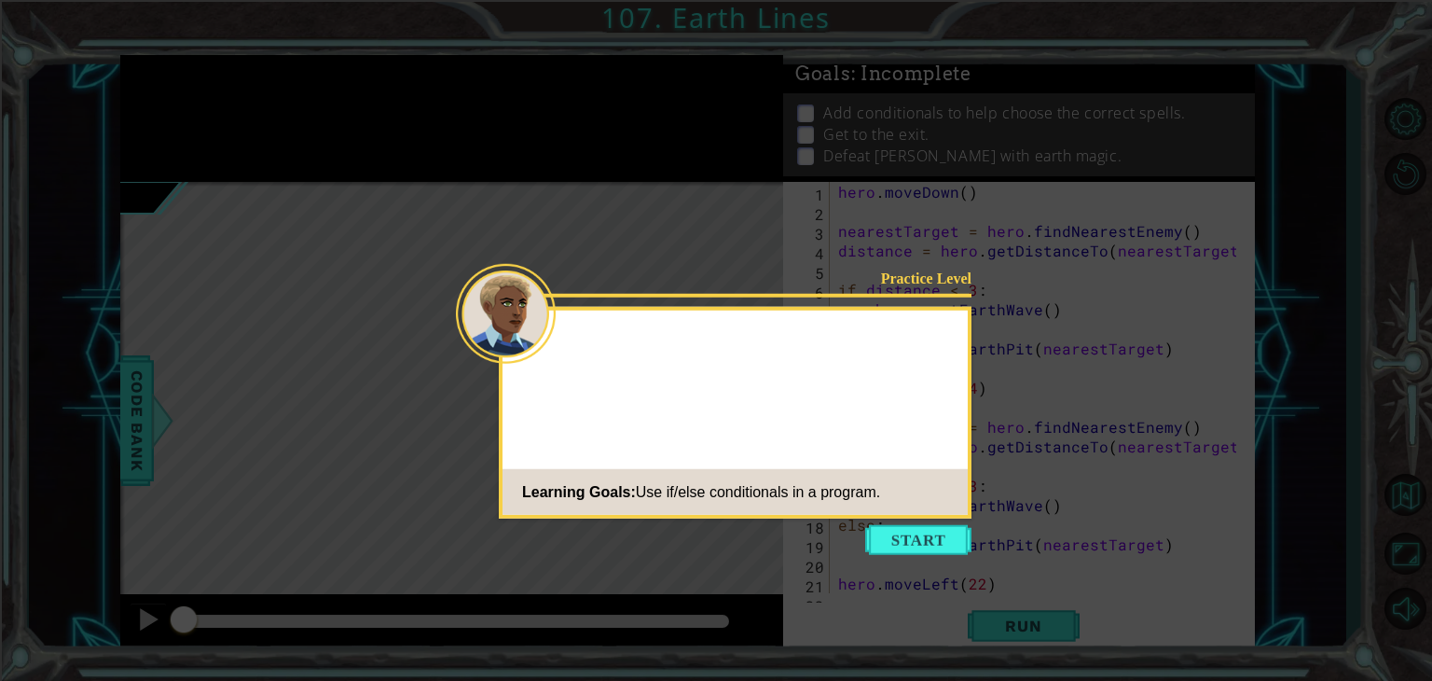
click at [938, 527] on button "Start" at bounding box center [918, 540] width 106 height 30
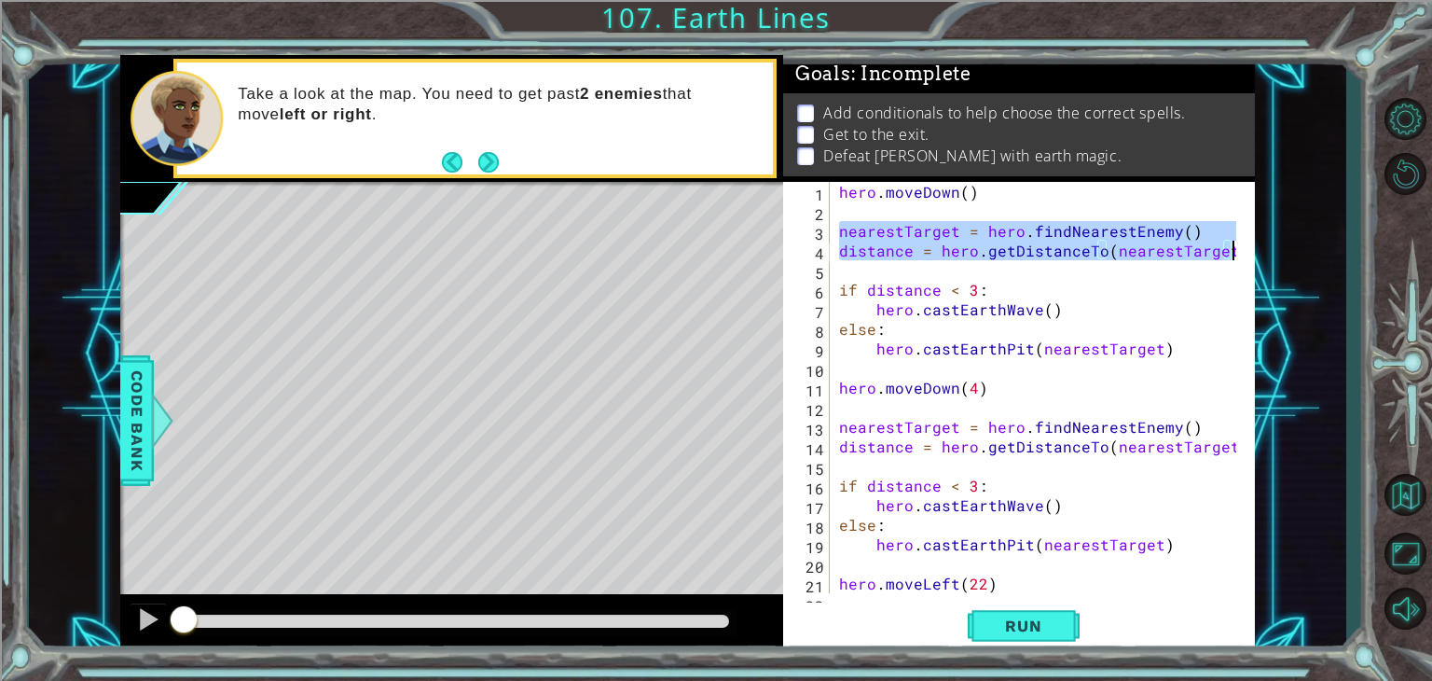
drag, startPoint x: 840, startPoint y: 233, endPoint x: 1229, endPoint y: 259, distance: 389.6
click at [1229, 259] on div "hero . [GEOGRAPHIC_DATA] ( ) nearestTarget = hero . findNearestEnemy ( ) distan…" at bounding box center [1040, 407] width 410 height 450
type textarea "nearestTarget = hero.findNearestEnemy() distance = hero.getDistanceTo(nearestTa…"
click at [1405, 478] on button "Back to Map" at bounding box center [1405, 494] width 54 height 54
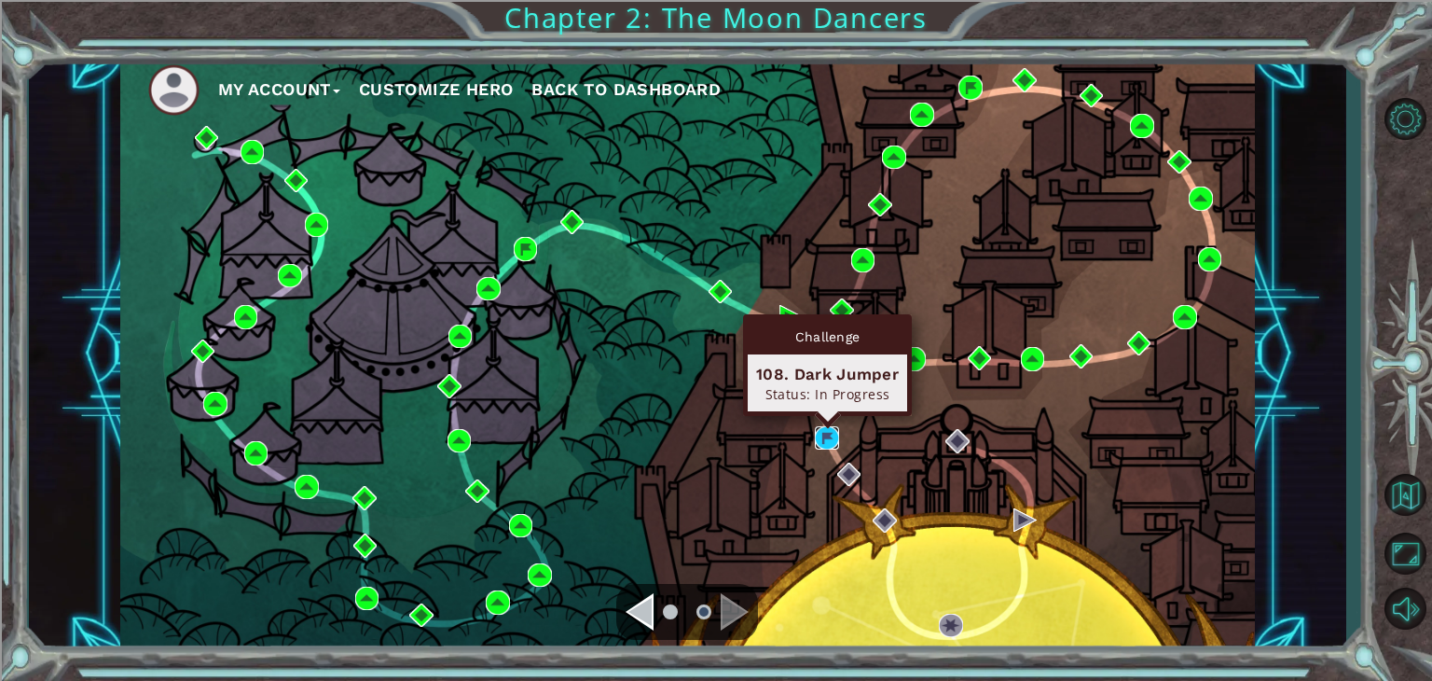
click at [827, 437] on img at bounding box center [827, 438] width 24 height 24
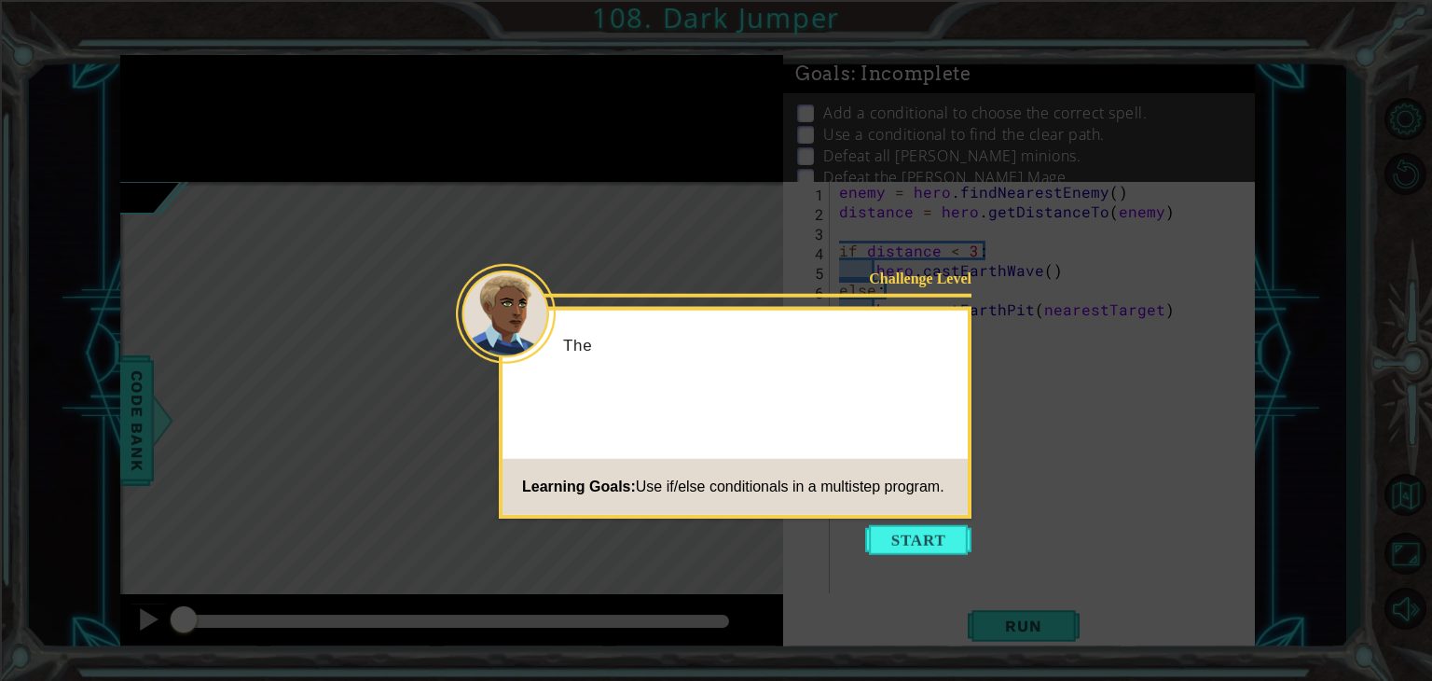
click at [929, 524] on body "1 ההההההההההההההההההההההההההההההההההההההההההההההההההההההההההההההההההההההההההההה…" at bounding box center [716, 340] width 1432 height 681
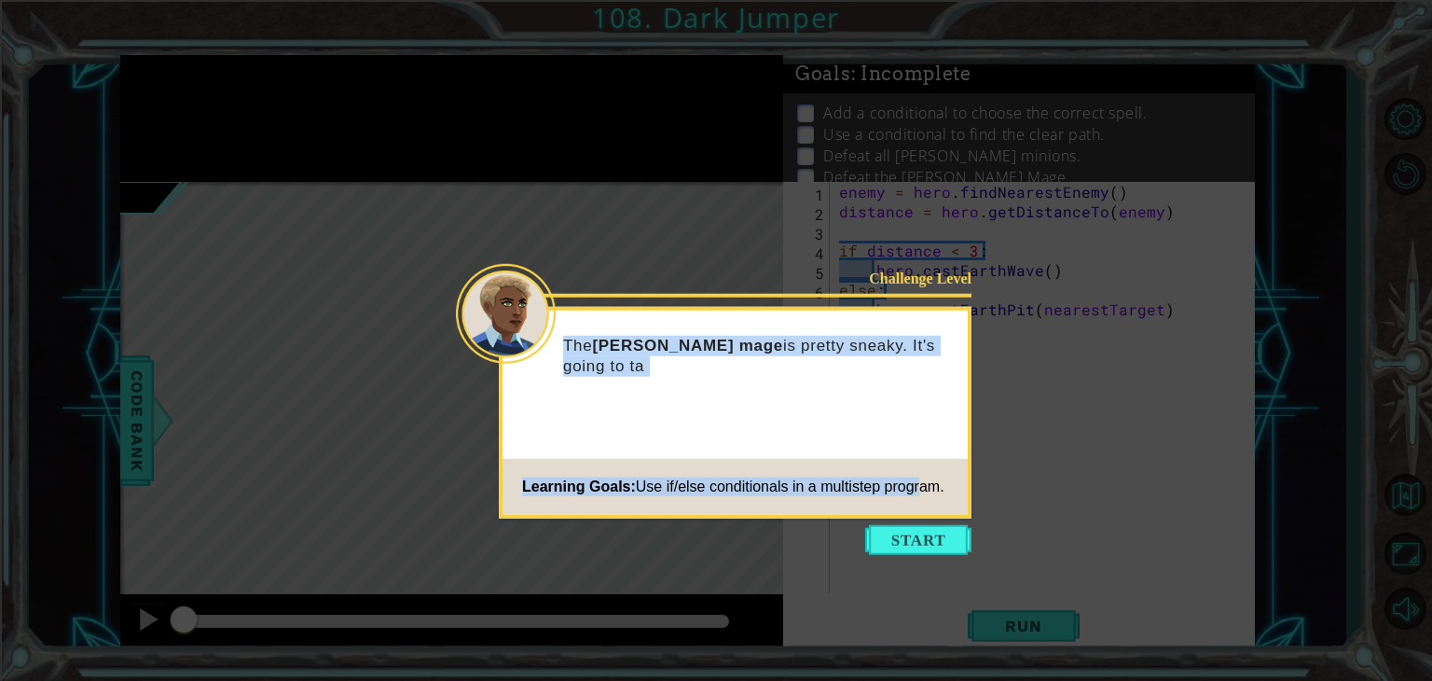
click at [919, 515] on div "Challenge Level The [PERSON_NAME] mage is pretty sneaky. It's going to ta Learn…" at bounding box center [735, 413] width 473 height 212
click at [944, 529] on button "Start" at bounding box center [918, 540] width 106 height 30
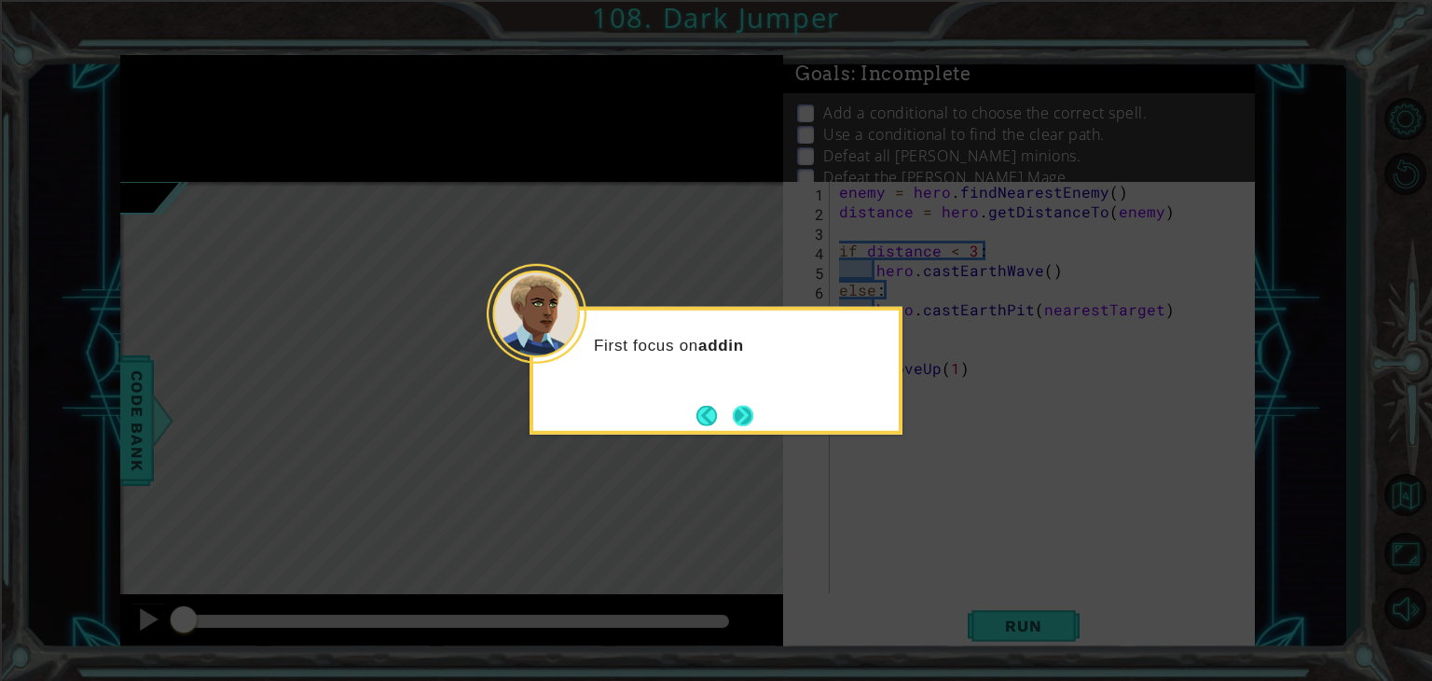
click at [754, 418] on button "Next" at bounding box center [743, 415] width 22 height 22
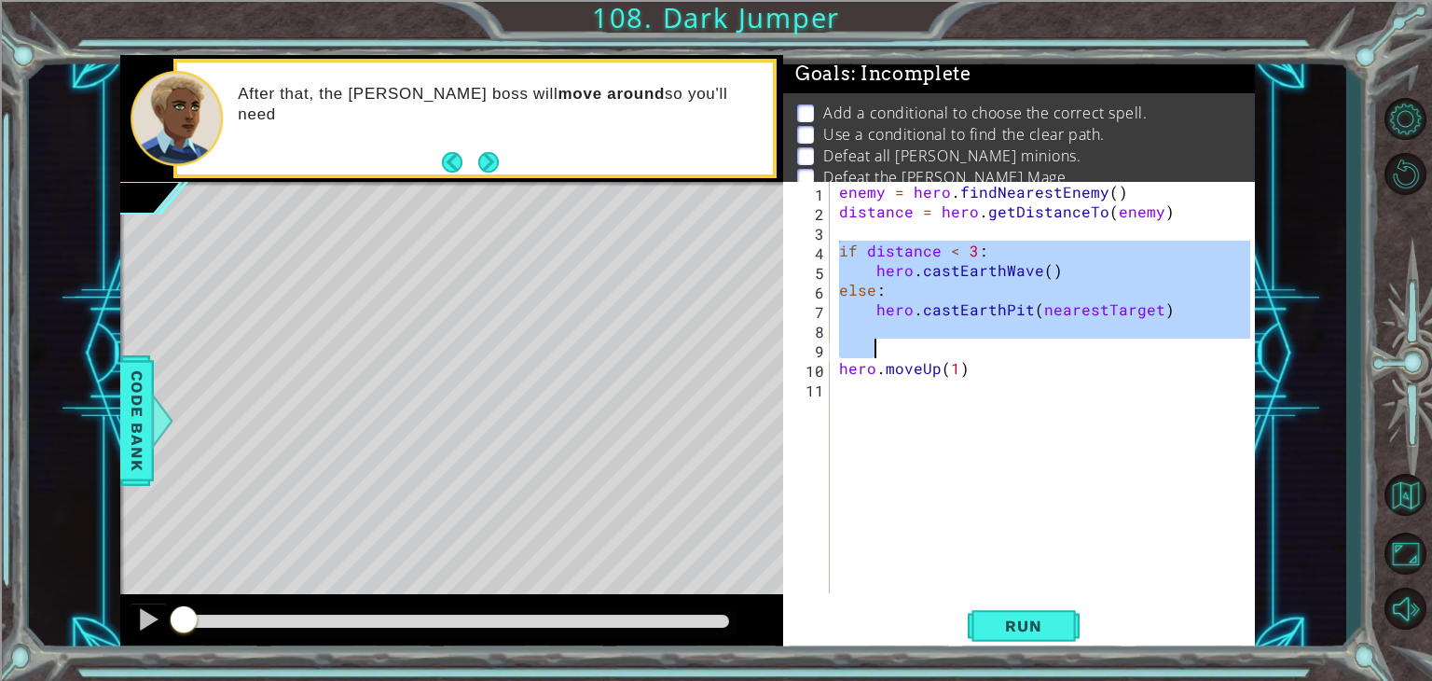
drag, startPoint x: 840, startPoint y: 254, endPoint x: 999, endPoint y: 366, distance: 194.7
click at [999, 366] on div "enemy = hero . findNearestEnemy ( ) distance = hero . getDistanceTo ( enemy ) i…" at bounding box center [1047, 407] width 424 height 450
type textarea "hero.moveUp(1)"
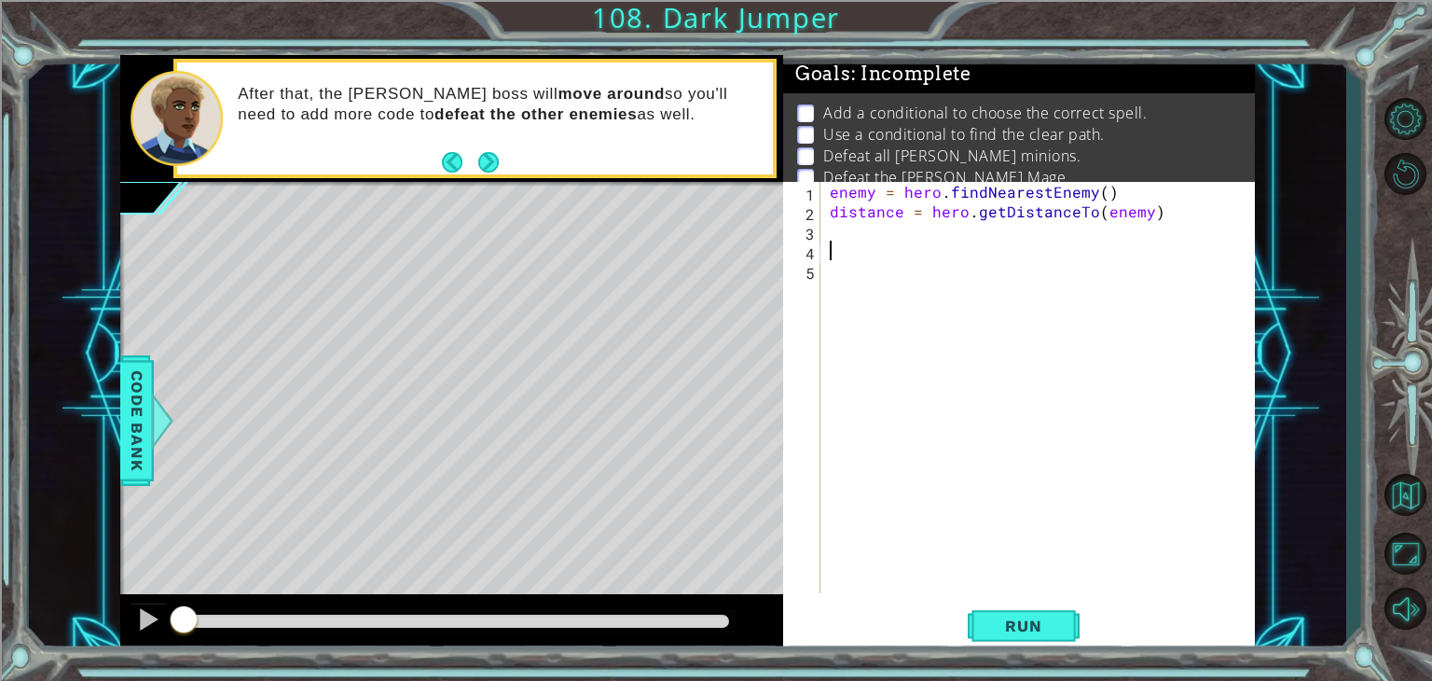
paste textarea "distance = hero.getDistanceTo(nearestTarget)"
type textarea "distance = hero.getDistanceTo(nearestTarget)"
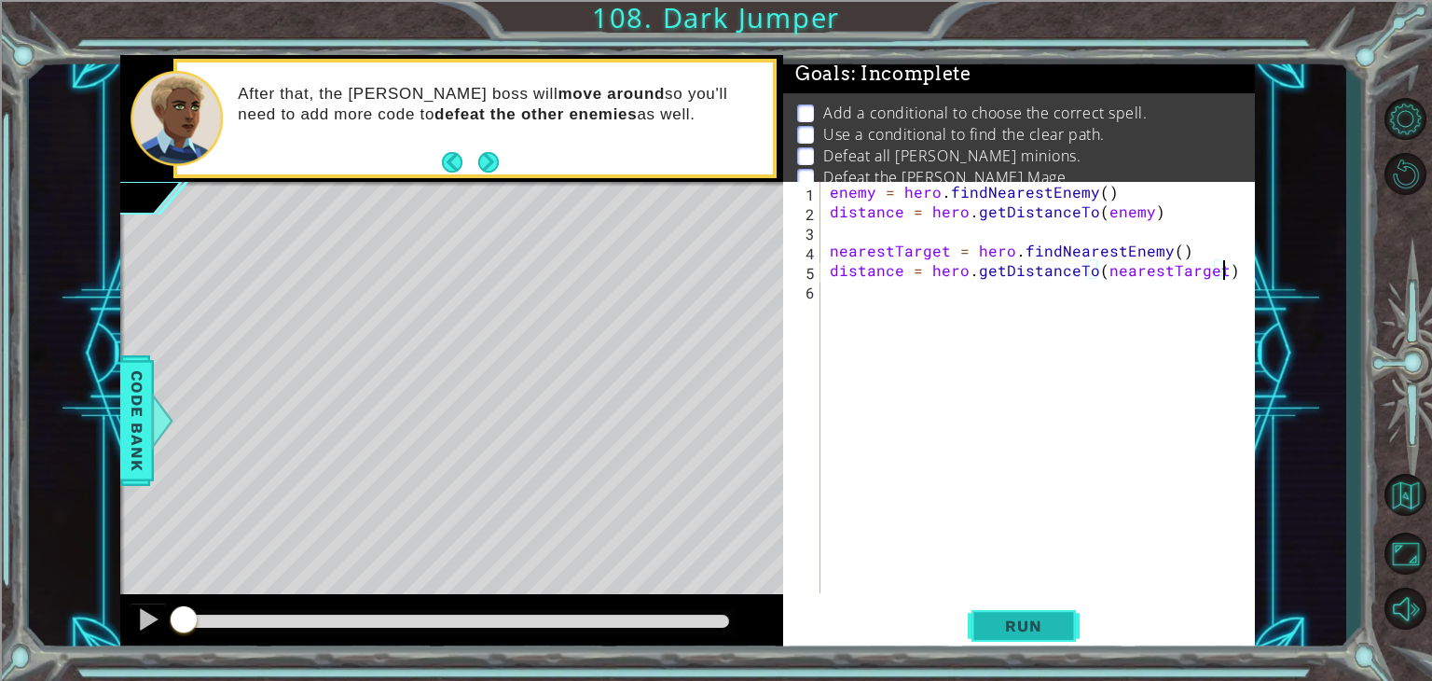
click at [1033, 645] on button "Run" at bounding box center [1024, 626] width 112 height 48
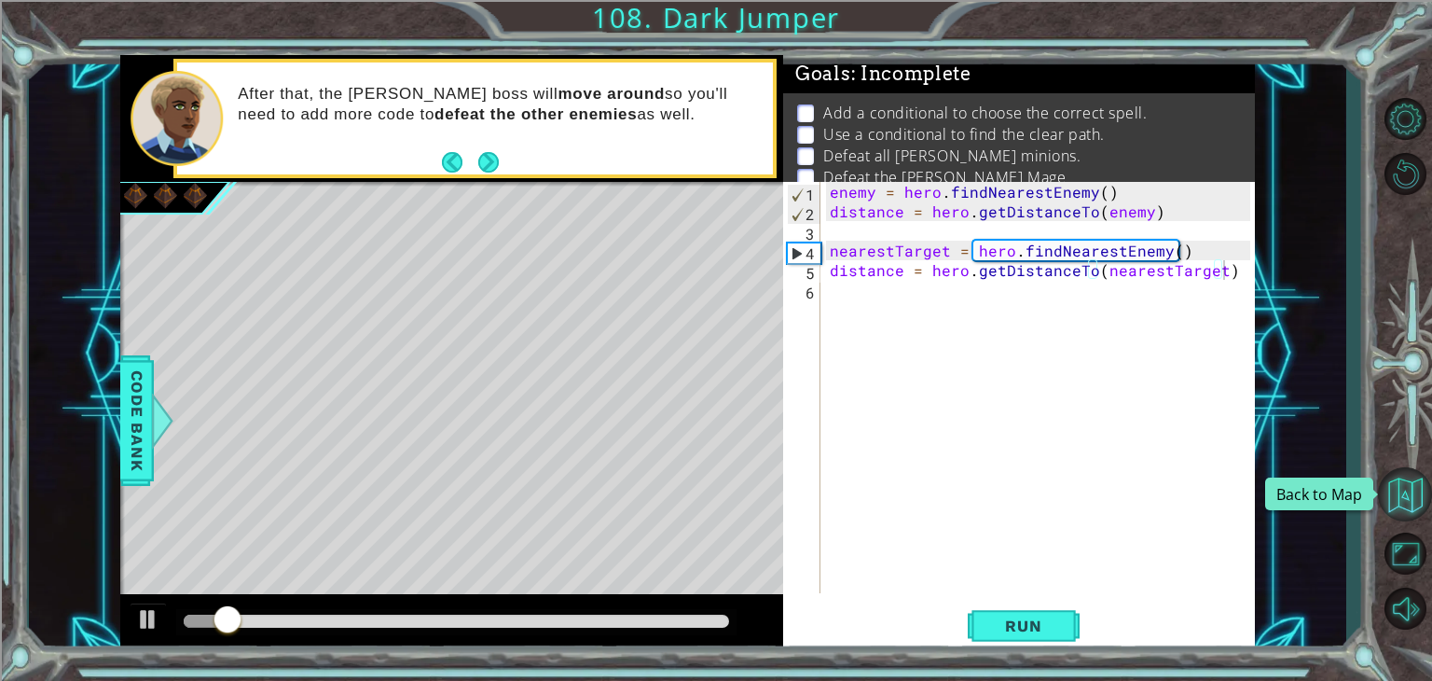
click at [1390, 499] on button "Back to Map" at bounding box center [1405, 494] width 54 height 54
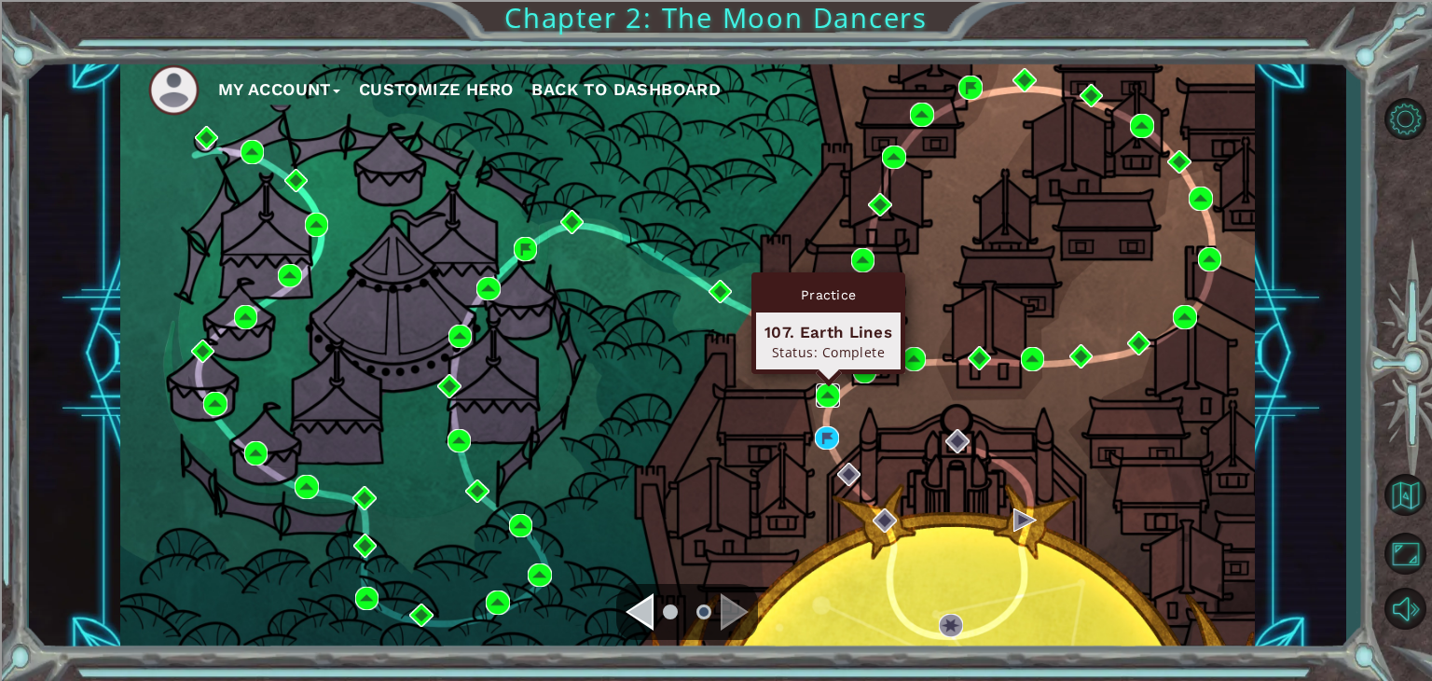
click at [836, 388] on img at bounding box center [828, 395] width 24 height 24
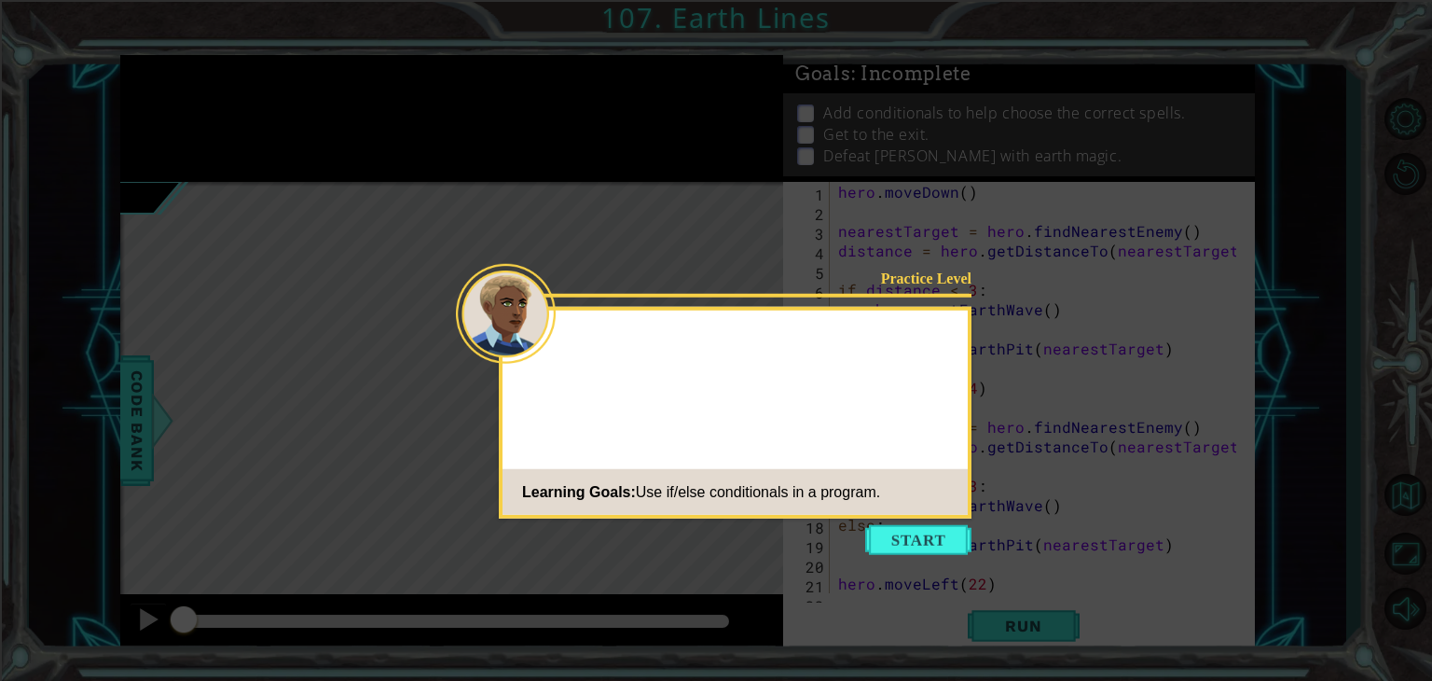
click at [942, 532] on button "Start" at bounding box center [918, 540] width 106 height 30
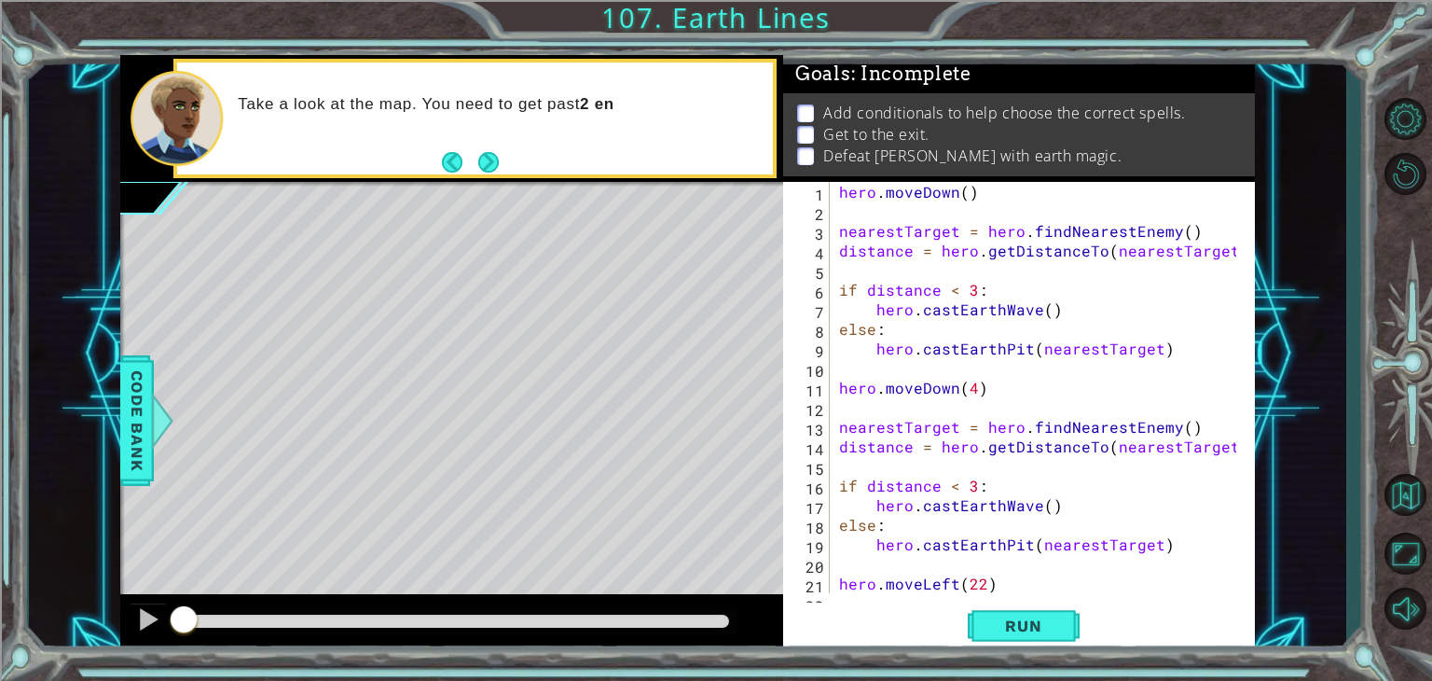
drag, startPoint x: 831, startPoint y: 284, endPoint x: 862, endPoint y: 307, distance: 38.8
click at [862, 307] on div "1 2 3 4 5 6 7 8 9 10 11 12 13 14 15 16 17 18 19 20 21 22 hero . [GEOGRAPHIC_DAT…" at bounding box center [1016, 387] width 467 height 411
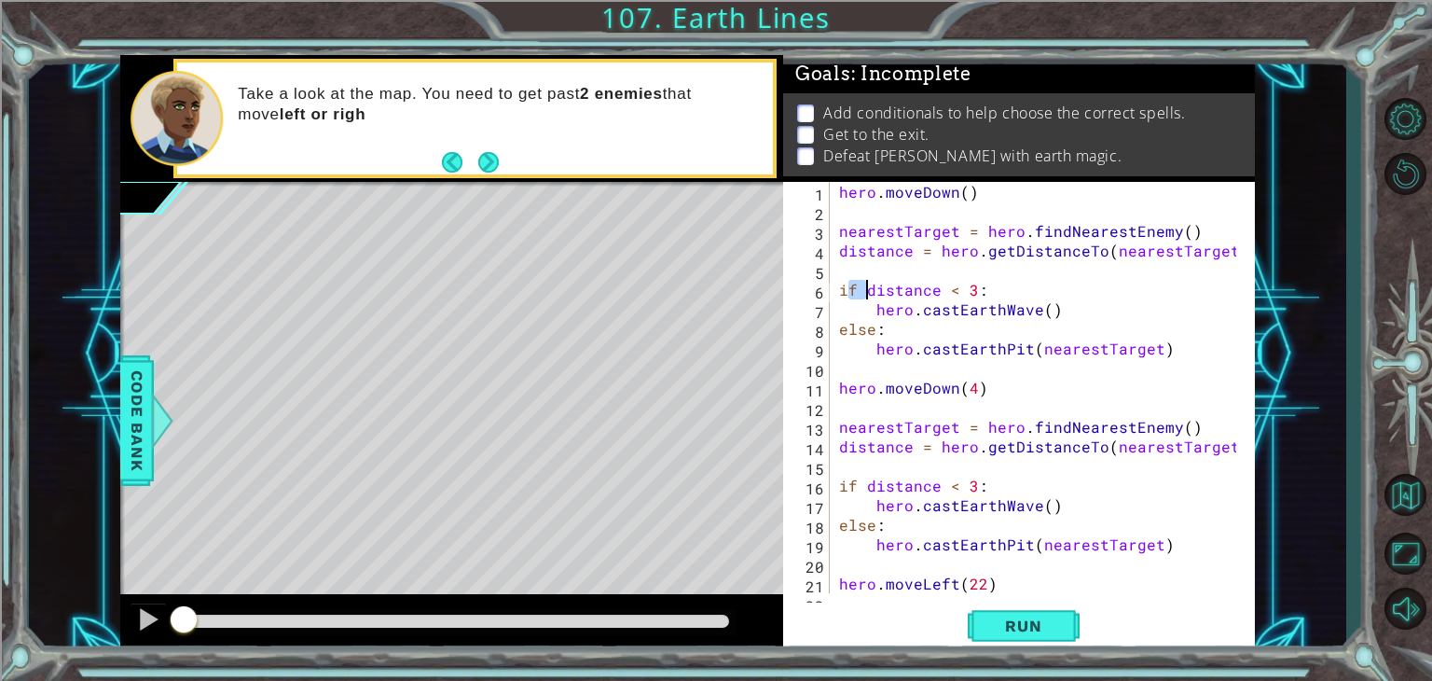
click at [848, 286] on div "hero . [GEOGRAPHIC_DATA] ( ) nearestTarget = hero . findNearestEnemy ( ) distan…" at bounding box center [1040, 407] width 410 height 450
click at [843, 283] on div "hero . [GEOGRAPHIC_DATA] ( ) nearestTarget = hero . findNearestEnemy ( ) distan…" at bounding box center [1040, 407] width 410 height 450
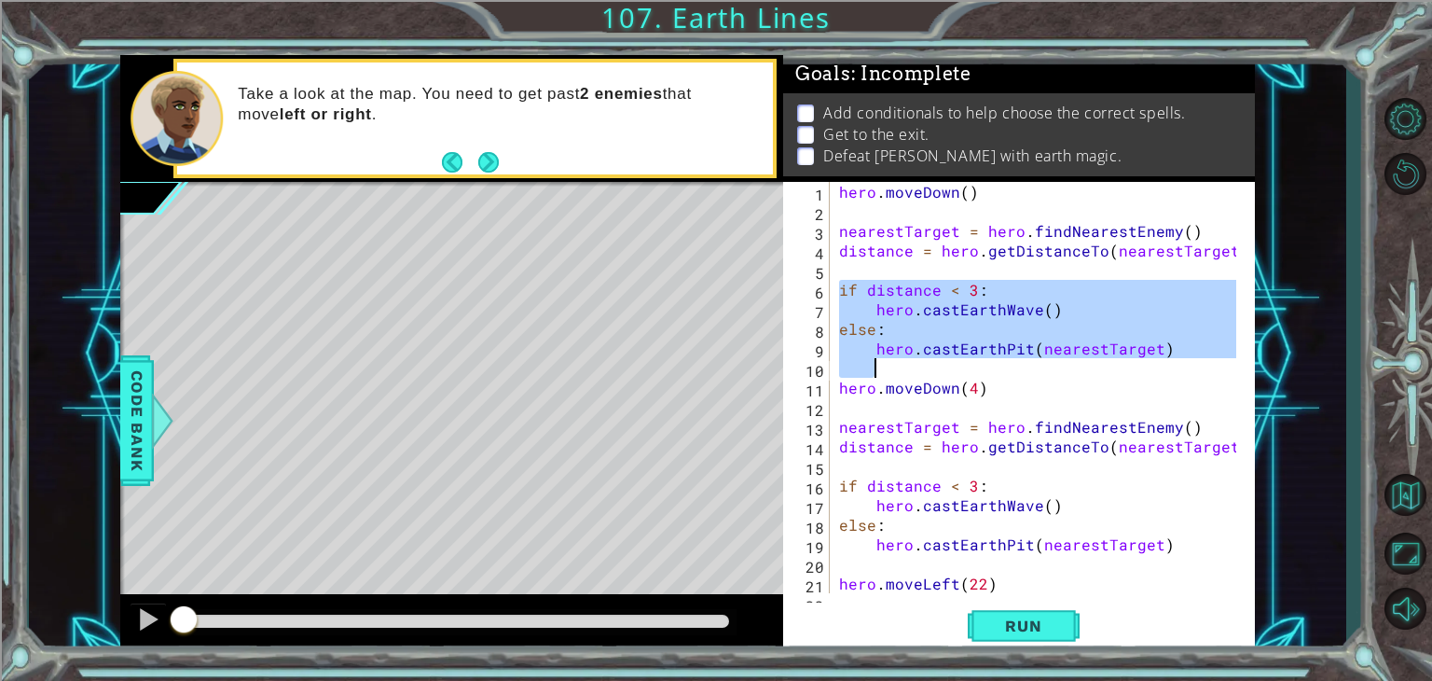
drag, startPoint x: 843, startPoint y: 283, endPoint x: 1096, endPoint y: 366, distance: 266.8
click at [1096, 366] on div "hero . [GEOGRAPHIC_DATA] ( ) nearestTarget = hero . findNearestEnemy ( ) distan…" at bounding box center [1040, 407] width 410 height 450
type textarea "hero.castEarthPit(nearestTarget)"
drag, startPoint x: 1376, startPoint y: 493, endPoint x: 1417, endPoint y: 493, distance: 41.0
click at [1383, 493] on div "1 ההההההההההההההההההההההההההההההההההההההההההההההההההההההההההההההההההההההההההההה…" at bounding box center [716, 340] width 1432 height 681
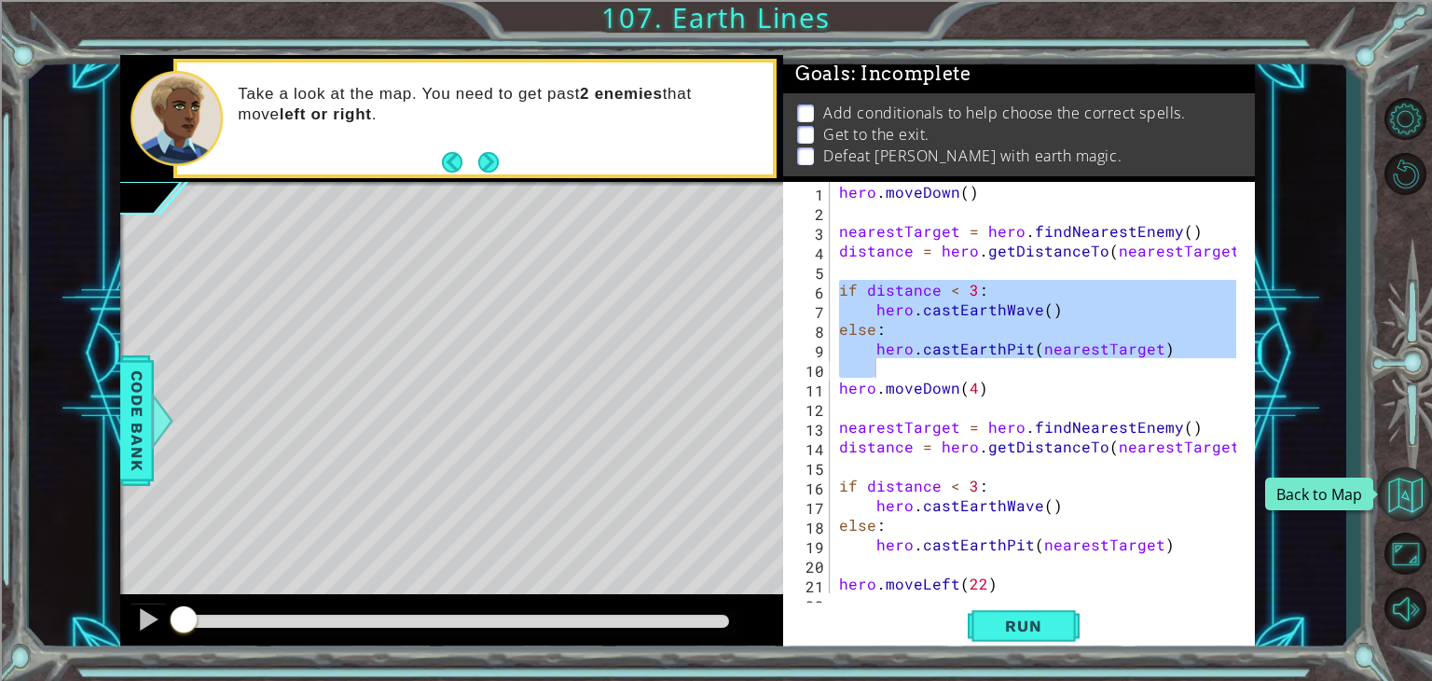
click at [1417, 493] on button "Back to Map" at bounding box center [1405, 494] width 54 height 54
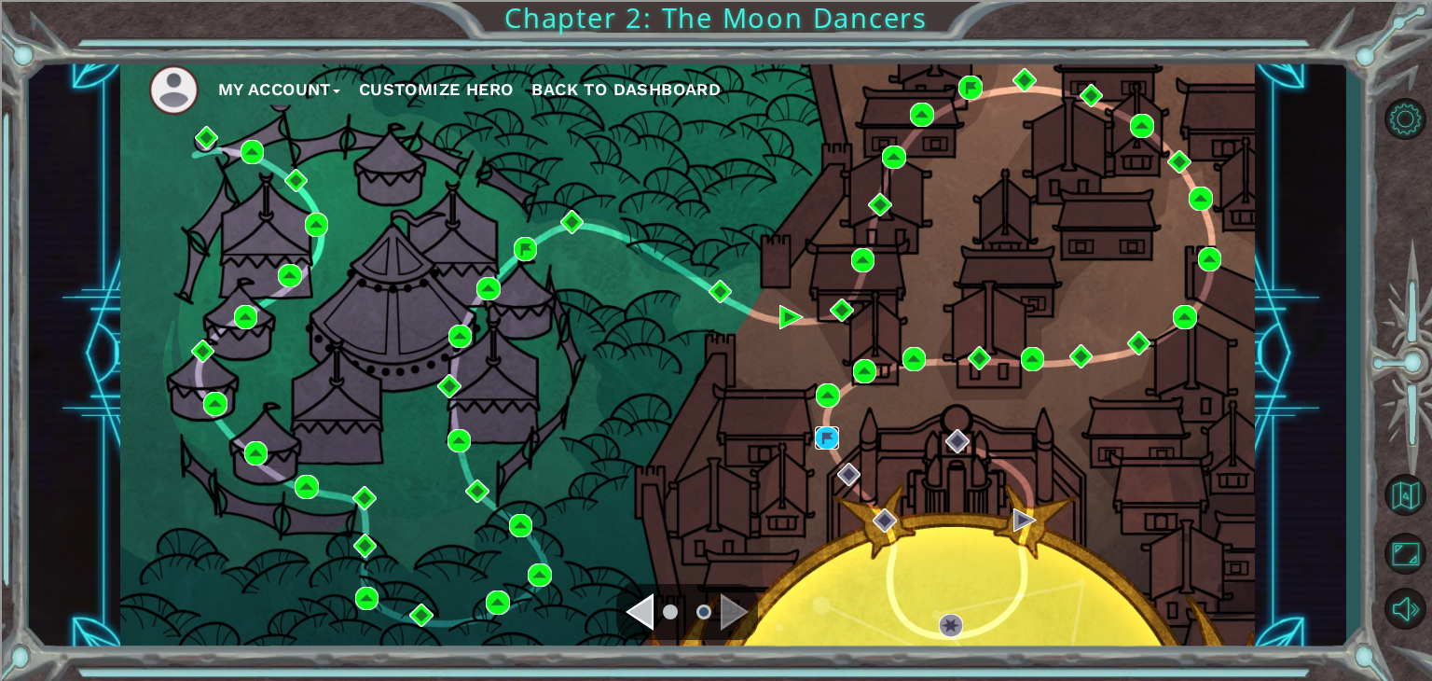
click at [831, 436] on img at bounding box center [827, 438] width 24 height 24
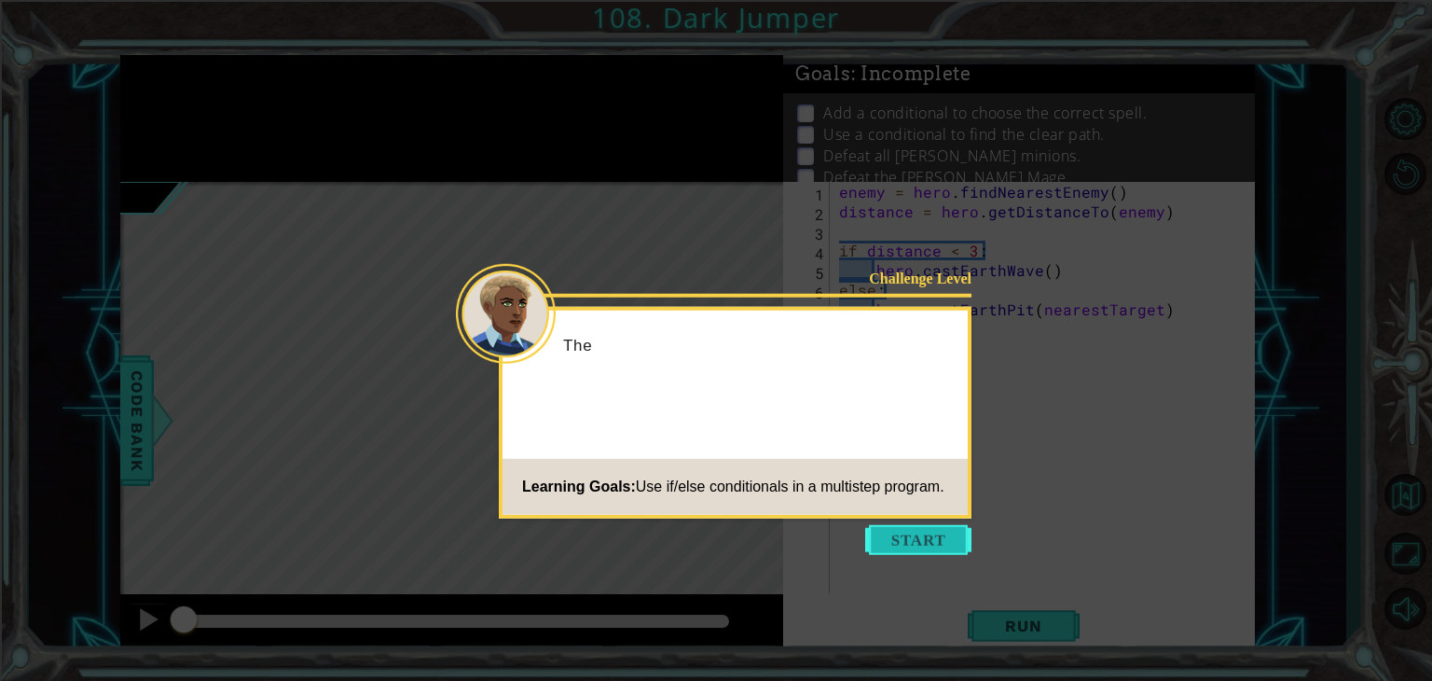
click at [920, 551] on button "Start" at bounding box center [918, 540] width 106 height 30
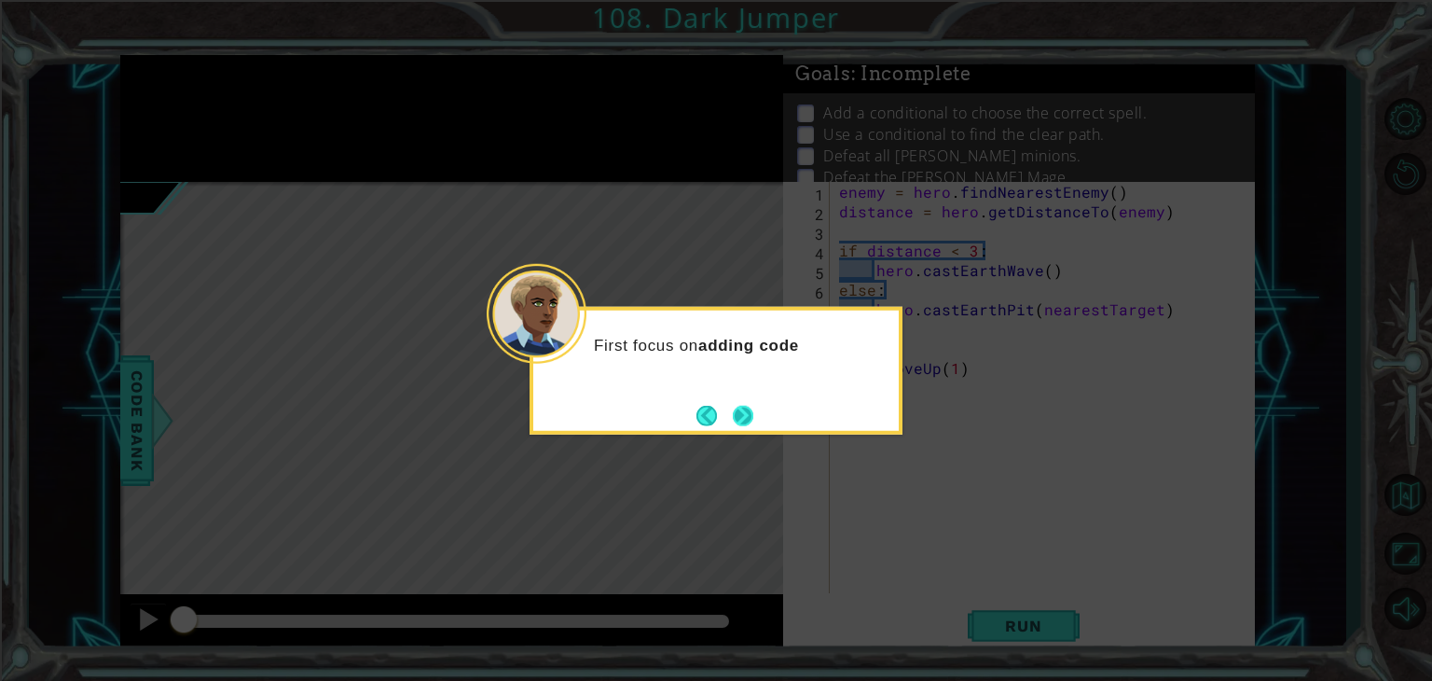
click at [754, 417] on button "Next" at bounding box center [743, 415] width 21 height 21
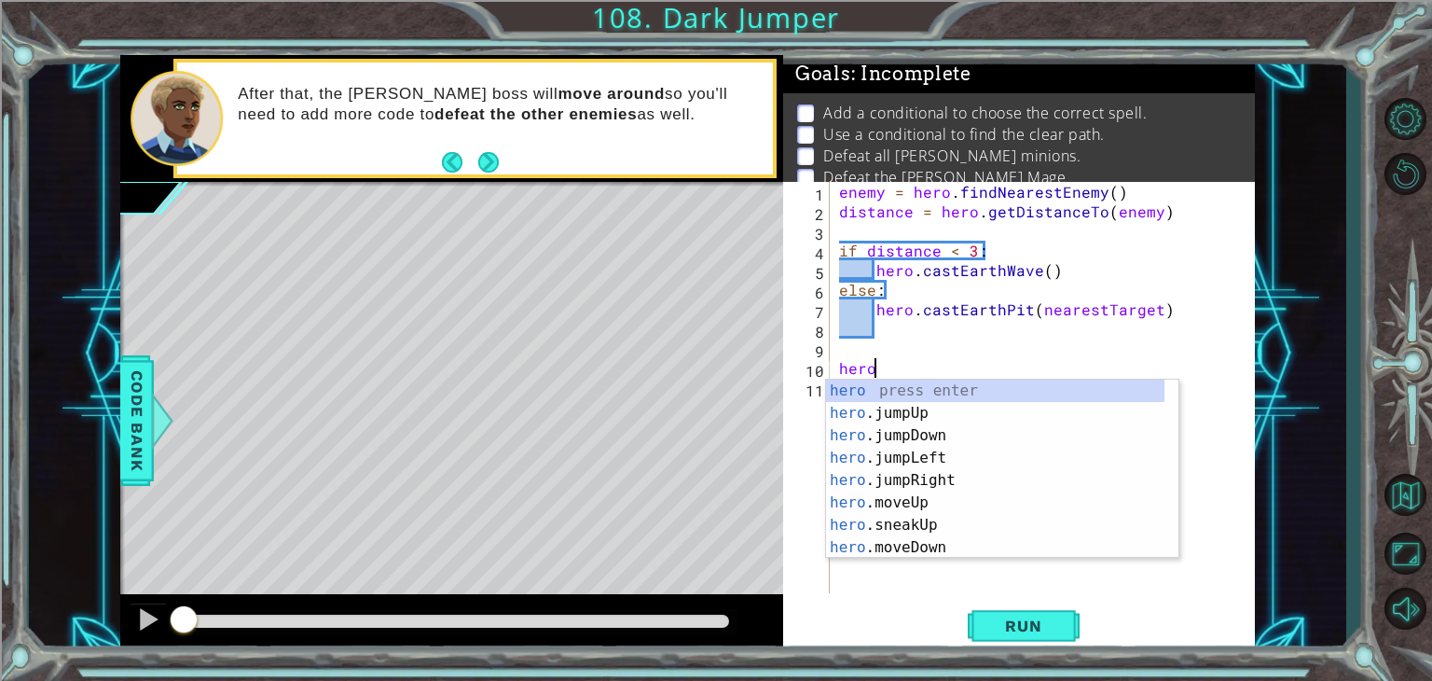
type textarea "h"
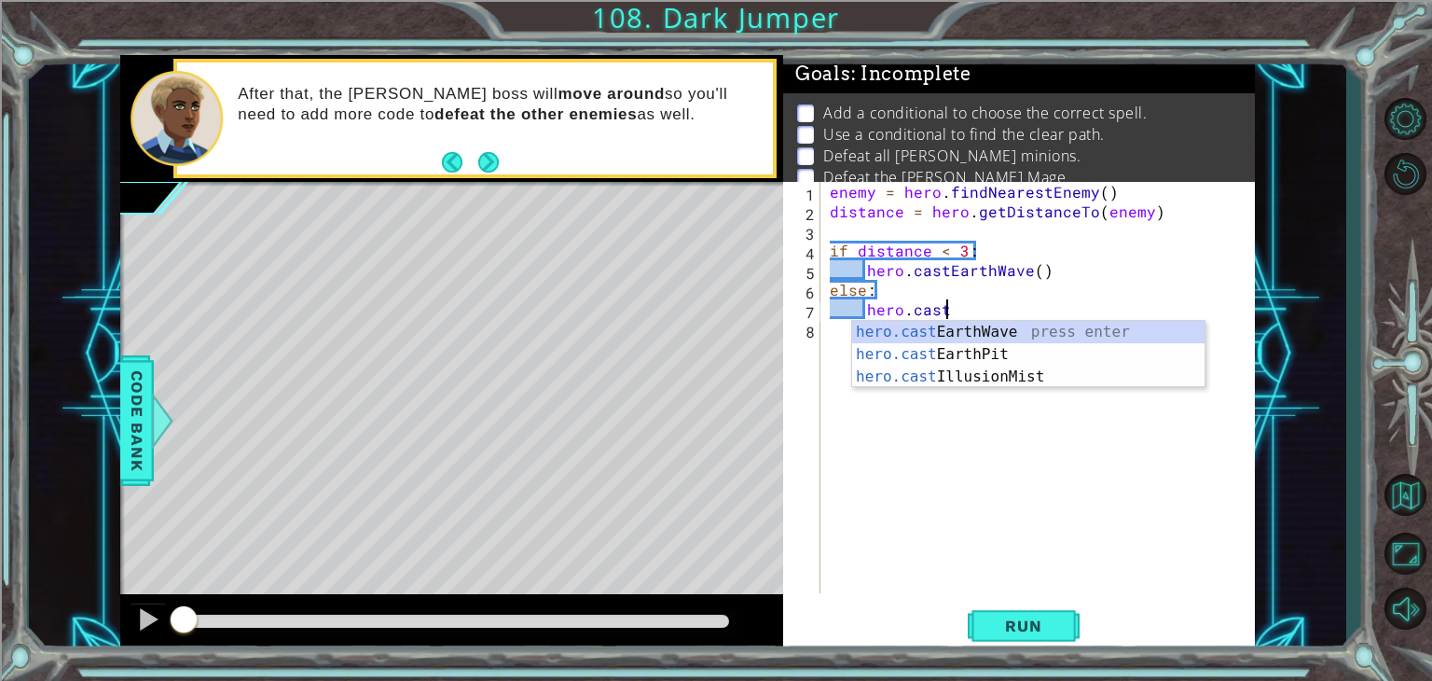
type textarea "h"
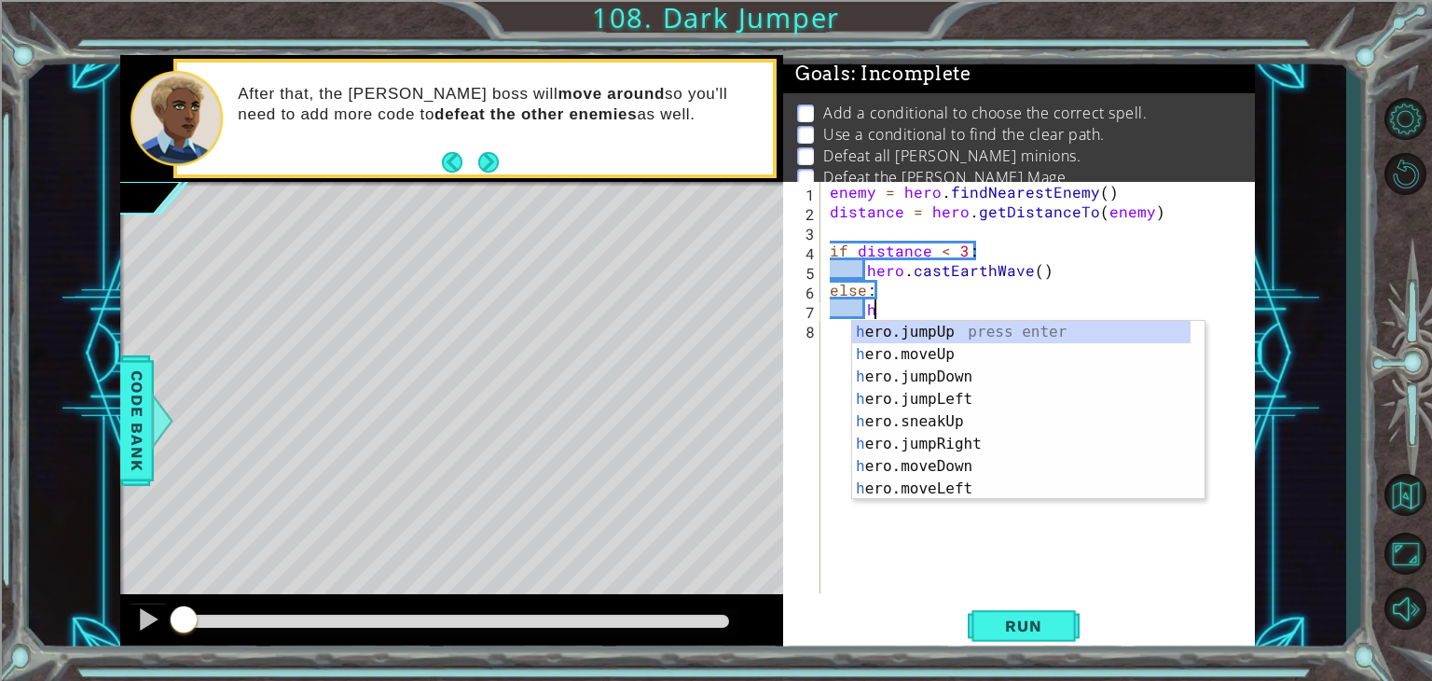
type textarea "e"
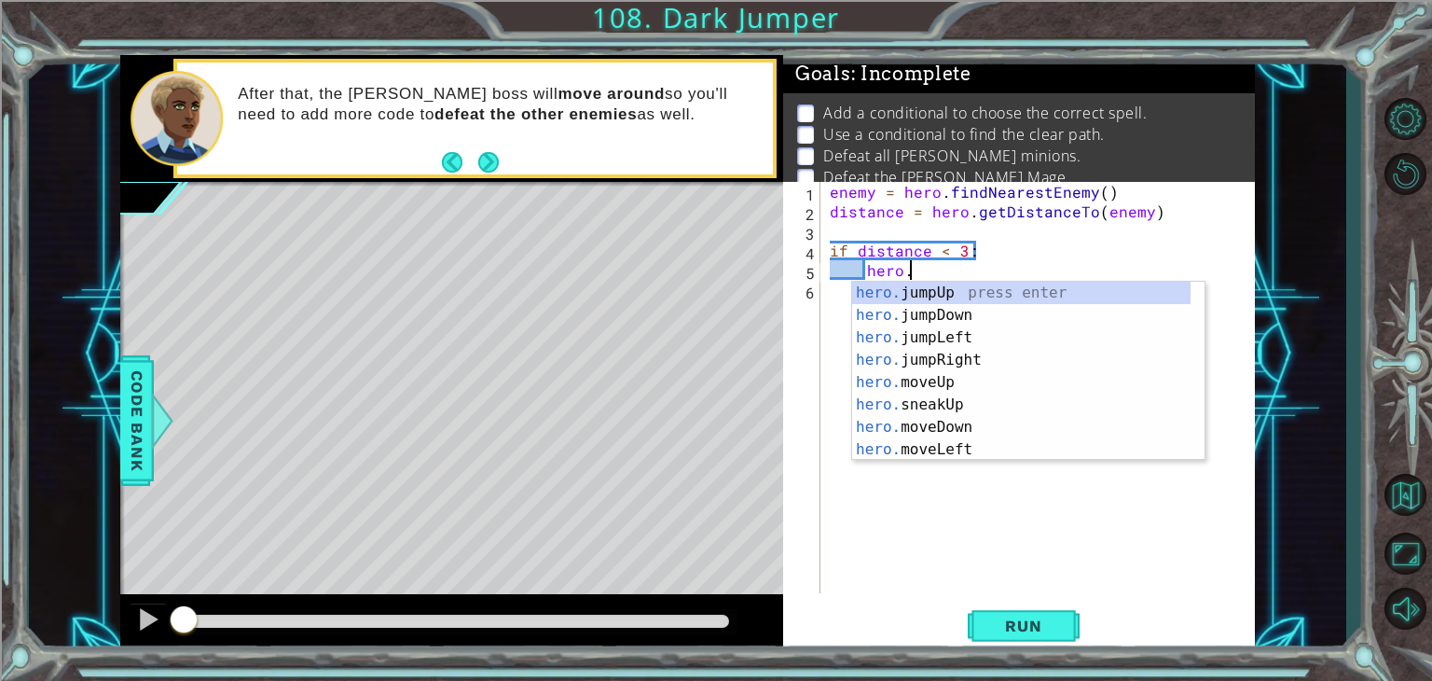
type textarea "h"
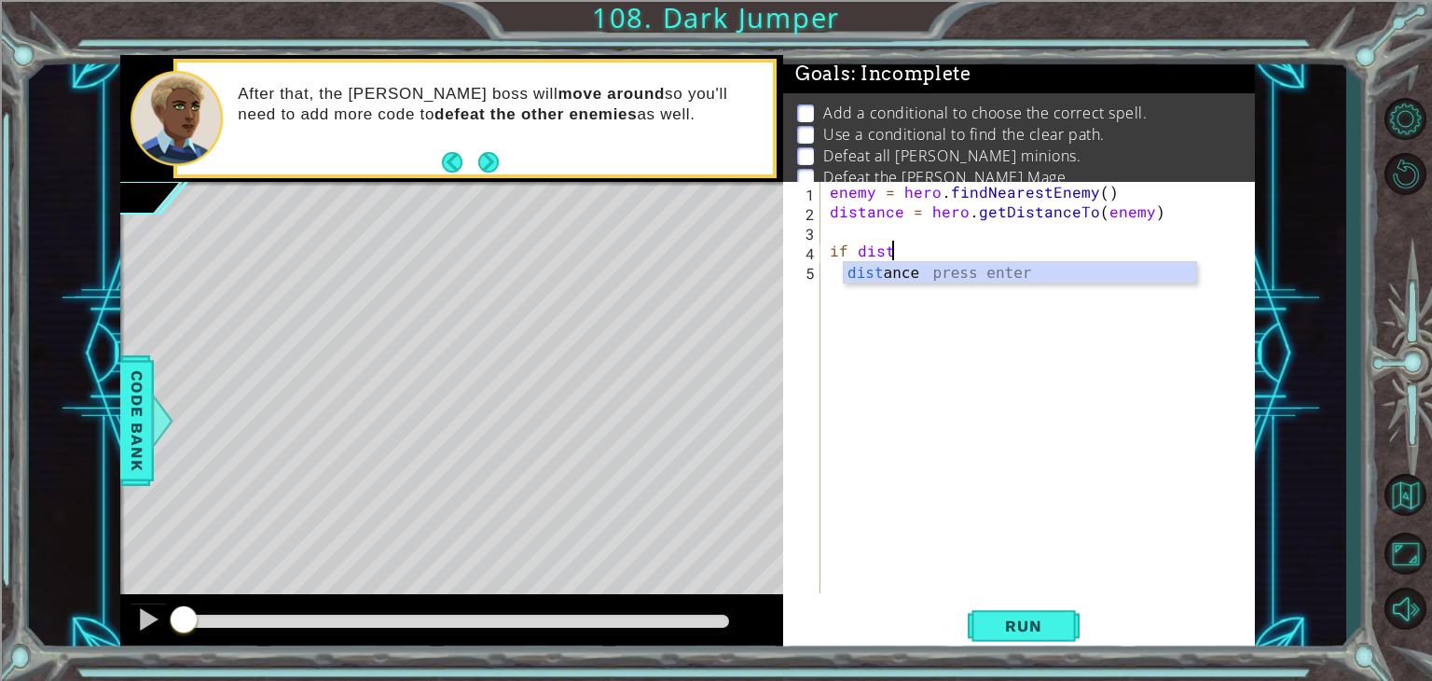
type textarea "i"
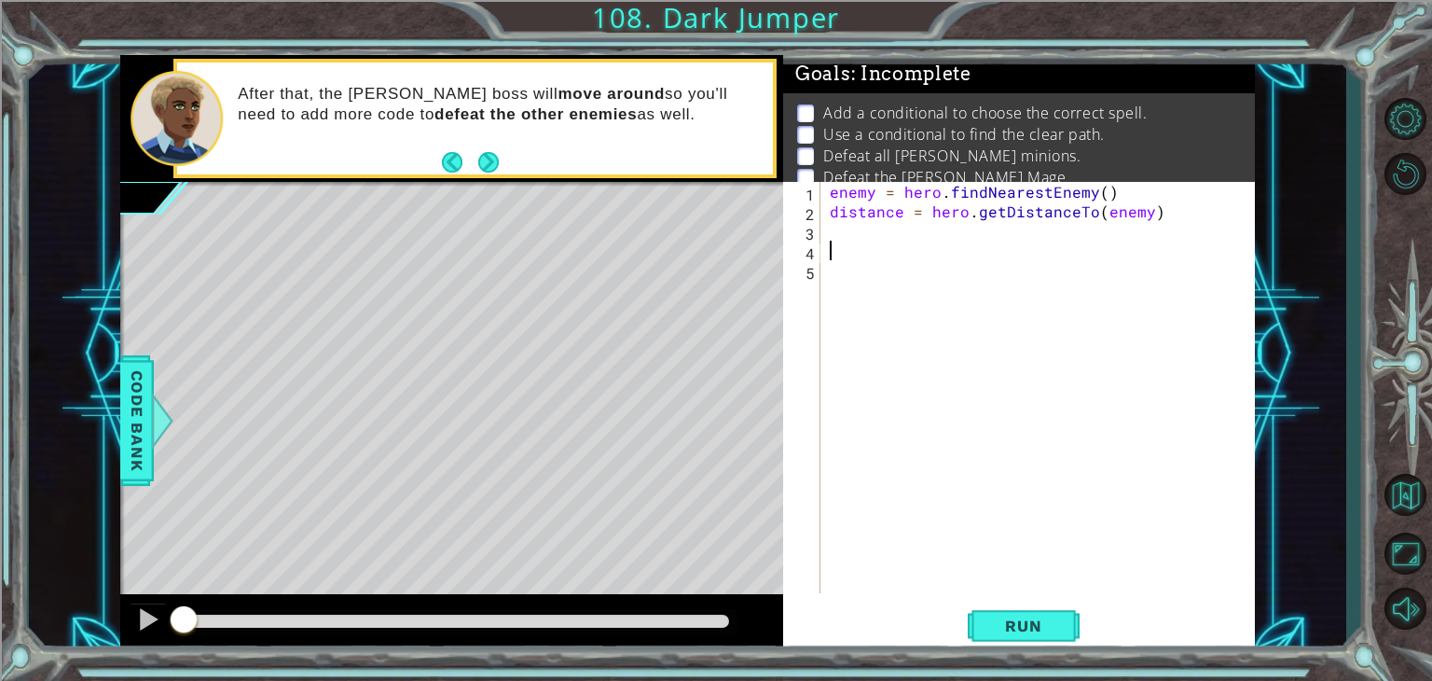
paste textarea "Code Area"
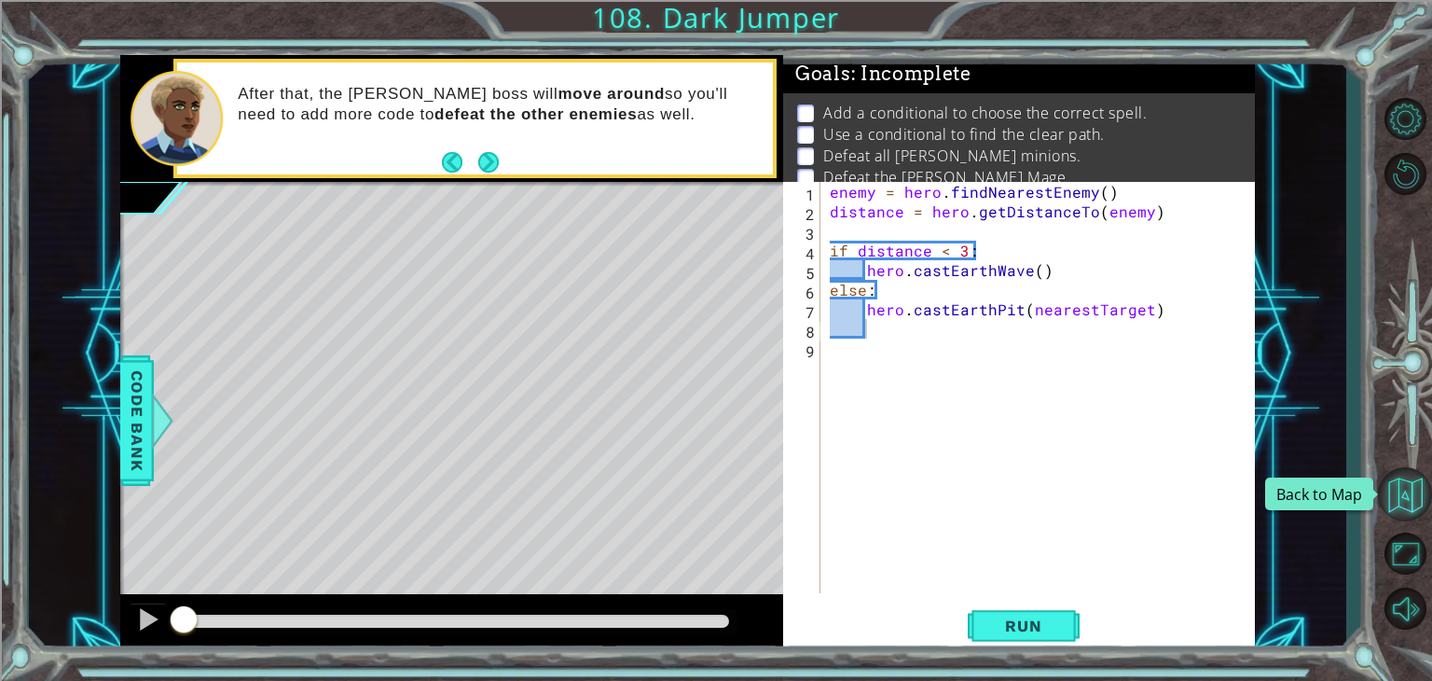
click at [1417, 478] on button "Back to Map" at bounding box center [1405, 494] width 54 height 54
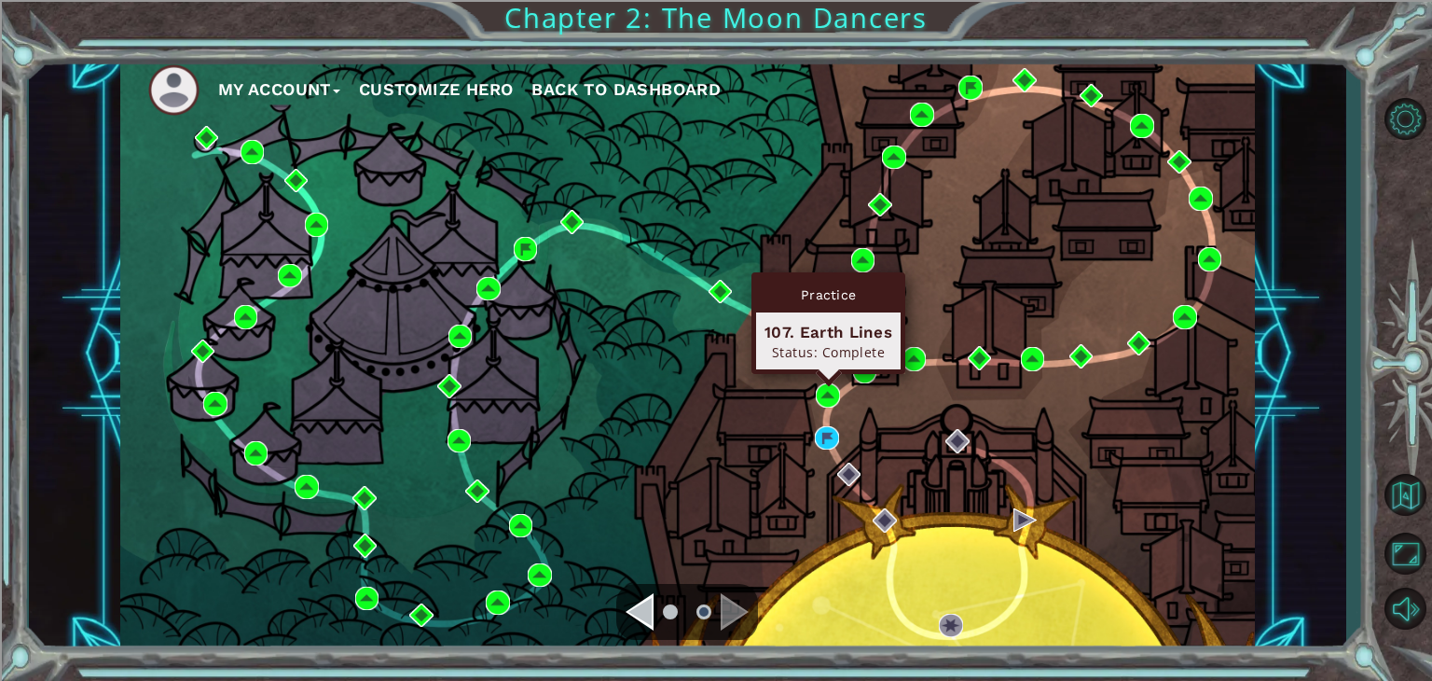
click at [828, 374] on div "Practice 107. Earth Lines Status: Complete" at bounding box center [828, 323] width 154 height 102
click at [828, 394] on img at bounding box center [828, 395] width 24 height 24
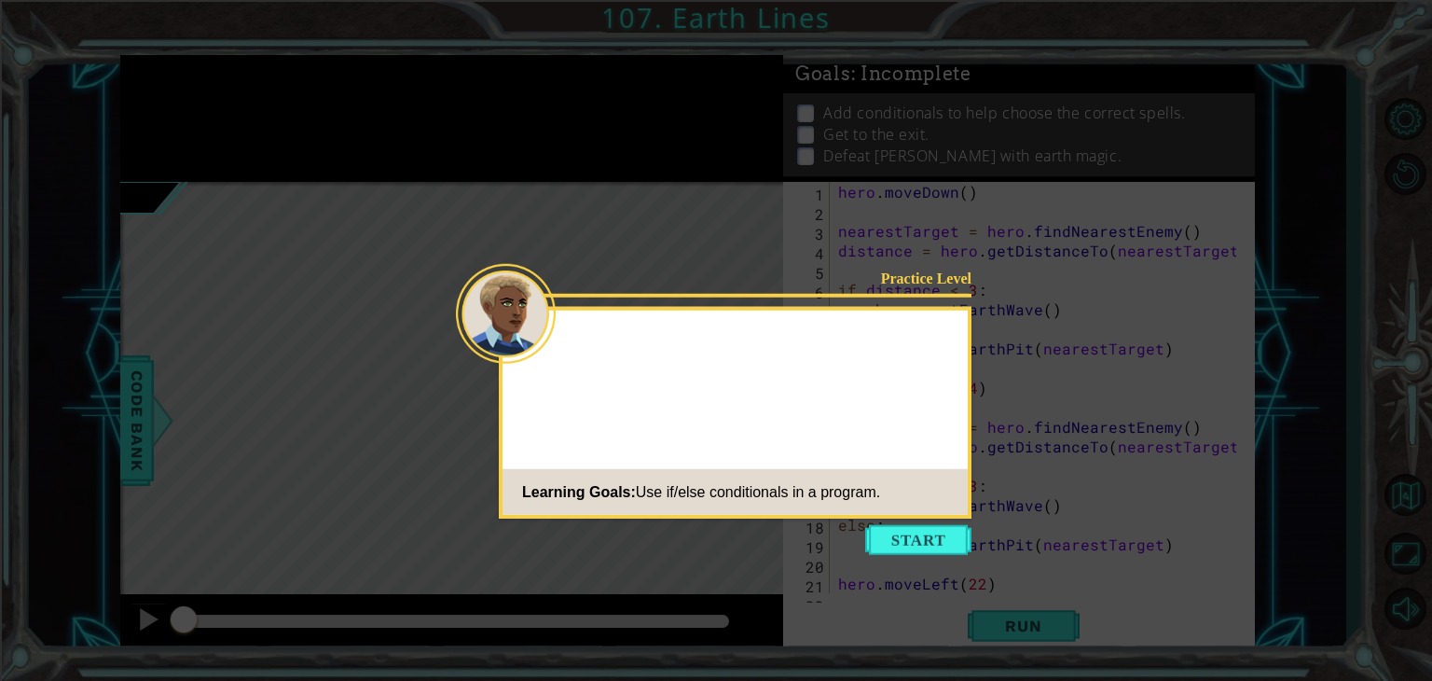
click at [913, 517] on div "Practice Level Learning Goals: Use if/else conditionals in a program." at bounding box center [735, 413] width 473 height 212
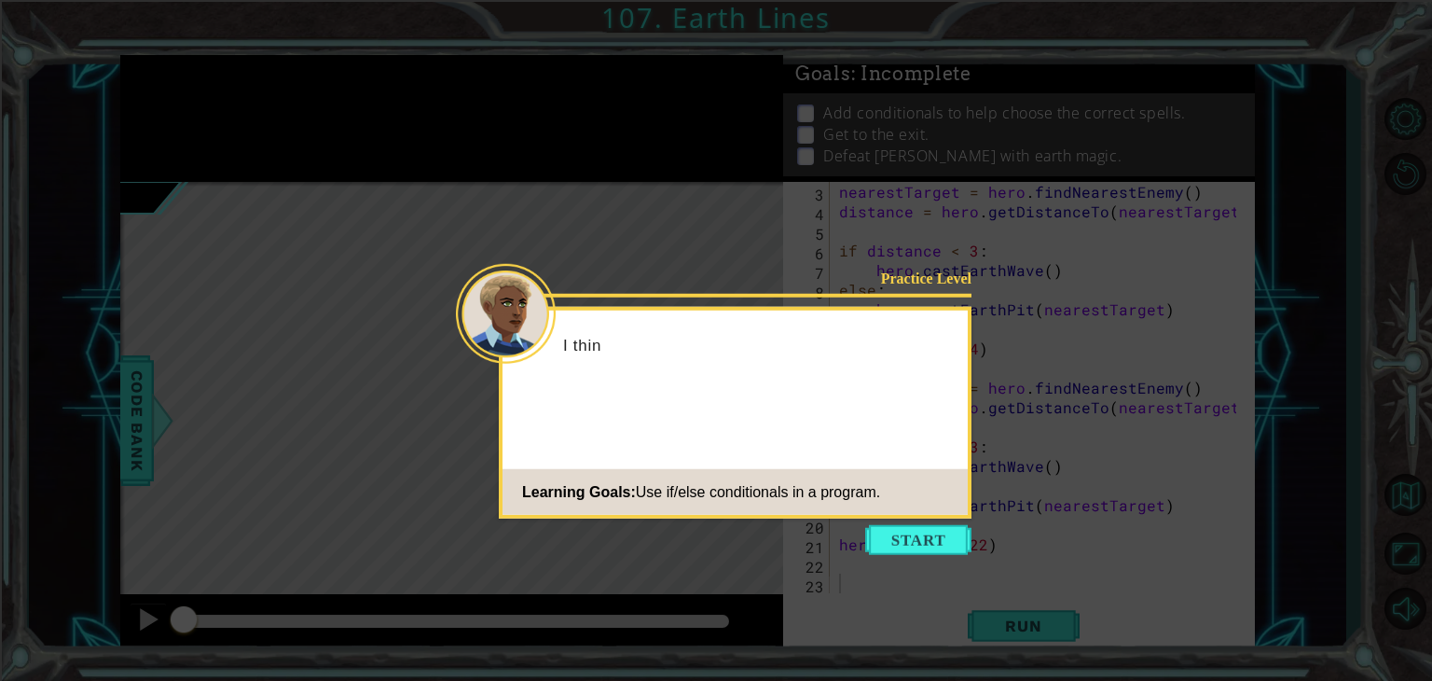
scroll to position [39, 0]
click at [914, 526] on button "Start" at bounding box center [918, 540] width 106 height 30
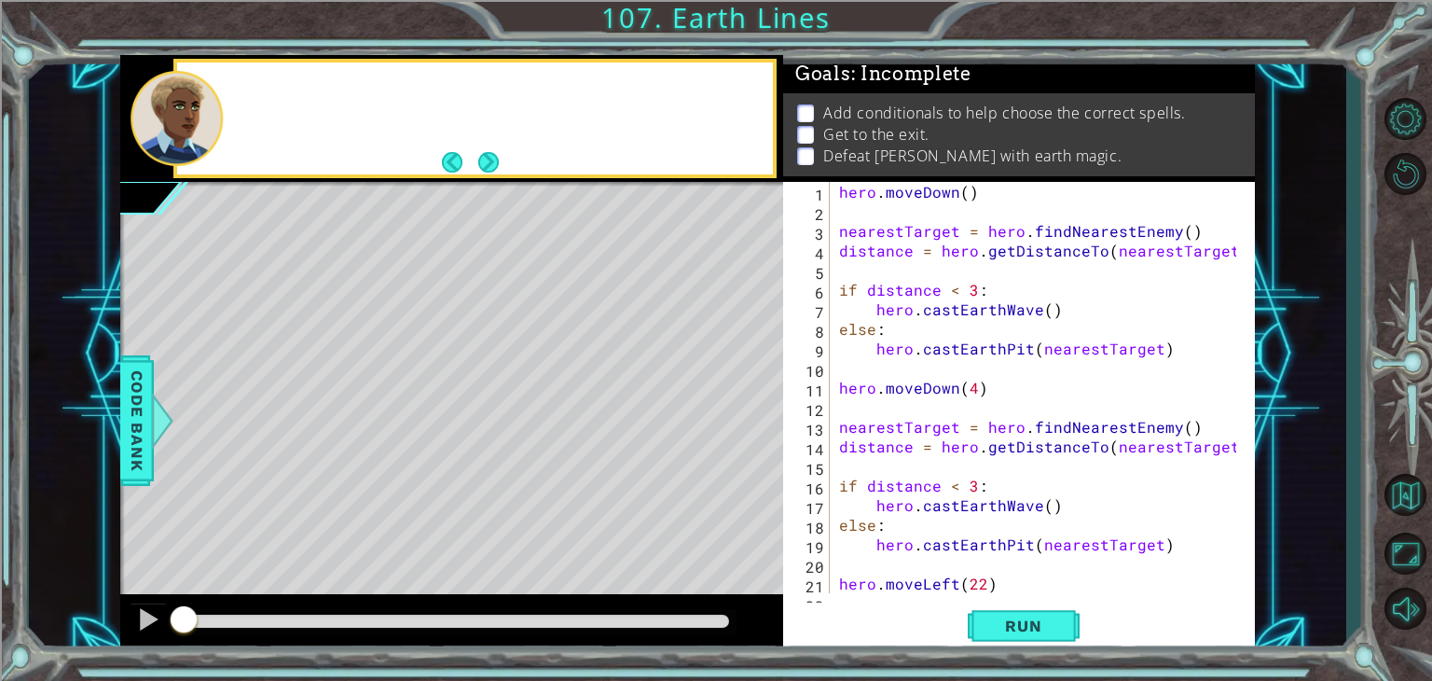
scroll to position [0, 0]
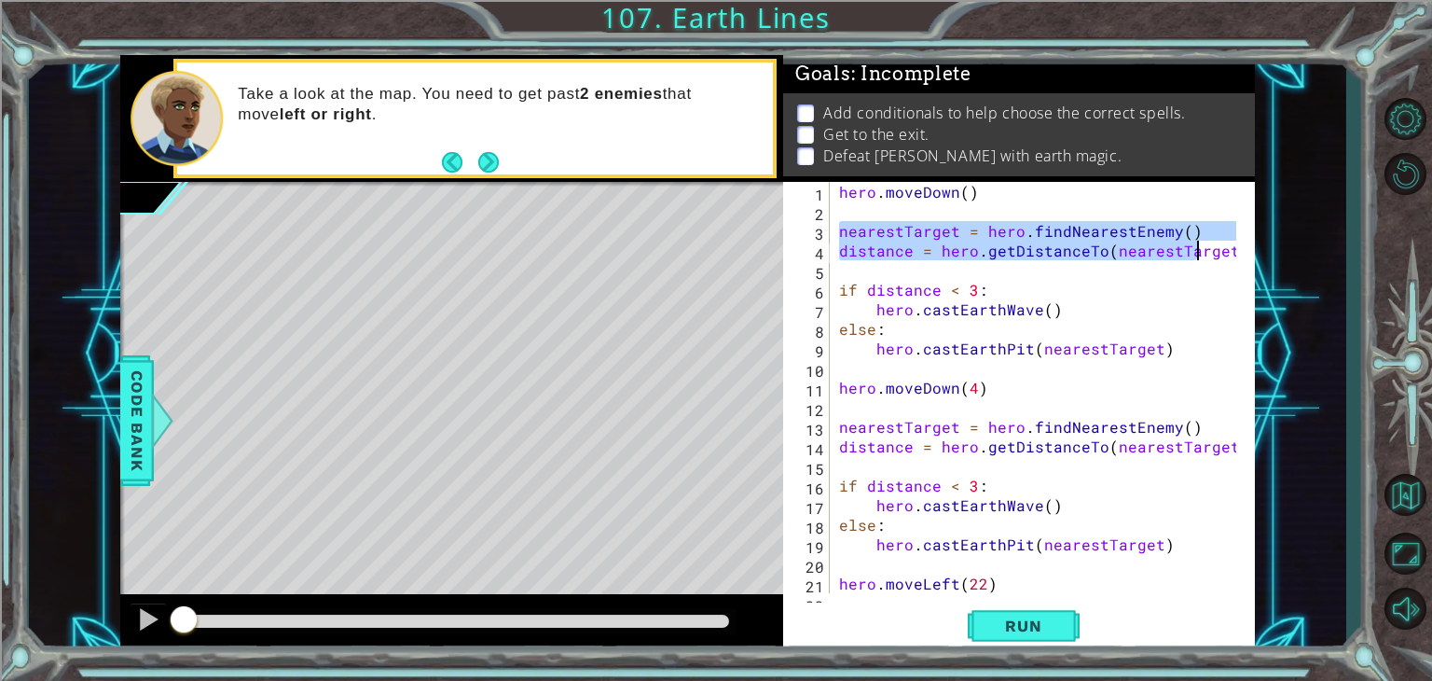
drag, startPoint x: 839, startPoint y: 228, endPoint x: 1196, endPoint y: 254, distance: 358.0
click at [1196, 254] on div "hero . [GEOGRAPHIC_DATA] ( ) nearestTarget = hero . findNearestEnemy ( ) distan…" at bounding box center [1040, 407] width 410 height 450
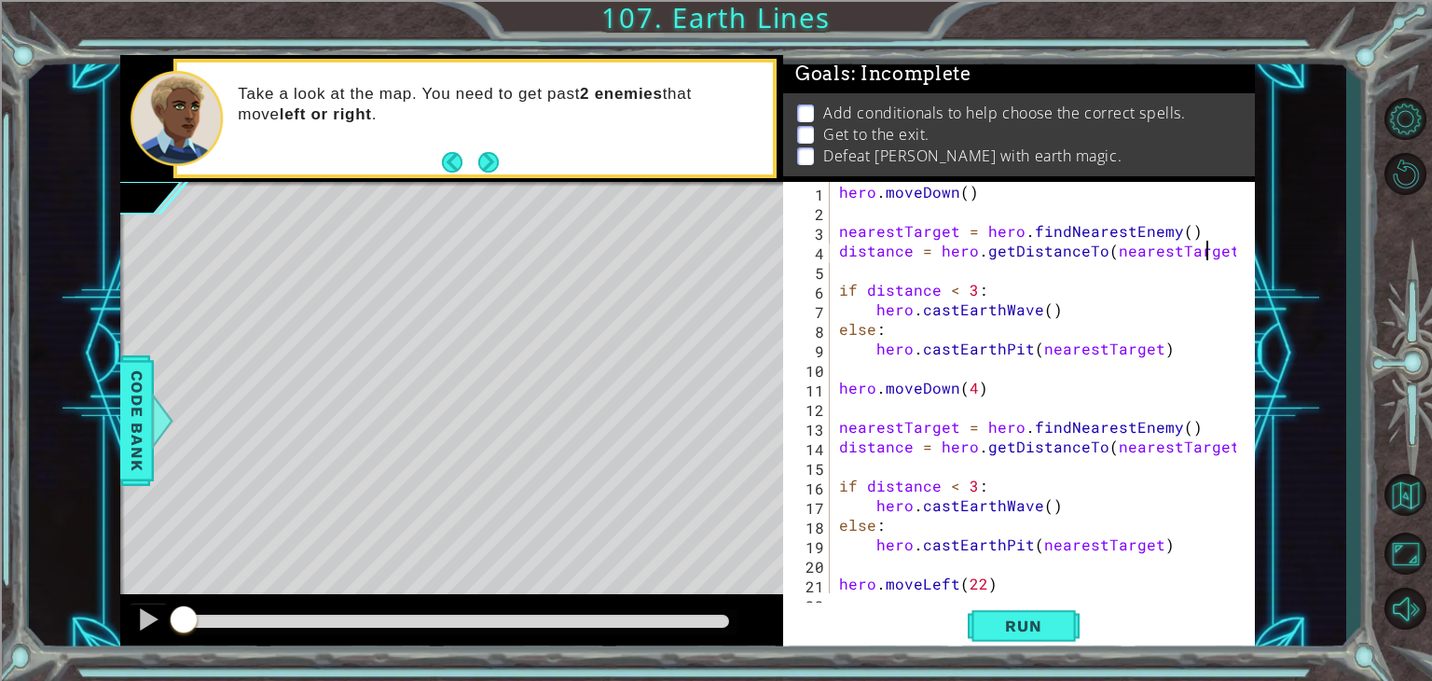
drag, startPoint x: 1208, startPoint y: 255, endPoint x: 1167, endPoint y: 254, distance: 41.0
click at [1206, 255] on div "hero . [GEOGRAPHIC_DATA] ( ) nearestTarget = hero . findNearestEnemy ( ) distan…" at bounding box center [1040, 407] width 410 height 450
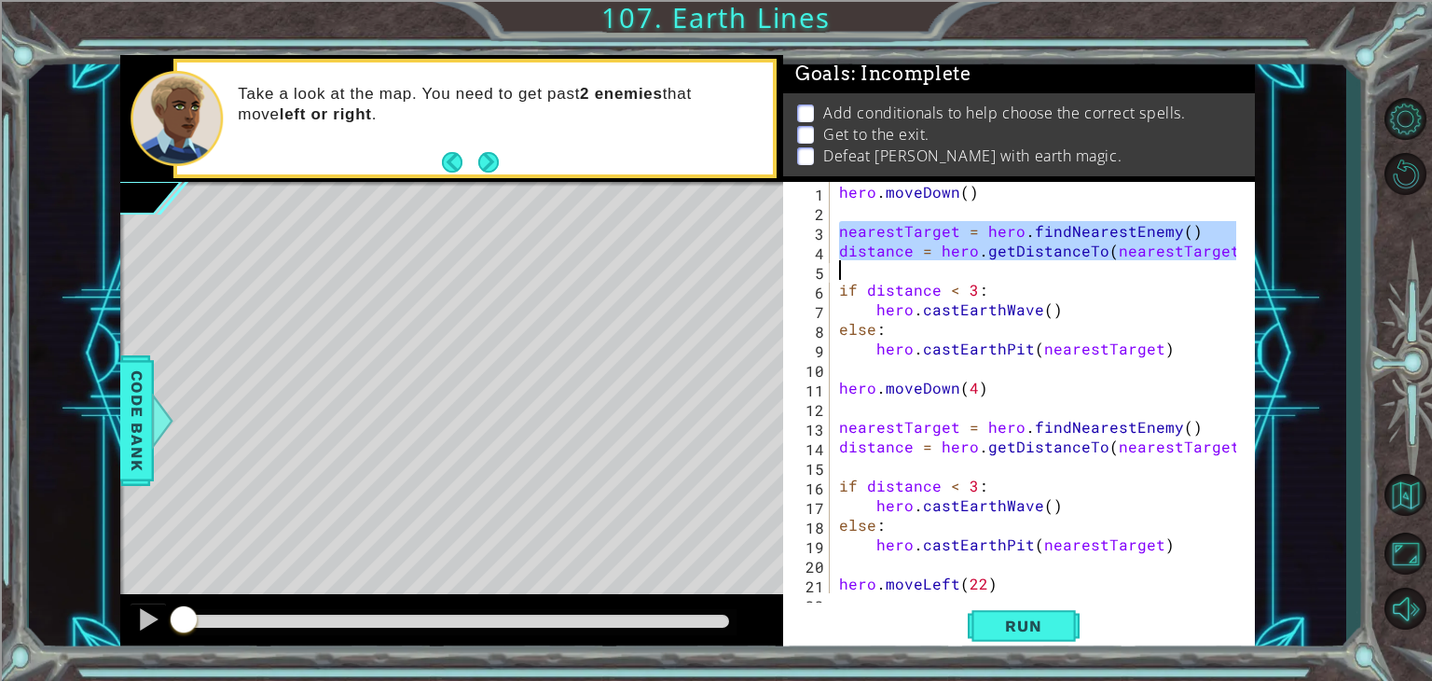
drag, startPoint x: 835, startPoint y: 235, endPoint x: 1167, endPoint y: 271, distance: 333.9
click at [1167, 271] on div "hero . [GEOGRAPHIC_DATA] ( ) nearestTarget = hero . findNearestEnemy ( ) distan…" at bounding box center [1040, 407] width 410 height 450
type textarea "distance = hero.getDistanceTo(nearestTarget)"
click at [1417, 499] on button "Back to Map" at bounding box center [1405, 494] width 54 height 54
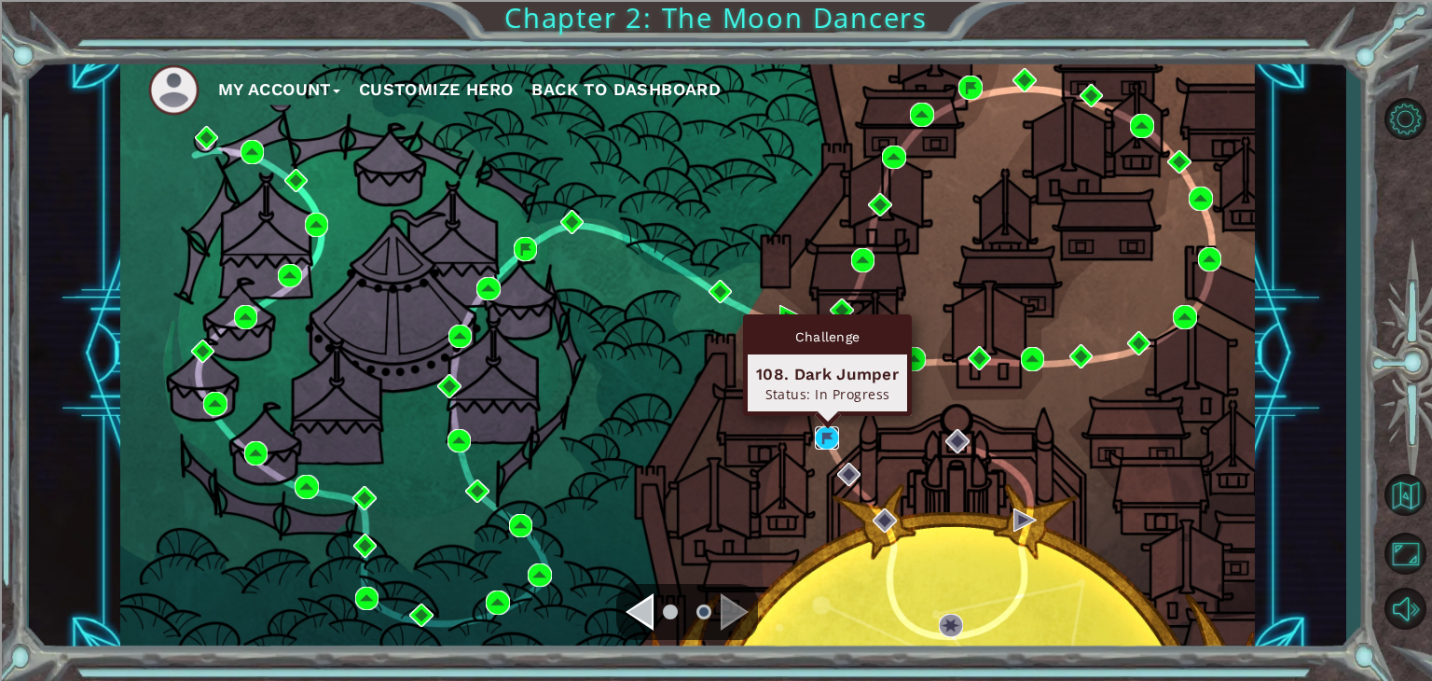
click at [828, 440] on img at bounding box center [827, 438] width 24 height 24
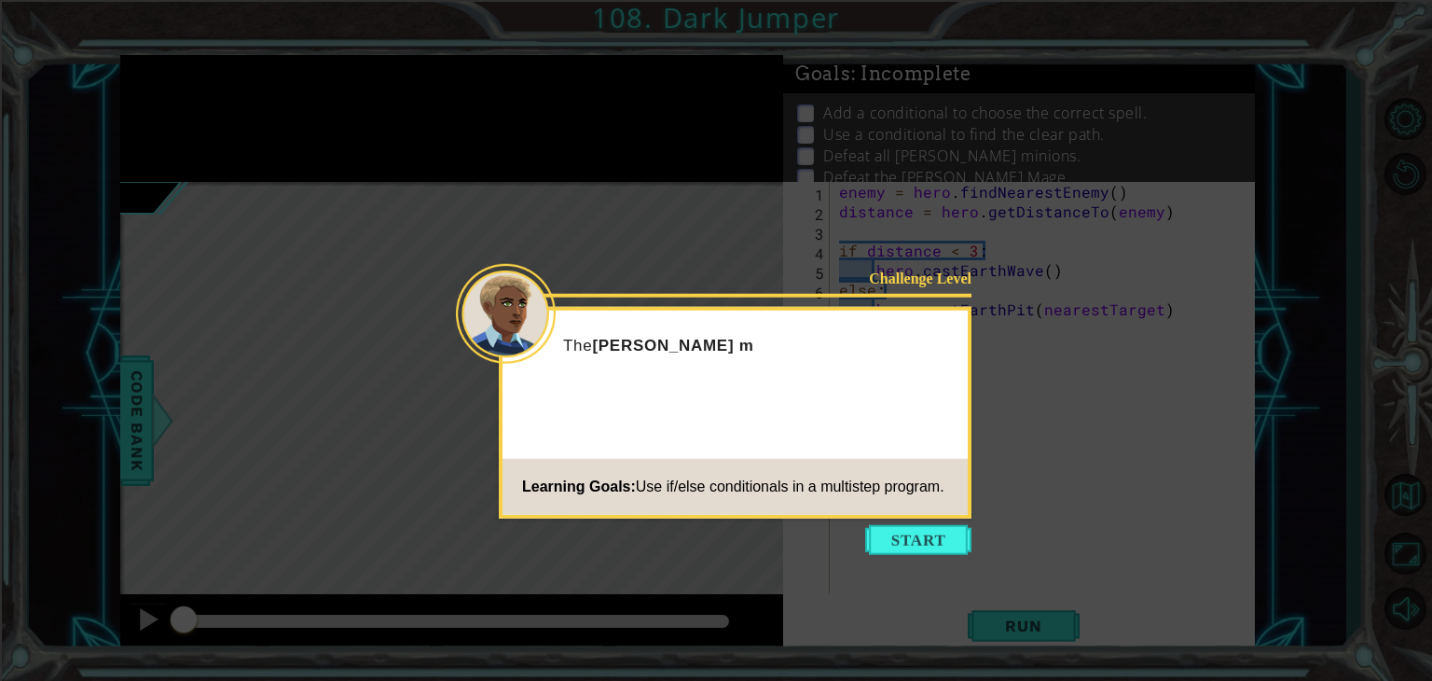
click at [934, 527] on button "Start" at bounding box center [918, 540] width 106 height 30
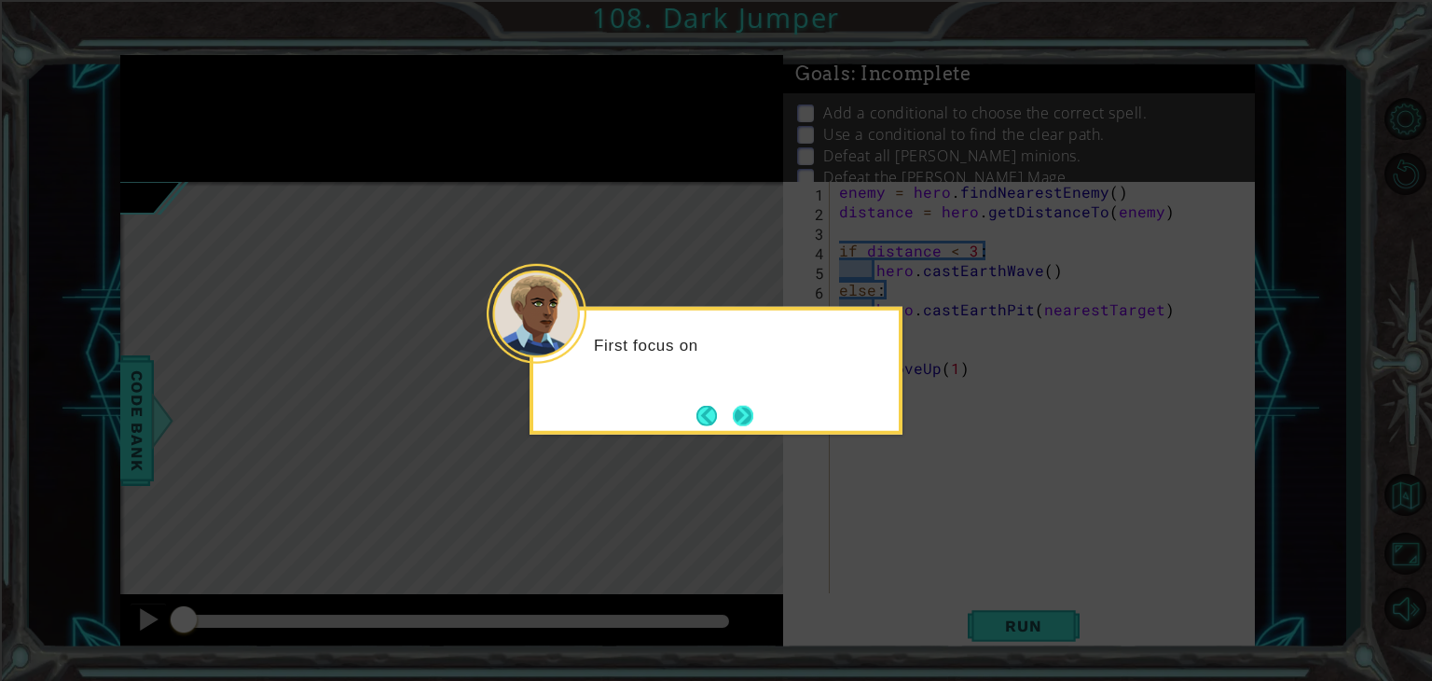
click at [732, 422] on button "Next" at bounding box center [742, 415] width 21 height 21
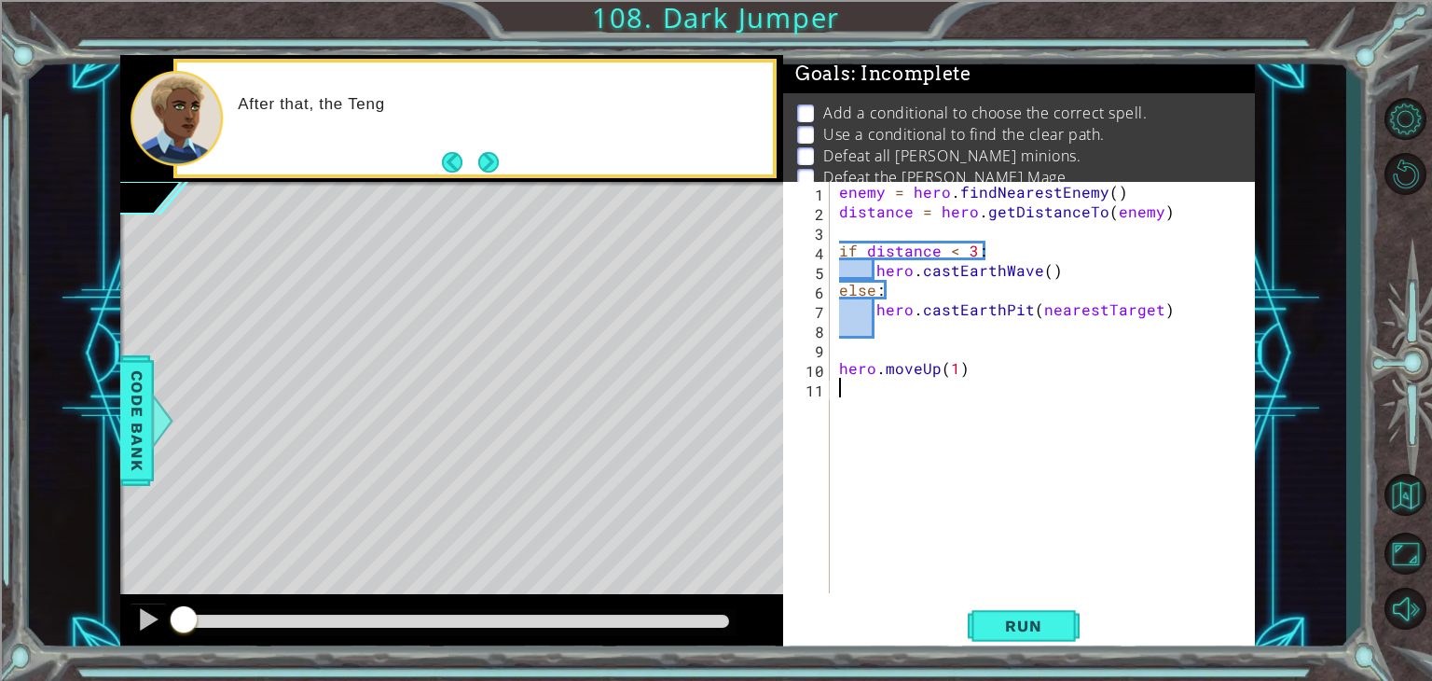
click at [836, 251] on div "enemy = hero . findNearestEnemy ( ) distance = hero . getDistanceTo ( enemy ) i…" at bounding box center [1047, 407] width 424 height 450
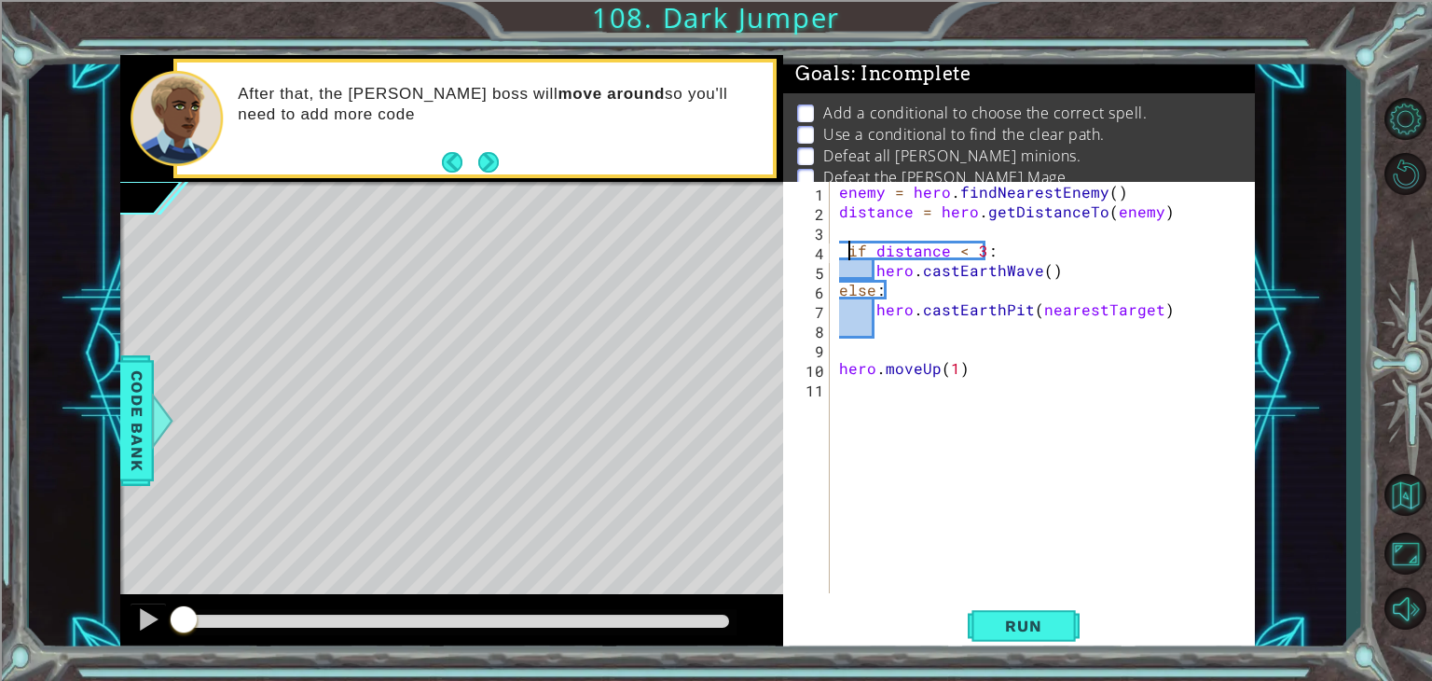
type textarea "if distance < 3:"
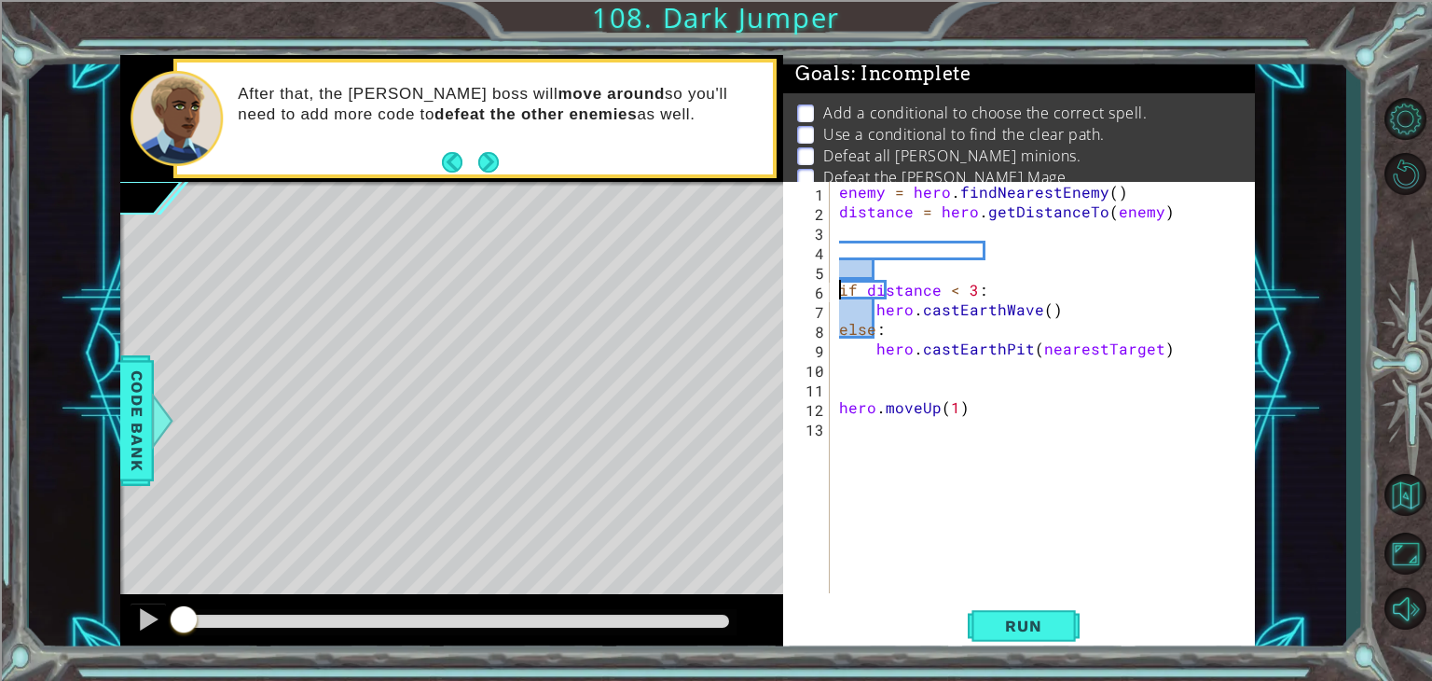
click at [891, 227] on div "enemy = hero . findNearestEnemy ( ) distance = hero . getDistanceTo ( enemy ) i…" at bounding box center [1047, 407] width 424 height 450
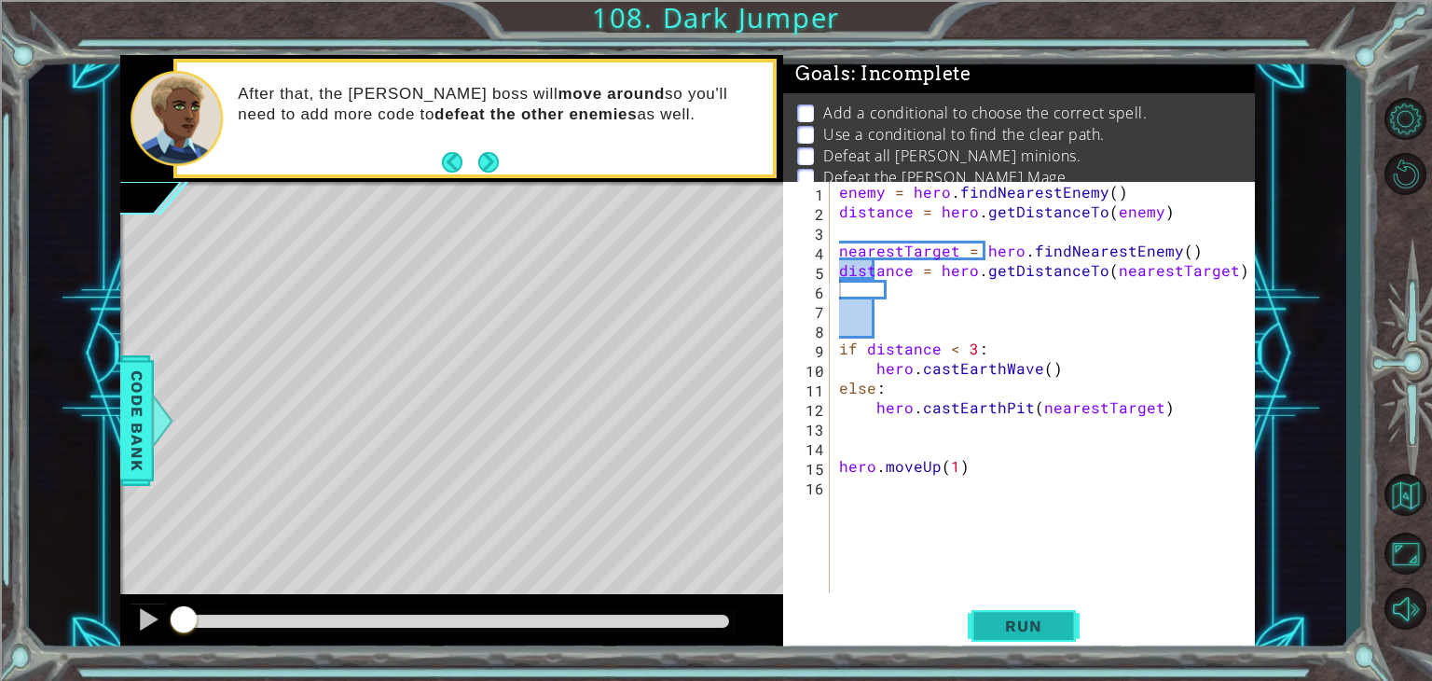
click at [1041, 631] on span "Run" at bounding box center [1023, 625] width 74 height 19
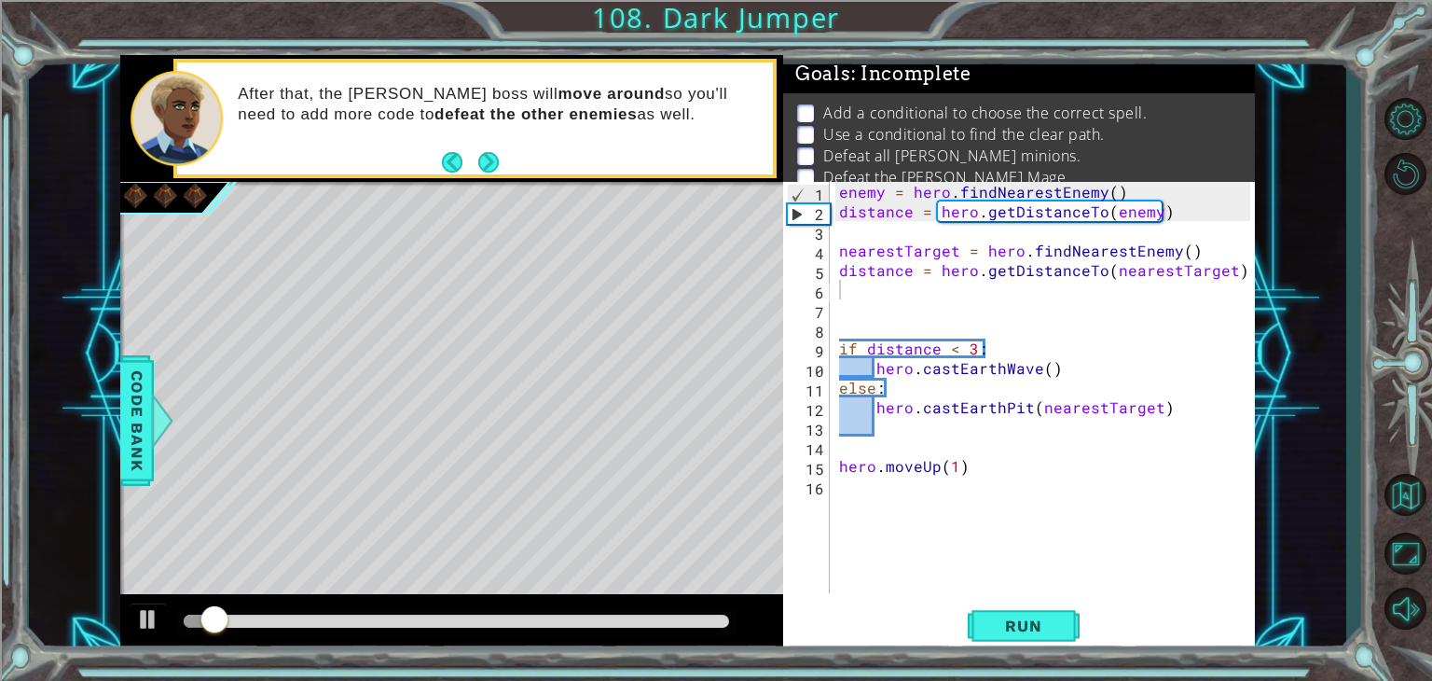
drag, startPoint x: 1041, startPoint y: 598, endPoint x: 1046, endPoint y: 588, distance: 10.4
click at [1046, 588] on div "1 2 3 4 5 6 7 8 9 10 11 12 13 14 15 16 enemy = hero . findNearestEnemy ( ) dist…" at bounding box center [1019, 417] width 472 height 471
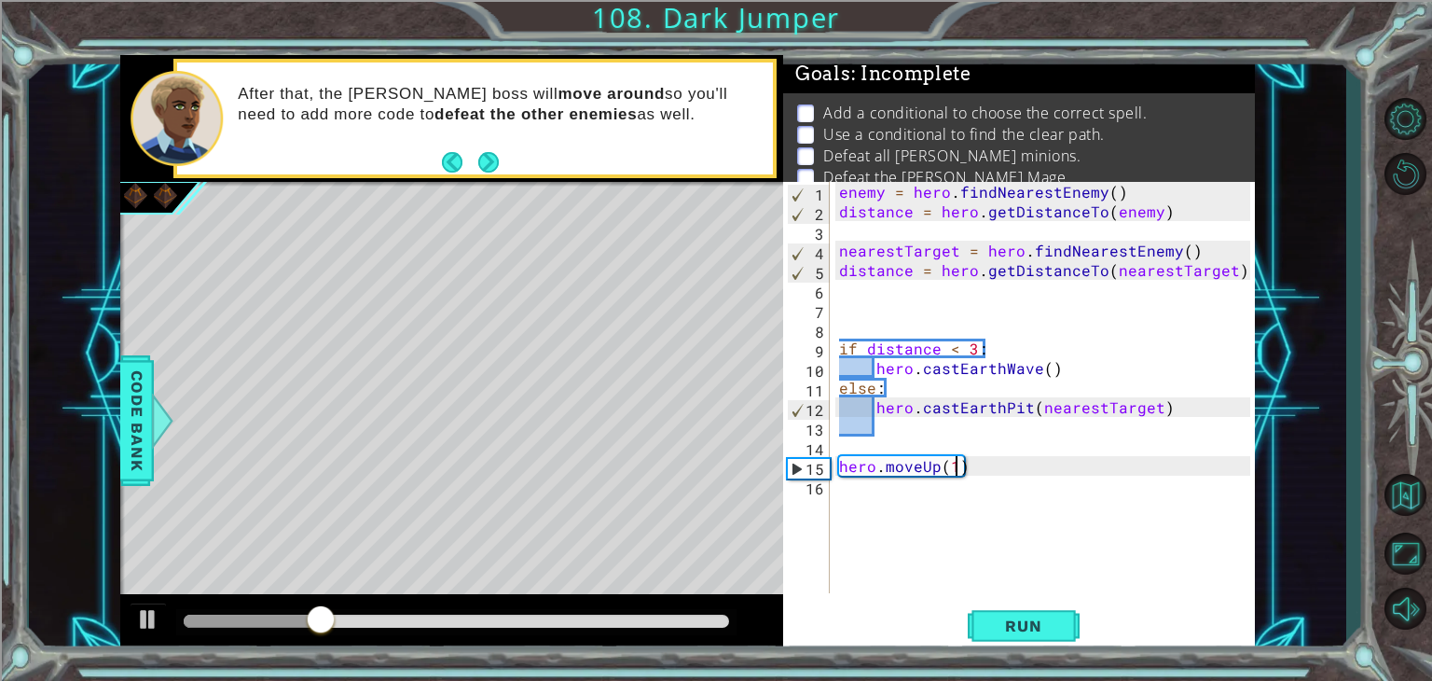
click at [956, 475] on div "enemy = hero . findNearestEnemy ( ) distance = hero . getDistanceTo ( enemy ) n…" at bounding box center [1047, 407] width 424 height 450
type textarea "hero.moveUp(2)"
click at [1005, 624] on span "Run" at bounding box center [1023, 625] width 74 height 19
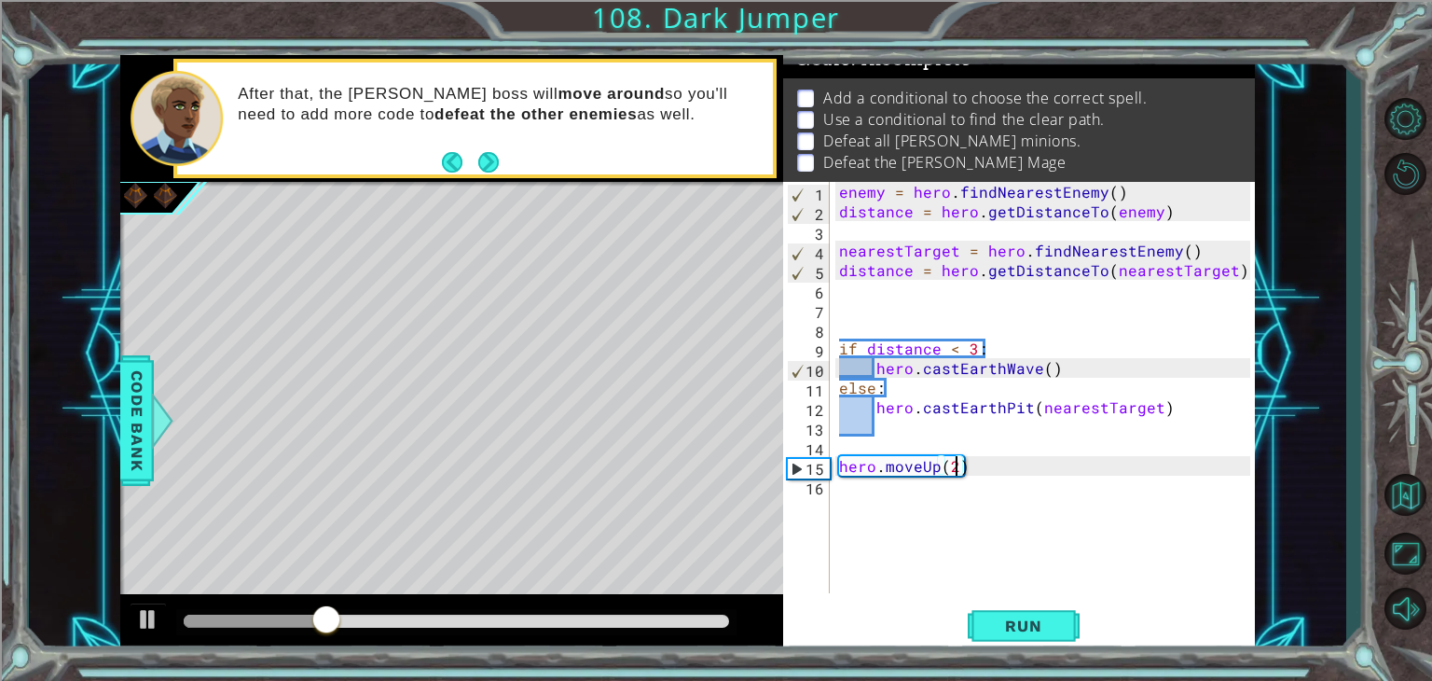
scroll to position [38, 0]
click at [992, 448] on div "enemy = hero . findNearestEnemy ( ) distance = hero . getDistanceTo ( enemy ) n…" at bounding box center [1047, 407] width 424 height 450
click at [996, 460] on div "enemy = hero . findNearestEnemy ( ) distance = hero . getDistanceTo ( enemy ) n…" at bounding box center [1047, 407] width 424 height 450
type textarea "hero.moveUp(2)"
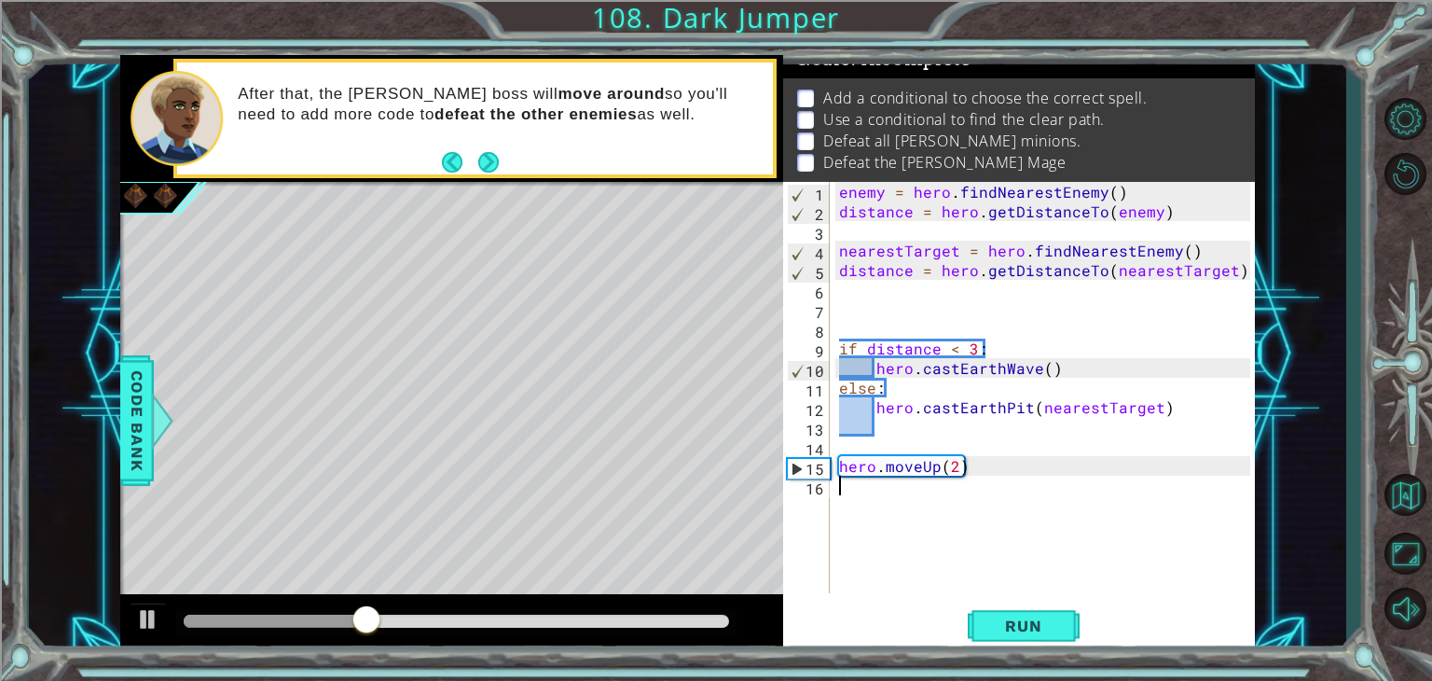
click at [982, 476] on div "enemy = hero . findNearestEnemy ( ) distance = hero . getDistanceTo ( enemy ) n…" at bounding box center [1047, 407] width 424 height 450
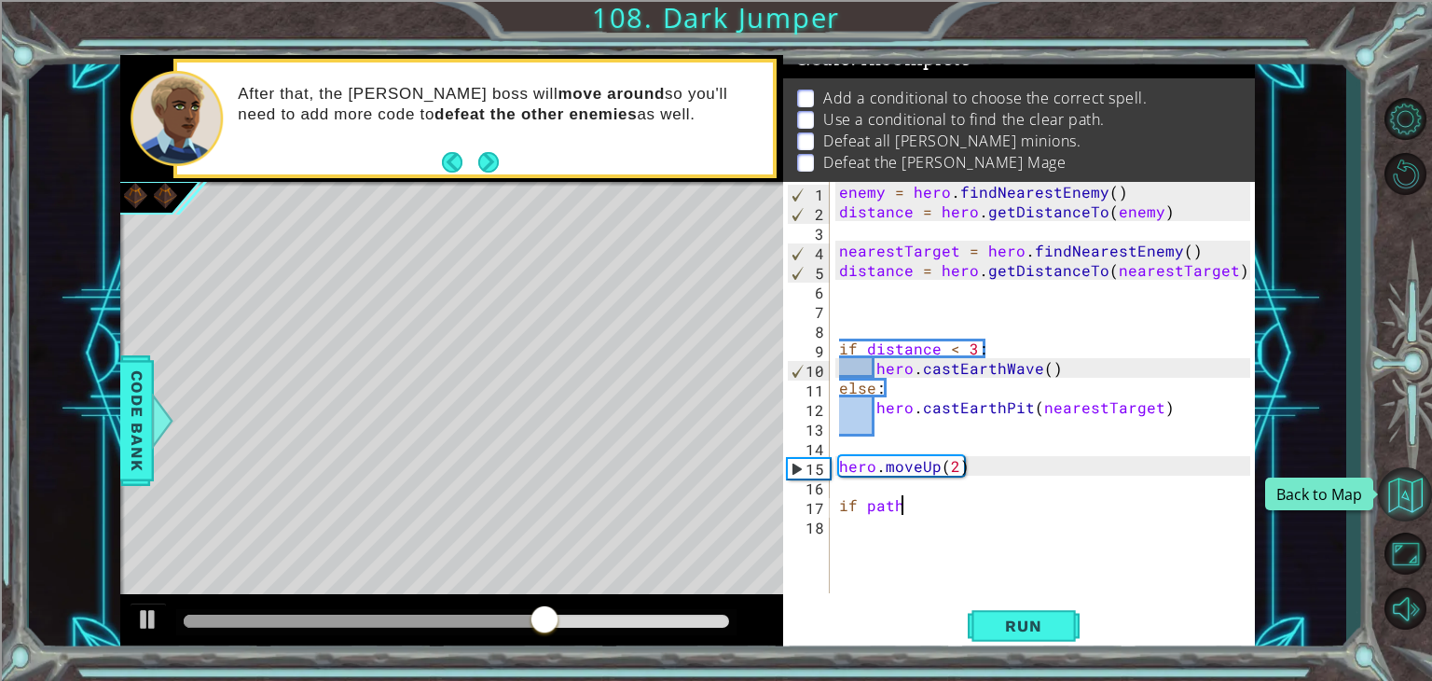
type textarea "if path"
click at [1413, 489] on button "Back to Map" at bounding box center [1405, 494] width 54 height 54
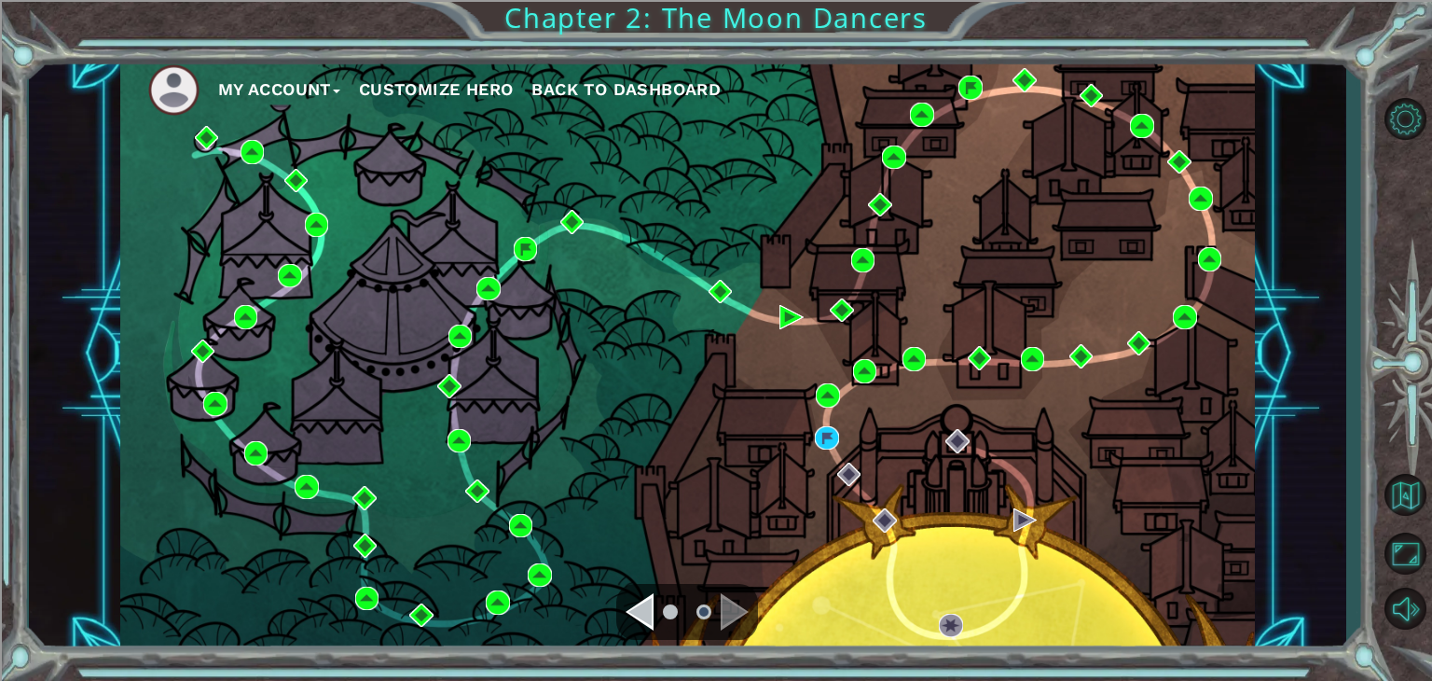
click at [890, 187] on div "My Account Customize Hero Back to Dashboard" at bounding box center [687, 354] width 1135 height 598
click at [880, 191] on div "My Account Customize Hero Back to Dashboard" at bounding box center [687, 354] width 1135 height 598
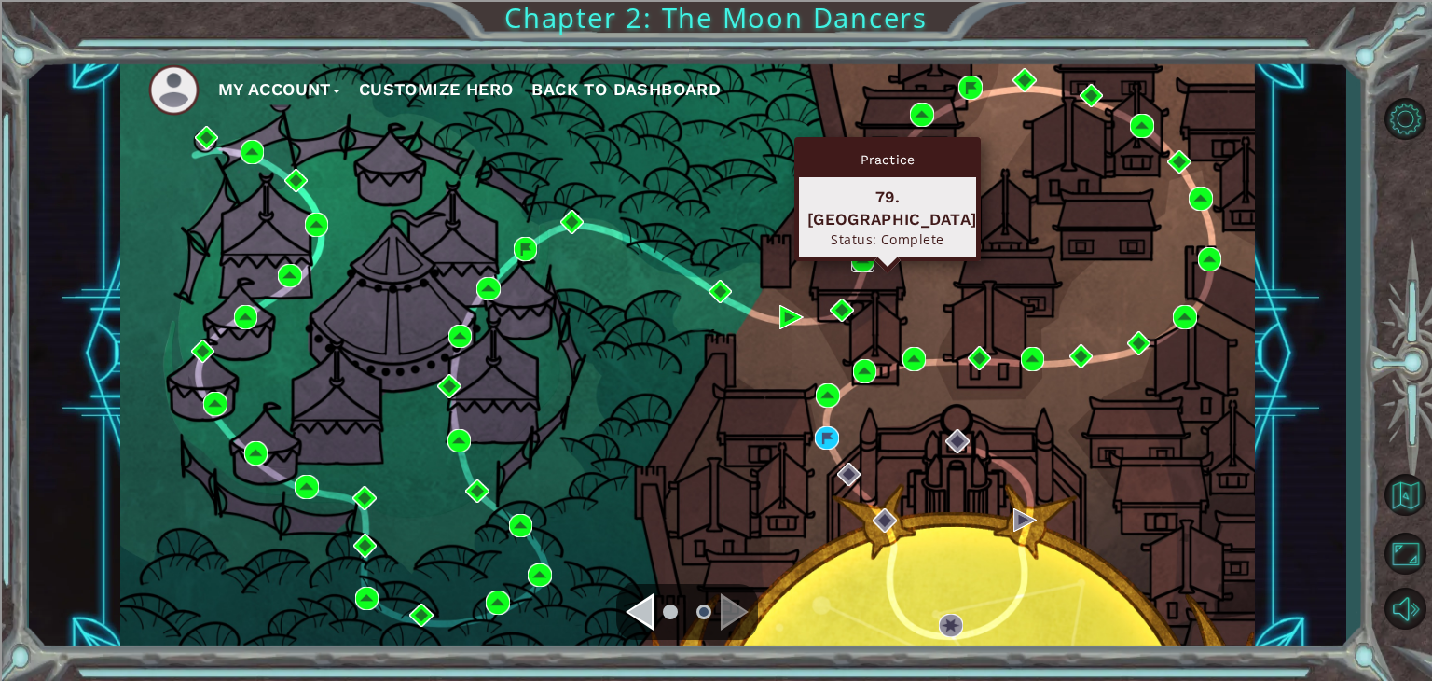
click at [871, 262] on img at bounding box center [863, 260] width 24 height 24
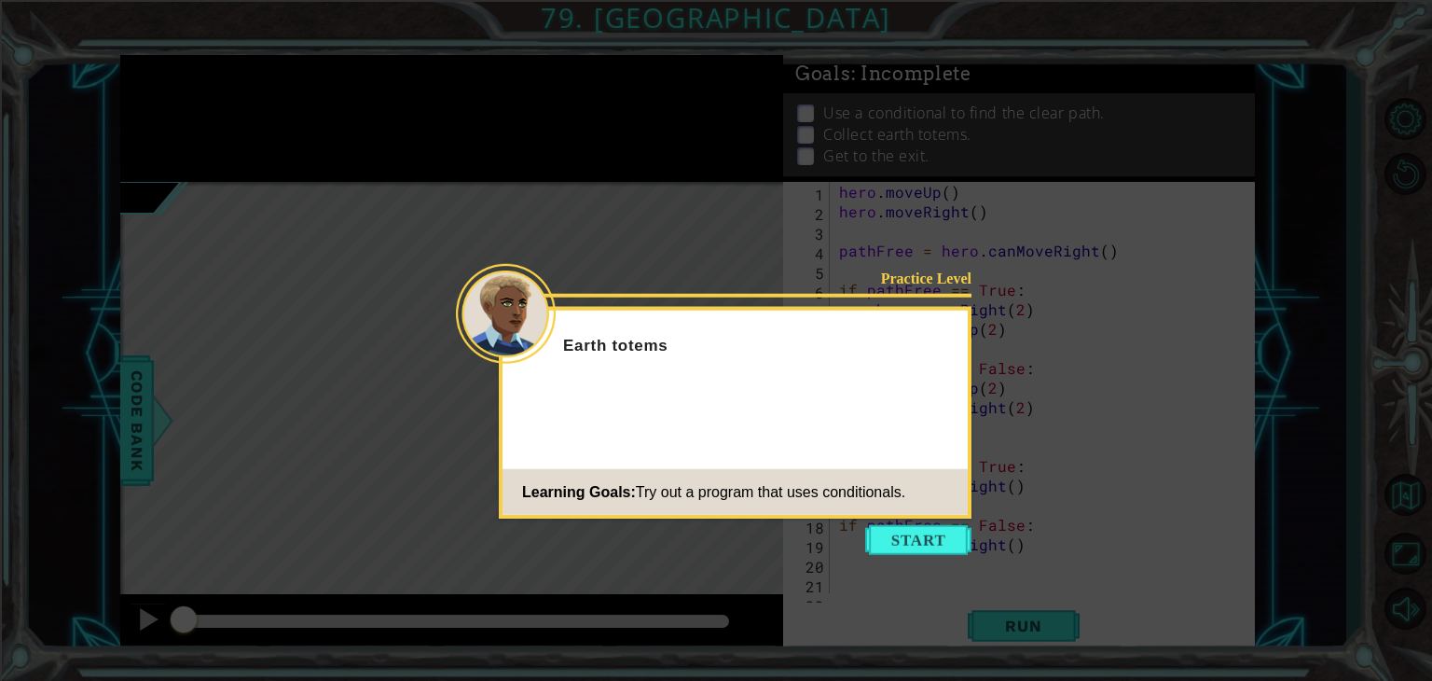
scroll to position [78, 0]
click at [941, 532] on button "Start" at bounding box center [918, 540] width 106 height 30
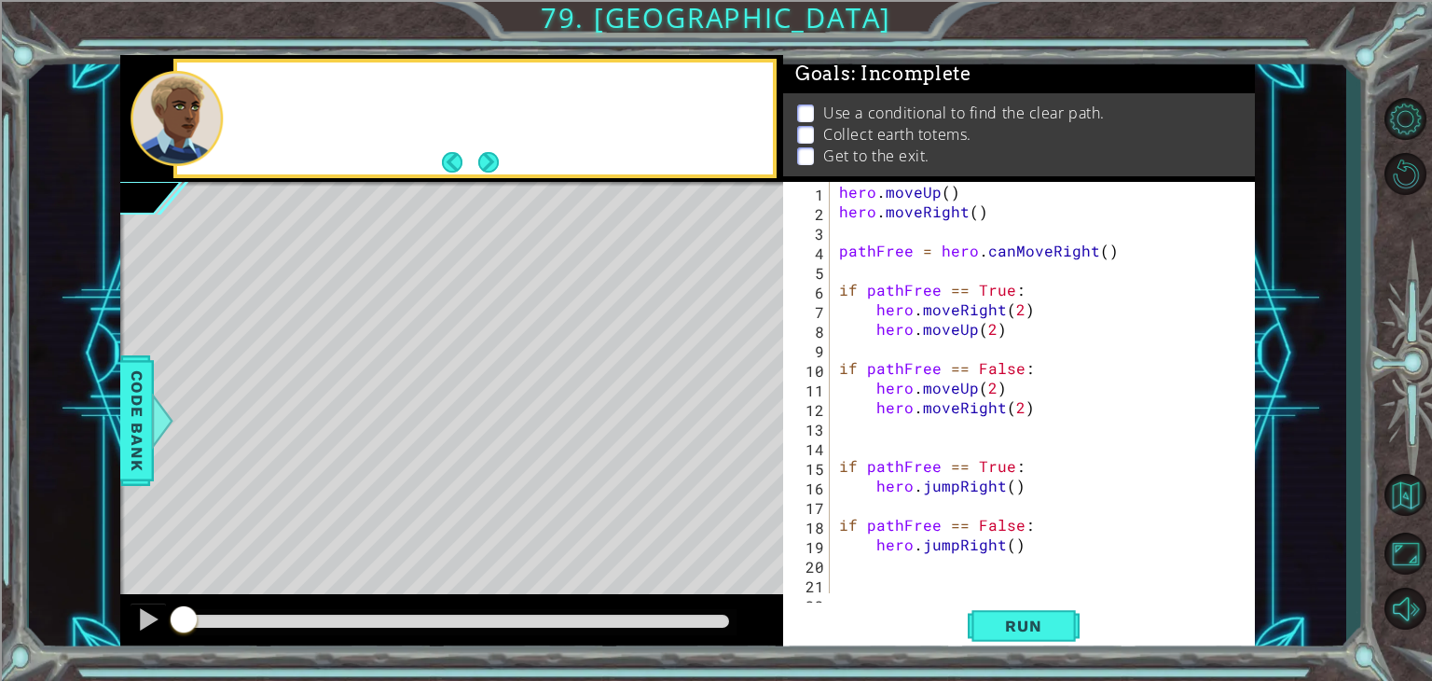
scroll to position [0, 0]
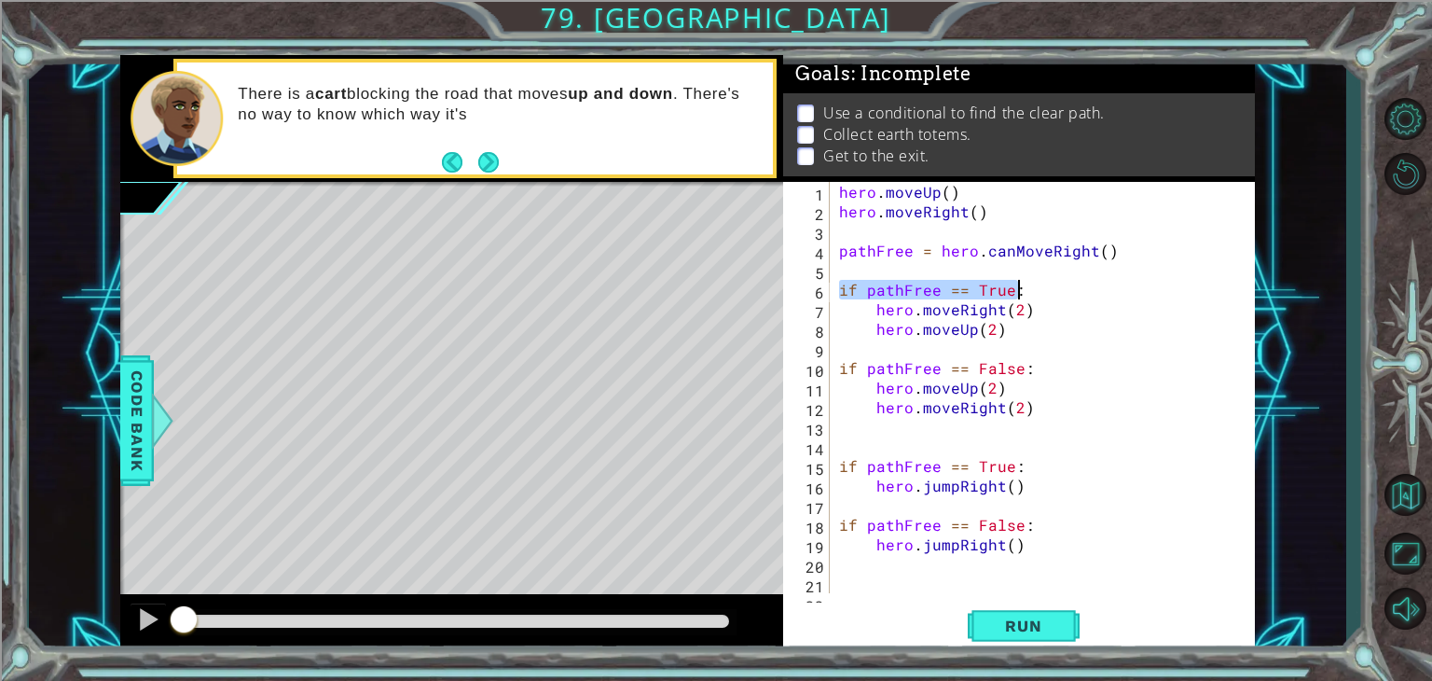
drag, startPoint x: 835, startPoint y: 289, endPoint x: 1029, endPoint y: 289, distance: 193.9
click at [1024, 290] on div "hero . moveUp ( ) hero . moveRight ( ) pathFree = hero . canMoveRight ( ) if pa…" at bounding box center [1040, 407] width 410 height 450
type textarea "if pathFree == True:"
click at [1415, 488] on button "Back to Map" at bounding box center [1405, 494] width 54 height 54
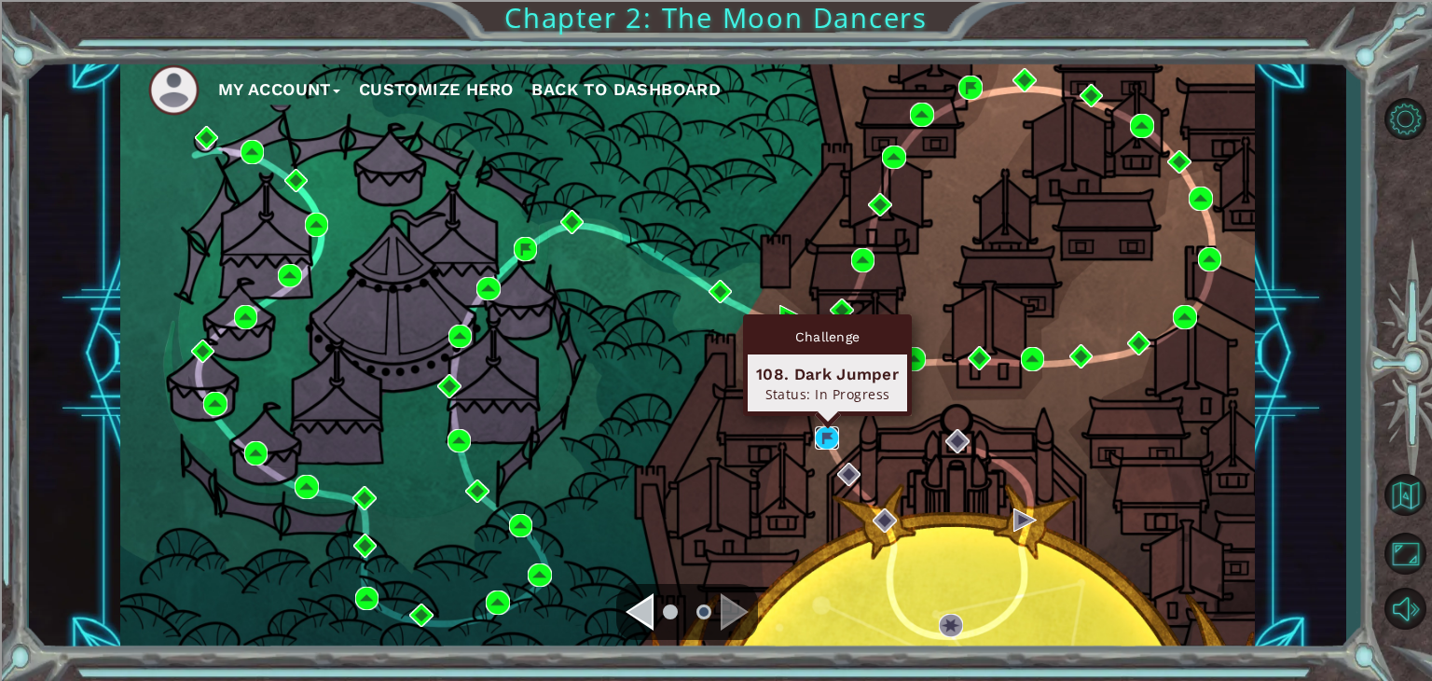
click at [833, 429] on img at bounding box center [827, 438] width 24 height 24
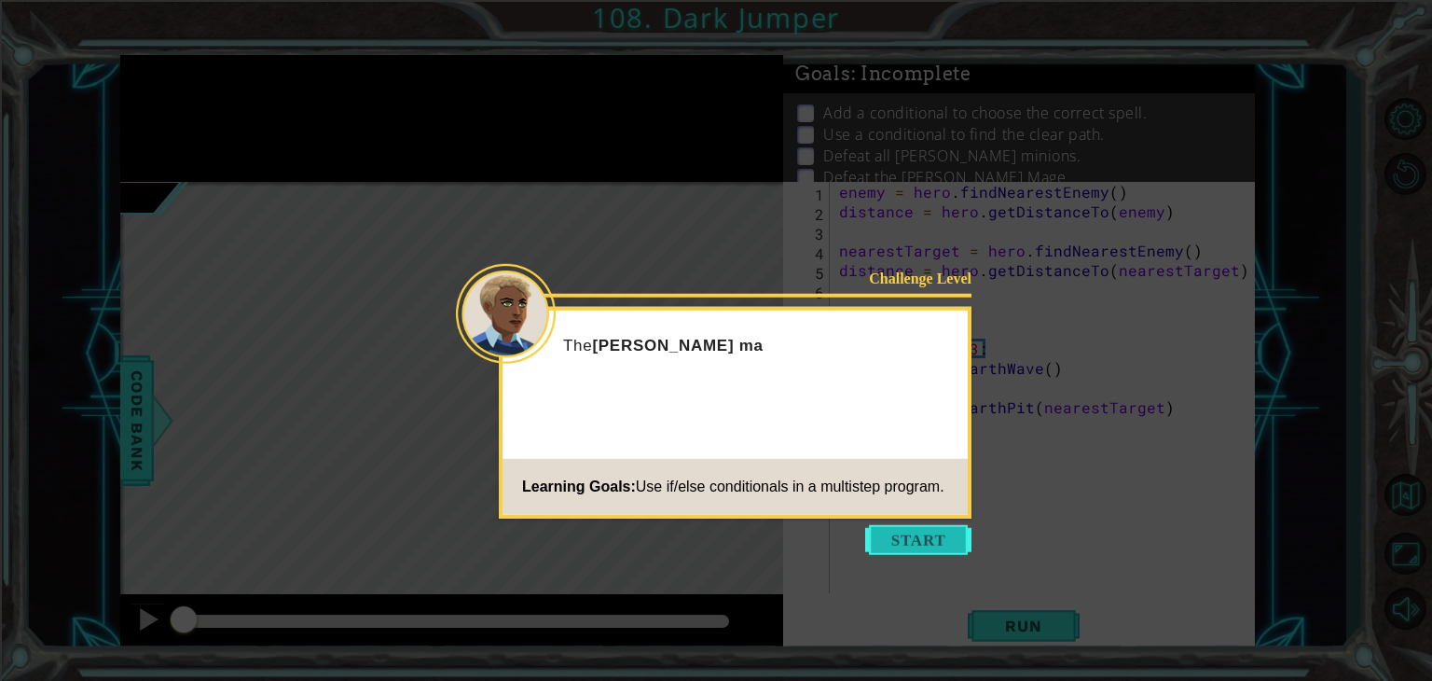
drag, startPoint x: 944, startPoint y: 563, endPoint x: 939, endPoint y: 545, distance: 18.6
click at [943, 560] on icon at bounding box center [716, 340] width 1432 height 681
click at [939, 545] on button "Start" at bounding box center [918, 540] width 106 height 30
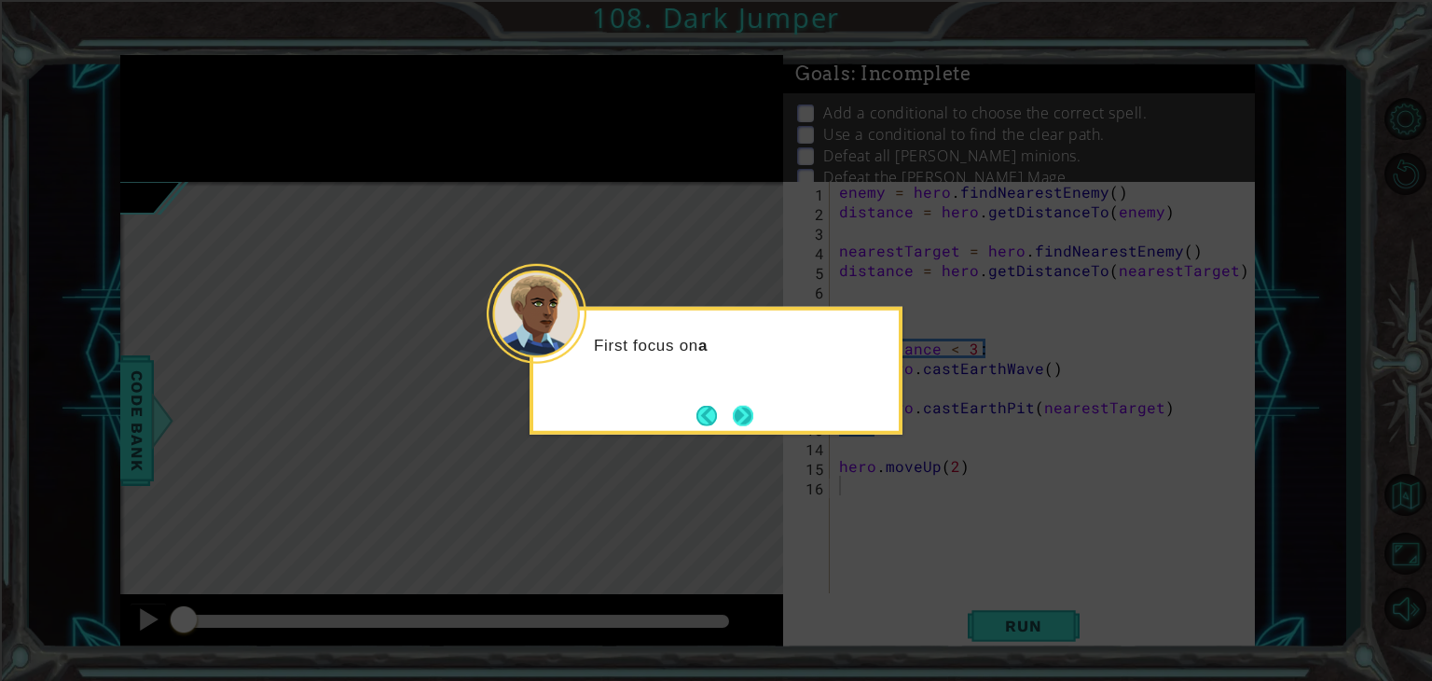
click at [742, 421] on button "Next" at bounding box center [743, 415] width 27 height 27
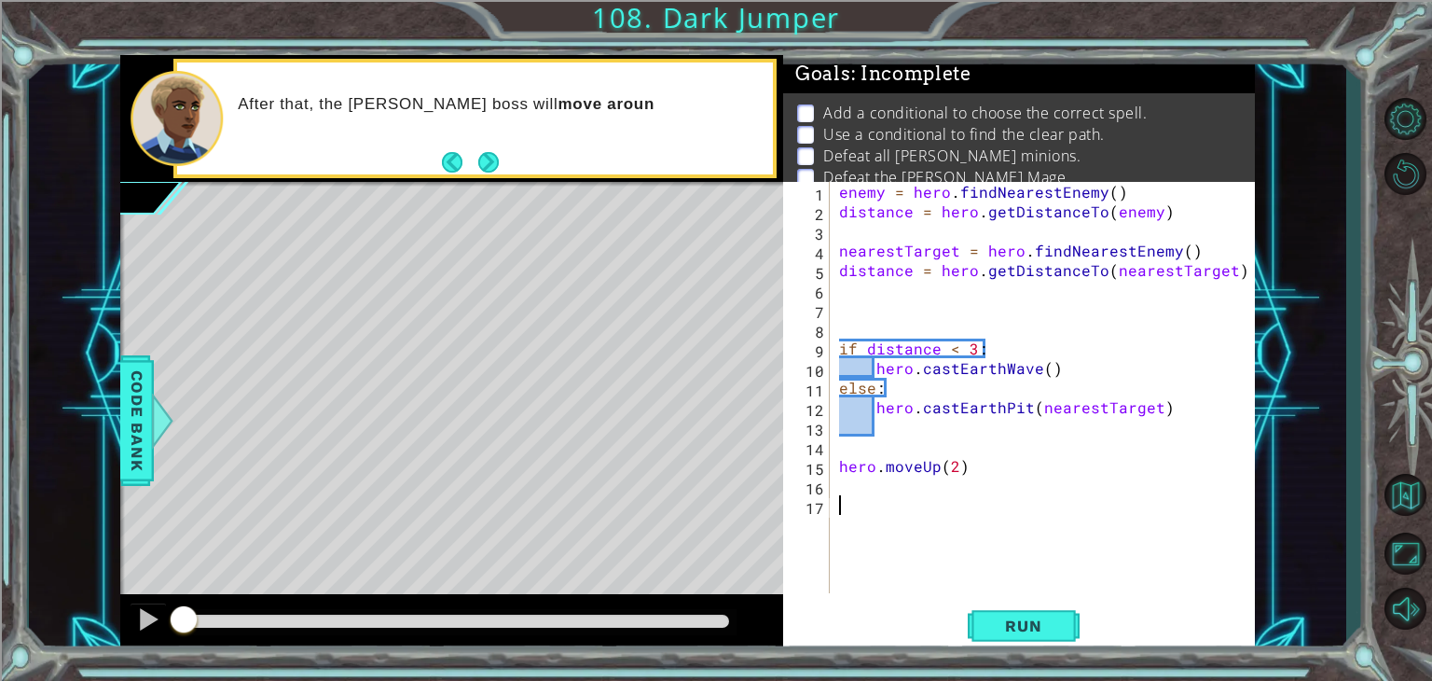
paste textarea "if pathFree == True:"
type textarea "if pathFree == True:"
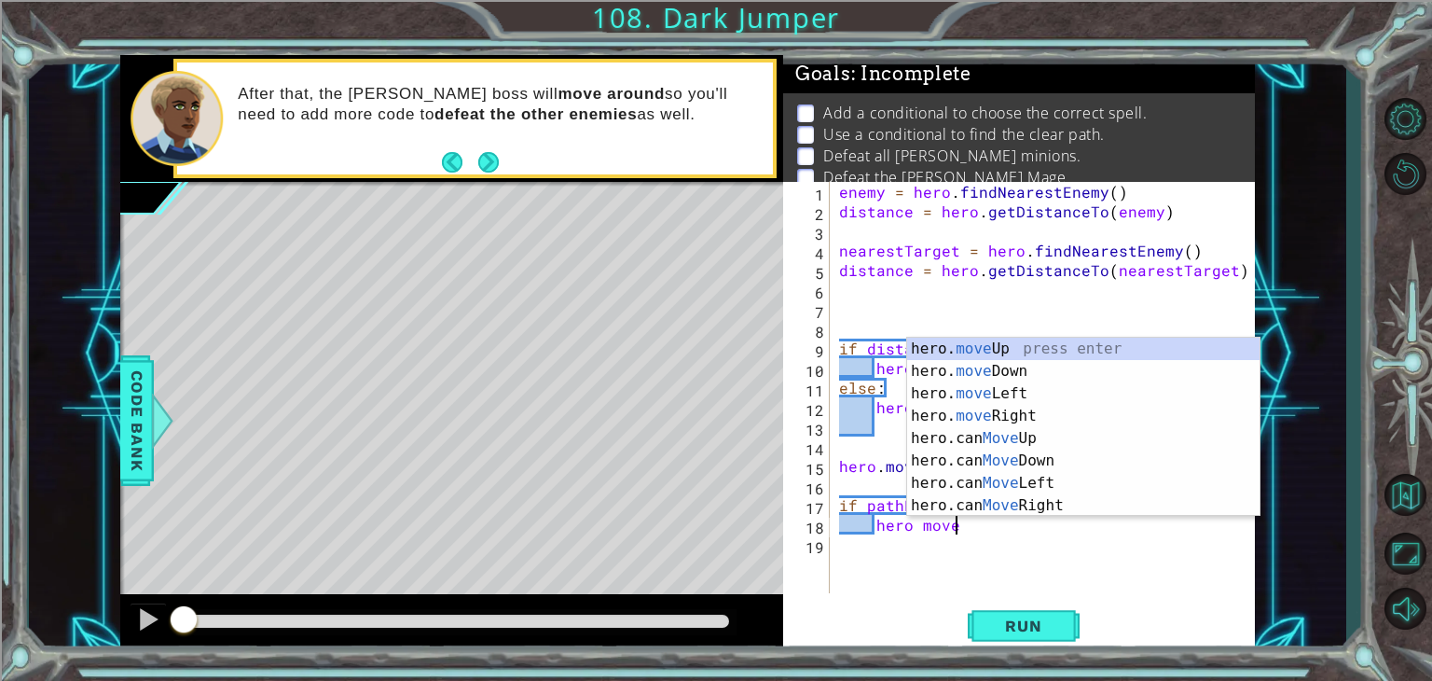
scroll to position [0, 6]
click at [983, 346] on div "hero. move Up press enter hero. move Down press enter hero. move Left press ent…" at bounding box center [1083, 449] width 352 height 224
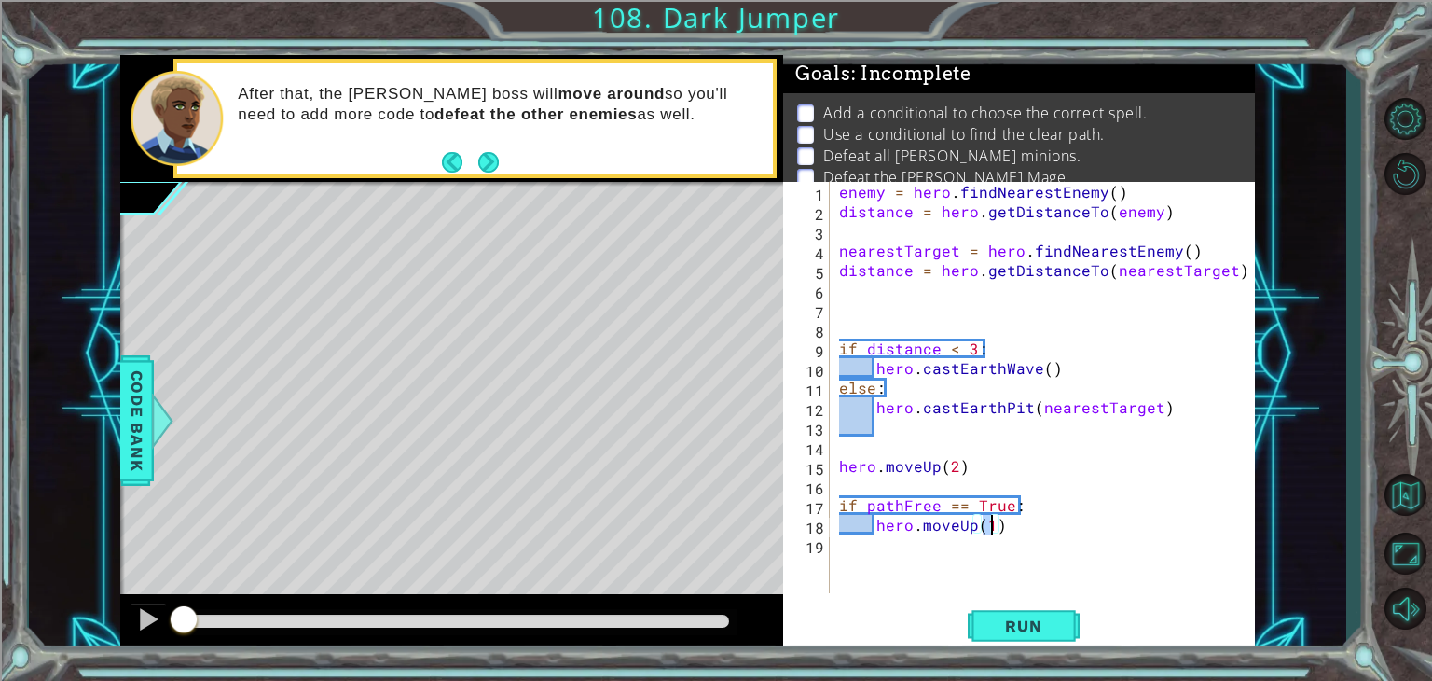
scroll to position [0, 8]
type textarea "hero.moveUp(2)"
click at [1030, 636] on button "Run" at bounding box center [1024, 626] width 112 height 48
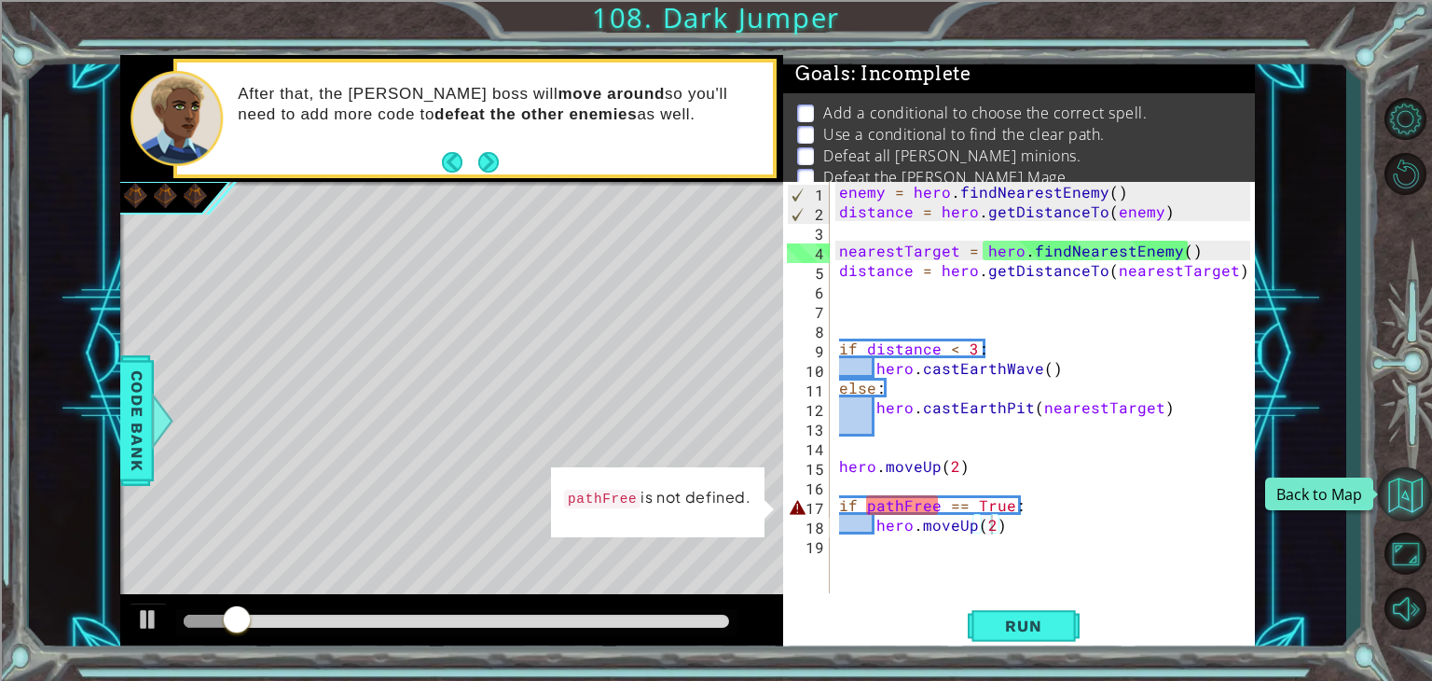
click at [1397, 490] on button "Back to Map" at bounding box center [1405, 494] width 54 height 54
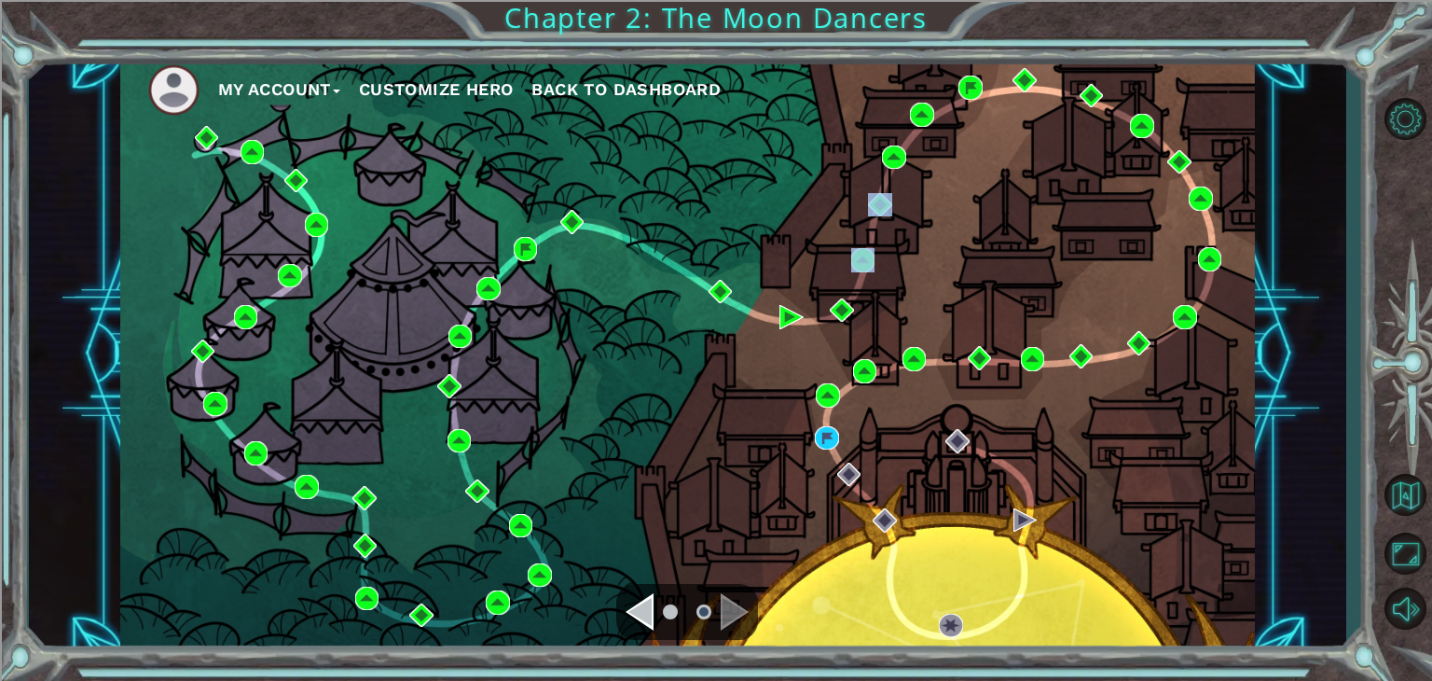
drag, startPoint x: 968, startPoint y: 254, endPoint x: 871, endPoint y: 262, distance: 97.2
click at [884, 262] on div "My Account Customize Hero Back to Dashboard" at bounding box center [687, 354] width 1135 height 598
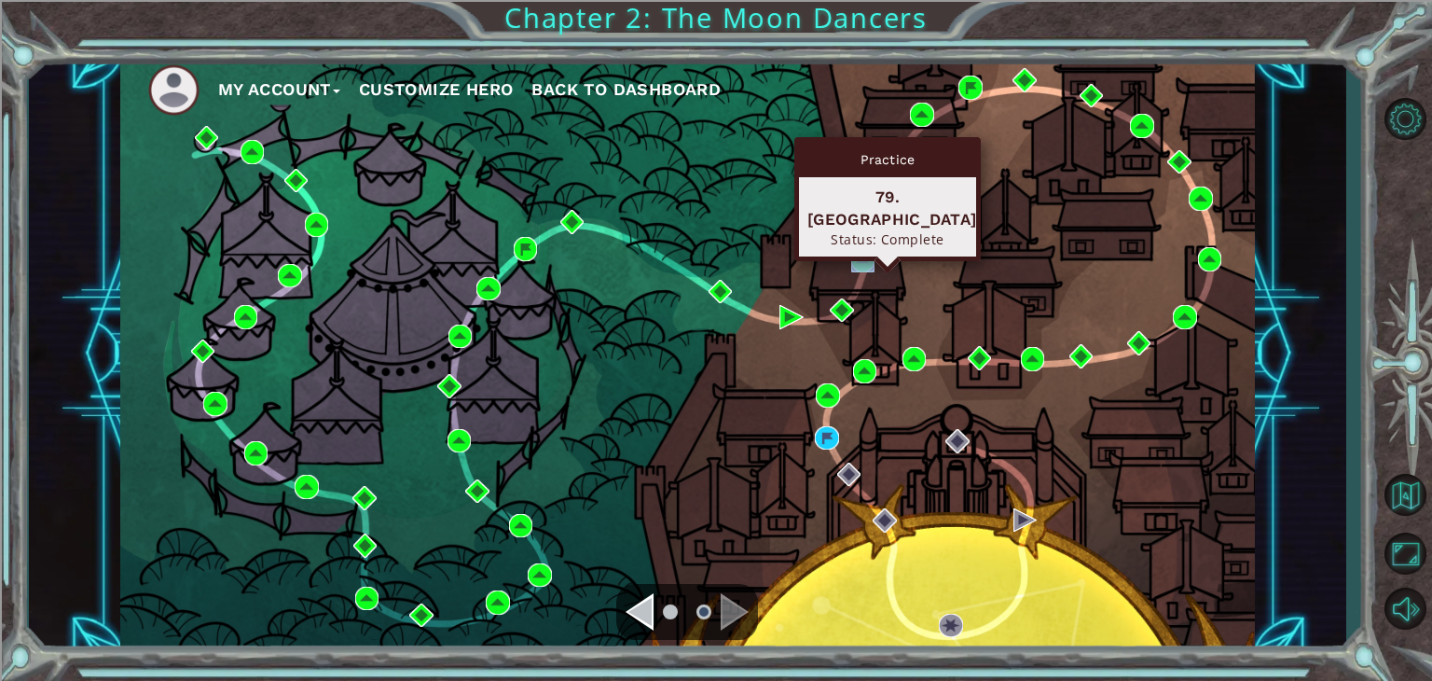
click at [869, 262] on img at bounding box center [863, 260] width 24 height 24
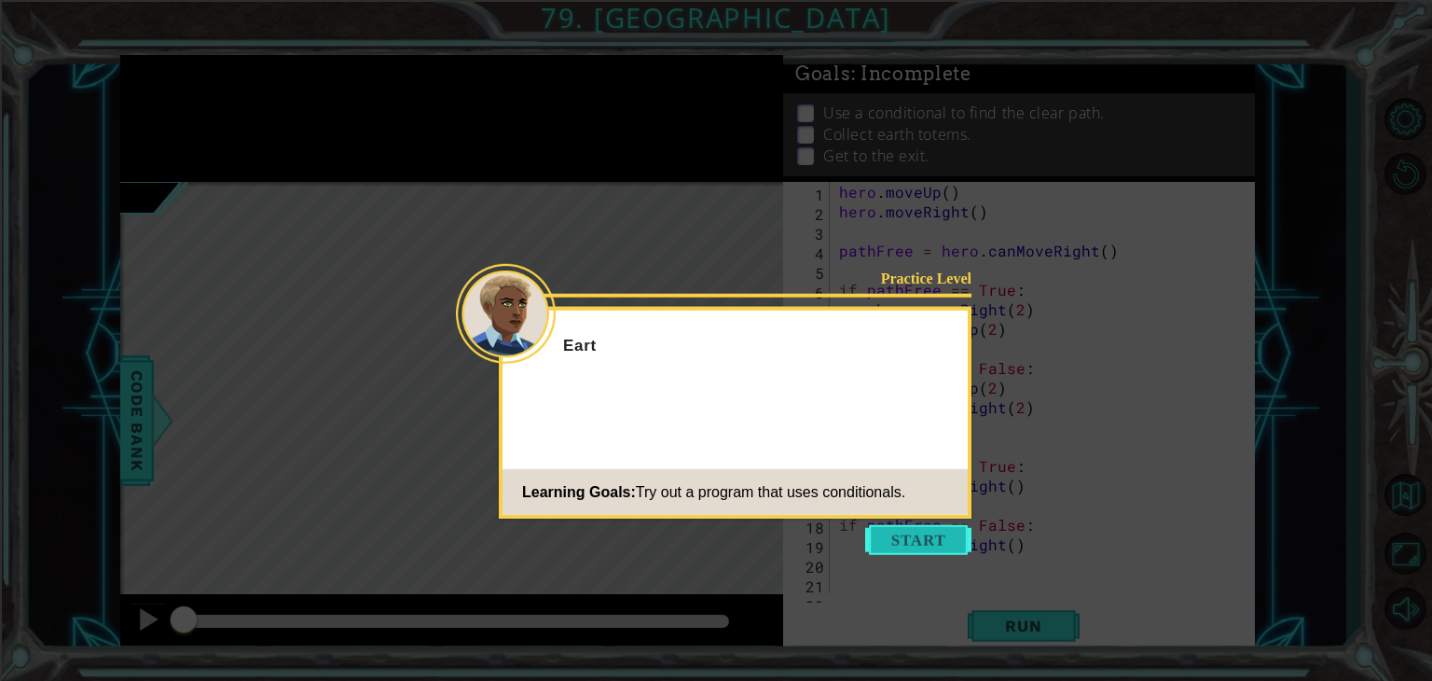
click at [933, 539] on button "Start" at bounding box center [918, 540] width 106 height 30
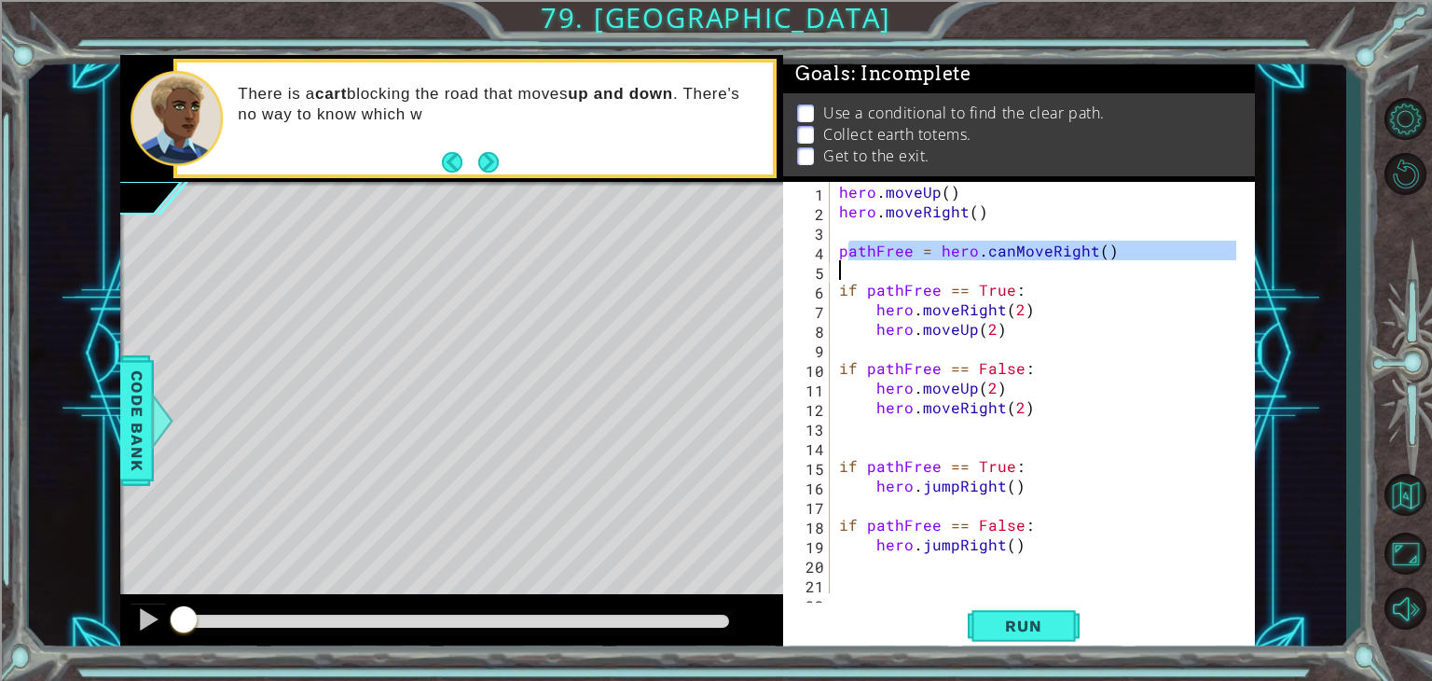
drag, startPoint x: 849, startPoint y: 256, endPoint x: 891, endPoint y: 255, distance: 42.0
click at [922, 259] on div "hero . moveUp ( ) hero . moveRight ( ) pathFree = hero . canMoveRight ( ) if pa…" at bounding box center [1040, 407] width 410 height 450
type textarea "pathFree = hero.canMoveRight()"
click at [884, 254] on div "hero . moveUp ( ) hero . moveRight ( ) pathFree = hero . canMoveRight ( ) if pa…" at bounding box center [1035, 387] width 401 height 411
drag, startPoint x: 837, startPoint y: 254, endPoint x: 1118, endPoint y: 250, distance: 280.6
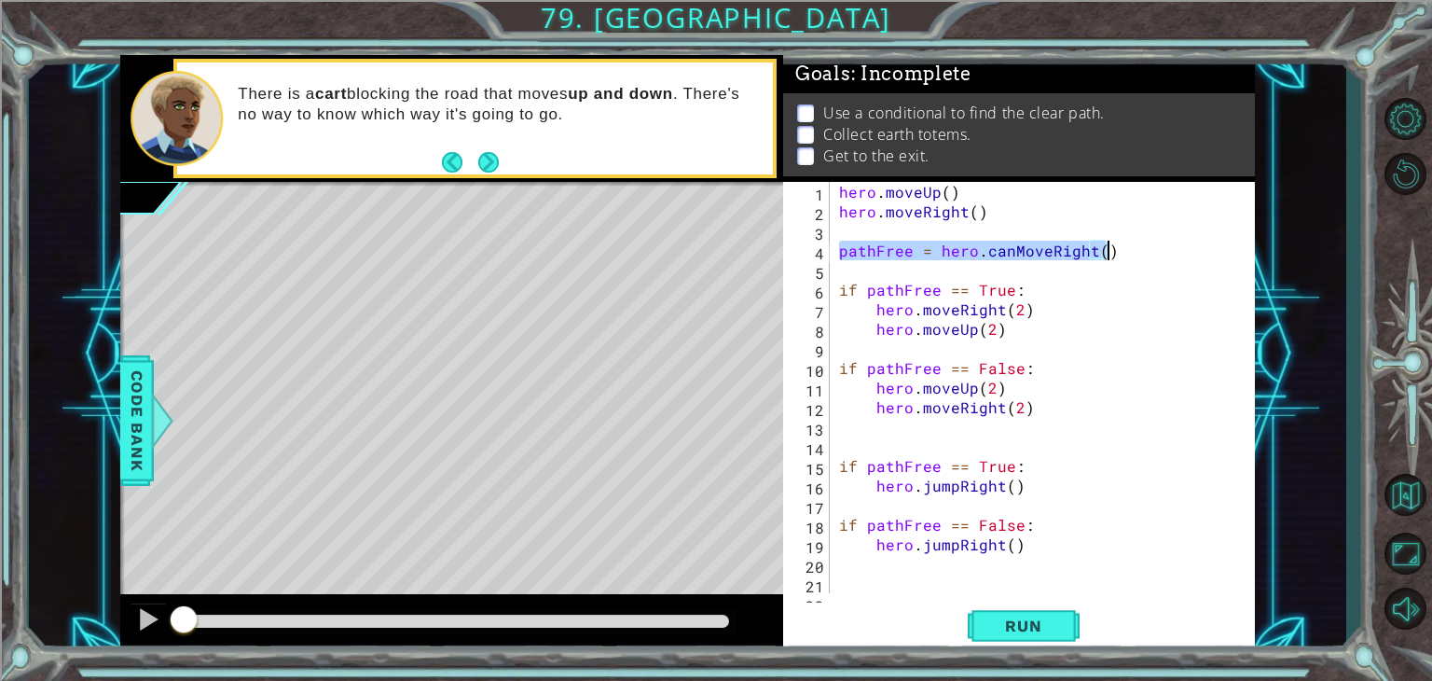
click at [1118, 250] on div "hero . moveUp ( ) hero . moveRight ( ) pathFree = hero . canMoveRight ( ) if pa…" at bounding box center [1040, 407] width 410 height 450
click at [1396, 484] on button "Back to Map" at bounding box center [1405, 494] width 54 height 54
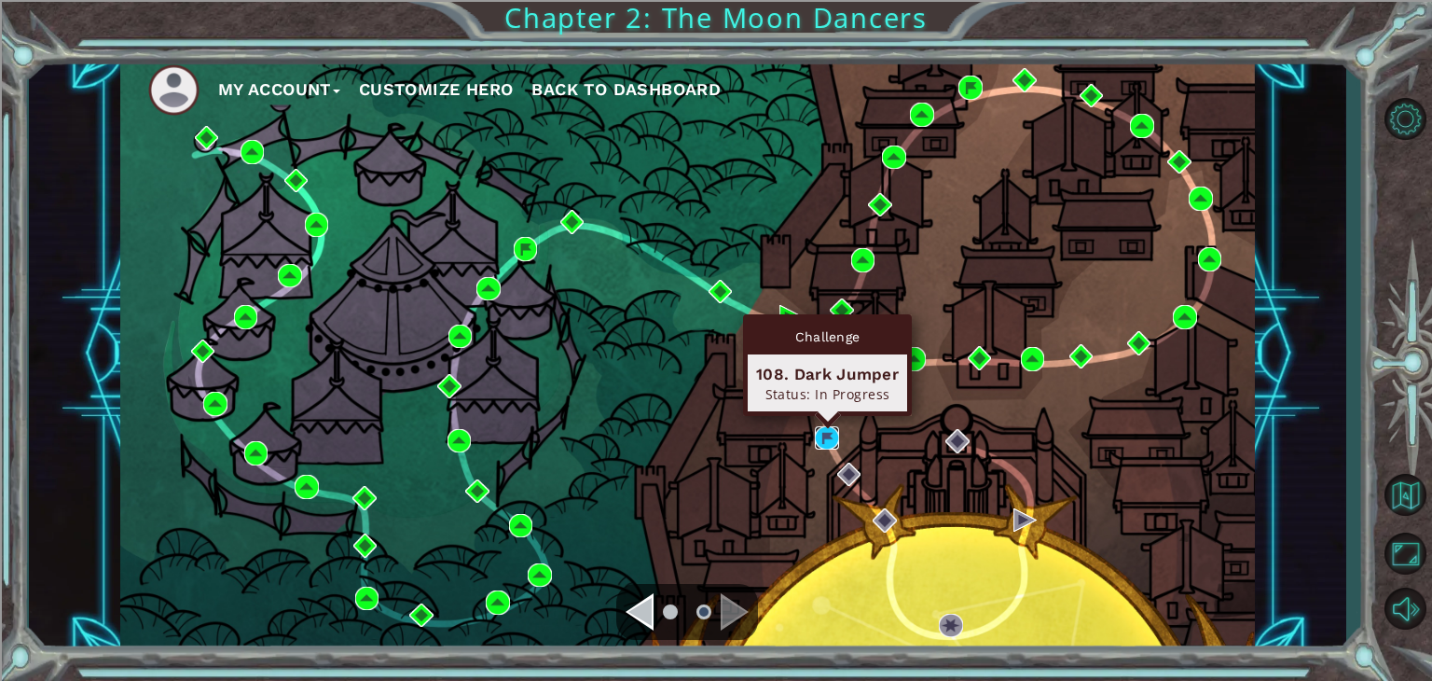
click at [832, 431] on img at bounding box center [827, 438] width 24 height 24
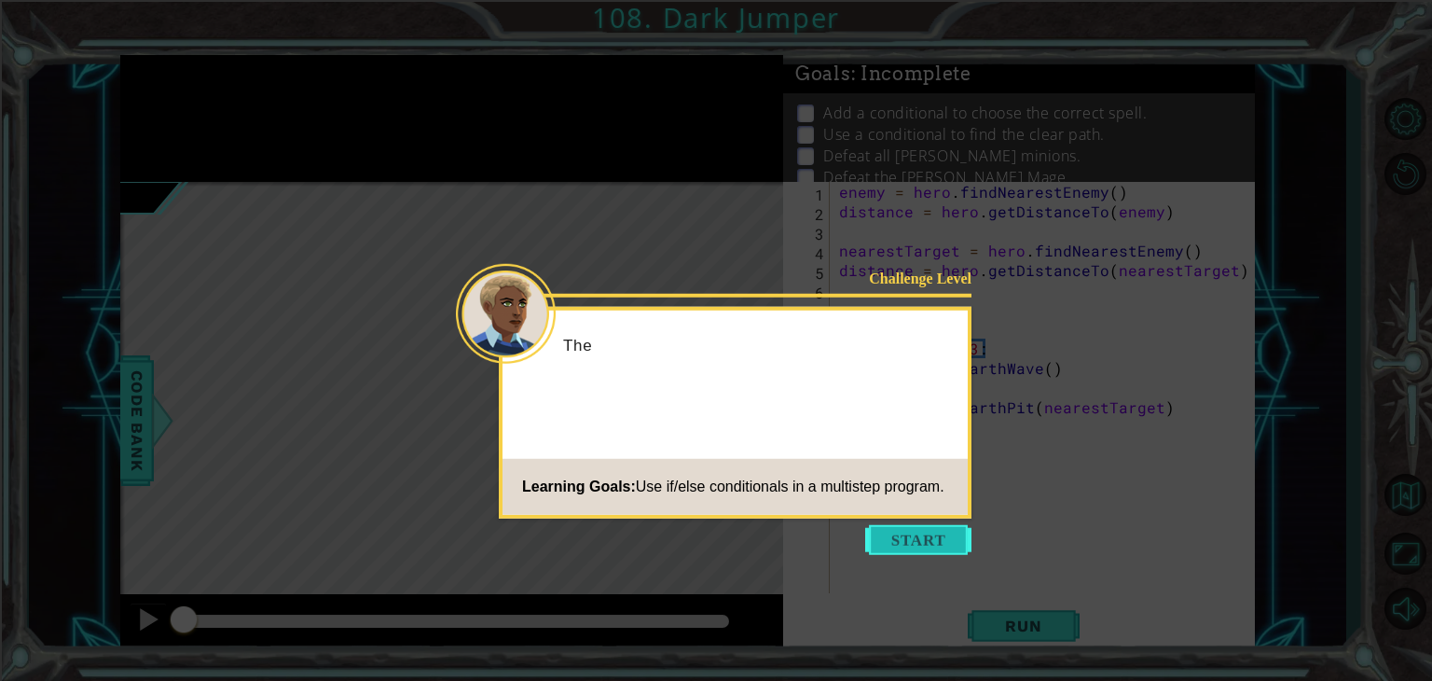
click at [925, 553] on button "Start" at bounding box center [918, 540] width 106 height 30
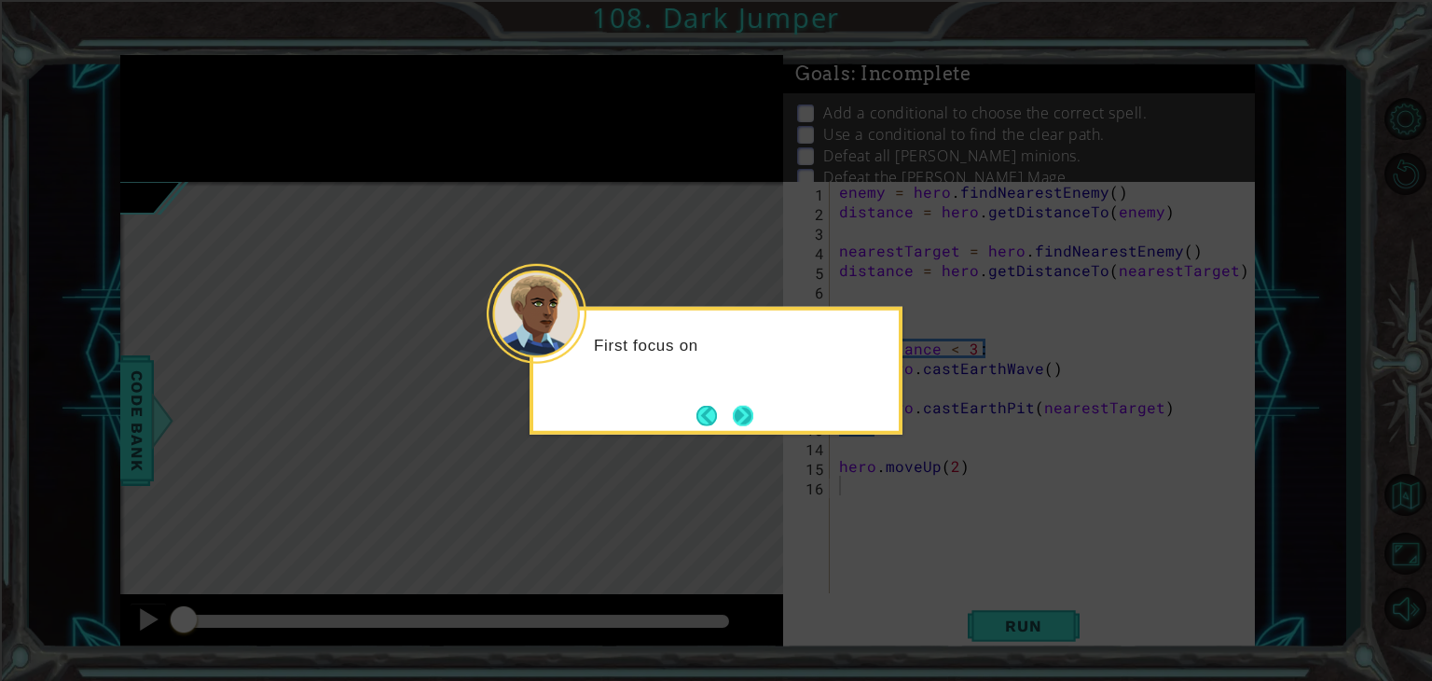
click at [746, 404] on button "Next" at bounding box center [743, 415] width 22 height 22
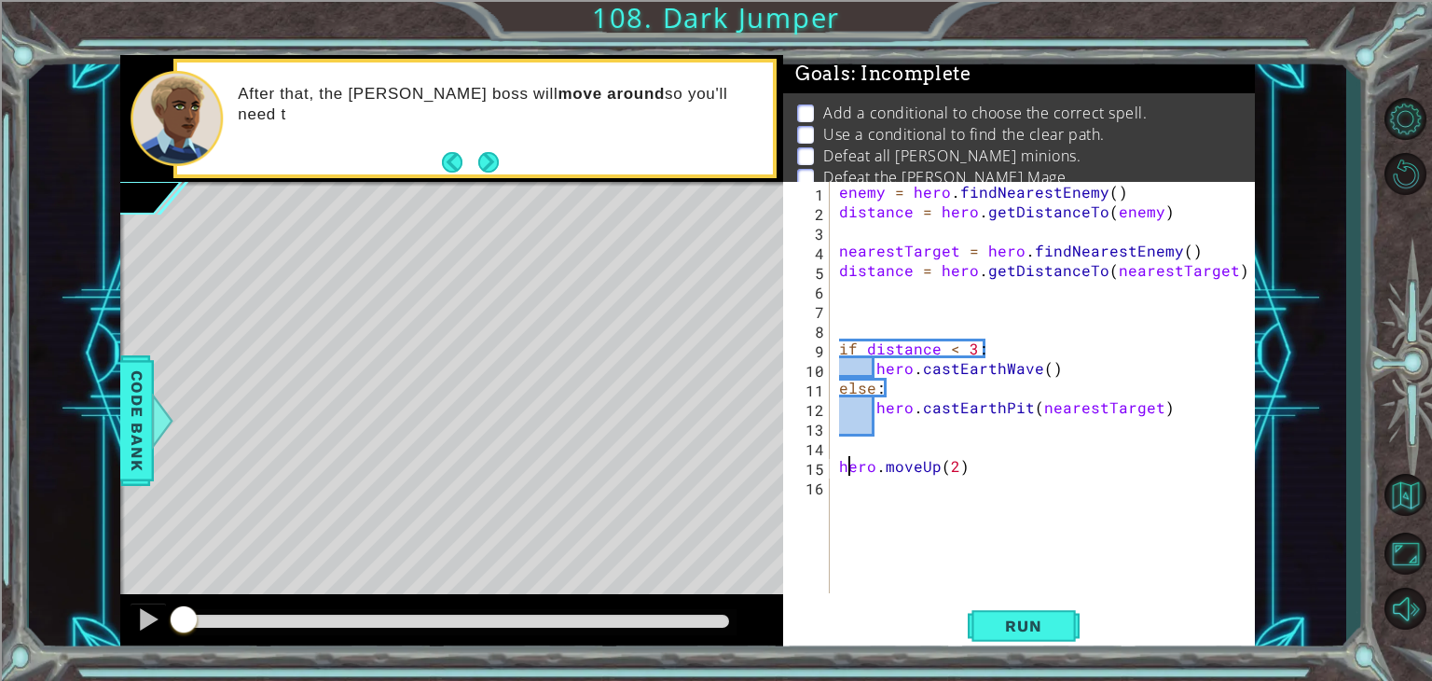
click at [844, 464] on div "enemy = hero . findNearestEnemy ( ) distance = hero . getDistanceTo ( enemy ) n…" at bounding box center [1047, 407] width 424 height 450
click at [841, 464] on div "enemy = hero . findNearestEnemy ( ) distance = hero . getDistanceTo ( enemy ) n…" at bounding box center [1047, 407] width 424 height 450
click at [841, 464] on div "enemy = hero . findNearestEnemy ( ) distance = hero . getDistanceTo ( enemy ) n…" at bounding box center [1042, 387] width 415 height 411
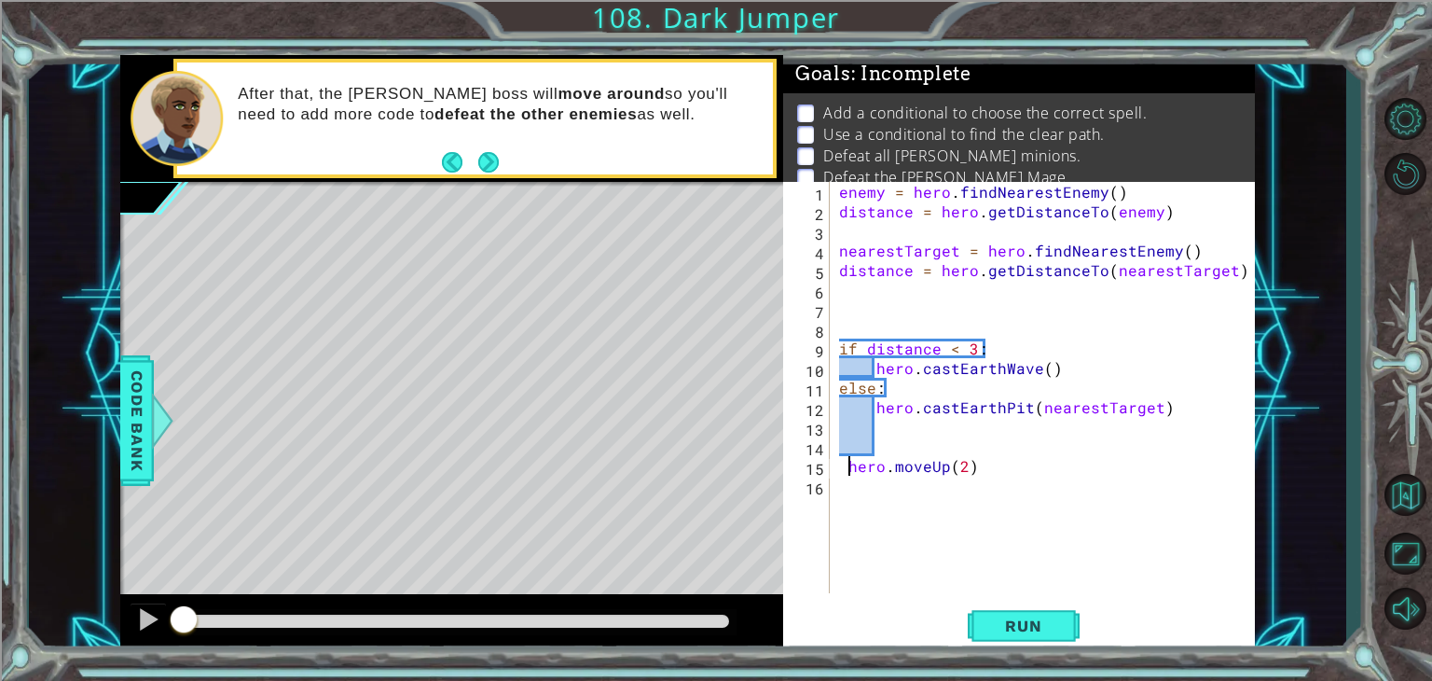
type textarea "hero.moveUp(2)"
click at [869, 456] on div "enemy = hero . findNearestEnemy ( ) distance = hero . getDistanceTo ( enemy ) n…" at bounding box center [1047, 407] width 424 height 450
click at [980, 478] on div "enemy = hero . findNearestEnemy ( ) distance = hero . getDistanceTo ( enemy ) n…" at bounding box center [1047, 407] width 424 height 450
type textarea "hero.moveUp(2)"
click at [860, 460] on div "enemy = hero . findNearestEnemy ( ) distance = hero . getDistanceTo ( enemy ) n…" at bounding box center [1047, 407] width 424 height 450
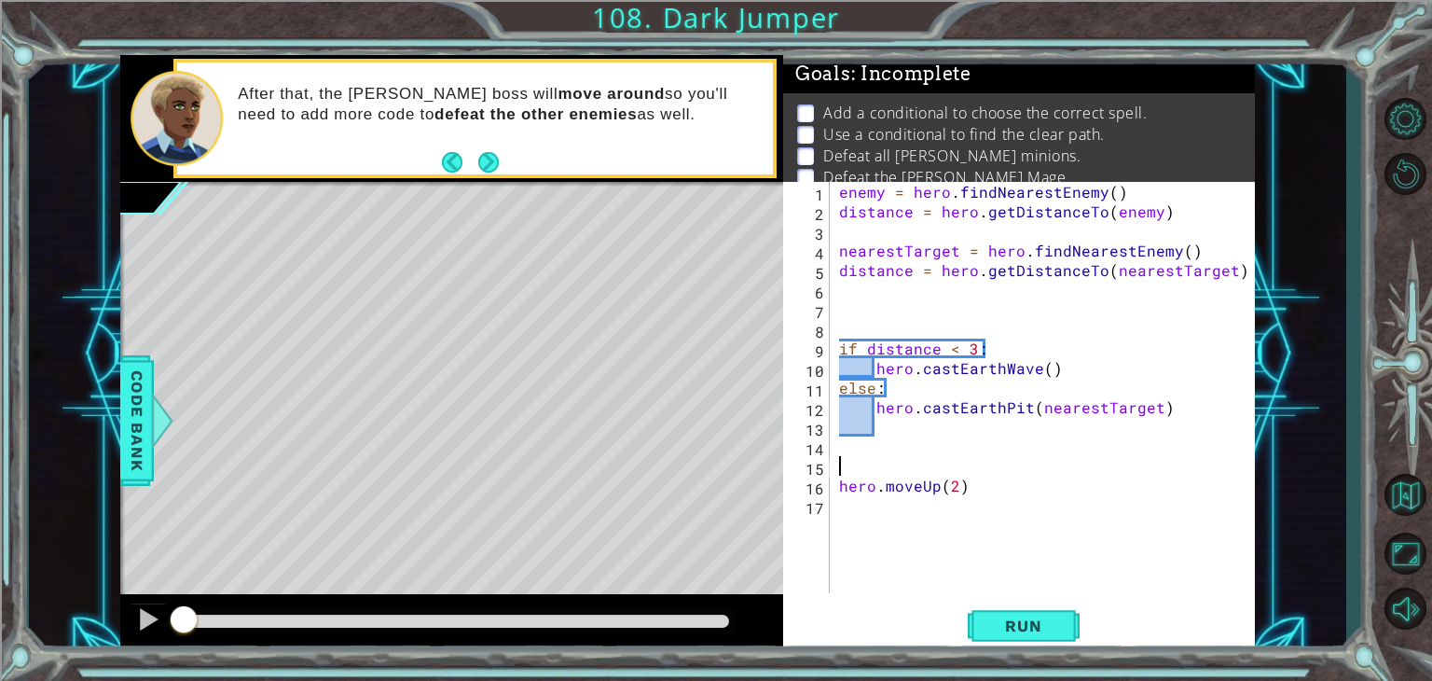
type textarea "\"
click at [970, 470] on div "enemy = hero . findNearestEnemy ( ) distance = hero . getDistanceTo ( enemy ) n…" at bounding box center [1047, 407] width 424 height 450
type textarea "hero.moveUp(2)"
paste textarea "pathFree = hero.canMoveRight()"
type textarea "pathFree = hero.canMoveRight()"
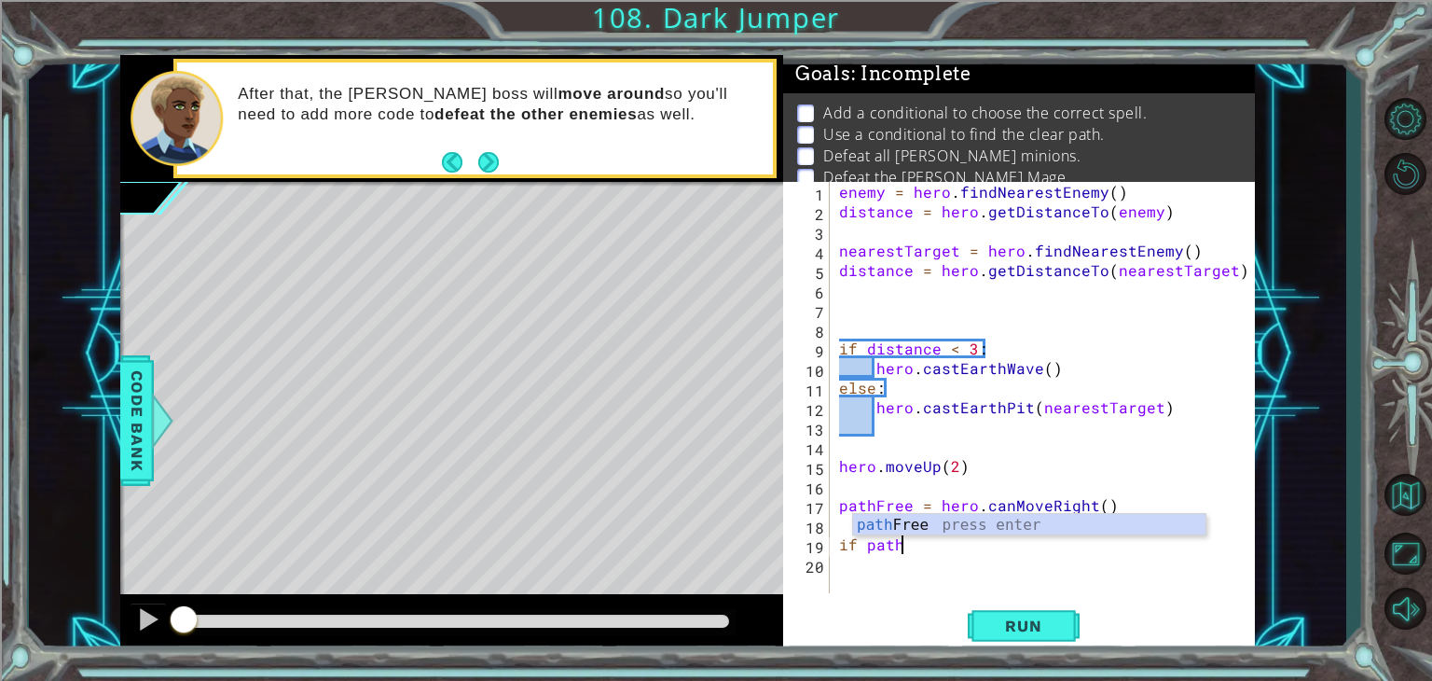
scroll to position [0, 3]
click at [909, 516] on div "path Free press enter" at bounding box center [1029, 547] width 352 height 67
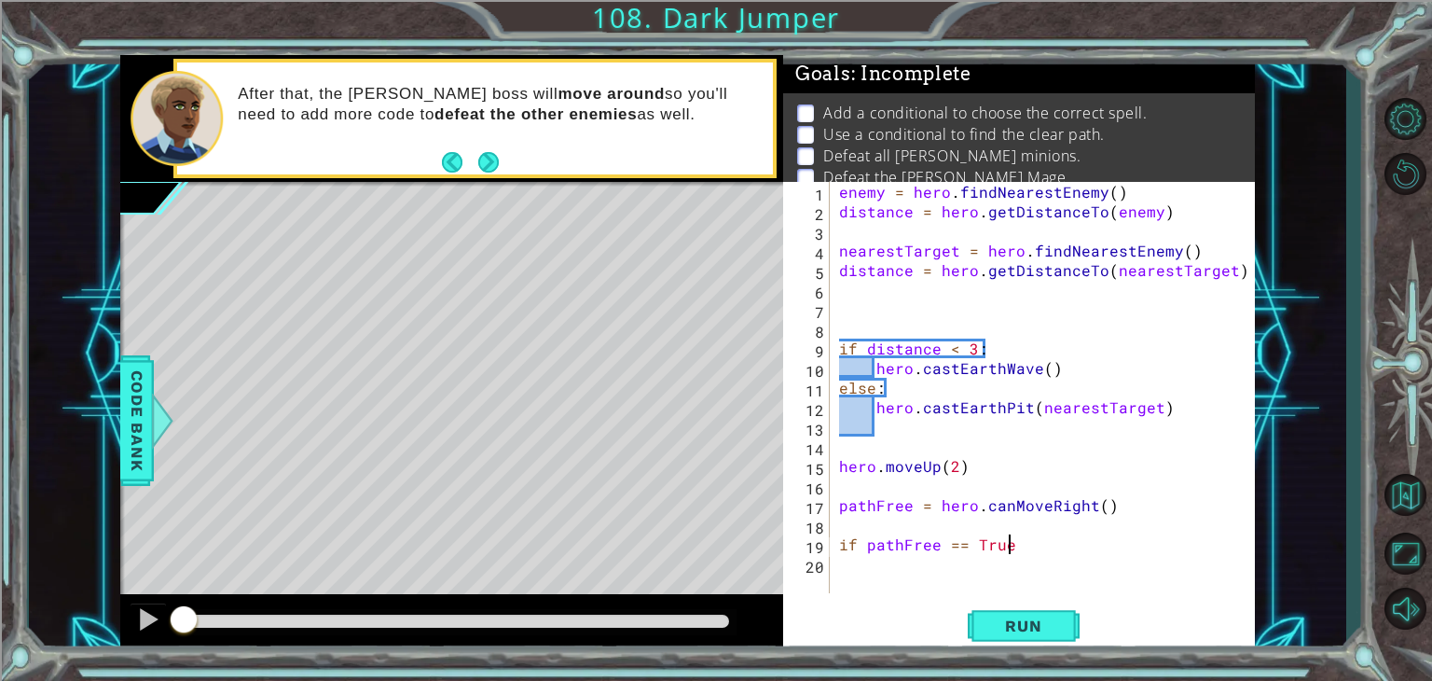
scroll to position [0, 9]
type textarea "if pathFree == True;"
type textarea "if pathFree == True:"
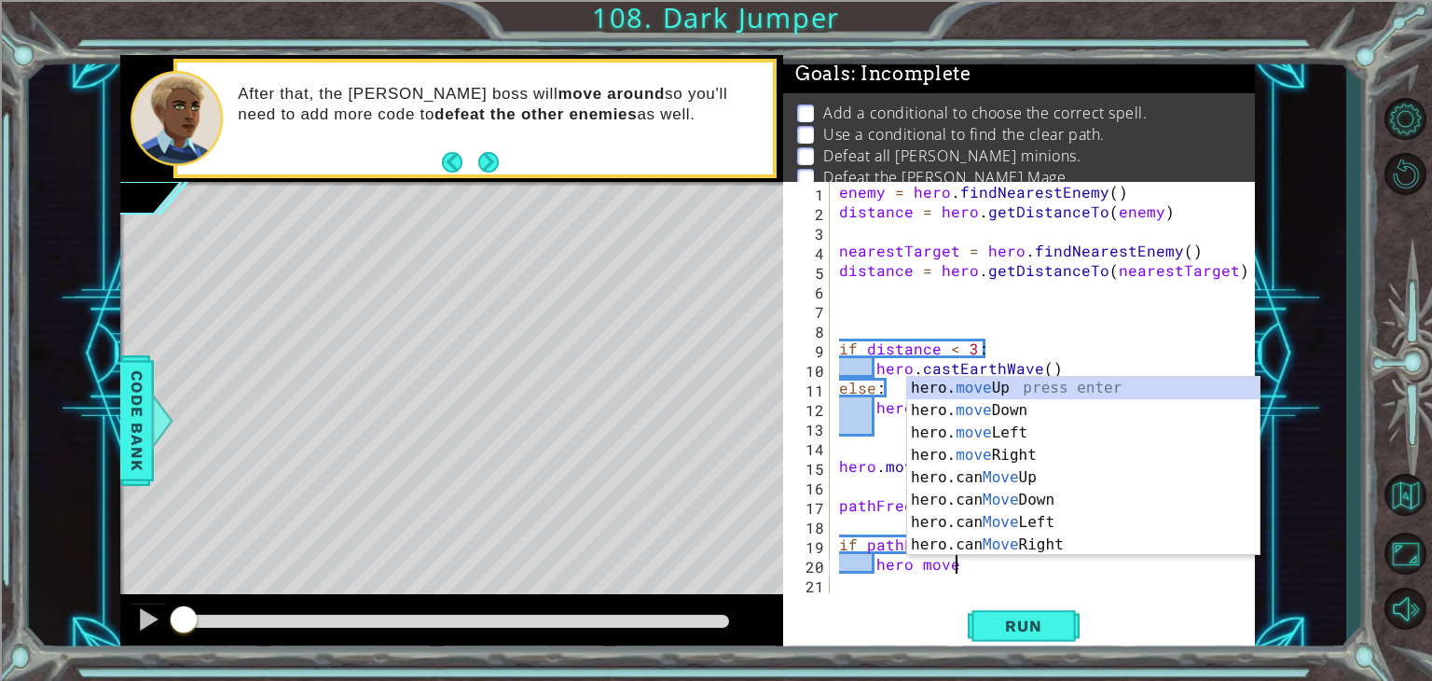
scroll to position [0, 6]
click at [988, 385] on div "hero. move Up press enter hero. move Down press enter hero. move Left press ent…" at bounding box center [1083, 489] width 352 height 224
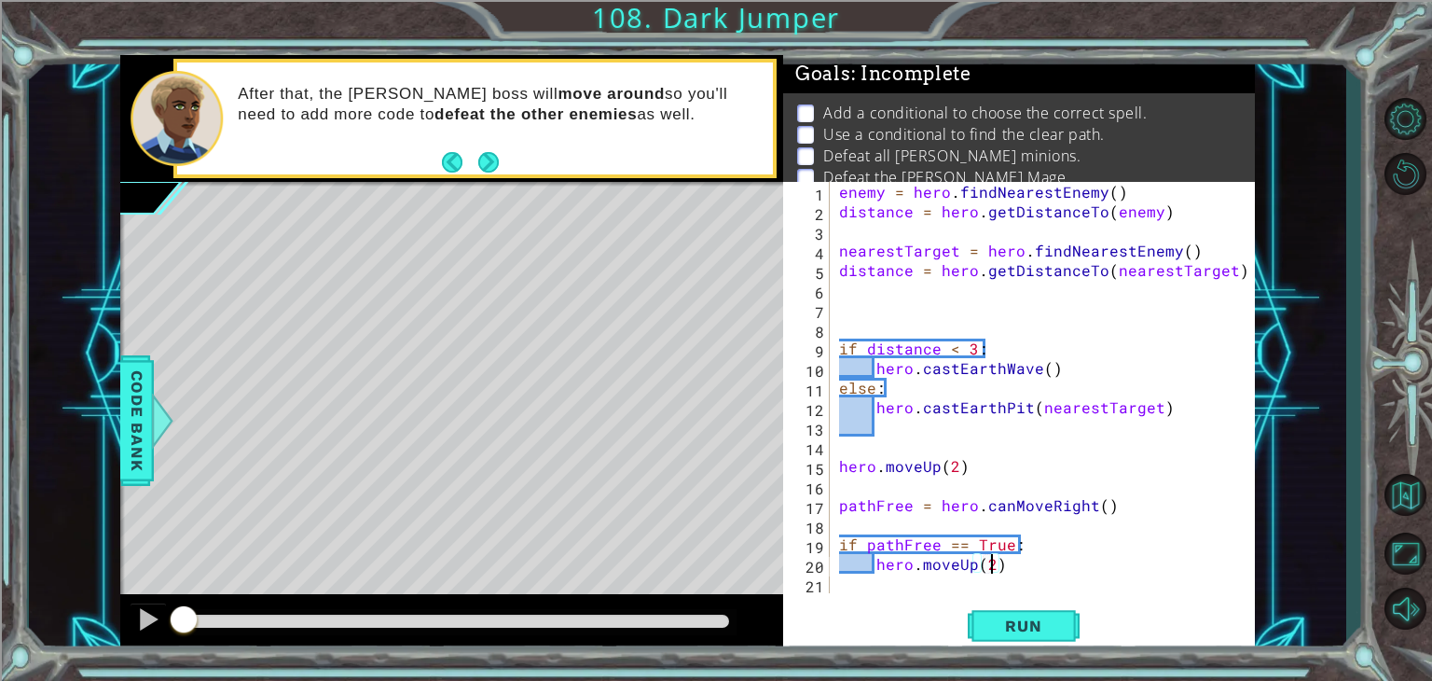
scroll to position [0, 8]
type textarea "hero.moveUp(2)"
click at [1004, 636] on button "Run" at bounding box center [1024, 626] width 112 height 48
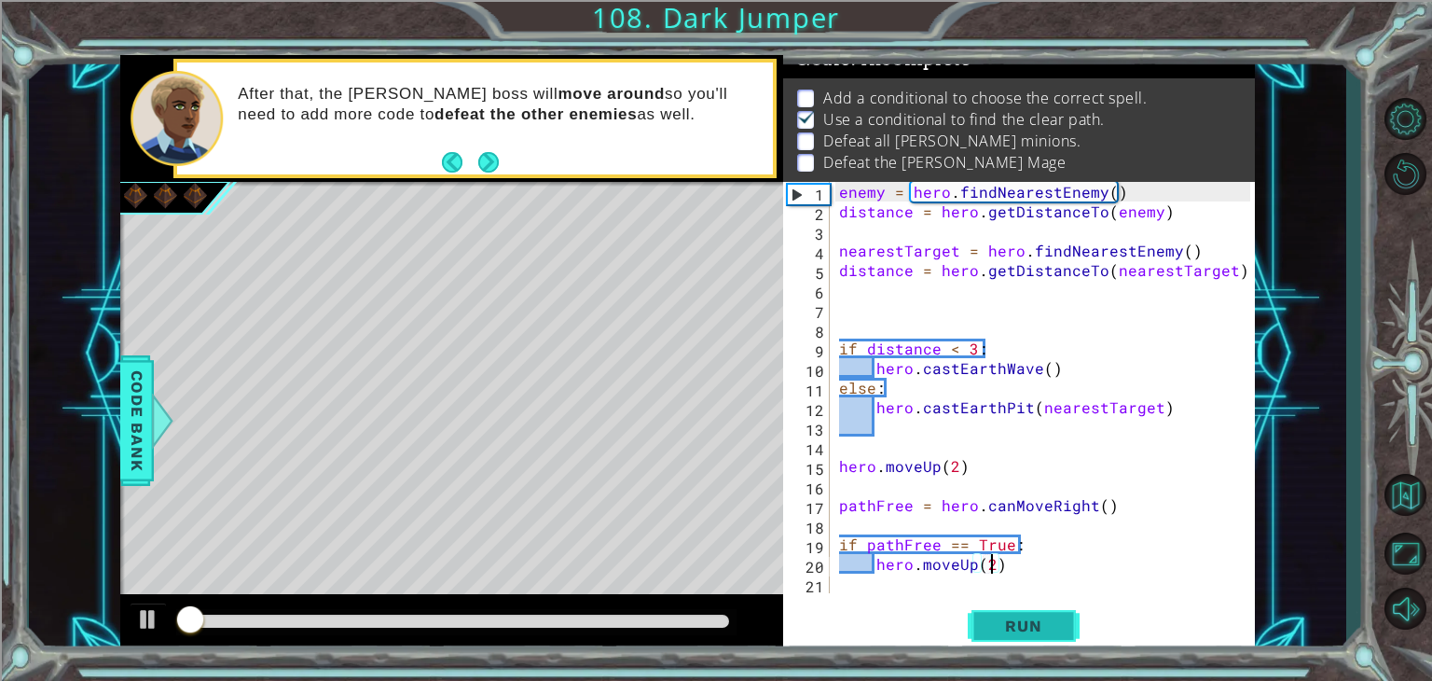
scroll to position [19, 0]
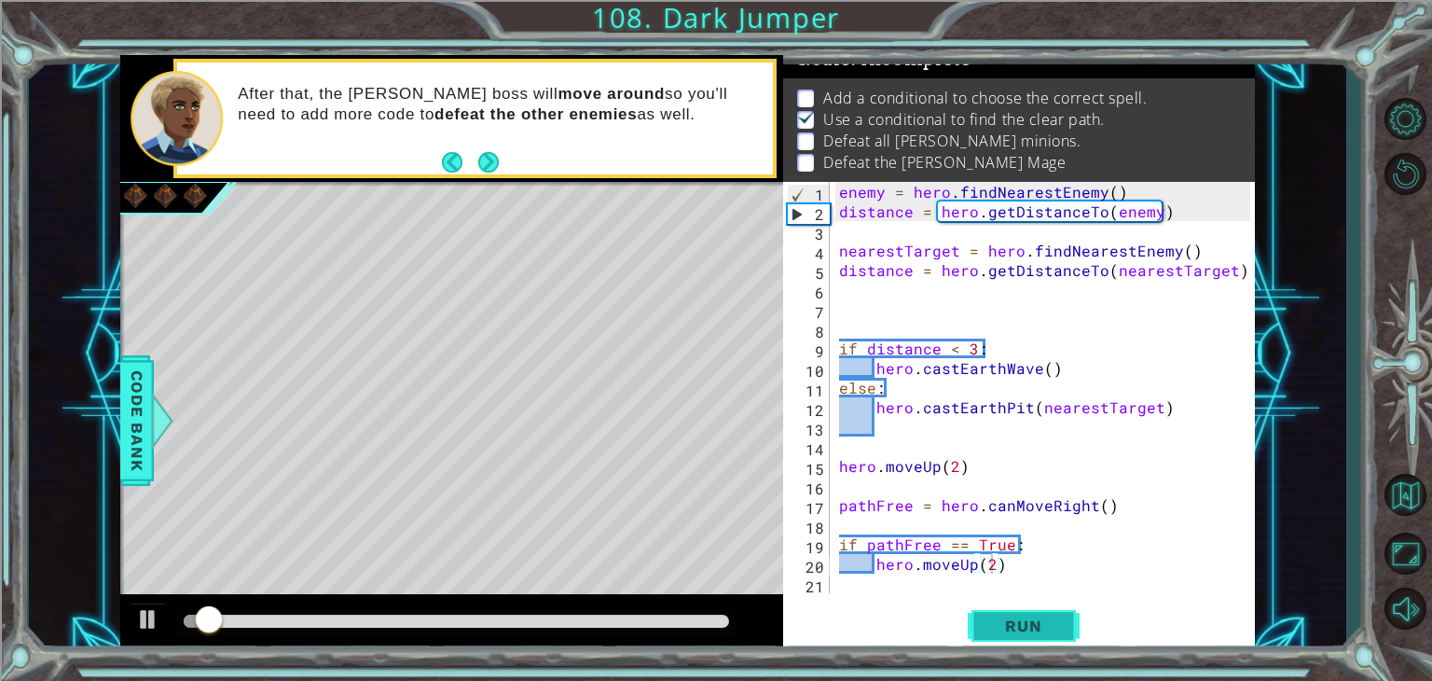
click at [1004, 636] on button "Run" at bounding box center [1024, 626] width 112 height 48
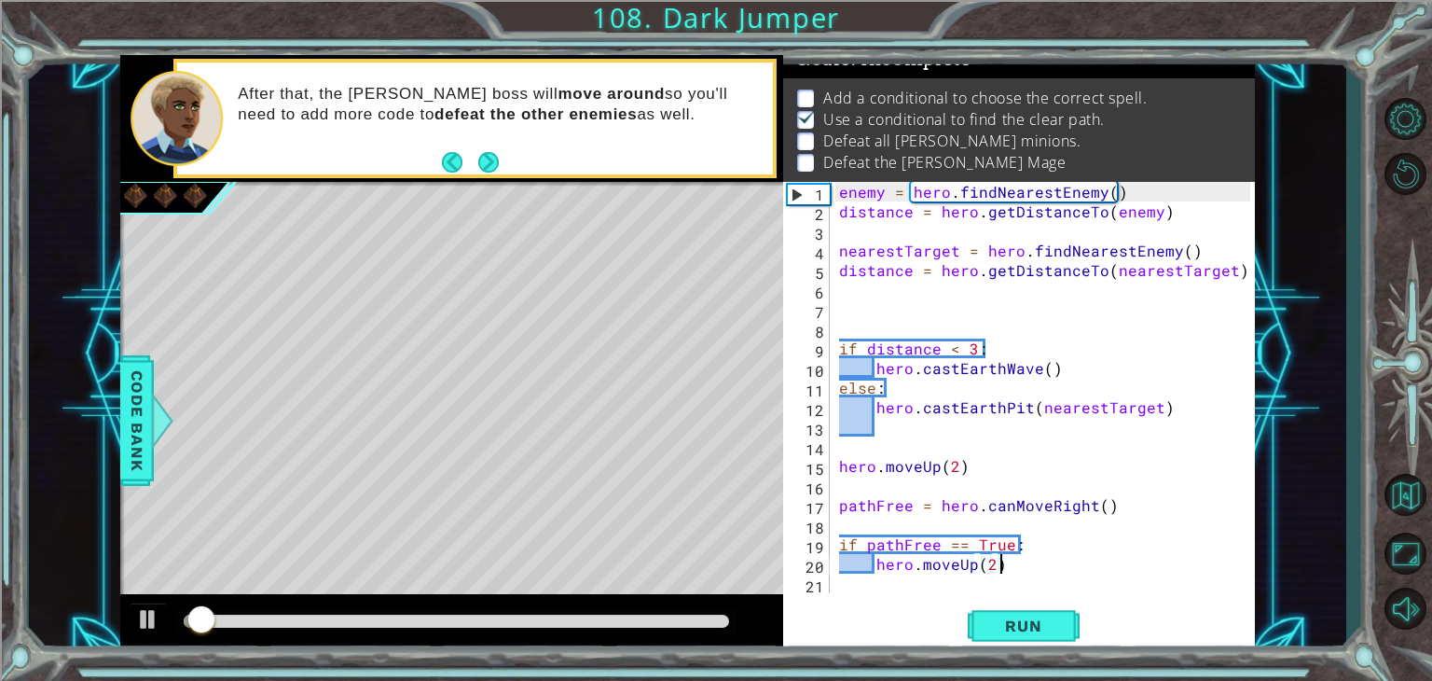
click at [1017, 569] on div "enemy = hero . findNearestEnemy ( ) distance = hero . getDistanceTo ( enemy ) n…" at bounding box center [1047, 407] width 424 height 450
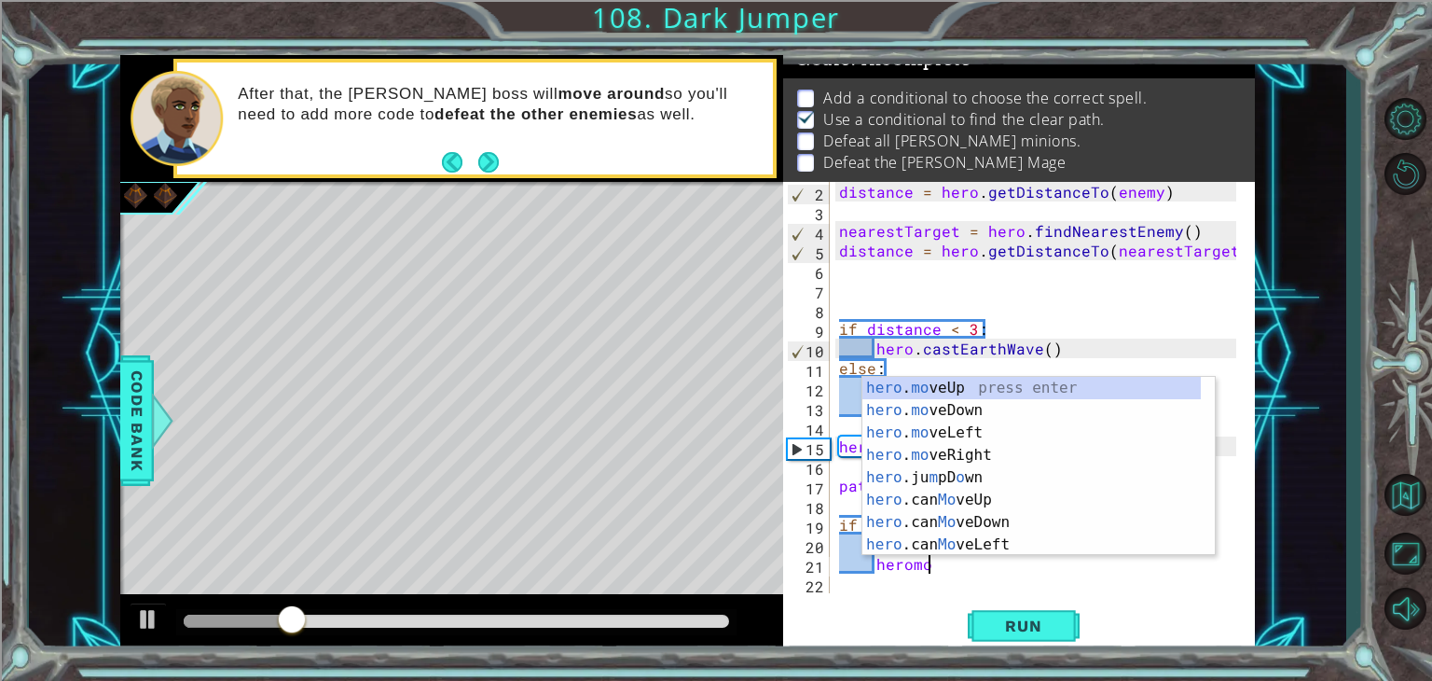
scroll to position [0, 5]
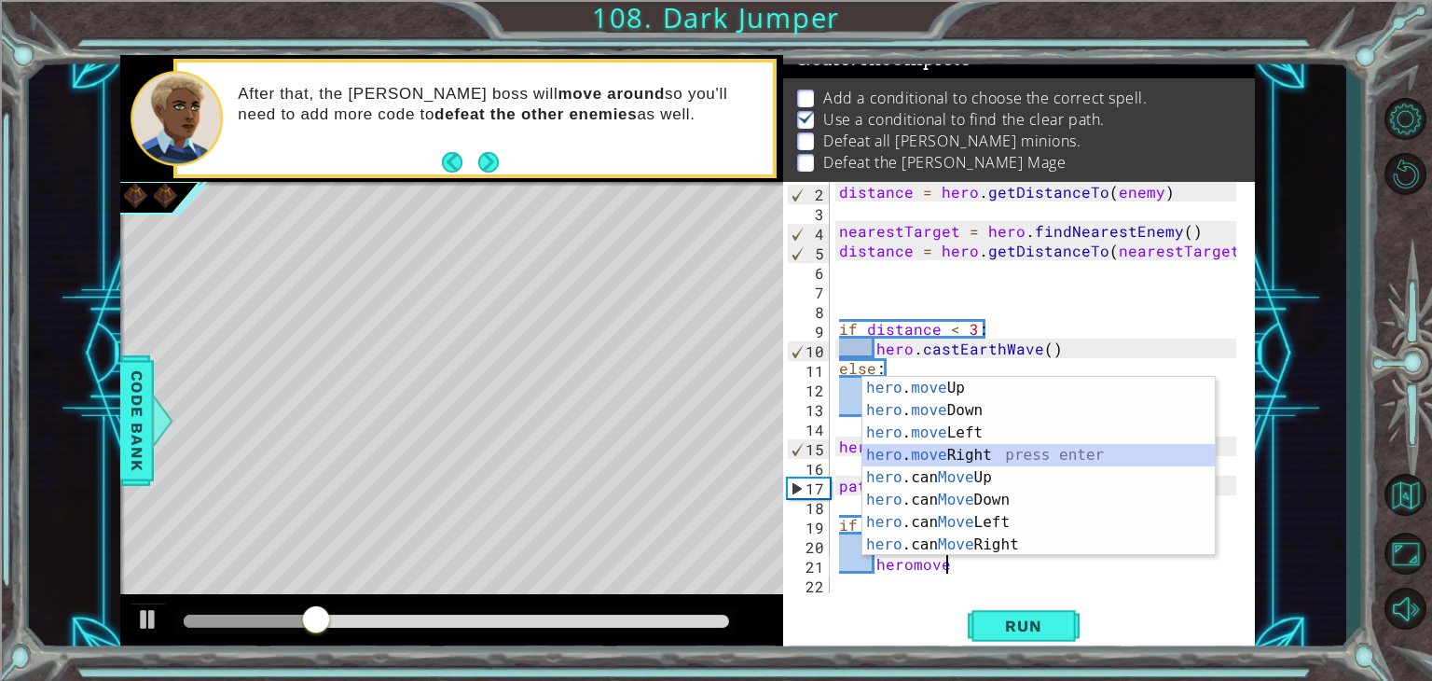
click at [926, 453] on div "hero . move Up press enter hero . move Down press enter hero . move Left press …" at bounding box center [1038, 489] width 352 height 224
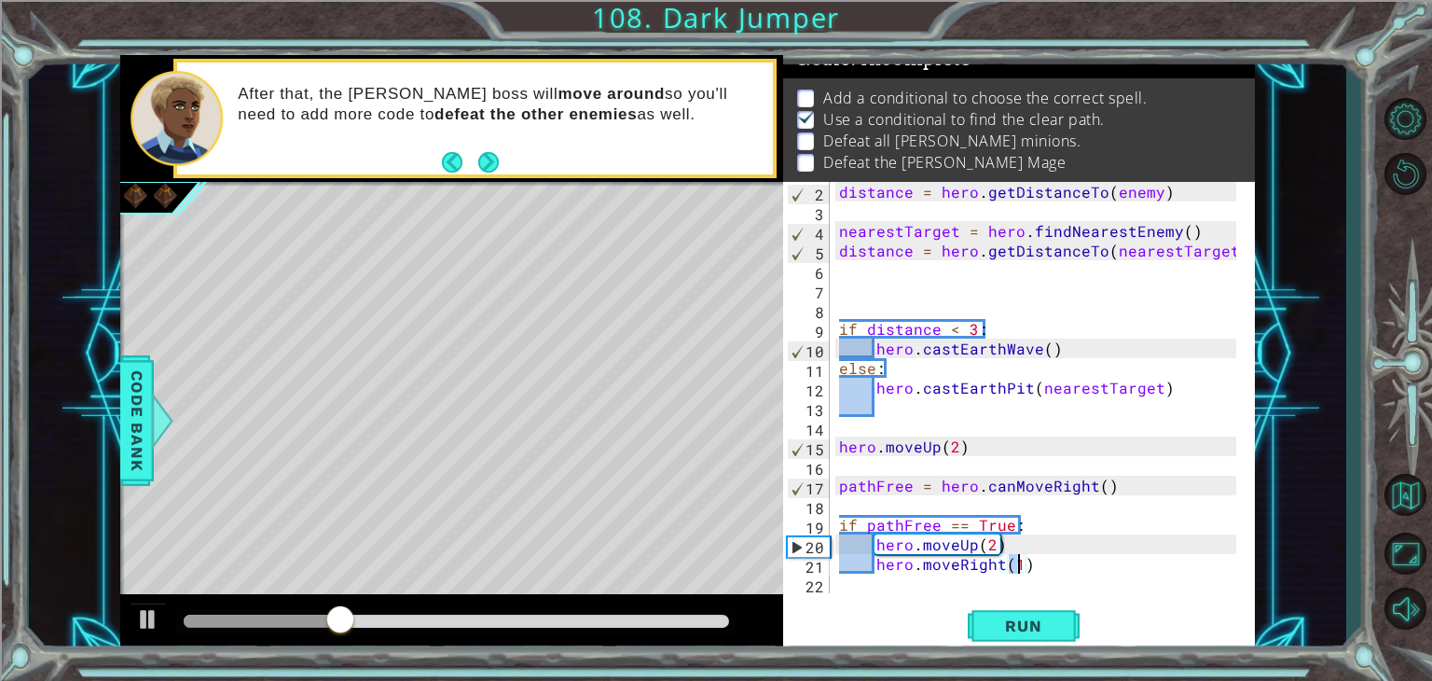
type textarea "hero.moveRight(2)"
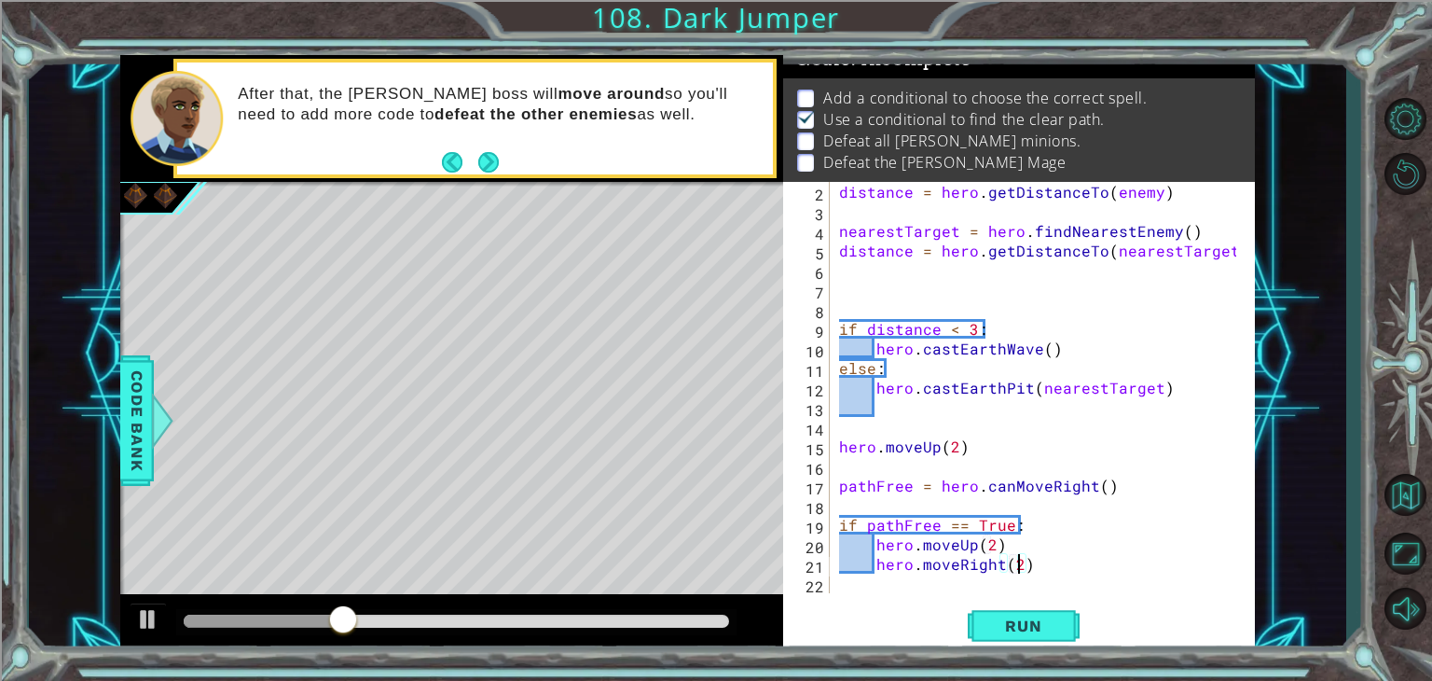
scroll to position [0, 10]
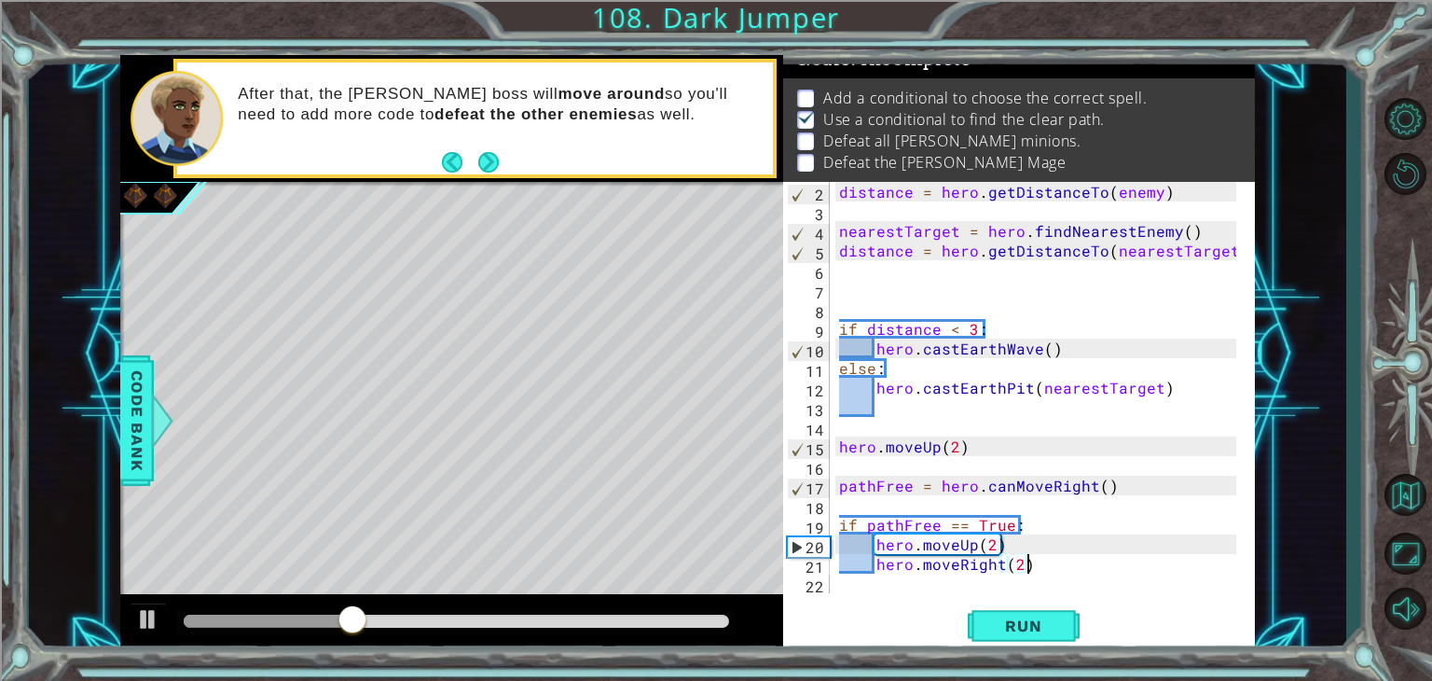
click at [1036, 571] on div "distance = hero . getDistanceTo ( enemy ) nearestTarget = hero . findNearestEne…" at bounding box center [1040, 407] width 410 height 450
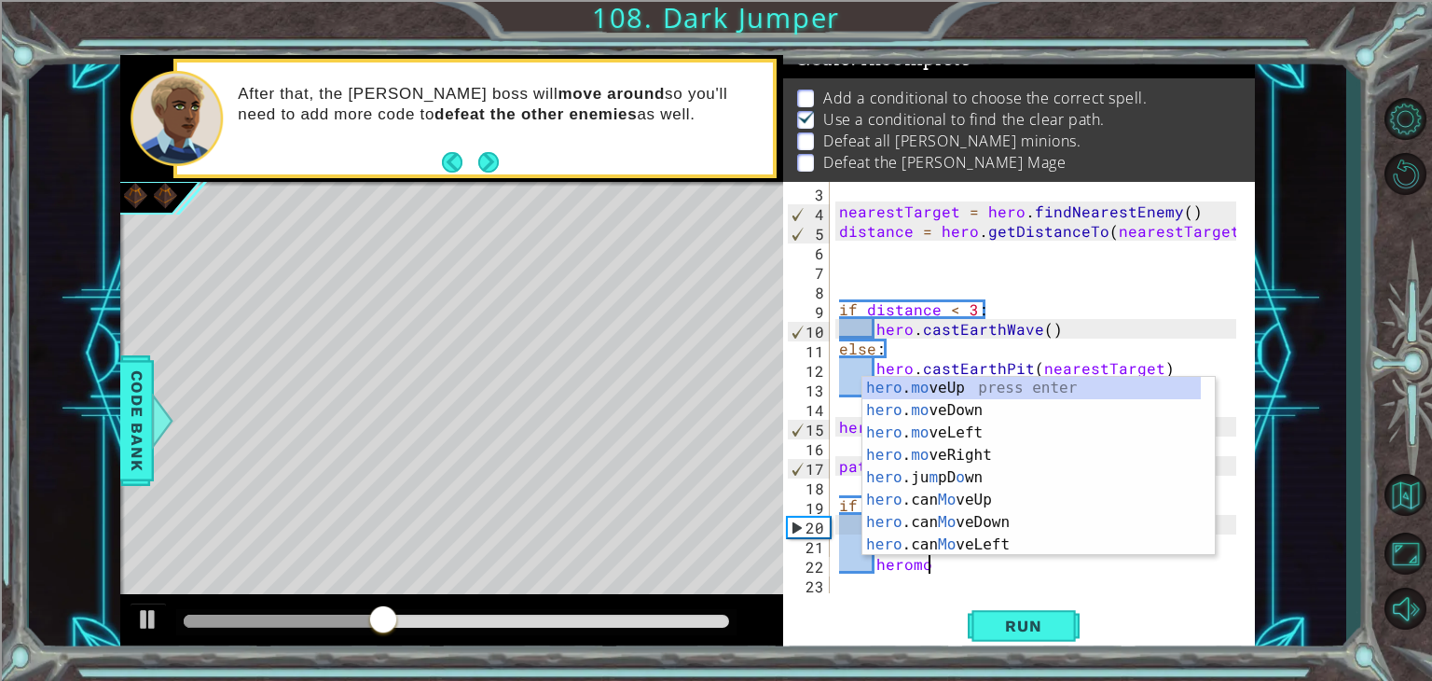
scroll to position [0, 5]
click at [944, 388] on div "hero . mo v e Up press enter hero . mo v e Down press enter hero . mo v e Left …" at bounding box center [1038, 489] width 352 height 224
type textarea "hero.moveUp(1)"
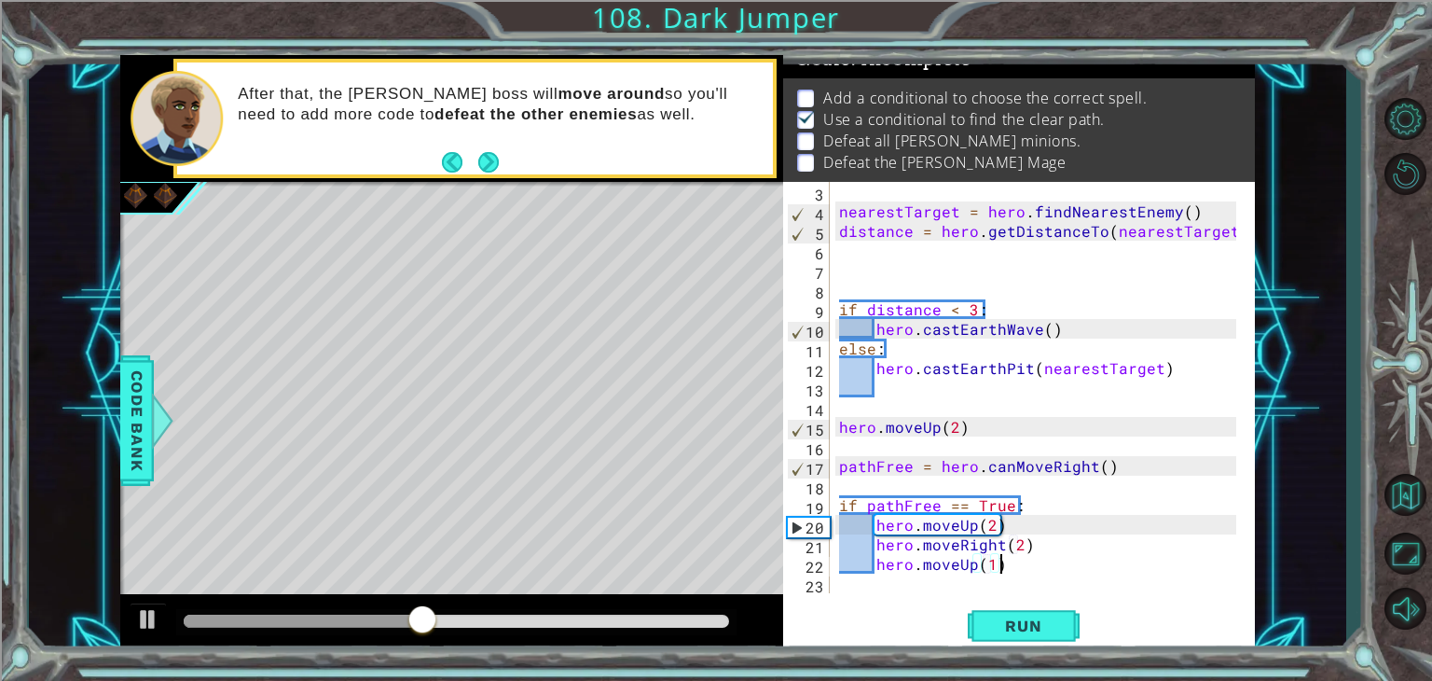
click at [1038, 571] on div "nearestTarget = hero . findNearestEnemy ( ) distance = hero . getDistanceTo ( n…" at bounding box center [1040, 407] width 410 height 450
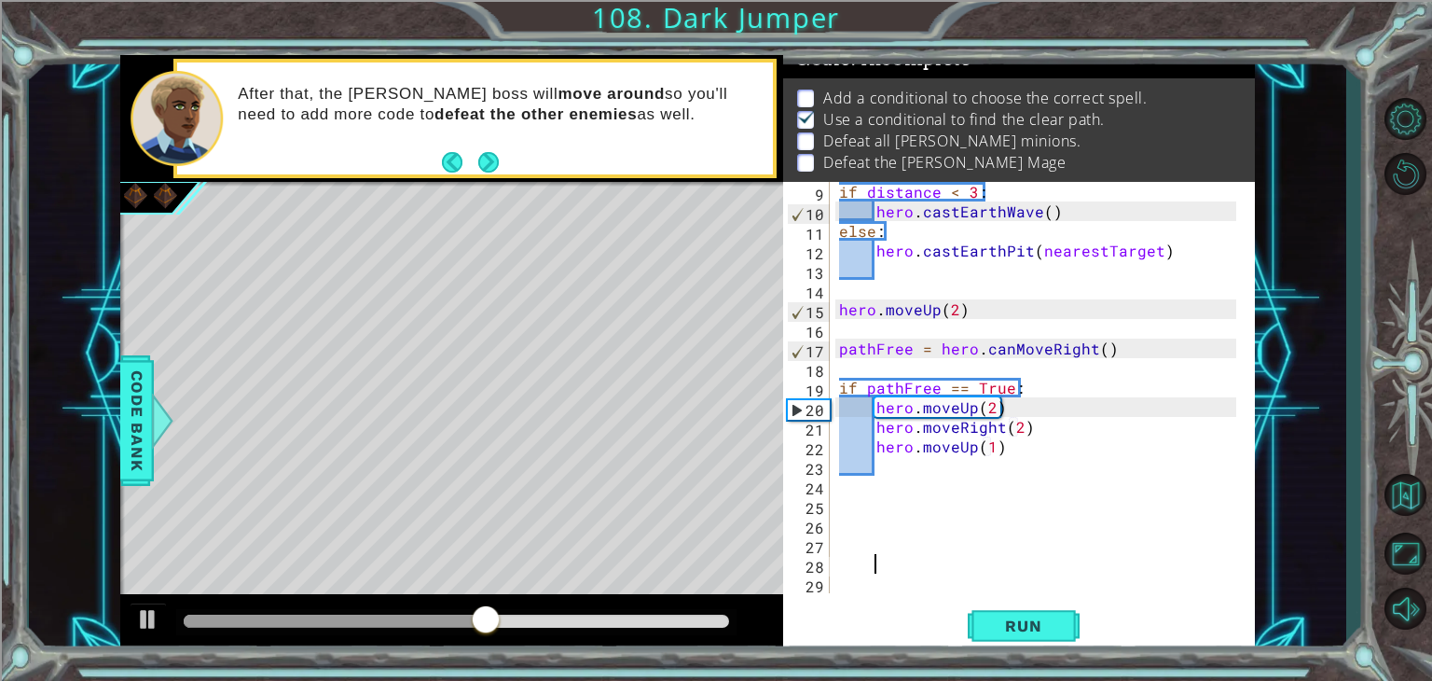
scroll to position [157, 0]
click at [892, 476] on div "if distance < 3 : hero . castEarthWave ( ) else : hero . [GEOGRAPHIC_DATA] ( ne…" at bounding box center [1040, 407] width 410 height 450
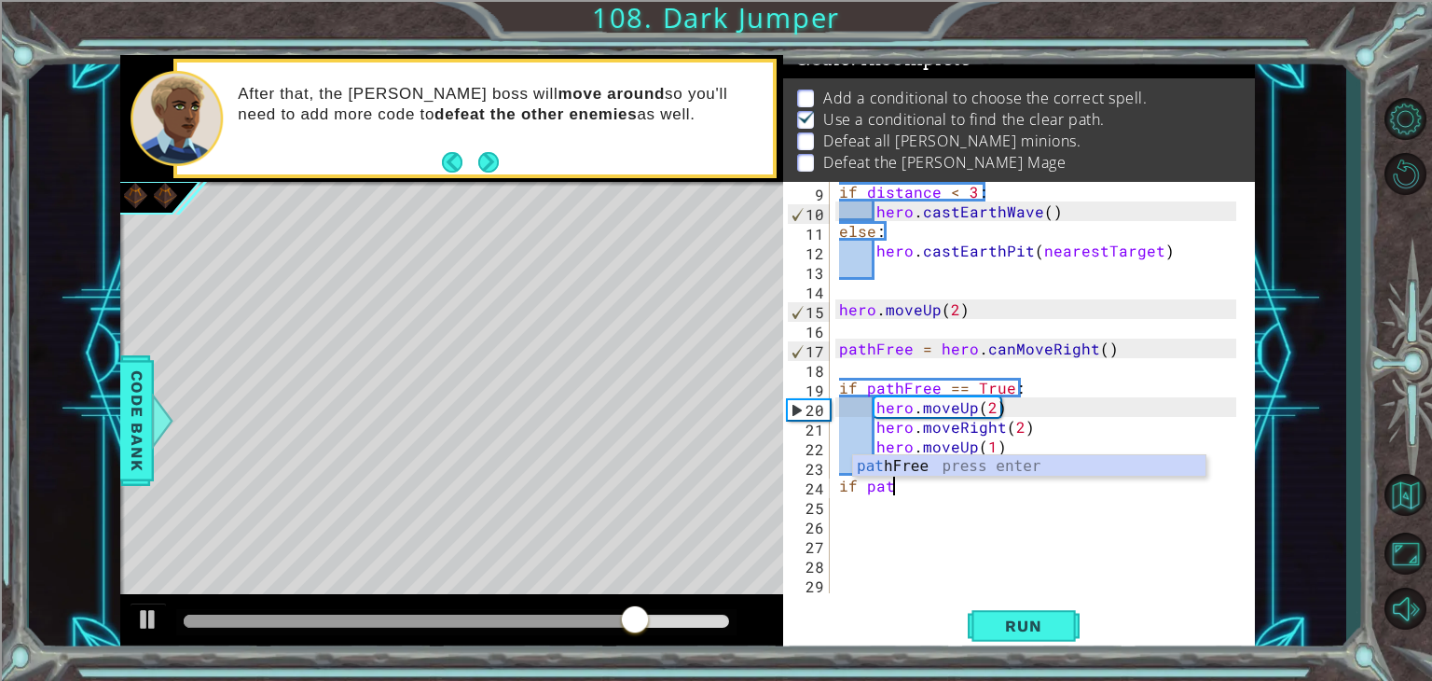
scroll to position [0, 3]
click at [895, 461] on div "path Free press enter" at bounding box center [1029, 488] width 352 height 67
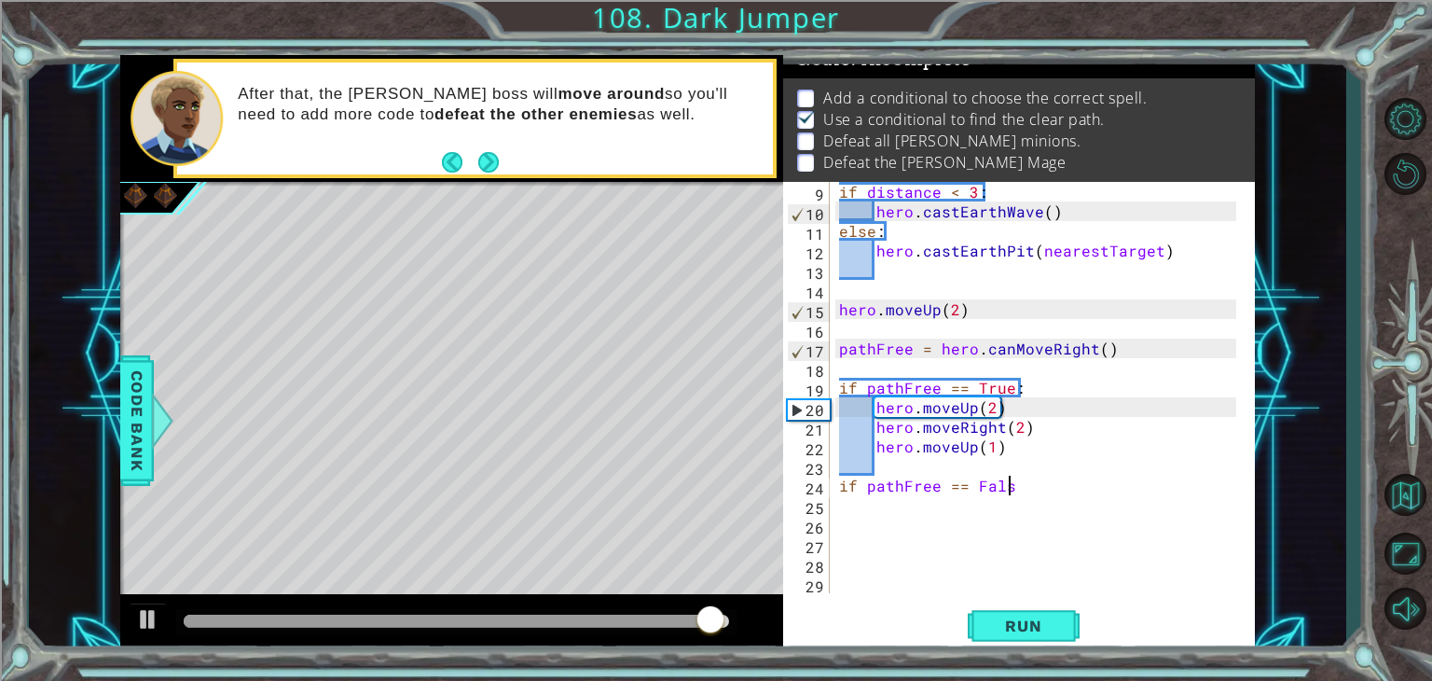
scroll to position [0, 9]
type textarea "if pathFree == False:"
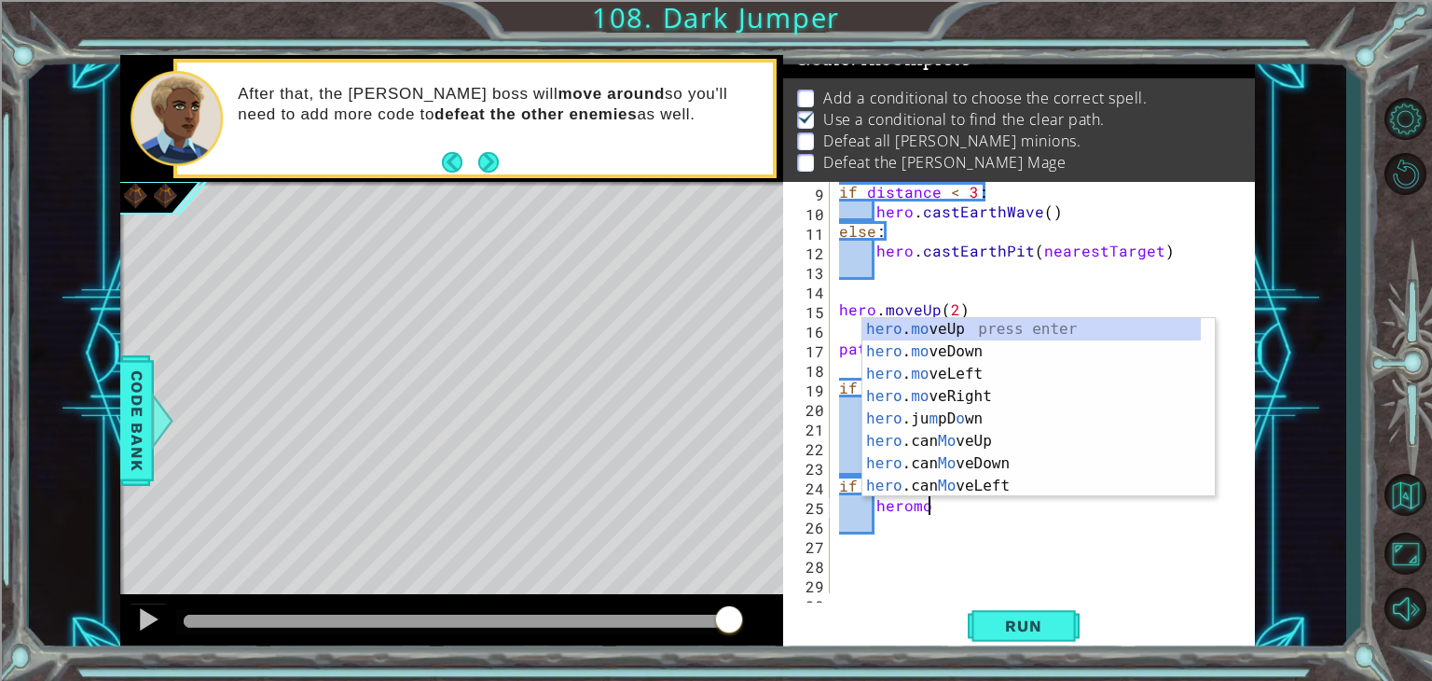
scroll to position [0, 5]
click at [927, 393] on div "hero . move Up press enter hero . move Down press enter hero . move Left press …" at bounding box center [1038, 430] width 352 height 224
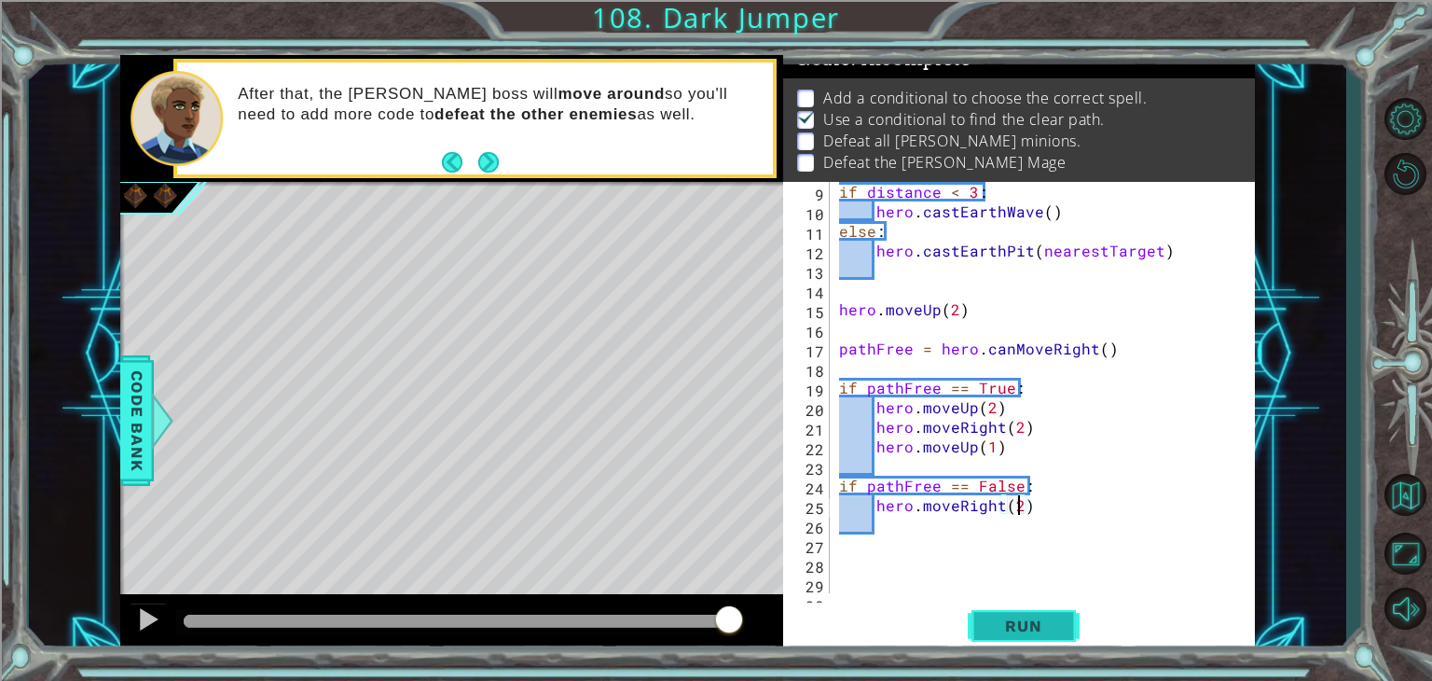
scroll to position [0, 10]
click at [1014, 632] on span "Run" at bounding box center [1023, 625] width 74 height 19
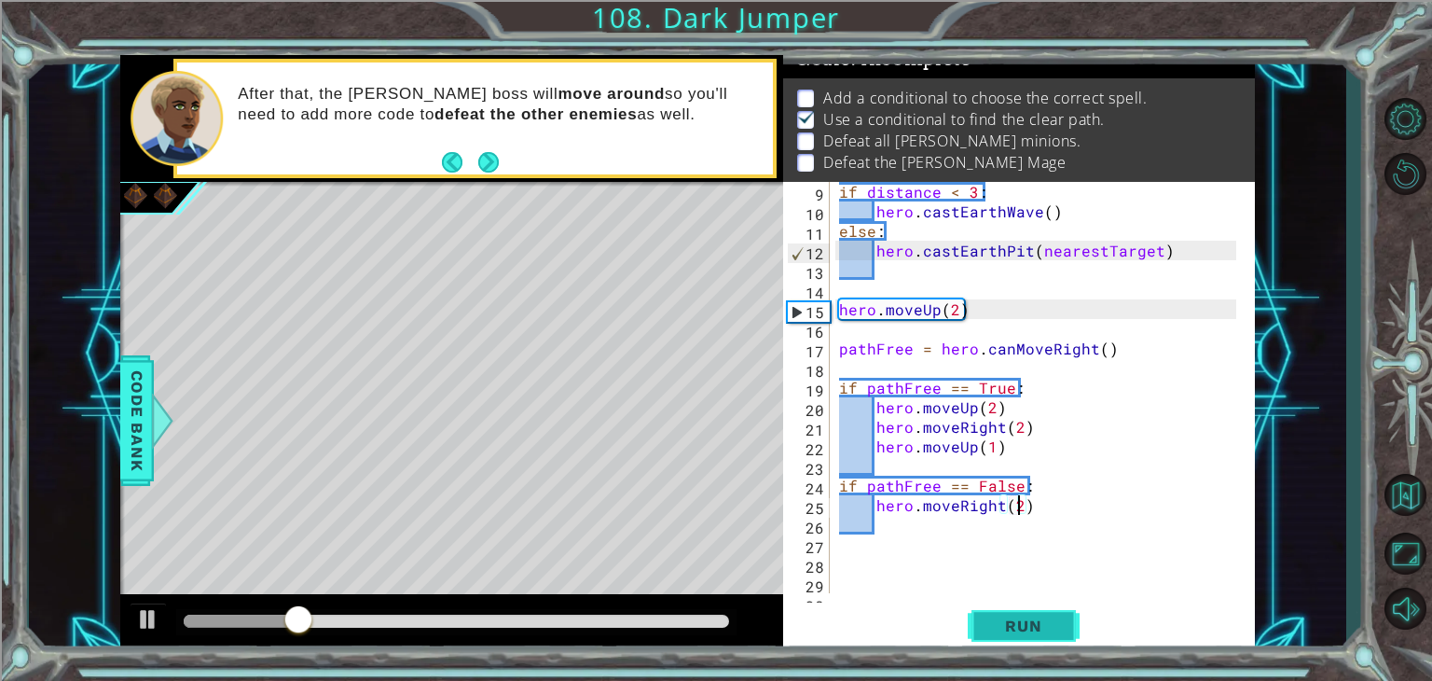
click at [999, 608] on button "Run" at bounding box center [1024, 626] width 112 height 48
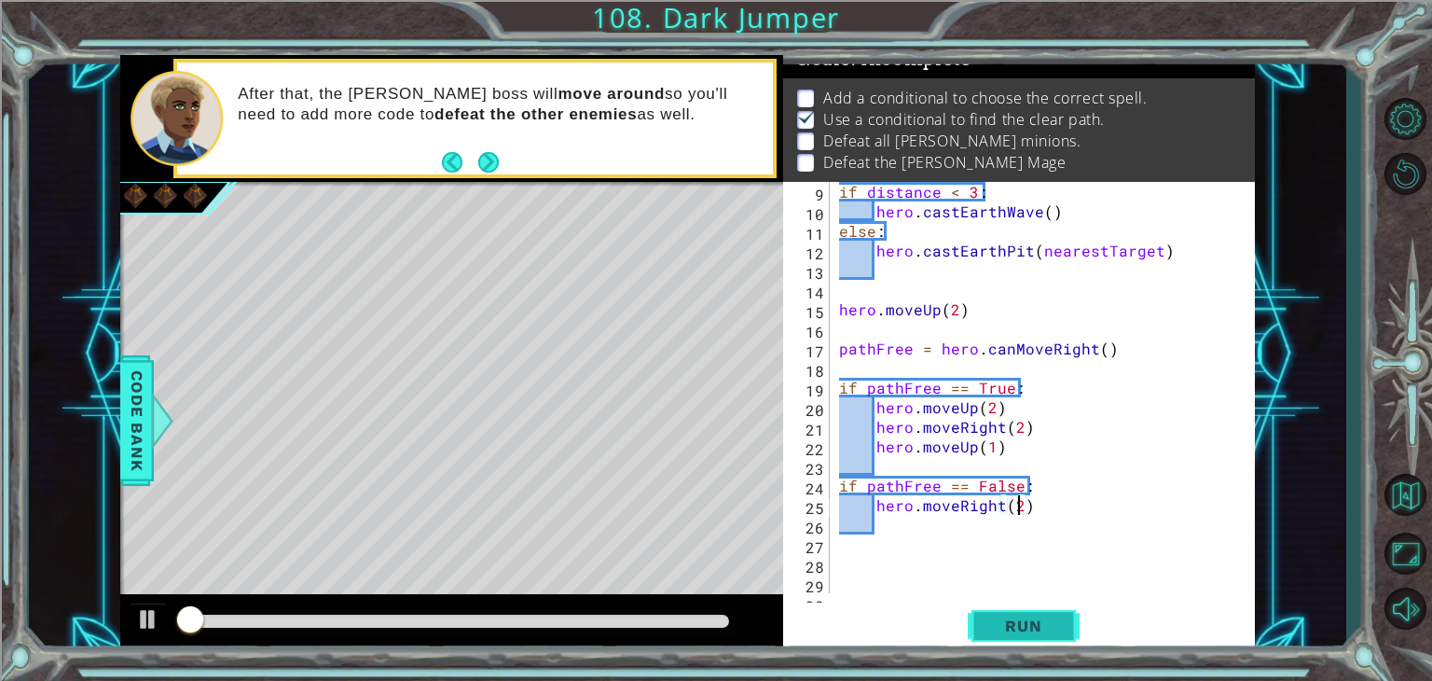
click at [1009, 607] on button "Run" at bounding box center [1024, 626] width 112 height 48
type textarea "hero.moveRight(3)"
click at [1001, 614] on button "Run" at bounding box center [1024, 626] width 112 height 48
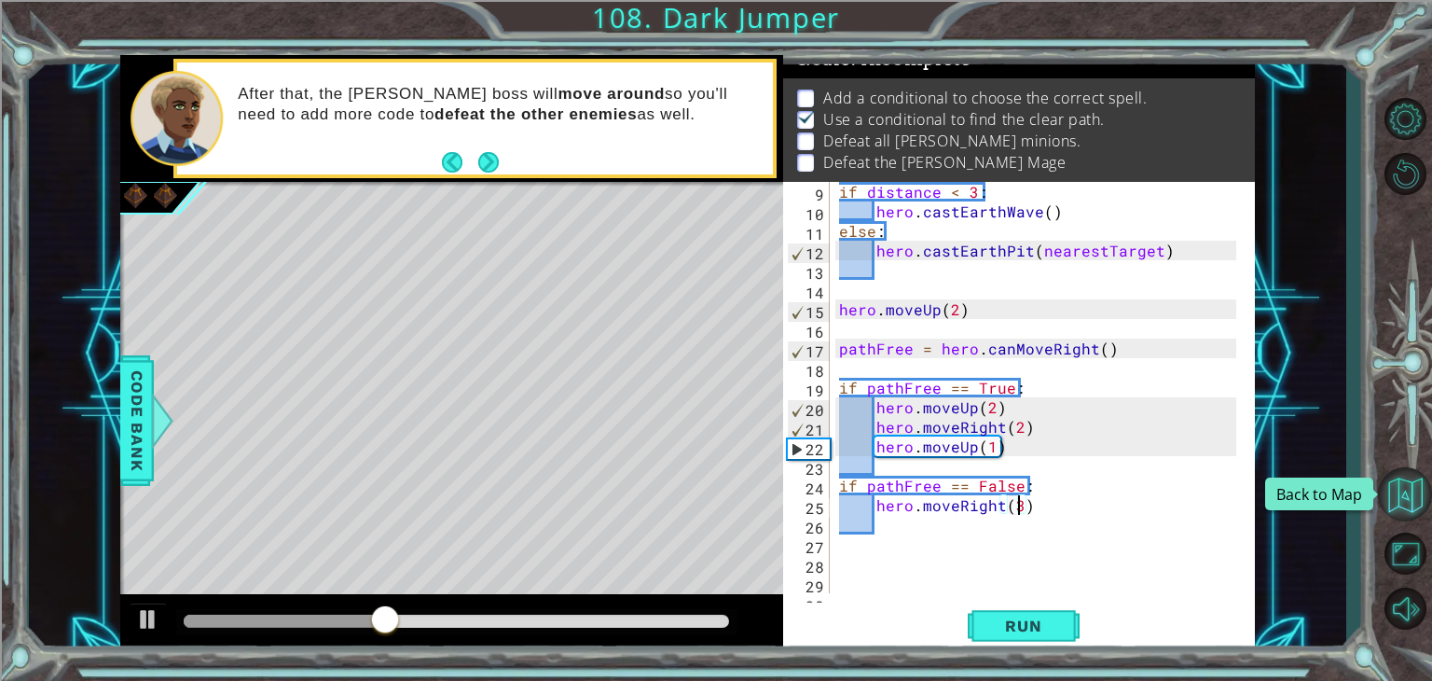
click at [1385, 485] on button "Back to Map" at bounding box center [1405, 494] width 54 height 54
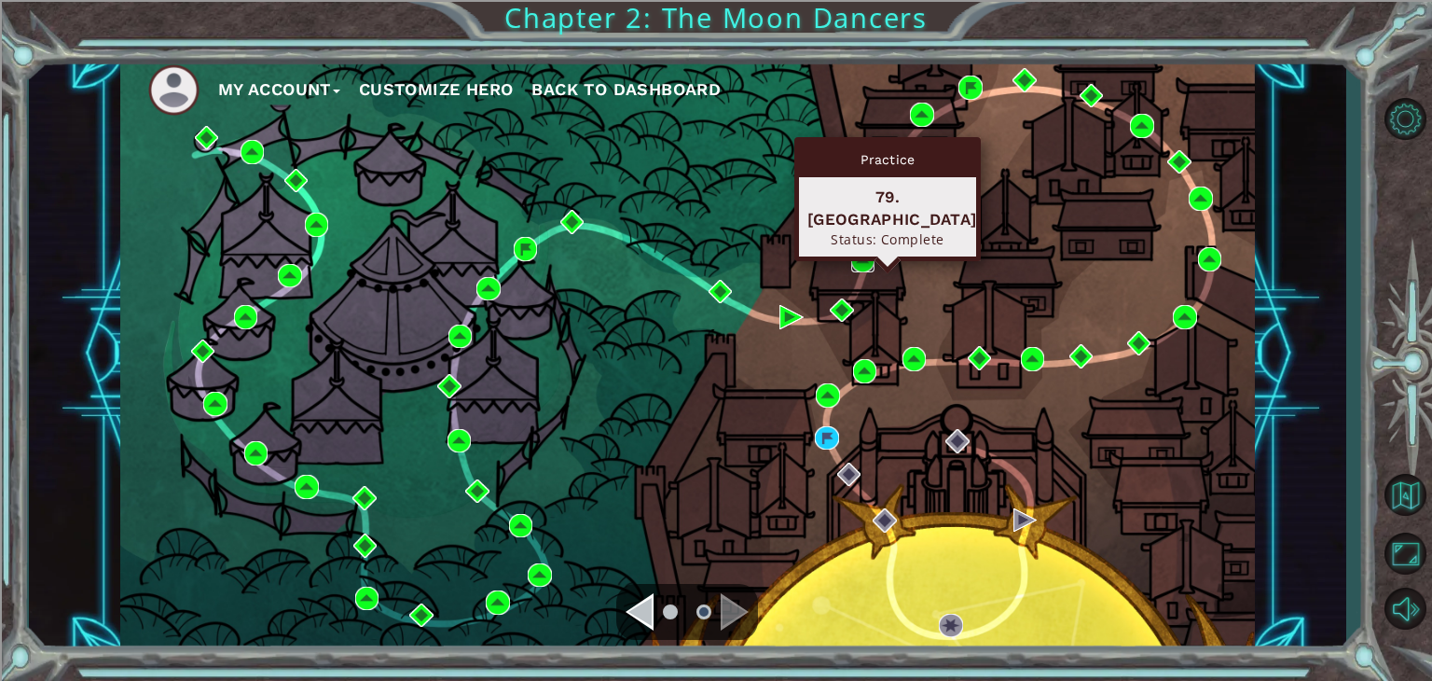
click at [863, 261] on img at bounding box center [863, 260] width 24 height 24
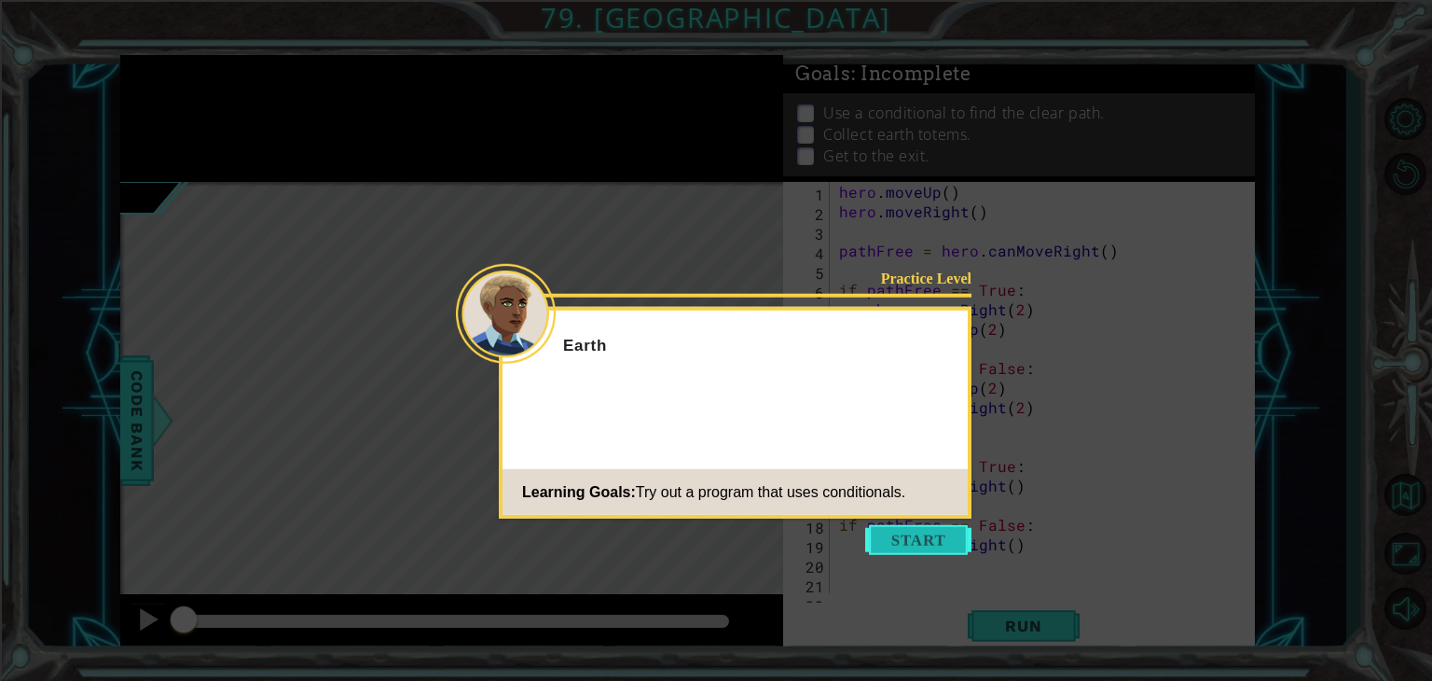
click at [949, 541] on button "Start" at bounding box center [918, 540] width 106 height 30
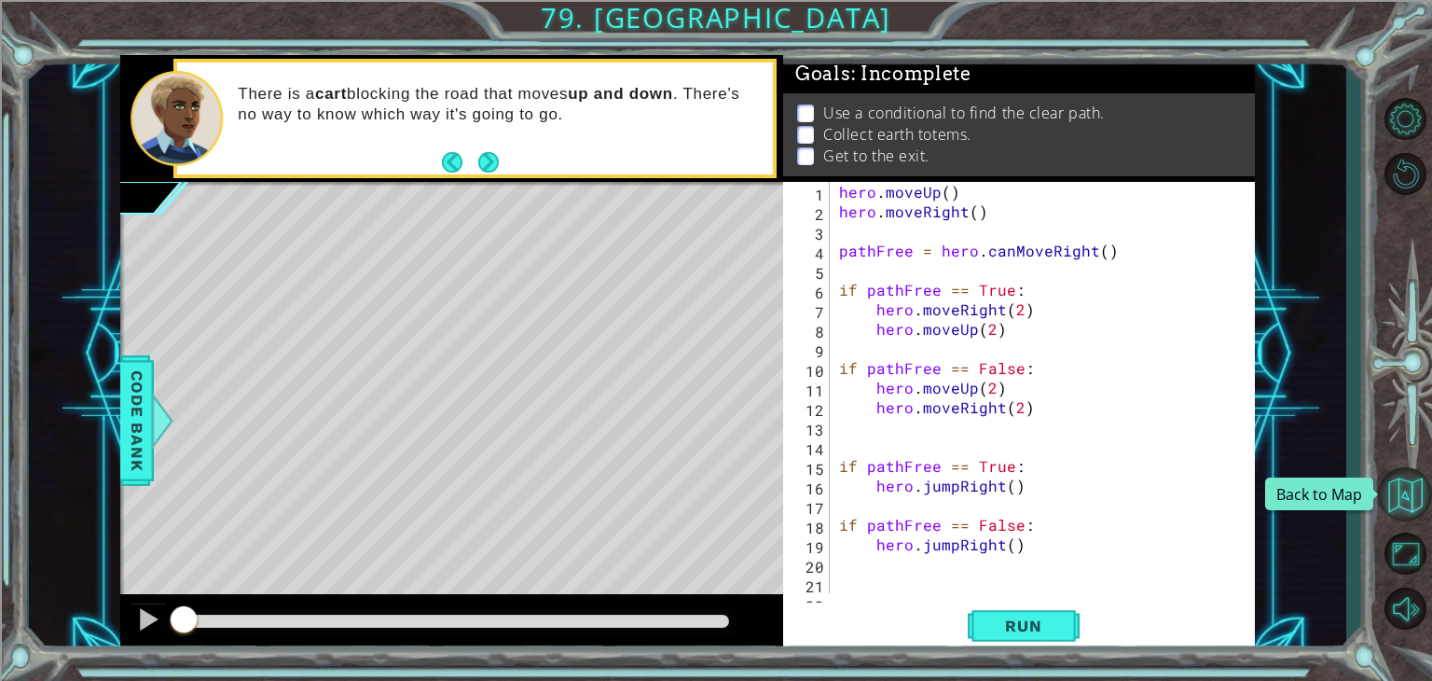
click at [1399, 504] on button "Back to Map" at bounding box center [1405, 494] width 54 height 54
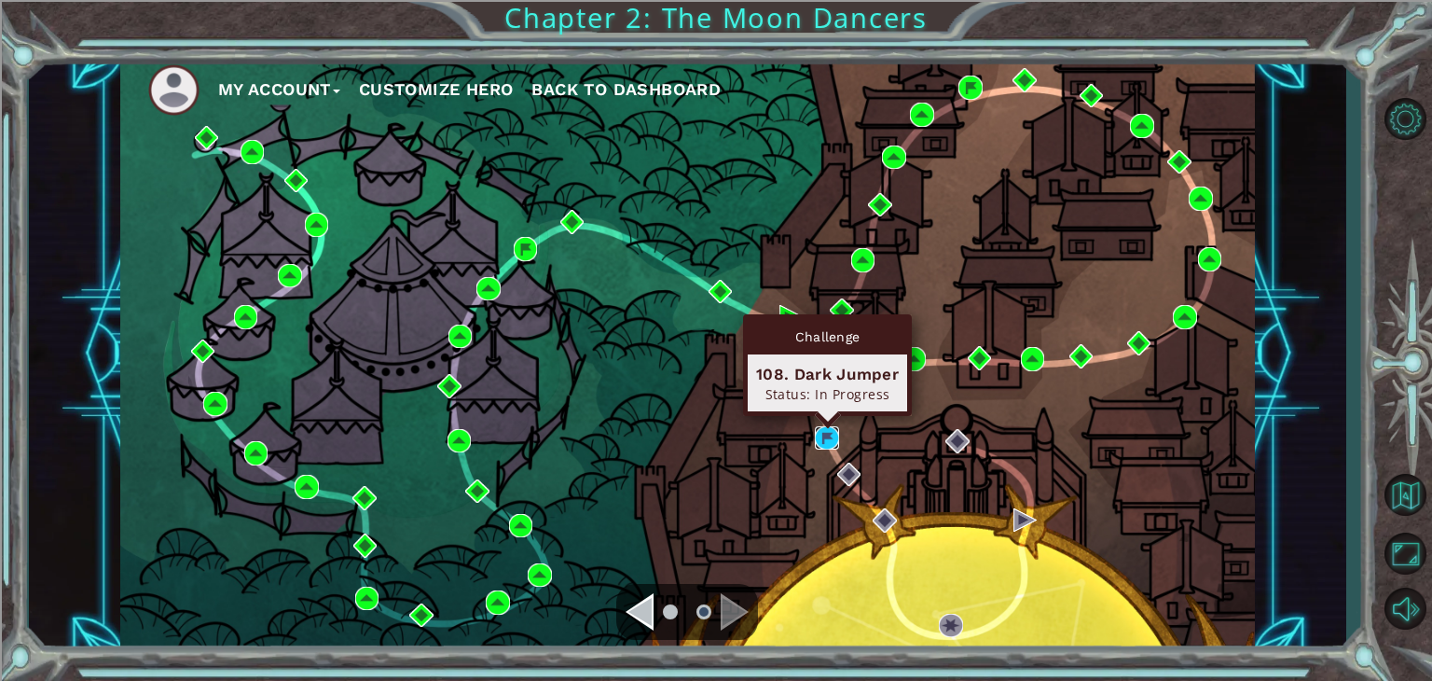
click at [832, 438] on img at bounding box center [827, 438] width 24 height 24
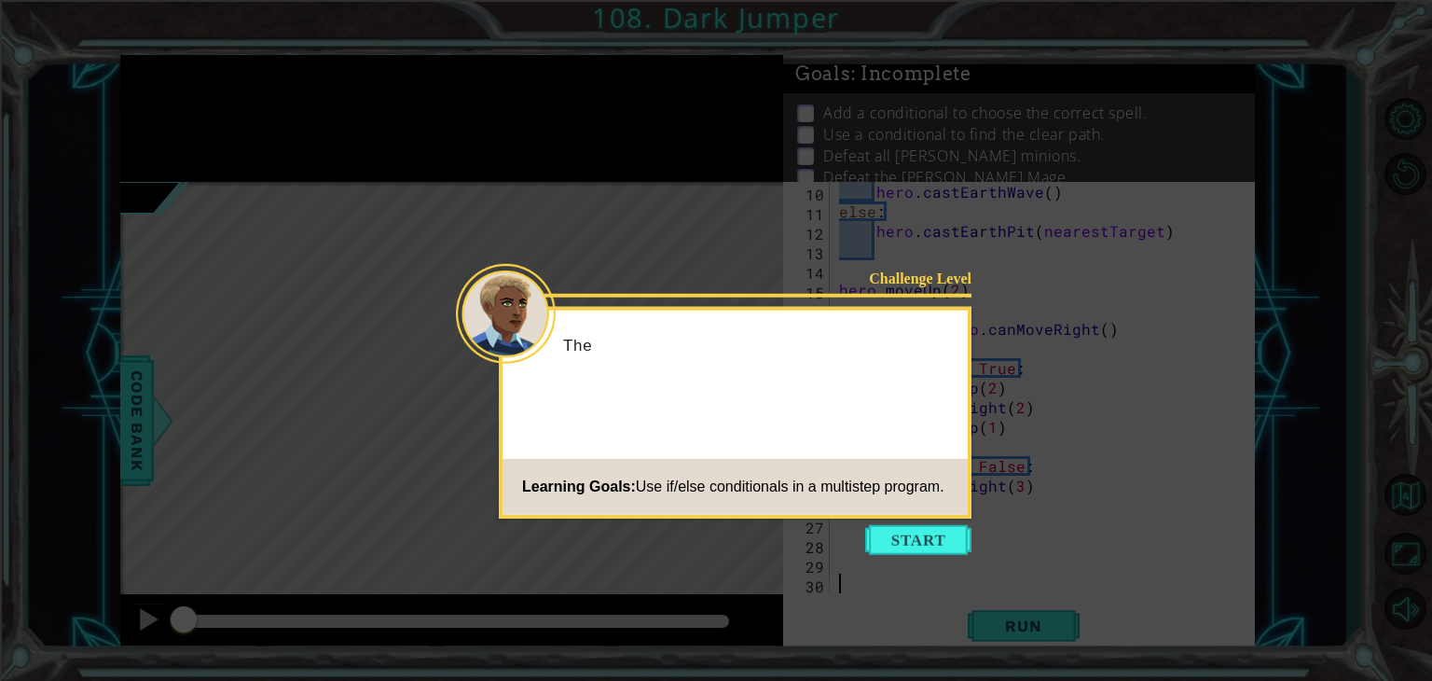
scroll to position [175, 0]
click at [908, 516] on div "Challenge Level The Tengs Learning Goals: Use if/else conditionals in a multist…" at bounding box center [735, 413] width 473 height 212
click at [908, 517] on div "Challenge Level The [PERSON_NAME] mage Learning Goals: Use if/else conditionals…" at bounding box center [735, 413] width 473 height 212
drag, startPoint x: 910, startPoint y: 519, endPoint x: 914, endPoint y: 530, distance: 11.8
click at [913, 530] on body "1 ההההההההההההההההההההההההההההההההההההההההההההההההההההההההההההההההההההההההההההה…" at bounding box center [716, 340] width 1432 height 681
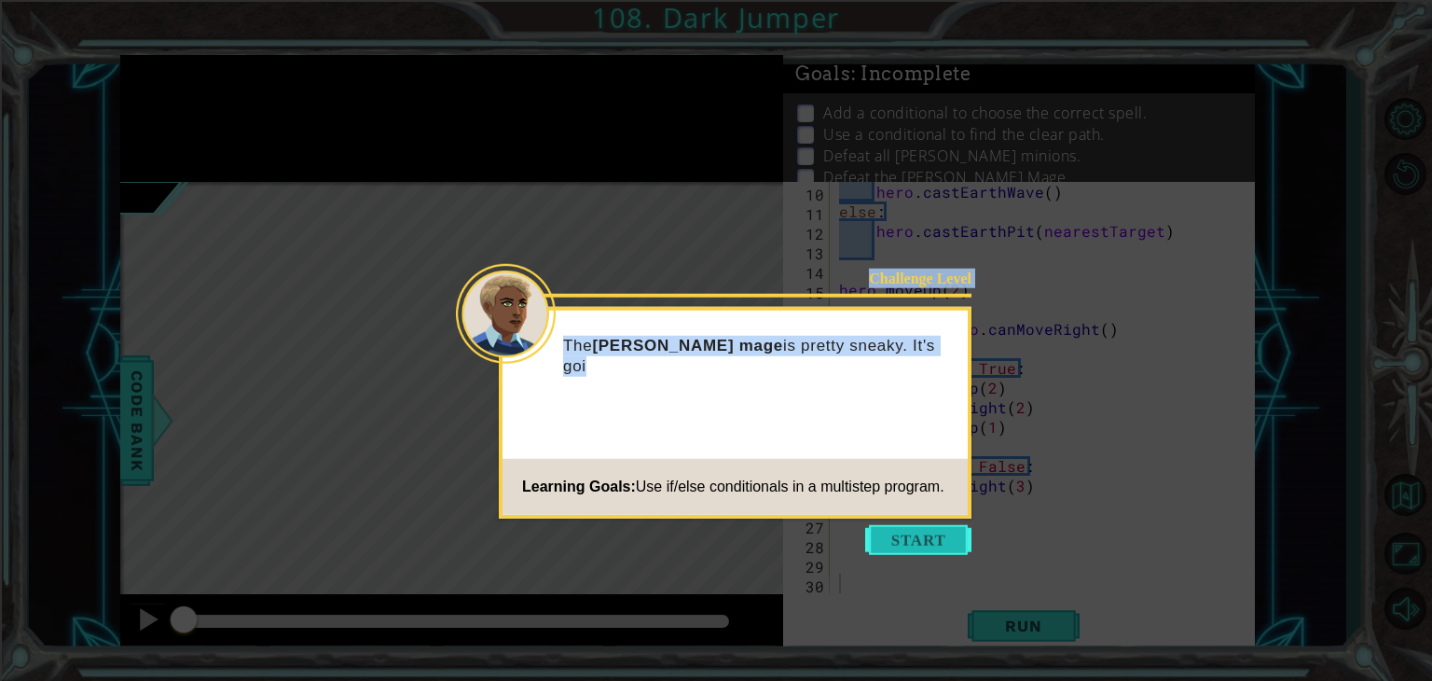
click at [914, 530] on button "Start" at bounding box center [918, 540] width 106 height 30
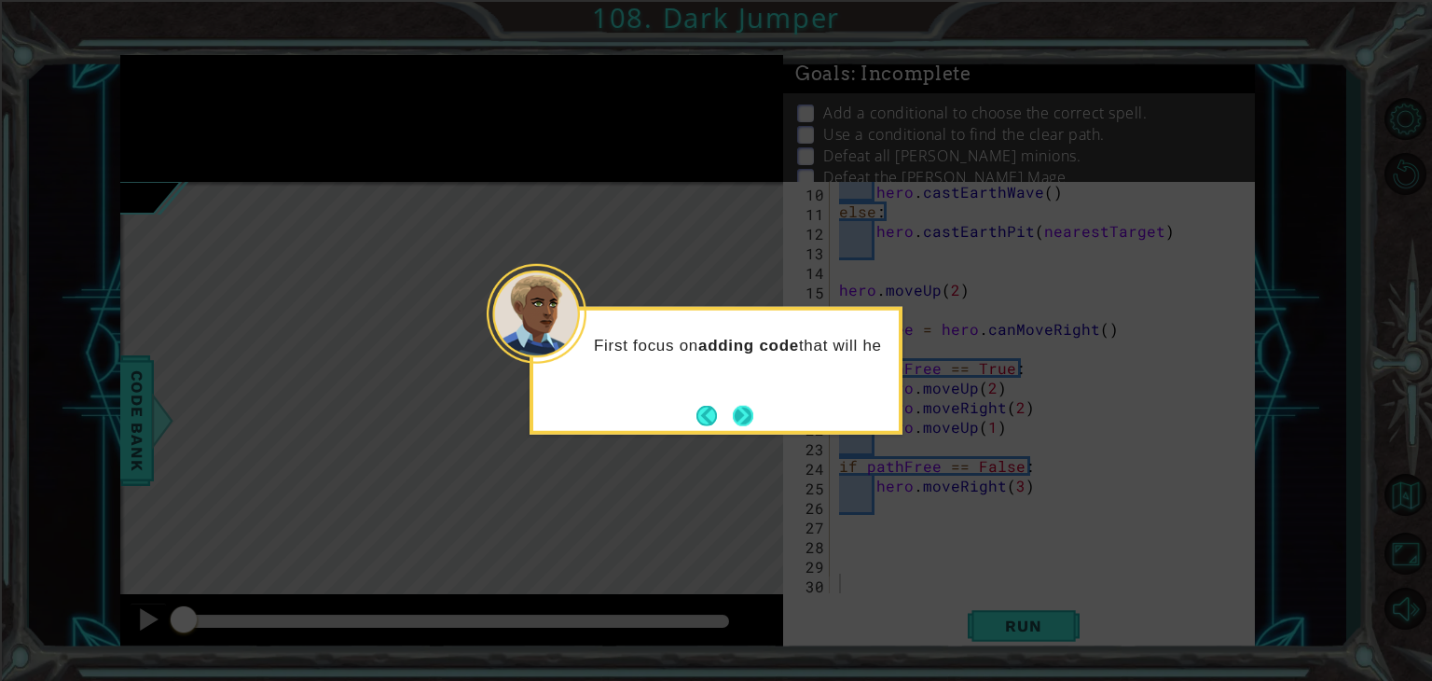
click at [750, 419] on button "Next" at bounding box center [743, 415] width 23 height 23
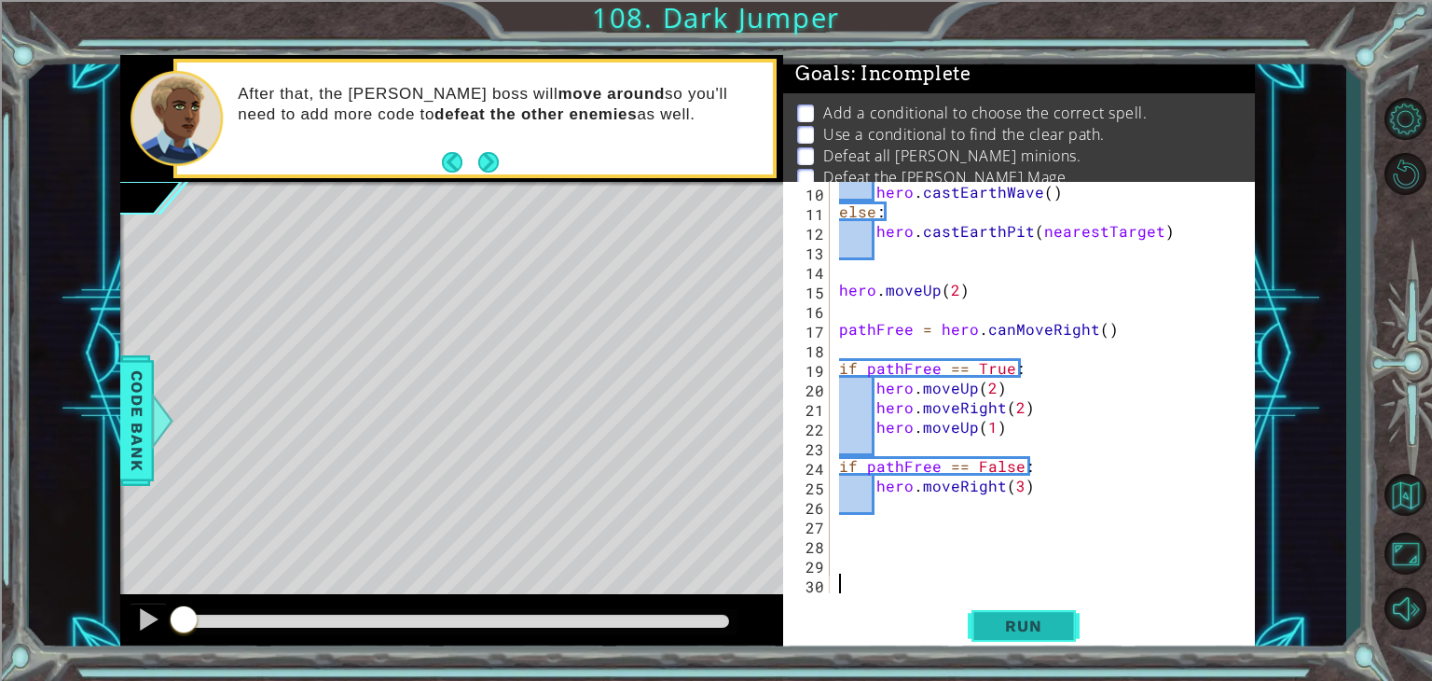
click at [1028, 612] on button "Run" at bounding box center [1024, 626] width 112 height 48
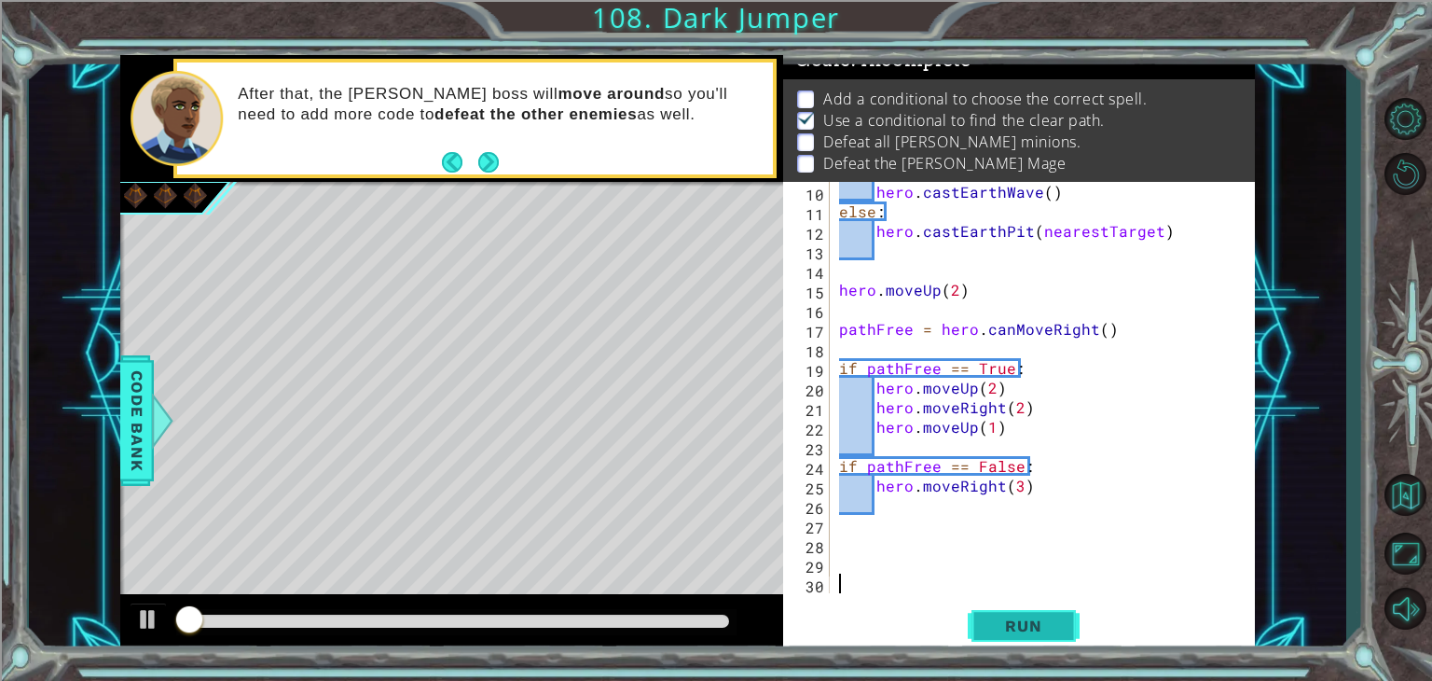
scroll to position [19, 0]
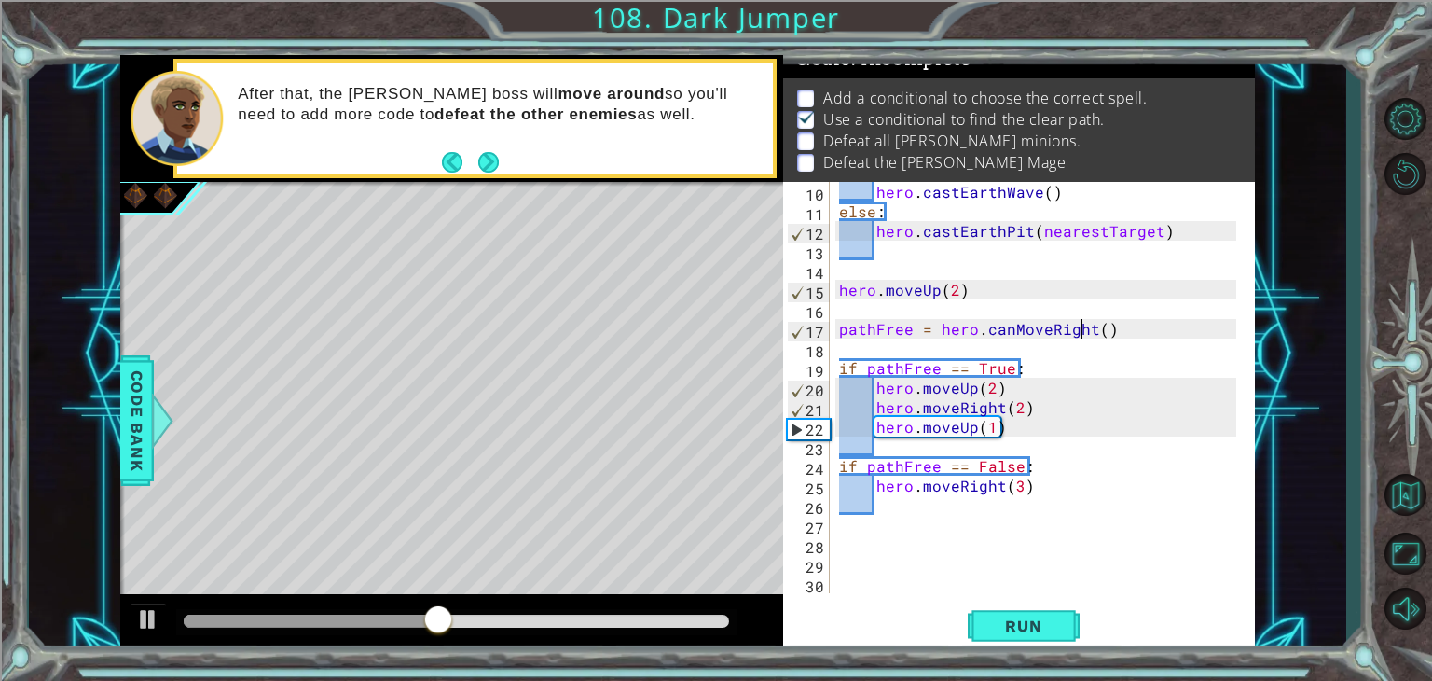
click at [1080, 330] on div "hero . castEarthWave ( ) else : hero . [GEOGRAPHIC_DATA] ( nearestTarget ) hero…" at bounding box center [1040, 407] width 410 height 450
click at [1084, 471] on div "hero . castEarthWave ( ) else : hero . [GEOGRAPHIC_DATA] ( nearestTarget ) hero…" at bounding box center [1040, 407] width 410 height 450
type textarea "if pathFree == False:"
drag, startPoint x: 1066, startPoint y: 518, endPoint x: 1048, endPoint y: 496, distance: 29.1
click at [1066, 516] on div "hero . castEarthWave ( ) else : hero . [GEOGRAPHIC_DATA] ( nearestTarget ) hero…" at bounding box center [1040, 407] width 410 height 450
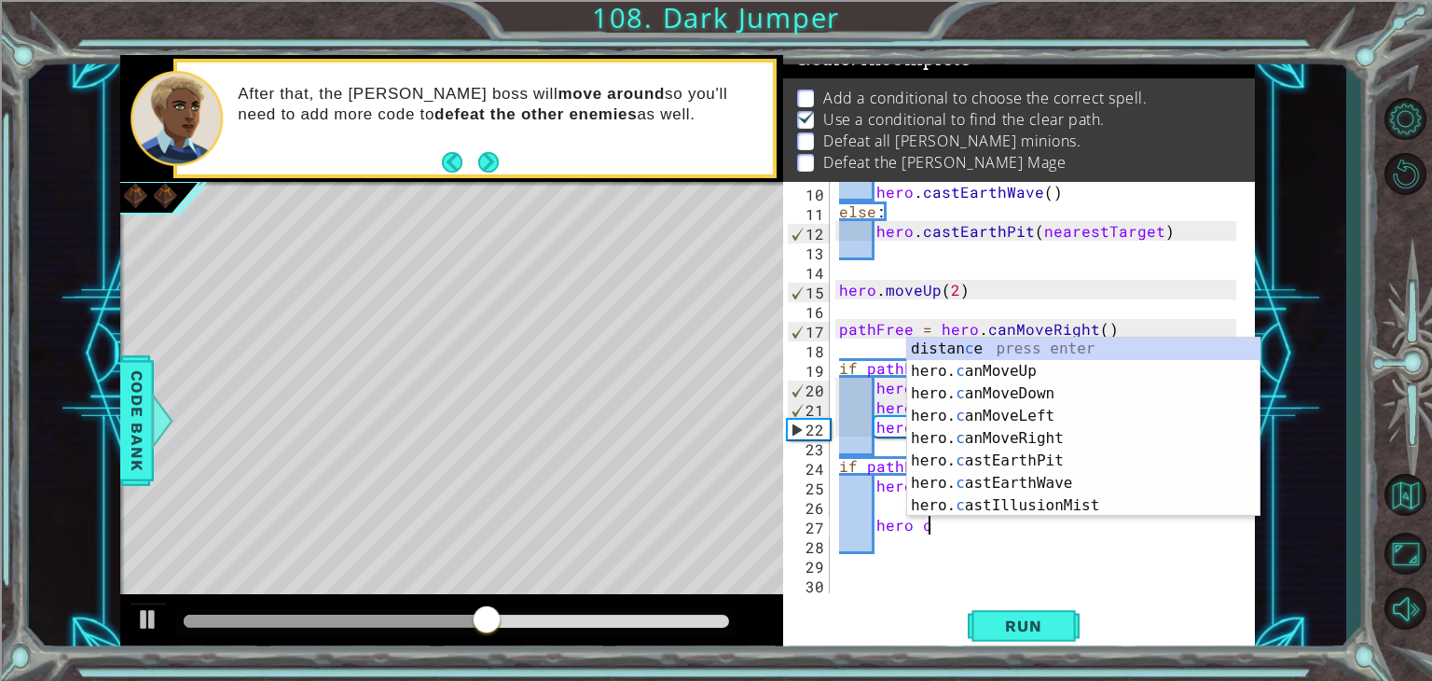
scroll to position [0, 5]
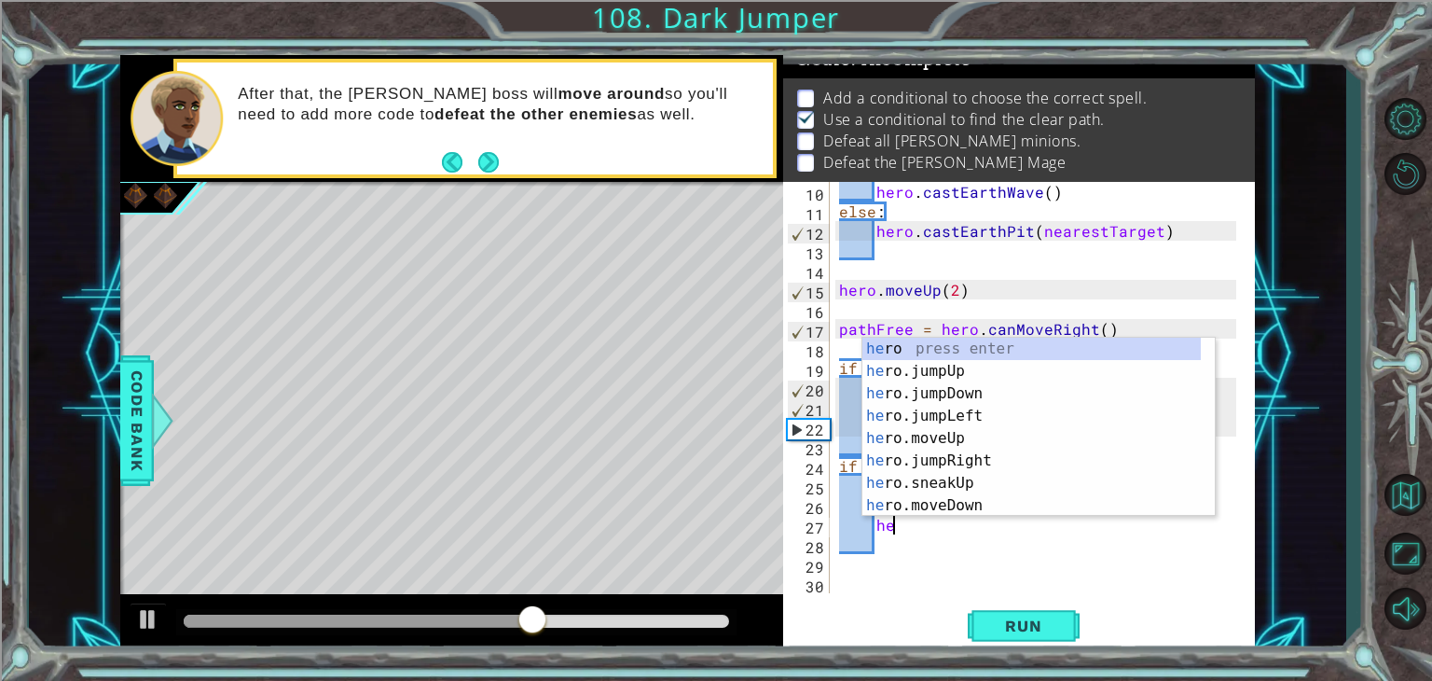
type textarea "h"
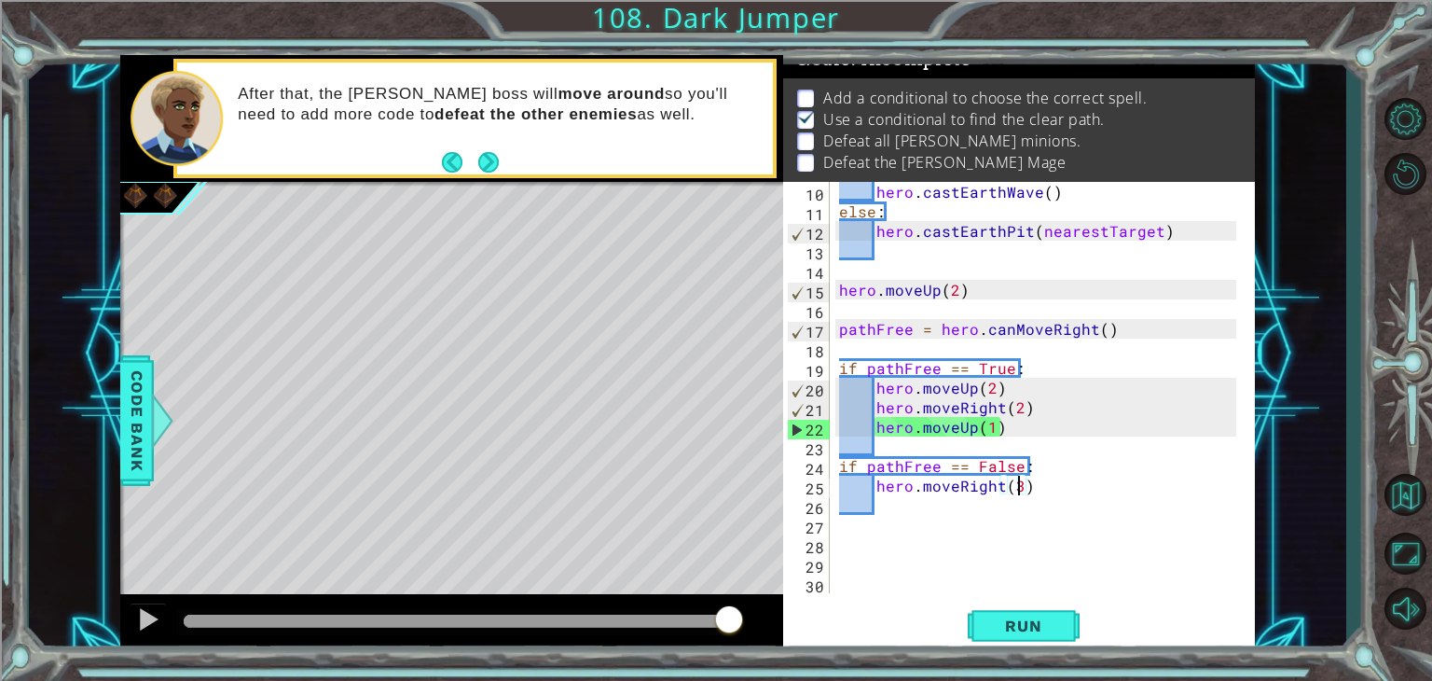
click at [1014, 489] on div "hero . castEarthWave ( ) else : hero . [GEOGRAPHIC_DATA] ( nearestTarget ) hero…" at bounding box center [1040, 407] width 410 height 450
click at [1015, 628] on span "Run" at bounding box center [1023, 625] width 74 height 19
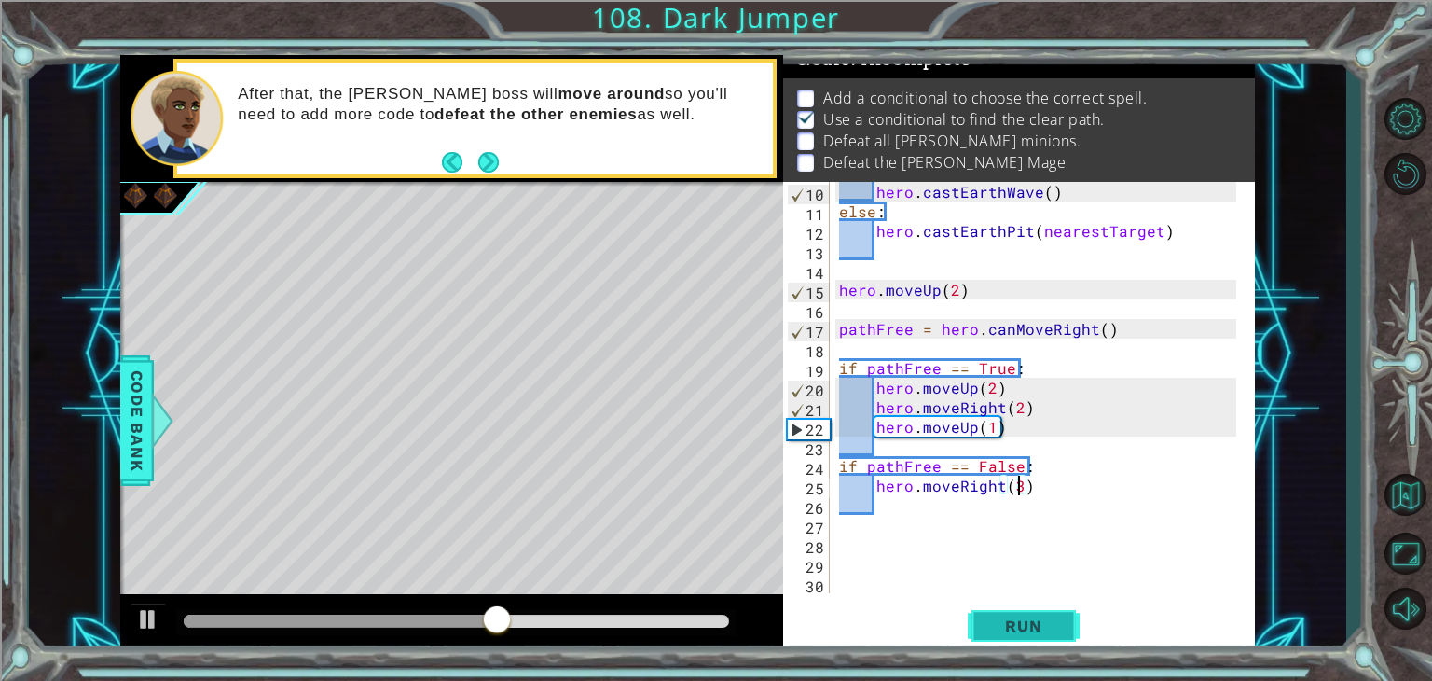
click at [1063, 608] on button "Run" at bounding box center [1024, 626] width 112 height 48
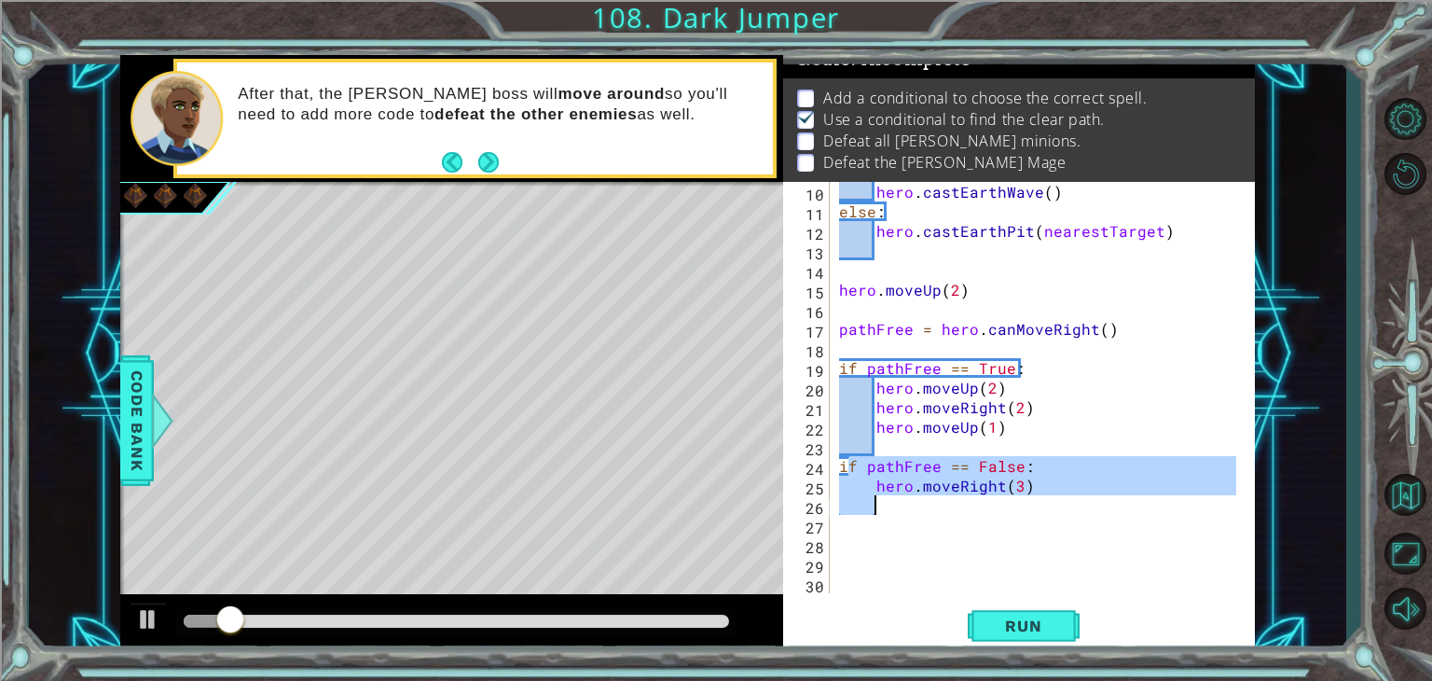
drag, startPoint x: 846, startPoint y: 461, endPoint x: 922, endPoint y: 502, distance: 87.2
click at [922, 502] on div "hero . castEarthWave ( ) else : hero . [GEOGRAPHIC_DATA] ( nearestTarget ) hero…" at bounding box center [1040, 407] width 410 height 450
type textarea "hero.moveRight(3)"
click at [1048, 555] on div "hero . castEarthWave ( ) else : hero . [GEOGRAPHIC_DATA] ( nearestTarget ) hero…" at bounding box center [1040, 407] width 410 height 450
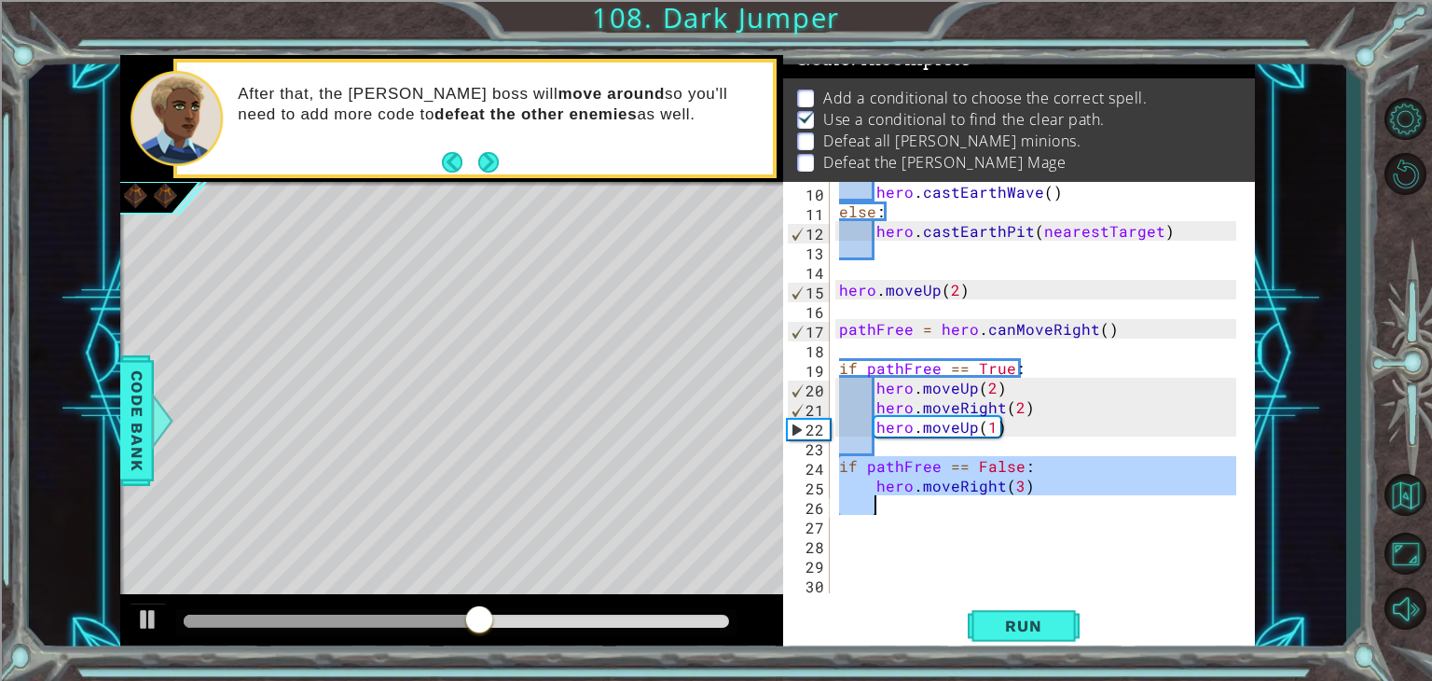
drag, startPoint x: 843, startPoint y: 460, endPoint x: 988, endPoint y: 512, distance: 154.5
click at [988, 512] on div "hero . castEarthWave ( ) else : hero . [GEOGRAPHIC_DATA] ( nearestTarget ) hero…" at bounding box center [1040, 407] width 410 height 450
type textarea "hero.moveRight(3)"
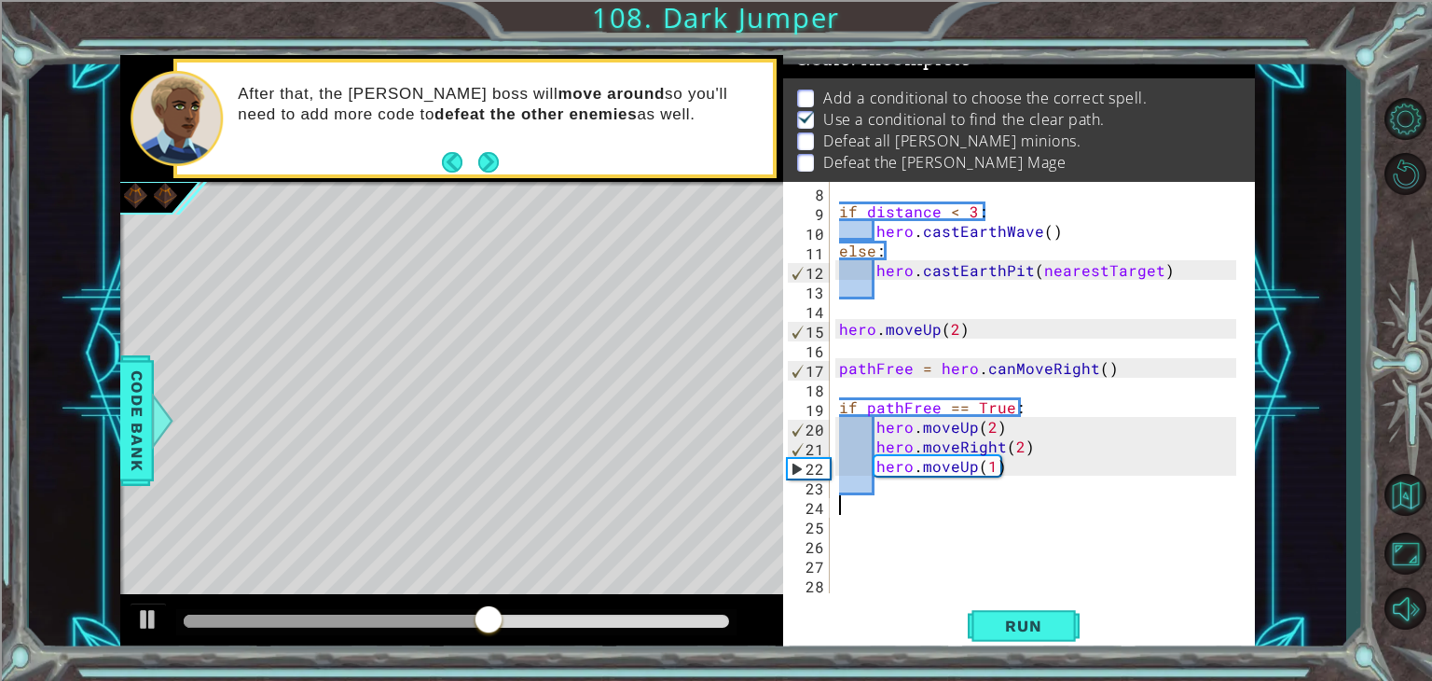
scroll to position [137, 0]
click at [1402, 499] on button "Back to Map" at bounding box center [1405, 494] width 54 height 54
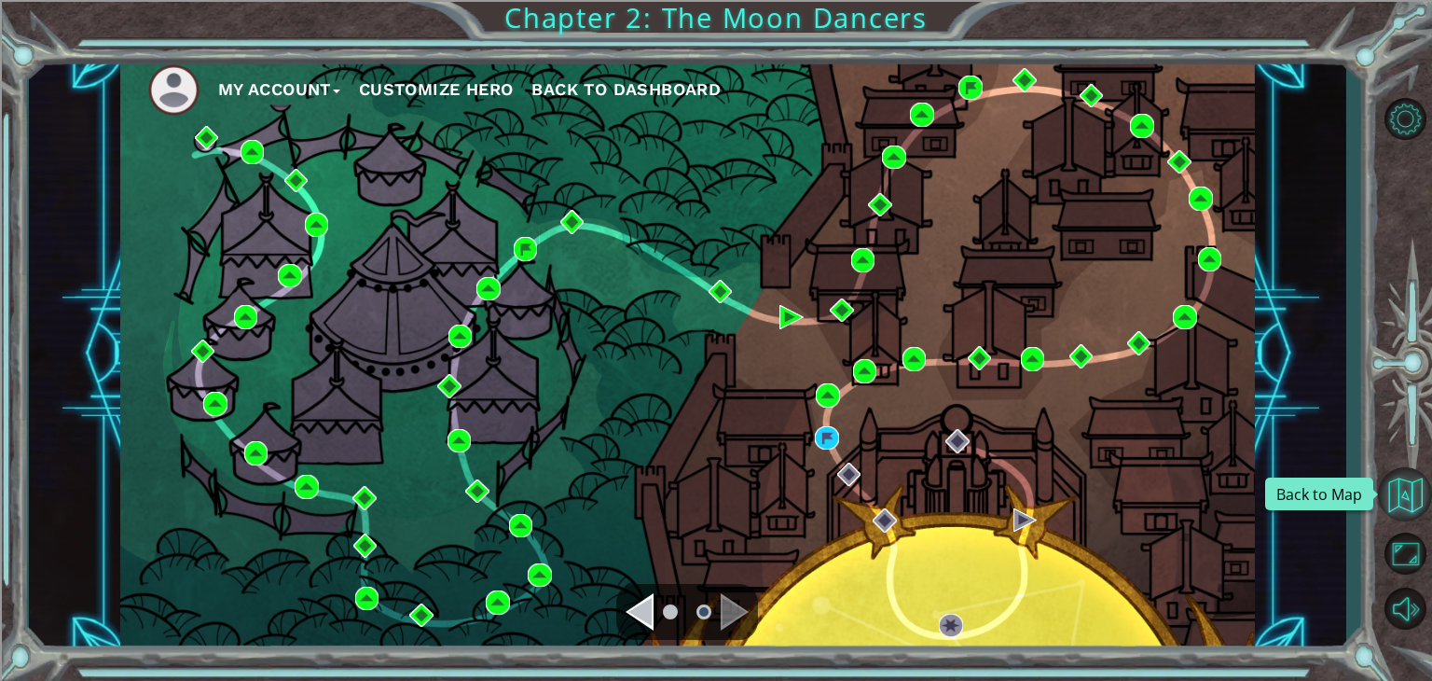
click at [1410, 490] on button "Back to Map" at bounding box center [1405, 494] width 54 height 54
click at [622, 89] on span "Back to Dashboard" at bounding box center [625, 89] width 189 height 20
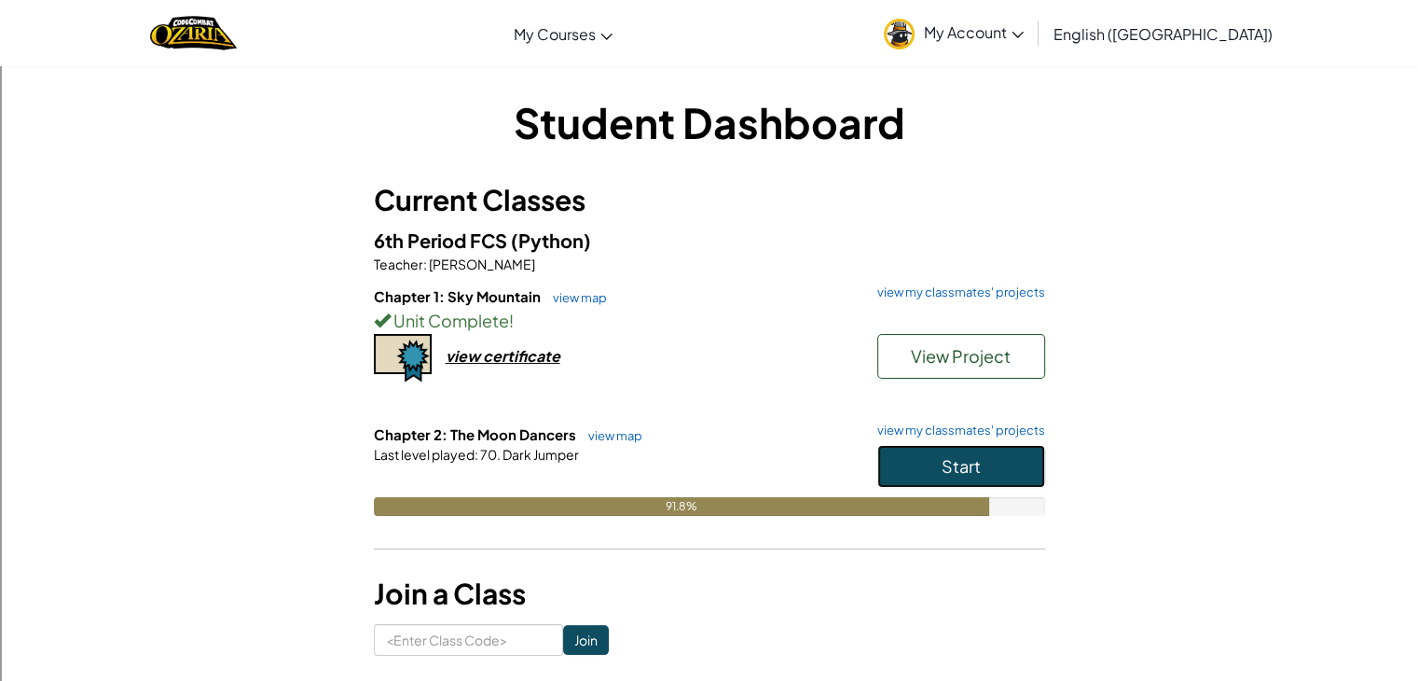
drag, startPoint x: 954, startPoint y: 462, endPoint x: 967, endPoint y: 445, distance: 22.0
click at [967, 445] on button "Start" at bounding box center [961, 466] width 168 height 43
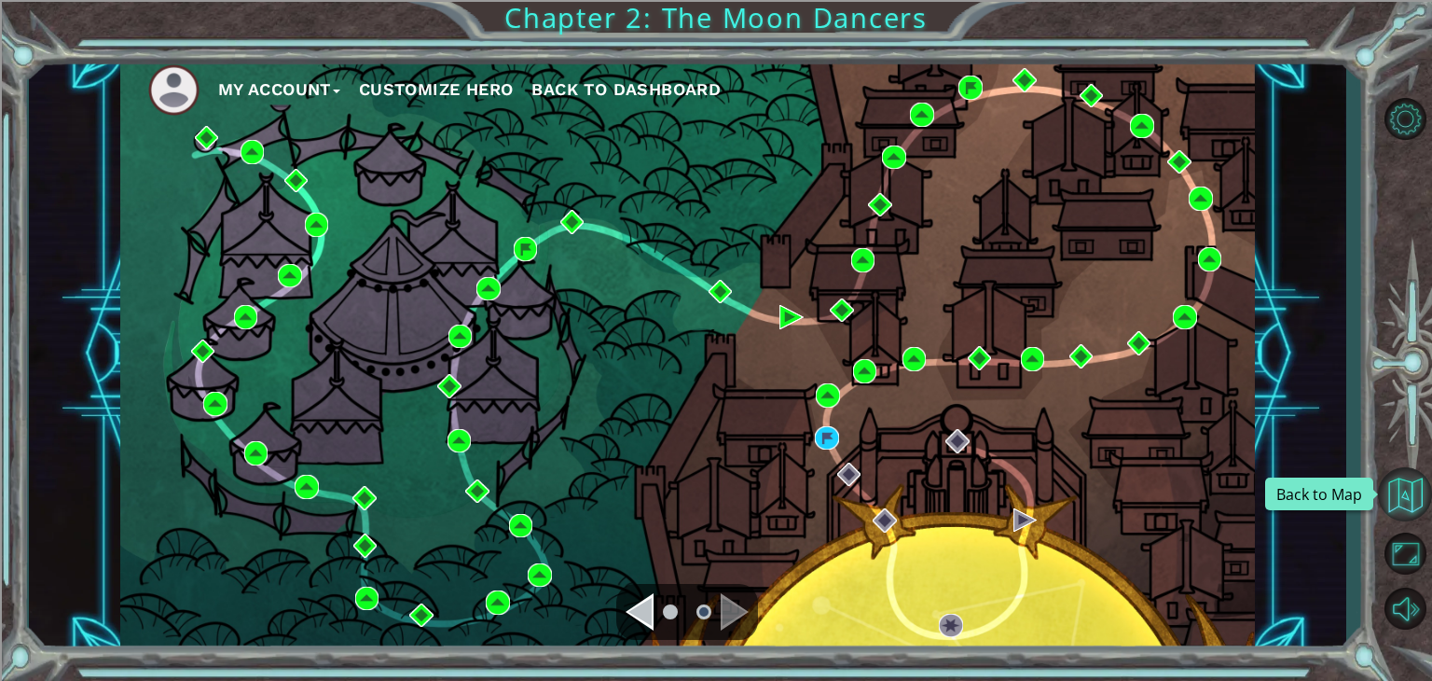
click at [1398, 487] on button "Back to Map" at bounding box center [1405, 494] width 54 height 54
click at [608, 94] on span "Back to Dashboard" at bounding box center [625, 89] width 189 height 20
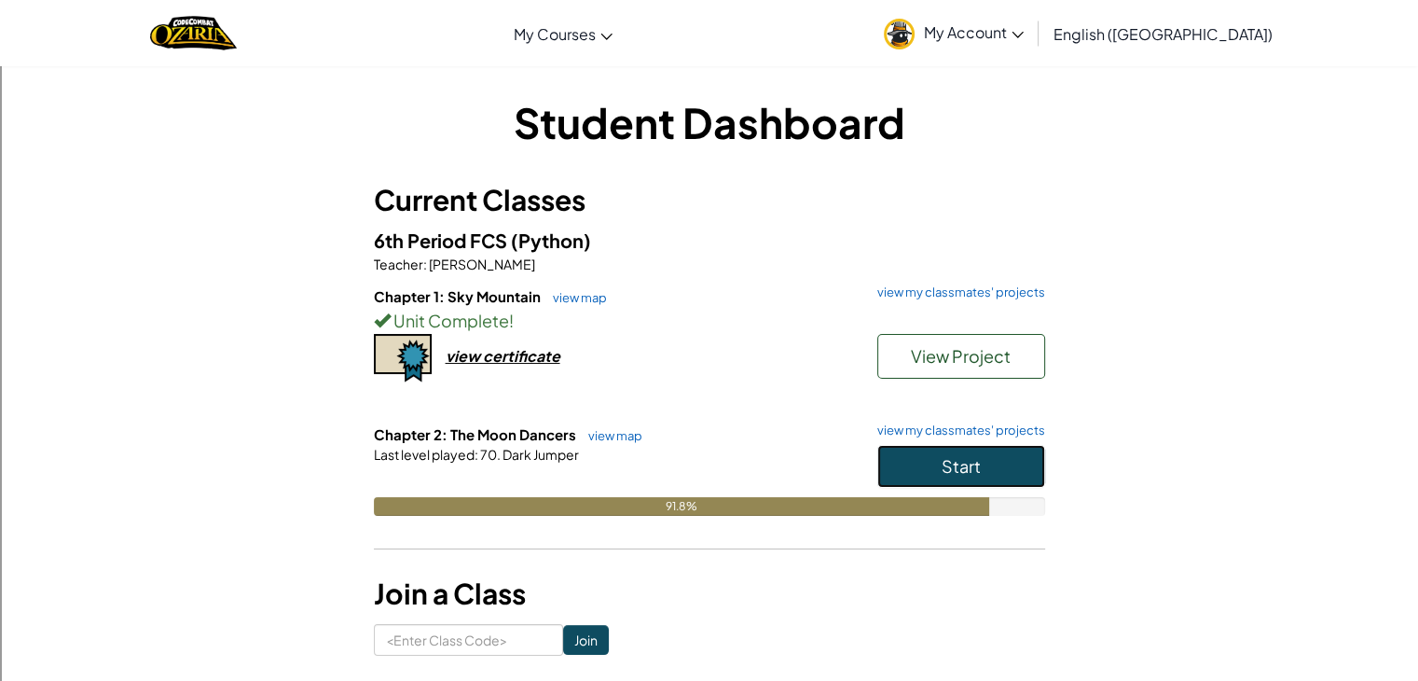
click at [970, 460] on span "Start" at bounding box center [961, 465] width 39 height 21
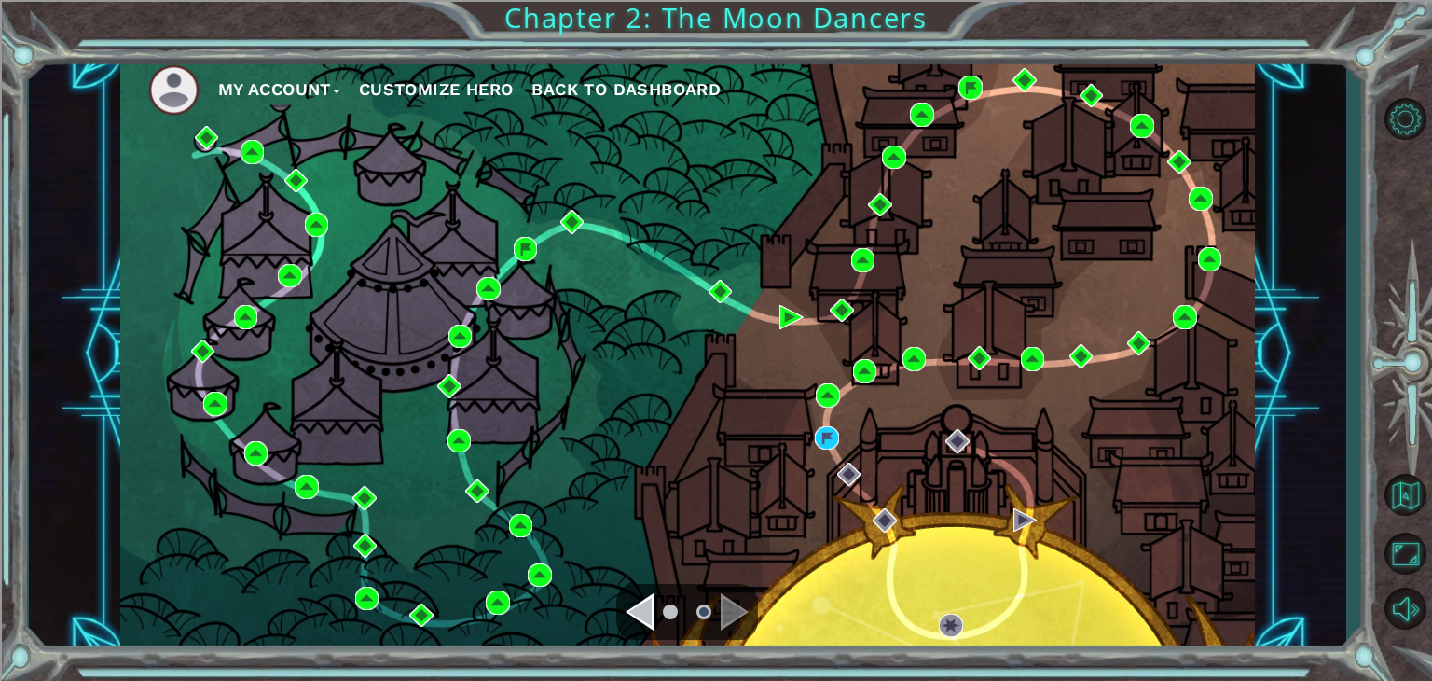
click at [1364, 480] on div "My Account Customize Hero Back to Dashboard Chapter 2: The Moon Dancers" at bounding box center [716, 340] width 1432 height 681
click at [646, 87] on span "Back to Dashboard" at bounding box center [625, 89] width 189 height 20
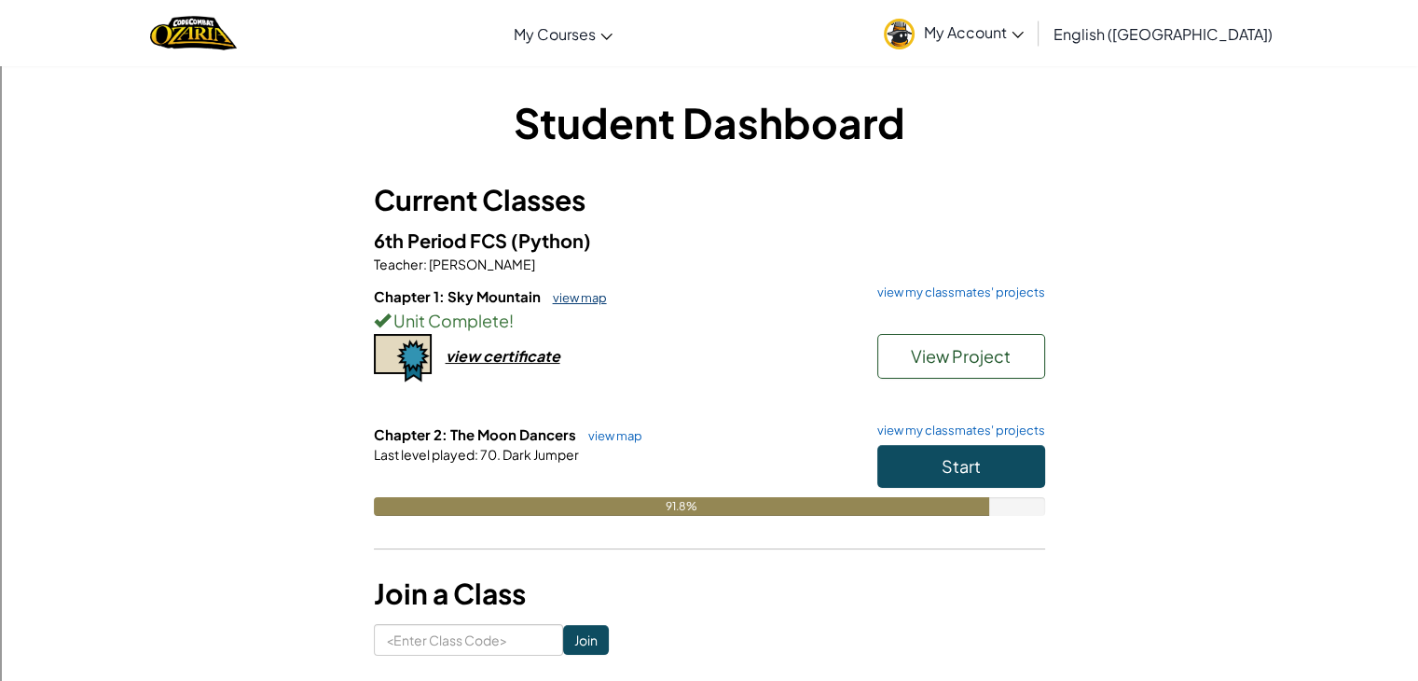
click at [573, 290] on link "view map" at bounding box center [574, 297] width 63 height 15
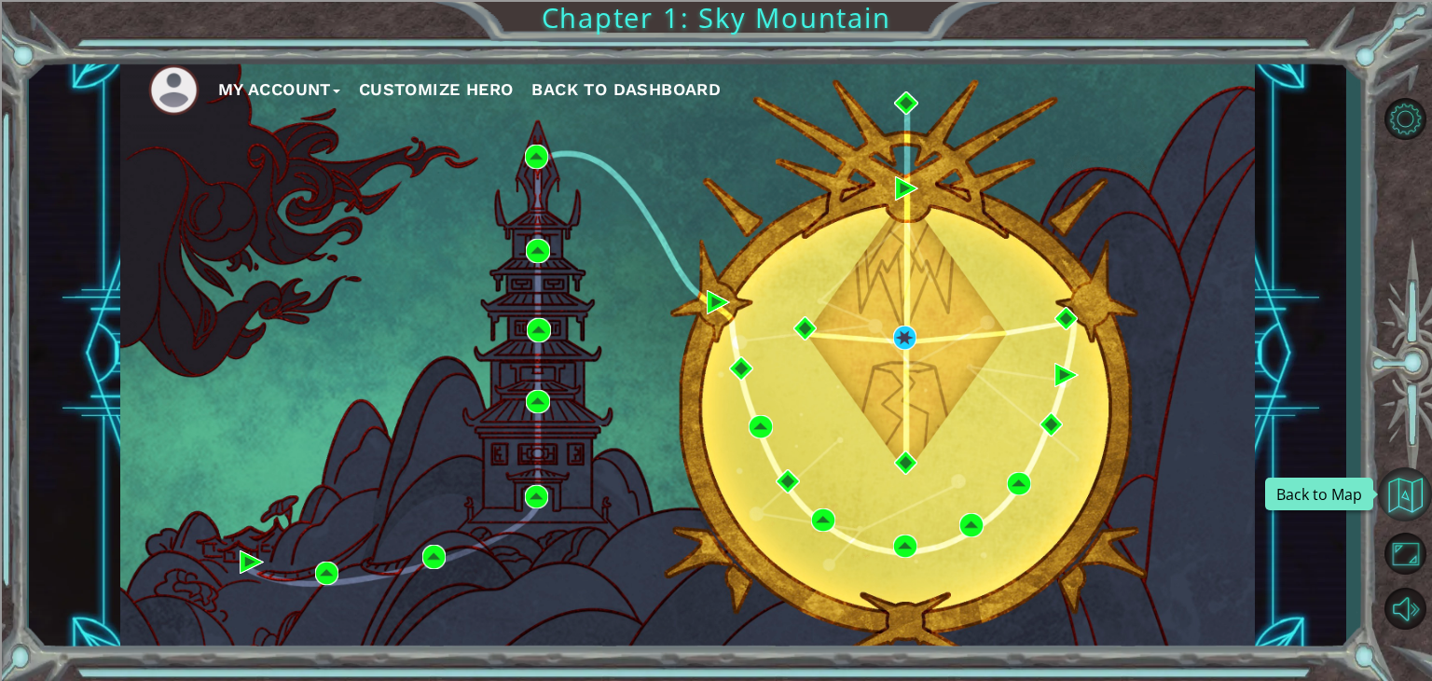
click at [1383, 476] on button "Back to Map" at bounding box center [1405, 494] width 54 height 54
click at [605, 90] on span "Back to Dashboard" at bounding box center [625, 89] width 189 height 20
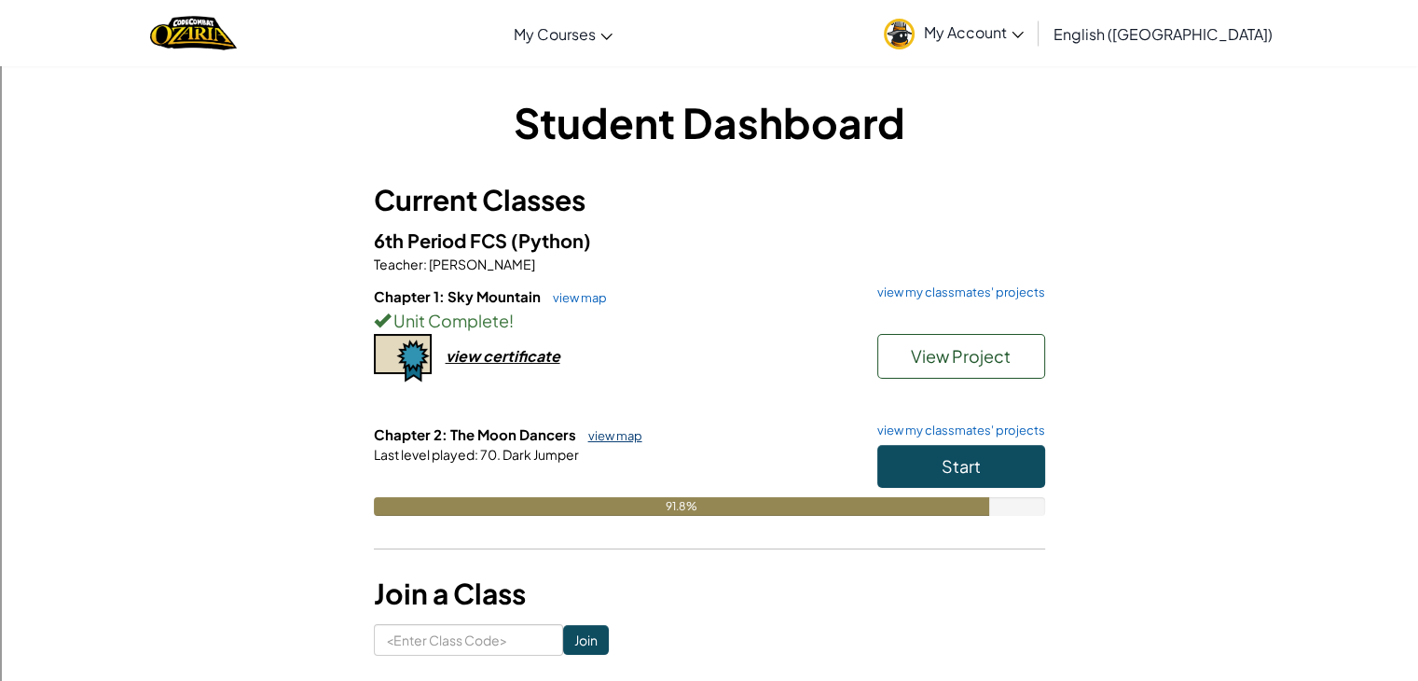
click at [616, 437] on link "view map" at bounding box center [610, 435] width 63 height 15
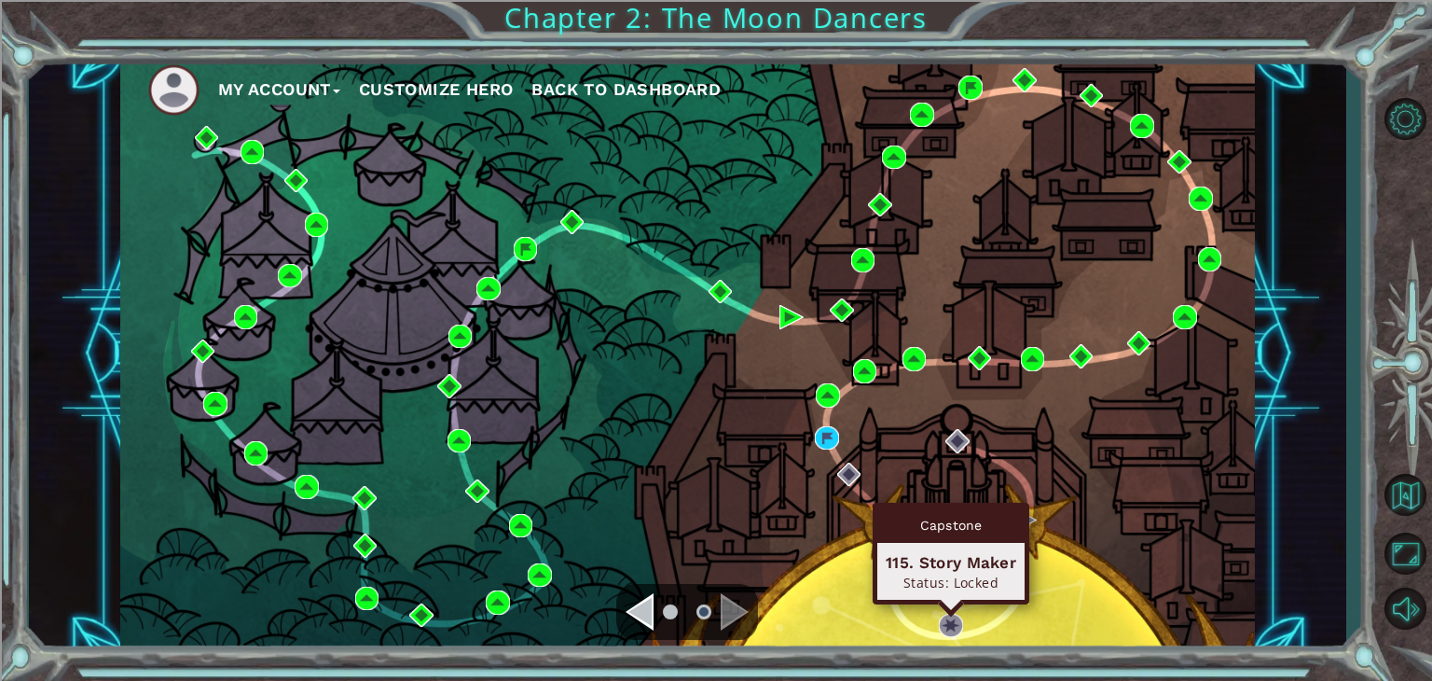
click at [962, 628] on div "My Account Customize Hero Back to Dashboard" at bounding box center [687, 354] width 1135 height 598
click at [956, 629] on img at bounding box center [951, 625] width 24 height 24
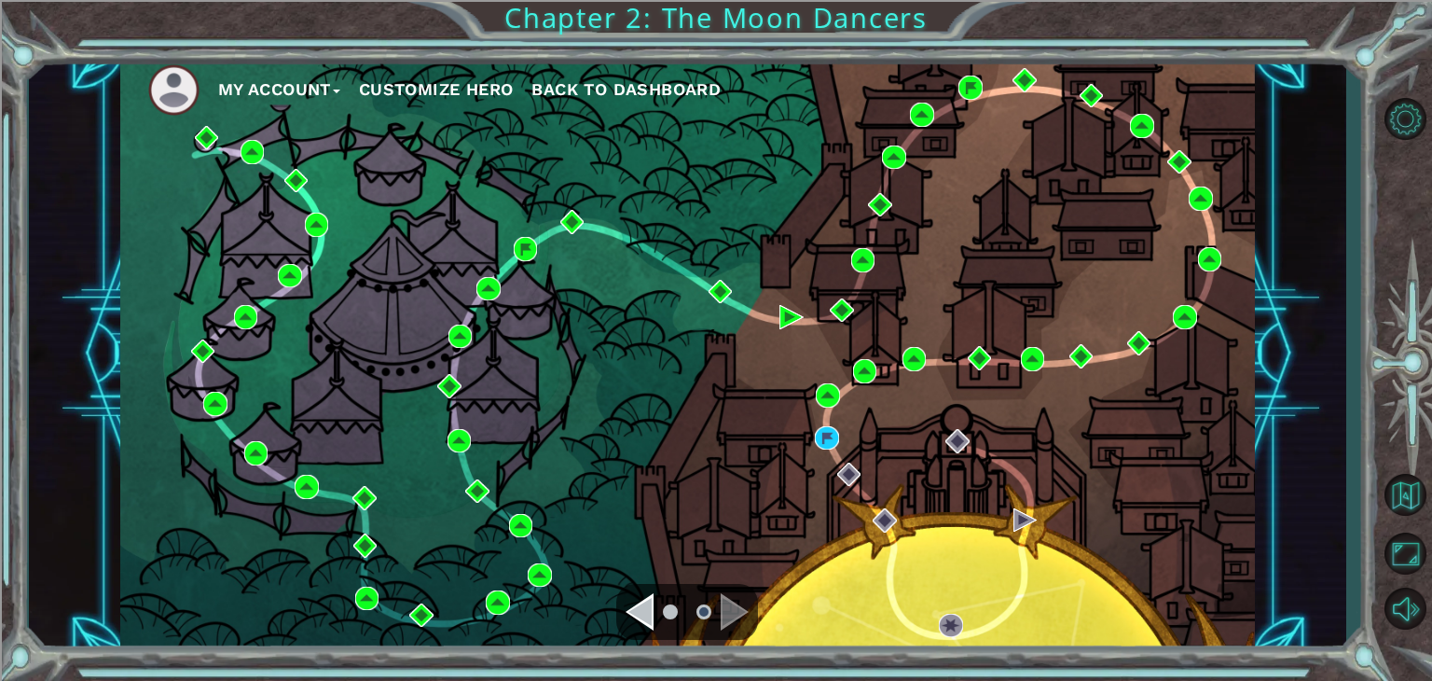
click at [626, 610] on div at bounding box center [687, 612] width 142 height 56
click at [640, 609] on div "Navigate to the previous page" at bounding box center [640, 611] width 28 height 37
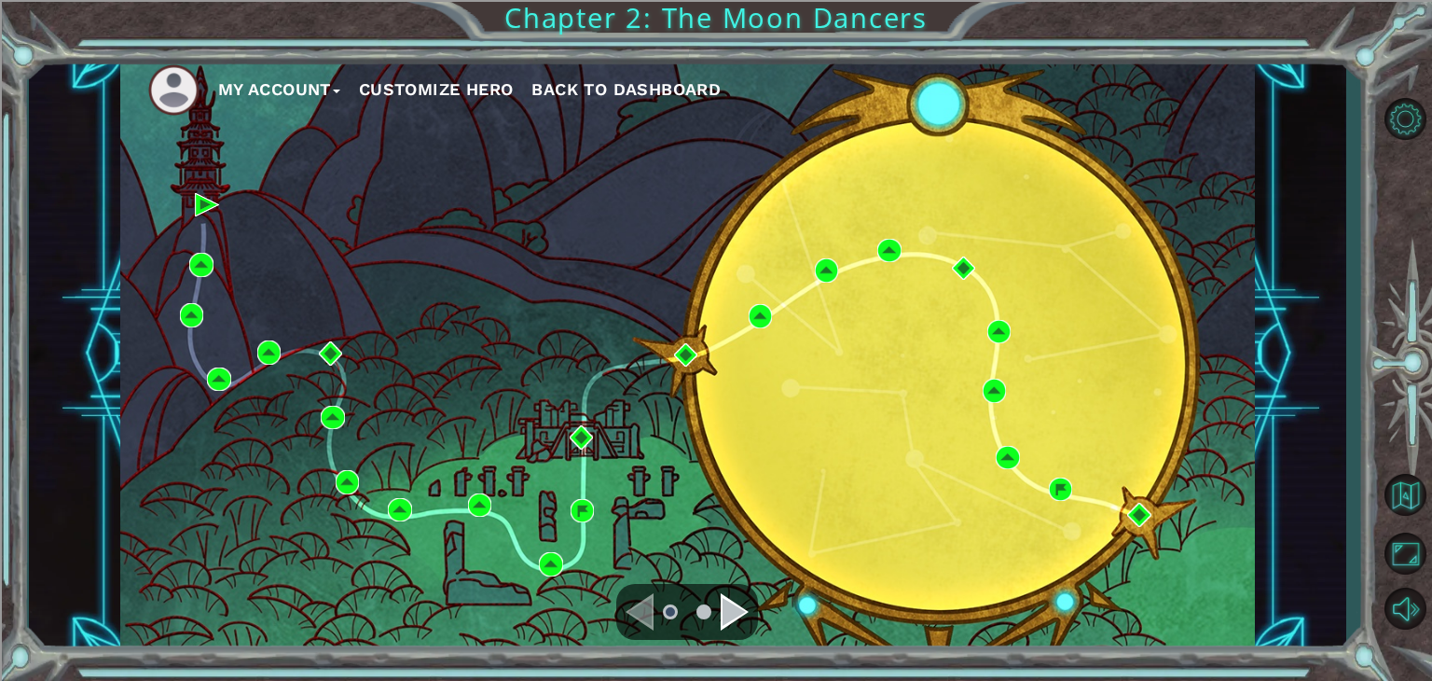
click at [737, 612] on div "Navigate to the next page" at bounding box center [735, 611] width 28 height 37
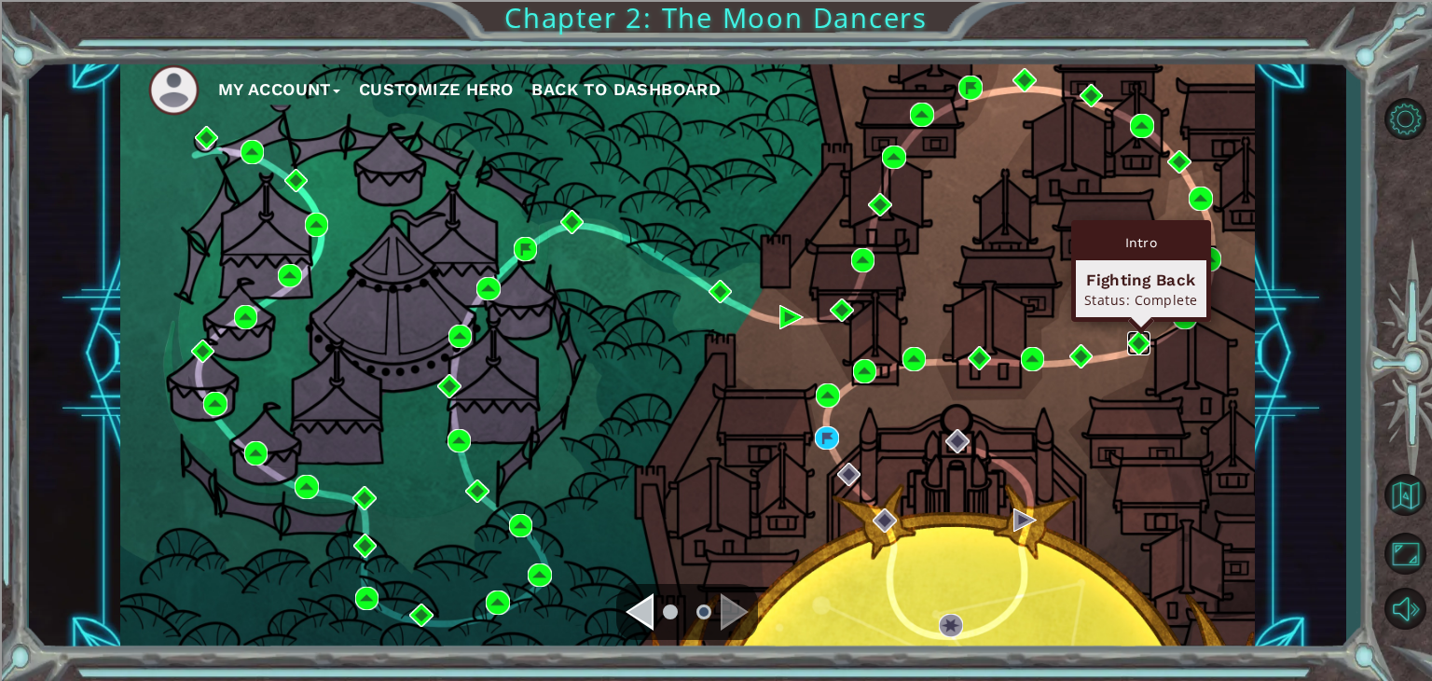
click at [1146, 341] on img at bounding box center [1139, 343] width 24 height 24
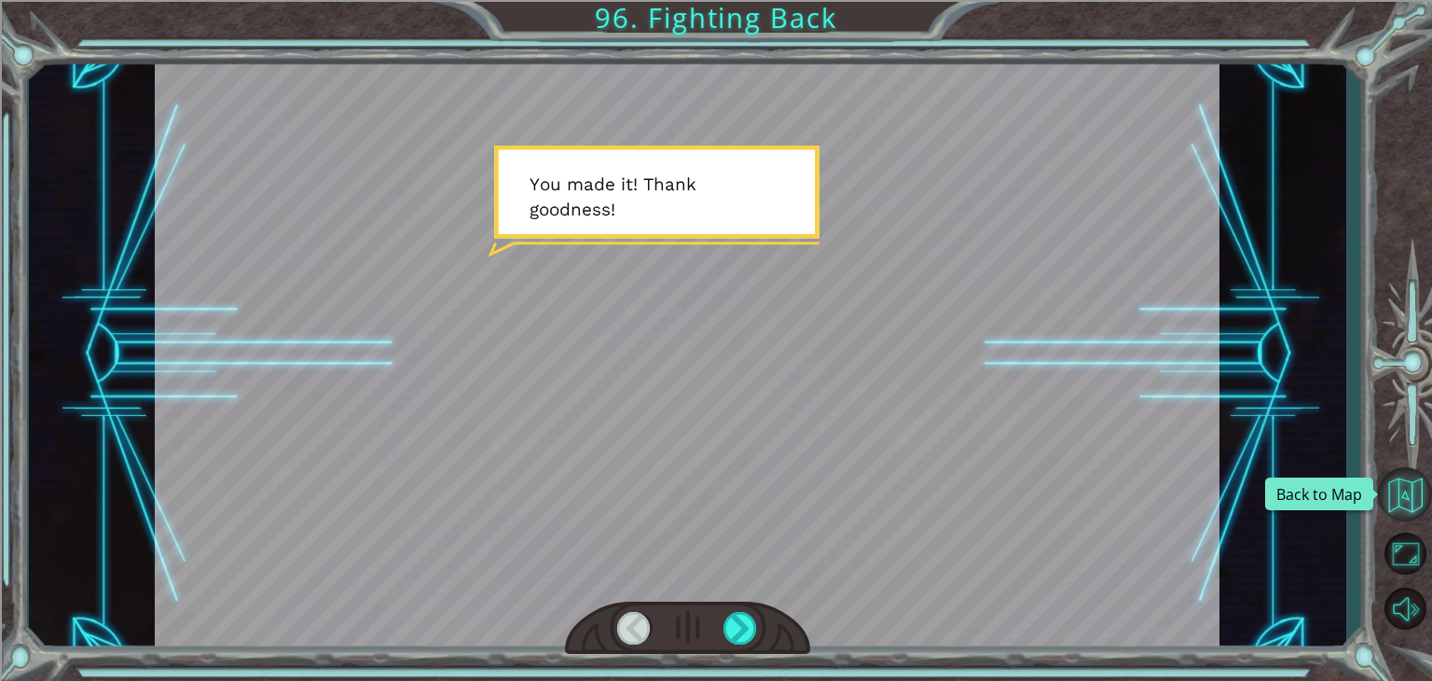
click at [1410, 483] on button "Back to Map" at bounding box center [1405, 494] width 54 height 54
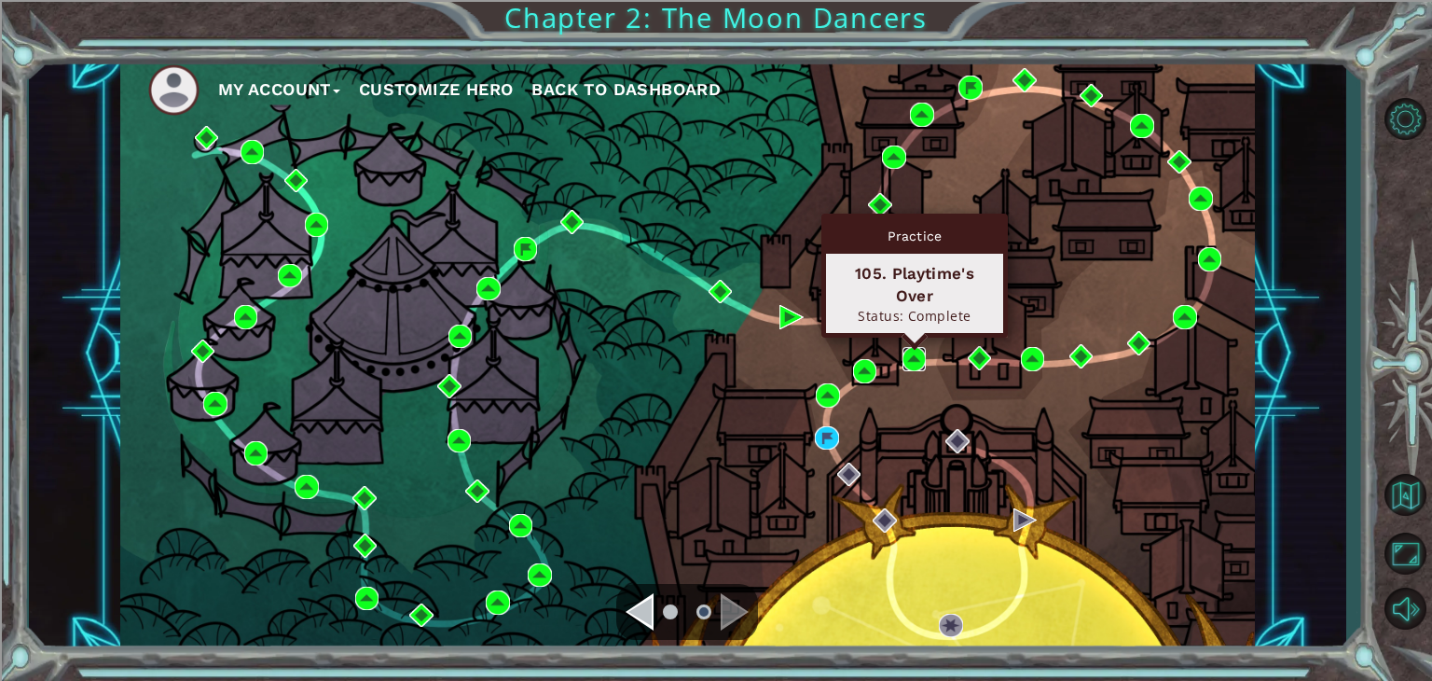
click at [915, 362] on img at bounding box center [914, 359] width 24 height 24
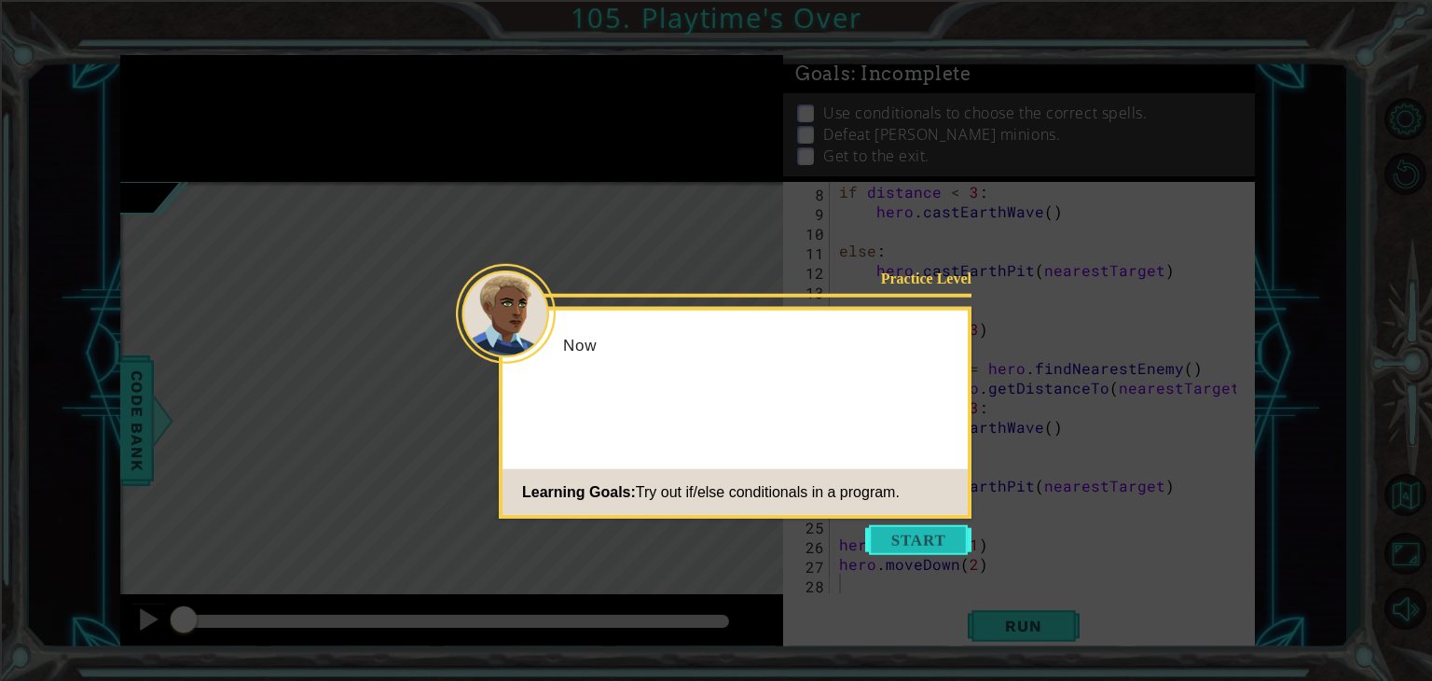
scroll to position [137, 0]
click at [936, 543] on button "Start" at bounding box center [918, 540] width 106 height 30
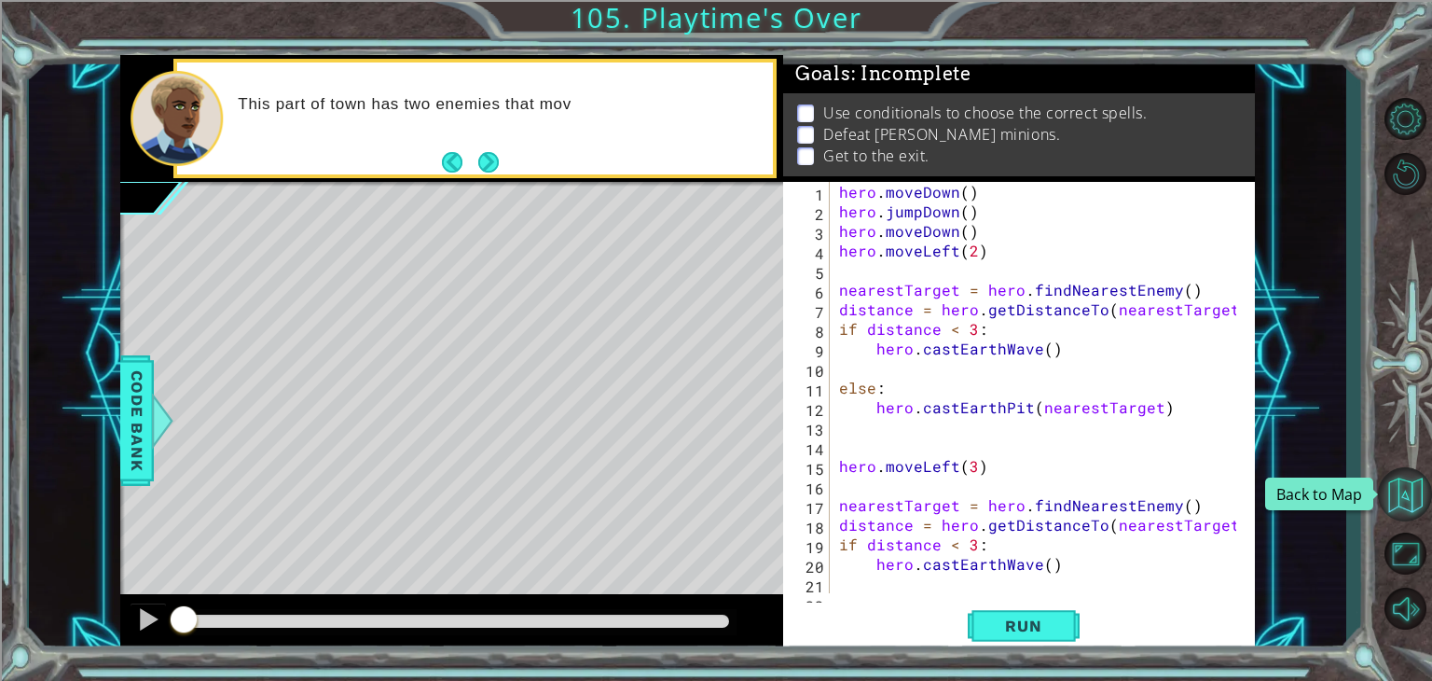
click at [1387, 489] on button "Back to Map" at bounding box center [1405, 494] width 54 height 54
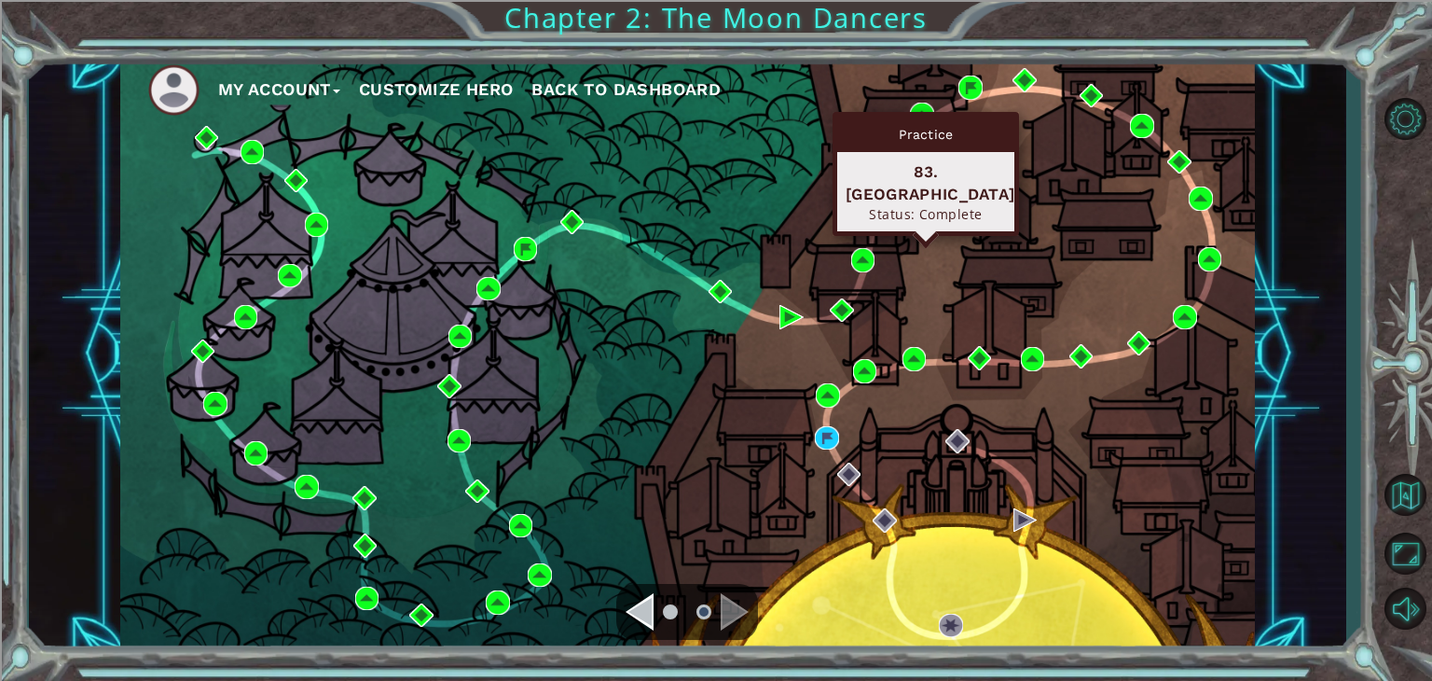
click at [921, 115] on div "Practice 83. [GEOGRAPHIC_DATA] Status: Complete" at bounding box center [925, 174] width 186 height 124
click at [918, 103] on img at bounding box center [922, 115] width 24 height 24
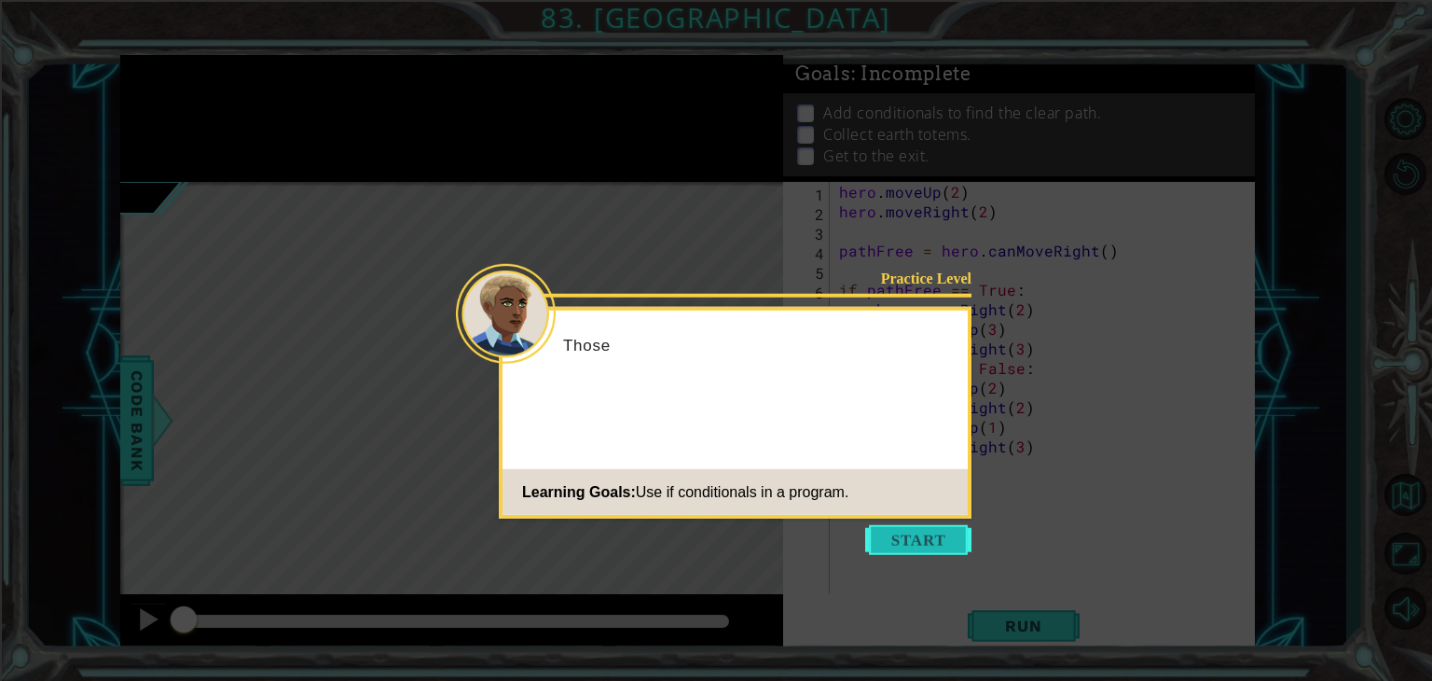
click at [925, 524] on body "1 ההההההההההההההההההההההההההההההההההההההההההההההההההההההההההההההההההההההההההההה…" at bounding box center [716, 340] width 1432 height 681
click at [925, 525] on button "Start" at bounding box center [918, 540] width 106 height 30
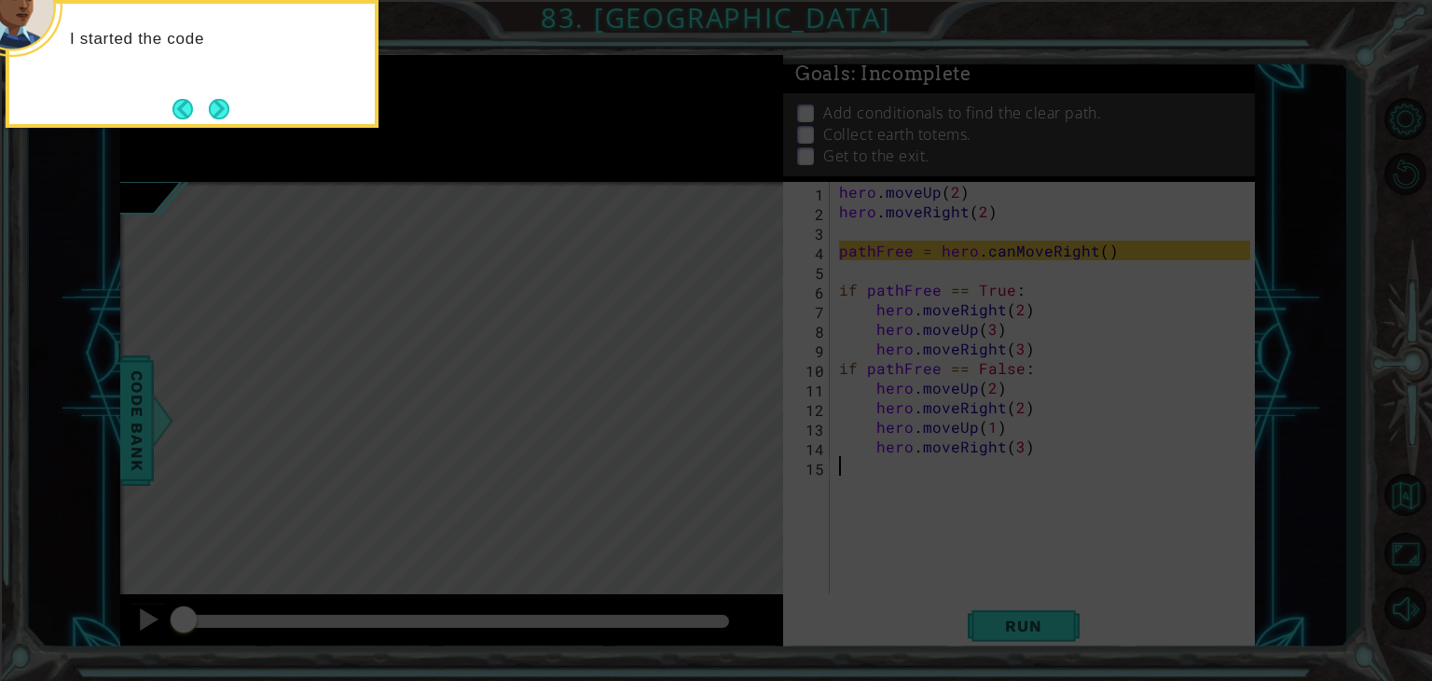
click at [1233, 452] on icon at bounding box center [716, 102] width 1432 height 1157
drag, startPoint x: 1332, startPoint y: 463, endPoint x: 701, endPoint y: 273, distance: 659.1
click at [1316, 456] on icon at bounding box center [716, 102] width 1432 height 1157
click at [213, 107] on button "Next" at bounding box center [219, 108] width 21 height 21
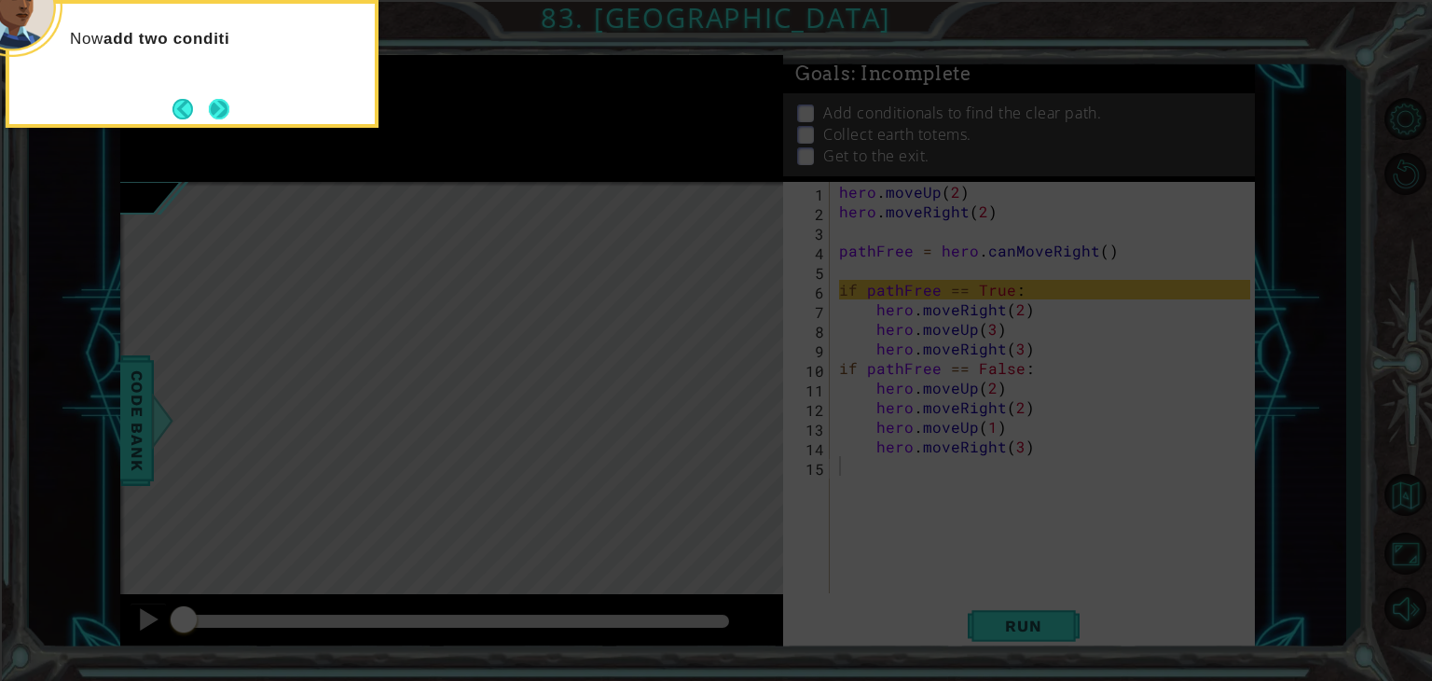
click at [213, 105] on button "Next" at bounding box center [219, 109] width 21 height 21
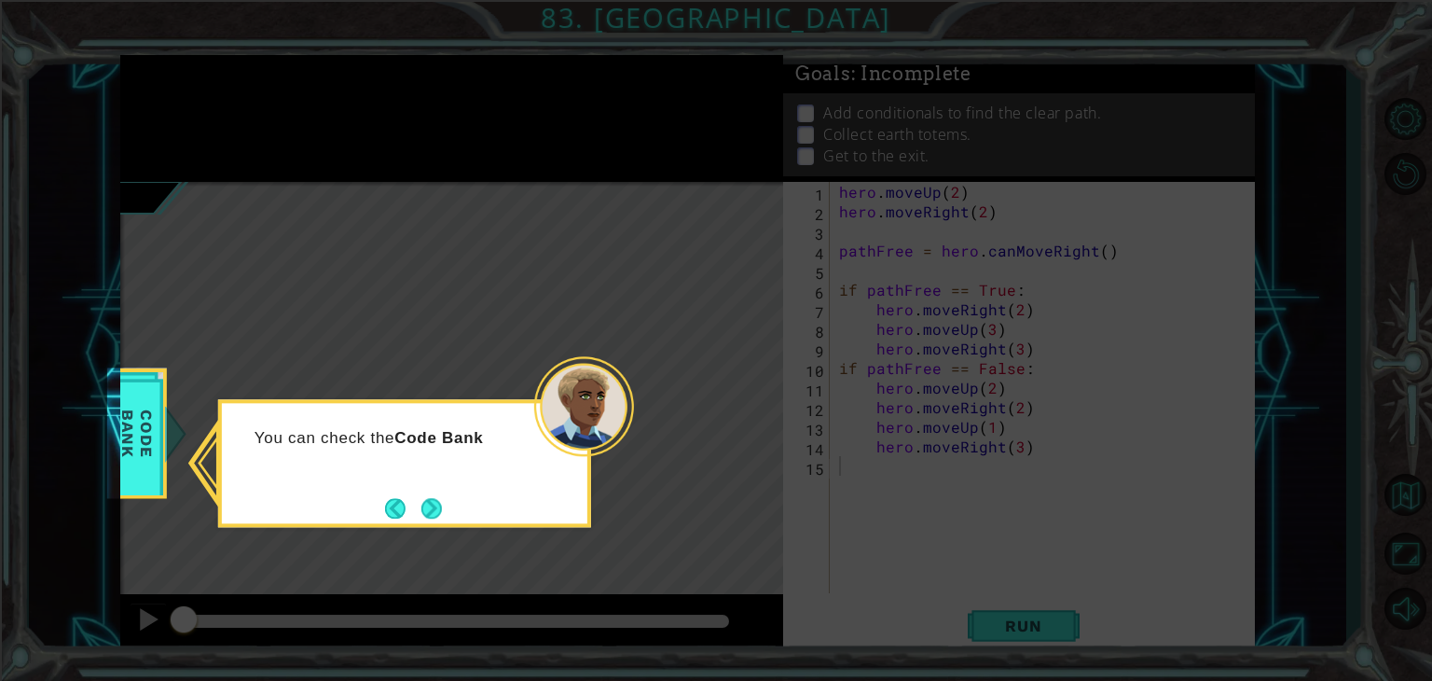
click at [426, 488] on div "You can check the Code Bank" at bounding box center [404, 463] width 373 height 128
click at [426, 497] on button "Next" at bounding box center [431, 508] width 22 height 22
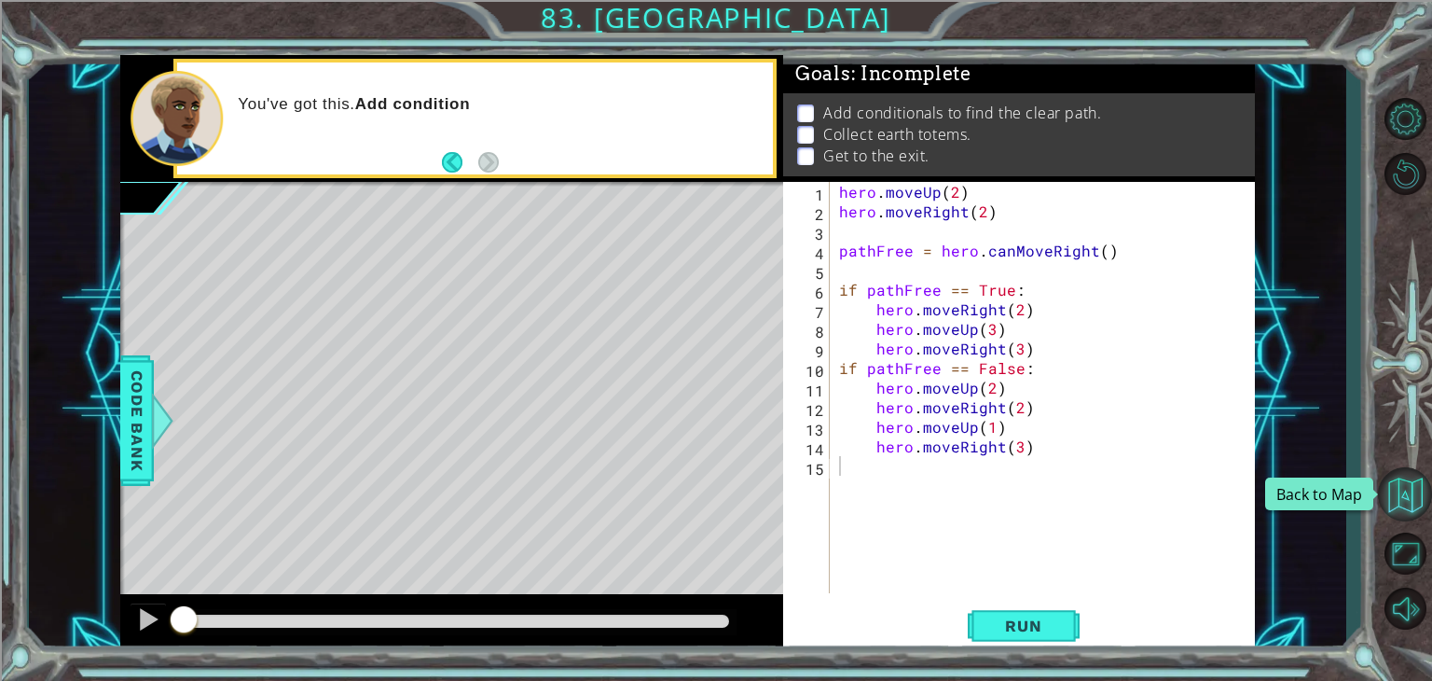
click at [1417, 478] on button "Back to Map" at bounding box center [1405, 494] width 54 height 54
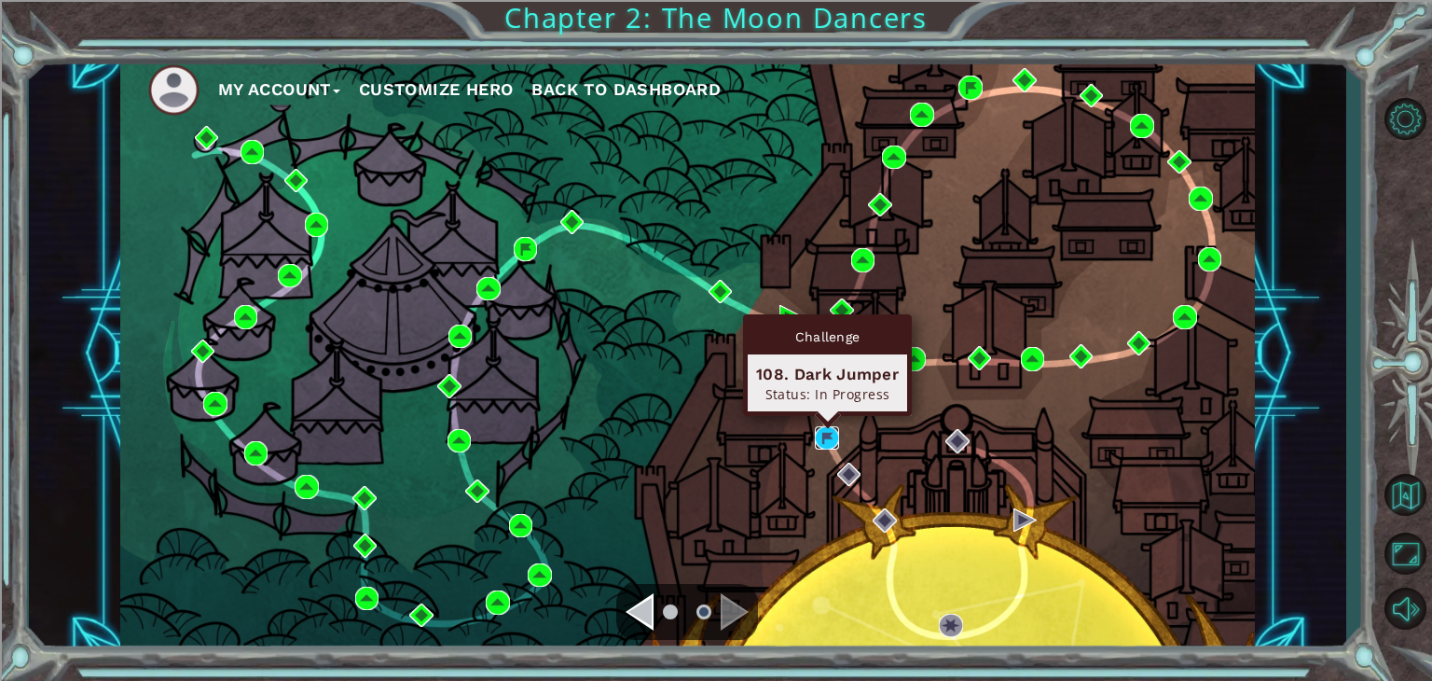
click at [825, 431] on img at bounding box center [827, 438] width 24 height 24
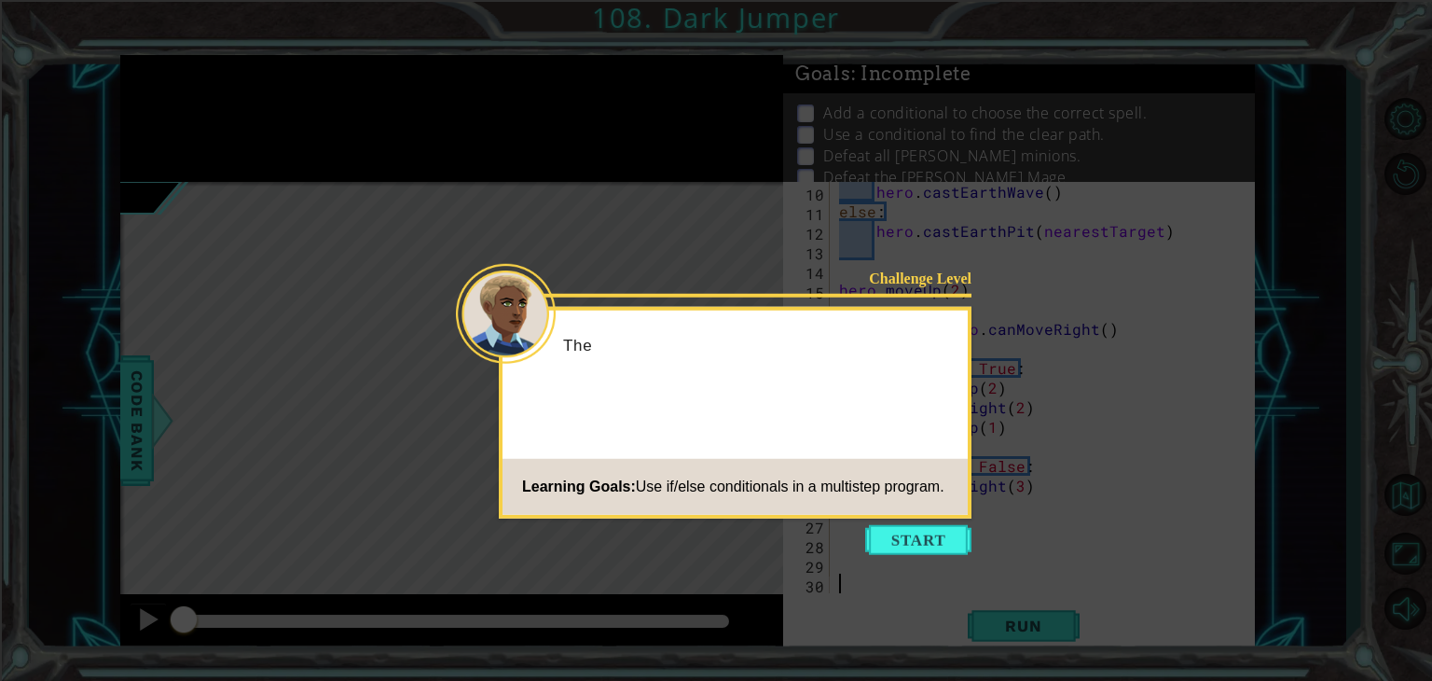
scroll to position [175, 0]
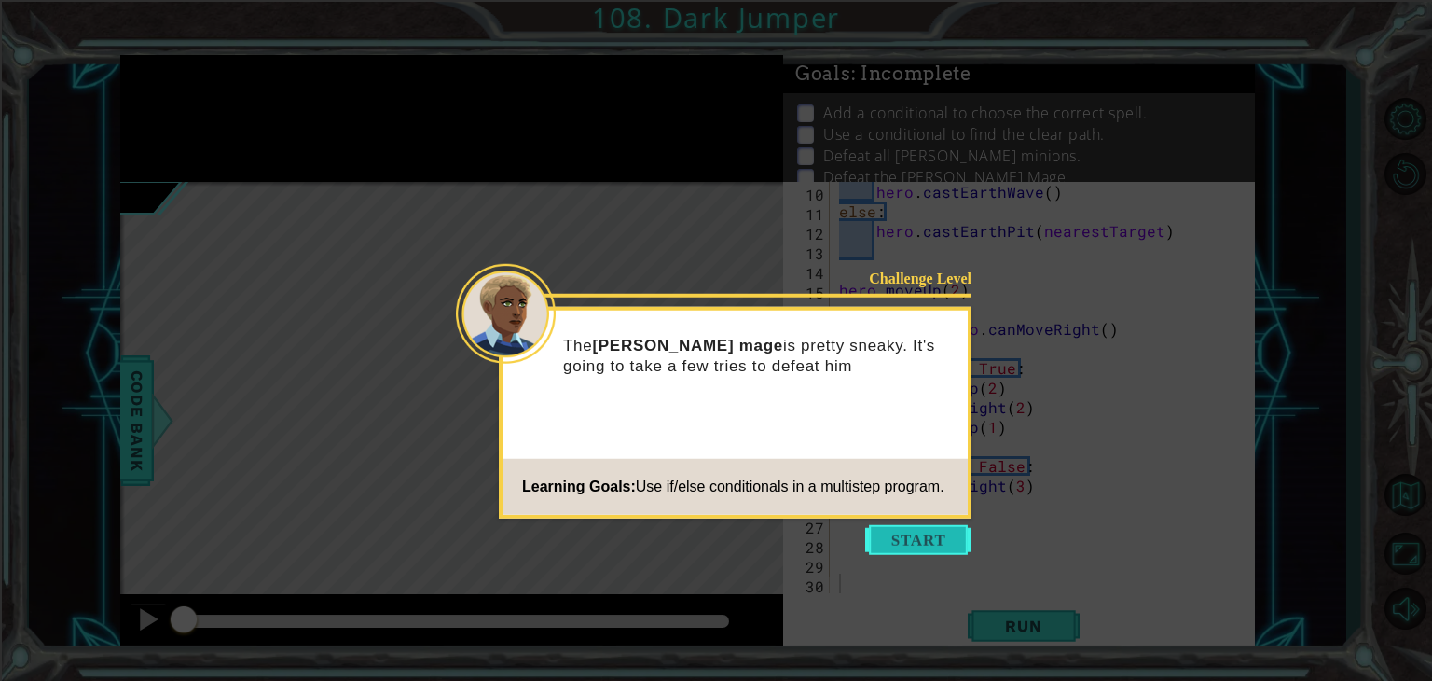
click at [930, 534] on button "Start" at bounding box center [918, 540] width 106 height 30
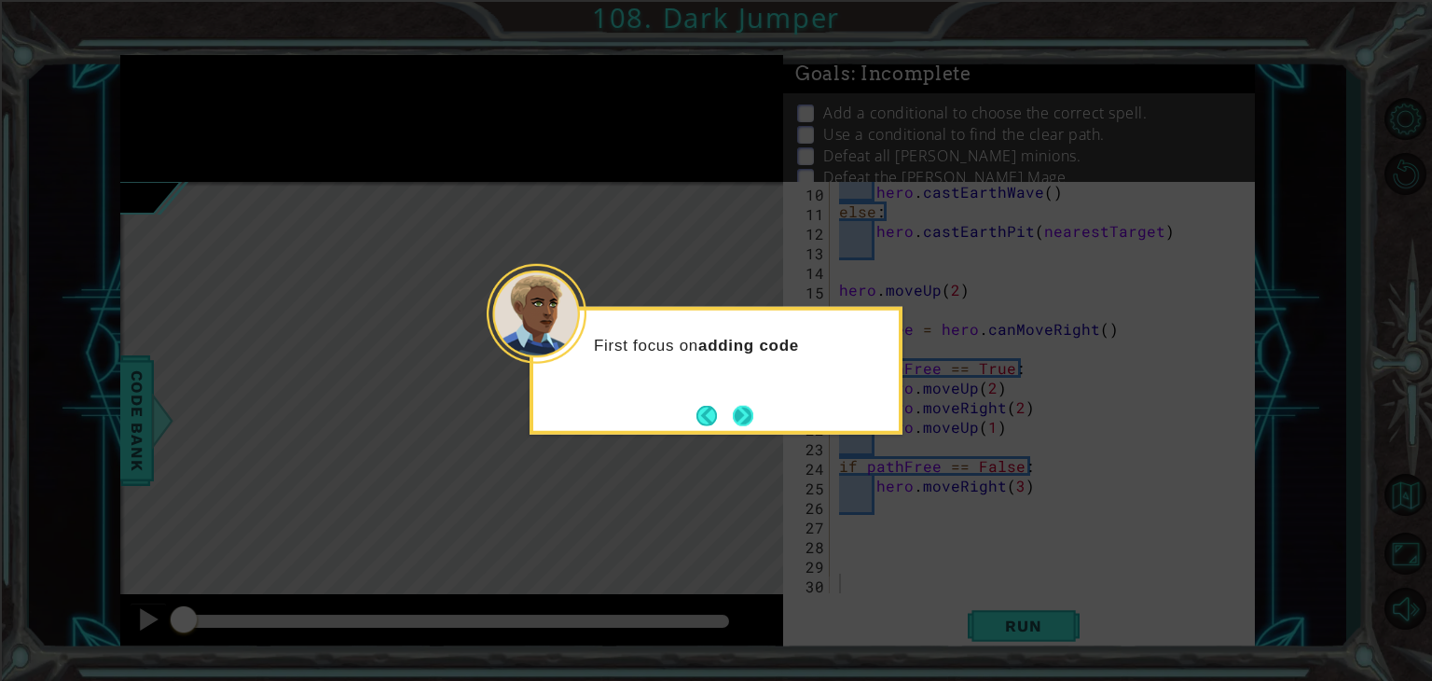
click at [746, 423] on button "Next" at bounding box center [743, 415] width 21 height 21
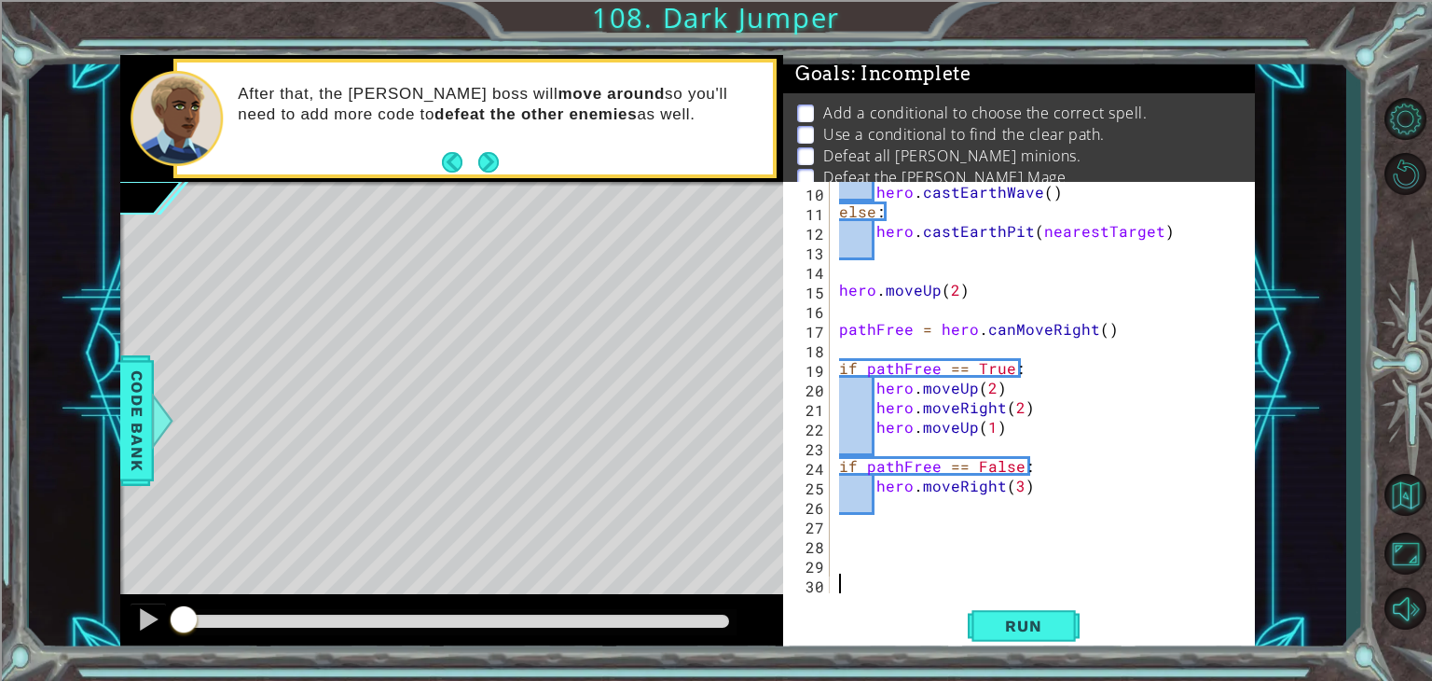
scroll to position [175, 0]
